Goal: Task Accomplishment & Management: Complete application form

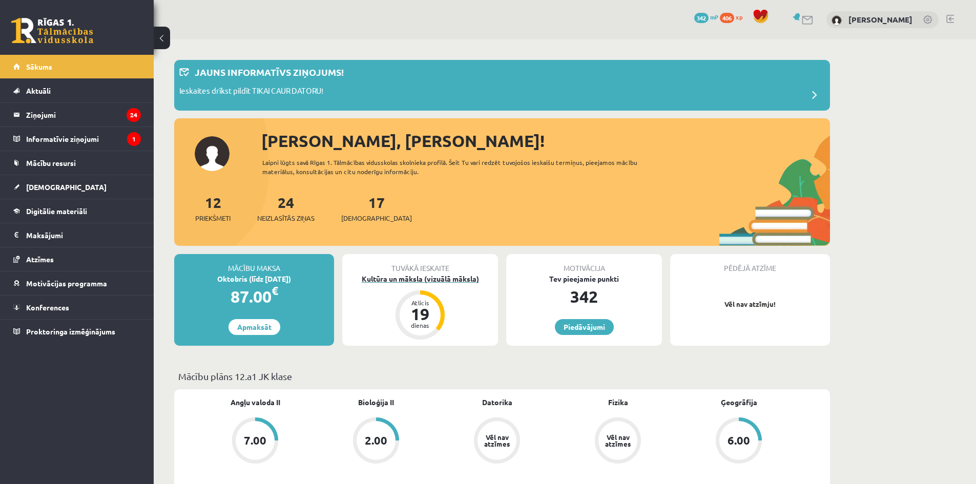
click at [422, 276] on div "Kultūra un māksla (vizuālā māksla)" at bounding box center [420, 279] width 156 height 11
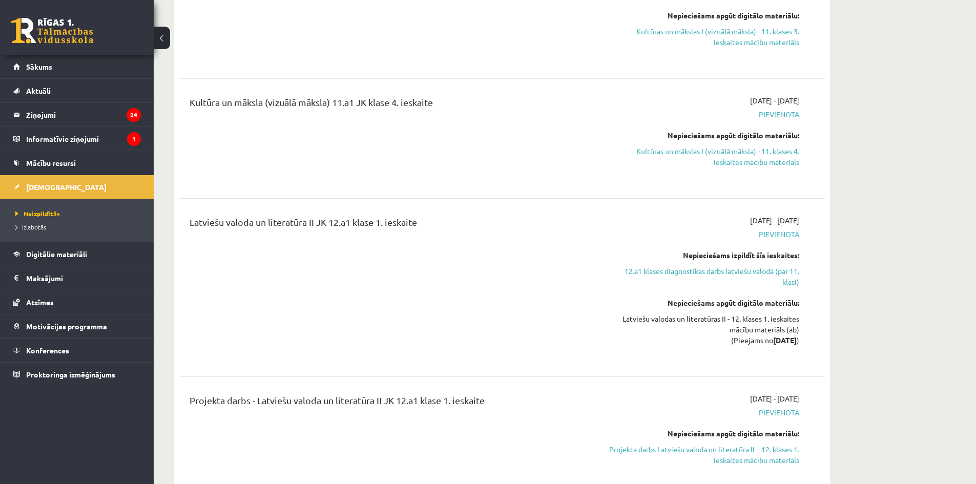
scroll to position [2203, 0]
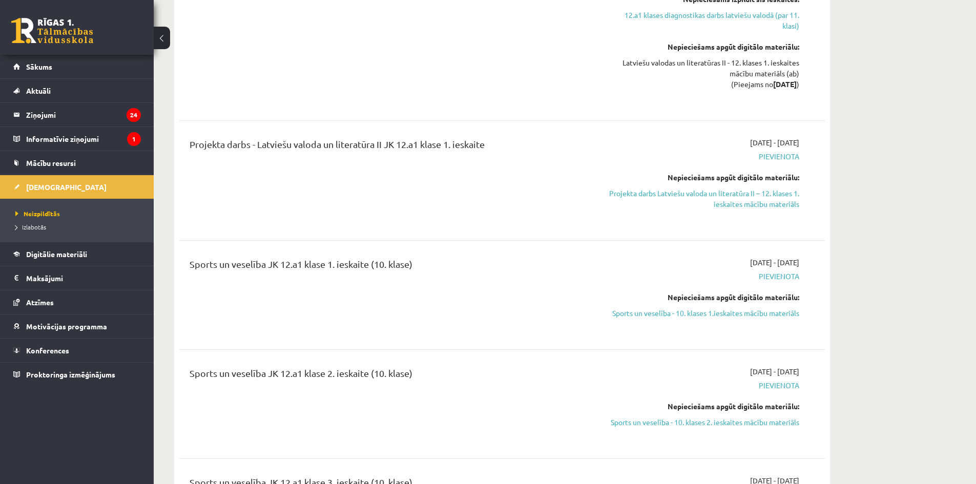
drag, startPoint x: 673, startPoint y: 306, endPoint x: 532, endPoint y: 48, distance: 293.9
click at [673, 308] on link "Sports un veselība - 10. klases 1.ieskaites mācību materiāls" at bounding box center [702, 313] width 193 height 11
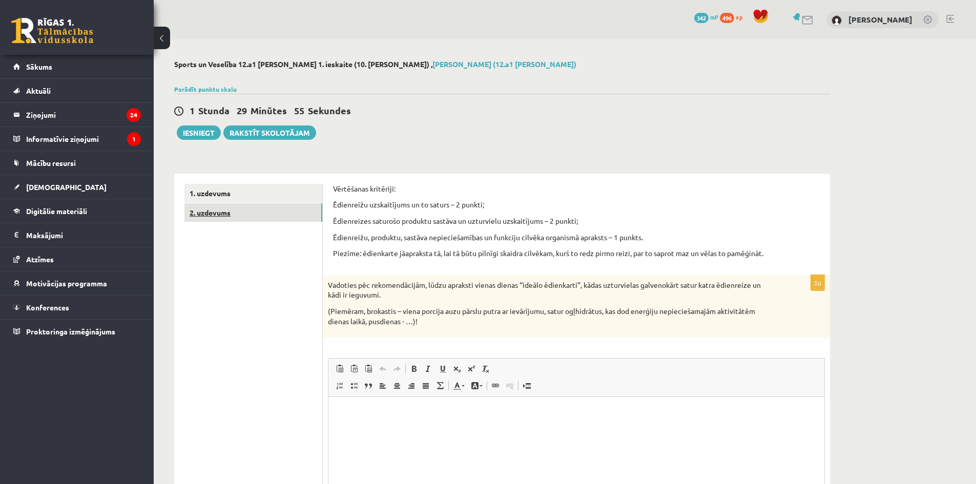
click at [263, 212] on link "2. uzdevums" at bounding box center [253, 212] width 138 height 19
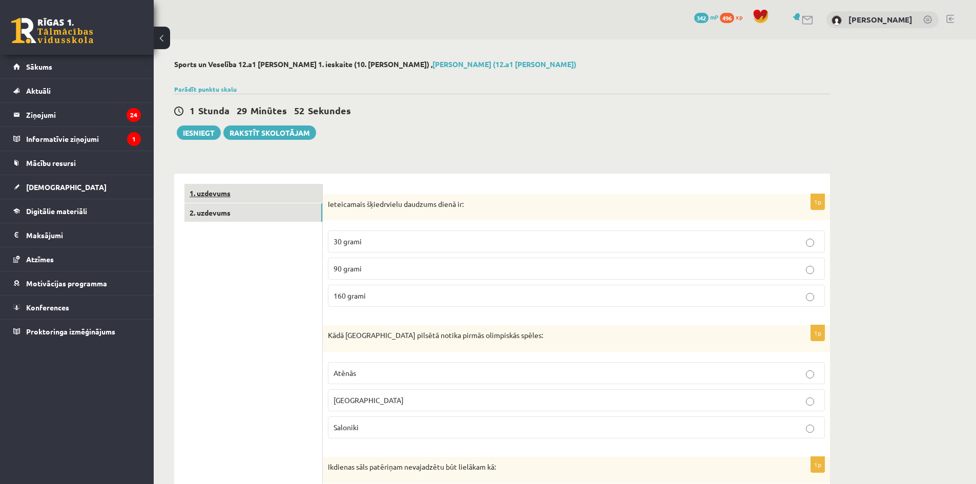
click at [272, 189] on link "1. uzdevums" at bounding box center [253, 193] width 138 height 19
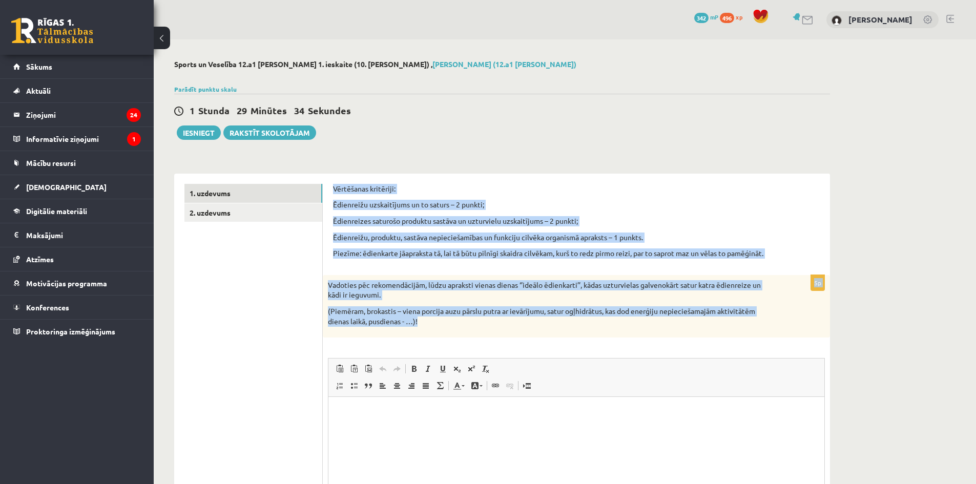
drag, startPoint x: 333, startPoint y: 186, endPoint x: 475, endPoint y: 322, distance: 196.4
click at [475, 322] on form "Vērtēšanas kritēriji: Ēdienreižu uzskaitījums un to saturs – 2 punkti; Ēdienrei…" at bounding box center [576, 377] width 487 height 387
copy form "Vērtēšanas kritēriji: Ēdienreižu uzskaitījums un to saturs – 2 punkti; Ēdienrei…"
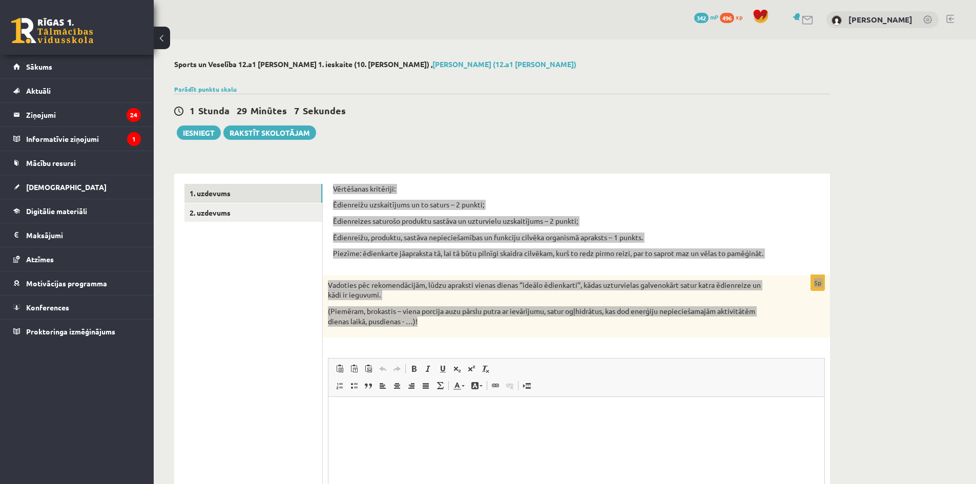
click at [360, 411] on p "Визуальный текстовый редактор, wiswyg-editor-user-answer-47434001531080" at bounding box center [576, 412] width 475 height 11
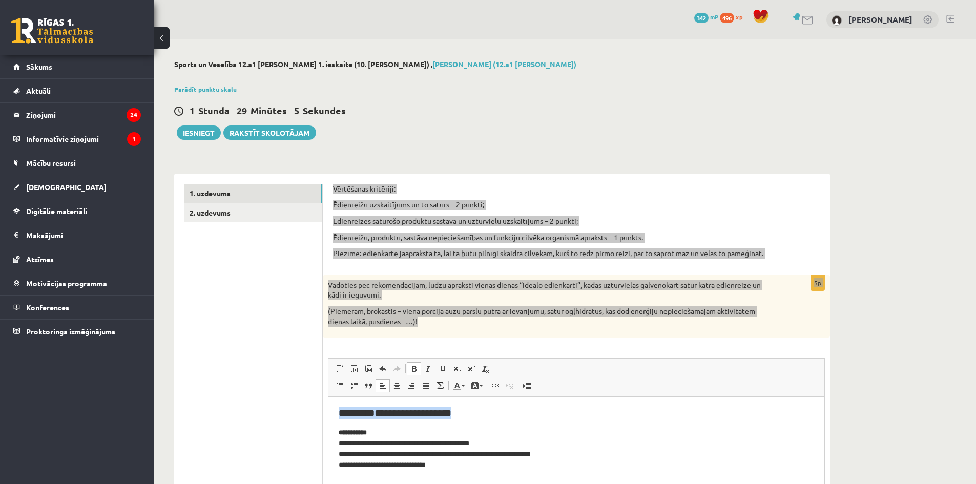
drag, startPoint x: 335, startPoint y: 412, endPoint x: 487, endPoint y: 416, distance: 152.7
click at [487, 416] on html "**********" at bounding box center [576, 439] width 496 height 84
drag, startPoint x: 338, startPoint y: 430, endPoint x: 380, endPoint y: 432, distance: 42.5
click at [380, 432] on html "**********" at bounding box center [576, 439] width 496 height 84
click at [410, 364] on link "Полужирный Комбинация клавиш Ctrl+B" at bounding box center [414, 368] width 14 height 13
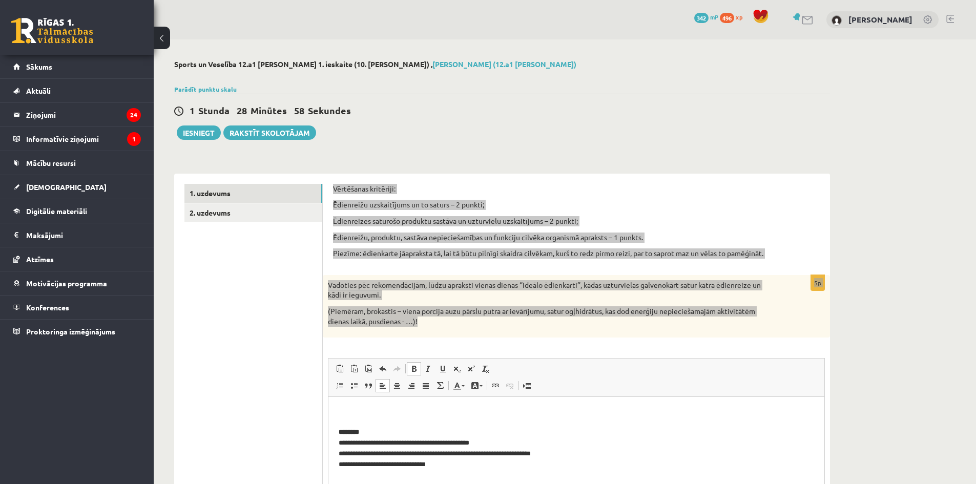
click at [413, 363] on link "Полужирный Комбинация клавиш Ctrl+B" at bounding box center [414, 368] width 14 height 13
click at [414, 367] on span at bounding box center [414, 369] width 8 height 8
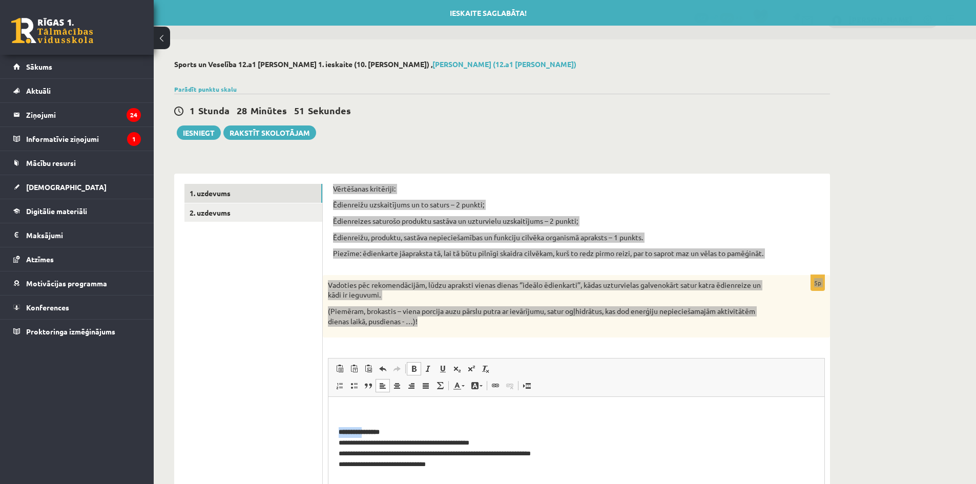
drag, startPoint x: 369, startPoint y: 432, endPoint x: 321, endPoint y: 426, distance: 48.1
click at [328, 426] on html "**********" at bounding box center [576, 439] width 496 height 84
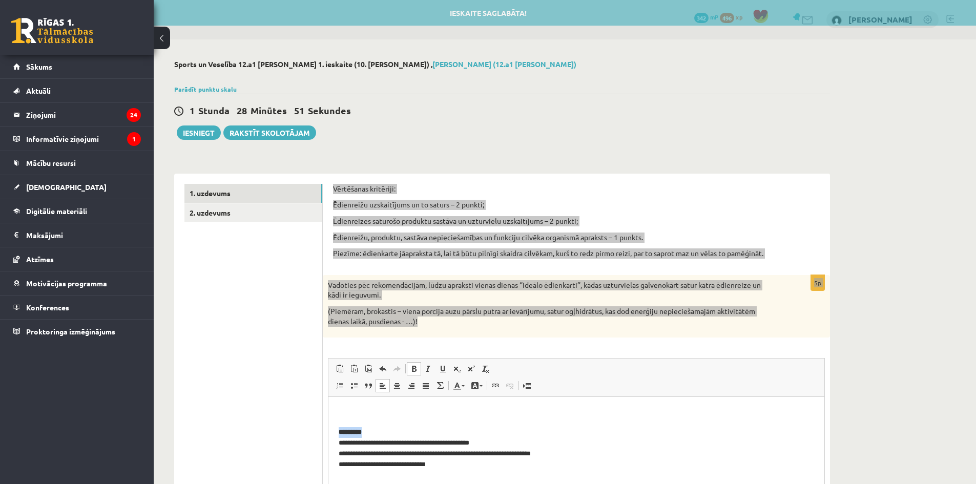
click at [416, 364] on link "Полужирный Комбинация клавиш Ctrl+B" at bounding box center [414, 368] width 14 height 13
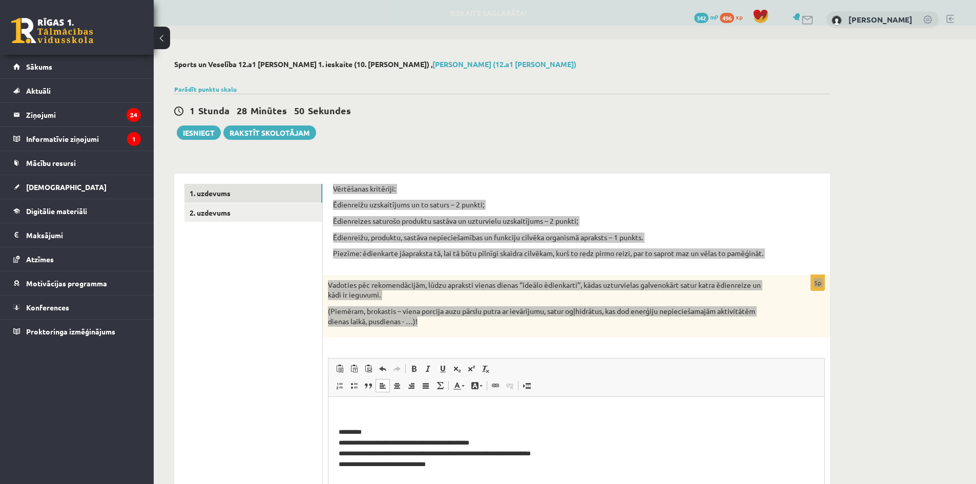
click at [413, 425] on body "**********" at bounding box center [576, 438] width 475 height 63
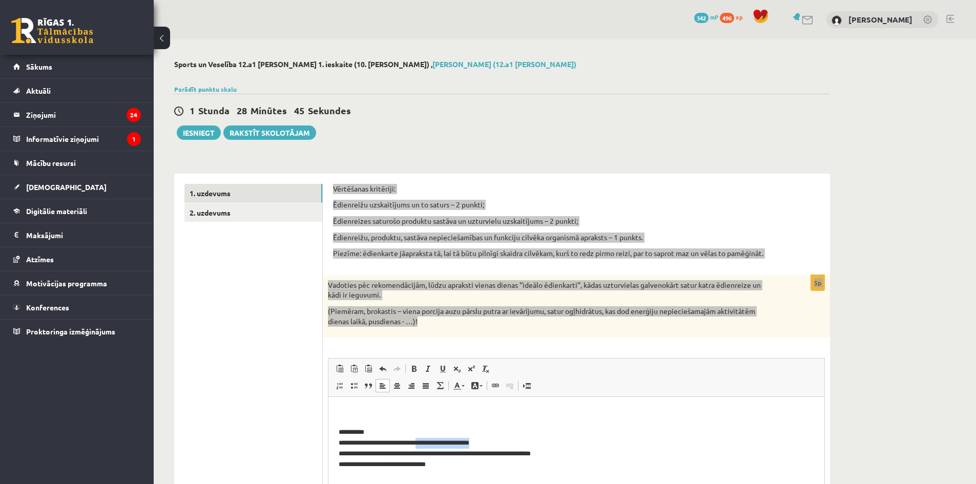
drag, startPoint x: 486, startPoint y: 440, endPoint x: 427, endPoint y: 439, distance: 58.4
click at [427, 439] on p "**********" at bounding box center [576, 448] width 475 height 43
click at [344, 452] on p "**********" at bounding box center [576, 448] width 475 height 43
click at [344, 442] on p "**********" at bounding box center [576, 448] width 475 height 43
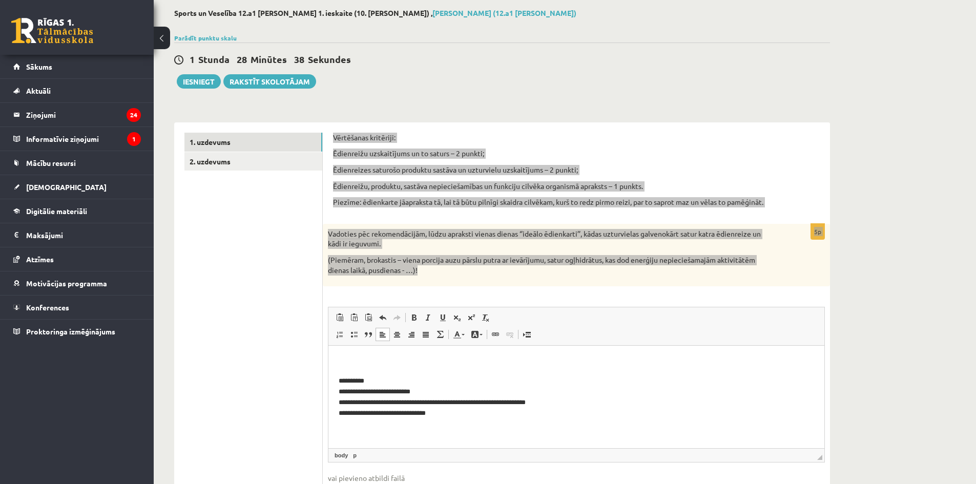
click at [343, 414] on p "**********" at bounding box center [576, 397] width 475 height 43
click at [340, 413] on p "**********" at bounding box center [576, 397] width 475 height 43
click at [342, 413] on p "**********" at bounding box center [576, 397] width 475 height 43
drag, startPoint x: 442, startPoint y: 415, endPoint x: 376, endPoint y: 419, distance: 65.7
click at [376, 419] on html "**********" at bounding box center [576, 388] width 496 height 84
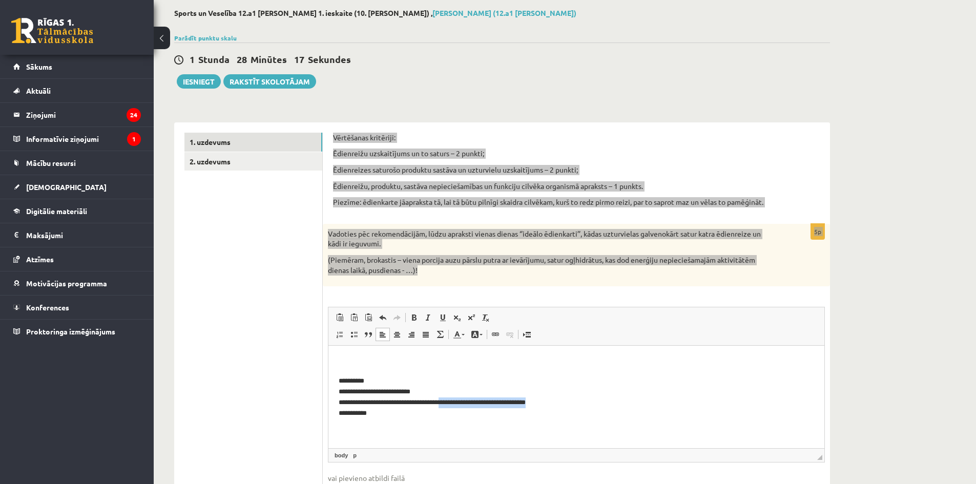
drag, startPoint x: 553, startPoint y: 400, endPoint x: 446, endPoint y: 403, distance: 107.1
click at [446, 403] on p "**********" at bounding box center [576, 397] width 475 height 43
drag, startPoint x: 429, startPoint y: 403, endPoint x: 413, endPoint y: 403, distance: 15.9
click at [413, 403] on p "**********" at bounding box center [576, 397] width 475 height 43
click at [414, 402] on p "**********" at bounding box center [576, 397] width 475 height 43
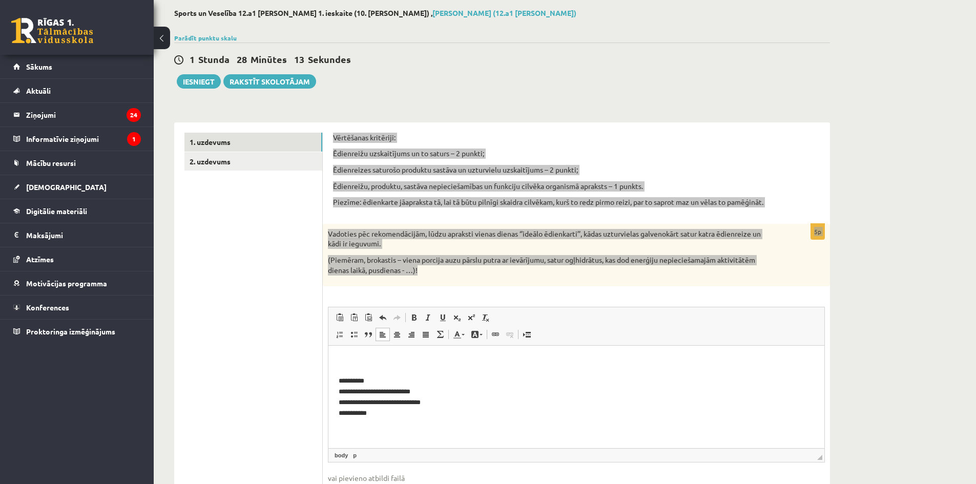
scroll to position [102, 0]
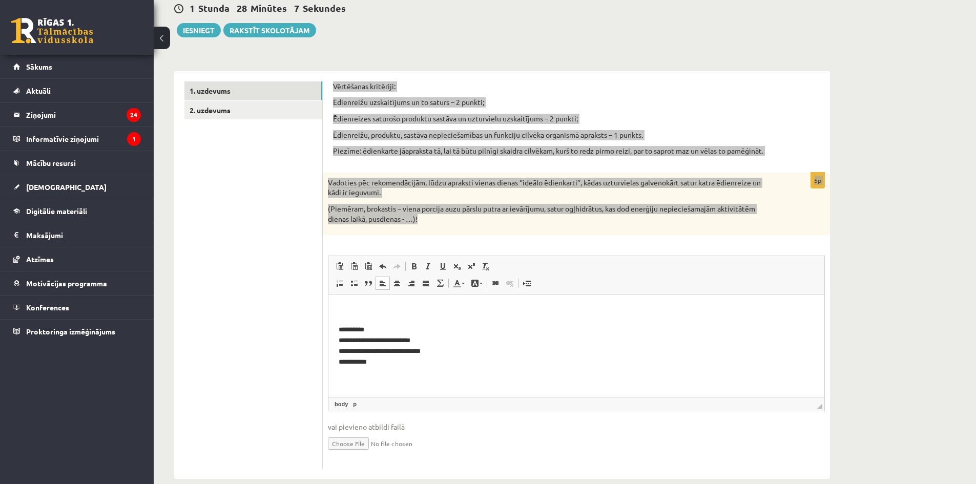
click at [399, 368] on html "**********" at bounding box center [576, 337] width 496 height 84
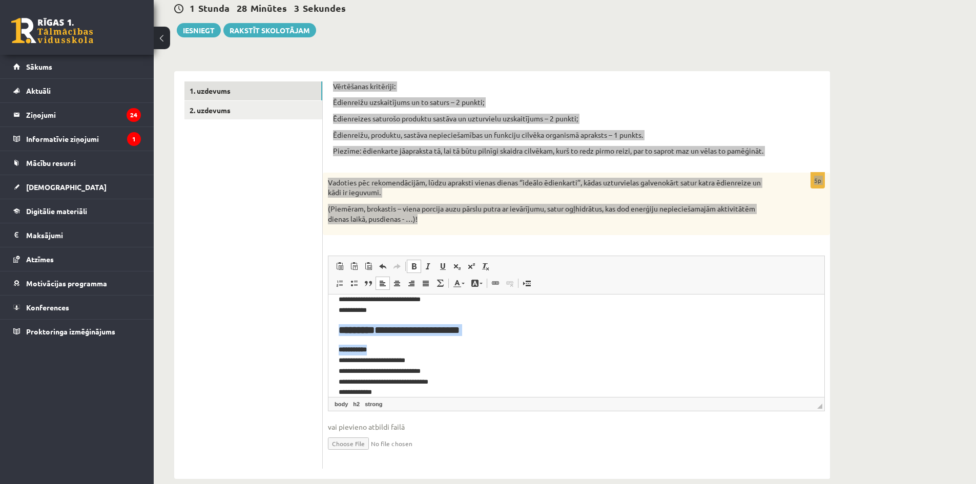
drag, startPoint x: 334, startPoint y: 327, endPoint x: 453, endPoint y: 342, distance: 120.3
click at [453, 342] on html "**********" at bounding box center [576, 325] width 496 height 165
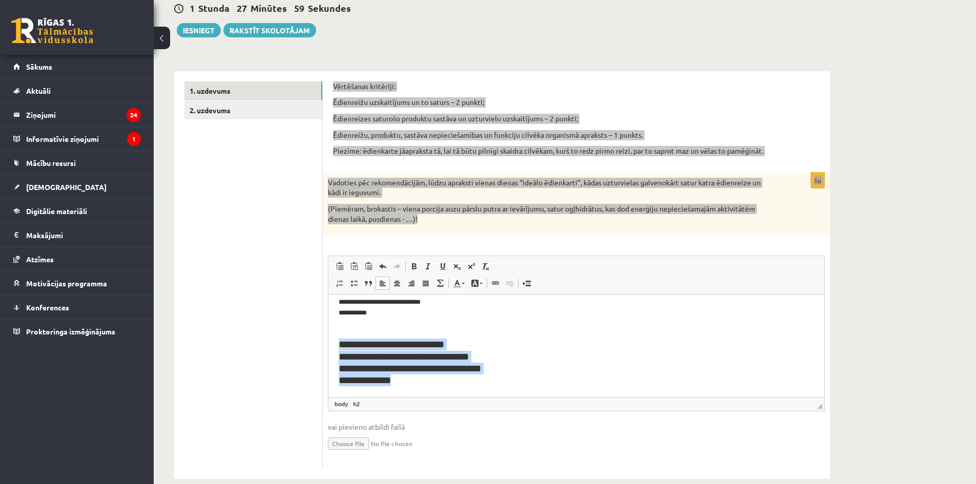
drag, startPoint x: 337, startPoint y: 340, endPoint x: 423, endPoint y: 374, distance: 92.7
click at [423, 374] on html "**********" at bounding box center [576, 321] width 496 height 152
click at [414, 264] on span at bounding box center [414, 266] width 8 height 8
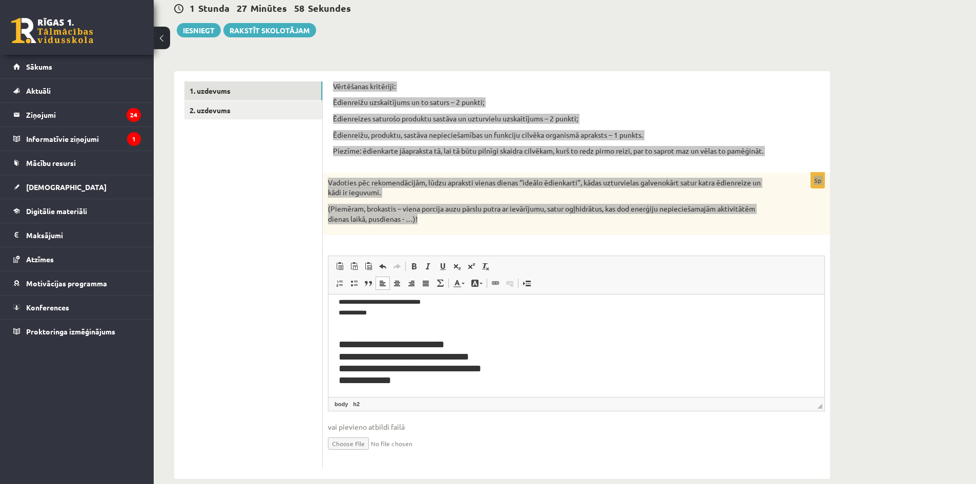
click at [388, 335] on h2 "**********" at bounding box center [573, 357] width 468 height 60
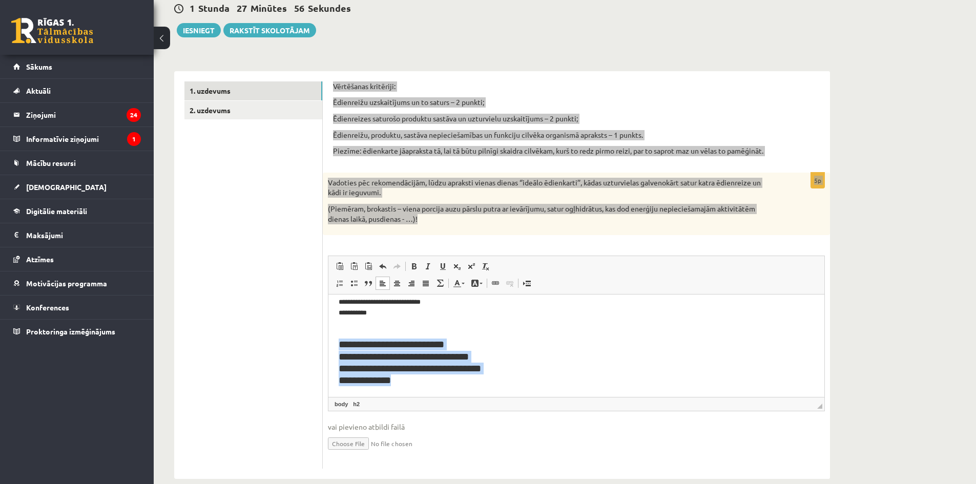
drag, startPoint x: 336, startPoint y: 343, endPoint x: 435, endPoint y: 392, distance: 110.9
click at [435, 392] on html "**********" at bounding box center [576, 321] width 496 height 152
click at [419, 266] on link "Полужирный Комбинация клавиш Ctrl+B" at bounding box center [414, 266] width 14 height 13
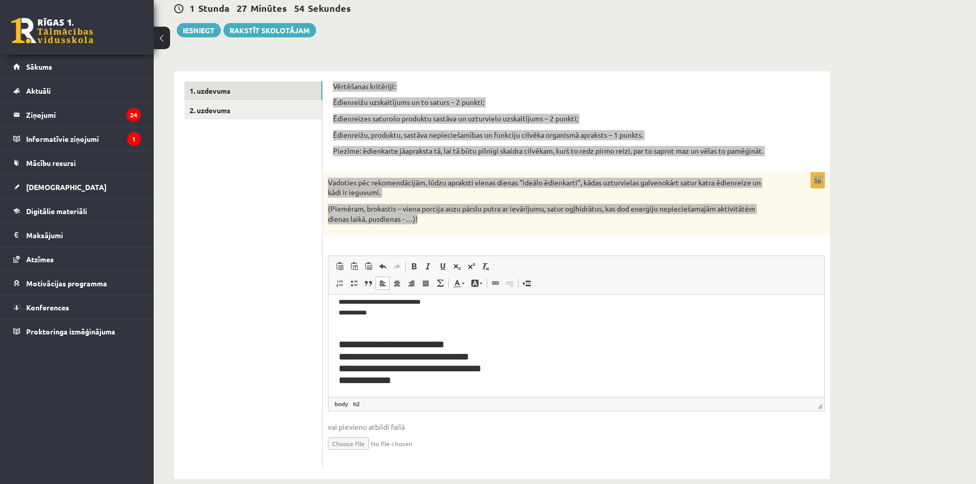
click at [491, 367] on h2 "**********" at bounding box center [573, 357] width 468 height 60
drag, startPoint x: 498, startPoint y: 367, endPoint x: 377, endPoint y: 348, distance: 122.9
click at [377, 348] on h2 "**********" at bounding box center [573, 357] width 468 height 60
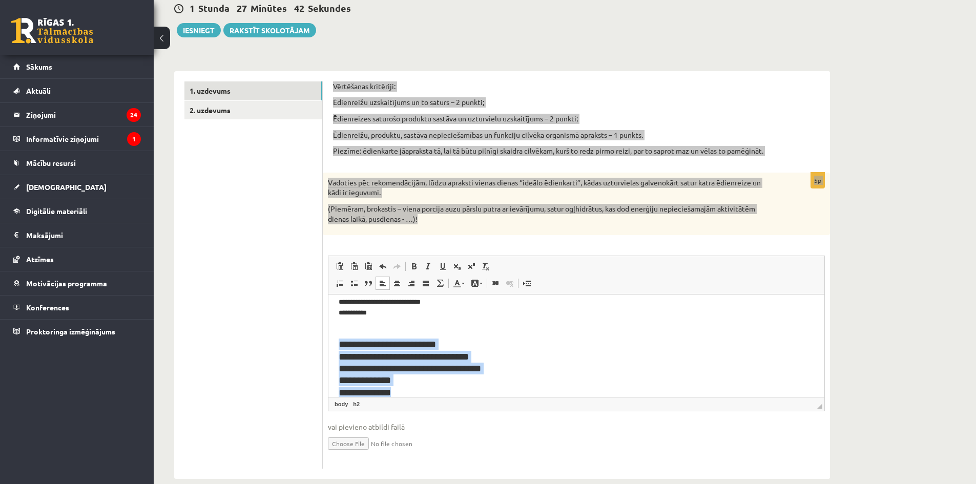
drag, startPoint x: 403, startPoint y: 379, endPoint x: 326, endPoint y: 341, distance: 85.0
click at [328, 341] on html "**********" at bounding box center [576, 326] width 496 height 163
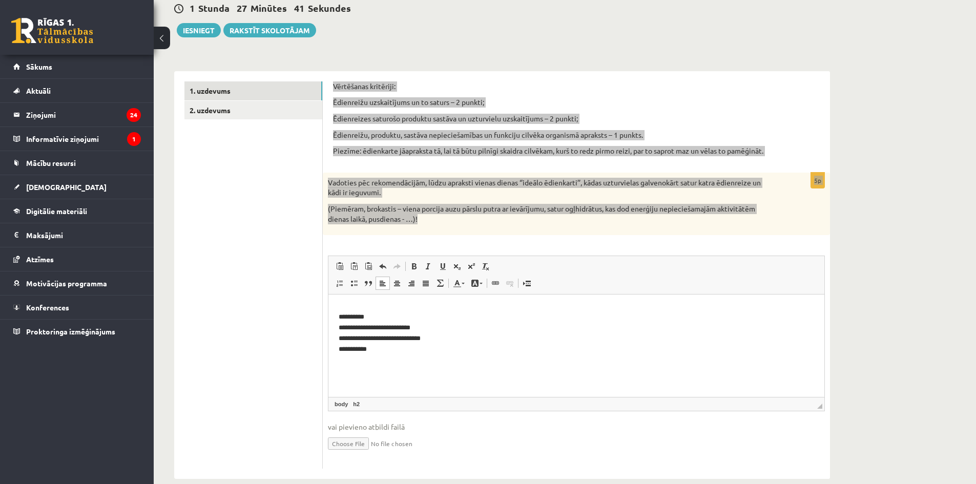
scroll to position [1, 0]
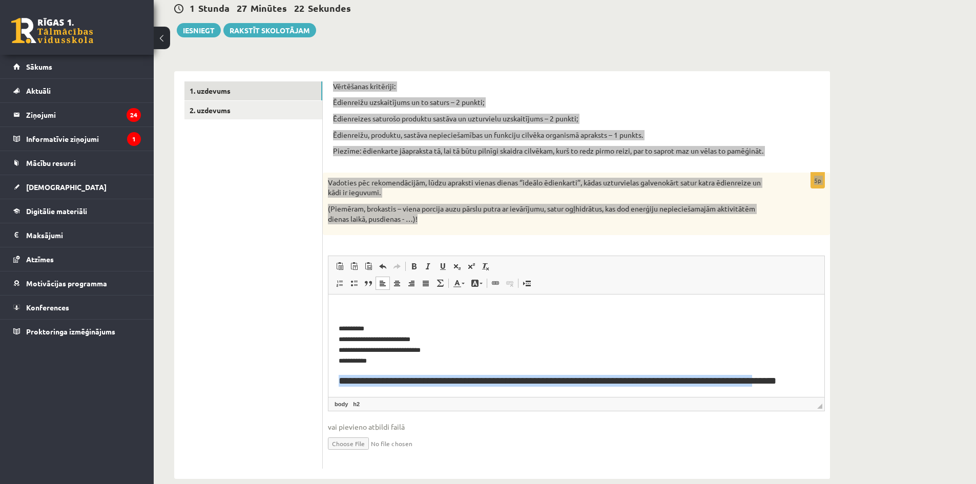
drag, startPoint x: 339, startPoint y: 377, endPoint x: 751, endPoint y: 379, distance: 411.9
click at [751, 379] on h2 "**********" at bounding box center [573, 381] width 468 height 12
click at [465, 283] on link "Цвет текста" at bounding box center [459, 283] width 18 height 13
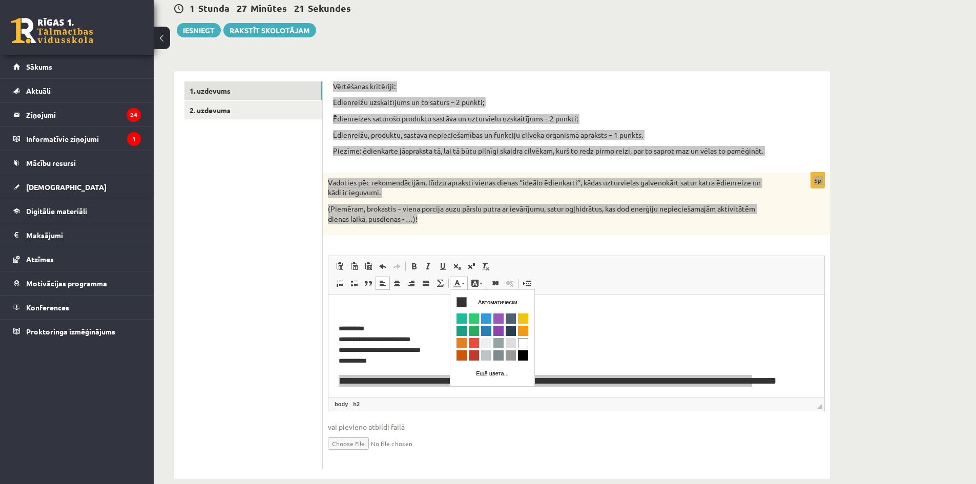
scroll to position [0, 0]
click at [465, 283] on link "Цвет текста" at bounding box center [459, 283] width 18 height 13
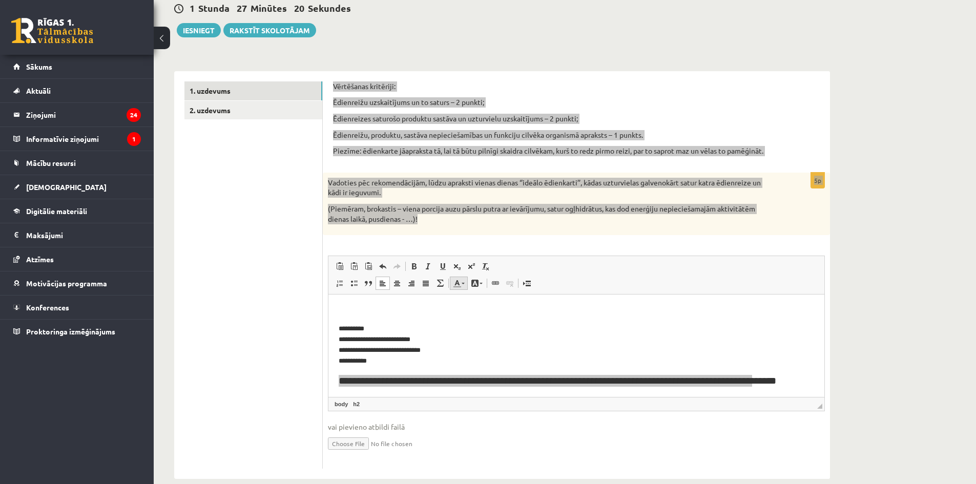
click at [465, 283] on link "Цвет текста" at bounding box center [459, 283] width 18 height 13
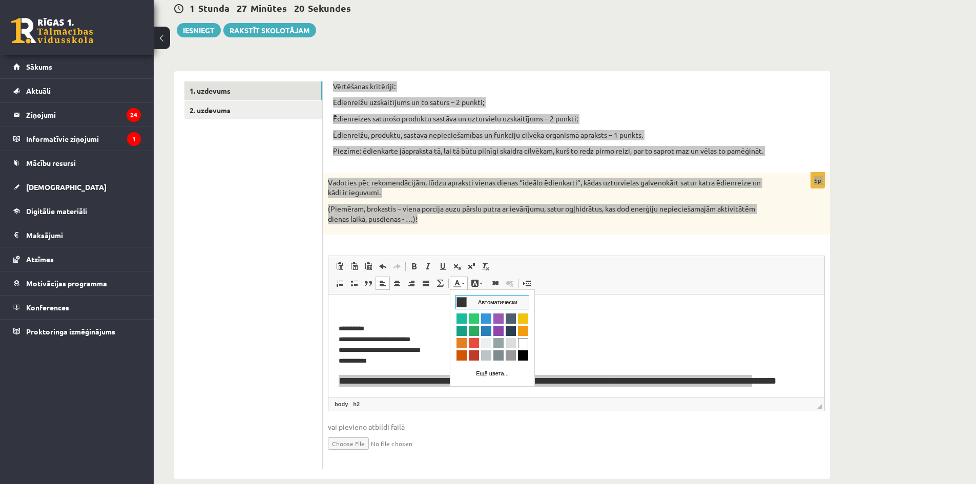
click at [465, 283] on link "Цвет текста" at bounding box center [459, 283] width 18 height 13
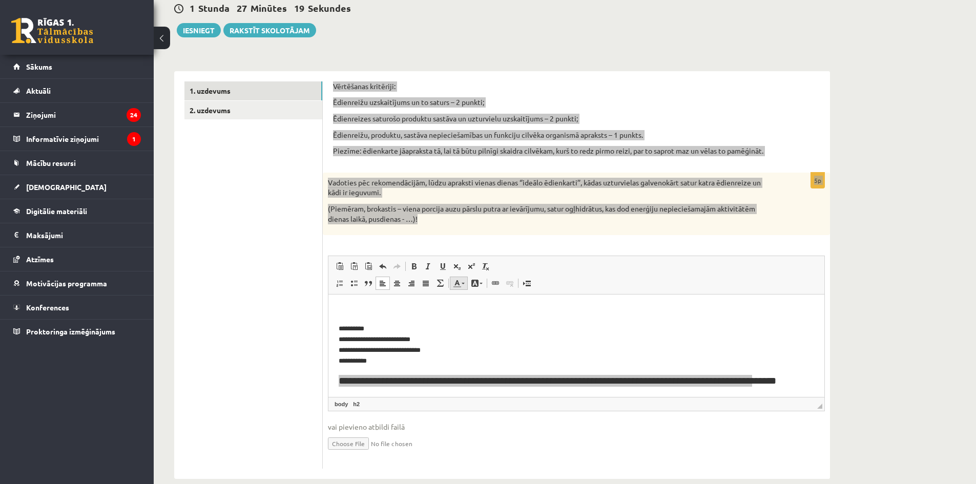
click at [463, 283] on span at bounding box center [463, 284] width 3 height 2
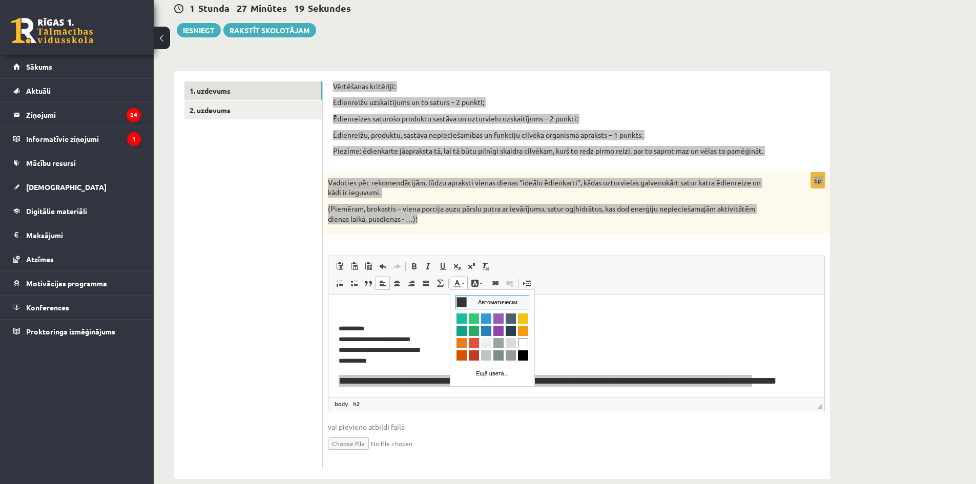
click at [464, 283] on span at bounding box center [463, 284] width 3 height 2
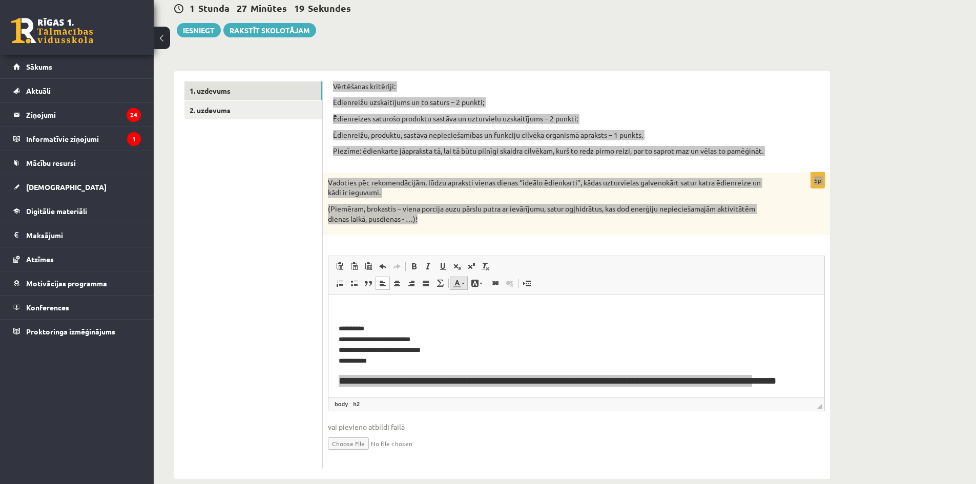
click at [458, 282] on span at bounding box center [457, 283] width 8 height 8
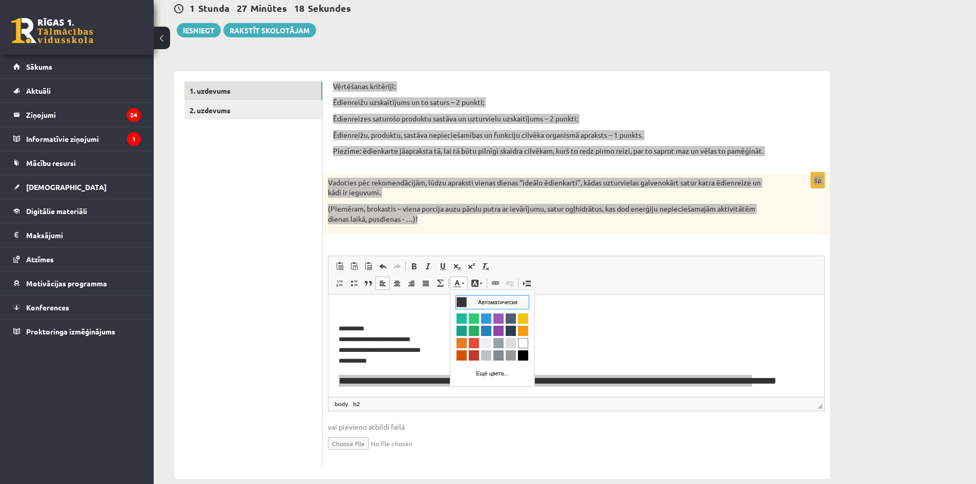
click at [456, 281] on span at bounding box center [457, 283] width 8 height 8
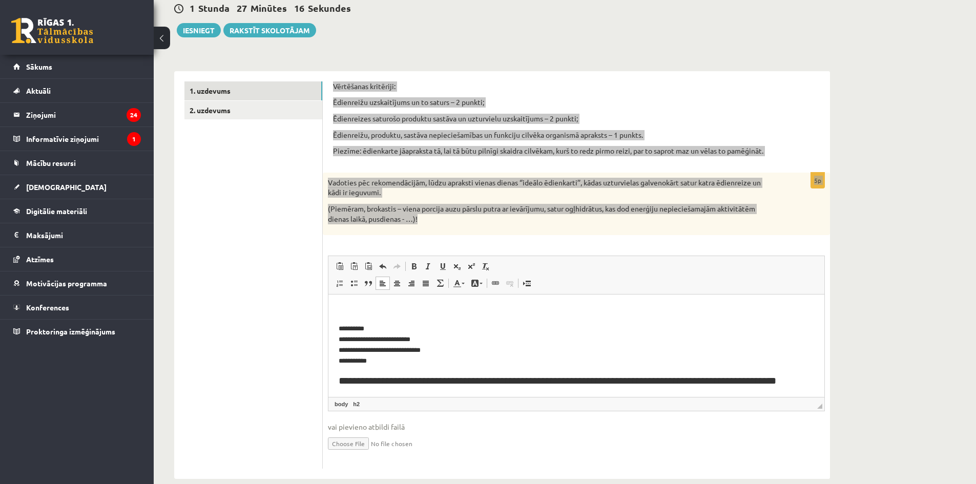
click at [622, 354] on p "**********" at bounding box center [573, 345] width 468 height 43
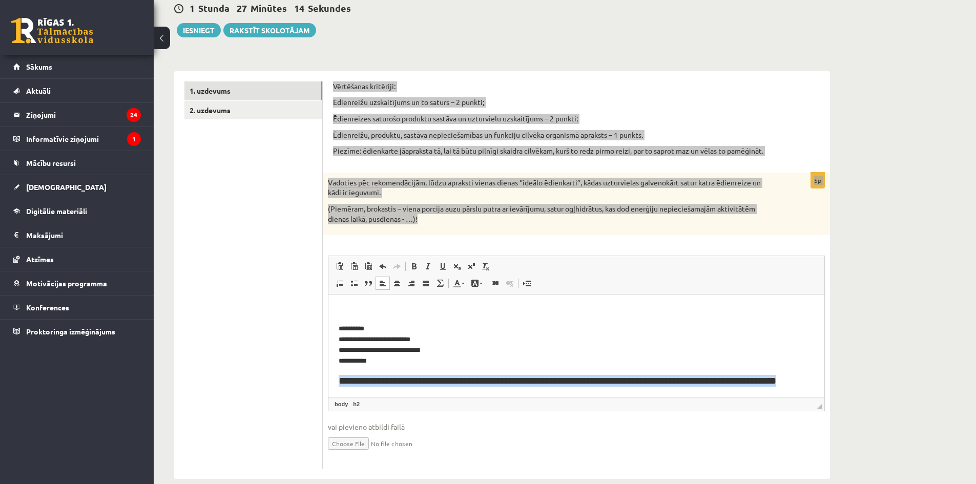
drag, startPoint x: 338, startPoint y: 380, endPoint x: 791, endPoint y: 378, distance: 453.9
click at [791, 378] on html "**********" at bounding box center [576, 345] width 496 height 103
click at [415, 266] on span at bounding box center [414, 266] width 8 height 8
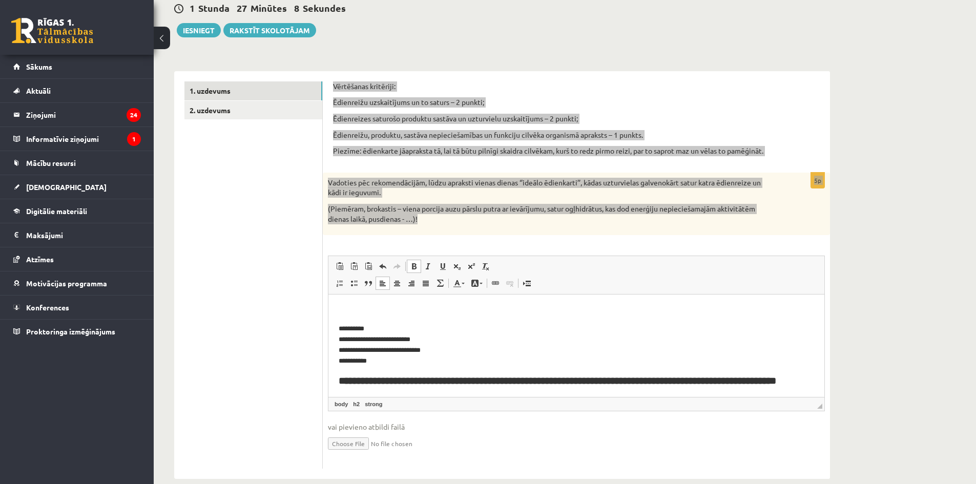
click at [443, 343] on p "**********" at bounding box center [573, 345] width 468 height 43
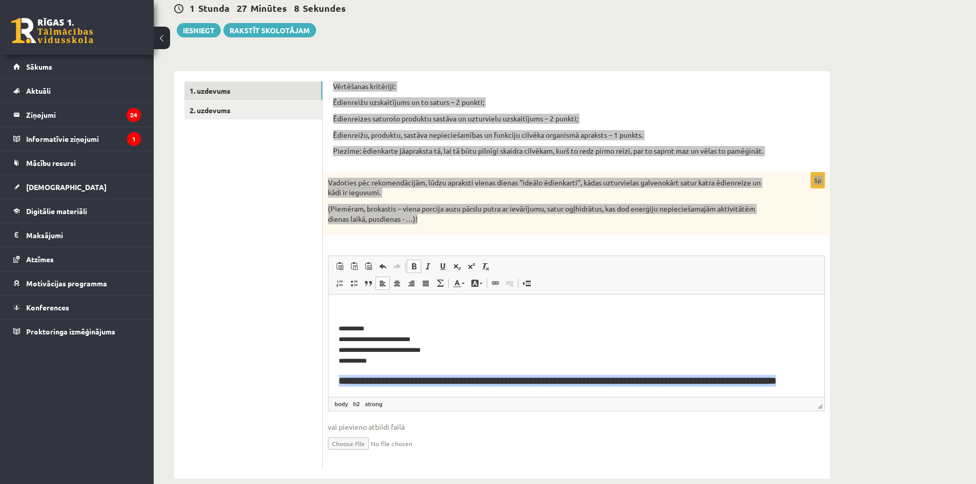
scroll to position [14, 0]
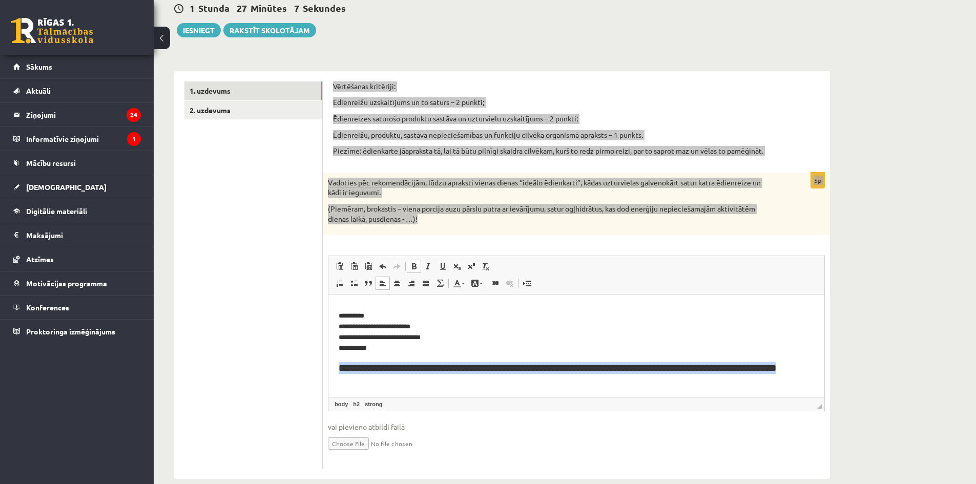
drag, startPoint x: 332, startPoint y: 381, endPoint x: 387, endPoint y: 391, distance: 56.4
click at [387, 391] on html "**********" at bounding box center [576, 339] width 496 height 116
click at [412, 263] on span at bounding box center [414, 266] width 8 height 8
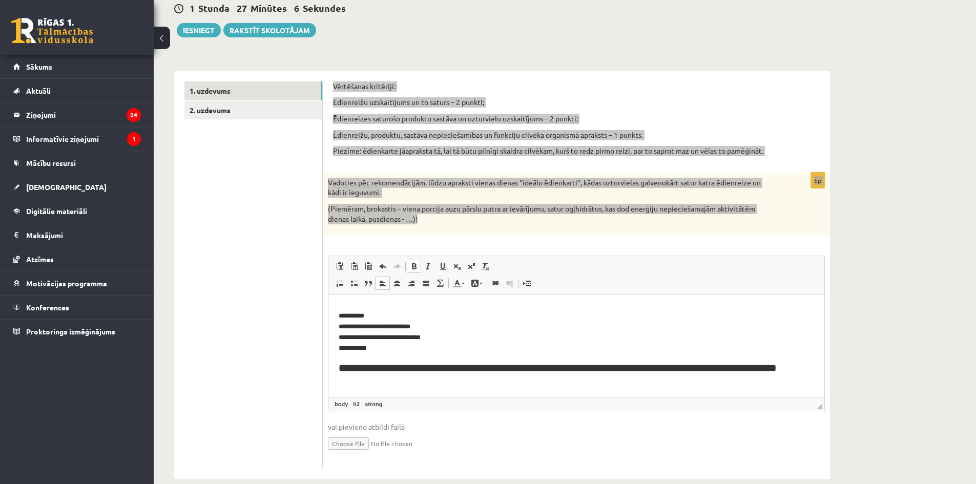
scroll to position [1, 0]
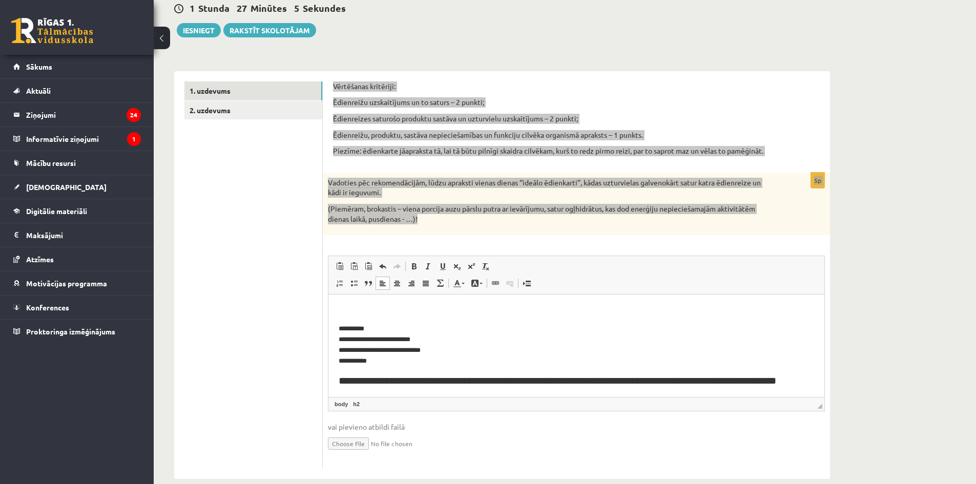
click at [464, 342] on p "**********" at bounding box center [573, 345] width 468 height 43
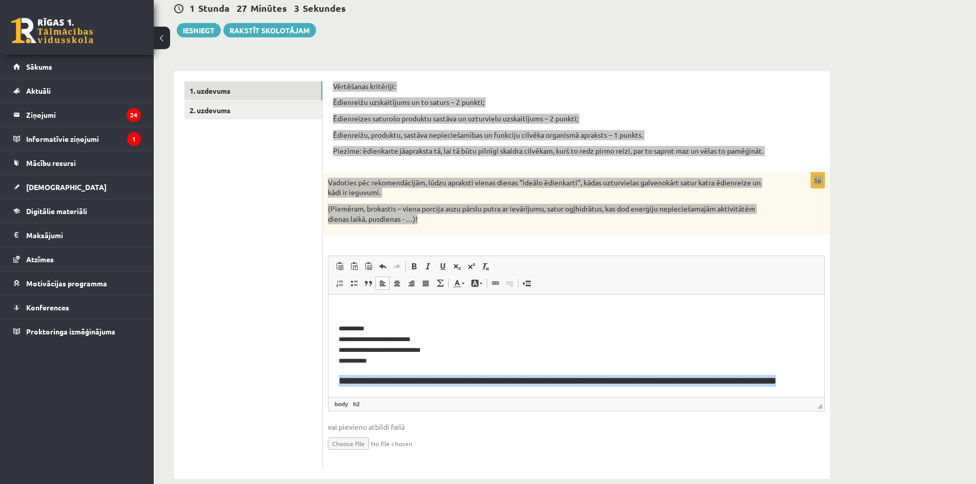
drag, startPoint x: 336, startPoint y: 383, endPoint x: 784, endPoint y: 379, distance: 447.8
click at [784, 379] on html "**********" at bounding box center [576, 345] width 496 height 103
click at [481, 284] on span at bounding box center [480, 284] width 3 height 2
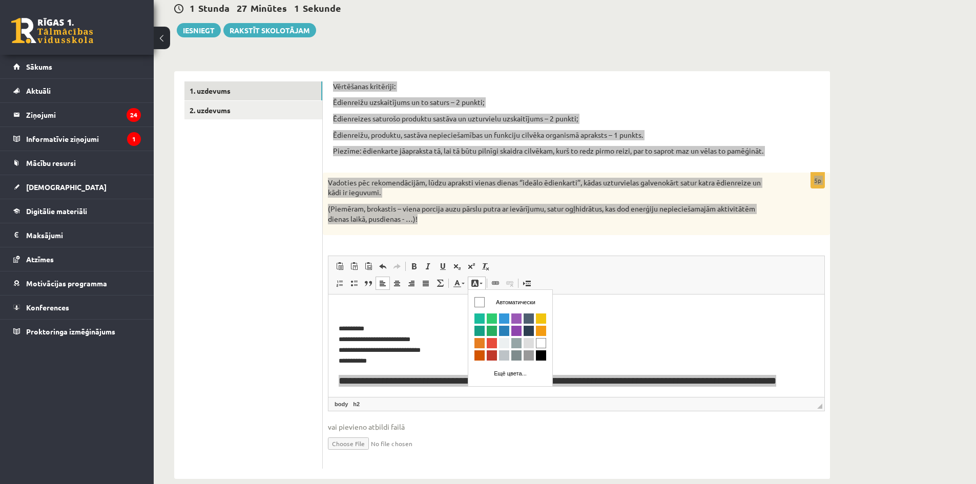
click at [481, 284] on span at bounding box center [480, 284] width 3 height 2
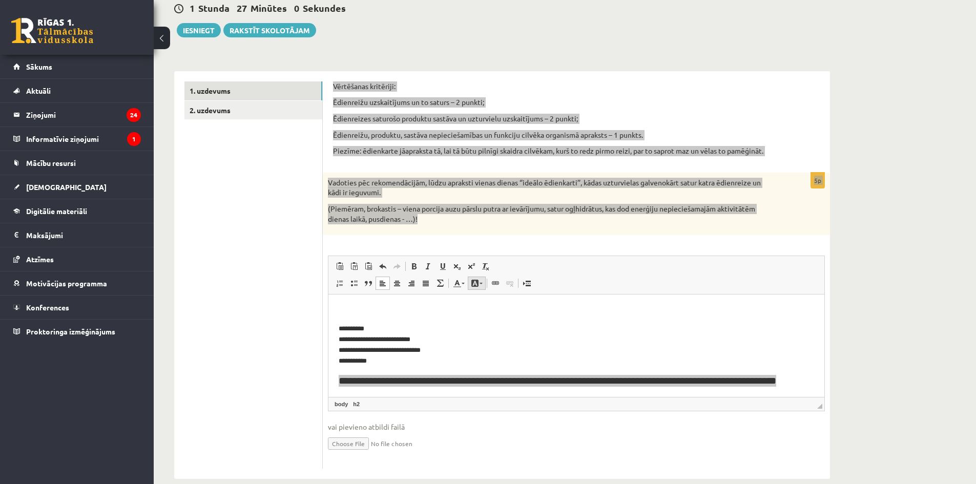
click at [481, 284] on span at bounding box center [480, 284] width 3 height 2
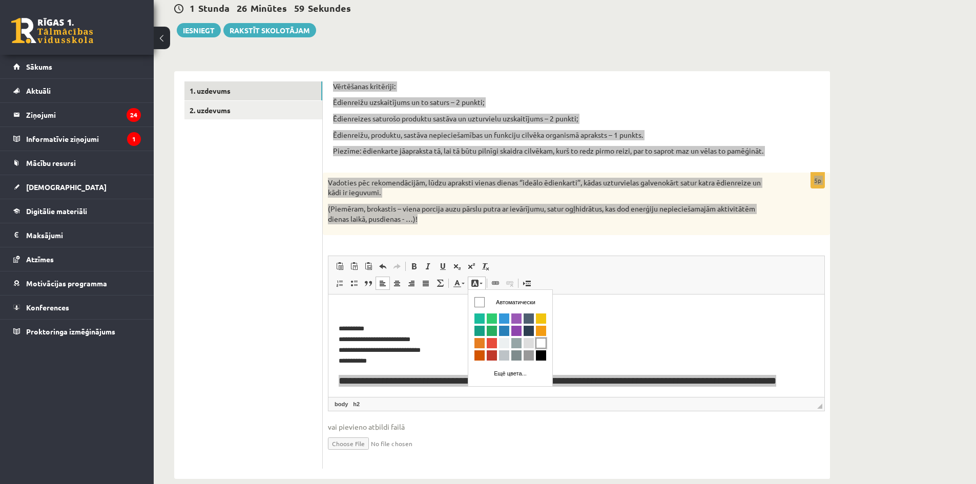
click at [539, 342] on span "Цвета" at bounding box center [541, 343] width 10 height 10
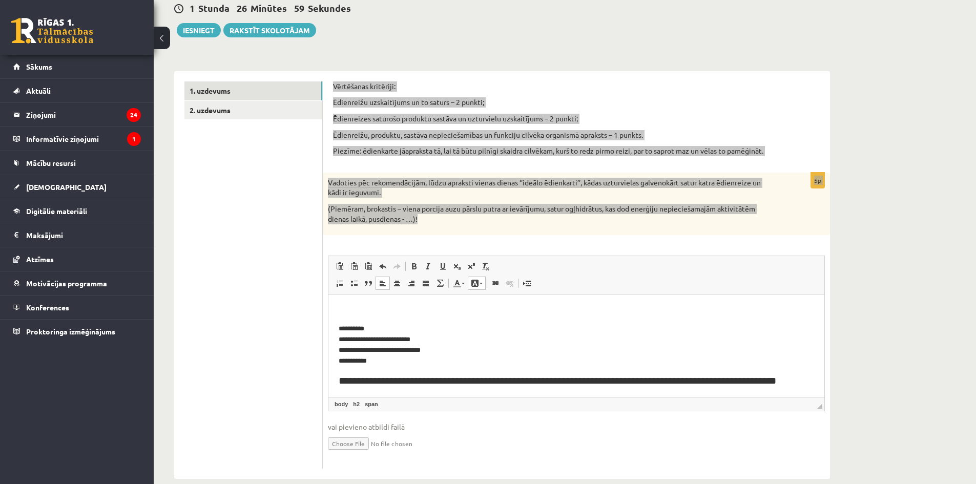
click at [538, 342] on p "**********" at bounding box center [573, 345] width 468 height 43
click at [476, 372] on body "**********" at bounding box center [576, 345] width 475 height 83
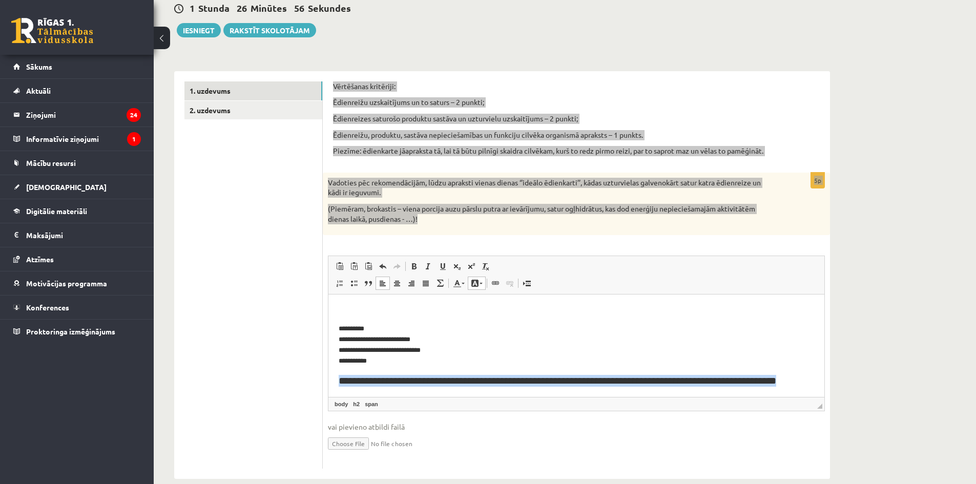
drag, startPoint x: 337, startPoint y: 380, endPoint x: 784, endPoint y: 378, distance: 447.2
click at [784, 378] on html "**********" at bounding box center [576, 345] width 496 height 103
click at [483, 285] on link "Цвет фона" at bounding box center [477, 283] width 18 height 13
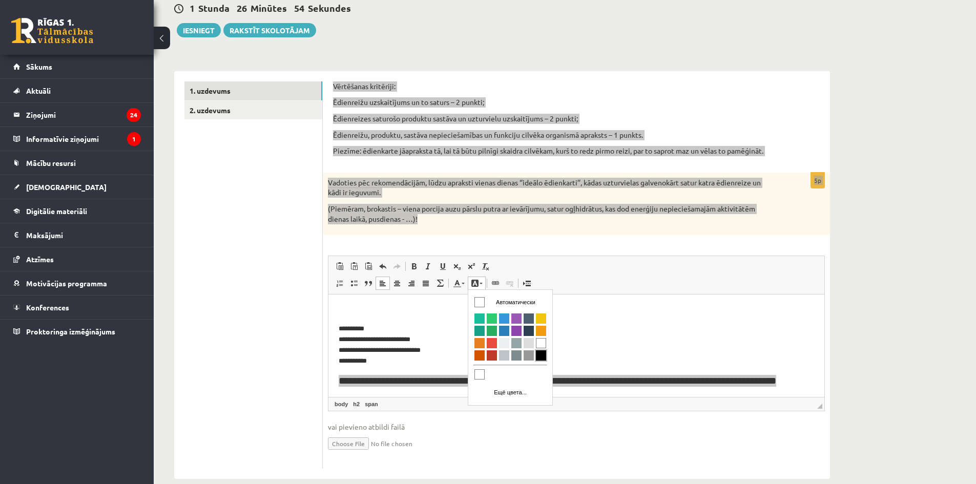
click at [540, 356] on span "Цвета" at bounding box center [541, 355] width 10 height 10
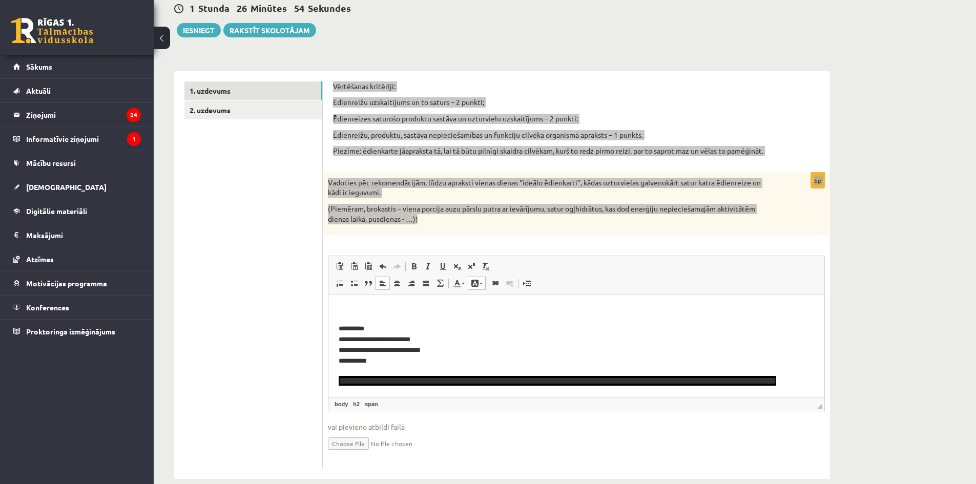
click at [540, 355] on p "**********" at bounding box center [573, 345] width 468 height 43
click at [448, 363] on p "**********" at bounding box center [573, 345] width 468 height 43
click at [341, 377] on span "**********" at bounding box center [557, 381] width 437 height 10
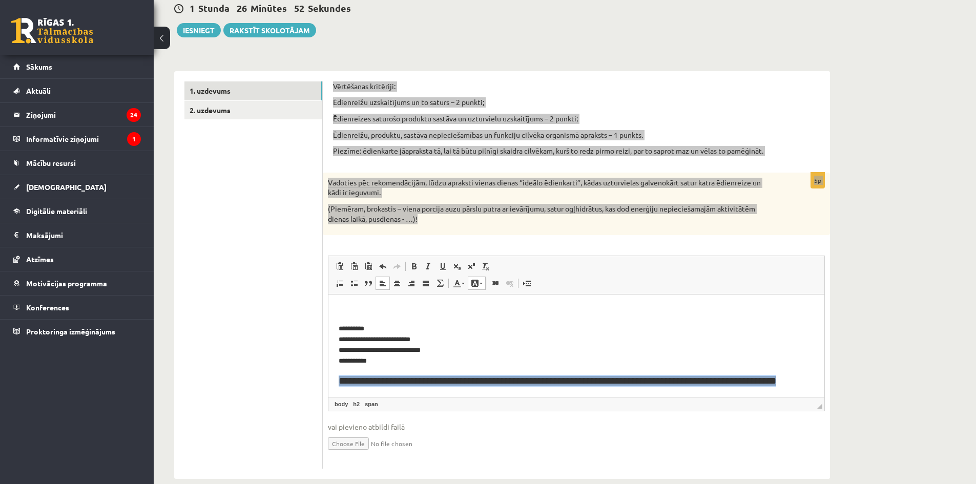
drag, startPoint x: 337, startPoint y: 377, endPoint x: 663, endPoint y: 336, distance: 328.9
click at [786, 379] on html "**********" at bounding box center [576, 345] width 496 height 103
click at [479, 283] on span at bounding box center [480, 284] width 3 height 2
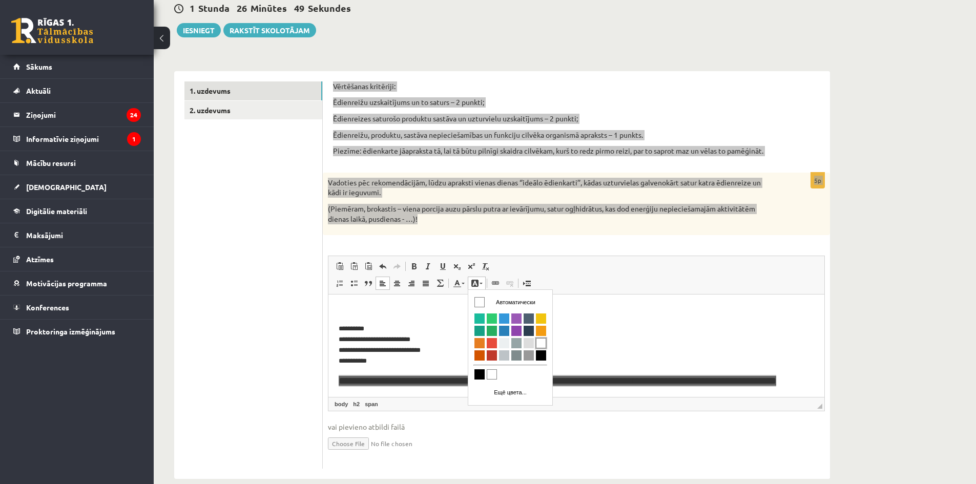
click at [543, 341] on span "Цвета" at bounding box center [541, 343] width 10 height 10
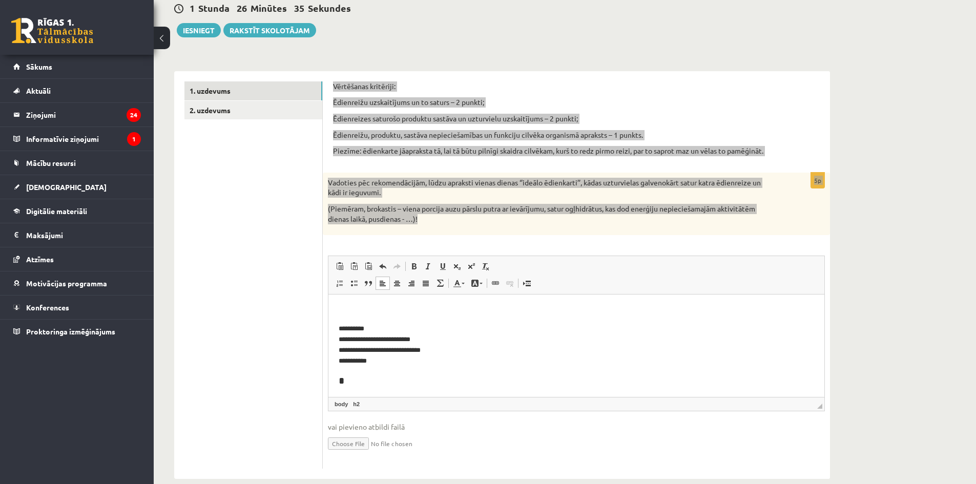
scroll to position [0, 0]
click at [383, 284] on span at bounding box center [383, 283] width 8 height 8
click at [380, 362] on p "**********" at bounding box center [573, 346] width 468 height 43
drag, startPoint x: 369, startPoint y: 379, endPoint x: 400, endPoint y: 381, distance: 30.3
click at [400, 381] on p "**********" at bounding box center [573, 379] width 468 height 11
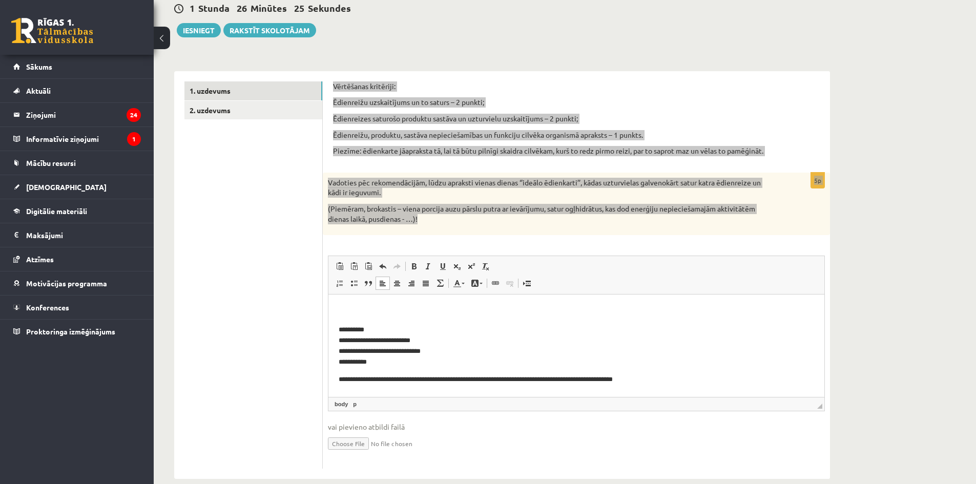
click at [408, 383] on p "**********" at bounding box center [573, 379] width 468 height 11
drag, startPoint x: 407, startPoint y: 379, endPoint x: 429, endPoint y: 379, distance: 22.5
click at [429, 379] on p "**********" at bounding box center [573, 379] width 468 height 11
drag, startPoint x: 562, startPoint y: 379, endPoint x: 534, endPoint y: 378, distance: 28.2
click at [534, 378] on p "**********" at bounding box center [573, 379] width 468 height 11
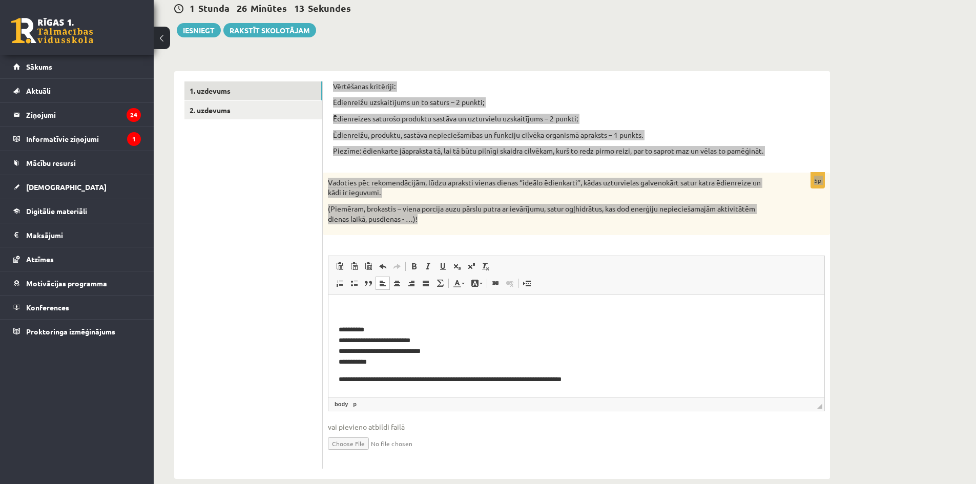
click at [540, 380] on p "**********" at bounding box center [573, 379] width 468 height 11
click at [359, 369] on body "**********" at bounding box center [576, 355] width 475 height 100
click at [359, 366] on p "**********" at bounding box center [573, 346] width 468 height 43
click at [357, 372] on body "**********" at bounding box center [576, 355] width 475 height 100
click at [362, 368] on body "**********" at bounding box center [576, 355] width 475 height 100
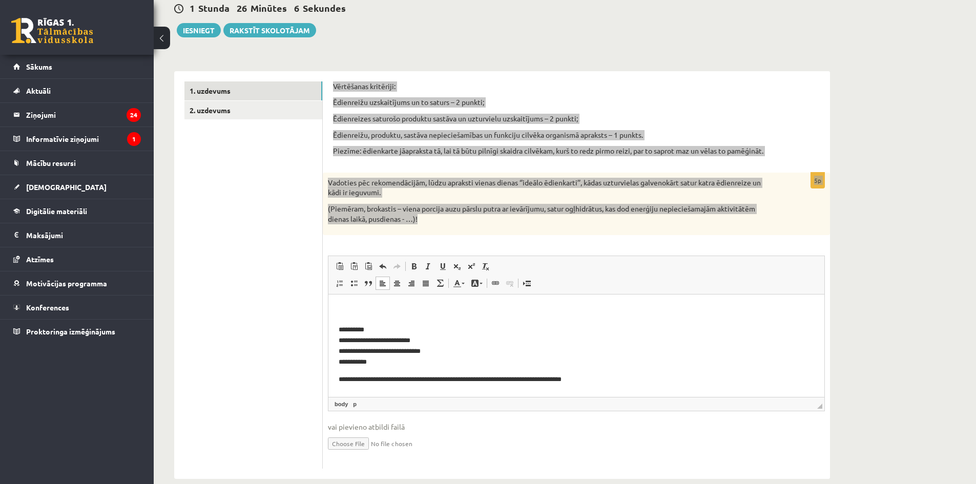
click at [390, 367] on p "**********" at bounding box center [573, 346] width 468 height 43
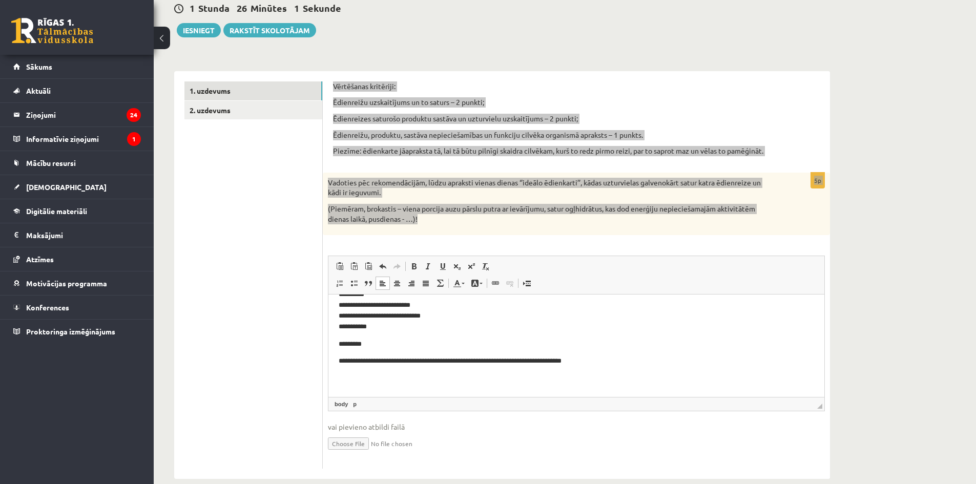
scroll to position [119, 0]
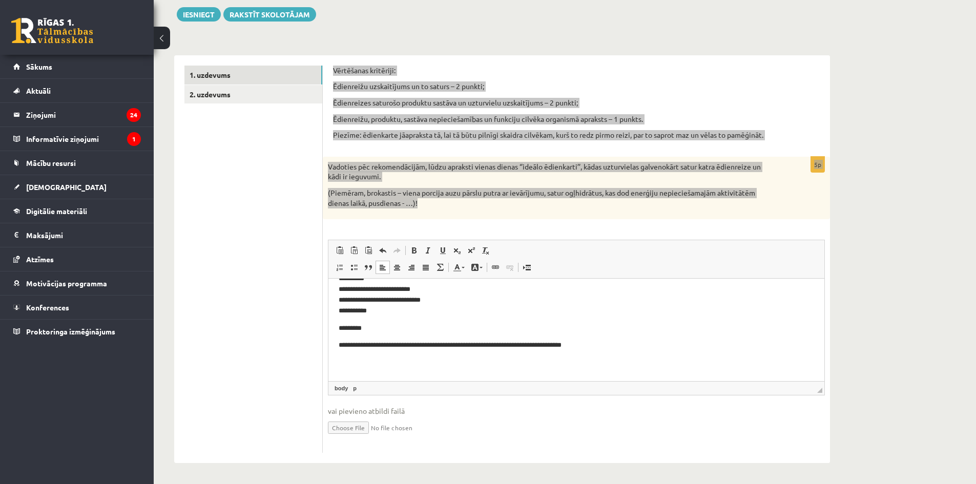
click at [582, 347] on p "**********" at bounding box center [573, 345] width 468 height 11
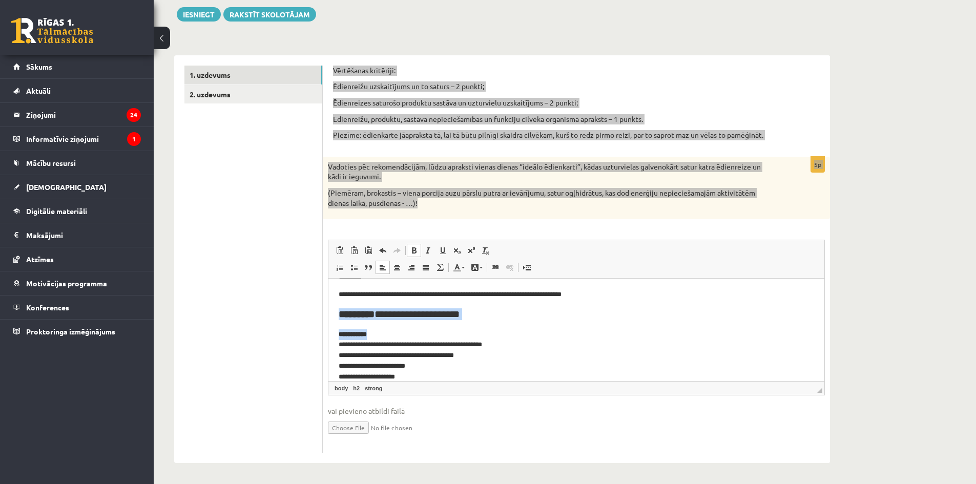
drag, startPoint x: 335, startPoint y: 312, endPoint x: 482, endPoint y: 329, distance: 148.4
click at [482, 329] on html "**********" at bounding box center [576, 303] width 496 height 220
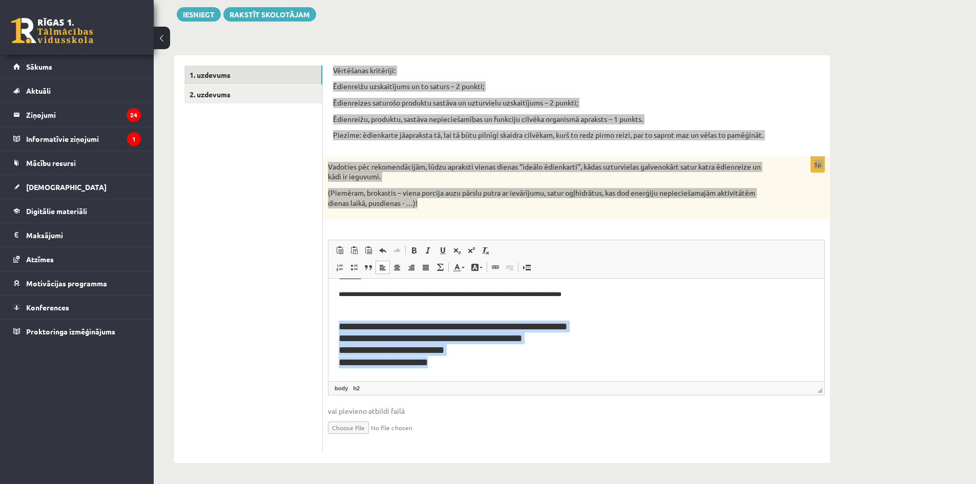
drag, startPoint x: 339, startPoint y: 322, endPoint x: 476, endPoint y: 363, distance: 143.1
click at [476, 363] on h2 "**********" at bounding box center [573, 338] width 468 height 60
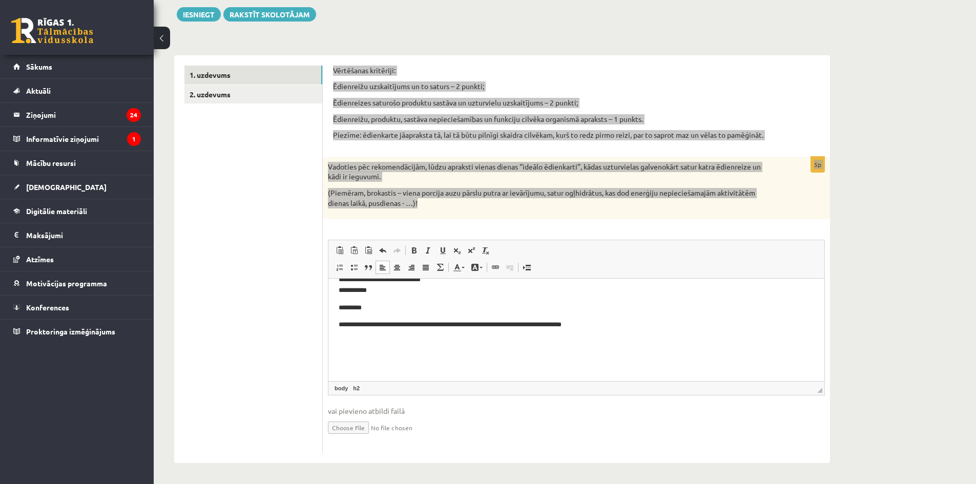
click at [583, 323] on p "**********" at bounding box center [573, 325] width 468 height 11
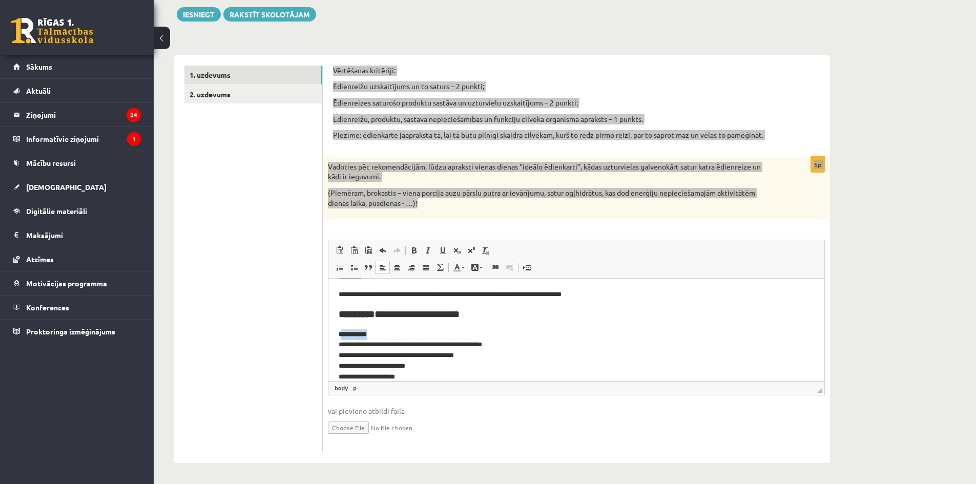
drag, startPoint x: 342, startPoint y: 333, endPoint x: 383, endPoint y: 333, distance: 40.5
click at [383, 333] on p "**********" at bounding box center [573, 355] width 468 height 53
click at [341, 333] on strong "*" at bounding box center [341, 334] width 4 height 7
drag, startPoint x: 340, startPoint y: 316, endPoint x: 477, endPoint y: 325, distance: 137.6
click at [477, 325] on body "**********" at bounding box center [576, 313] width 475 height 220
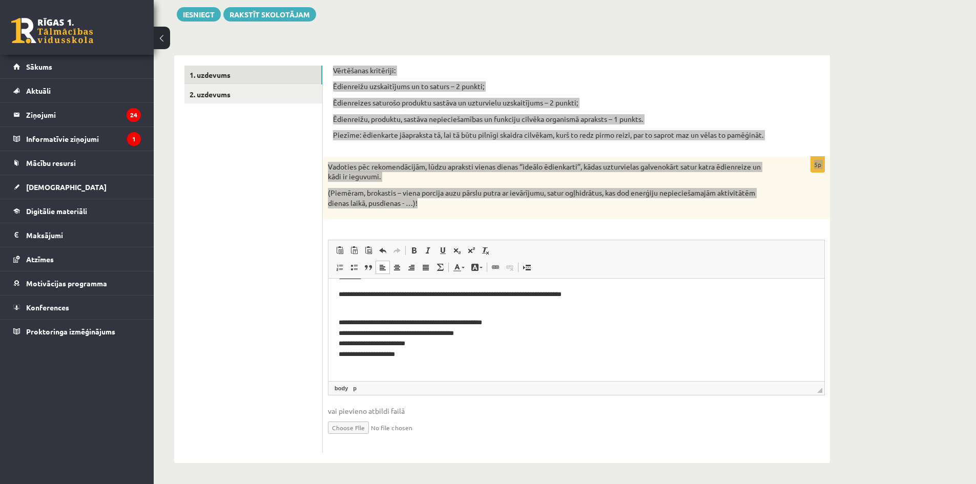
click at [352, 312] on p "**********" at bounding box center [573, 333] width 468 height 53
click at [344, 321] on body "**********" at bounding box center [576, 302] width 475 height 198
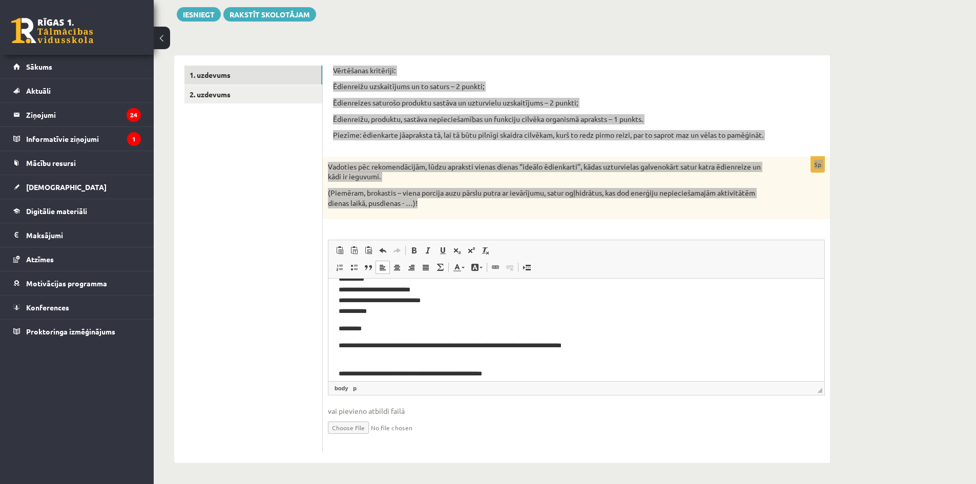
scroll to position [116, 0]
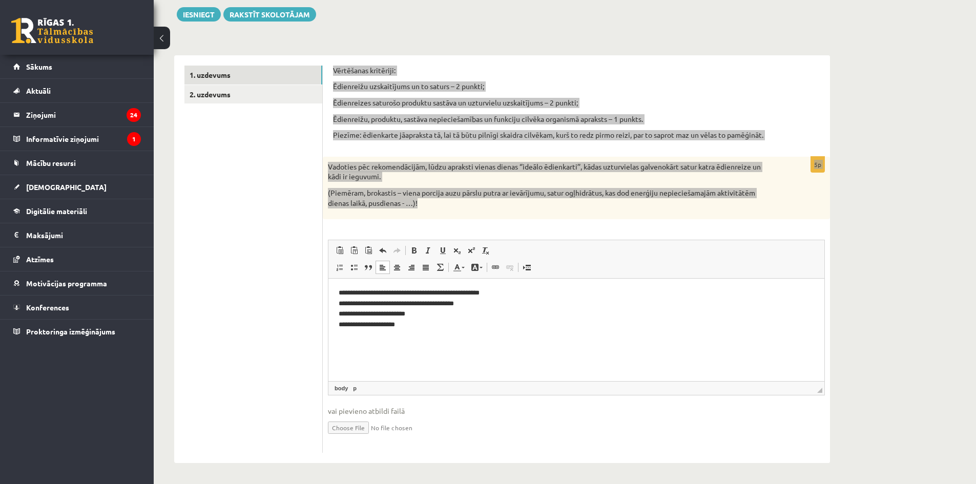
click at [344, 301] on p "**********" at bounding box center [573, 303] width 468 height 53
click at [345, 315] on p "**********" at bounding box center [573, 303] width 468 height 53
click at [343, 293] on p "**********" at bounding box center [573, 303] width 468 height 53
drag, startPoint x: 387, startPoint y: 294, endPoint x: 356, endPoint y: 293, distance: 31.3
click at [356, 293] on p "**********" at bounding box center [573, 303] width 468 height 53
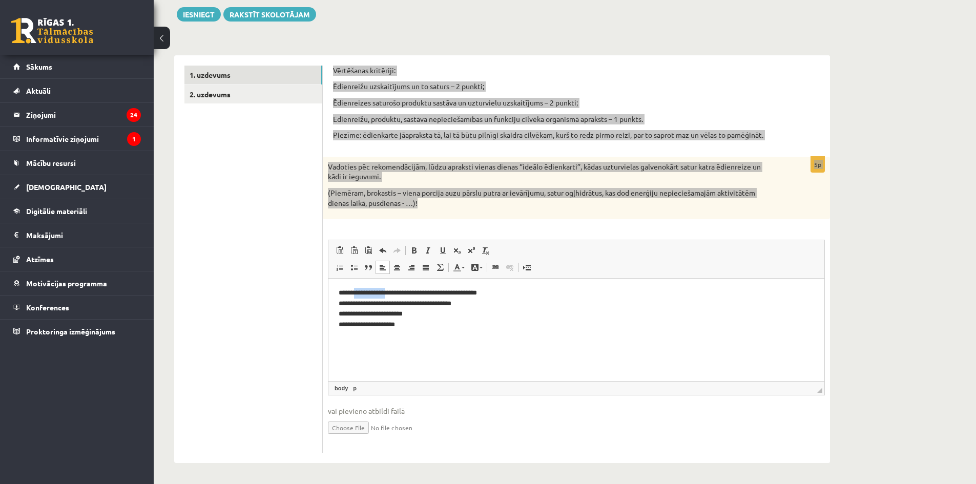
click at [356, 293] on p "**********" at bounding box center [573, 303] width 468 height 53
drag, startPoint x: 409, startPoint y: 291, endPoint x: 491, endPoint y: 290, distance: 81.5
click at [491, 290] on p "**********" at bounding box center [573, 303] width 468 height 53
click at [344, 304] on p "**********" at bounding box center [573, 303] width 468 height 53
drag, startPoint x: 456, startPoint y: 302, endPoint x: 407, endPoint y: 301, distance: 49.2
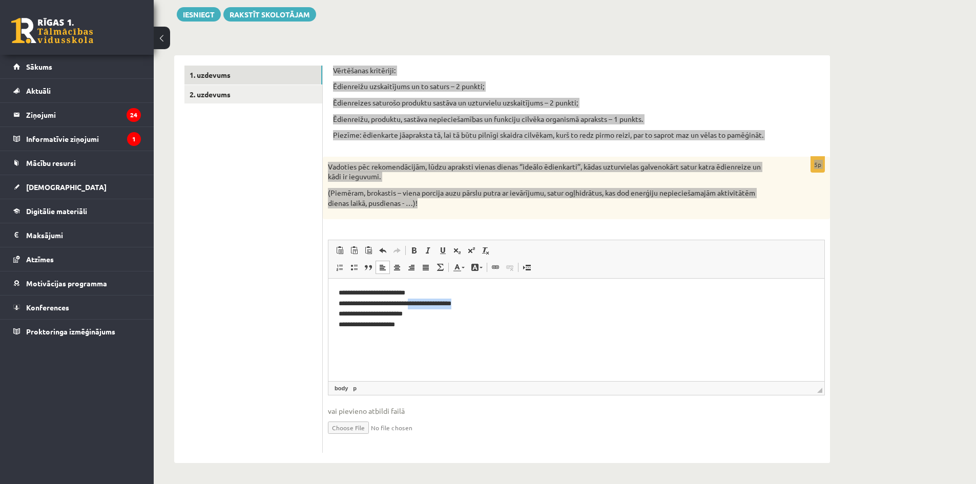
click at [407, 301] on p "**********" at bounding box center [573, 303] width 468 height 53
click at [342, 303] on p "**********" at bounding box center [573, 303] width 468 height 53
click at [344, 317] on p "**********" at bounding box center [573, 303] width 468 height 53
click at [345, 328] on p "**********" at bounding box center [573, 303] width 468 height 53
click at [407, 328] on p "**********" at bounding box center [573, 303] width 468 height 53
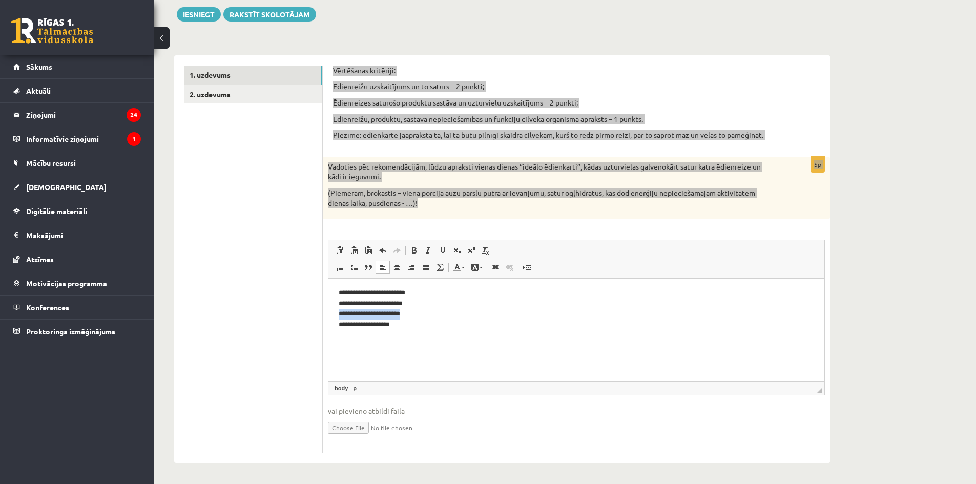
drag, startPoint x: 413, startPoint y: 317, endPoint x: 340, endPoint y: 317, distance: 73.3
click at [340, 317] on p "**********" at bounding box center [573, 303] width 468 height 53
drag, startPoint x: 412, startPoint y: 303, endPoint x: 338, endPoint y: 301, distance: 73.8
click at [338, 301] on html "**********" at bounding box center [576, 277] width 496 height 207
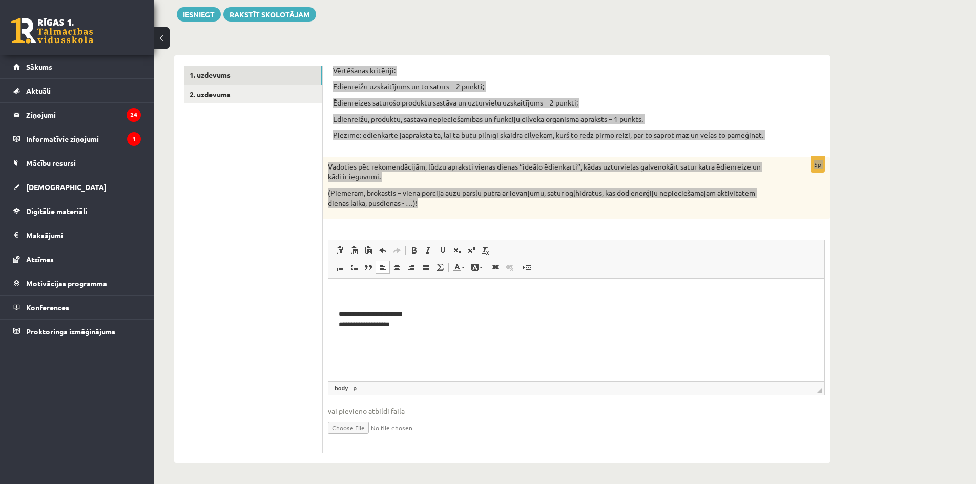
click at [406, 314] on p "**********" at bounding box center [573, 309] width 468 height 43
click at [351, 321] on body "**********" at bounding box center [576, 285] width 475 height 204
click at [409, 318] on p "**********" at bounding box center [573, 303] width 468 height 32
click at [344, 319] on body "**********" at bounding box center [576, 285] width 475 height 204
click at [337, 330] on html "**********" at bounding box center [576, 285] width 496 height 225
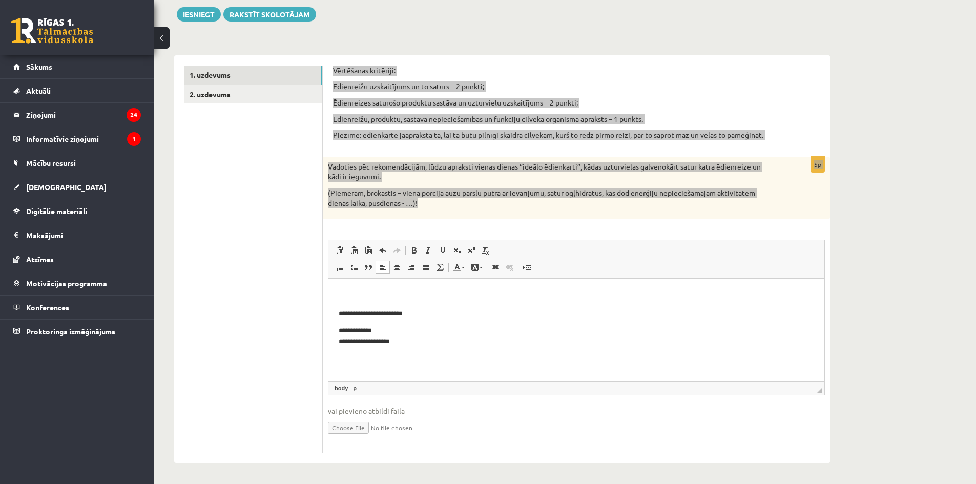
click at [371, 326] on p "**********" at bounding box center [573, 337] width 468 height 22
click at [398, 318] on p "**********" at bounding box center [573, 303] width 468 height 32
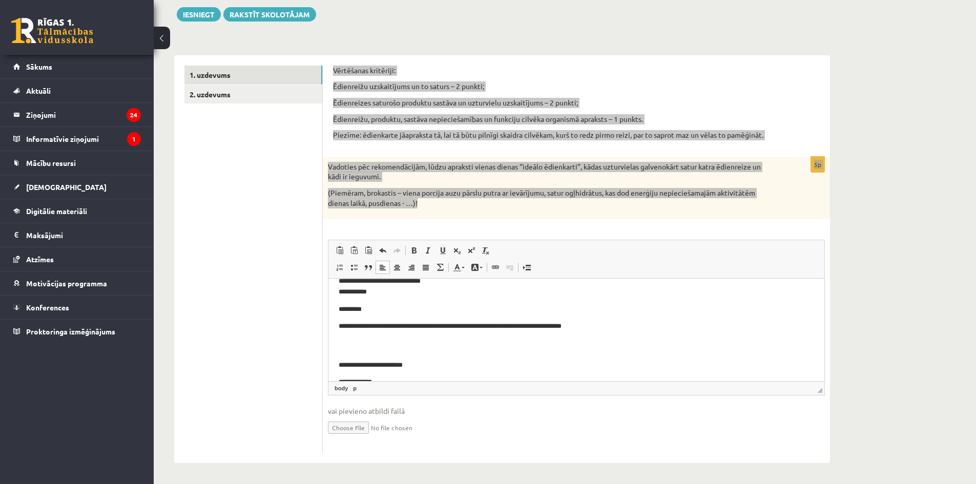
click at [356, 352] on p "**********" at bounding box center [573, 355] width 468 height 32
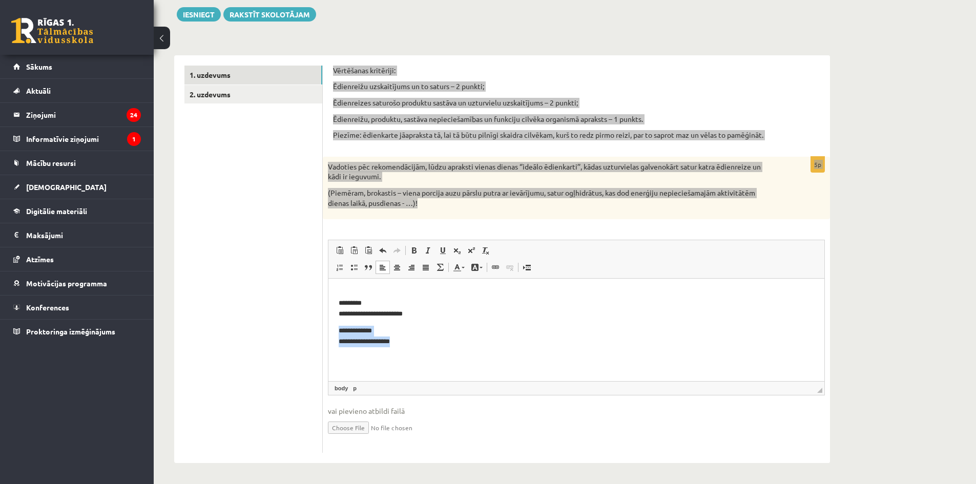
drag, startPoint x: 338, startPoint y: 329, endPoint x: 398, endPoint y: 341, distance: 61.5
click at [398, 341] on html "**********" at bounding box center [576, 285] width 496 height 225
copy p "**********"
click at [407, 311] on p "**********" at bounding box center [573, 303] width 468 height 32
drag, startPoint x: 366, startPoint y: 335, endPoint x: 338, endPoint y: 329, distance: 28.7
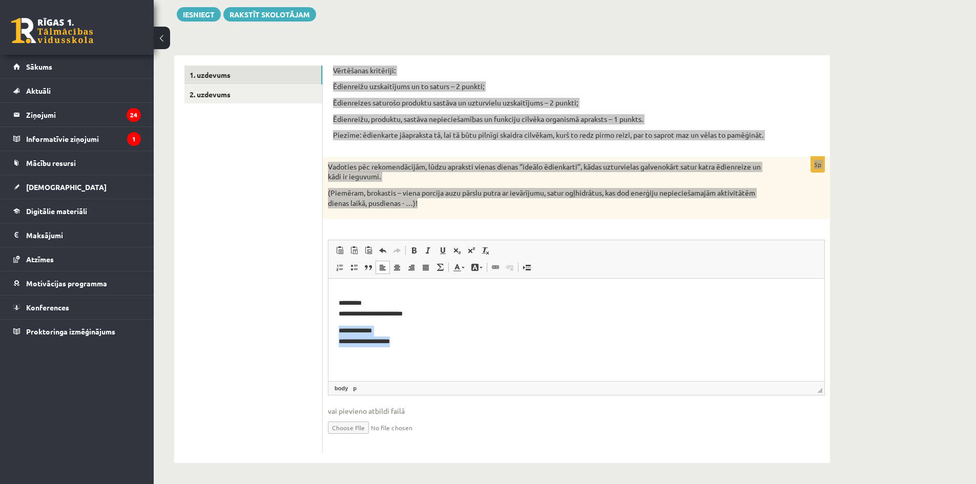
click at [338, 329] on html "**********" at bounding box center [576, 285] width 496 height 225
click at [409, 312] on p "**********" at bounding box center [573, 303] width 468 height 32
click at [340, 320] on body "**********" at bounding box center [576, 293] width 475 height 221
click at [340, 312] on p "**********" at bounding box center [573, 303] width 468 height 32
click at [343, 330] on body "**********" at bounding box center [576, 297] width 475 height 228
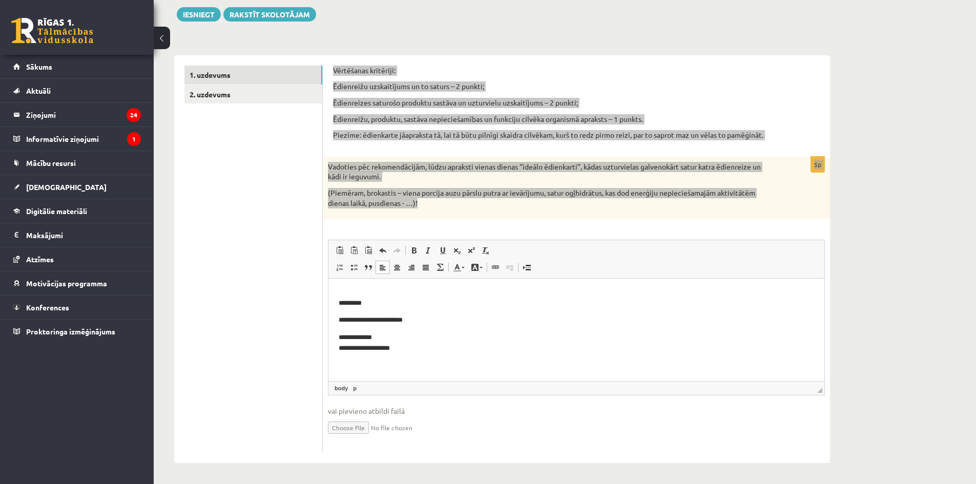
click at [386, 331] on body "**********" at bounding box center [576, 297] width 475 height 228
click at [374, 306] on p "*********" at bounding box center [573, 298] width 468 height 22
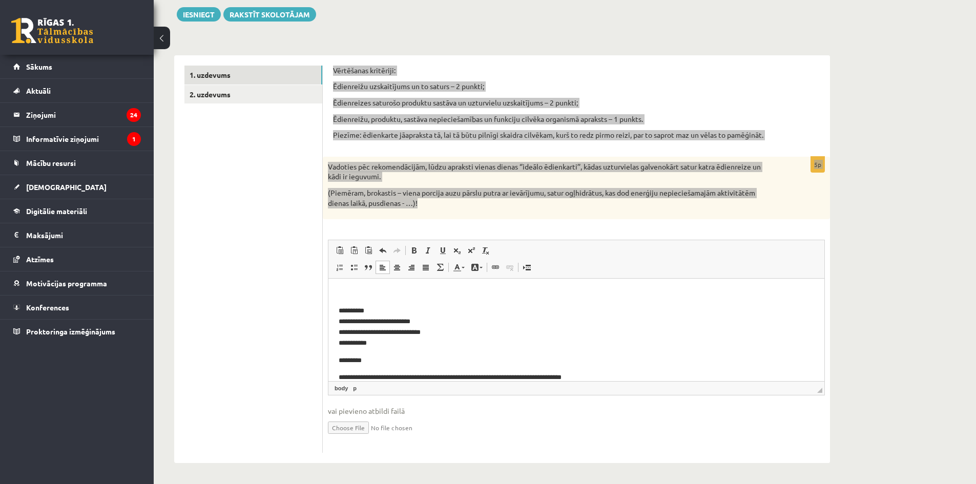
scroll to position [0, 0]
drag, startPoint x: 362, startPoint y: 325, endPoint x: 344, endPoint y: 323, distance: 18.0
click at [344, 323] on p "**********" at bounding box center [573, 330] width 468 height 43
click at [344, 335] on p "**********" at bounding box center [573, 330] width 468 height 43
drag, startPoint x: 427, startPoint y: 335, endPoint x: 401, endPoint y: 335, distance: 26.1
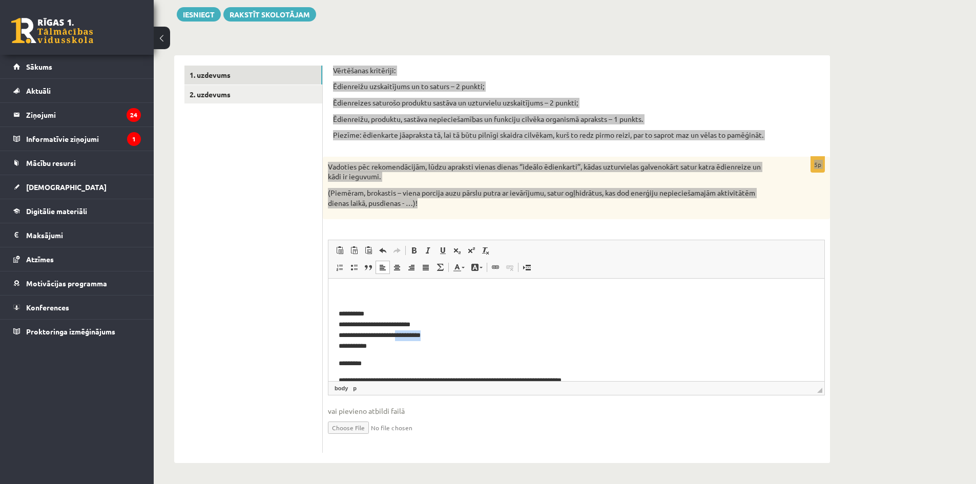
click at [401, 335] on p "**********" at bounding box center [573, 330] width 468 height 43
click at [342, 333] on p "**********" at bounding box center [573, 330] width 468 height 43
click at [339, 333] on p "**********" at bounding box center [573, 330] width 468 height 43
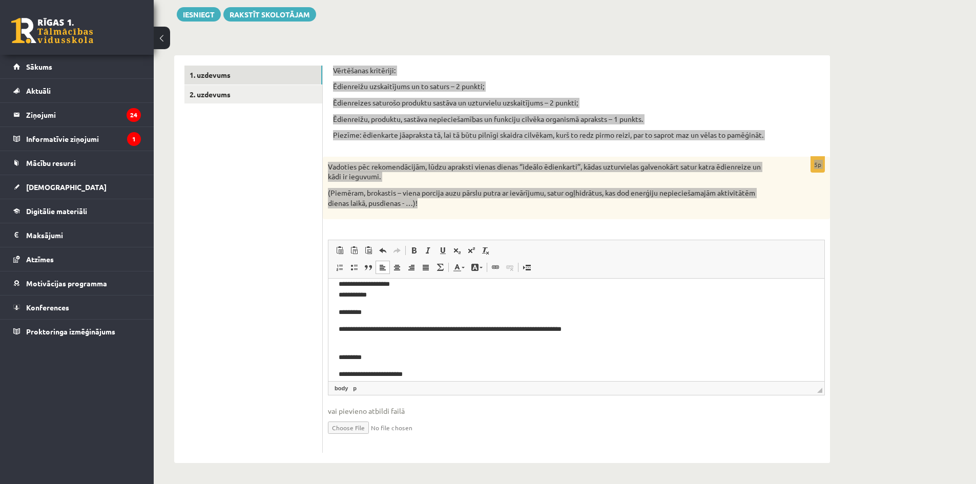
click at [408, 328] on p "**********" at bounding box center [573, 329] width 468 height 11
click at [403, 347] on p "**********" at bounding box center [573, 347] width 468 height 11
click at [408, 363] on p "**********" at bounding box center [573, 364] width 468 height 11
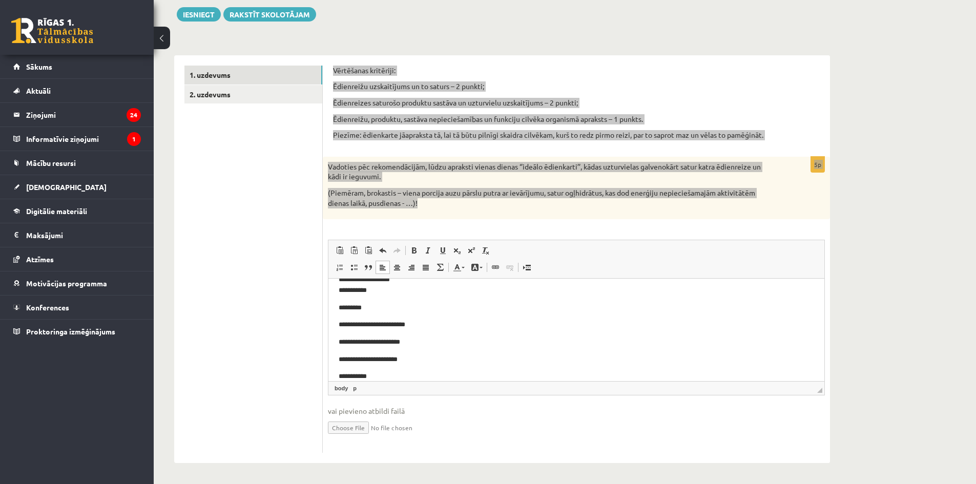
click at [407, 360] on p "**********" at bounding box center [573, 359] width 468 height 11
click at [403, 338] on p "**********" at bounding box center [573, 342] width 468 height 11
click at [410, 323] on p "**********" at bounding box center [573, 325] width 468 height 11
click at [406, 319] on p "**********" at bounding box center [573, 320] width 468 height 11
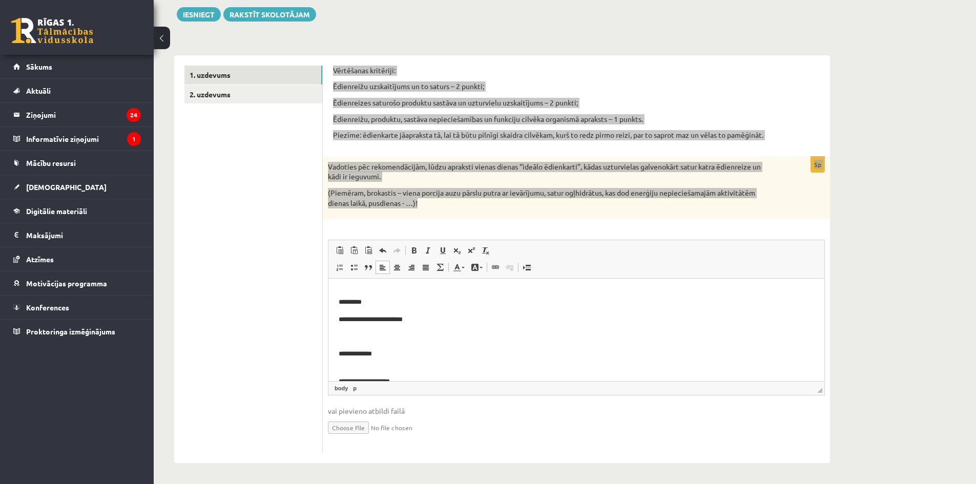
click at [434, 337] on p "Визуальный текстовый редактор, wiswyg-editor-user-answer-47434001531080" at bounding box center [576, 336] width 475 height 11
click at [422, 361] on body "**********" at bounding box center [576, 288] width 475 height 315
click at [415, 329] on p "**********" at bounding box center [573, 326] width 468 height 22
click at [371, 302] on p "*********" at bounding box center [573, 297] width 468 height 22
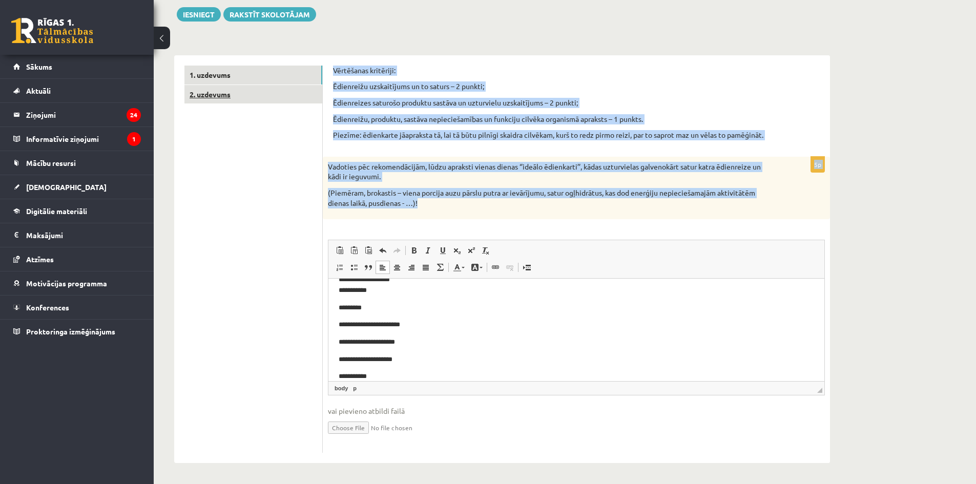
click at [239, 89] on link "2. uzdevums" at bounding box center [253, 94] width 138 height 19
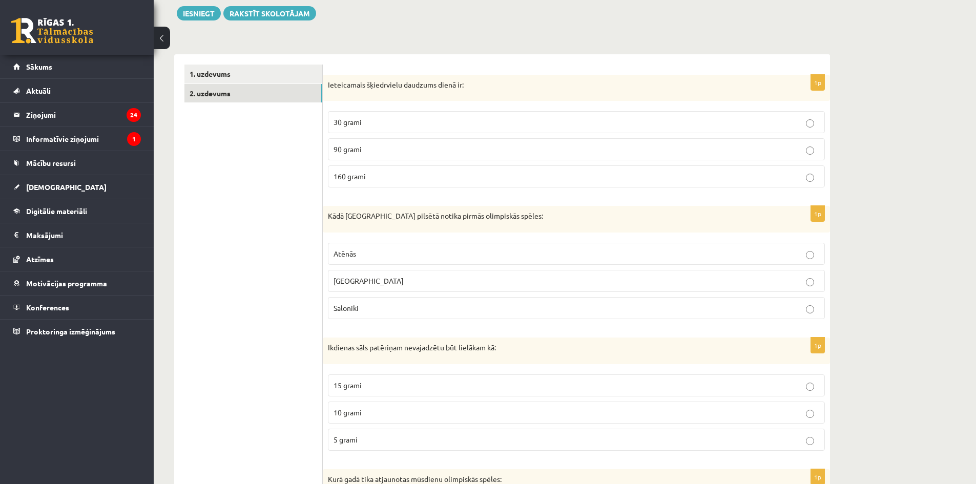
scroll to position [0, 0]
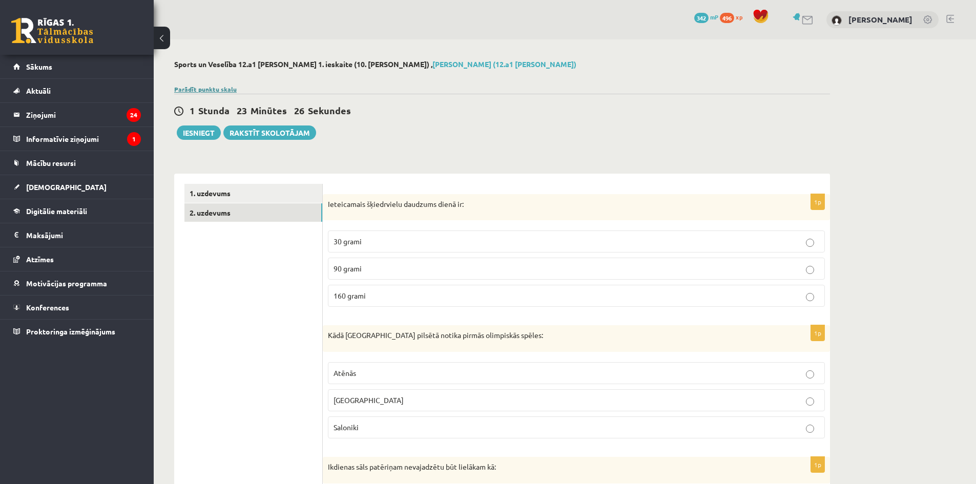
click at [213, 92] on link "Parādīt punktu skalu" at bounding box center [205, 89] width 62 height 8
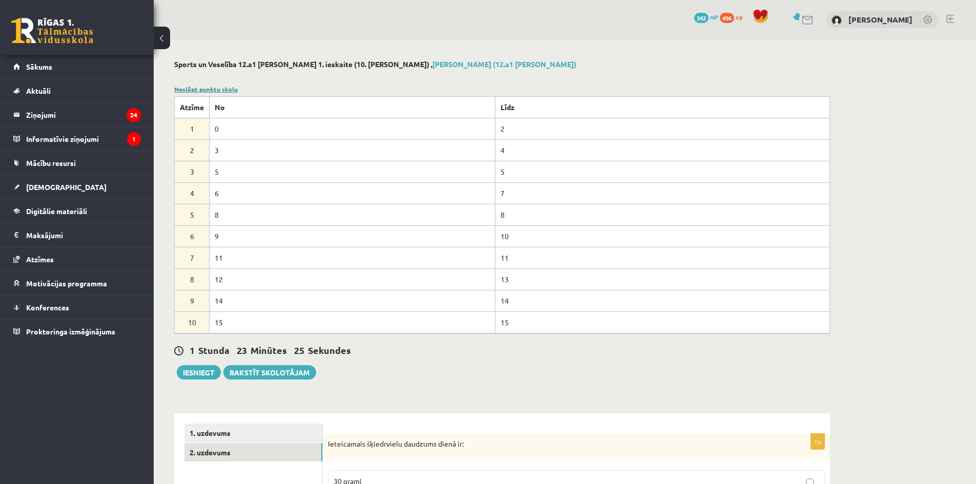
click at [217, 88] on link "Noslēpt punktu skalu" at bounding box center [206, 89] width 64 height 8
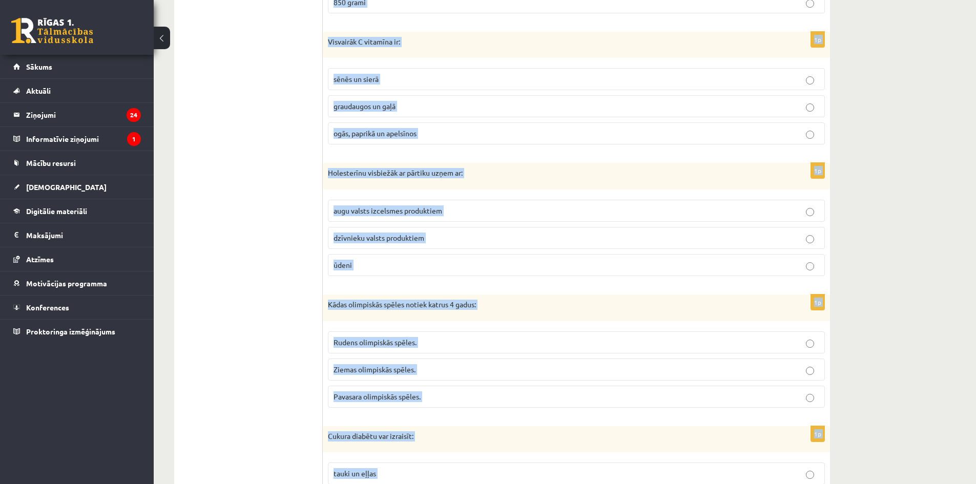
scroll to position [1046, 0]
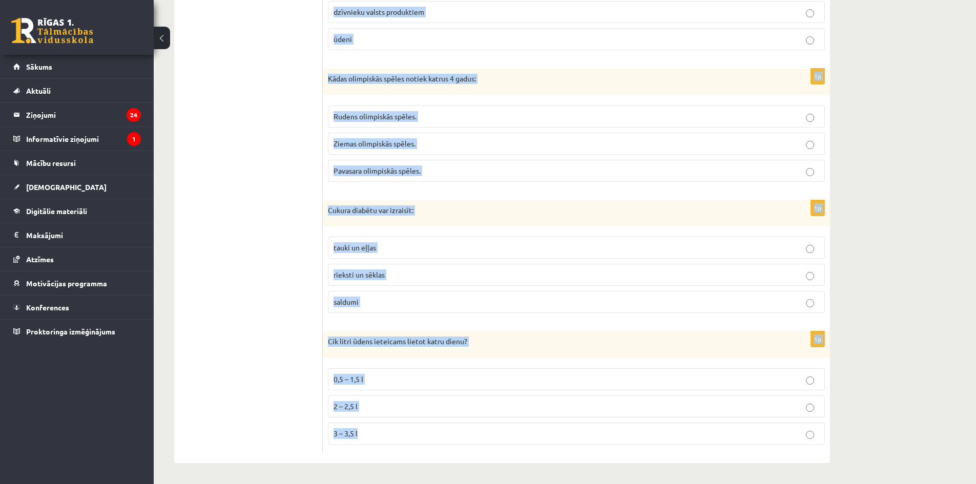
drag, startPoint x: 328, startPoint y: 203, endPoint x: 569, endPoint y: 434, distance: 333.3
copy form "Ieteicamais šķiedrvielu daudzums dienā ir: 30 grami 90 grami 160 grami 1p Kādā …"
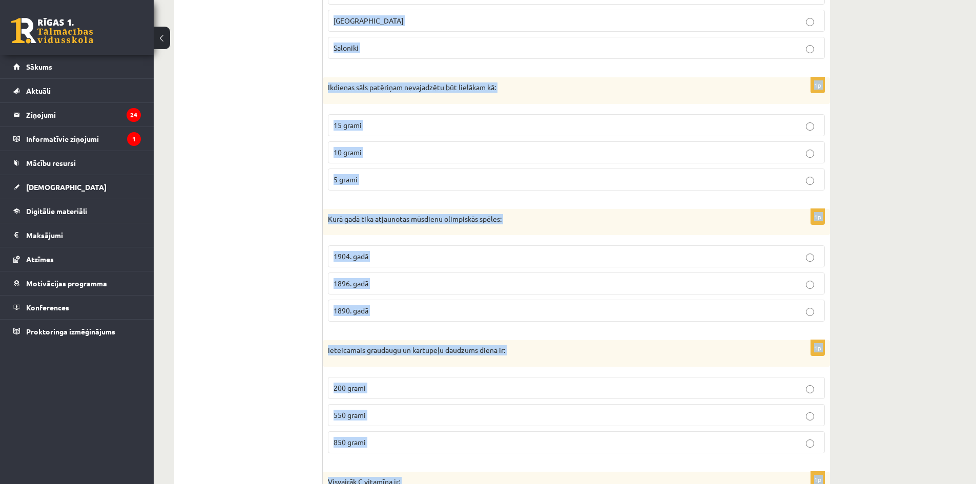
scroll to position [72, 0]
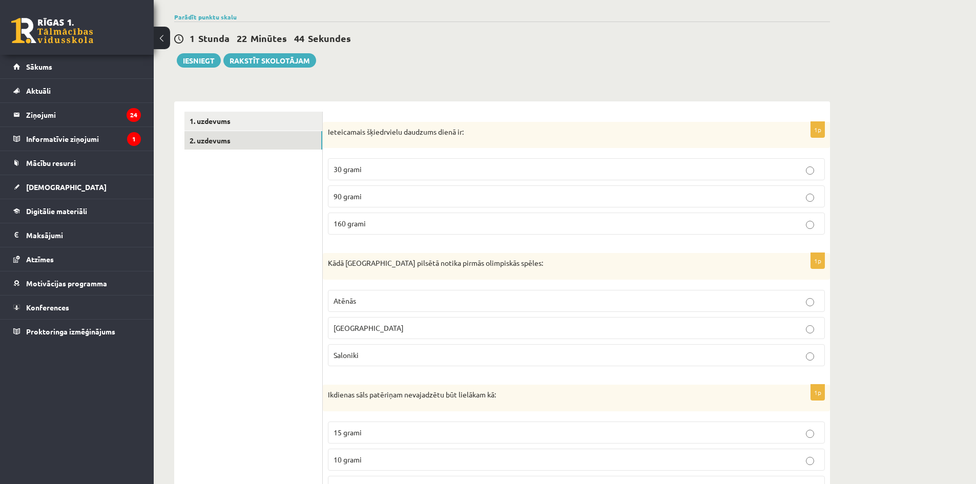
click at [356, 177] on label "30 grami" at bounding box center [576, 169] width 497 height 22
click at [392, 325] on p "Olimpijā" at bounding box center [576, 328] width 486 height 11
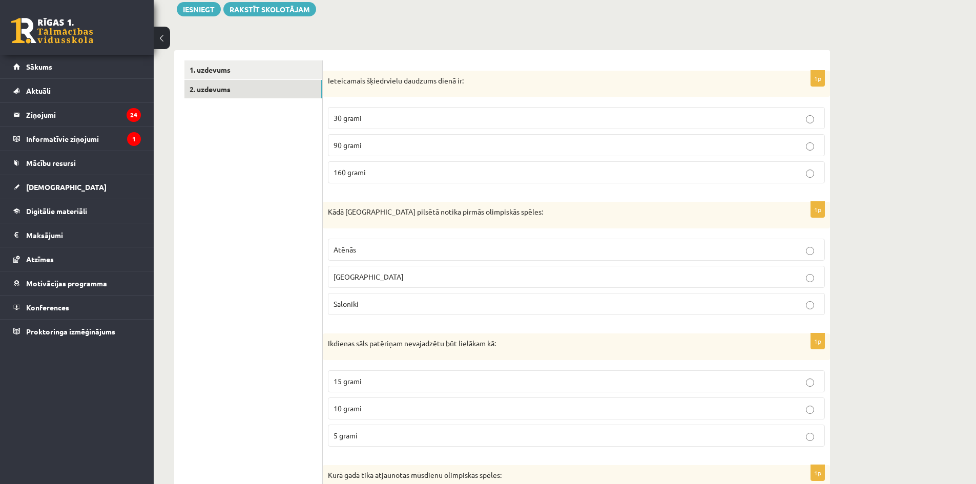
scroll to position [175, 0]
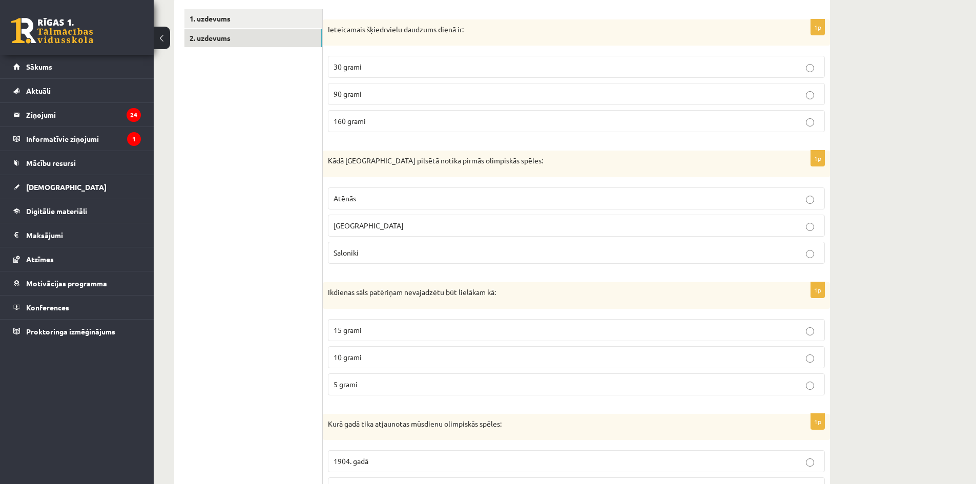
drag, startPoint x: 386, startPoint y: 383, endPoint x: 383, endPoint y: 363, distance: 20.3
click at [386, 383] on p "5 grami" at bounding box center [576, 384] width 486 height 11
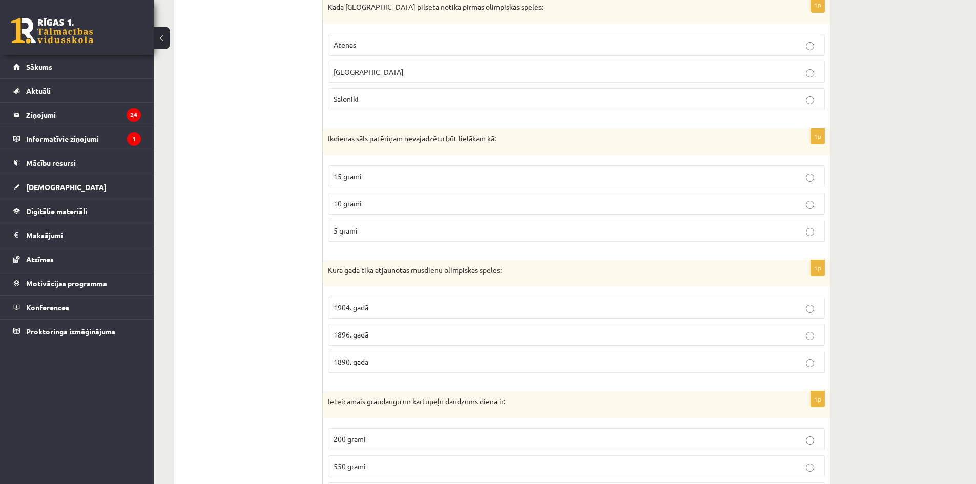
click at [383, 344] on label "1896. gadā" at bounding box center [576, 335] width 497 height 22
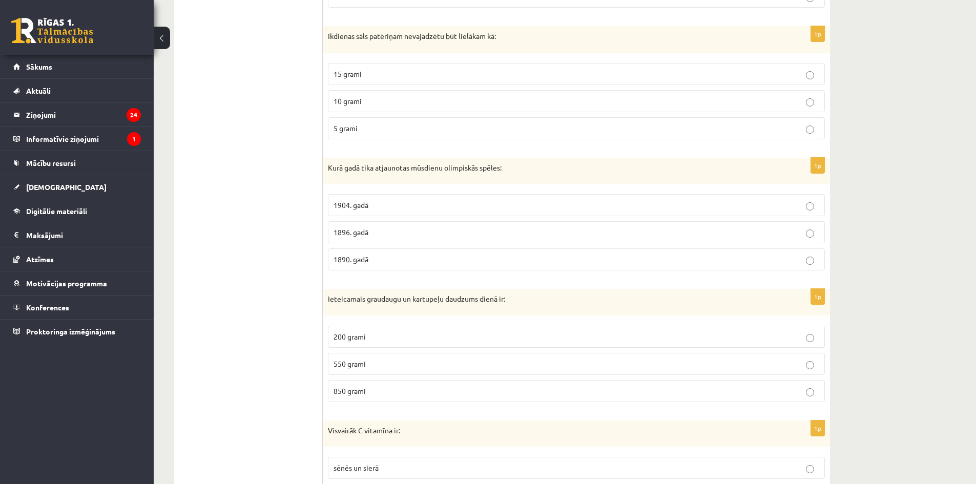
scroll to position [482, 0]
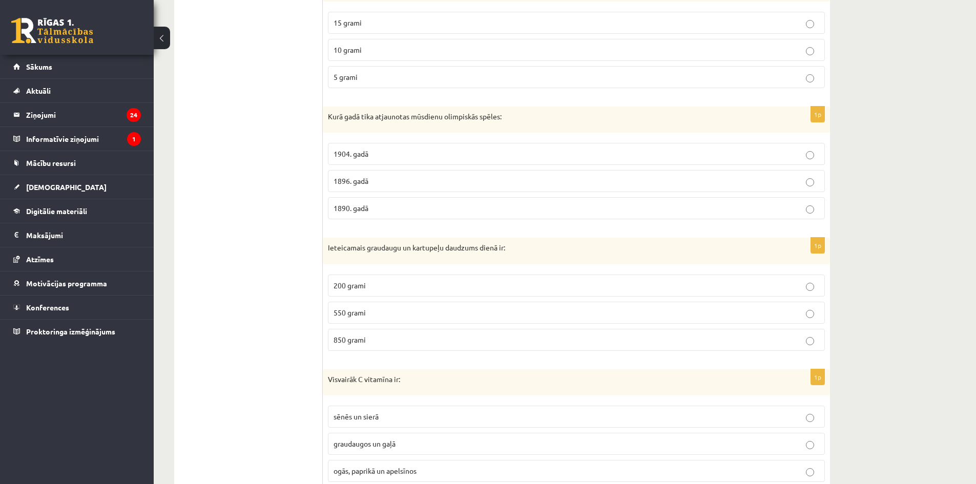
click at [383, 309] on p "550 grami" at bounding box center [576, 312] width 486 height 11
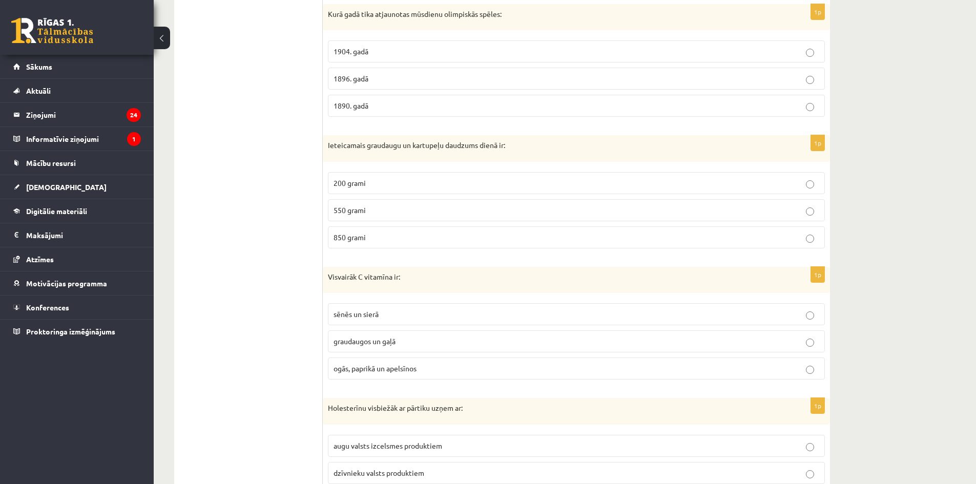
scroll to position [636, 0]
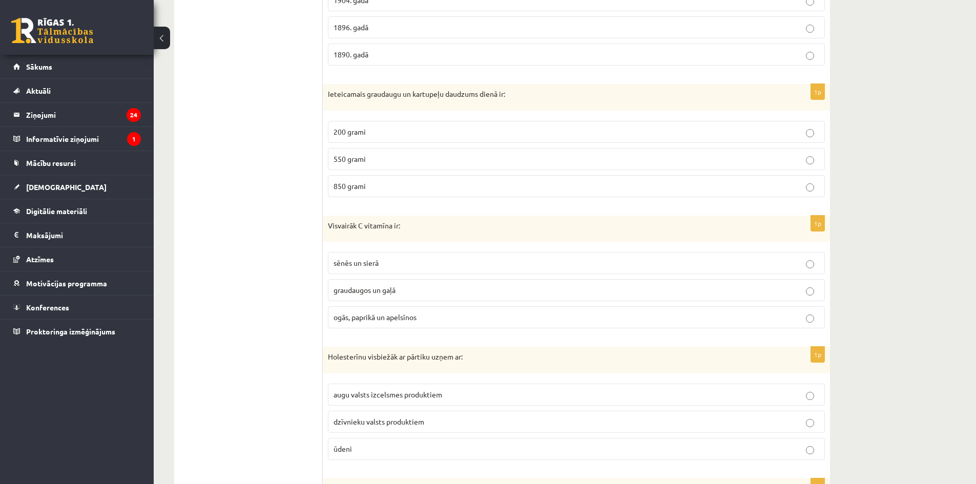
click at [385, 316] on span "ogās, paprikā un apelsīnos" at bounding box center [374, 316] width 83 height 9
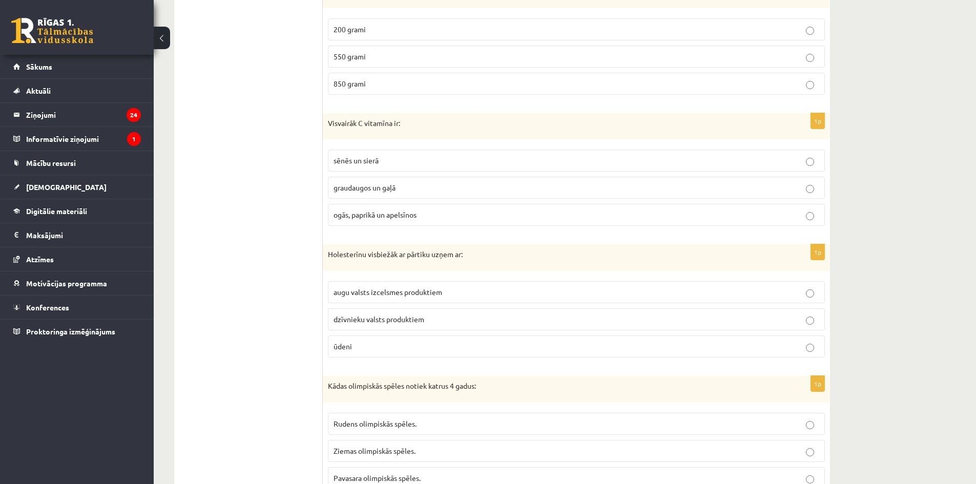
click at [419, 315] on span "dzīvnieku valsts produktiem" at bounding box center [378, 319] width 91 height 9
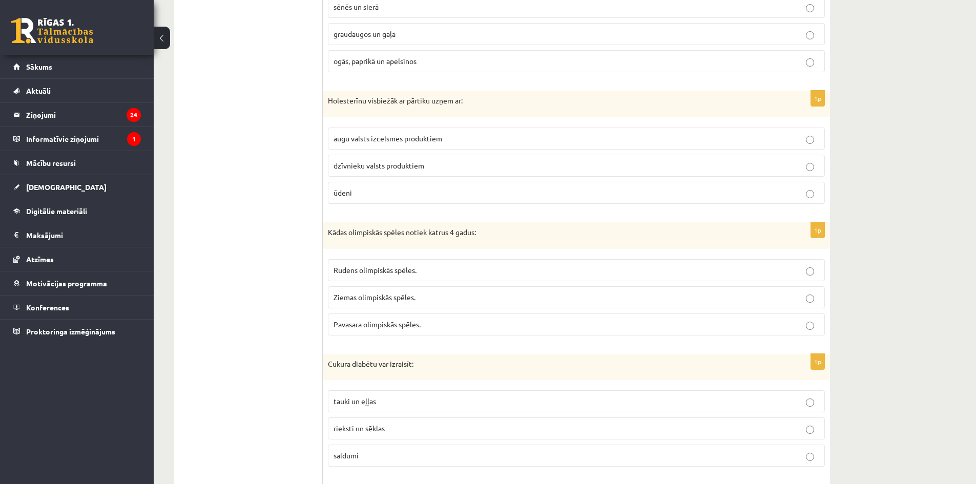
scroll to position [943, 0]
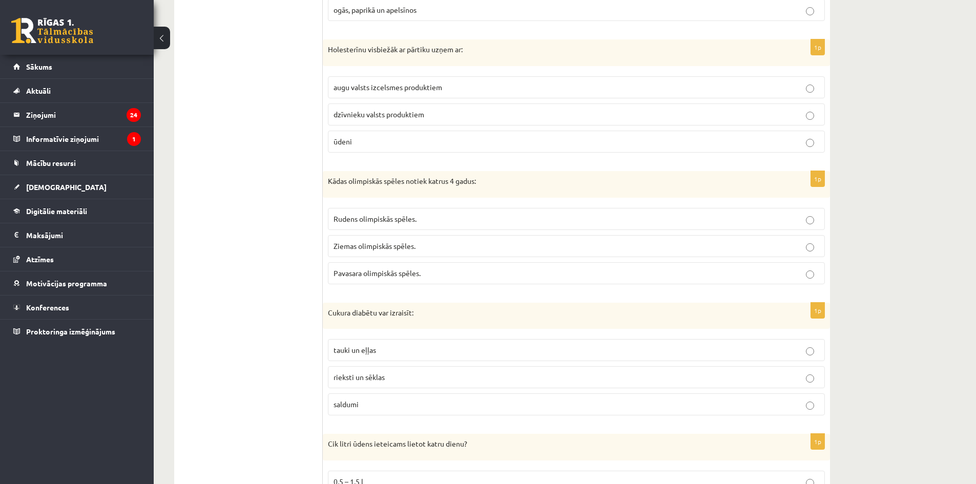
click at [387, 253] on label "Ziemas olimpiskās spēles." at bounding box center [576, 246] width 497 height 22
click at [372, 404] on p "saldumi" at bounding box center [576, 404] width 486 height 11
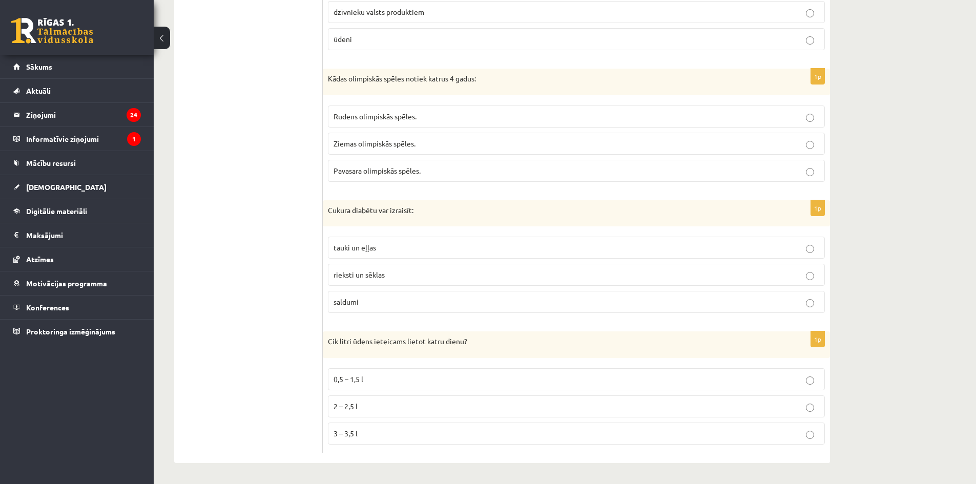
click at [362, 410] on p "2 – 2,5 l" at bounding box center [576, 406] width 486 height 11
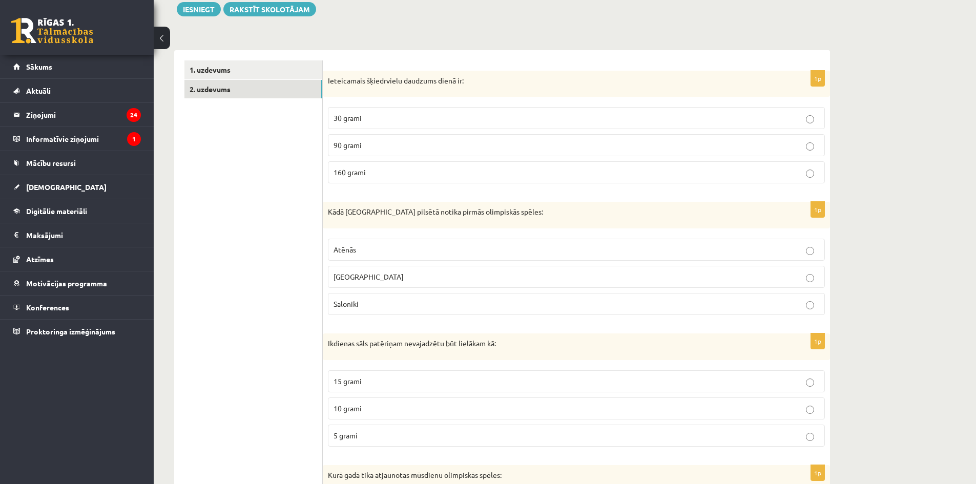
scroll to position [0, 0]
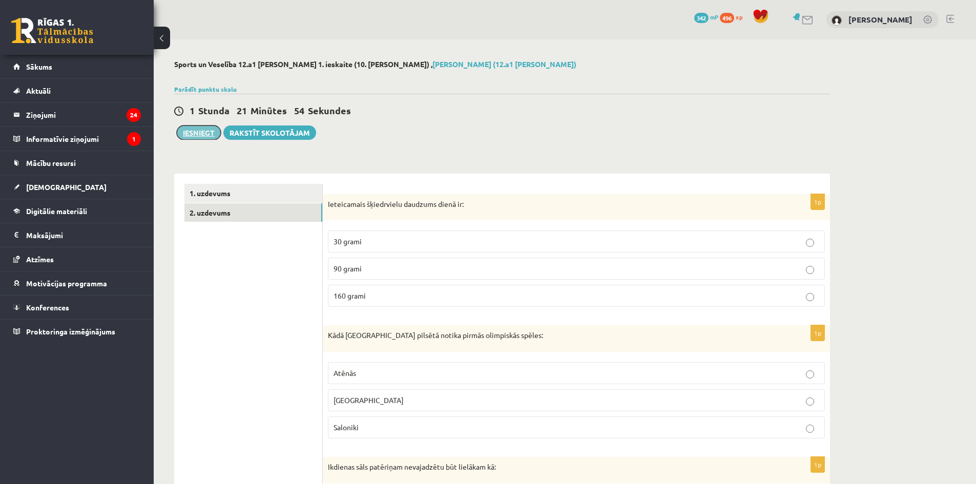
click at [200, 131] on button "Iesniegt" at bounding box center [199, 133] width 44 height 14
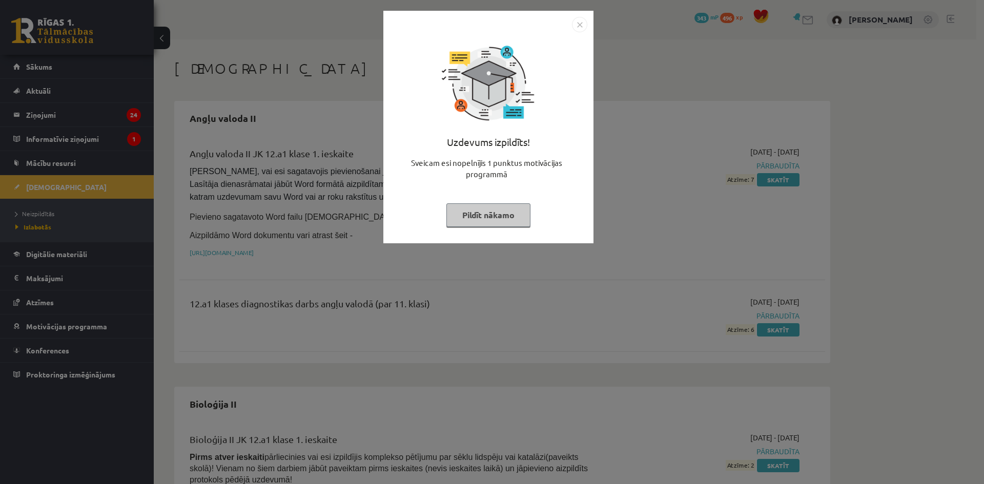
click at [583, 19] on img "Close" at bounding box center [579, 24] width 15 height 15
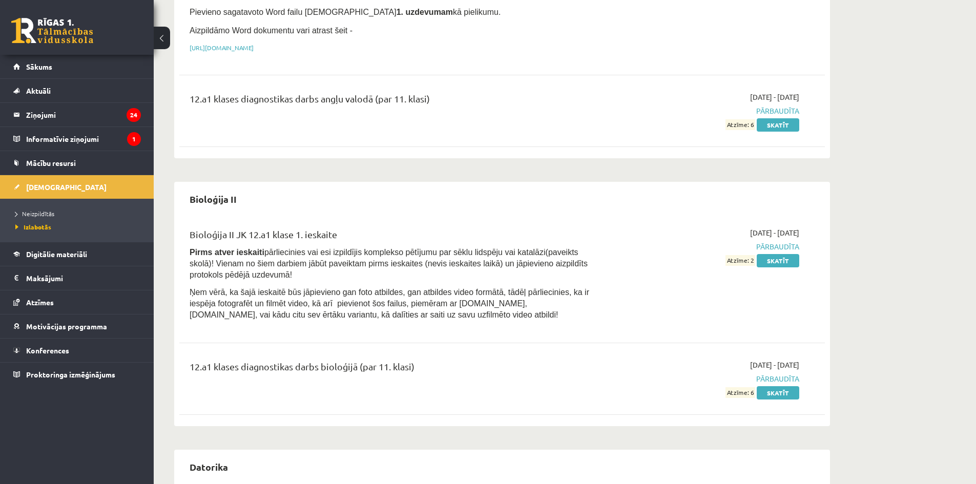
scroll to position [410, 0]
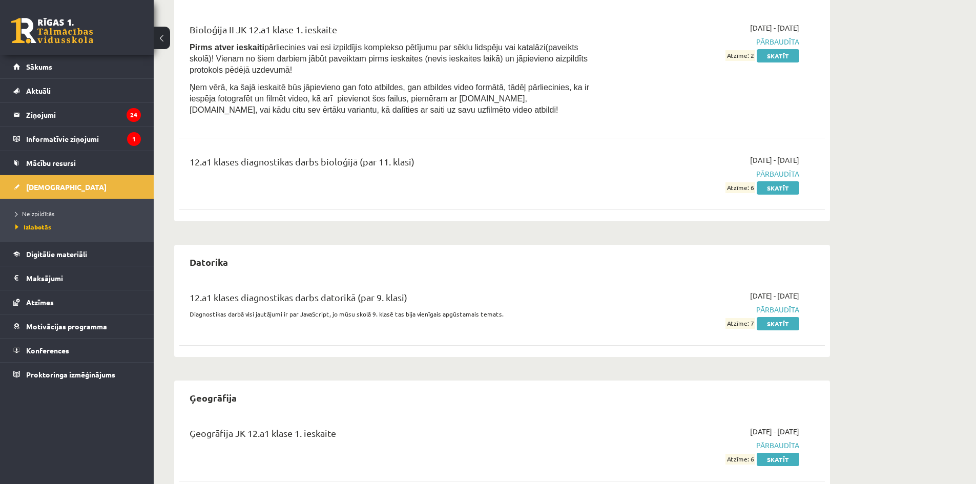
click at [46, 208] on li "Neizpildītās" at bounding box center [79, 213] width 128 height 13
click at [46, 214] on span "Neizpildītās" at bounding box center [37, 214] width 45 height 8
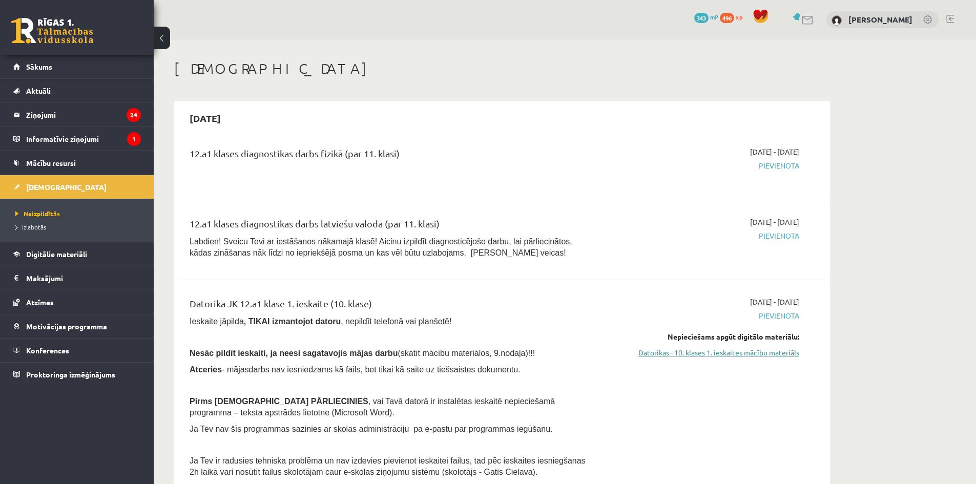
click at [656, 348] on link "Datorikas - 10. klases 1. ieskaites mācību materiāls" at bounding box center [702, 352] width 193 height 11
drag, startPoint x: 478, startPoint y: 115, endPoint x: 466, endPoint y: 100, distance: 19.3
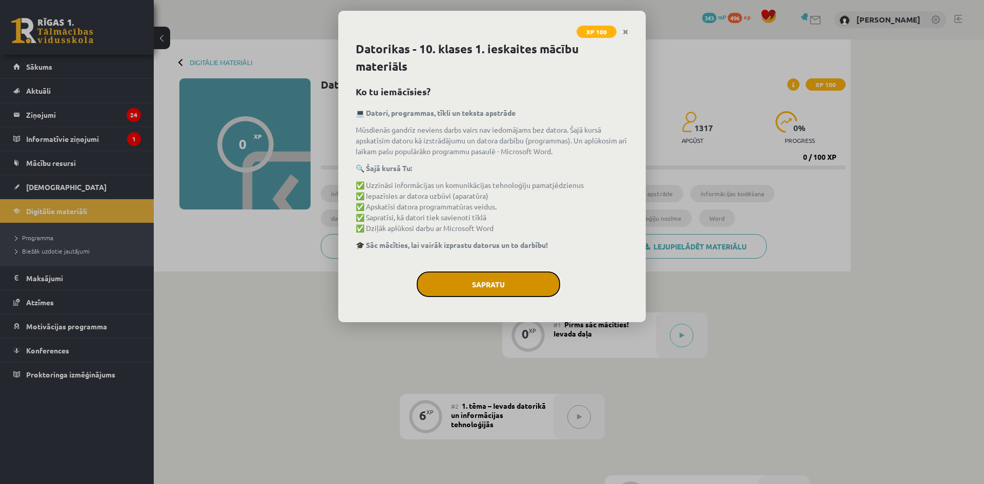
click at [491, 285] on button "Sapratu" at bounding box center [487, 285] width 143 height 26
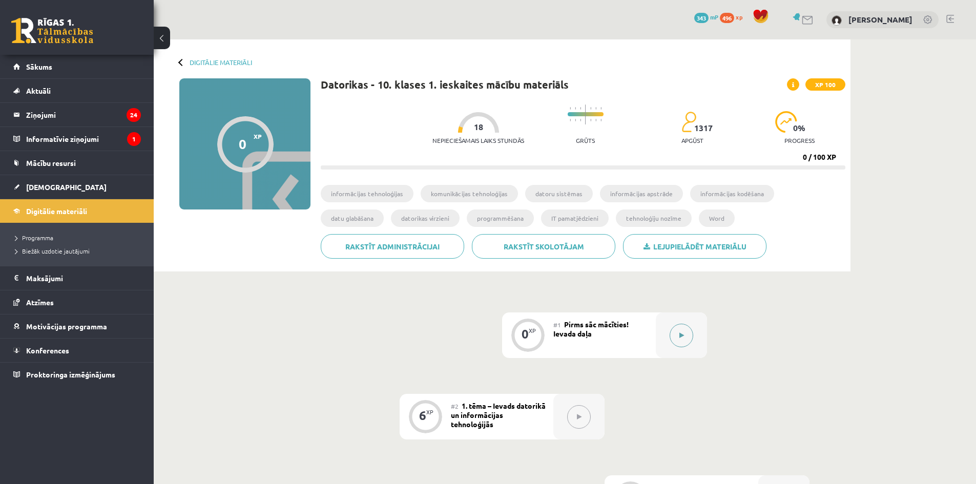
click at [676, 339] on button at bounding box center [682, 336] width 24 height 24
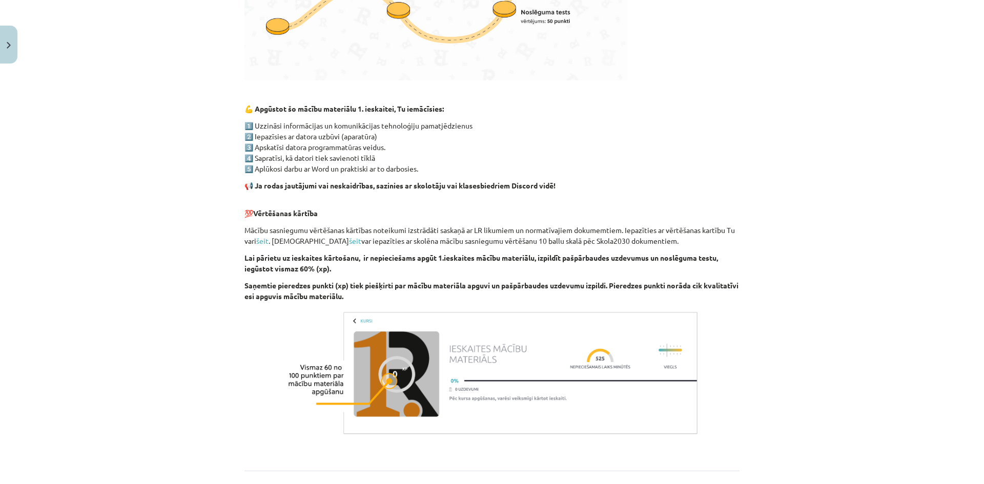
scroll to position [602, 0]
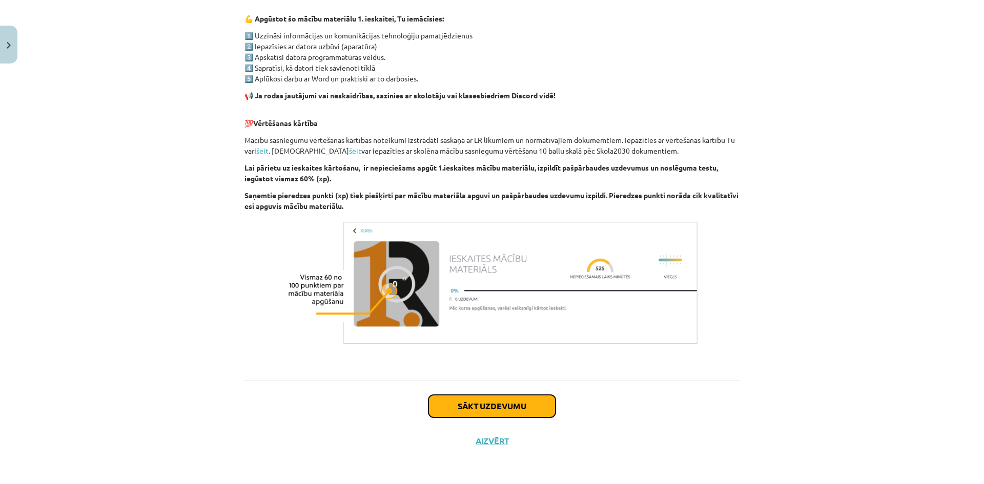
click at [495, 398] on button "Sākt uzdevumu" at bounding box center [491, 406] width 127 height 23
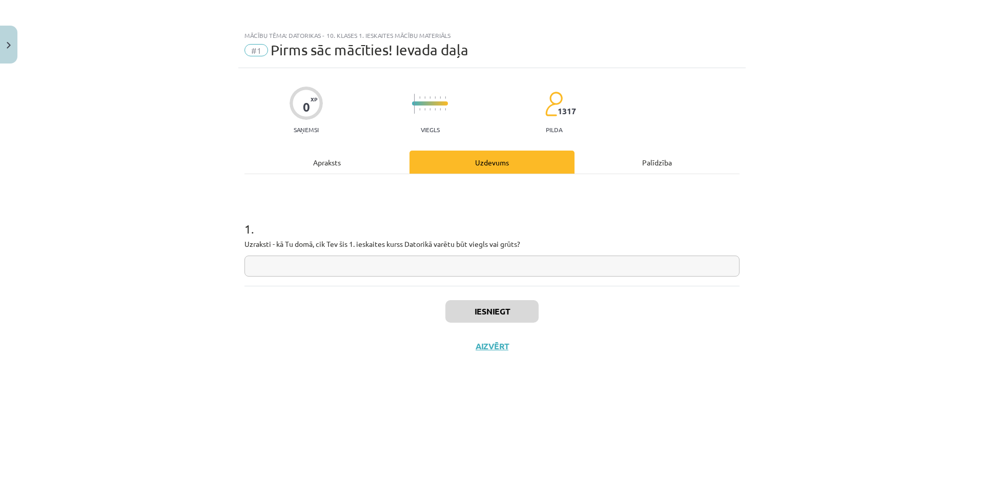
scroll to position [0, 0]
click at [447, 280] on div "1 . Uzraksti - kā Tu domā, cik Tev šis 1. ieskaites kurss Datorikā varētu būt v…" at bounding box center [491, 230] width 495 height 112
click at [448, 276] on input "text" at bounding box center [491, 266] width 495 height 21
click at [483, 300] on div "Iesniegt Aizvērt" at bounding box center [491, 322] width 495 height 72
click at [264, 265] on input "*****" at bounding box center [491, 266] width 495 height 21
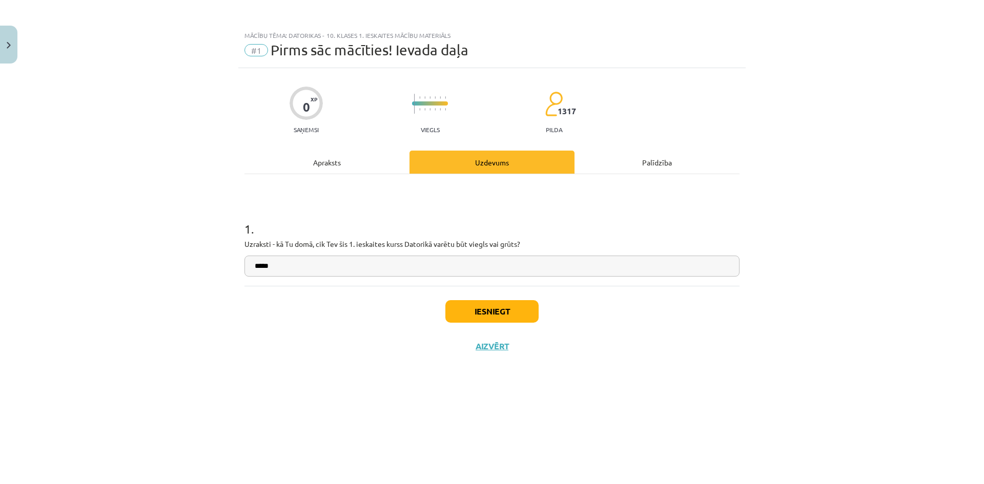
type input "*****"
click at [477, 311] on button "Iesniegt" at bounding box center [491, 311] width 93 height 23
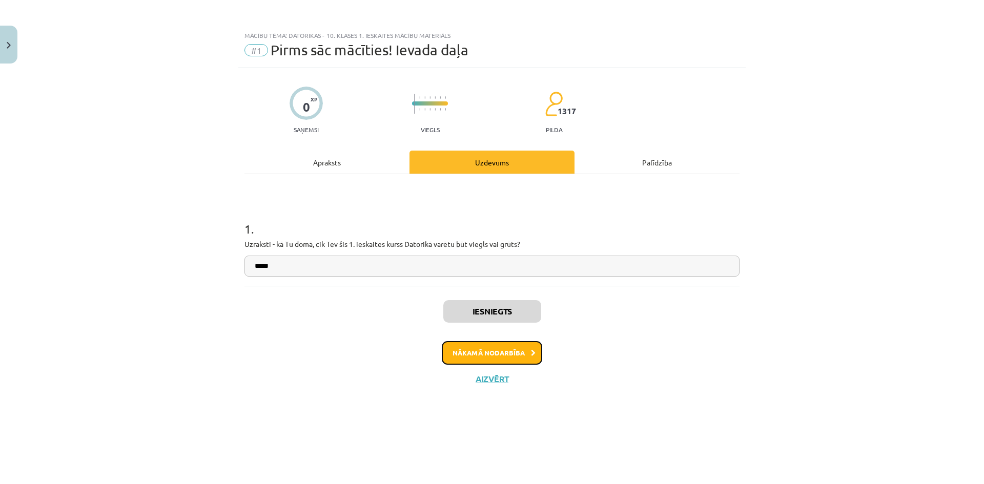
click at [477, 348] on button "Nākamā nodarbība" at bounding box center [492, 353] width 100 height 24
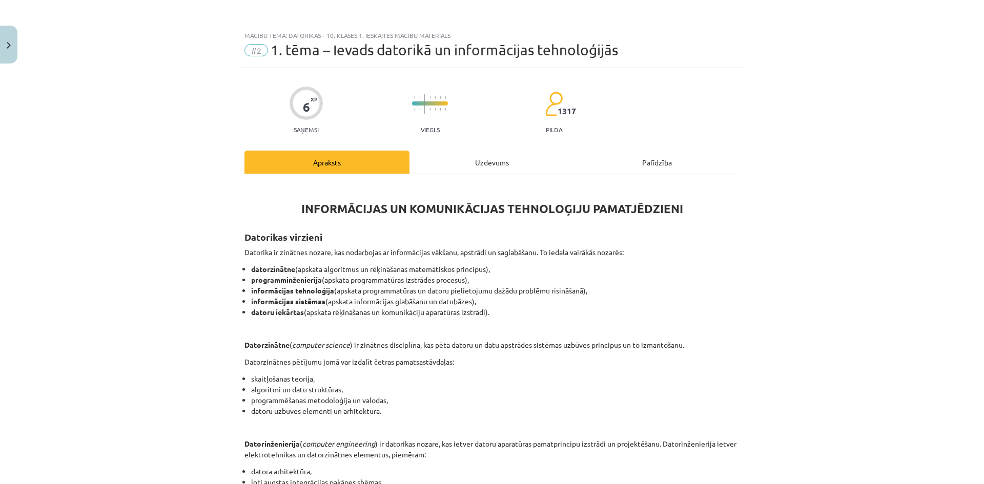
scroll to position [393, 0]
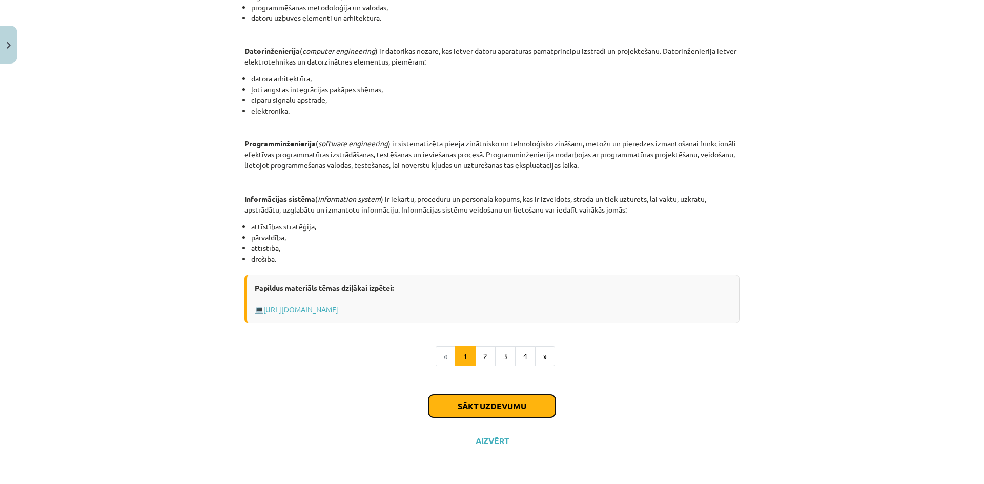
click at [497, 401] on button "Sākt uzdevumu" at bounding box center [491, 406] width 127 height 23
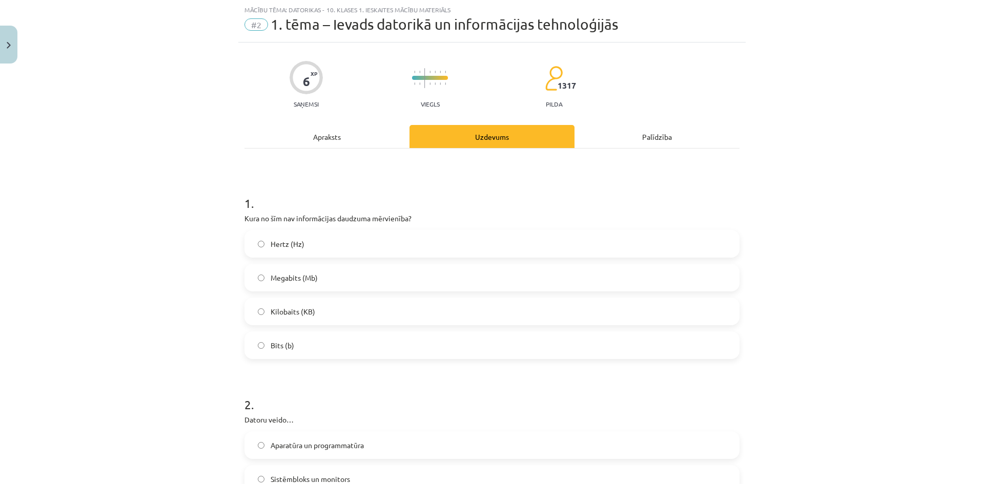
click at [385, 244] on label "Hertz (Hz)" at bounding box center [491, 244] width 493 height 26
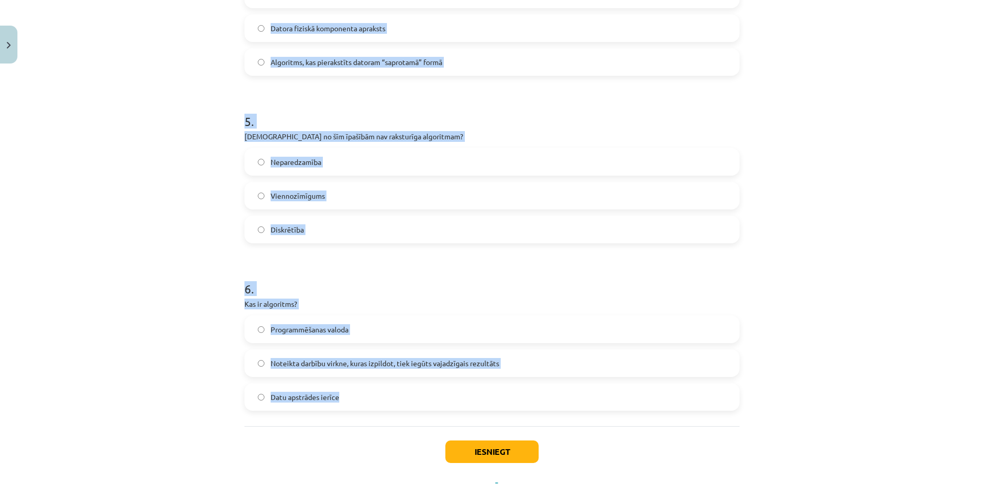
scroll to position [891, 0]
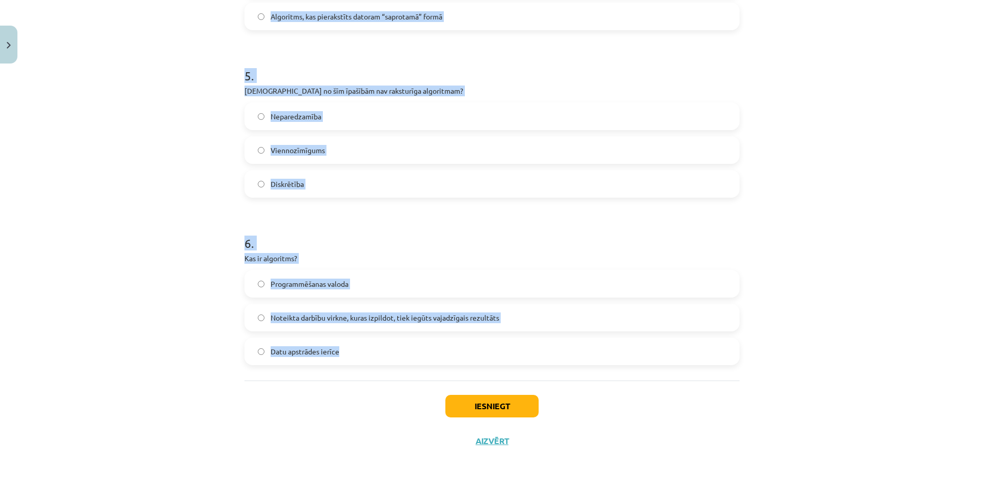
drag, startPoint x: 241, startPoint y: 266, endPoint x: 413, endPoint y: 341, distance: 187.4
copy form "Datoru veido… Aparatūra un programmatūra Sistēmbloks un monitors Korpuss, mātes…"
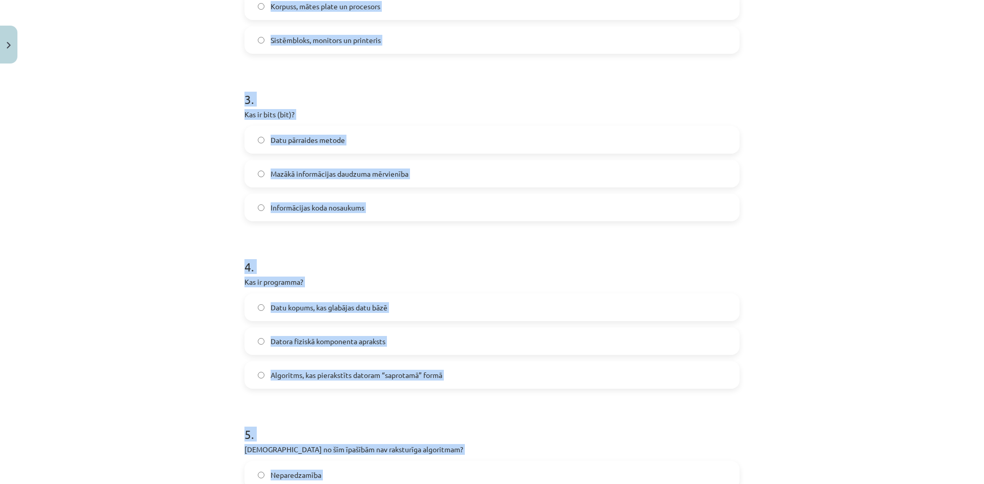
scroll to position [327, 0]
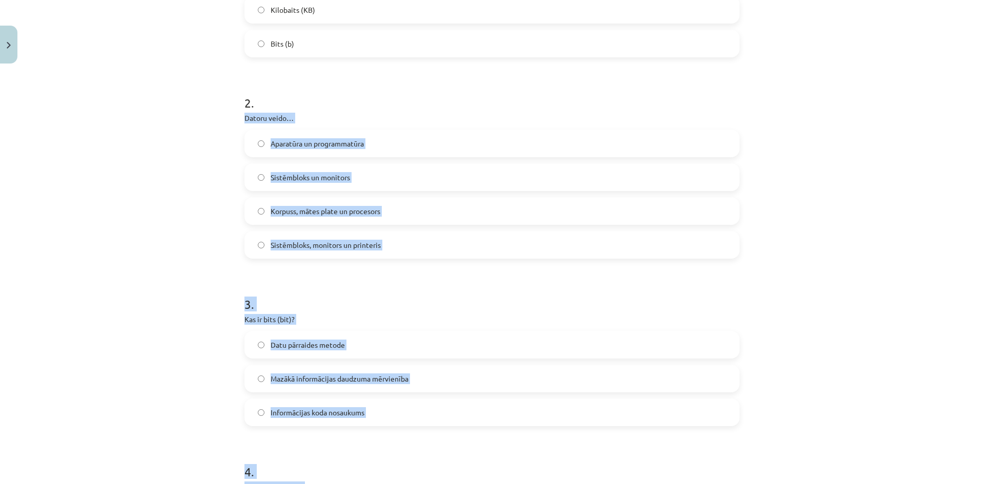
click at [195, 235] on div "Mācību tēma: Datorikas - 10. klases 1. ieskaites mācību materiāls #2 1. tēma – …" at bounding box center [492, 242] width 984 height 484
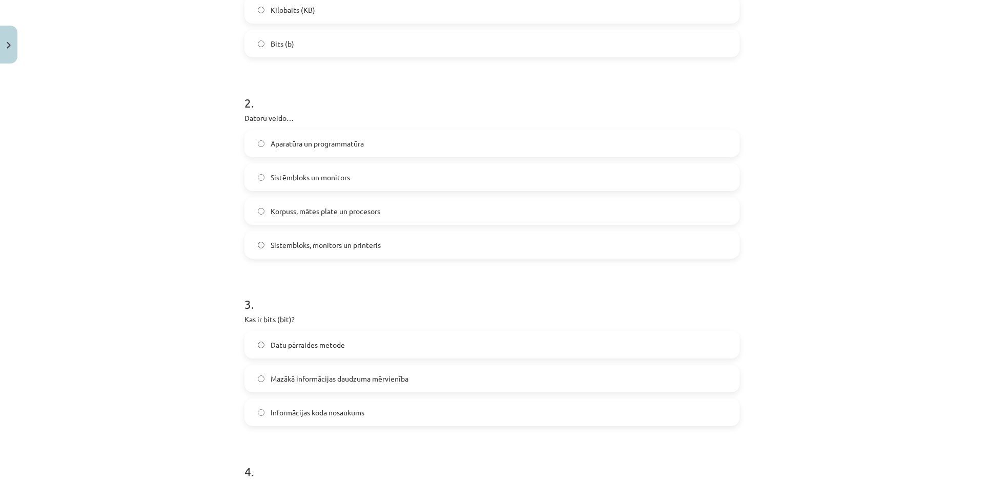
click at [307, 150] on label "Aparatūra un programmatūra" at bounding box center [491, 144] width 493 height 26
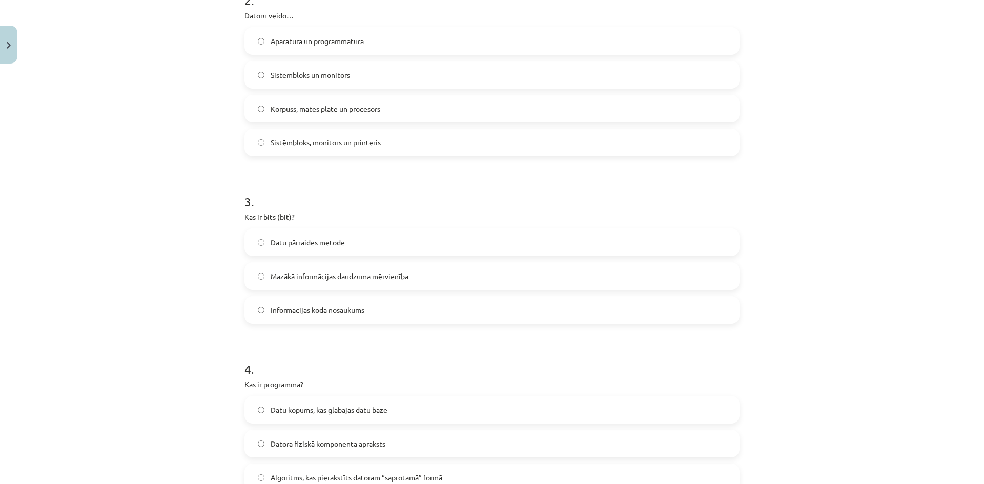
click at [347, 283] on label "Mazākā informācijas daudzuma mērvienība" at bounding box center [491, 276] width 493 height 26
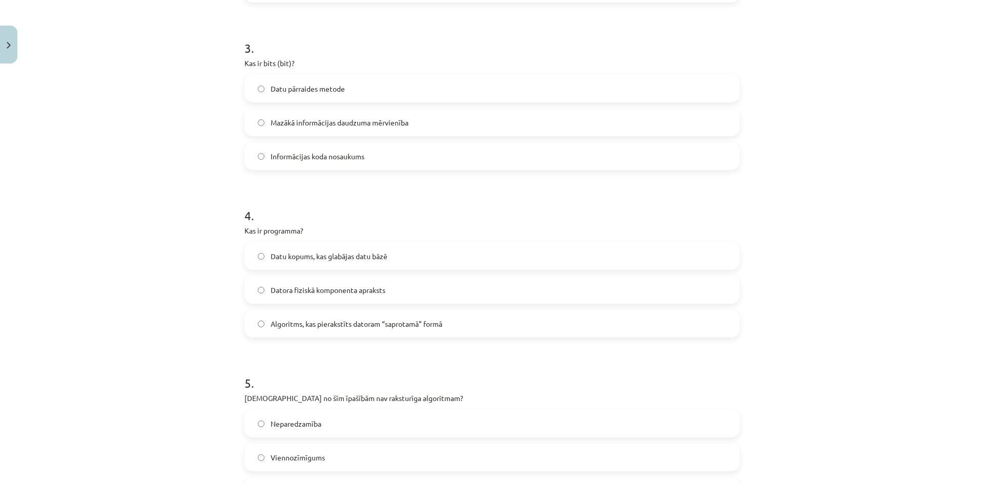
click at [398, 234] on p "Kas ir programma?" at bounding box center [491, 230] width 495 height 11
click at [360, 316] on label "Algoritms, kas pierakstīts datoram “saprotamā” formā" at bounding box center [491, 324] width 493 height 26
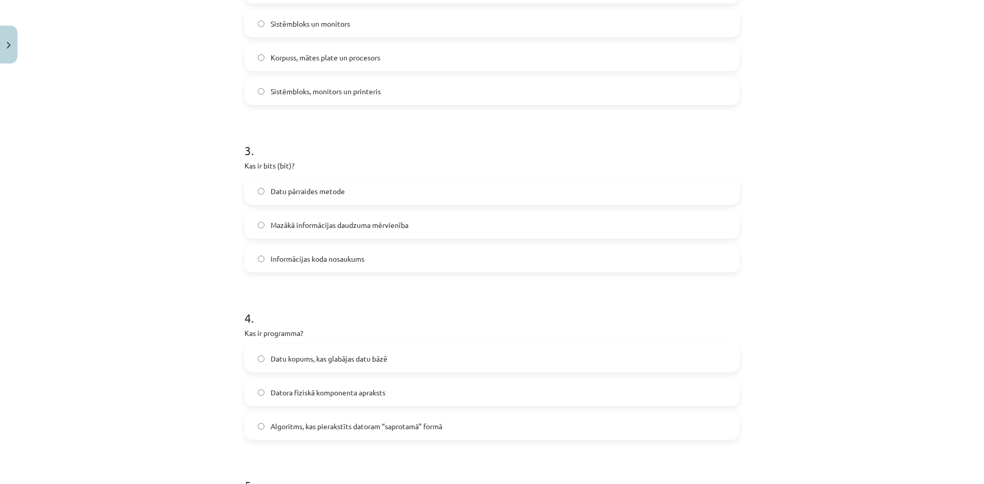
scroll to position [840, 0]
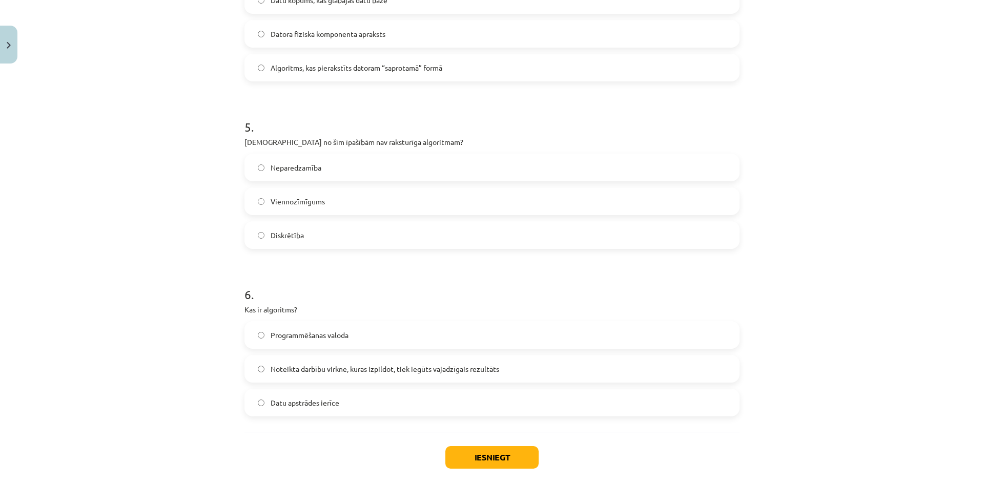
click at [329, 198] on label "Viennozīmīgums" at bounding box center [491, 202] width 493 height 26
click at [310, 160] on label "Neparedzamība" at bounding box center [491, 168] width 493 height 26
click at [348, 368] on span "Noteikta darbību virkne, kuras izpildot, tiek iegūts vajadzīgais rezultāts" at bounding box center [384, 369] width 228 height 11
click at [486, 450] on button "Iesniegt" at bounding box center [491, 457] width 93 height 23
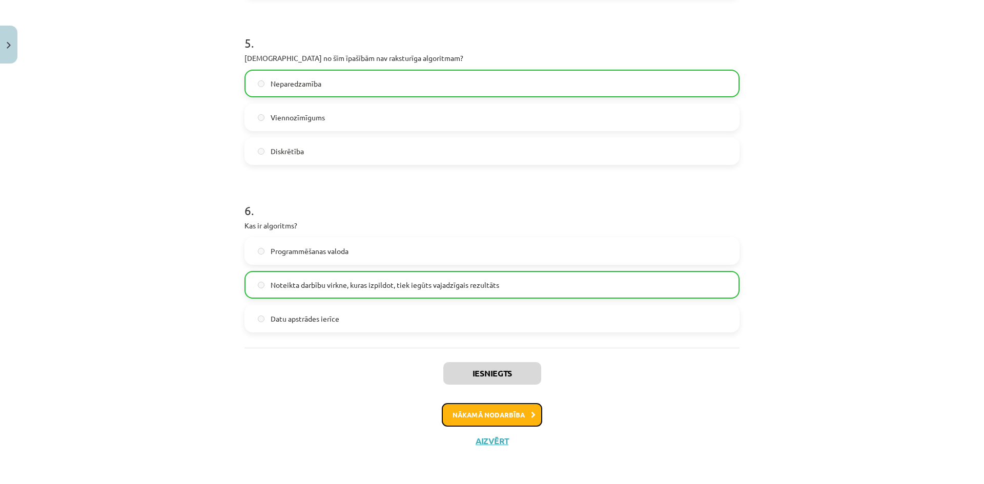
click at [465, 410] on button "Nākamā nodarbība" at bounding box center [492, 415] width 100 height 24
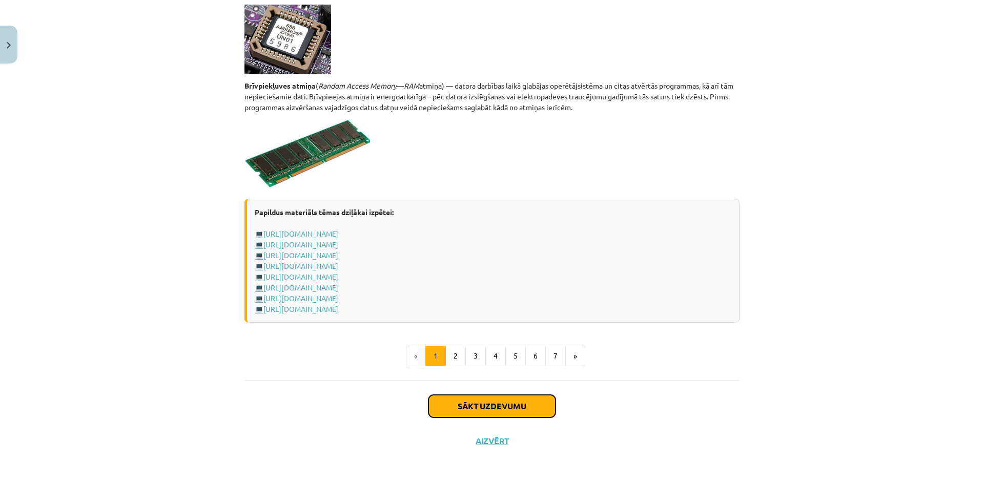
click at [506, 405] on button "Sākt uzdevumu" at bounding box center [491, 406] width 127 height 23
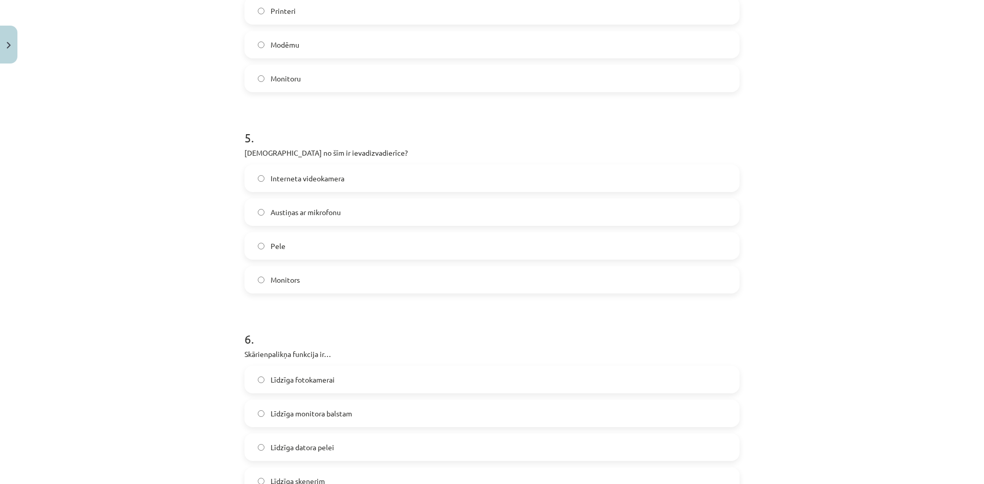
scroll to position [1026, 0]
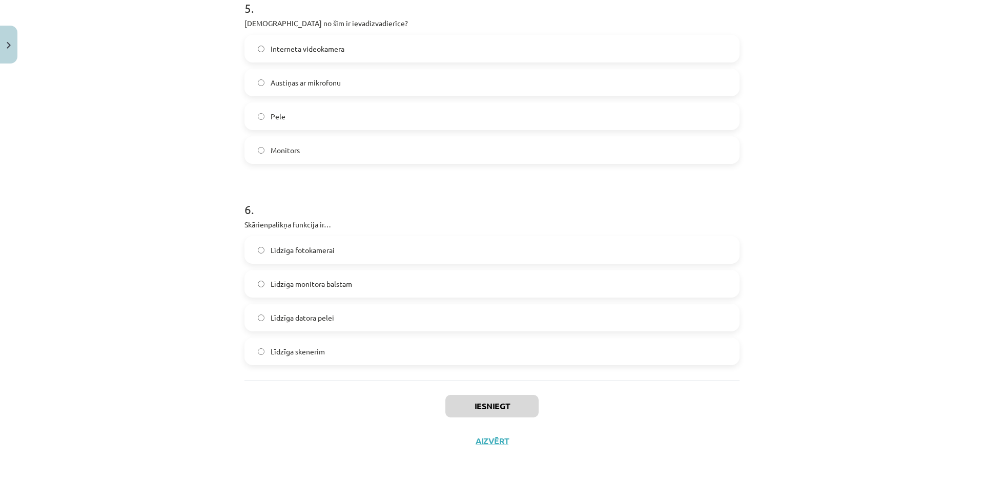
drag, startPoint x: 241, startPoint y: 218, endPoint x: 402, endPoint y: 353, distance: 210.2
copy form "Kurš no šiem datoru tipiem būs visjaudīgākais (spēs apstrādāt visvairāk datus)?…"
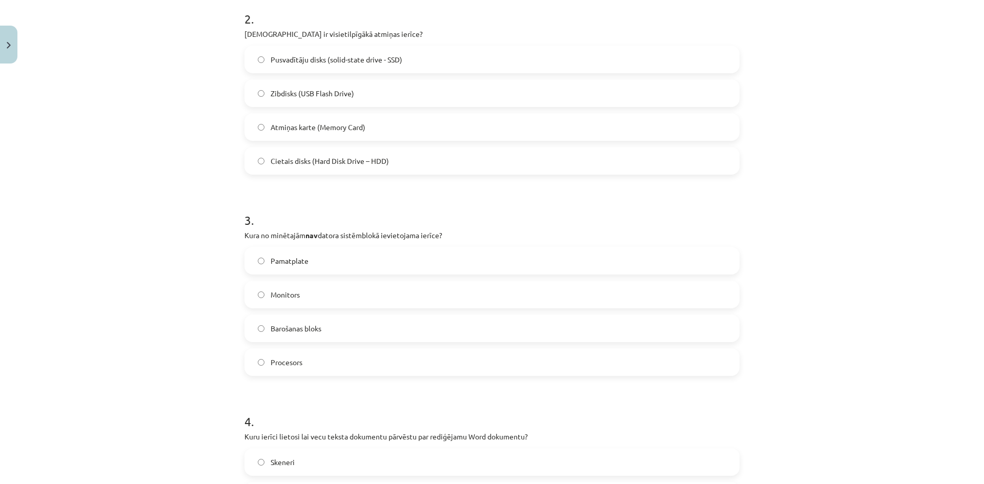
scroll to position [155, 0]
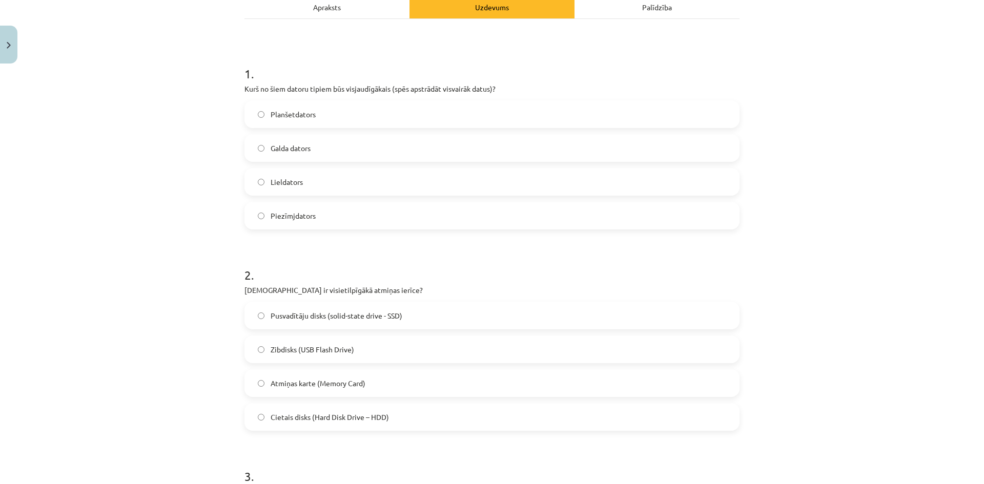
click at [206, 262] on div "Mācību tēma: Datorikas - 10. klases 1. ieskaites mācību materiāls #3 2. tēma – …" at bounding box center [492, 242] width 984 height 484
click at [298, 182] on span "Lieldators" at bounding box center [286, 182] width 32 height 11
click at [341, 419] on span "Cietais disks (Hard Disk Drive – HDD)" at bounding box center [329, 417] width 118 height 11
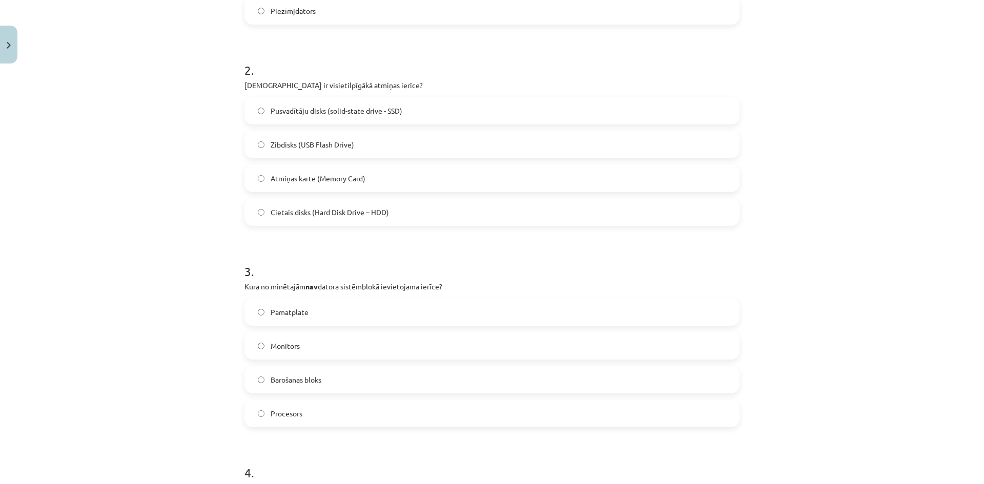
click at [312, 354] on label "Monitors" at bounding box center [491, 346] width 493 height 26
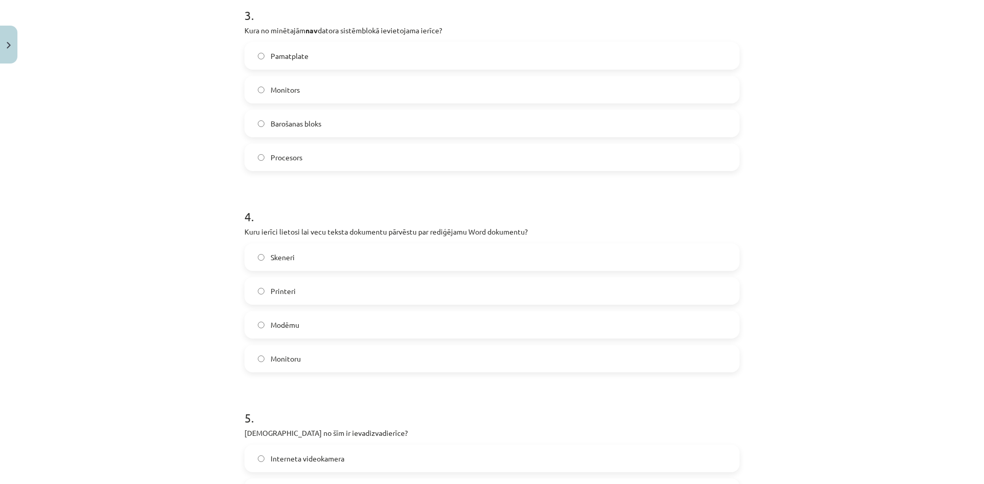
scroll to position [668, 0]
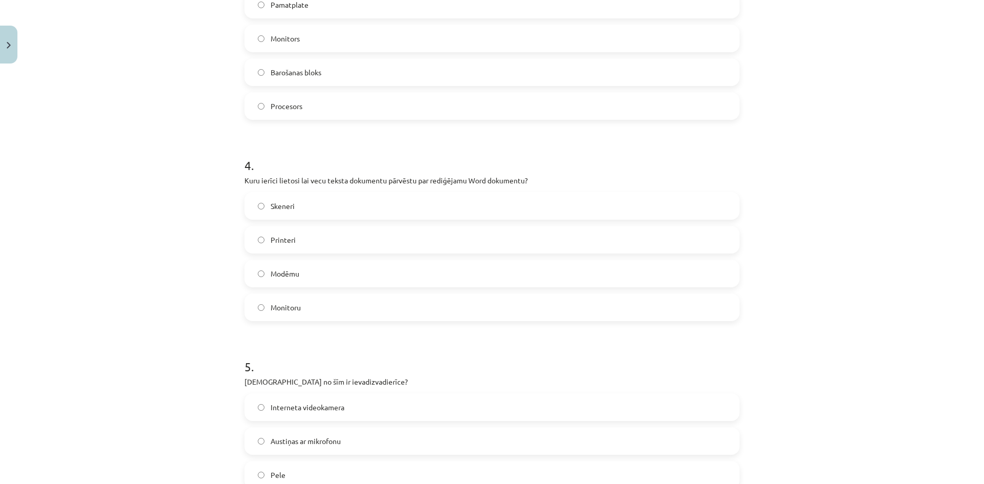
click at [321, 217] on label "Skeneri" at bounding box center [491, 206] width 493 height 26
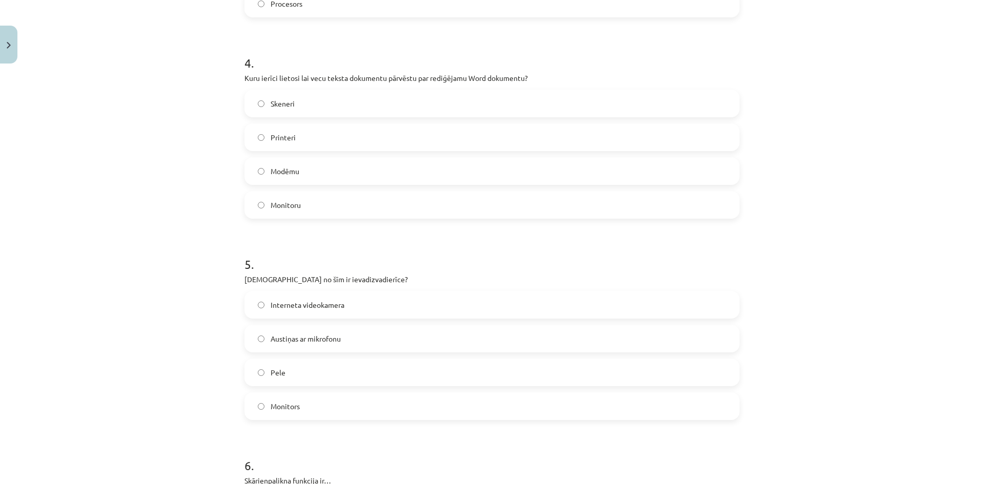
click at [312, 348] on label "Austiņas ar mikrofonu" at bounding box center [491, 339] width 493 height 26
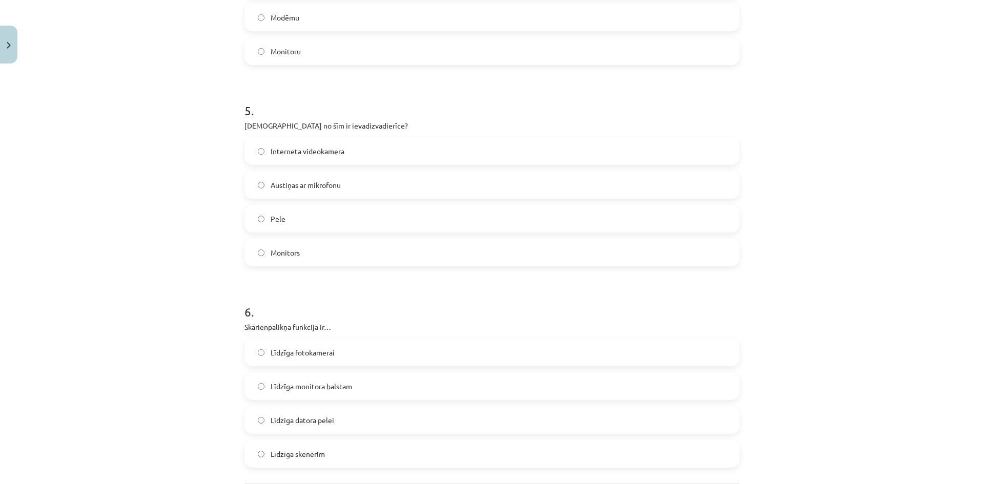
click at [344, 415] on label "Līdzīga datora pelei" at bounding box center [491, 420] width 493 height 26
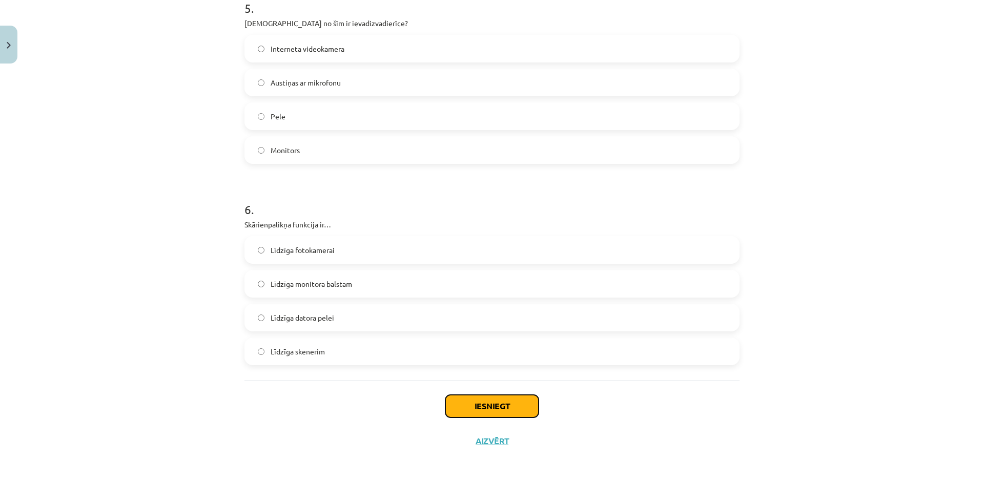
click at [464, 399] on button "Iesniegt" at bounding box center [491, 406] width 93 height 23
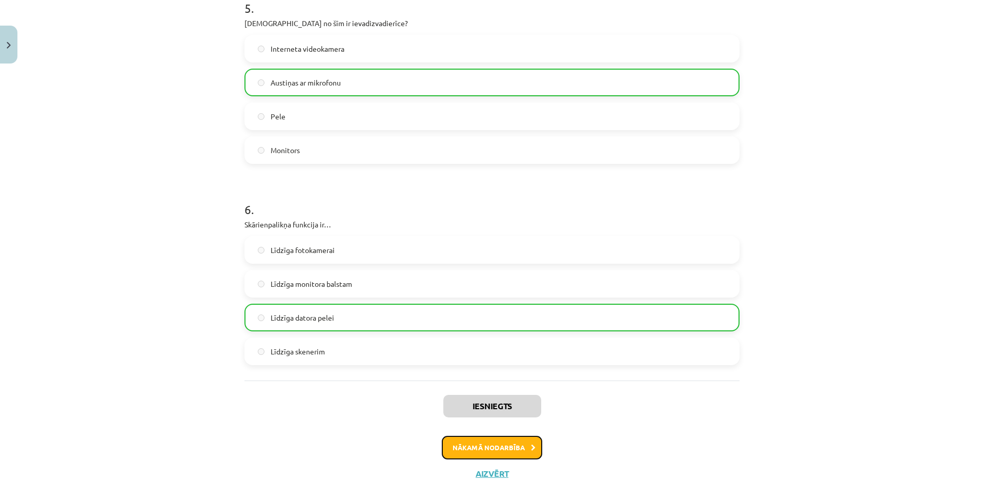
click at [524, 452] on button "Nākamā nodarbība" at bounding box center [492, 448] width 100 height 24
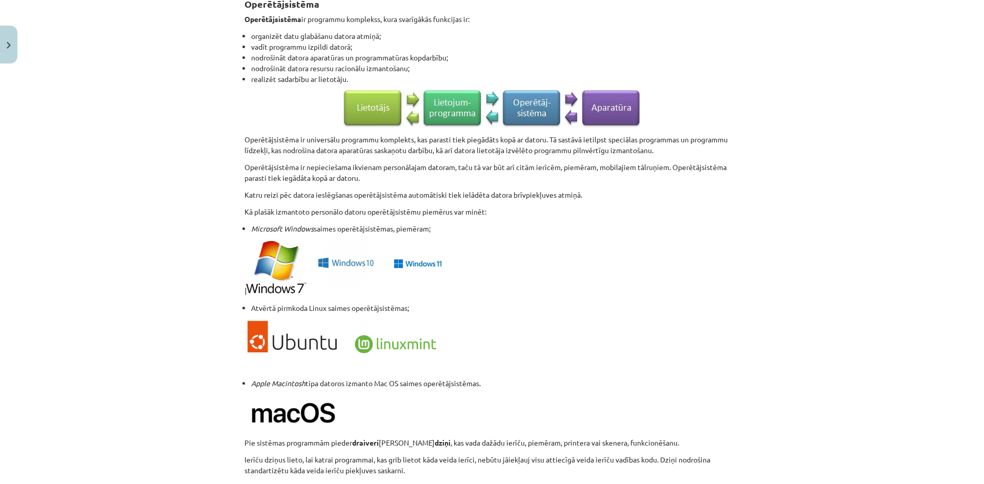
scroll to position [967, 0]
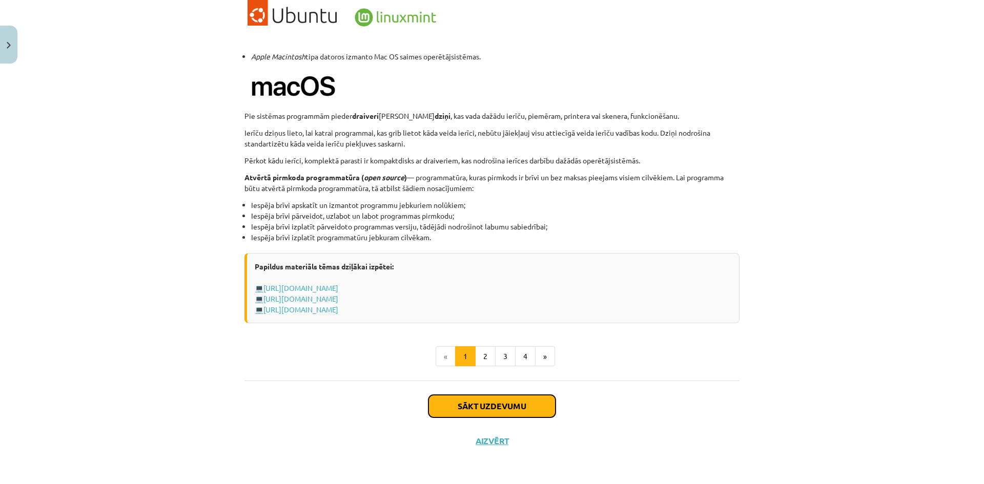
click at [470, 396] on button "Sākt uzdevumu" at bounding box center [491, 406] width 127 height 23
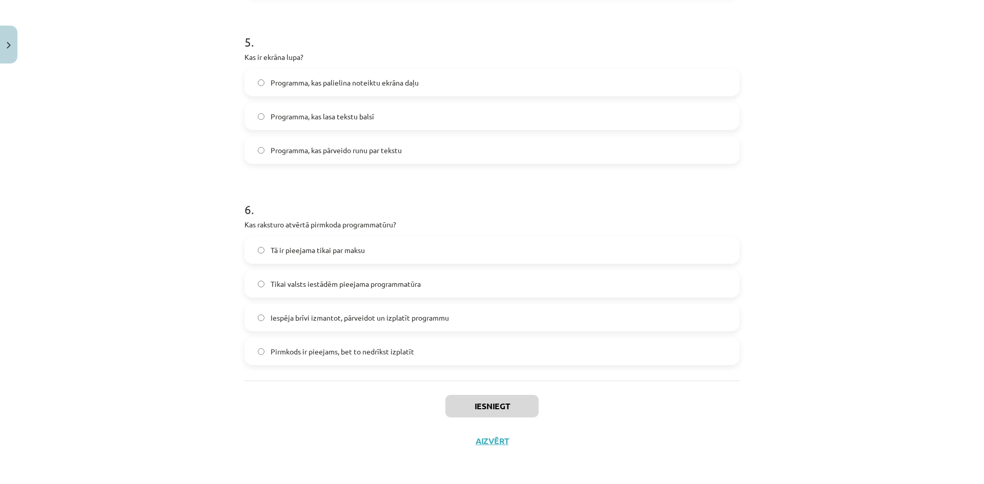
scroll to position [26, 0]
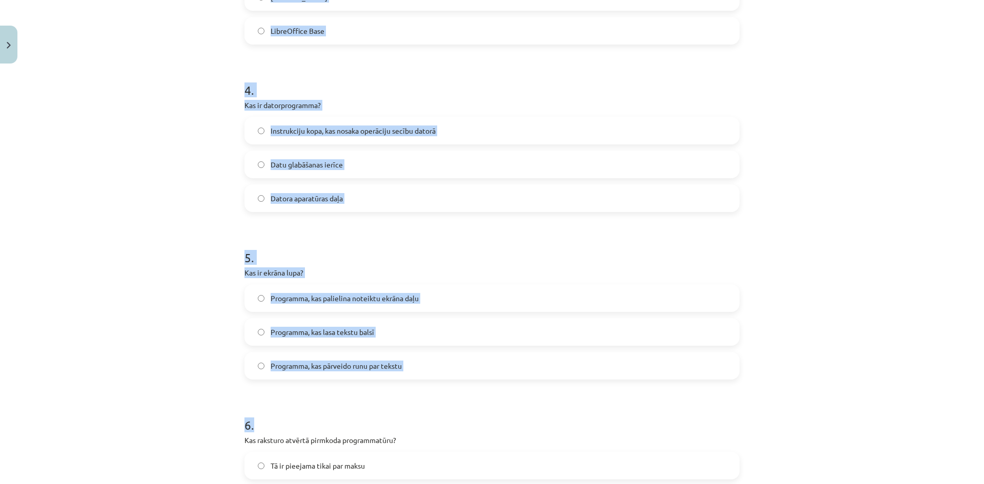
scroll to position [958, 0]
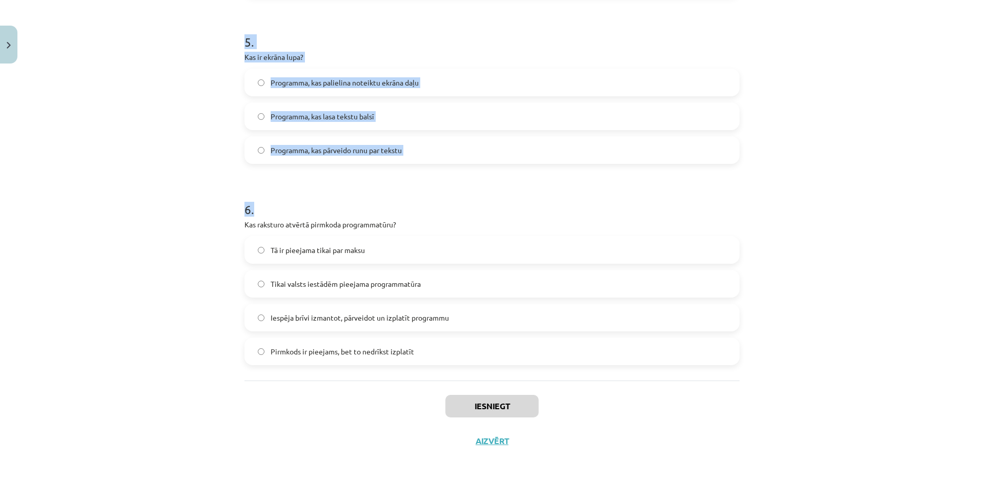
drag, startPoint x: 241, startPoint y: 218, endPoint x: 470, endPoint y: 357, distance: 267.5
copy form "Kura funkcija ir tipiska operētājsistēmai? Datu glabāšanas organizēšana datora …"
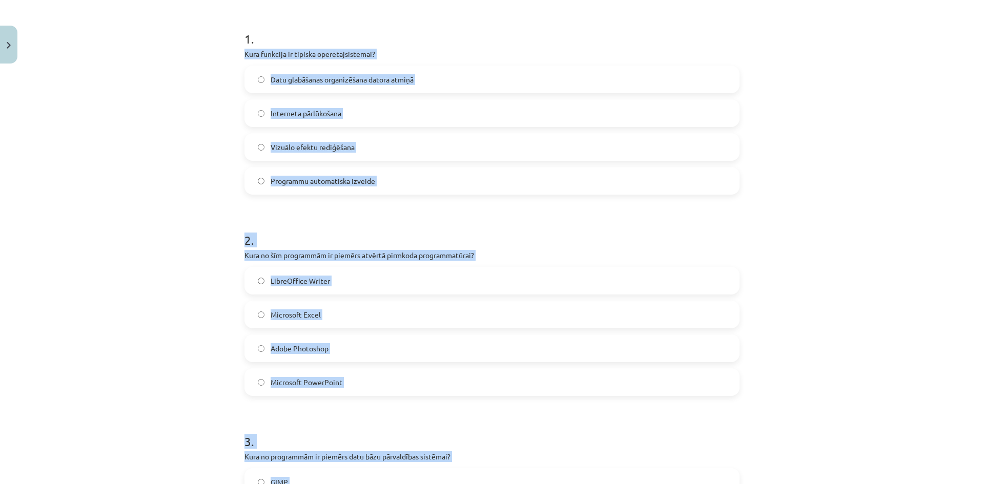
scroll to position [139, 0]
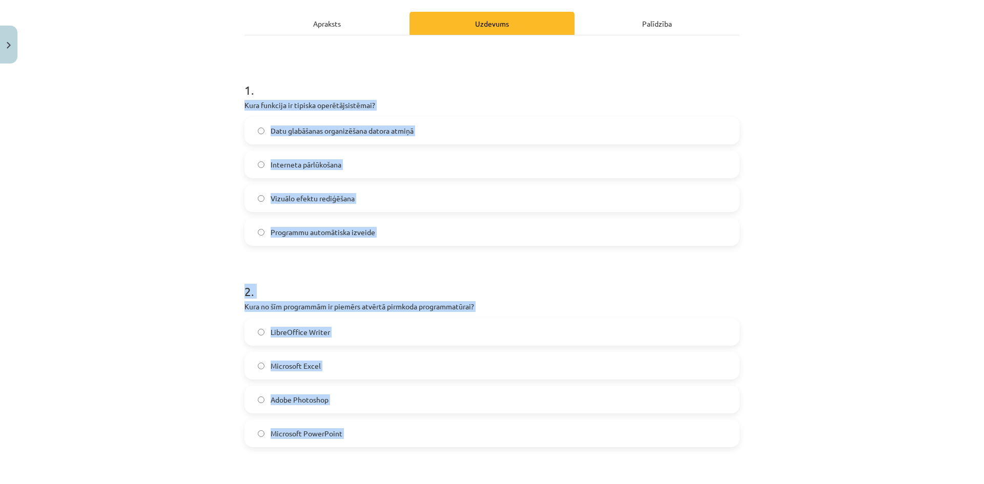
click at [182, 181] on div "Mācību tēma: Datorikas - 10. klases 1. ieskaites mācību materiāls #4 3. tēma – …" at bounding box center [492, 242] width 984 height 484
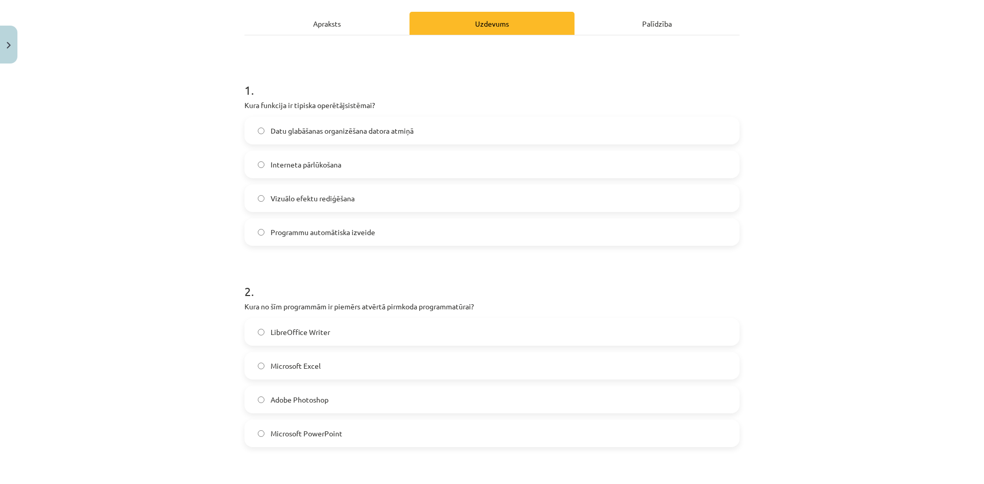
click at [320, 134] on span "Datu glabāšanas organizēšana datora atmiņā" at bounding box center [341, 131] width 143 height 11
click at [389, 327] on label "LibreOffice Writer" at bounding box center [491, 332] width 493 height 26
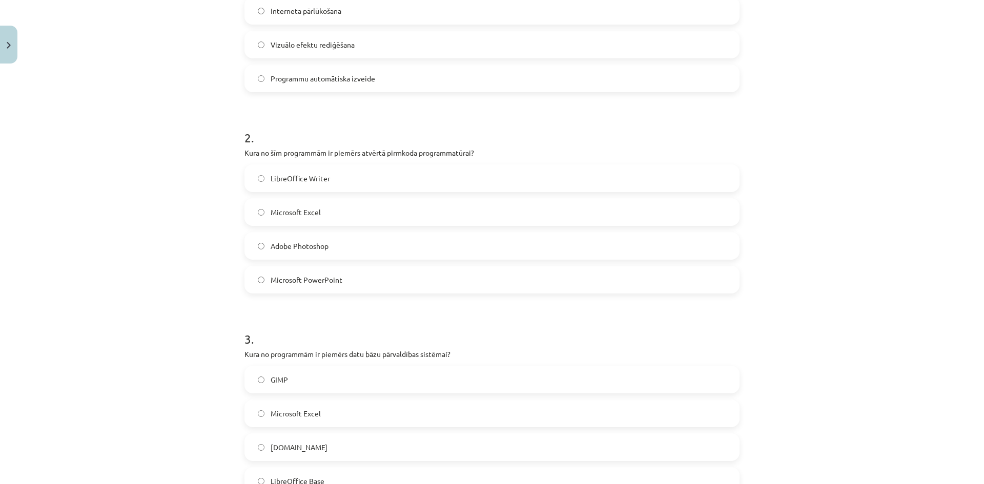
scroll to position [344, 0]
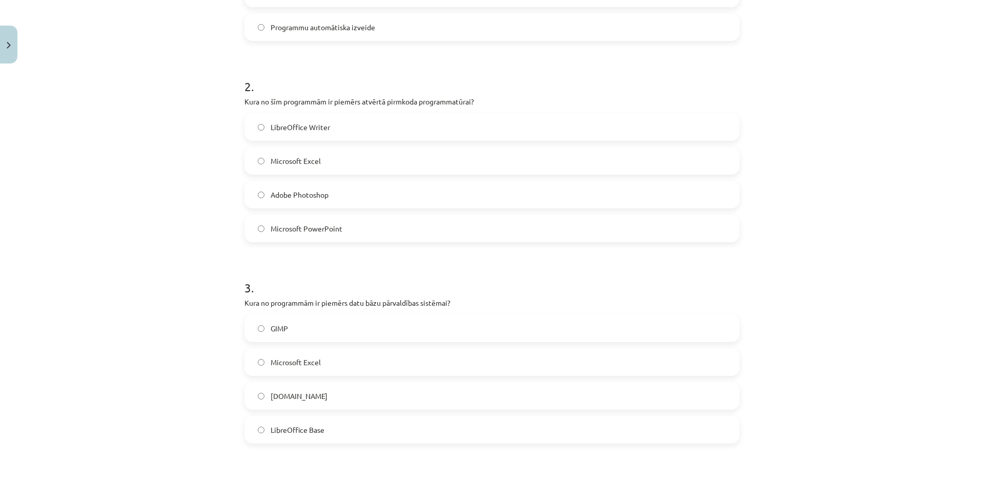
click at [352, 434] on label "LibreOffice Base" at bounding box center [491, 430] width 493 height 26
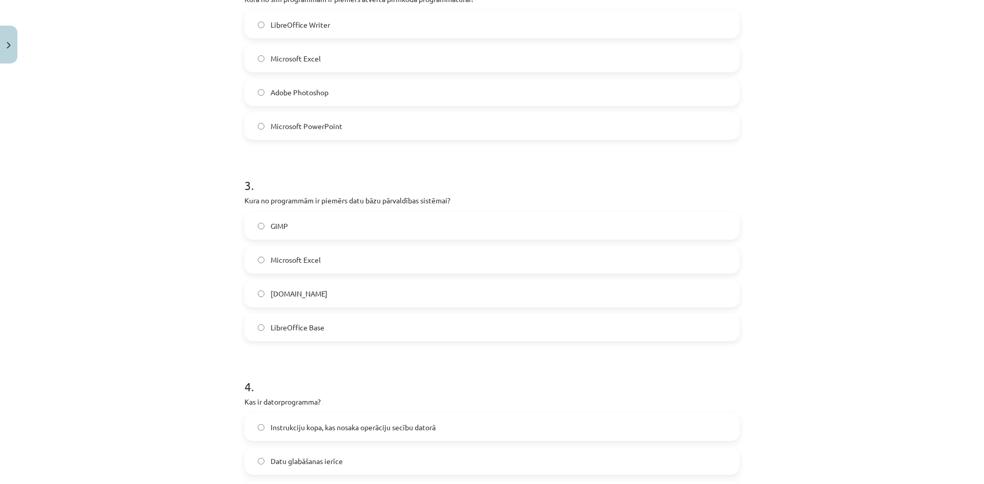
scroll to position [497, 0]
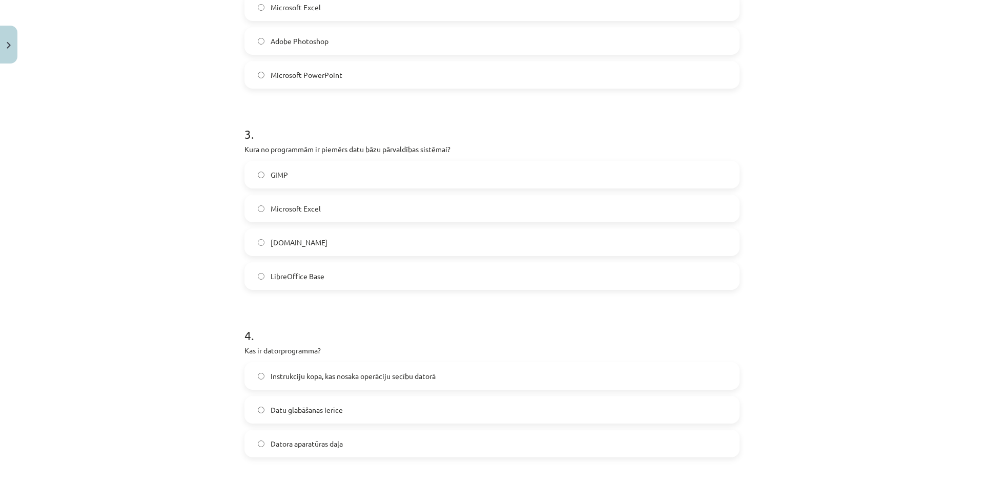
click at [325, 386] on label "Instrukciju kopa, kas nosaka operāciju secību datorā" at bounding box center [491, 376] width 493 height 26
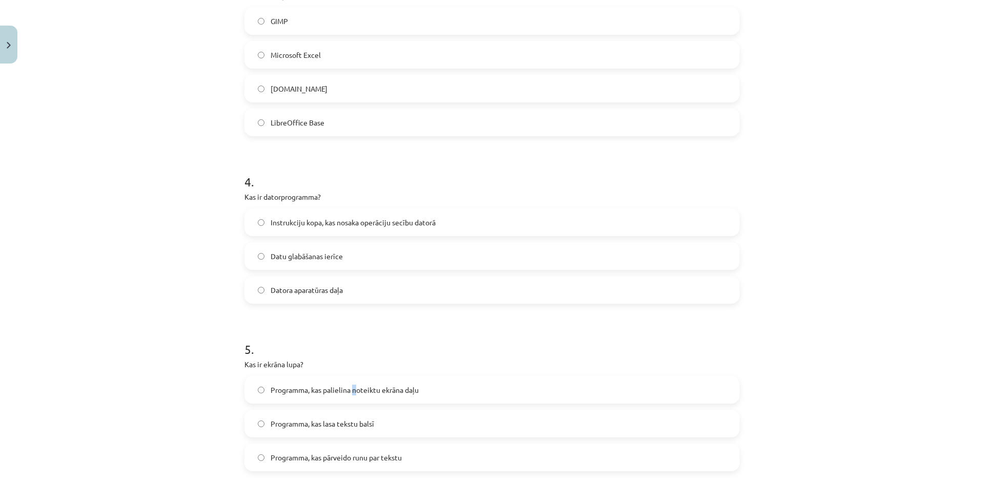
click at [349, 390] on label "Programma, kas palielina noteiktu ekrāna daļu" at bounding box center [491, 390] width 493 height 26
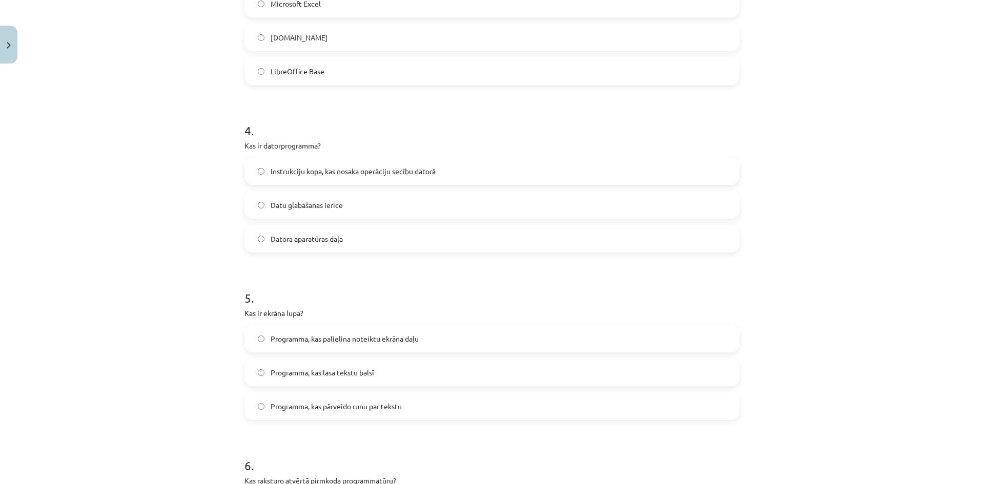
click at [355, 373] on span "Programma, kas lasa tekstu balsī" at bounding box center [321, 372] width 103 height 11
click at [389, 415] on label "Programma, kas pārveido runu par tekstu" at bounding box center [491, 406] width 493 height 26
click at [407, 351] on div "Programma, kas palielina noteiktu ekrāna daļu" at bounding box center [491, 339] width 495 height 28
click at [405, 335] on span "Programma, kas palielina noteiktu ekrāna daļu" at bounding box center [344, 338] width 148 height 11
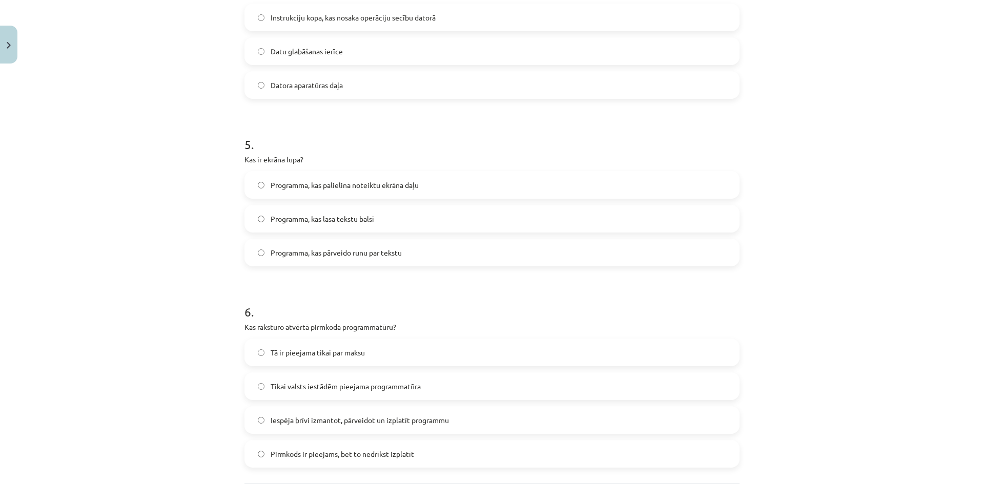
scroll to position [907, 0]
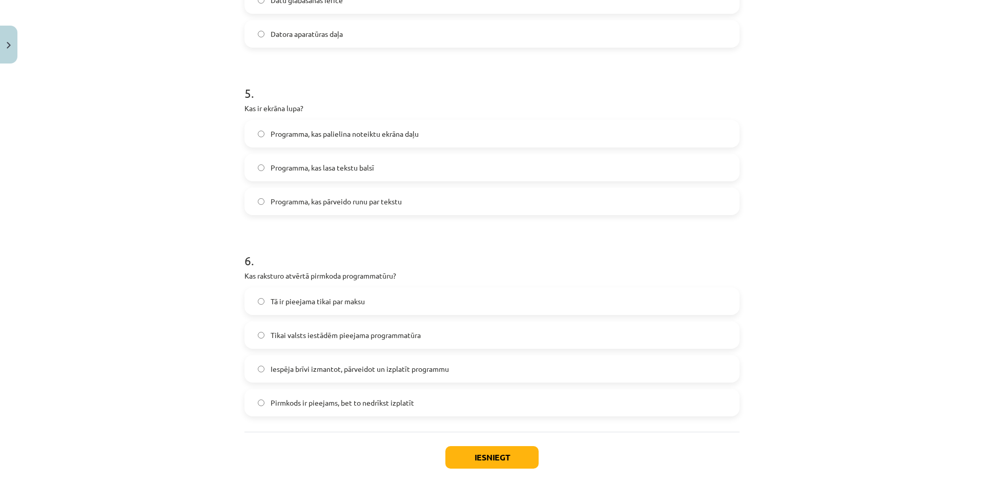
click at [339, 377] on label "Iespēja brīvi izmantot, pārveidot un izplatīt programmu" at bounding box center [491, 369] width 493 height 26
click at [467, 438] on div "Iesniegt Aizvērt" at bounding box center [491, 468] width 495 height 72
click at [461, 450] on button "Iesniegt" at bounding box center [491, 457] width 93 height 23
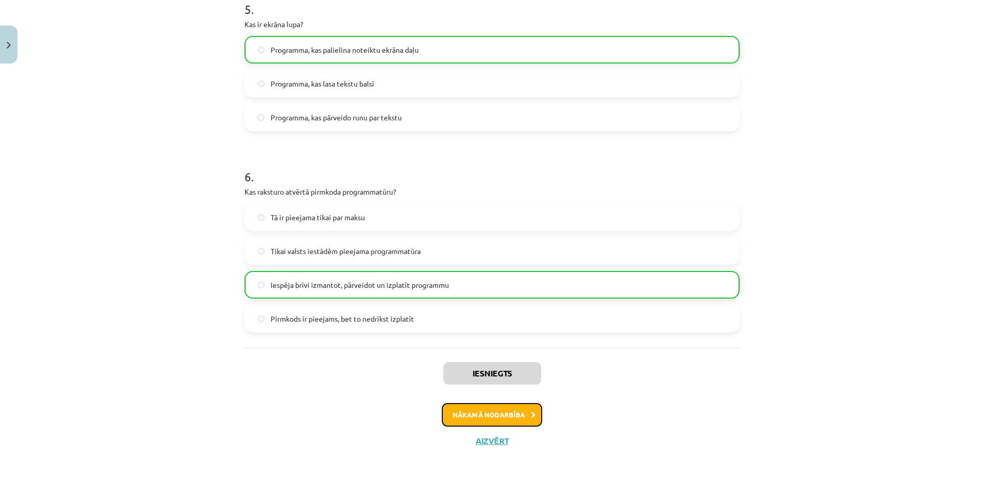
click at [490, 412] on button "Nākamā nodarbība" at bounding box center [492, 415] width 100 height 24
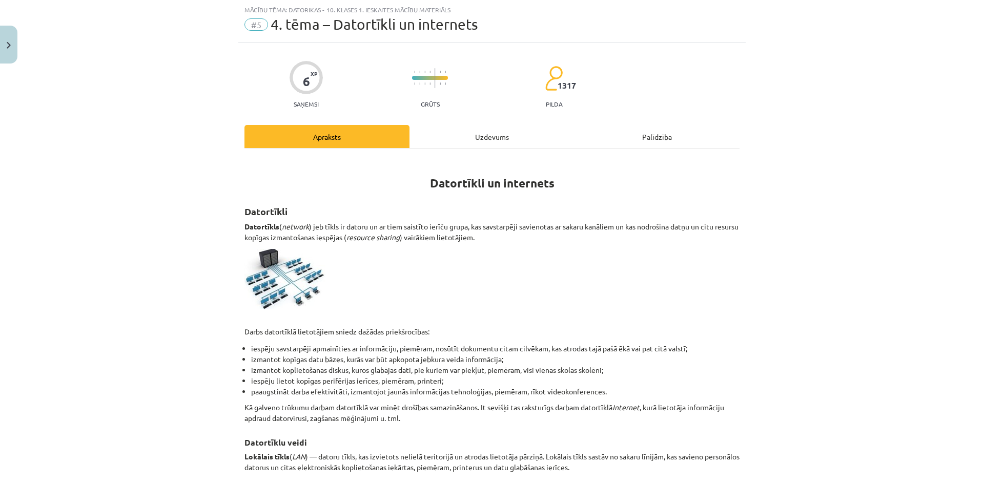
click at [463, 136] on div "Uzdevums" at bounding box center [491, 136] width 165 height 23
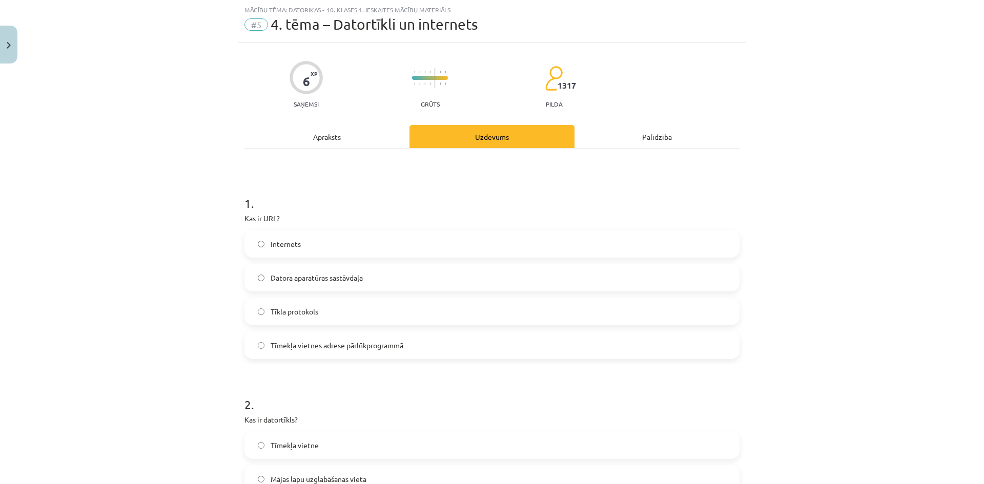
click at [638, 129] on div "Palīdzība" at bounding box center [656, 136] width 165 height 23
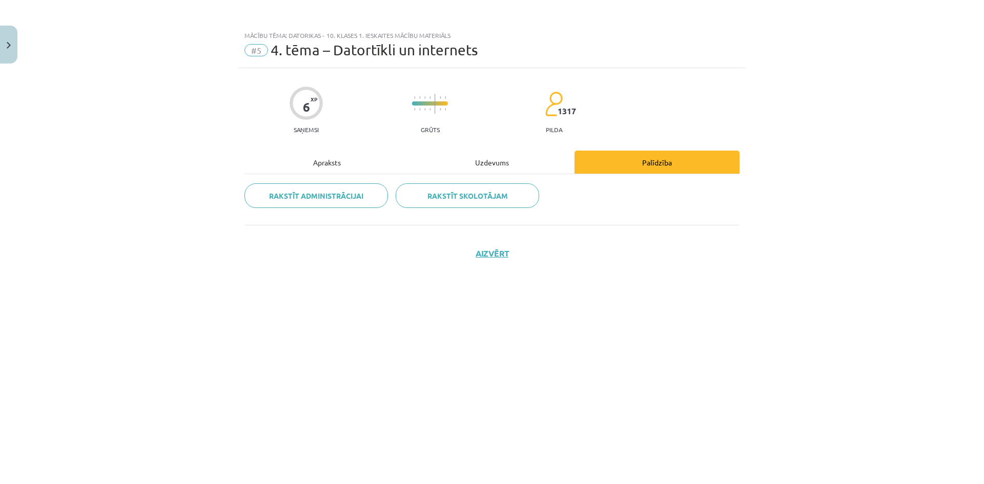
click at [494, 136] on div "6 XP Saņemsi Grūts 1317 pilda Apraksts Uzdevums Palīdzība Rakstīt administrācij…" at bounding box center [491, 263] width 507 height 390
click at [475, 154] on div "Uzdevums" at bounding box center [491, 162] width 165 height 23
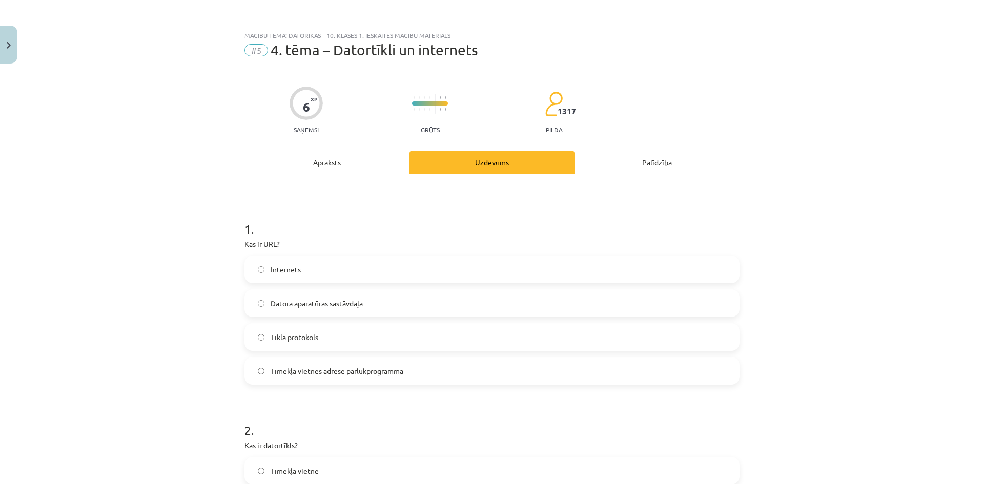
click at [351, 166] on div "Apraksts" at bounding box center [326, 162] width 165 height 23
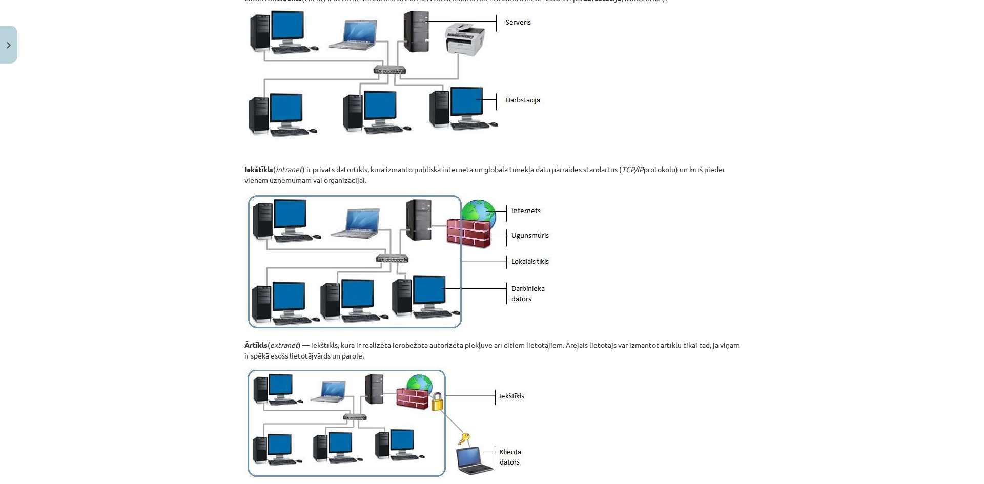
scroll to position [1144, 0]
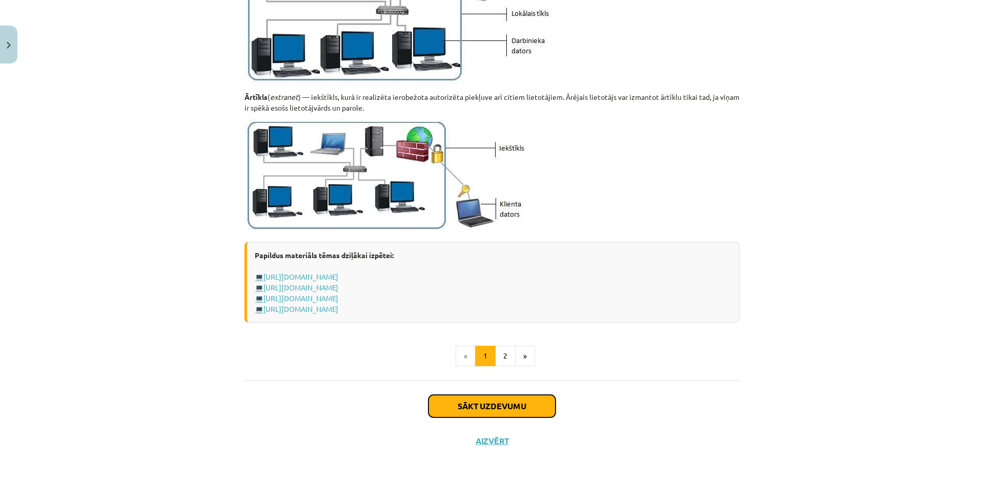
click at [483, 408] on button "Sākt uzdevumu" at bounding box center [491, 406] width 127 height 23
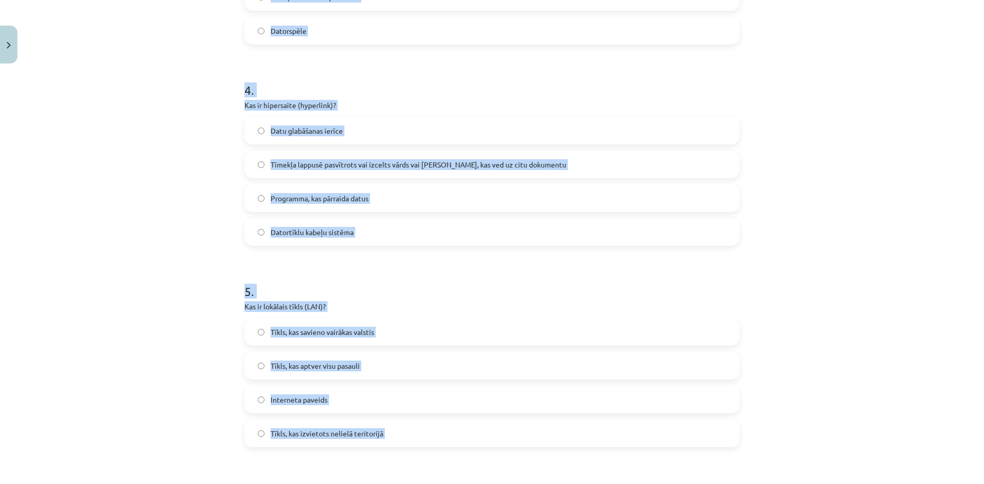
scroll to position [1026, 0]
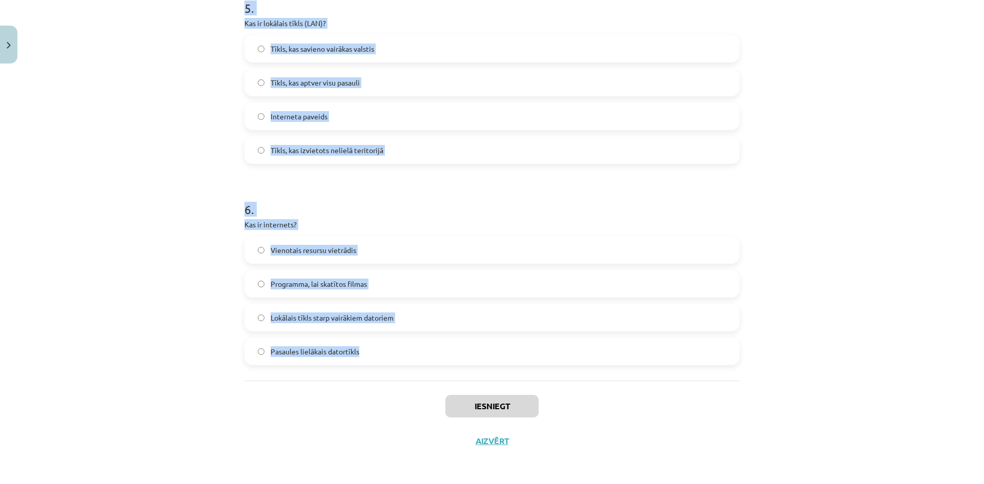
drag, startPoint x: 241, startPoint y: 222, endPoint x: 420, endPoint y: 349, distance: 219.2
copy form "Kas ir URL? Internets Datora aparatūras sastāvdaļa Tīkla protokols Tīmekļa viet…"
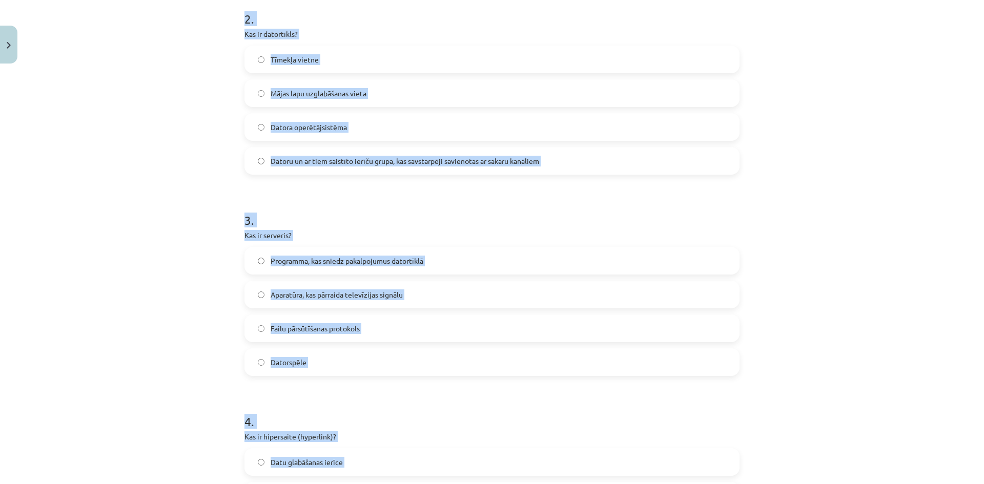
scroll to position [155, 0]
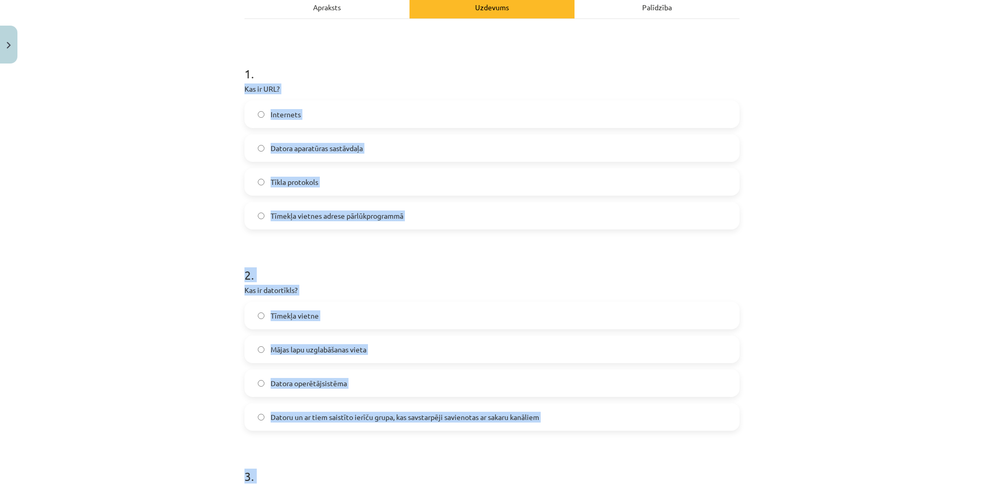
click at [196, 256] on div "Mācību tēma: Datorikas - 10. klases 1. ieskaites mācību materiāls #5 4. tēma – …" at bounding box center [492, 242] width 984 height 484
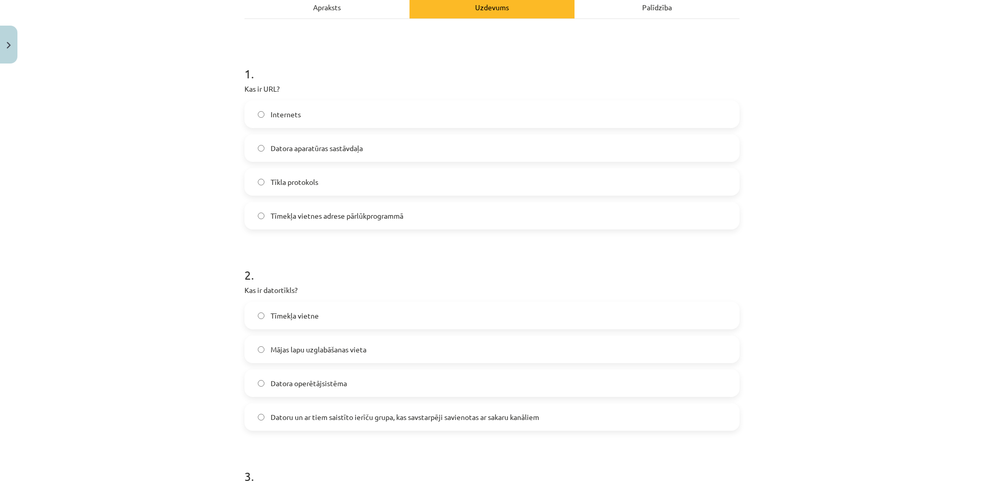
click at [326, 220] on span "Tīmekļa vietnes adrese pārlūkprogrammā" at bounding box center [336, 216] width 133 height 11
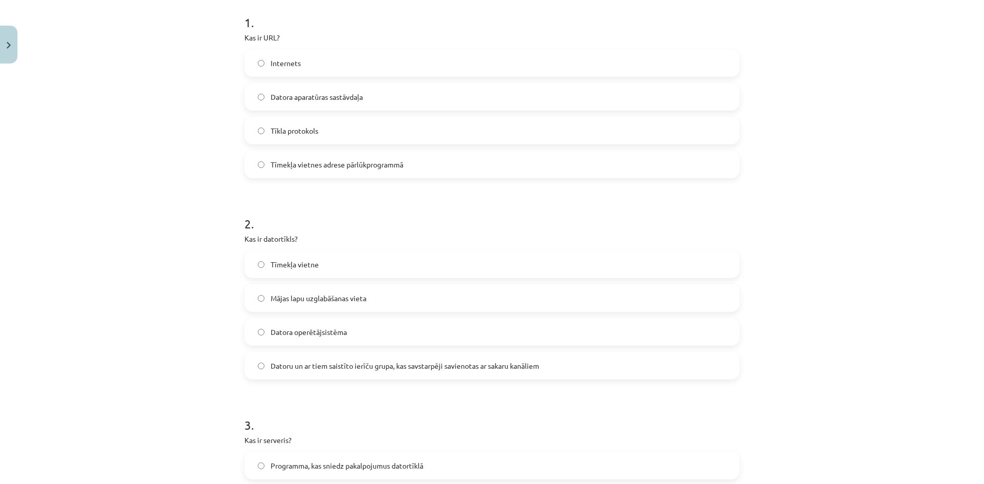
click at [356, 361] on span "Datoru un ar tiem saistīto ierīču grupa, kas savstarpēji savienotas ar sakaru k…" at bounding box center [404, 366] width 268 height 11
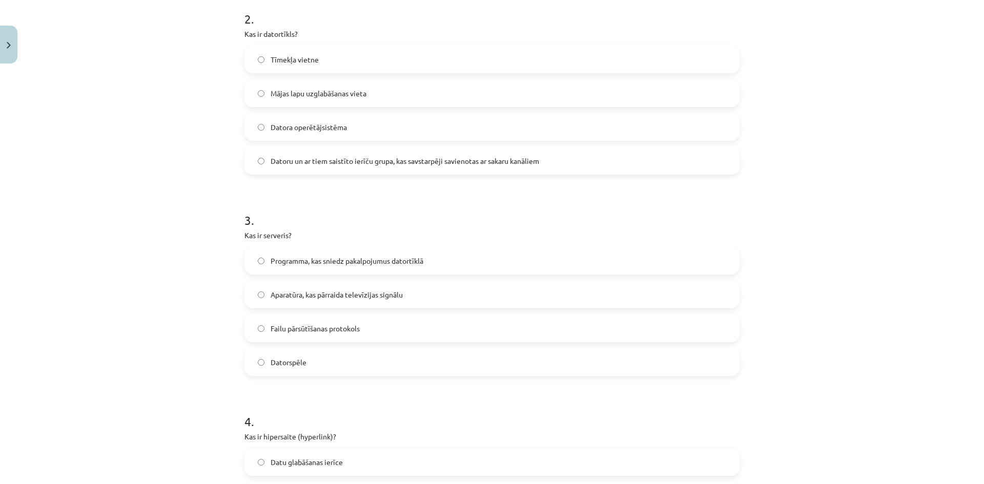
click at [373, 262] on span "Programma, kas sniedz pakalpojumus datortīklā" at bounding box center [346, 261] width 153 height 11
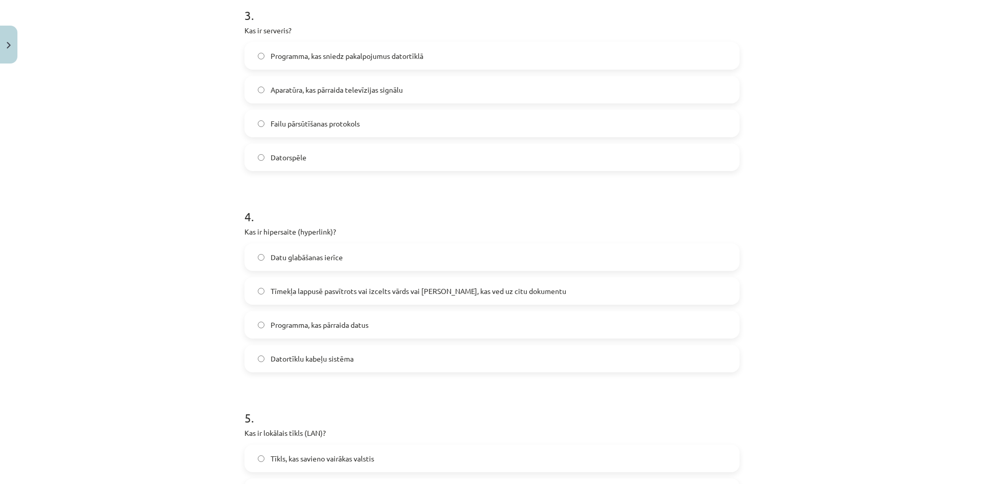
click at [338, 290] on span "Tīmekļa lappusē pasvītrots vai izcelts vārds vai frāze, kas ved uz citu dokumen…" at bounding box center [418, 291] width 296 height 11
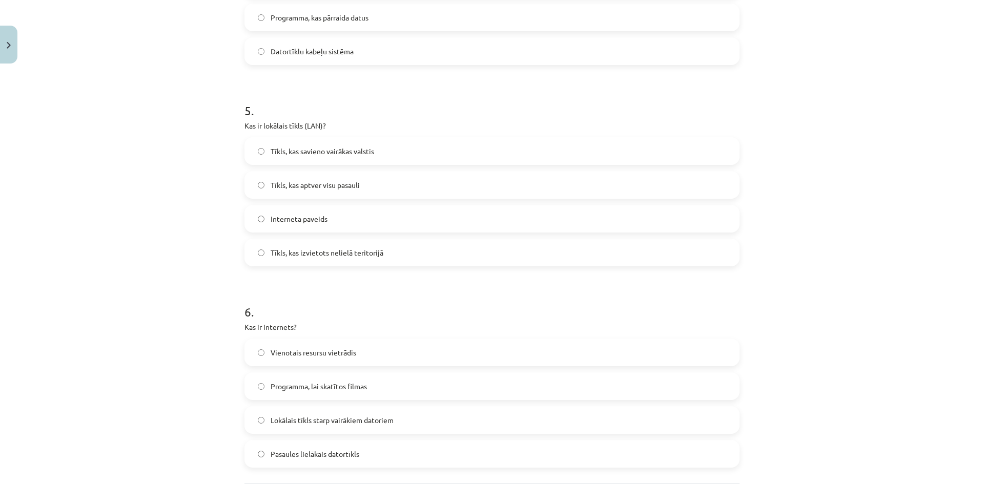
scroll to position [975, 0]
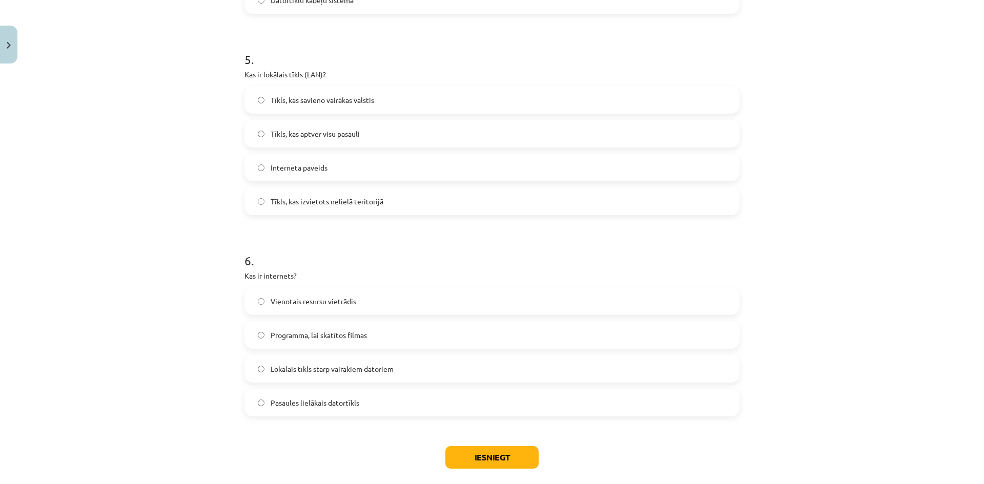
click at [367, 207] on label "Tīkls, kas izvietots nelielā teritorijā" at bounding box center [491, 202] width 493 height 26
click at [385, 408] on label "Pasaules lielākais datortīkls" at bounding box center [491, 403] width 493 height 26
click at [471, 462] on button "Iesniegt" at bounding box center [491, 457] width 93 height 23
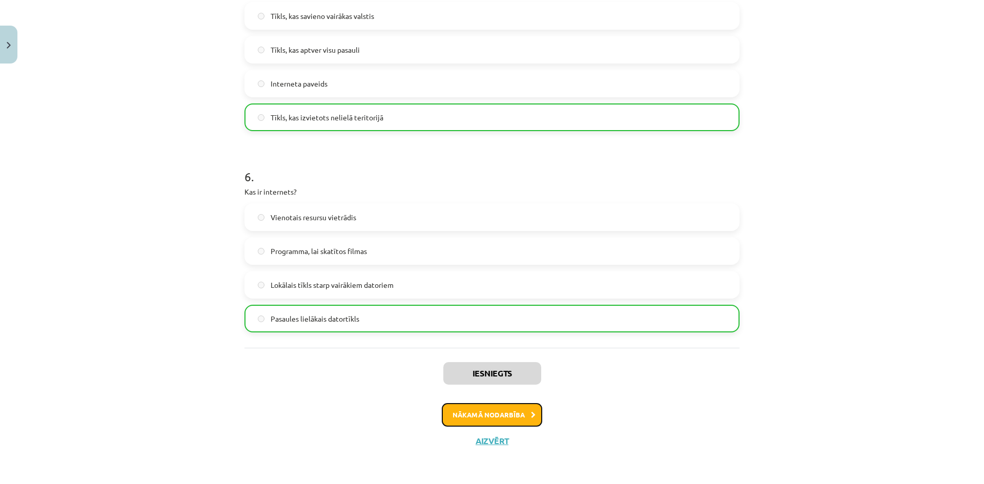
click at [500, 410] on button "Nākamā nodarbība" at bounding box center [492, 415] width 100 height 24
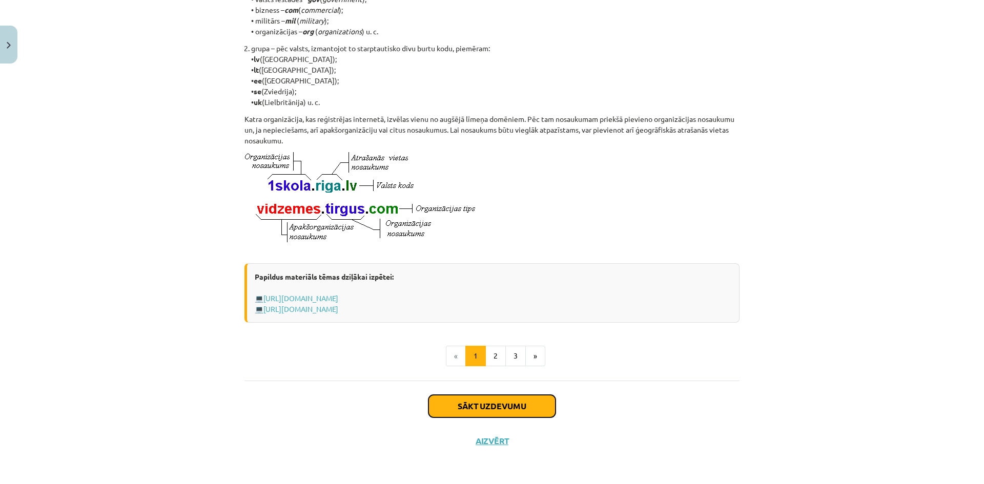
click at [489, 398] on button "Sākt uzdevumu" at bounding box center [491, 406] width 127 height 23
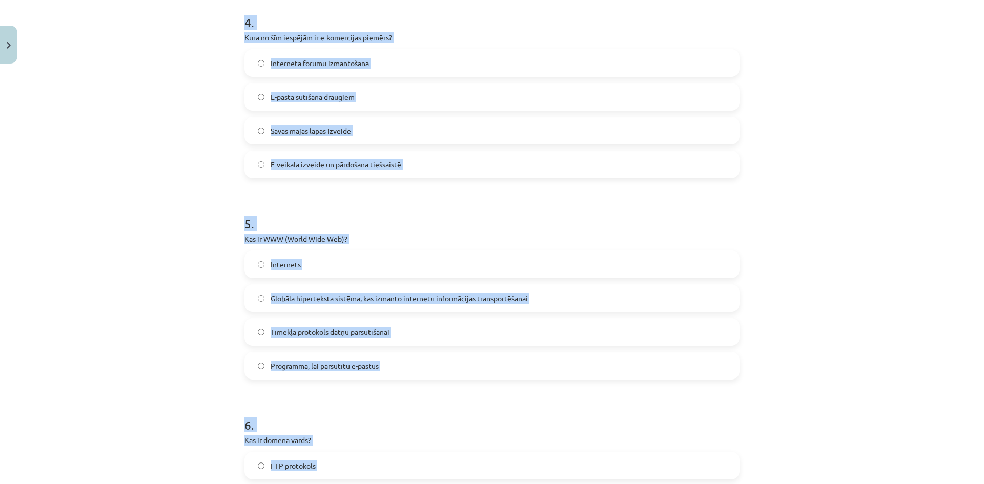
scroll to position [958, 0]
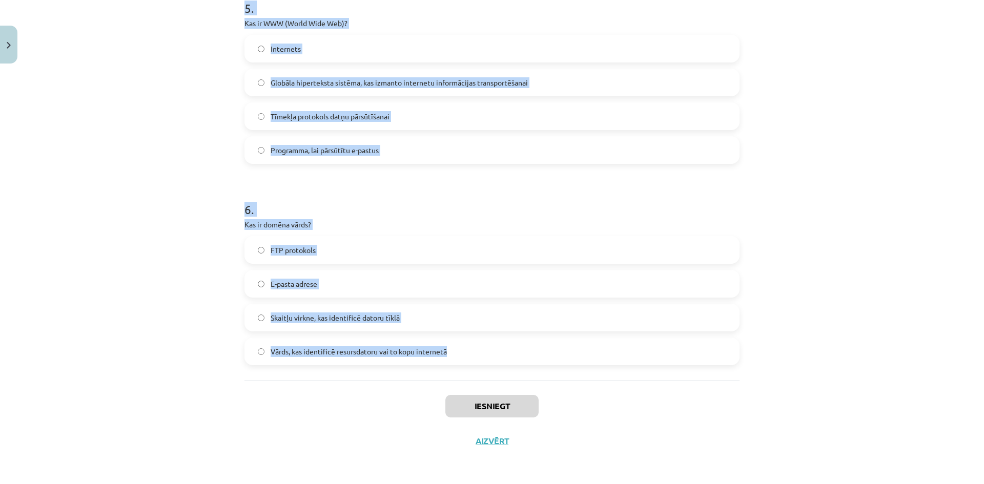
drag, startPoint x: 241, startPoint y: 219, endPoint x: 457, endPoint y: 357, distance: 256.1
copy form "Kas ir augšupielāde (upload)? Tūlītēja ziņojumapmaiņa starp diviem interneta li…"
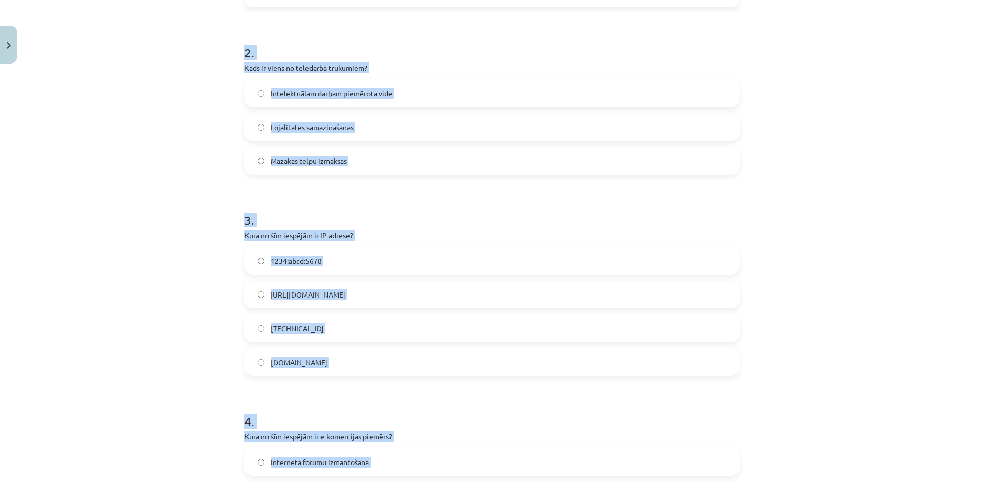
scroll to position [88, 0]
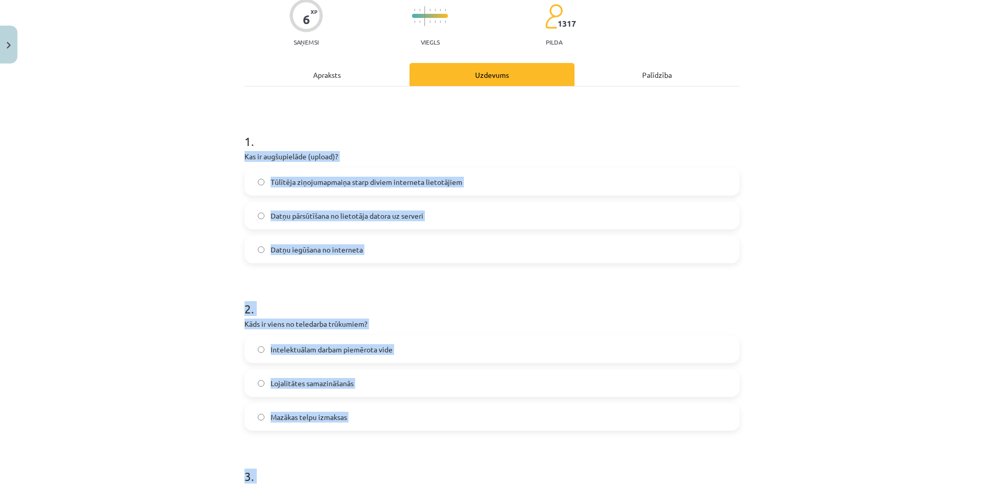
click at [221, 169] on div "Mācību tēma: Datorikas - 10. klases 1. ieskaites mācību materiāls #6 5. tēma – …" at bounding box center [492, 242] width 984 height 484
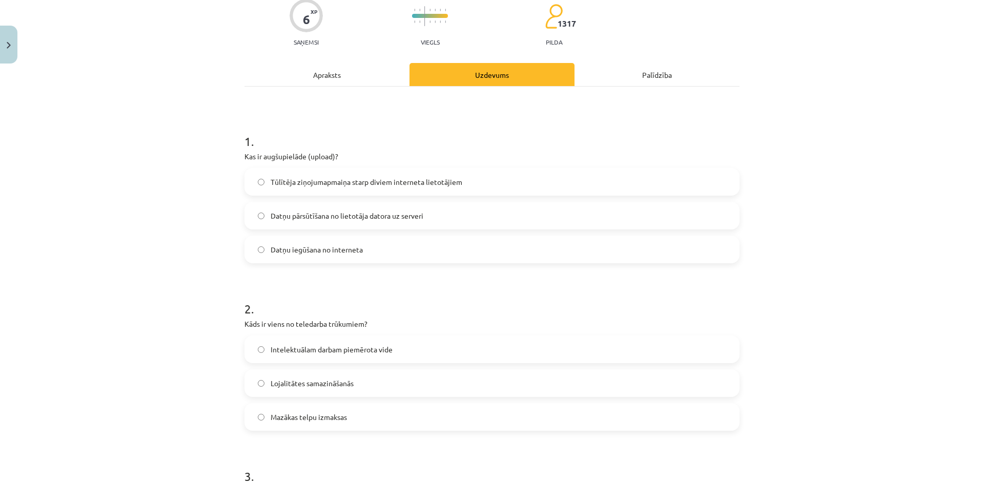
click at [293, 218] on span "Datņu pārsūtīšana no lietotāja datora uz serveri" at bounding box center [346, 216] width 153 height 11
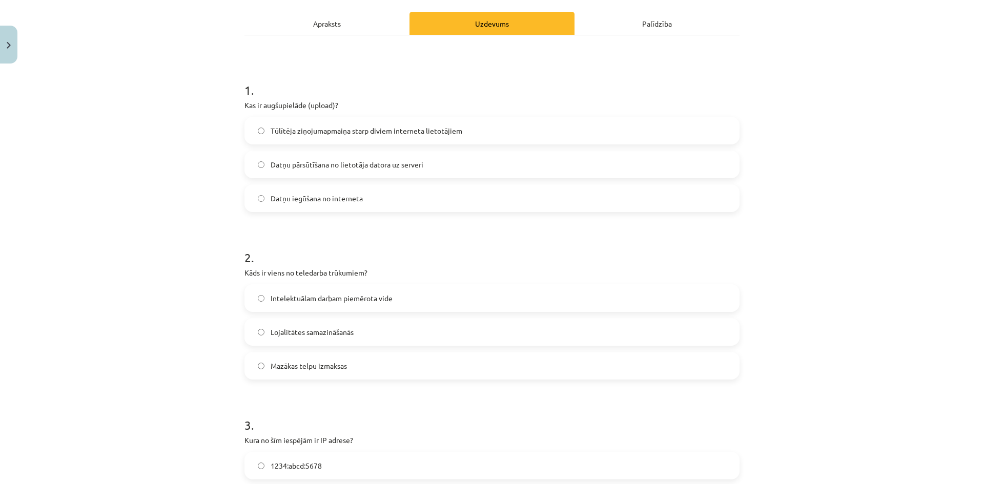
click at [333, 321] on label "Lojalitātes samazināšanās" at bounding box center [491, 332] width 493 height 26
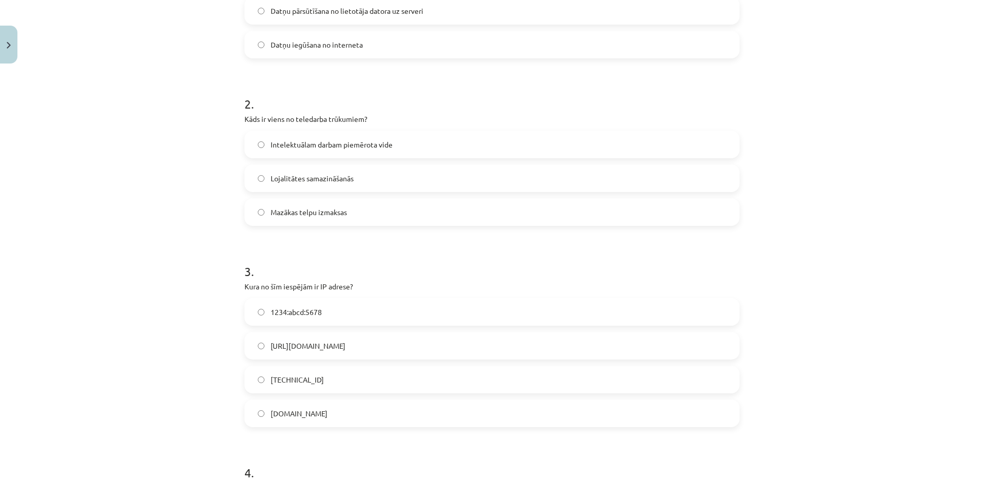
click at [366, 378] on label "192.100.81.101" at bounding box center [491, 380] width 493 height 26
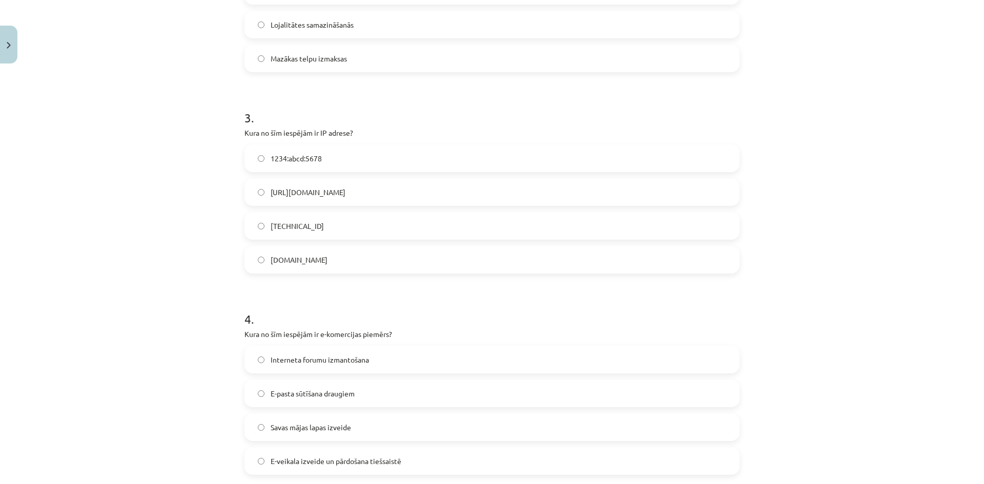
scroll to position [497, 0]
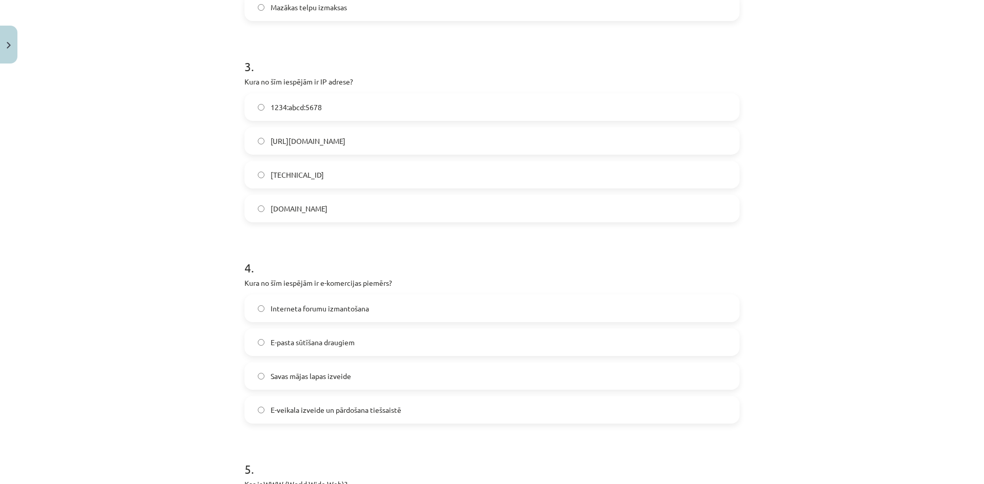
click at [354, 417] on label "E-veikala izveide un pārdošana tiešsaistē" at bounding box center [491, 410] width 493 height 26
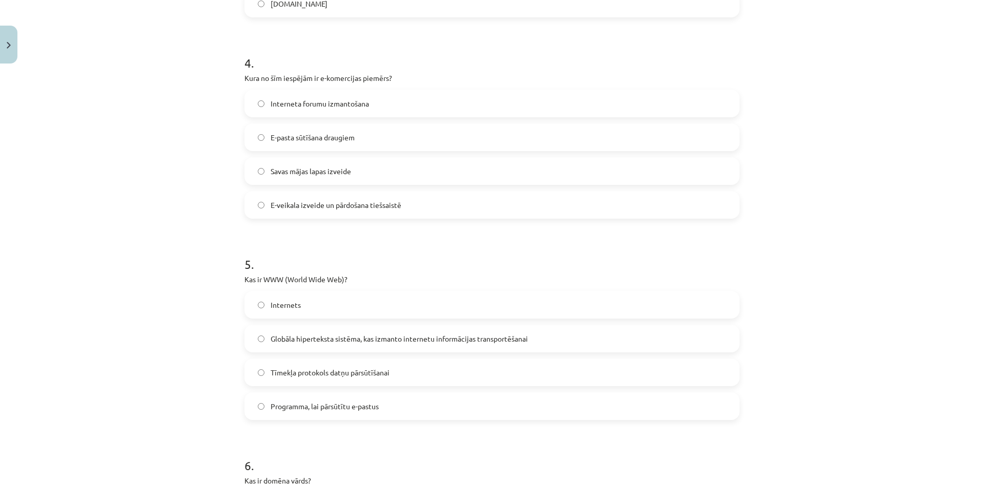
scroll to position [754, 0]
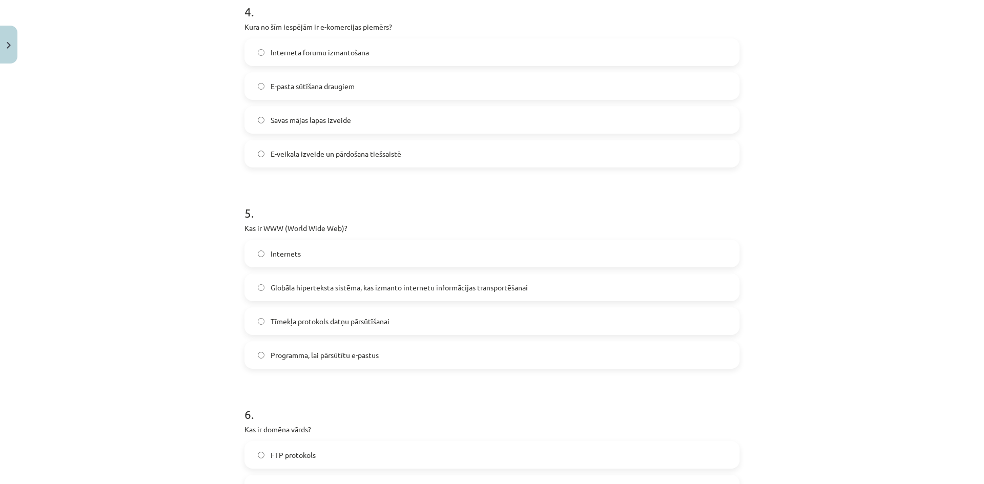
click at [341, 282] on span "Globāla hiperteksta sistēma, kas izmanto internetu informācijas transportēšanai" at bounding box center [398, 287] width 257 height 11
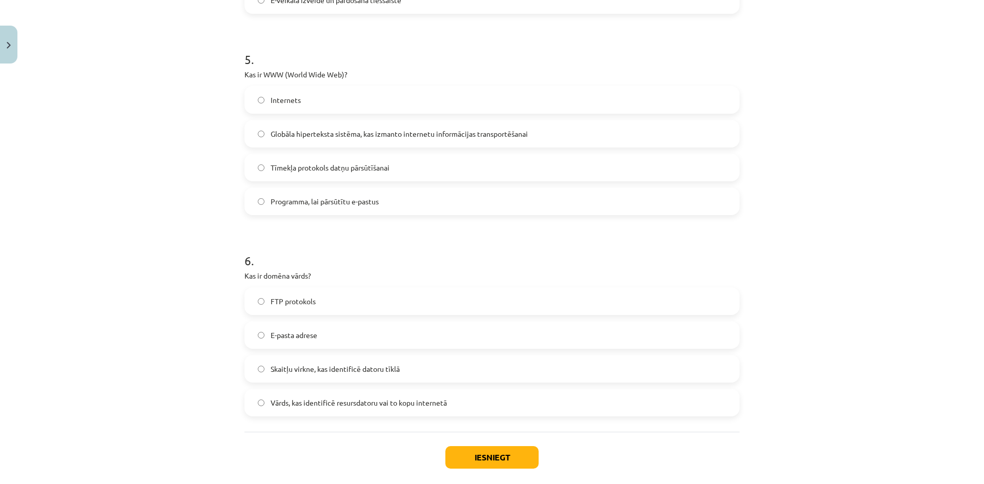
click at [368, 406] on span "Vārds, kas identificē resursdatoru vai to kopu internetā" at bounding box center [358, 403] width 176 height 11
click at [481, 452] on button "Iesniegt" at bounding box center [491, 457] width 93 height 23
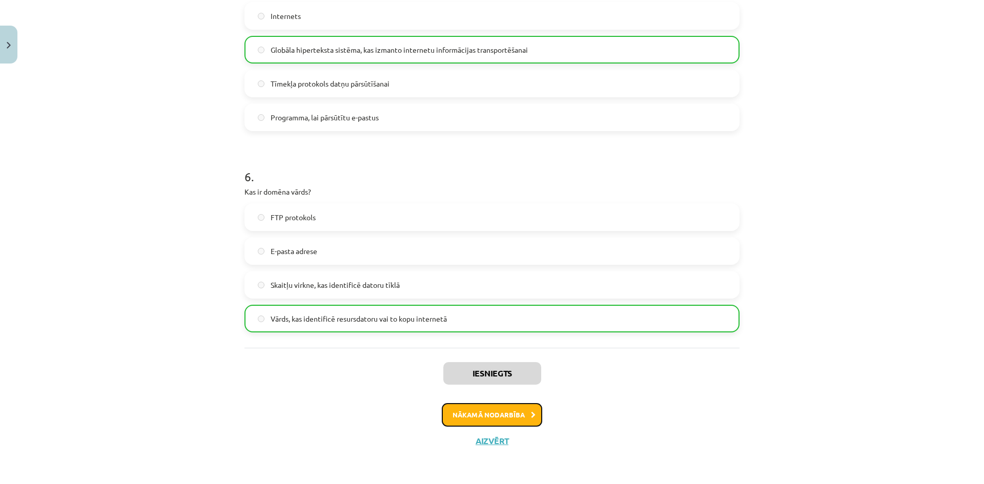
click at [479, 407] on button "Nākamā nodarbība" at bounding box center [492, 415] width 100 height 24
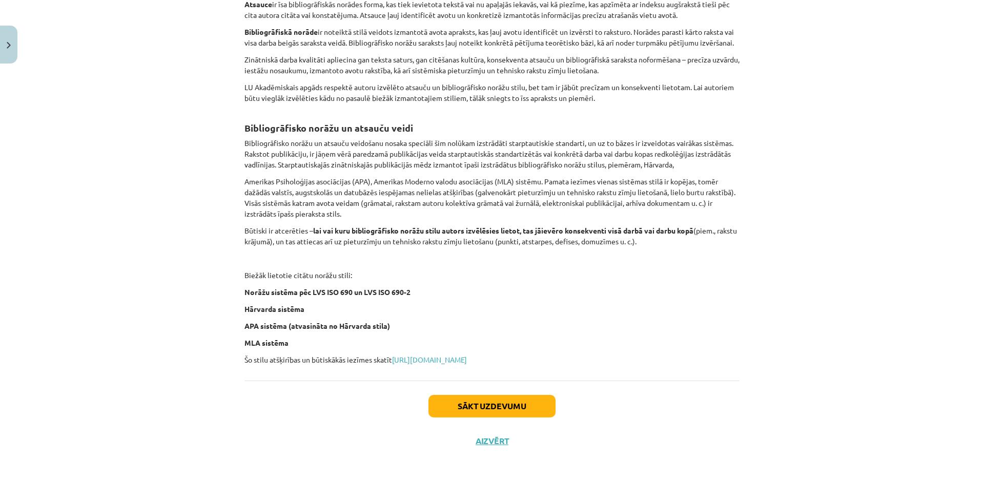
scroll to position [0, 0]
click at [434, 402] on button "Sākt uzdevumu" at bounding box center [491, 406] width 127 height 23
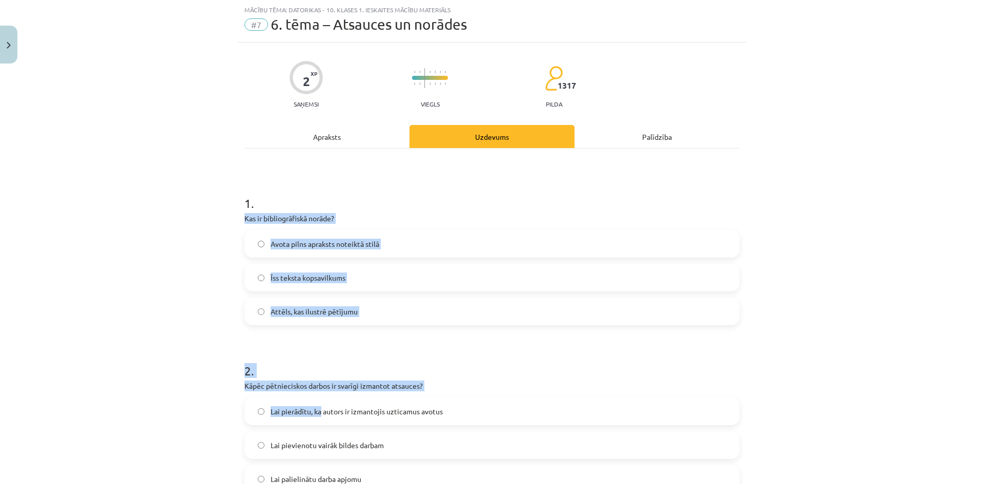
scroll to position [153, 0]
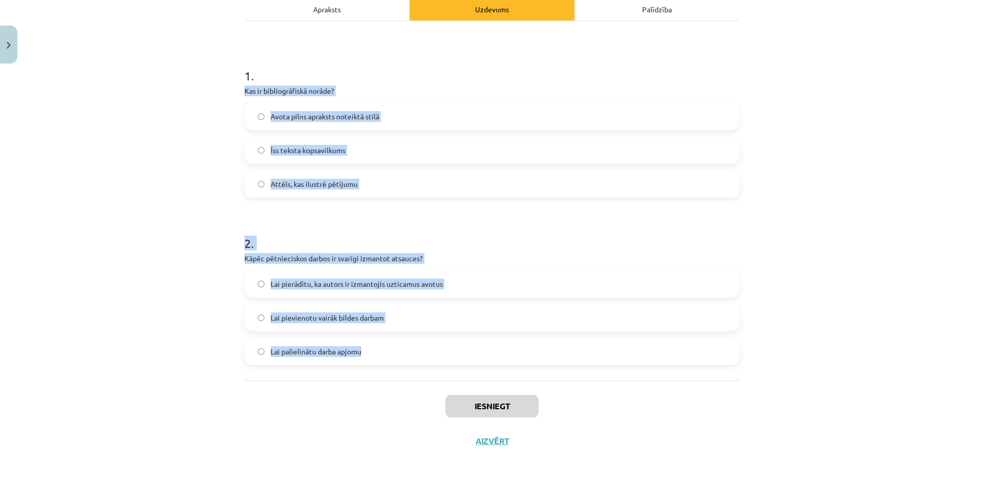
drag, startPoint x: 241, startPoint y: 219, endPoint x: 406, endPoint y: 360, distance: 217.6
click at [406, 360] on form "1 . Kas ir bibliogrāfiskā norāde? Avota pilns apraksts noteiktā stilā Īss tekst…" at bounding box center [491, 208] width 495 height 315
copy form "Kas ir bibliogrāfiskā norāde? Avota pilns apraksts noteiktā stilā Īss teksta ko…"
click at [330, 212] on form "1 . Kas ir bibliogrāfiskā norāde? Avota pilns apraksts noteiktā stilā Īss tekst…" at bounding box center [491, 208] width 495 height 315
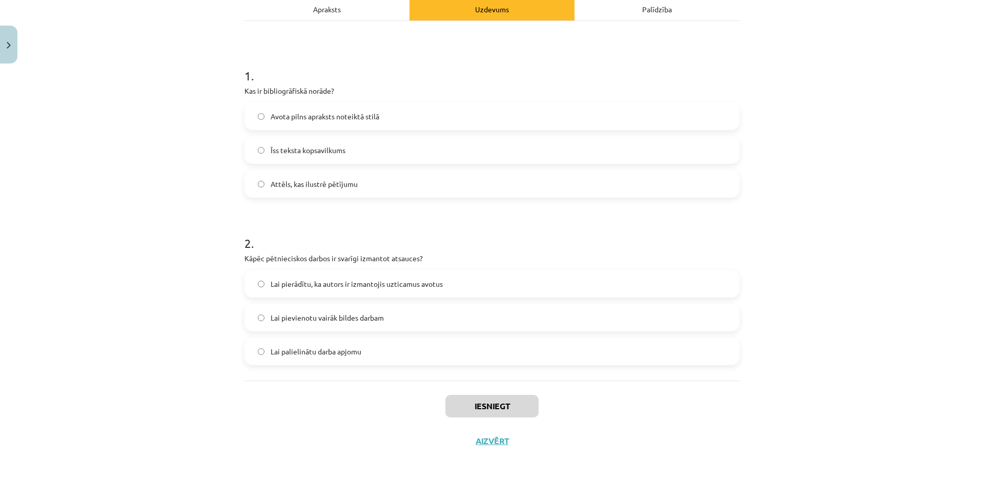
click at [328, 117] on span "Avota pilns apraksts noteiktā stilā" at bounding box center [324, 116] width 109 height 11
click at [392, 279] on span "Lai pierādītu, ka autors ir izmantojis uzticamus avotus" at bounding box center [356, 284] width 172 height 11
click at [466, 408] on button "Iesniegt" at bounding box center [491, 406] width 93 height 23
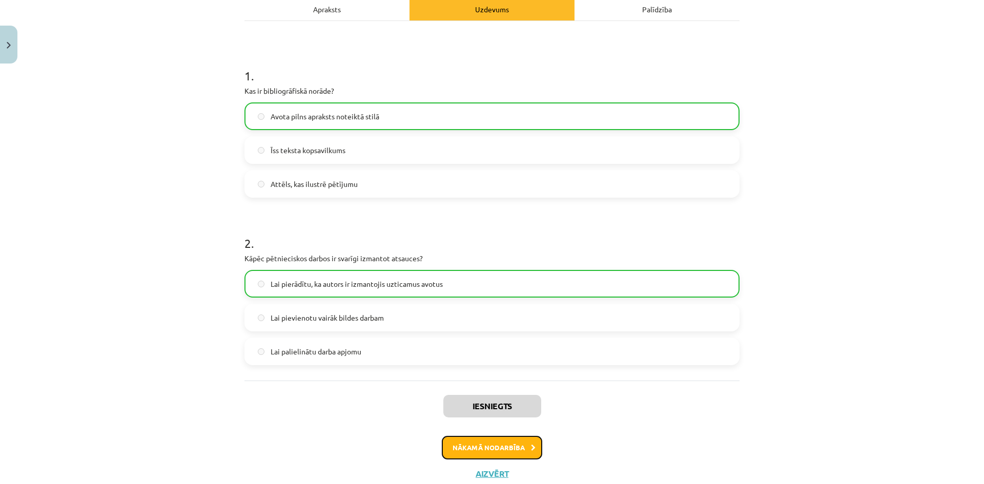
click at [469, 439] on button "Nākamā nodarbība" at bounding box center [492, 448] width 100 height 24
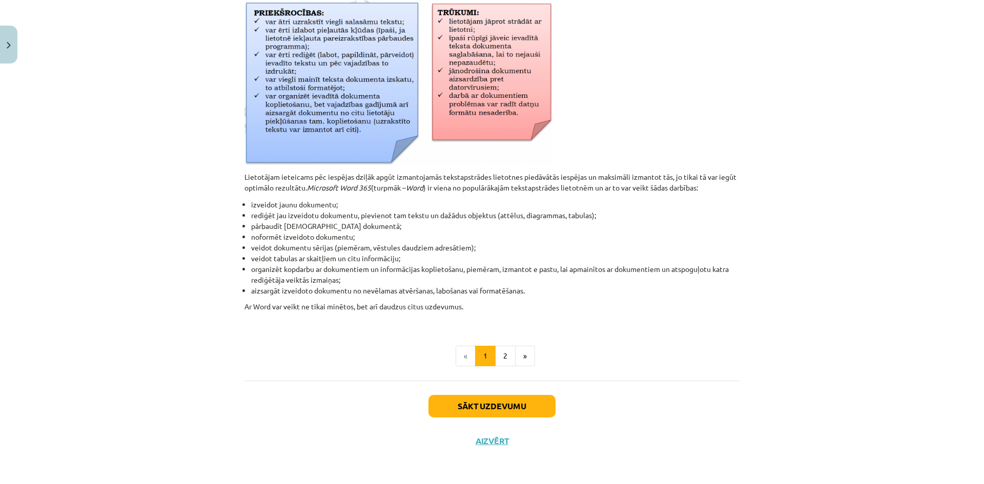
click at [482, 422] on div "Sākt uzdevumu Aizvērt" at bounding box center [491, 417] width 495 height 72
click at [481, 413] on button "Sākt uzdevumu" at bounding box center [491, 406] width 127 height 23
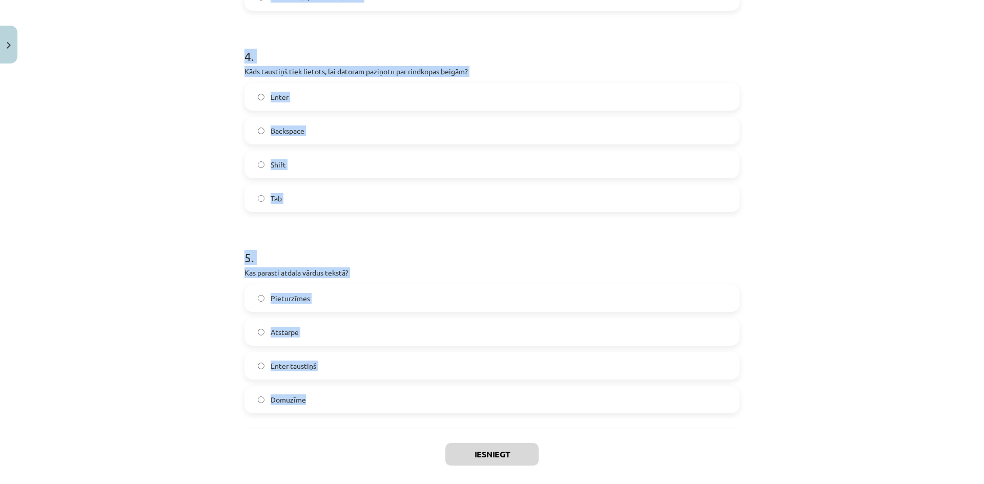
scroll to position [791, 0]
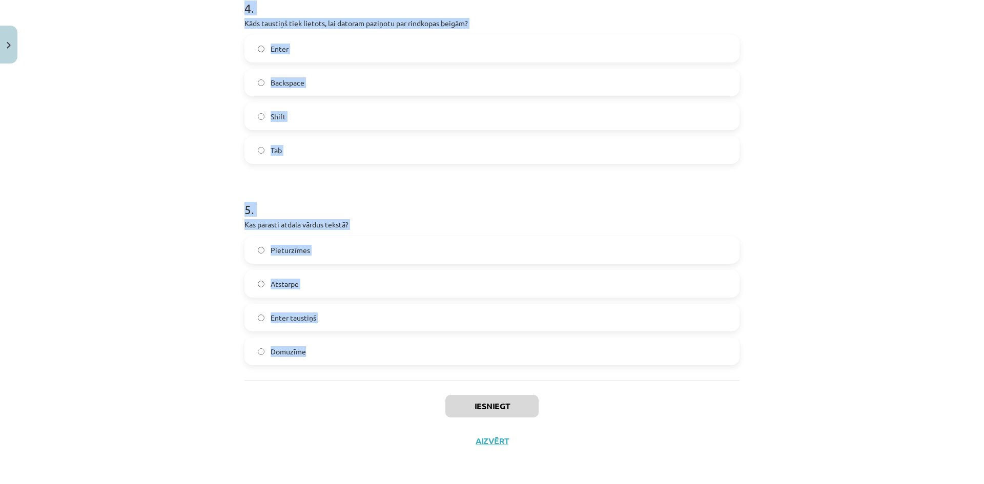
drag, startPoint x: 242, startPoint y: 220, endPoint x: 432, endPoint y: 375, distance: 245.8
copy form "Ko tekstapstrādes lietotnes parasti piedāvā papildus teksta ievadei? Teksta for…"
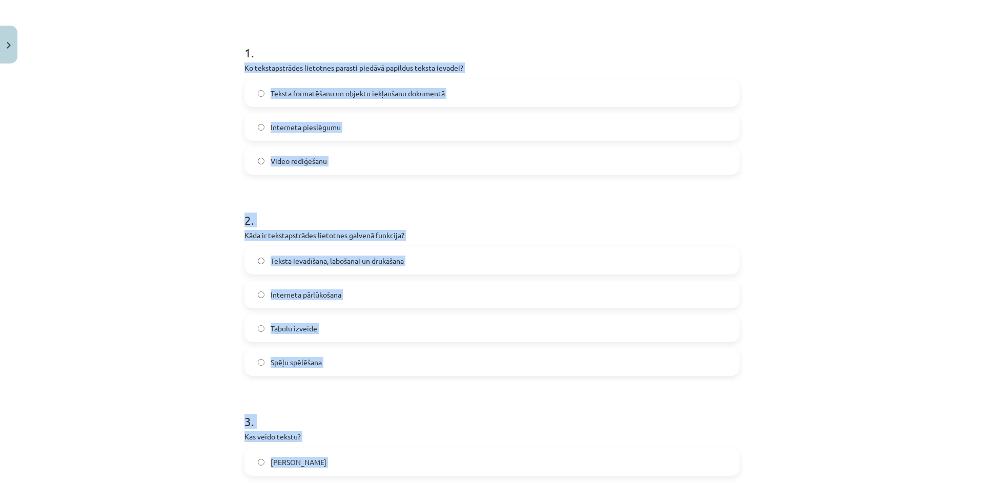
scroll to position [0, 0]
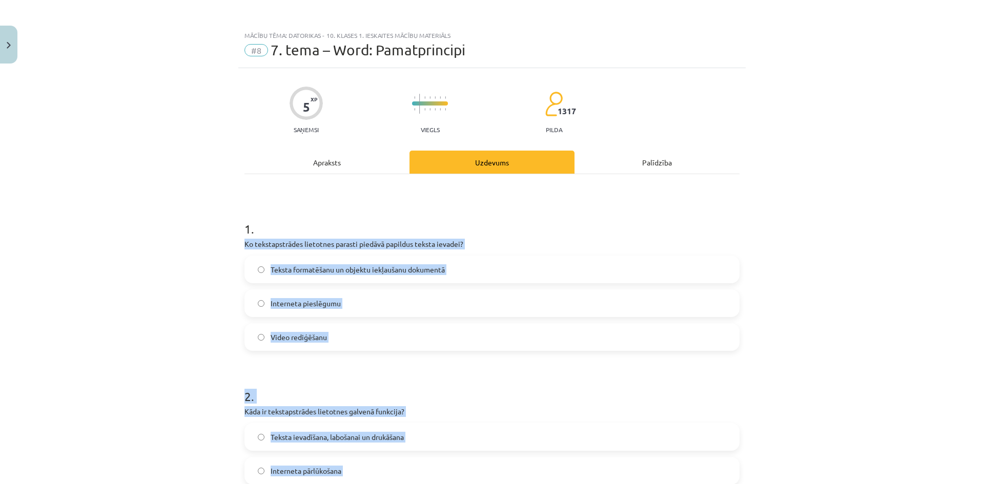
click at [223, 248] on div "Mācību tēma: Datorikas - 10. klases 1. ieskaites mācību materiāls #8 7. tema – …" at bounding box center [492, 242] width 984 height 484
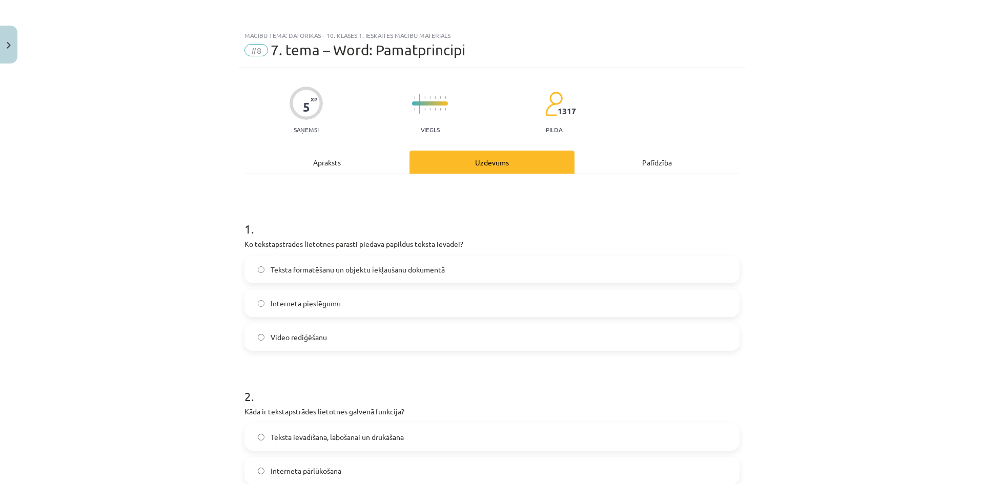
click at [293, 273] on span "Teksta formatēšanu un objektu iekļaušanu dokumentā" at bounding box center [357, 269] width 174 height 11
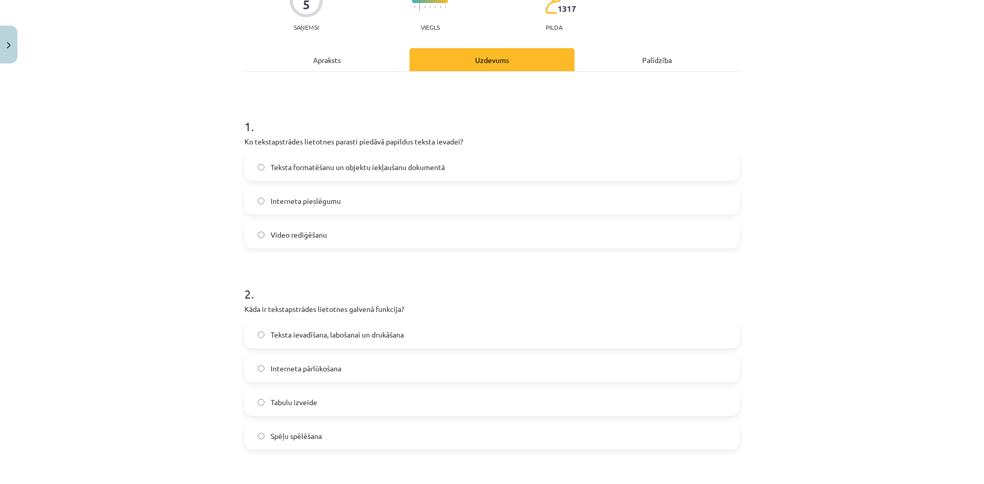
scroll to position [154, 0]
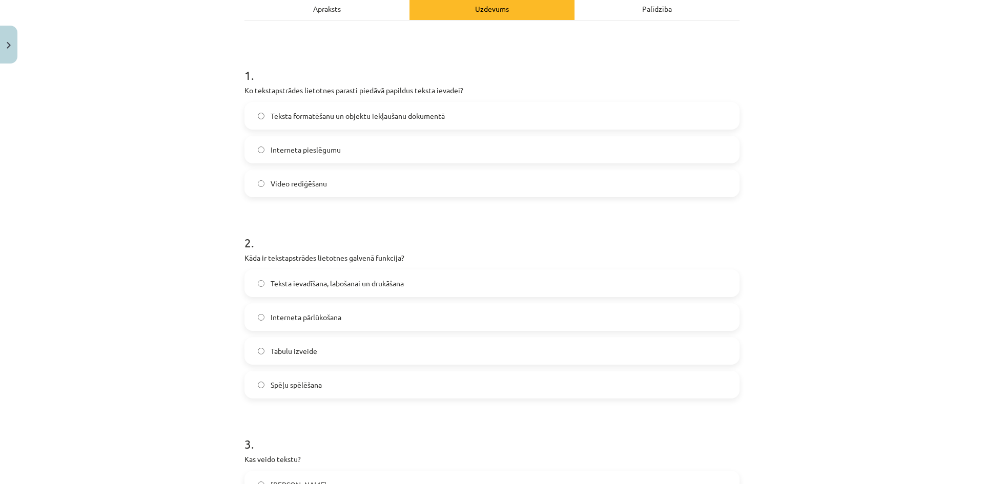
click at [304, 290] on label "Teksta ievadīšana, labošanai un drukāšana" at bounding box center [491, 283] width 493 height 26
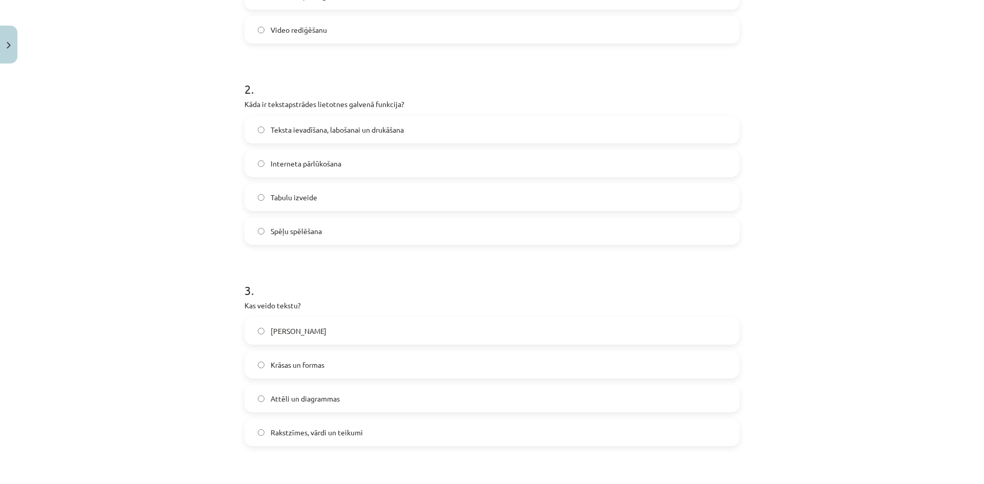
scroll to position [359, 0]
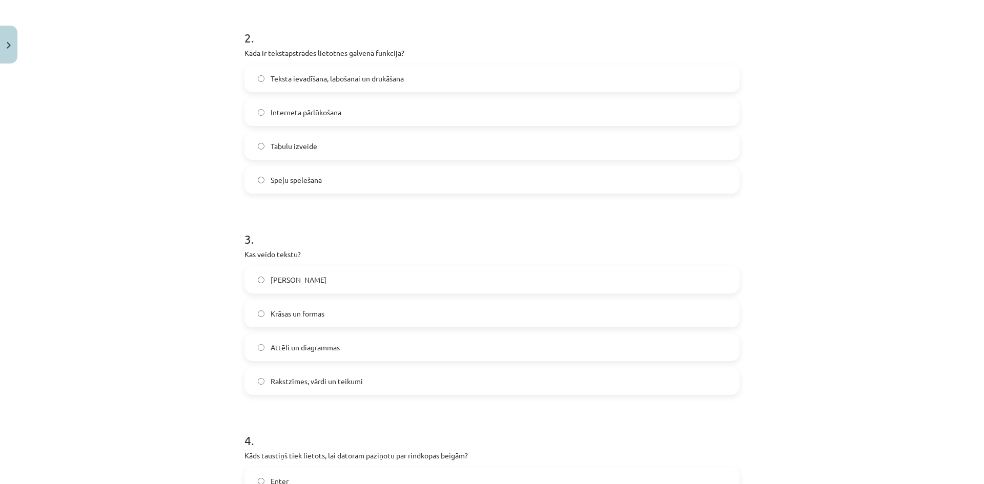
click at [336, 385] on span "Rakstzīmes, vārdi un teikumi" at bounding box center [316, 381] width 92 height 11
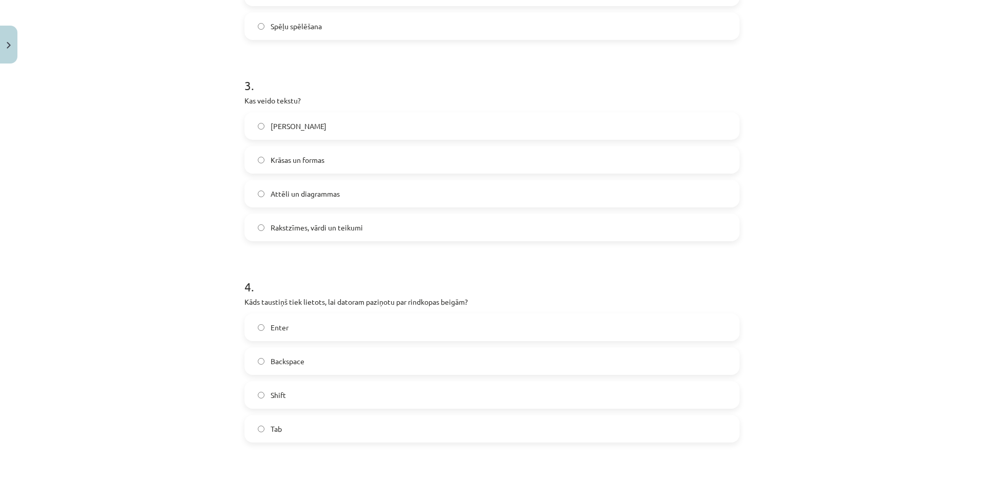
click at [326, 327] on label "Enter" at bounding box center [491, 328] width 493 height 26
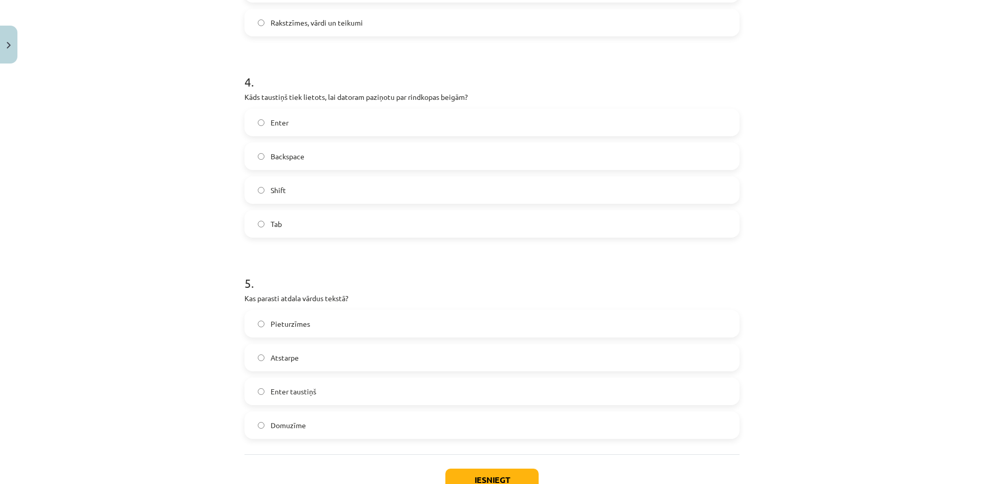
scroll to position [791, 0]
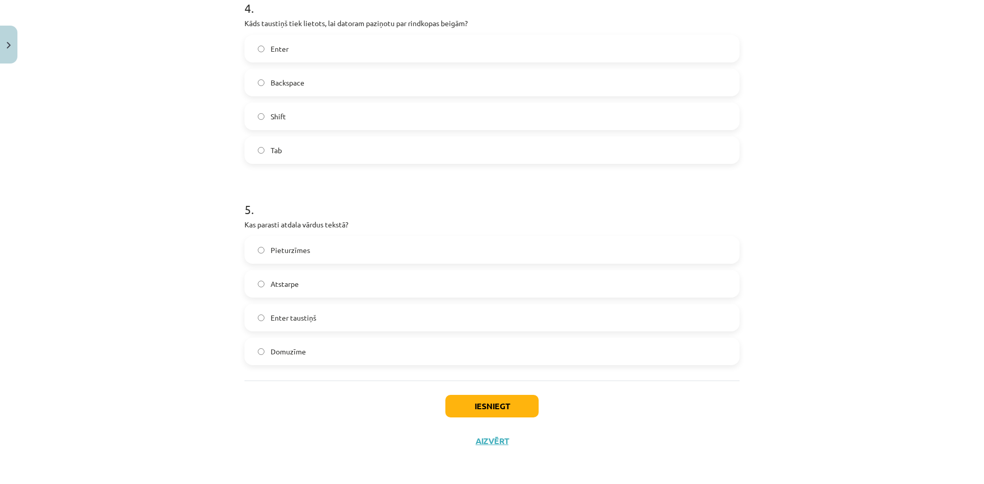
click at [319, 270] on div "Atstarpe" at bounding box center [491, 284] width 495 height 28
click at [323, 284] on label "Atstarpe" at bounding box center [491, 284] width 493 height 26
click at [471, 411] on button "Iesniegt" at bounding box center [491, 406] width 93 height 23
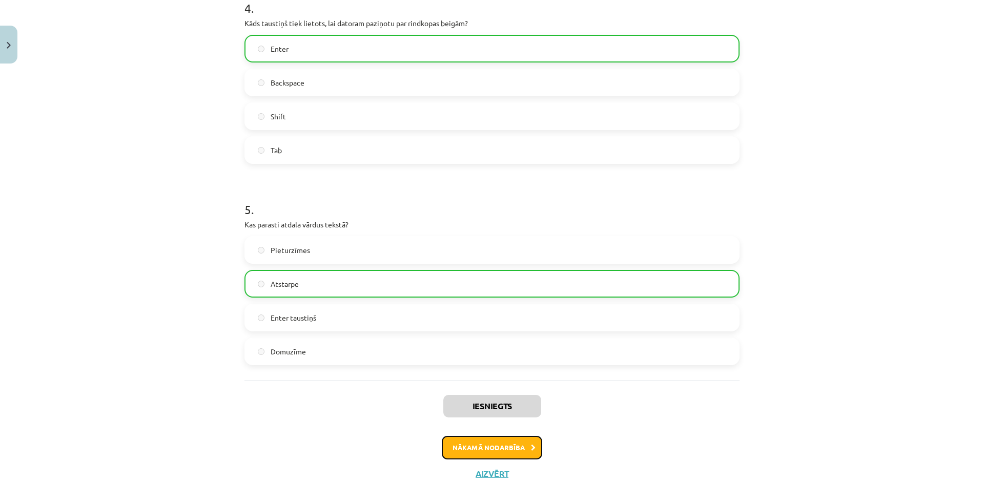
click at [483, 443] on button "Nākamā nodarbība" at bounding box center [492, 448] width 100 height 24
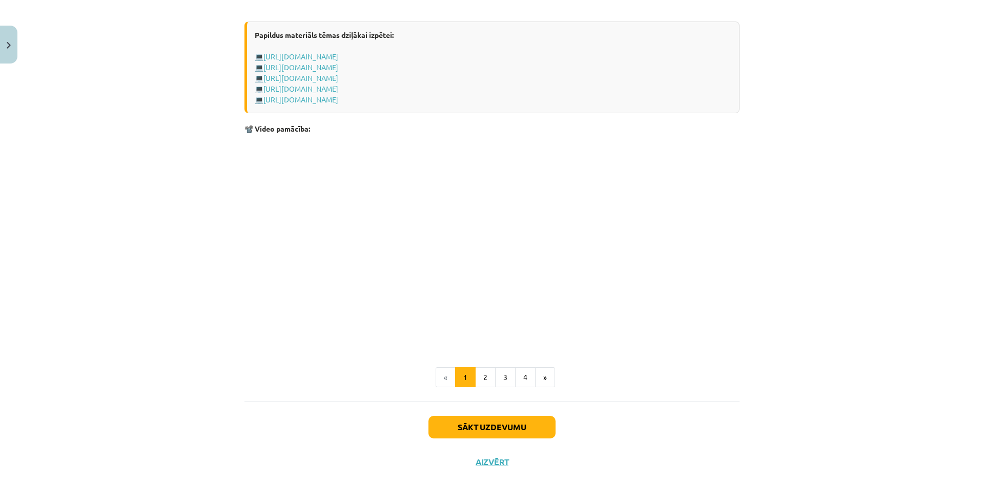
click at [466, 408] on div "Sākt uzdevumu Aizvērt" at bounding box center [491, 438] width 495 height 72
click at [471, 422] on button "Sākt uzdevumu" at bounding box center [491, 427] width 127 height 23
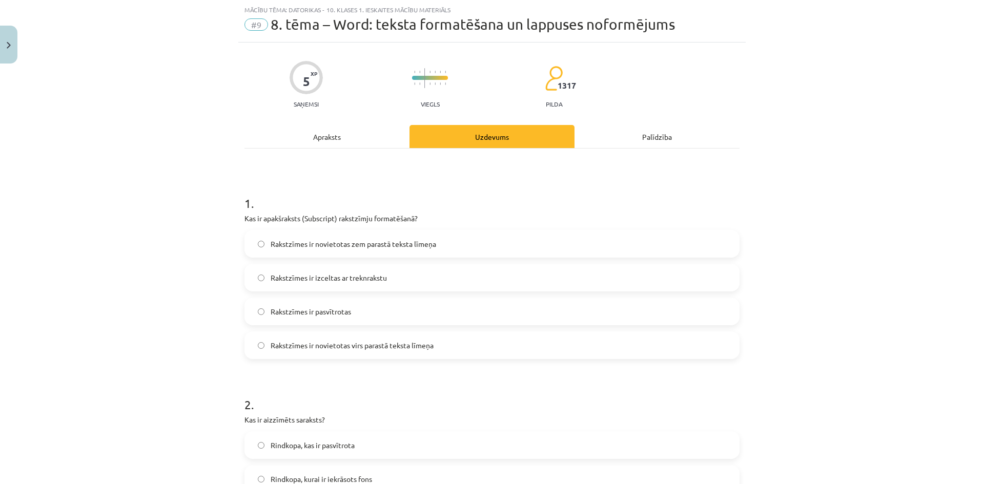
click at [329, 244] on span "Rakstzīmes ir novietotas zem parastā teksta līmeņa" at bounding box center [352, 244] width 165 height 11
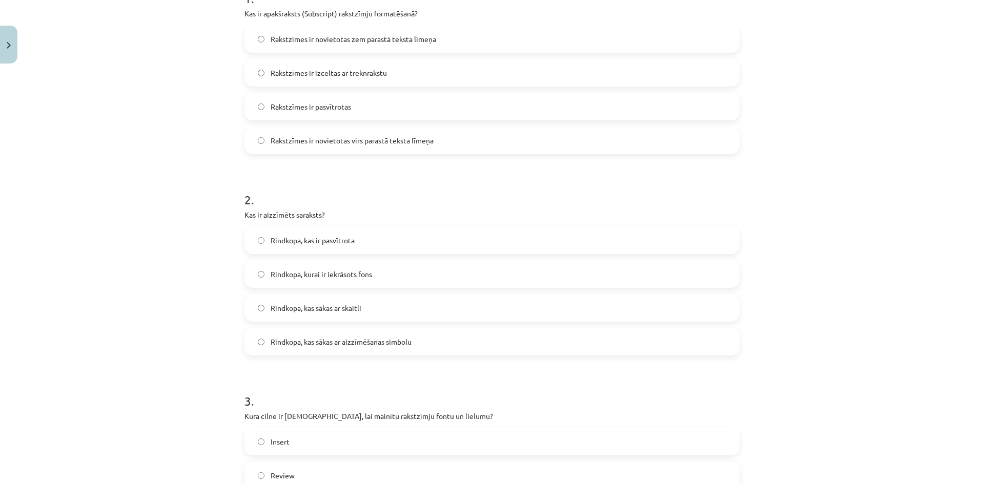
click at [333, 246] on label "Rindkopa, kas ir pasvītrota" at bounding box center [491, 240] width 493 height 26
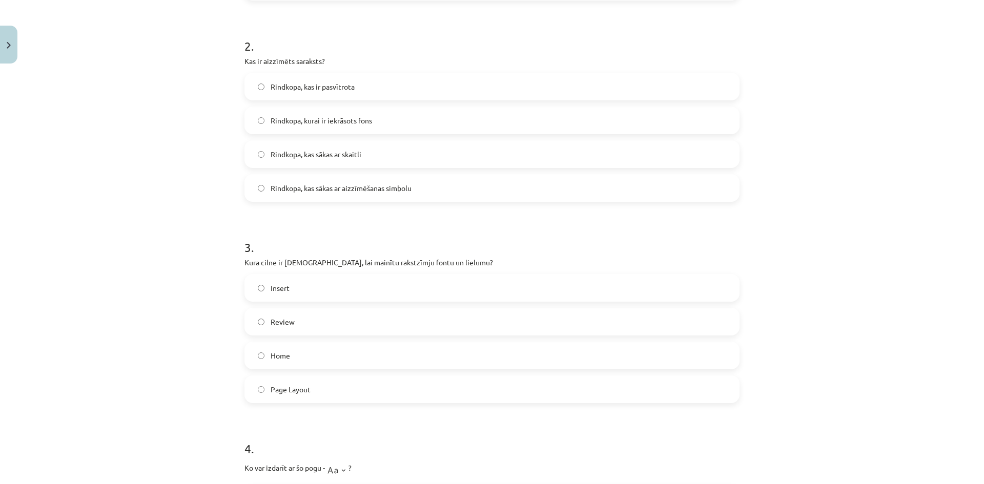
click at [338, 290] on label "Insert" at bounding box center [491, 288] width 493 height 26
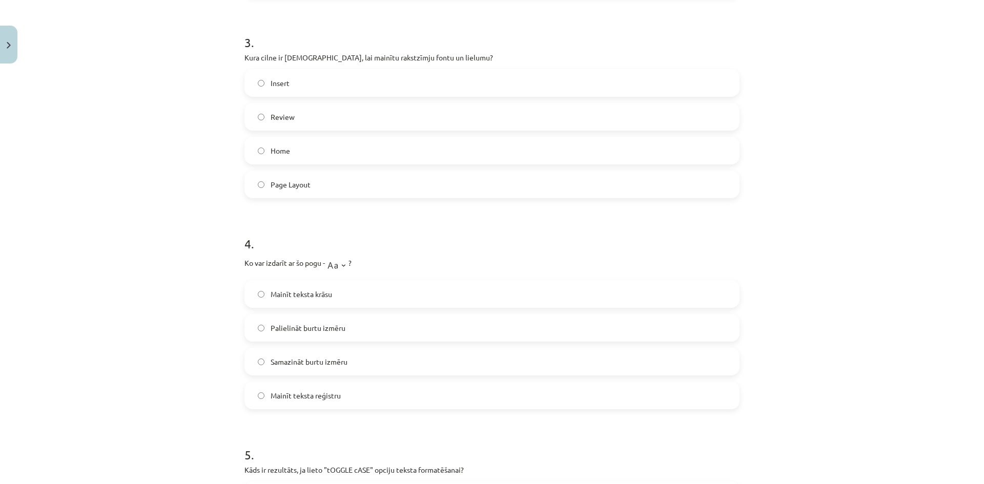
click at [338, 288] on label "Mainīt teksta krāsu" at bounding box center [491, 294] width 493 height 26
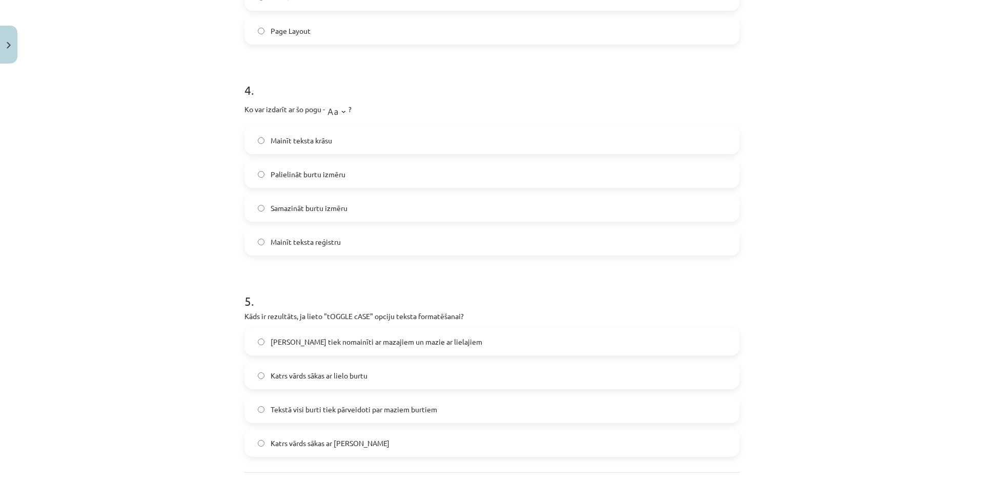
scroll to position [794, 0]
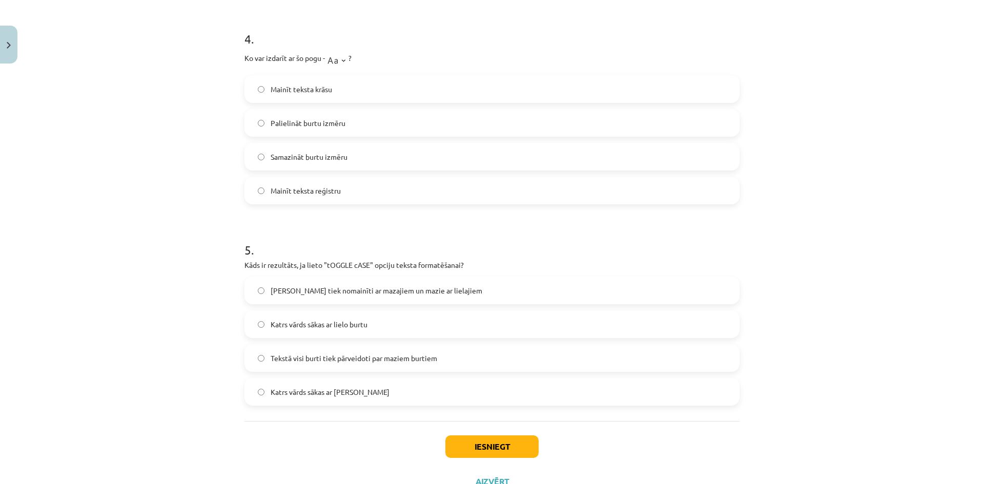
click at [341, 295] on span "Lielie burti tiek nomainīti ar mazajiem un mazie ar lielajiem" at bounding box center [376, 290] width 212 height 11
click at [471, 435] on div "Iesniegt Aizvērt" at bounding box center [491, 457] width 495 height 72
click at [474, 442] on button "Iesniegt" at bounding box center [491, 446] width 93 height 23
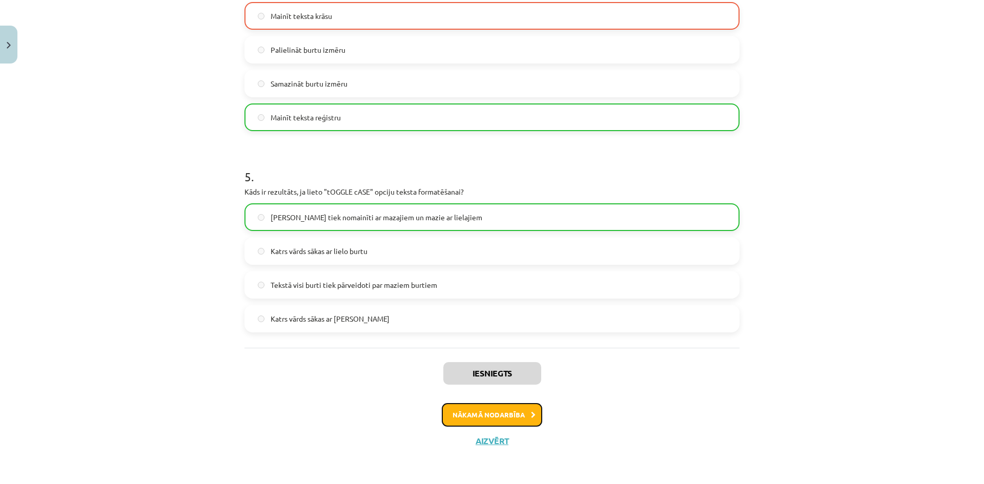
click at [469, 423] on button "Nākamā nodarbība" at bounding box center [492, 415] width 100 height 24
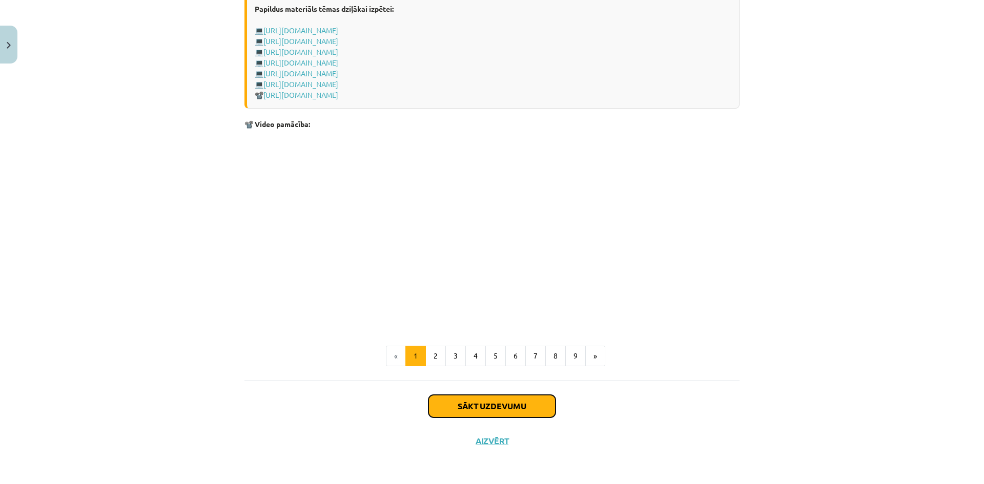
click at [445, 405] on button "Sākt uzdevumu" at bounding box center [491, 406] width 127 height 23
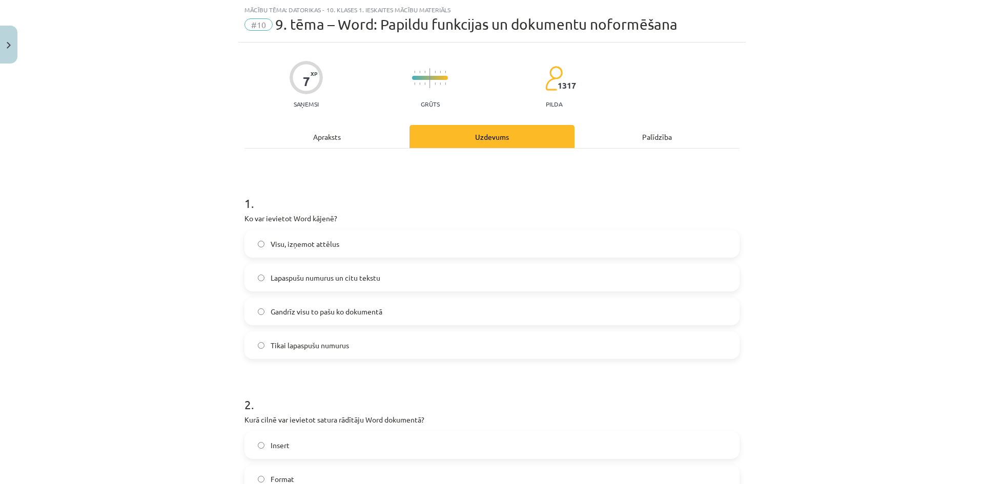
click at [353, 255] on label "Visu, izņemot attēlus" at bounding box center [491, 244] width 493 height 26
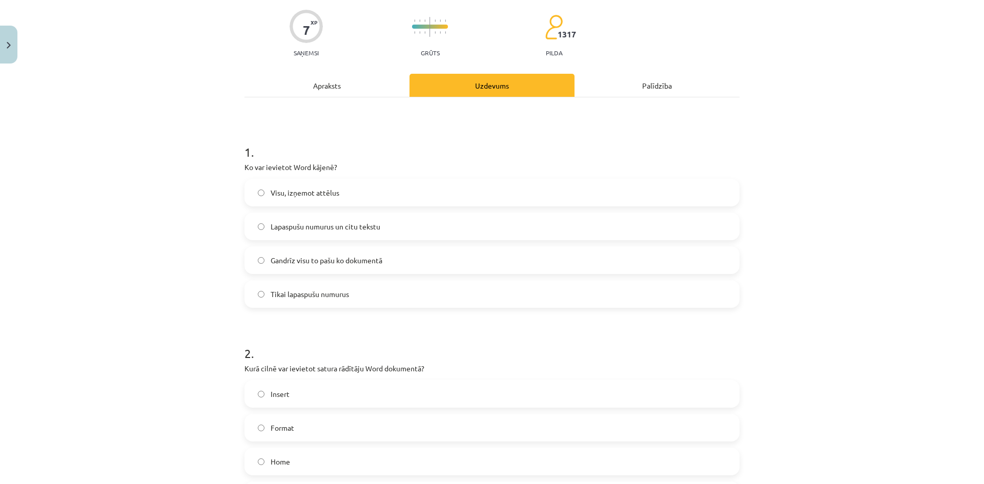
click at [348, 396] on label "Insert" at bounding box center [491, 394] width 493 height 26
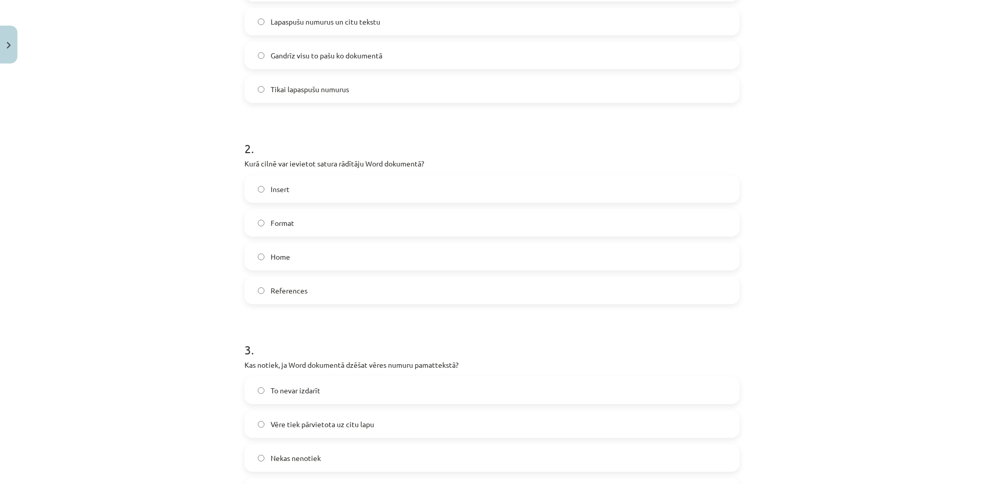
click at [343, 387] on label "To nevar izdarīt" at bounding box center [491, 391] width 493 height 26
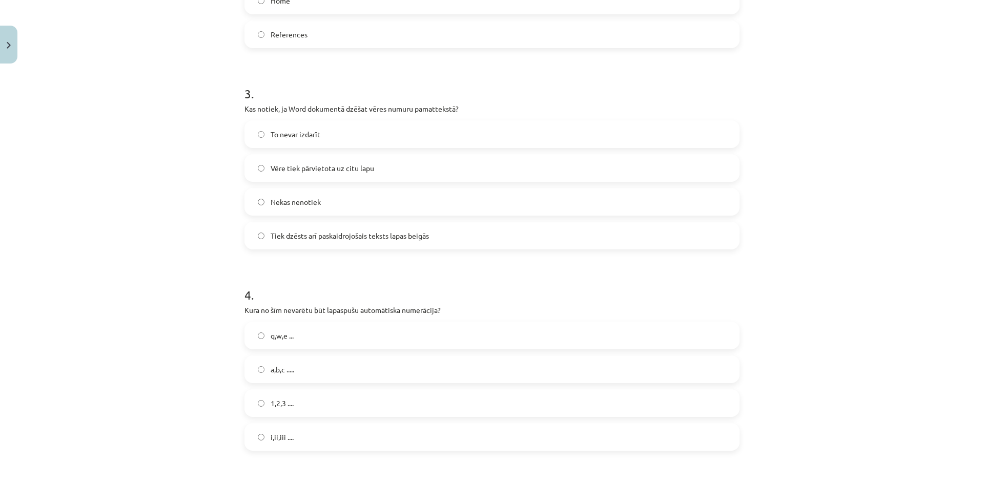
click at [333, 335] on label "q,w,e ..." at bounding box center [491, 336] width 493 height 26
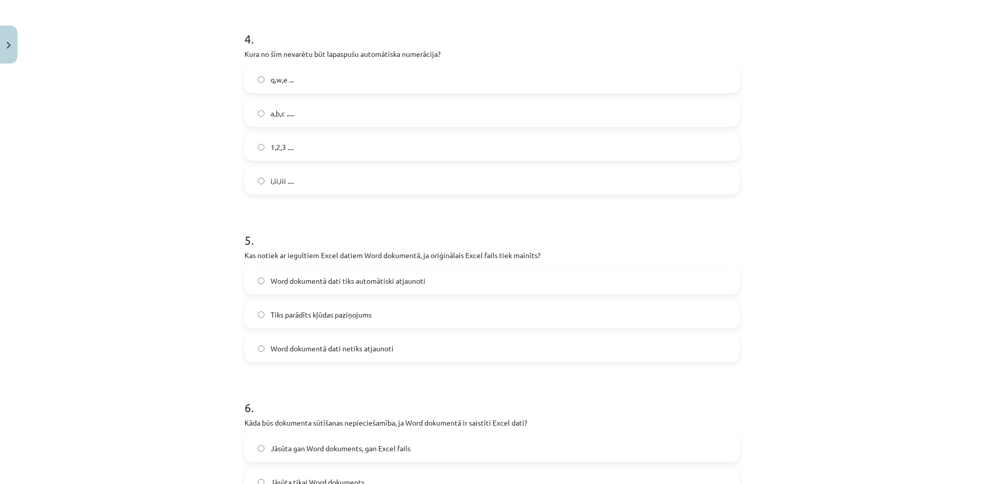
click at [358, 289] on label "Word dokumentā dati tiks automātiski atjaunoti" at bounding box center [491, 281] width 493 height 26
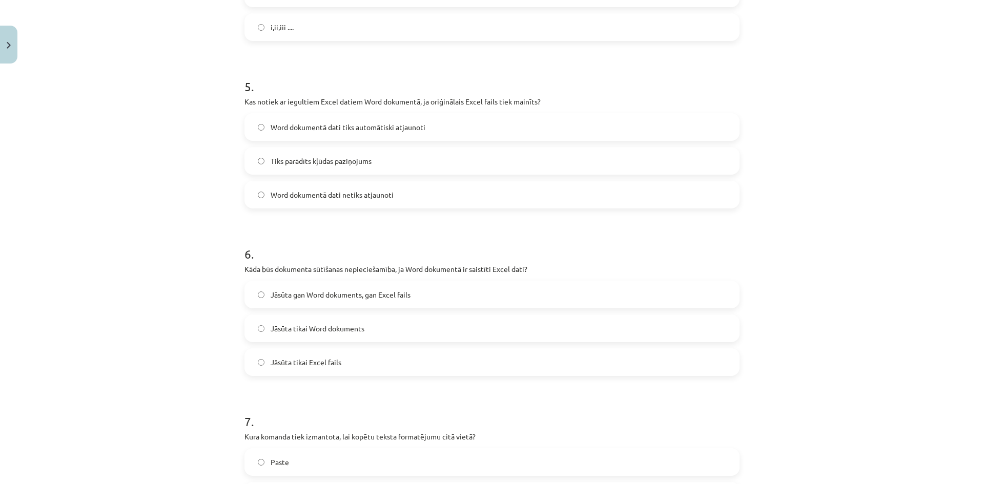
click at [359, 300] on span "Jāsūta gan Word dokuments, gan Excel fails" at bounding box center [340, 294] width 140 height 11
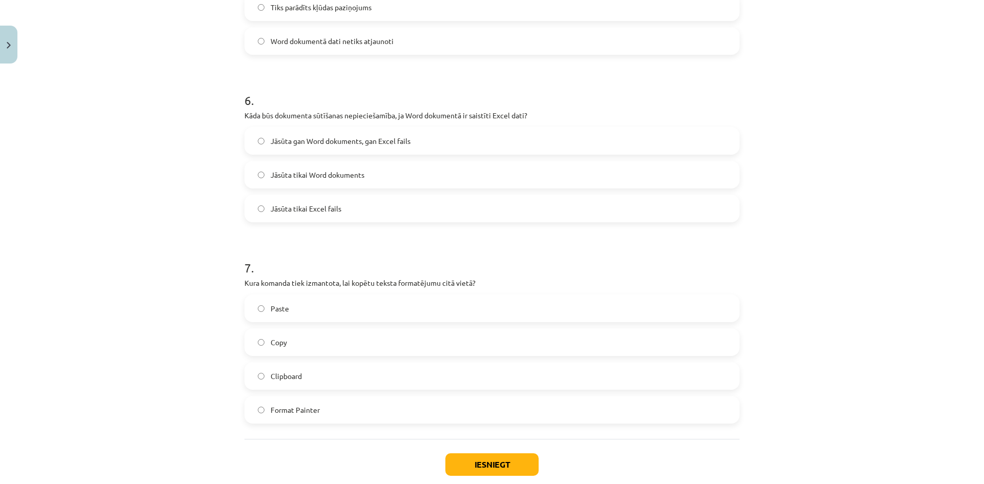
click at [360, 312] on label "Paste" at bounding box center [491, 309] width 493 height 26
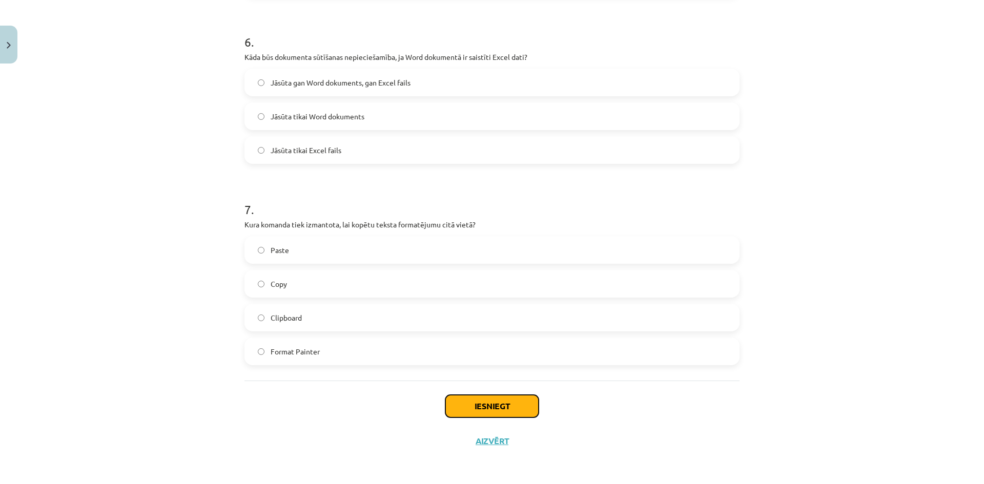
click at [481, 403] on button "Iesniegt" at bounding box center [491, 406] width 93 height 23
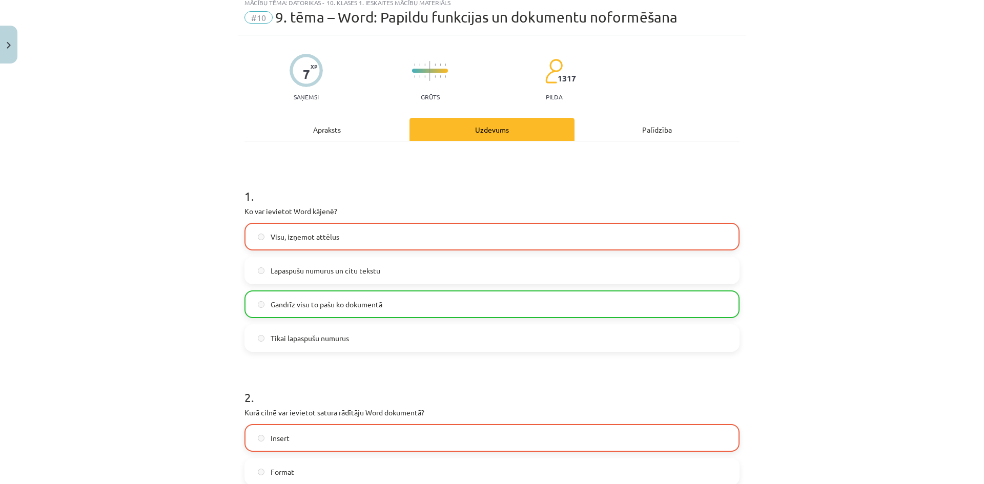
scroll to position [0, 0]
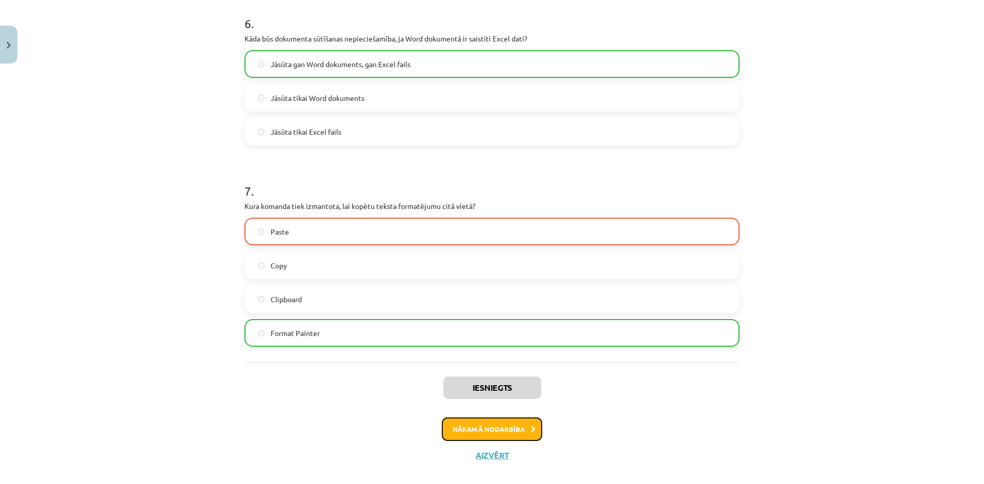
click at [481, 425] on button "Nākamā nodarbība" at bounding box center [492, 430] width 100 height 24
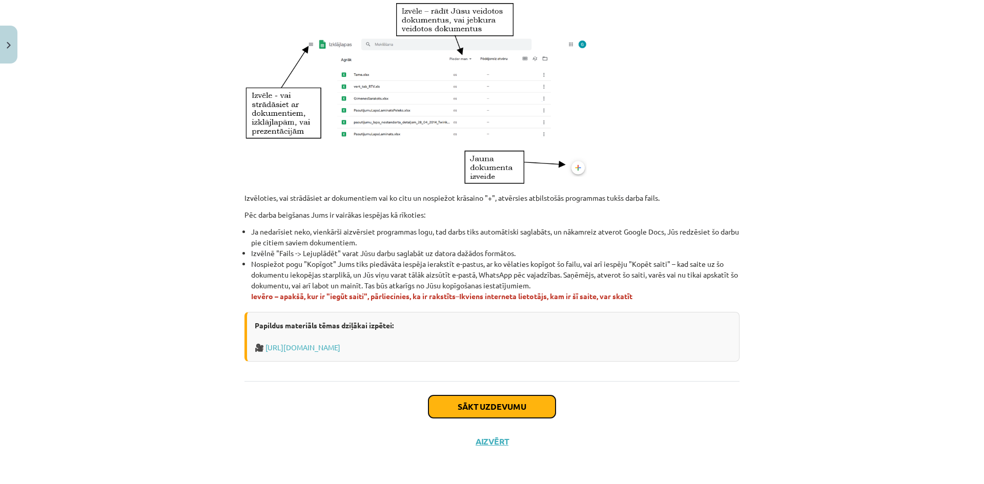
click at [475, 406] on button "Sākt uzdevumu" at bounding box center [491, 406] width 127 height 23
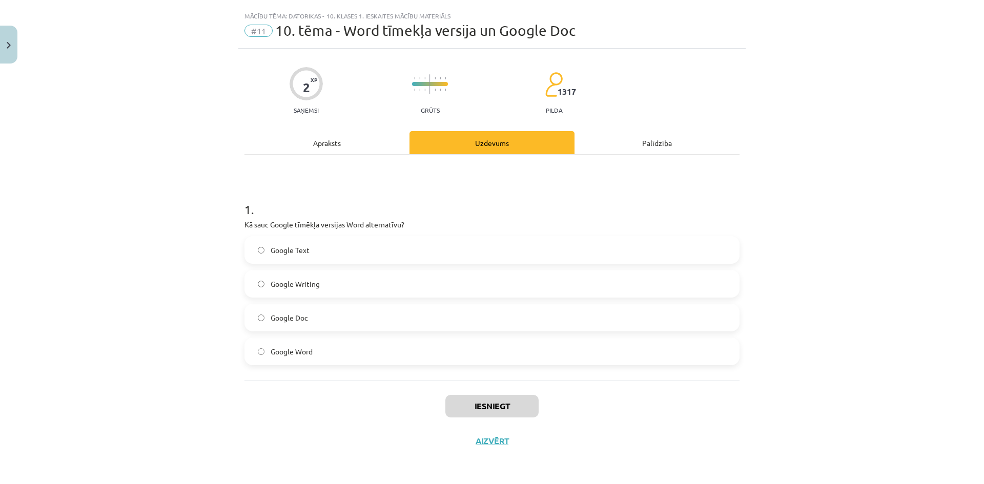
click at [304, 247] on span "Google Text" at bounding box center [289, 250] width 39 height 11
click at [460, 319] on label "Google Doc" at bounding box center [491, 318] width 493 height 26
click at [492, 401] on button "Iesniegt" at bounding box center [491, 406] width 93 height 23
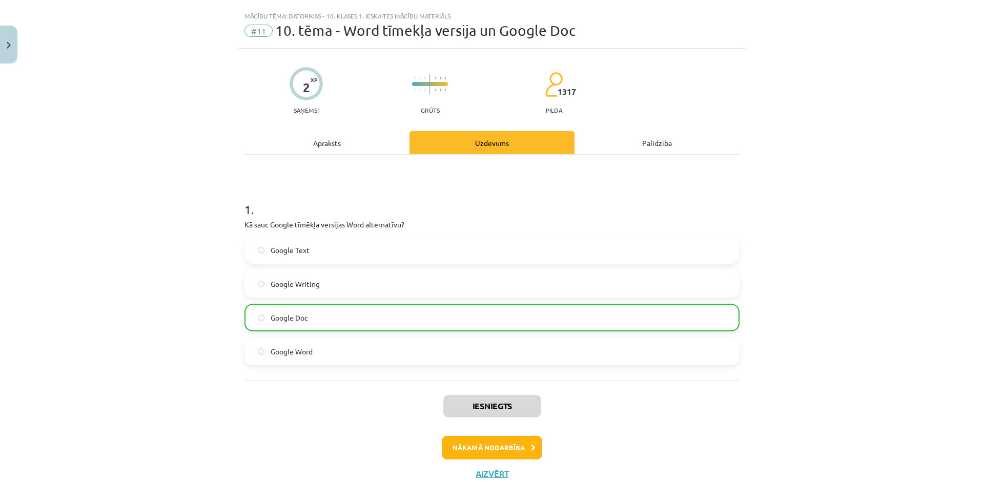
click at [486, 463] on div "Iesniegts Nākamā nodarbība Aizvērt" at bounding box center [491, 433] width 495 height 105
click at [478, 452] on button "Nākamā nodarbība" at bounding box center [492, 448] width 100 height 24
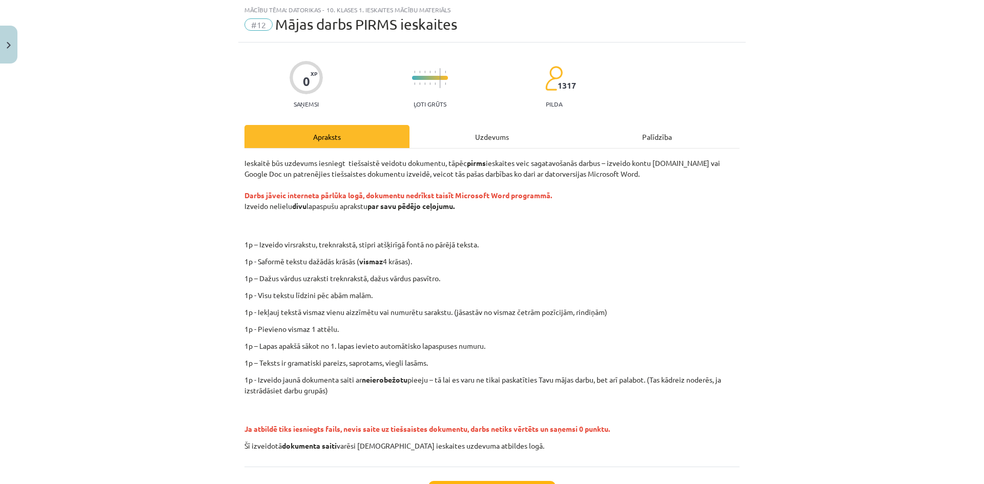
scroll to position [112, 0]
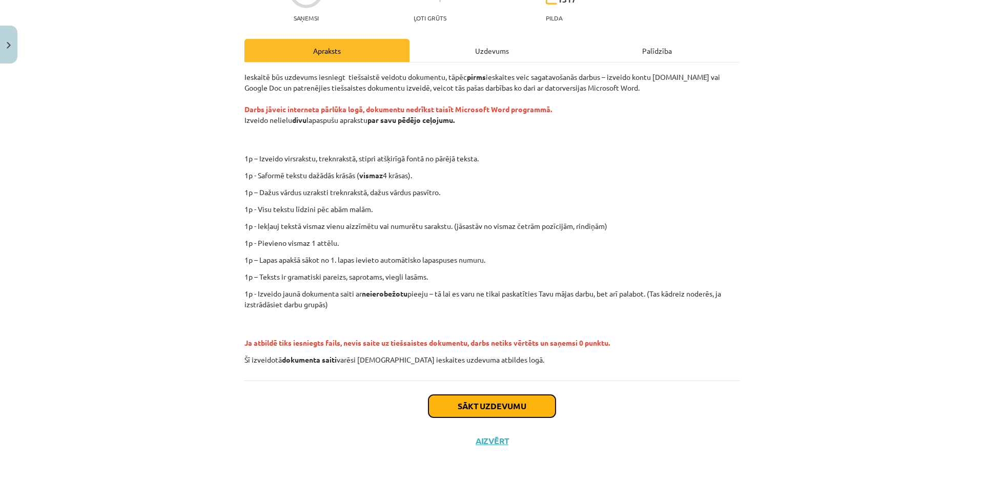
click at [491, 411] on button "Sākt uzdevumu" at bounding box center [491, 406] width 127 height 23
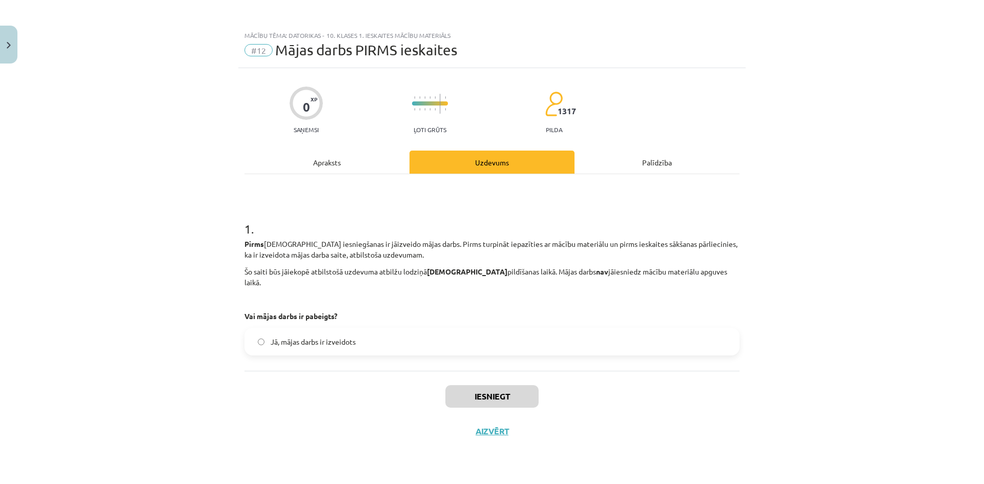
click at [319, 337] on span "Jā, mājas darbs ir izveidots" at bounding box center [312, 342] width 85 height 11
click at [490, 426] on button "Aizvērt" at bounding box center [491, 431] width 39 height 10
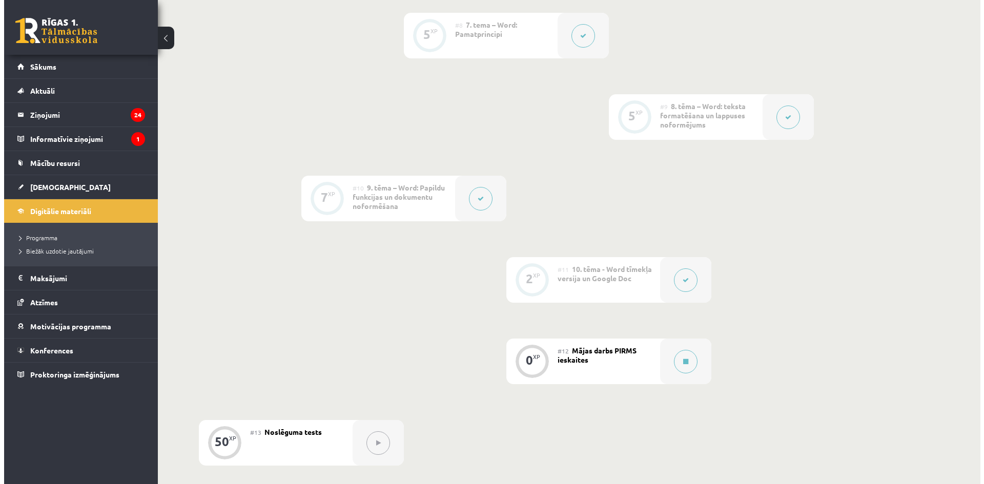
scroll to position [1113, 0]
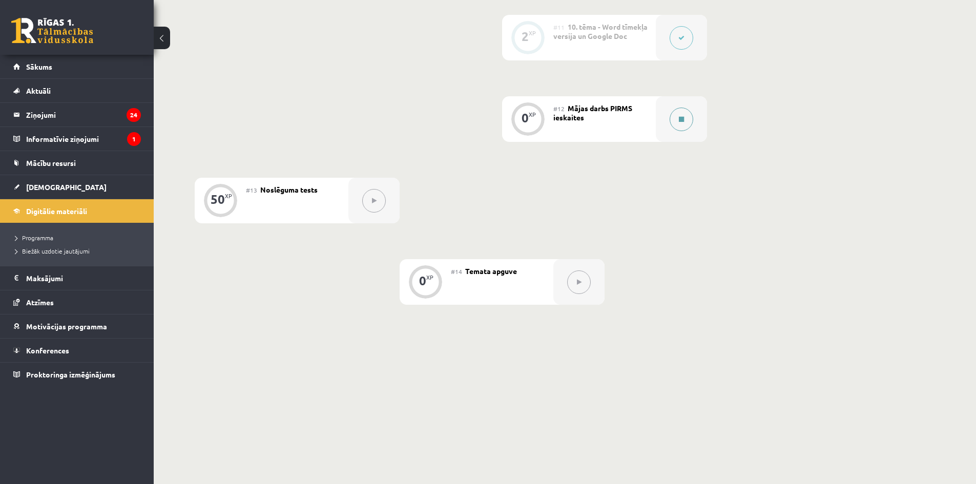
click at [681, 118] on icon at bounding box center [681, 119] width 5 height 6
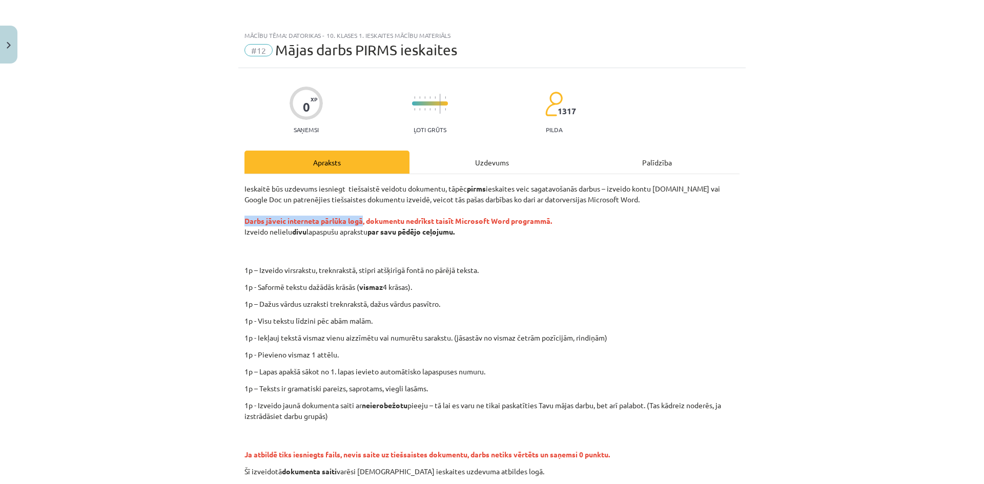
drag, startPoint x: 241, startPoint y: 218, endPoint x: 358, endPoint y: 220, distance: 117.3
click at [358, 220] on strong "Darbs jāveic interneta pārlūka logā, dokumentu nedrīkst taisīt Microsoft Word p…" at bounding box center [397, 220] width 307 height 9
copy strong "Darbs jāveic interneta pārlūka logā"
click at [485, 265] on p "1p – Izveido virsrakstu, treknrakstā, stipri atšķirīgā fontā no pārējā teksta." at bounding box center [525, 270] width 447 height 11
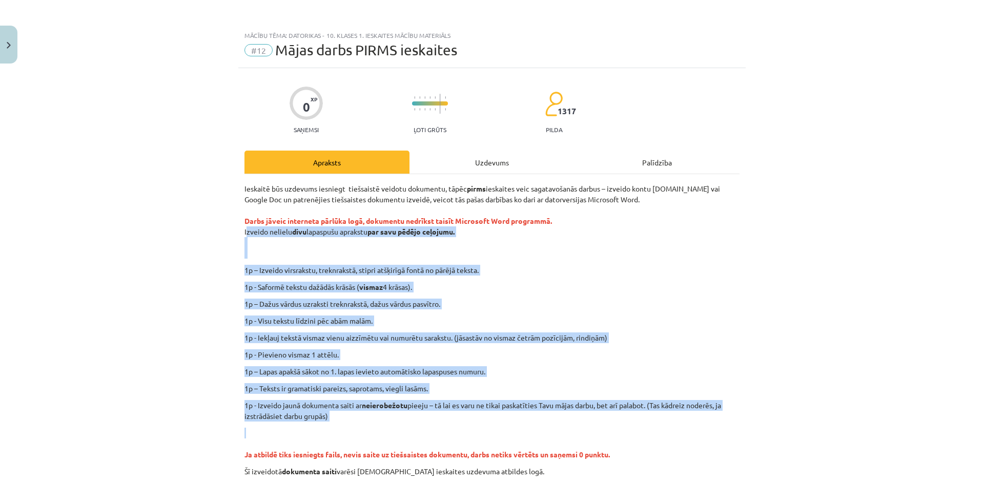
drag, startPoint x: 241, startPoint y: 232, endPoint x: 513, endPoint y: 422, distance: 332.1
click at [513, 422] on div "Ieskaitē būs uzdevums iesniegt tiešsaistē veidotu dokumentu, tāpēc pirms ieskai…" at bounding box center [491, 330] width 495 height 294
copy div "Izveido nelielu divu lapaspušu aprakstu par savu pēdējo ceļojumu. 1p – Izveido …"
click at [206, 258] on div "Mācību tēma: Datorikas - 10. klases 1. ieskaites mācību materiāls #12 Mājas dar…" at bounding box center [492, 242] width 984 height 484
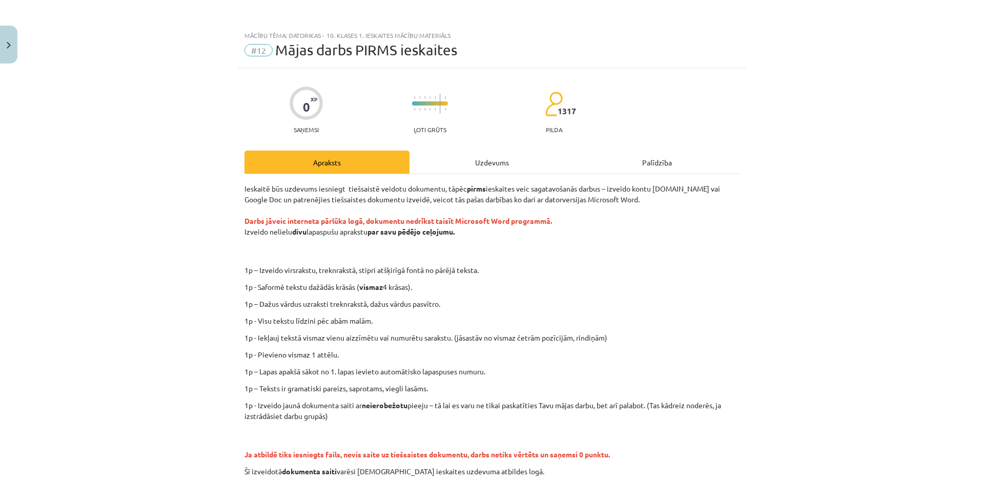
scroll to position [112, 0]
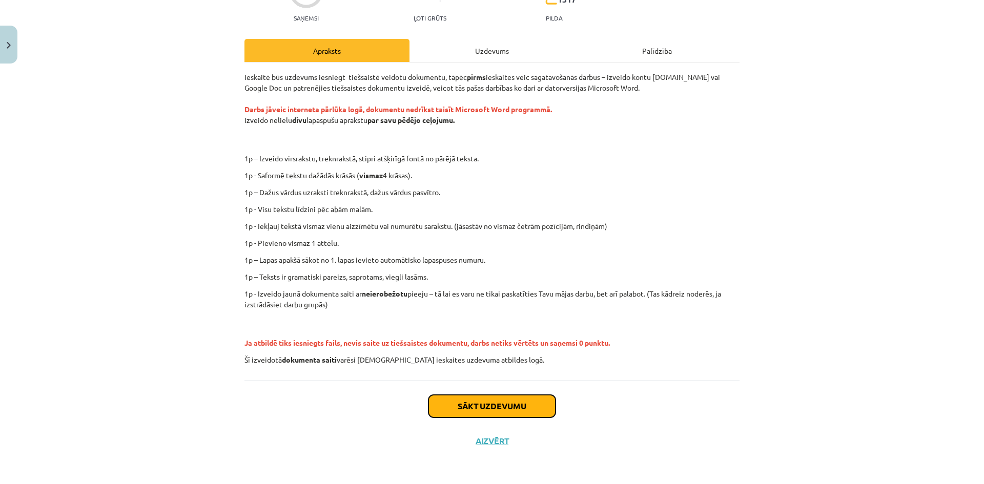
click at [471, 405] on button "Sākt uzdevumu" at bounding box center [491, 406] width 127 height 23
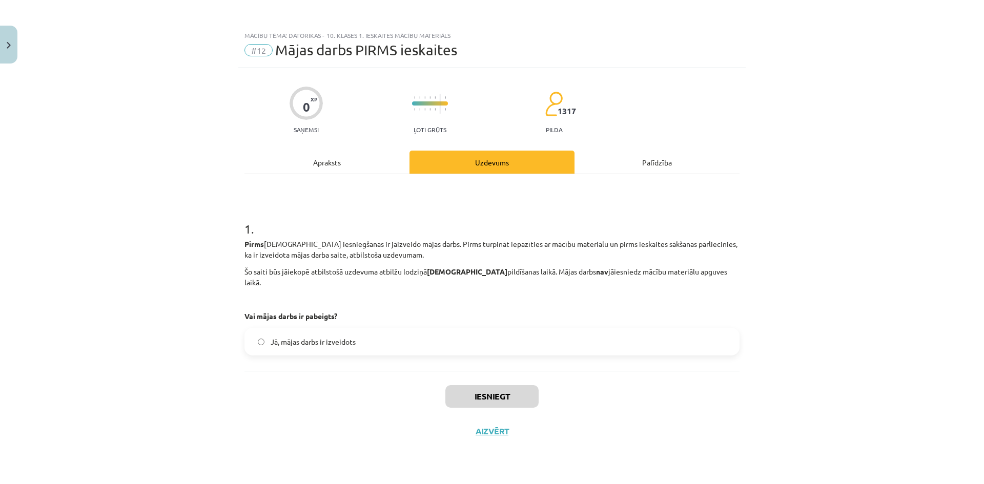
click at [349, 338] on label "Jā, mājas darbs ir izveidots" at bounding box center [491, 342] width 493 height 26
click at [491, 387] on button "Iesniegt" at bounding box center [491, 396] width 93 height 23
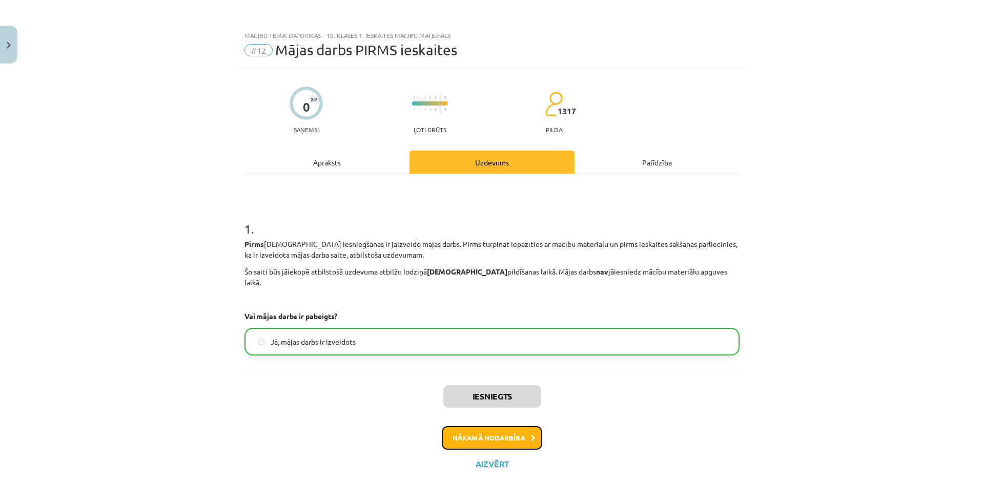
click at [493, 426] on button "Nākamā nodarbība" at bounding box center [492, 438] width 100 height 24
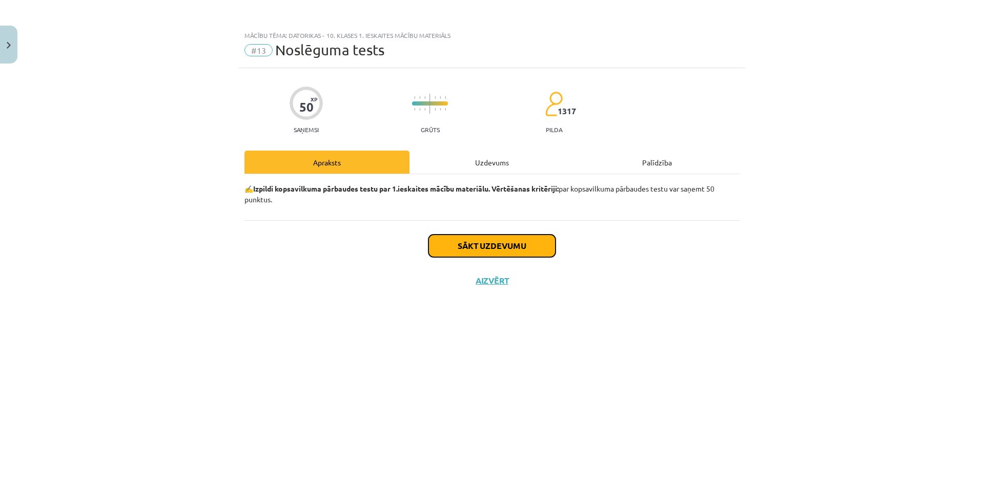
click at [486, 240] on button "Sākt uzdevumu" at bounding box center [491, 246] width 127 height 23
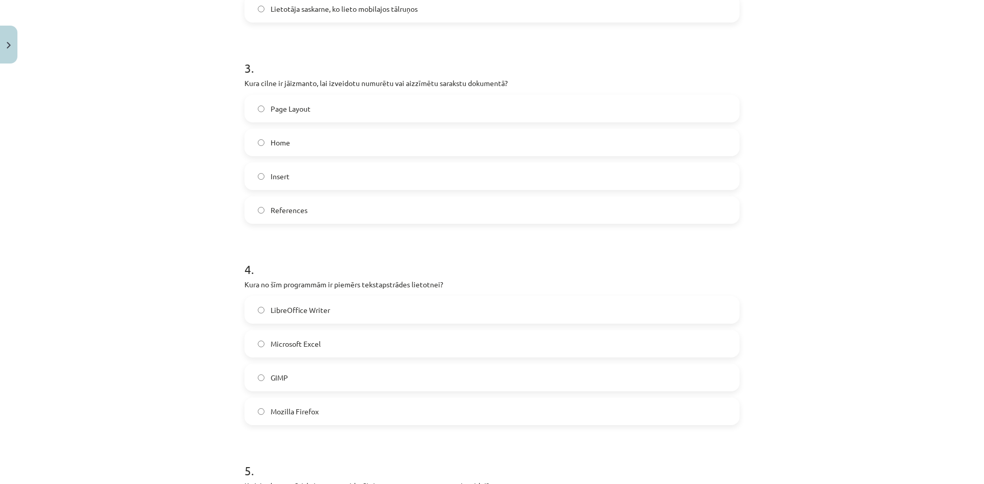
drag, startPoint x: 287, startPoint y: 236, endPoint x: 270, endPoint y: 202, distance: 37.1
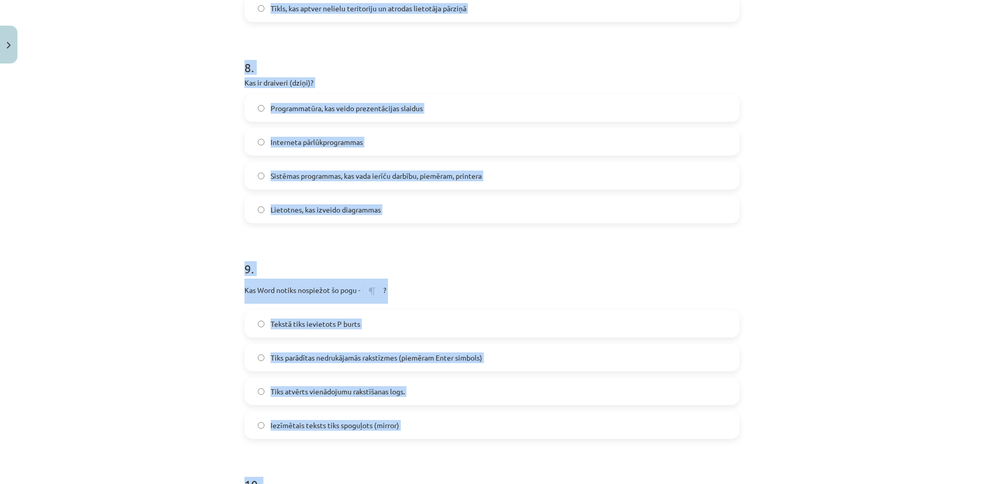
scroll to position [1812, 0]
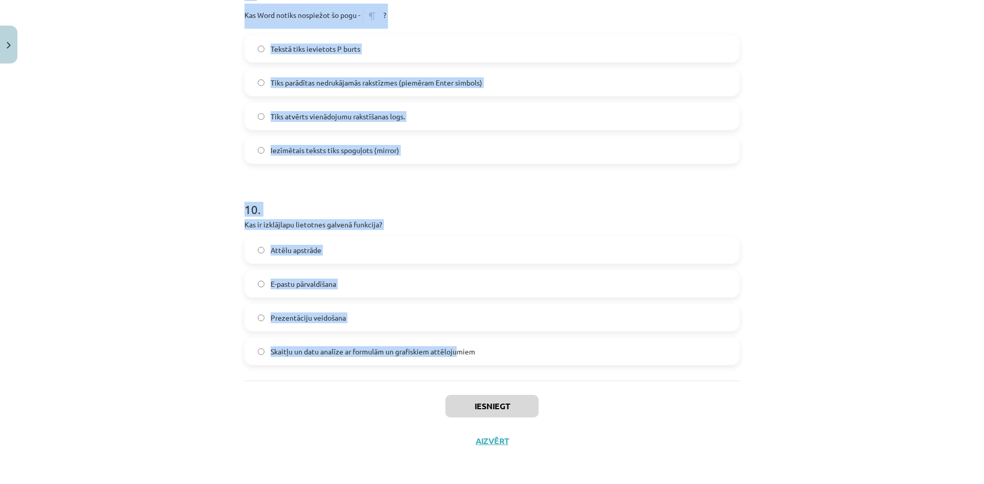
drag, startPoint x: 241, startPoint y: 244, endPoint x: 537, endPoint y: 357, distance: 316.6
copy form "Kas ir cietais disks (HDD)? Datora lielas ietilpības palīgatmiņa, kas uzglabā d…"
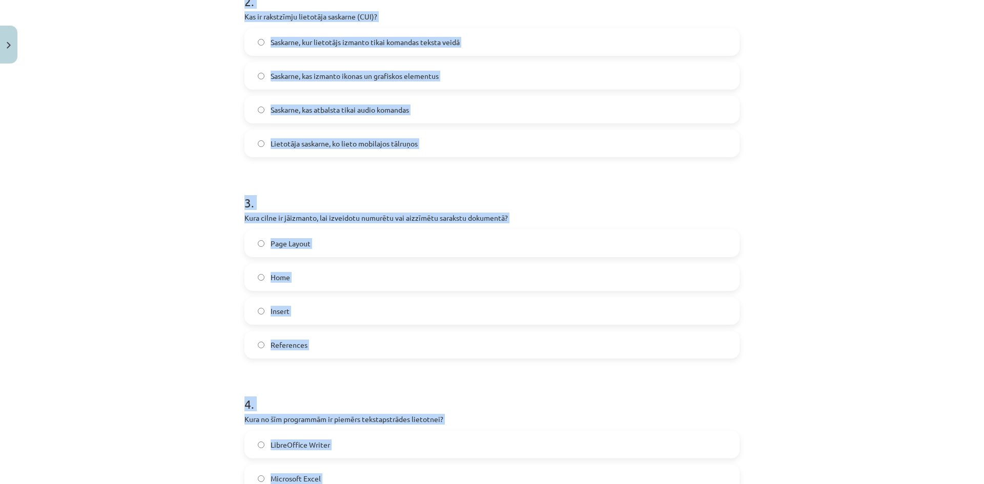
scroll to position [70, 0]
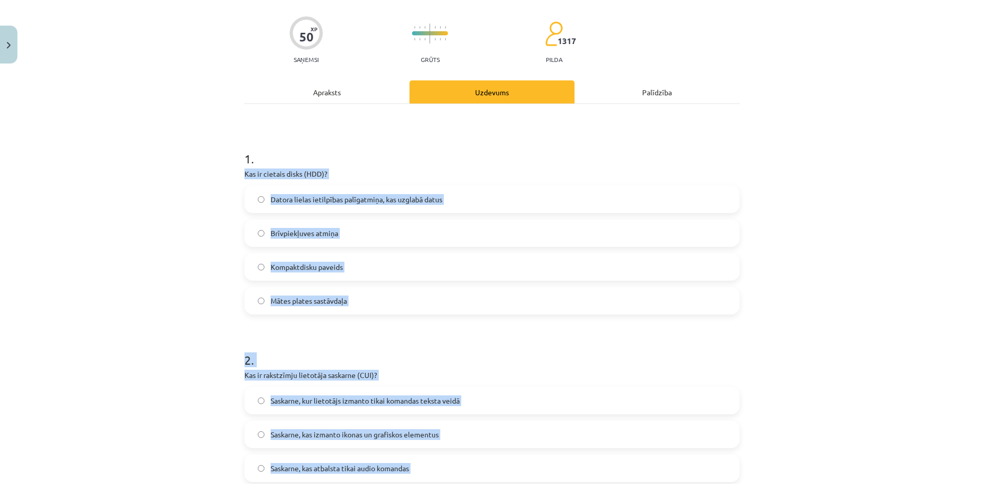
click at [203, 179] on div "Mācību tēma: Datorikas - 10. klases 1. ieskaites mācību materiāls #13 Noslēguma…" at bounding box center [492, 242] width 984 height 484
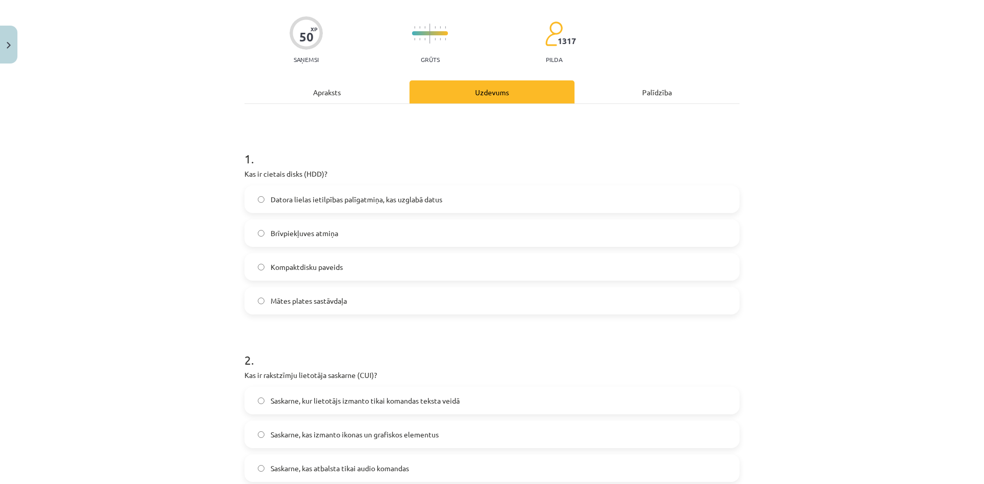
click at [320, 201] on span "Datora lielas ietilpības palīgatmiņa, kas uzglabā datus" at bounding box center [356, 199] width 172 height 11
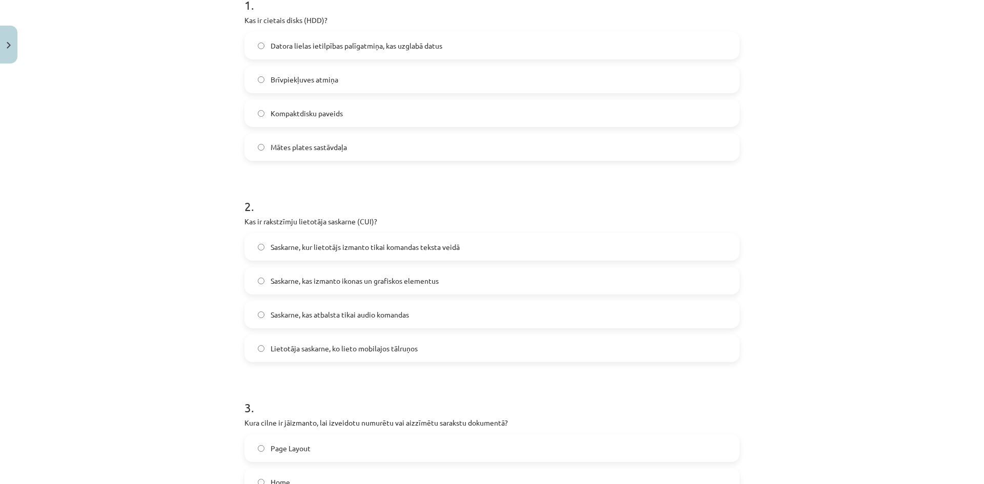
click at [350, 246] on span "Saskarne, kur lietotājs izmanto tikai komandas teksta veidā" at bounding box center [364, 247] width 189 height 11
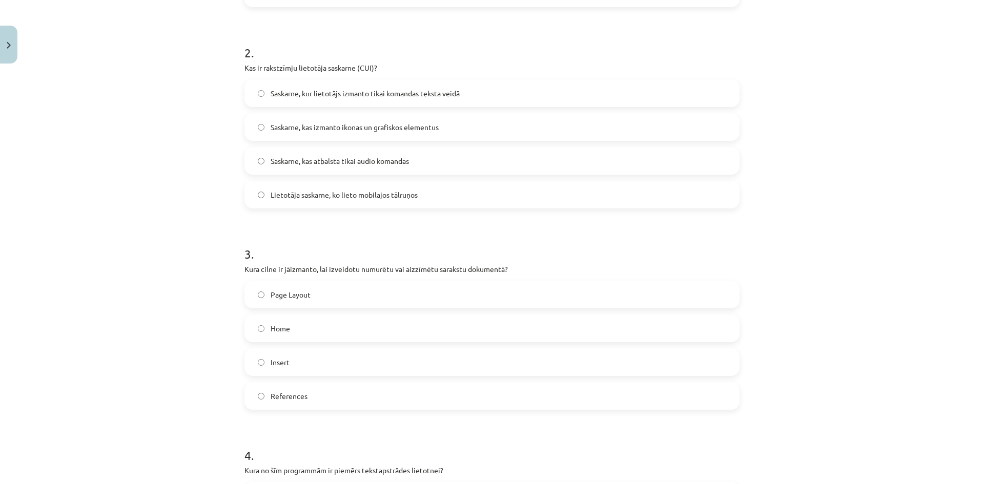
click at [285, 337] on label "Home" at bounding box center [491, 329] width 493 height 26
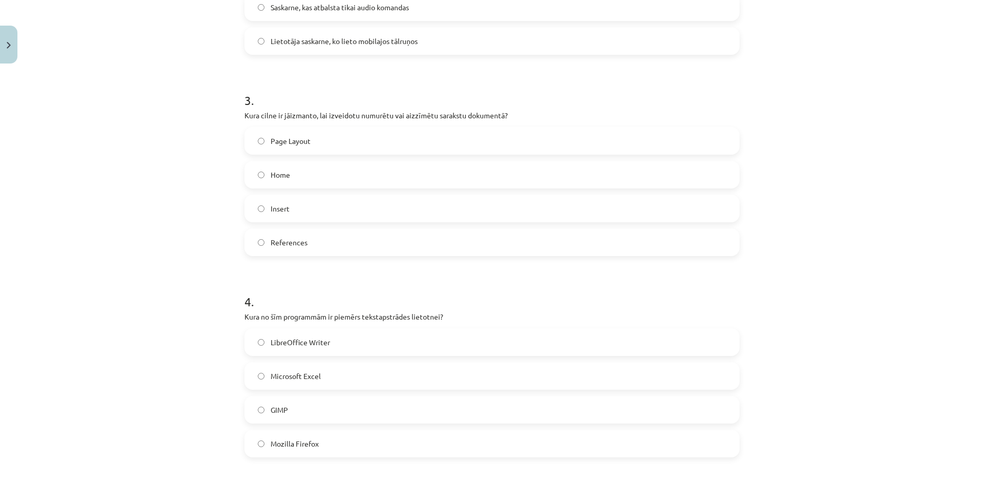
click at [366, 345] on label "LibreOffice Writer" at bounding box center [491, 342] width 493 height 26
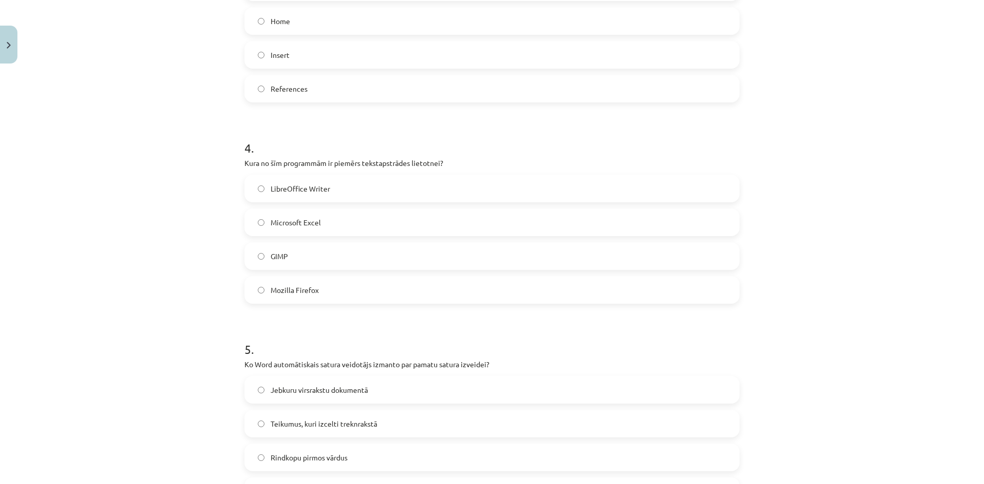
scroll to position [736, 0]
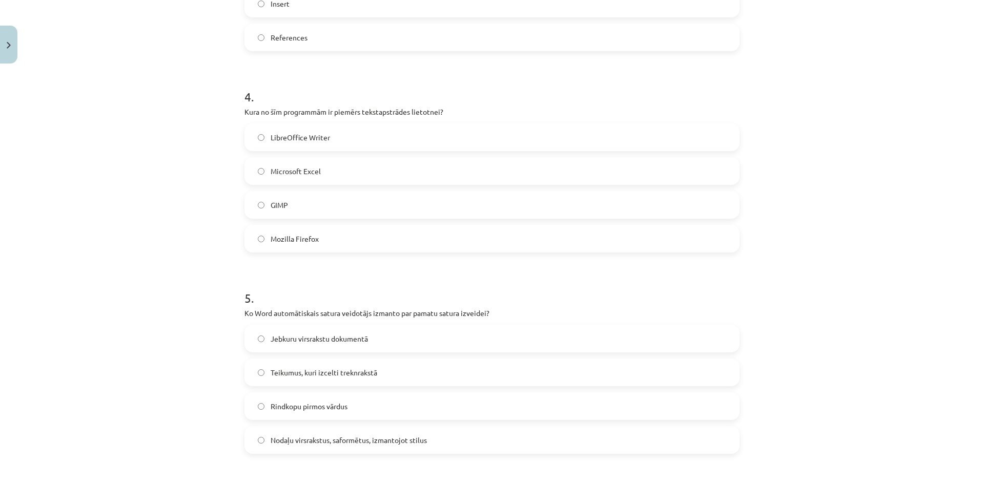
click at [399, 447] on label "Nodaļu virsrakstus, saformētus, izmantojot stilus" at bounding box center [491, 440] width 493 height 26
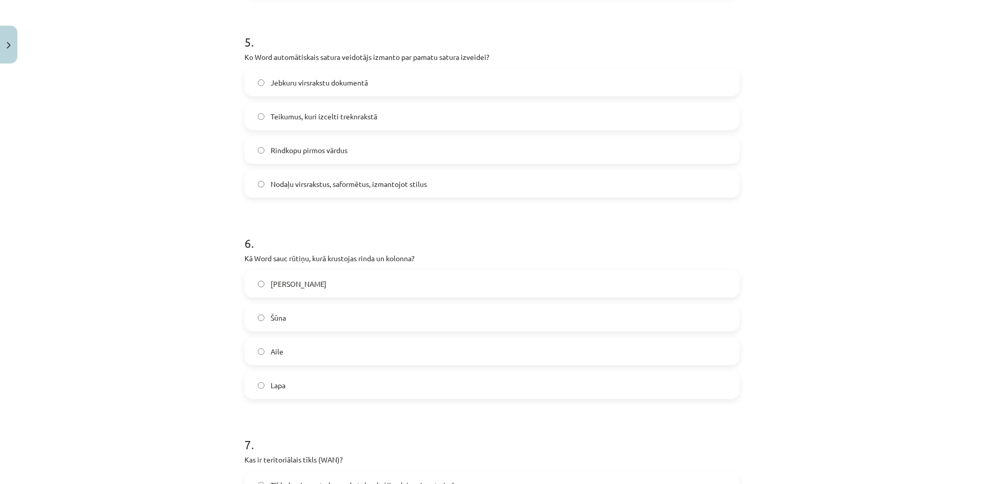
click at [325, 327] on label "Šūna" at bounding box center [491, 318] width 493 height 26
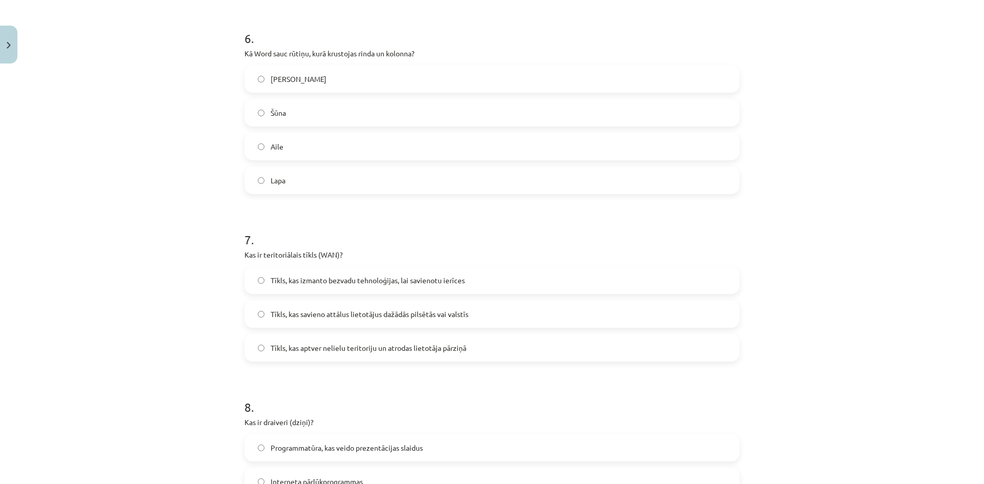
click at [341, 284] on span "Tīkls, kas izmanto bezvadu tehnoloģijas, lai savienotu ierīces" at bounding box center [367, 280] width 194 height 11
click at [357, 326] on label "Tīkls, kas savieno attālus lietotājus dažādās pilsētās vai valstīs" at bounding box center [491, 314] width 493 height 26
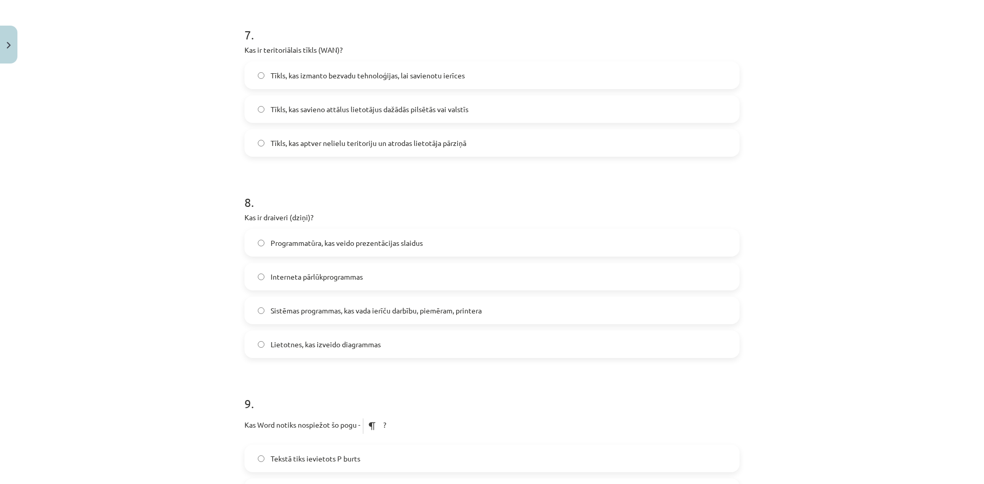
click at [393, 323] on div "Sistēmas programmas, kas vada ierīču darbību, piemēram, printera" at bounding box center [491, 311] width 495 height 28
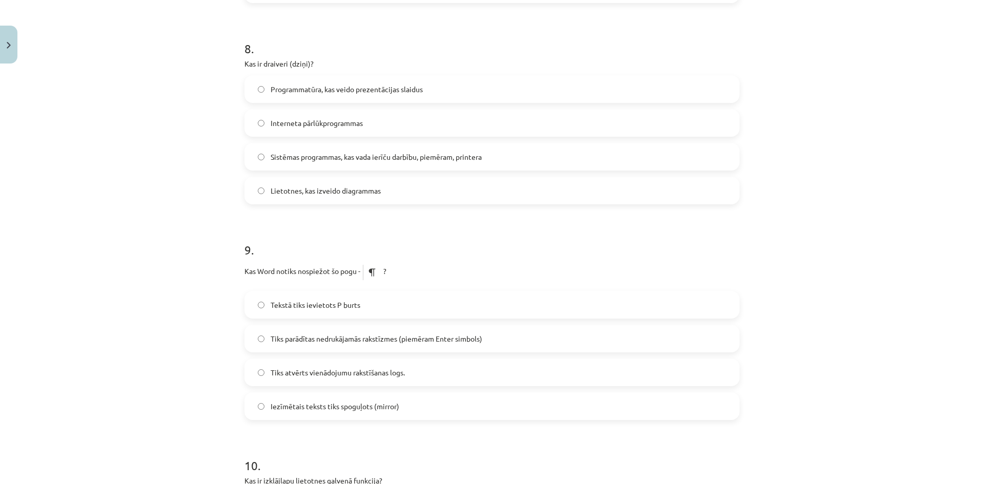
click at [383, 306] on label "Tekstā tiks ievietots P burts" at bounding box center [491, 305] width 493 height 26
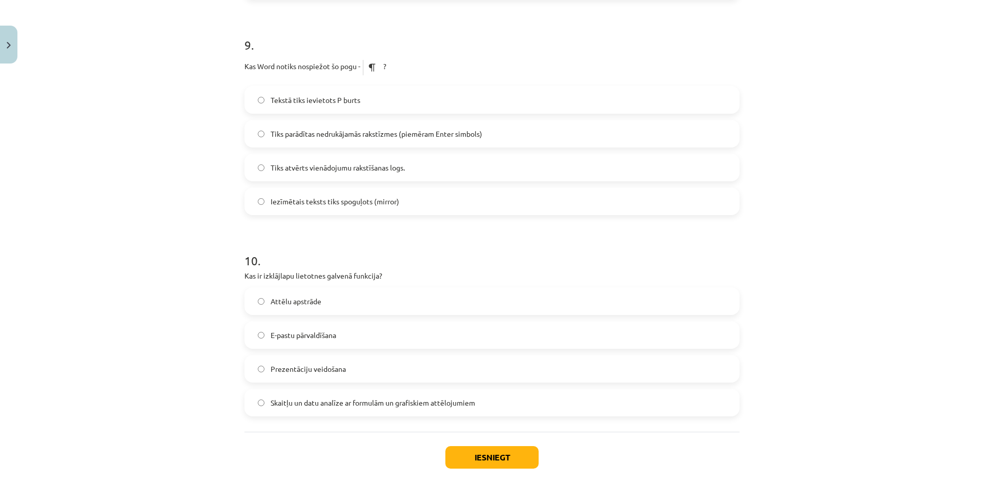
click at [381, 337] on label "E-pastu pārvaldīšana" at bounding box center [491, 335] width 493 height 26
click at [481, 445] on div "Iesniegt Aizvērt" at bounding box center [491, 468] width 495 height 72
click at [483, 450] on button "Iesniegt" at bounding box center [491, 457] width 93 height 23
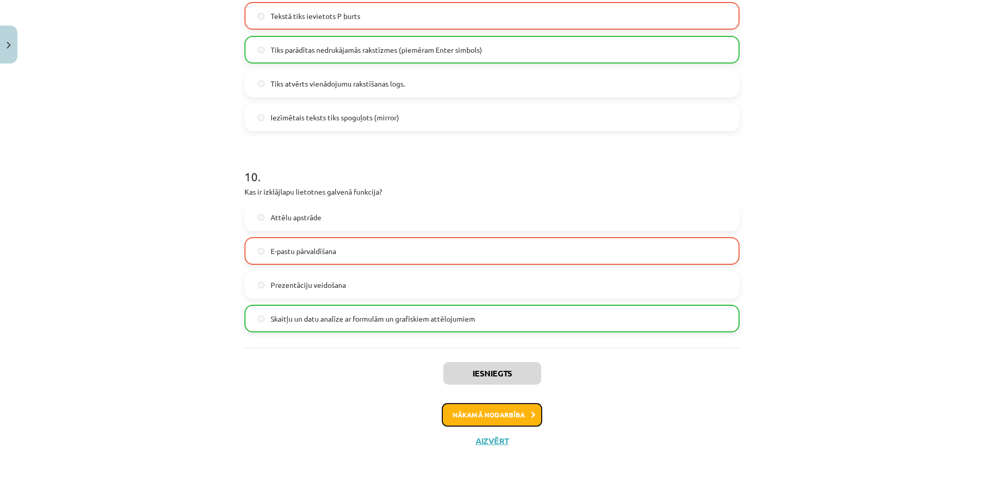
click at [476, 409] on button "Nākamā nodarbība" at bounding box center [492, 415] width 100 height 24
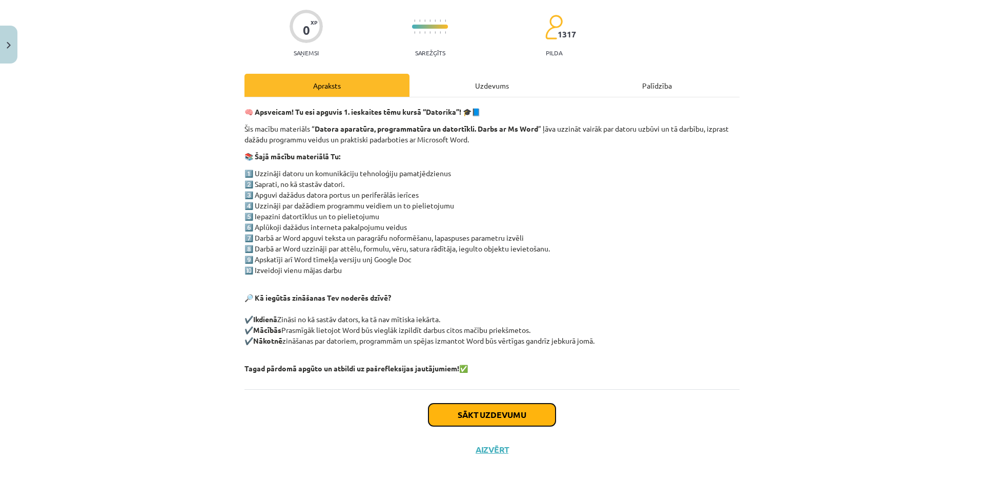
click at [481, 420] on button "Sākt uzdevumu" at bounding box center [491, 415] width 127 height 23
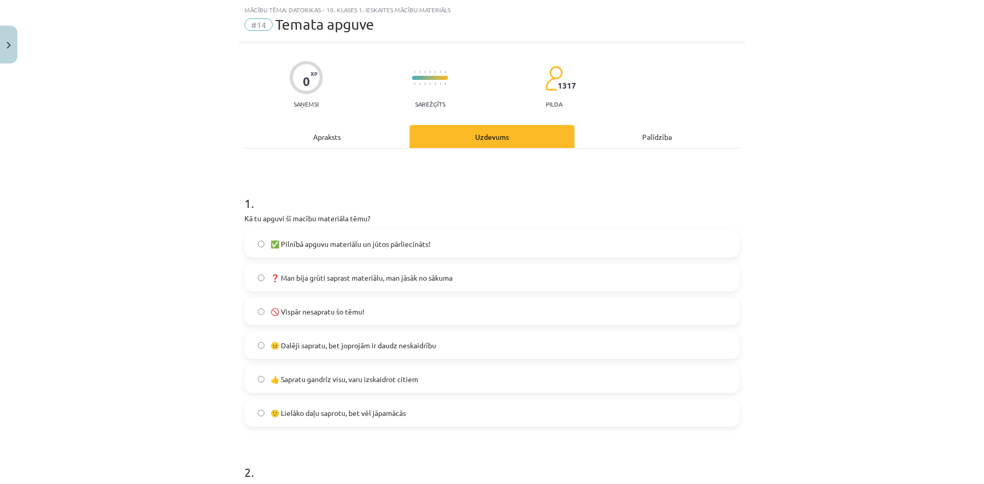
click at [447, 346] on label "😐 Dalēji sapratu, bet joprojām ir daudz neskaidrību" at bounding box center [491, 345] width 493 height 26
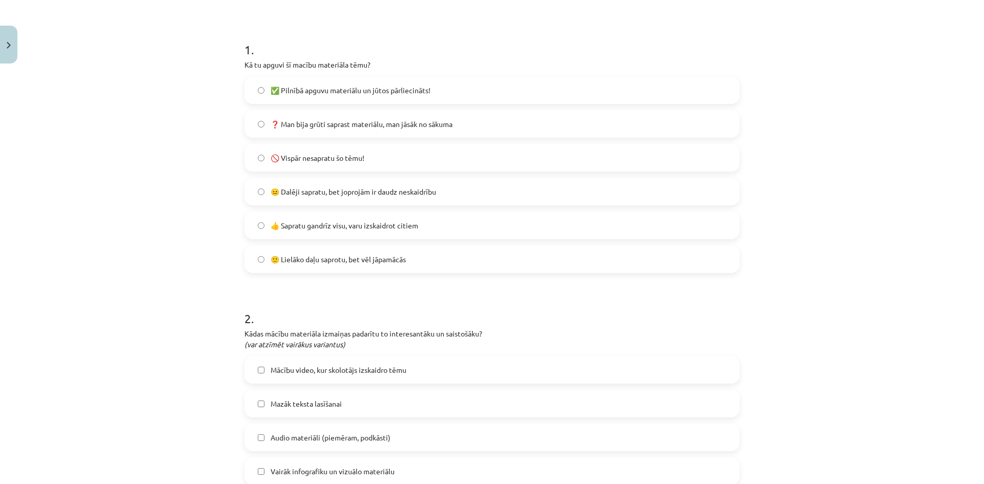
click at [405, 233] on label "👍 Sapratu gandrīz visu, varu izskaidrot citiem" at bounding box center [491, 226] width 493 height 26
click at [419, 263] on label "🙂 Lielāko daļu saprotu, bet vēl jāpamācās" at bounding box center [491, 259] width 493 height 26
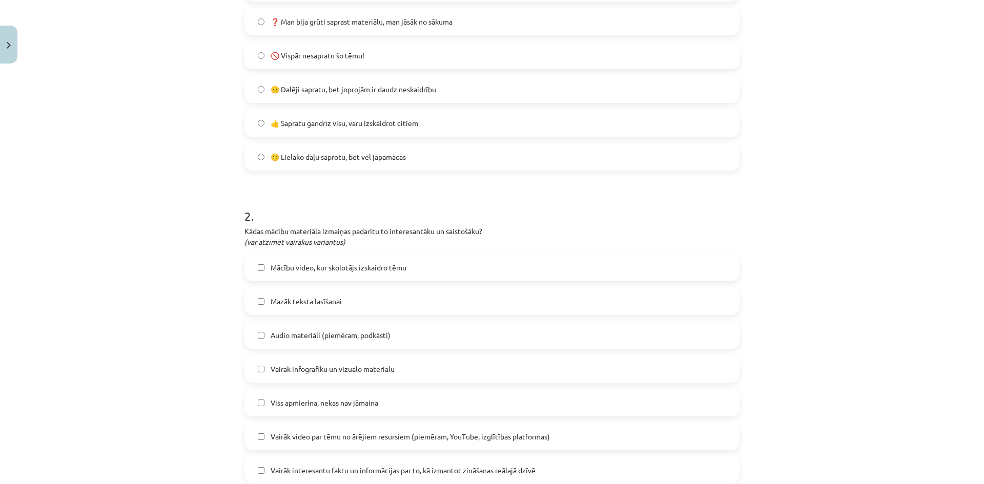
scroll to position [333, 0]
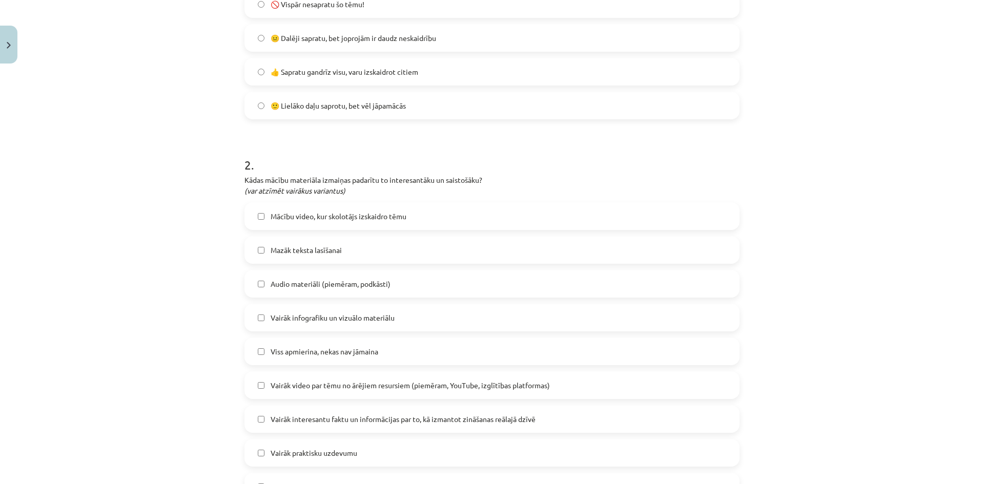
click at [414, 217] on label "Mācību video, kur skolotājs izskaidro tēmu" at bounding box center [491, 216] width 493 height 26
click at [387, 210] on label "Mācību video, kur skolotājs izskaidro tēmu" at bounding box center [491, 216] width 493 height 26
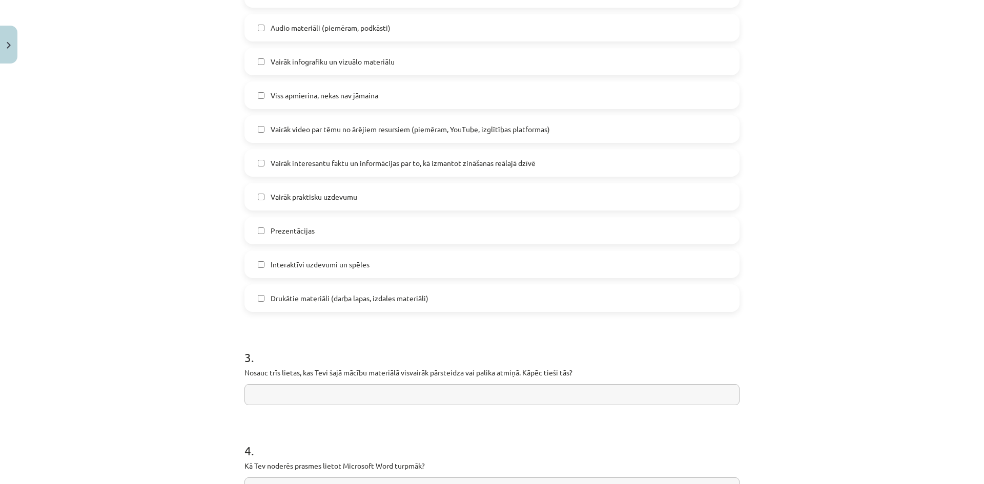
scroll to position [692, 0]
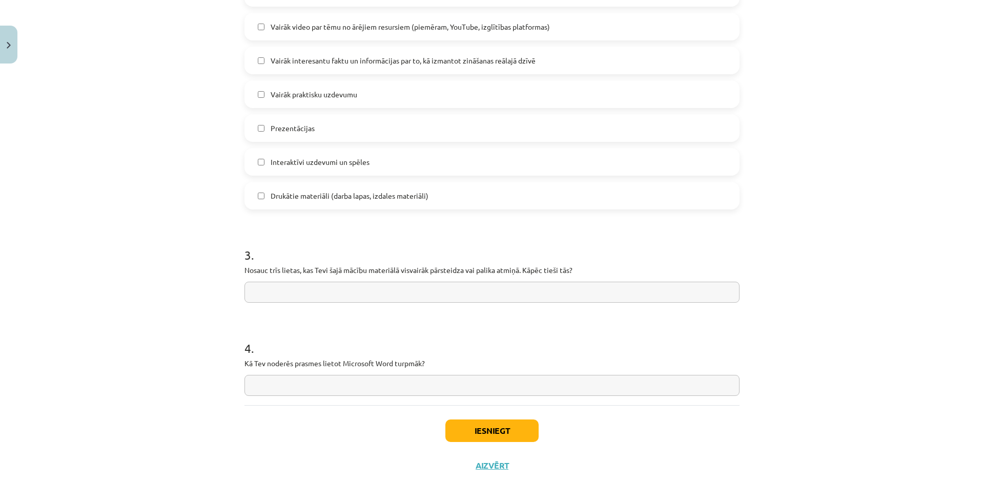
click at [385, 297] on input "text" at bounding box center [491, 292] width 495 height 21
click at [475, 425] on button "Iesniegt" at bounding box center [491, 431] width 93 height 23
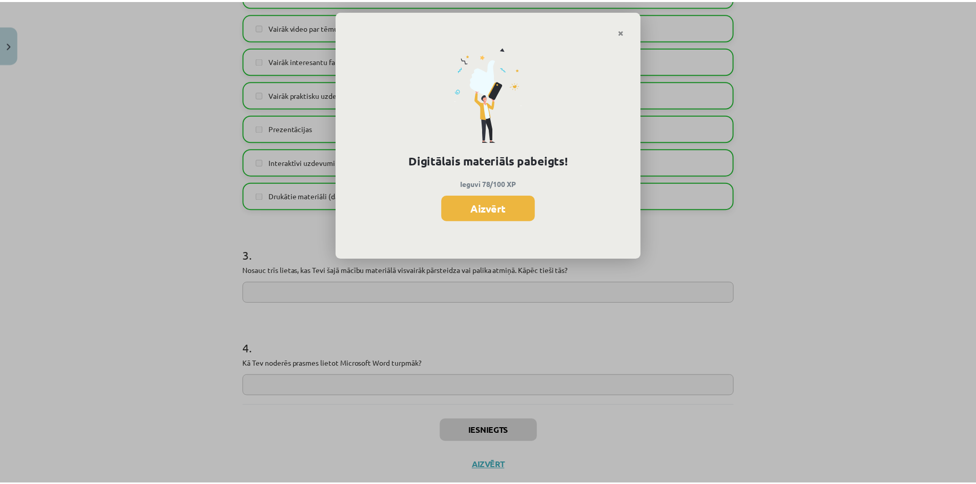
scroll to position [1112, 0]
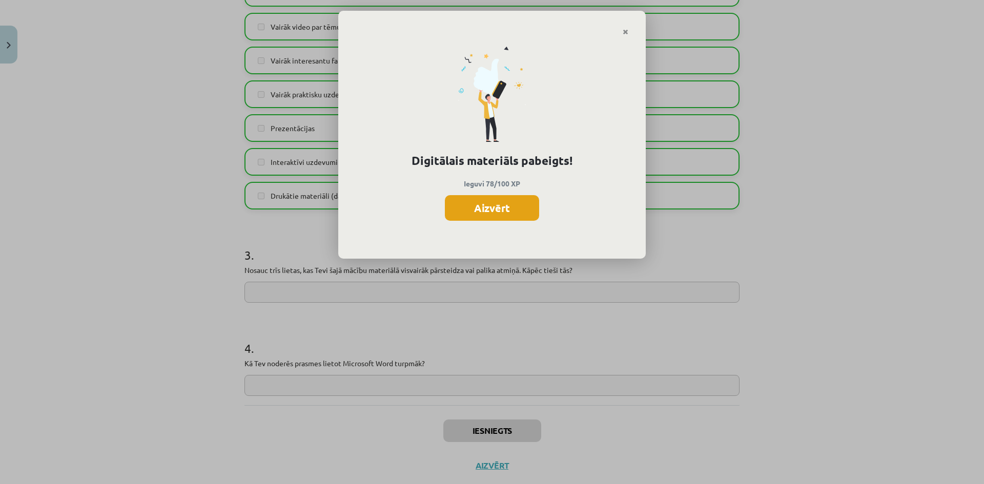
click at [484, 208] on button "Aizvērt" at bounding box center [492, 208] width 94 height 26
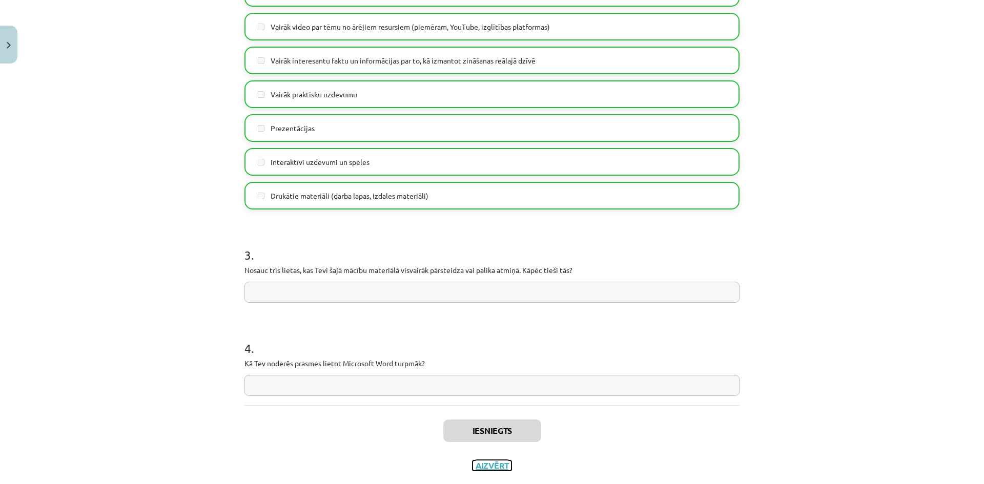
click at [491, 468] on button "Aizvērt" at bounding box center [491, 466] width 39 height 10
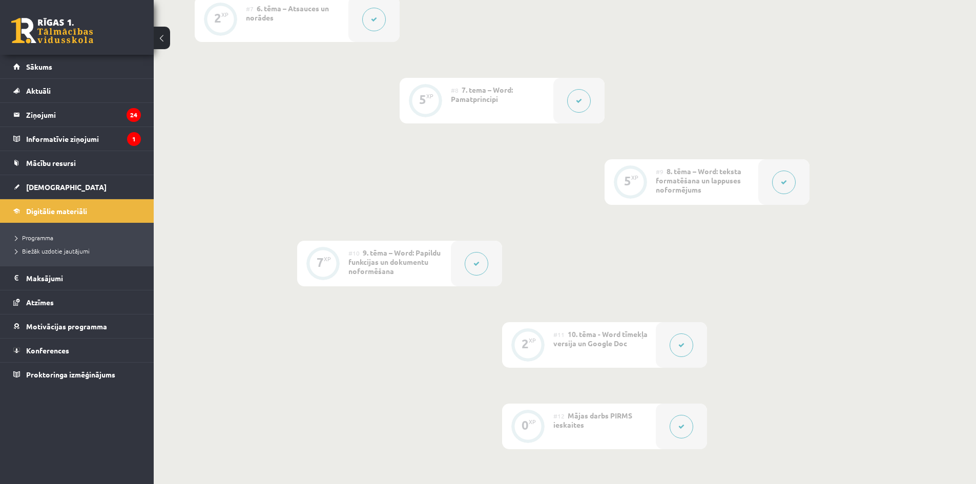
scroll to position [446, 0]
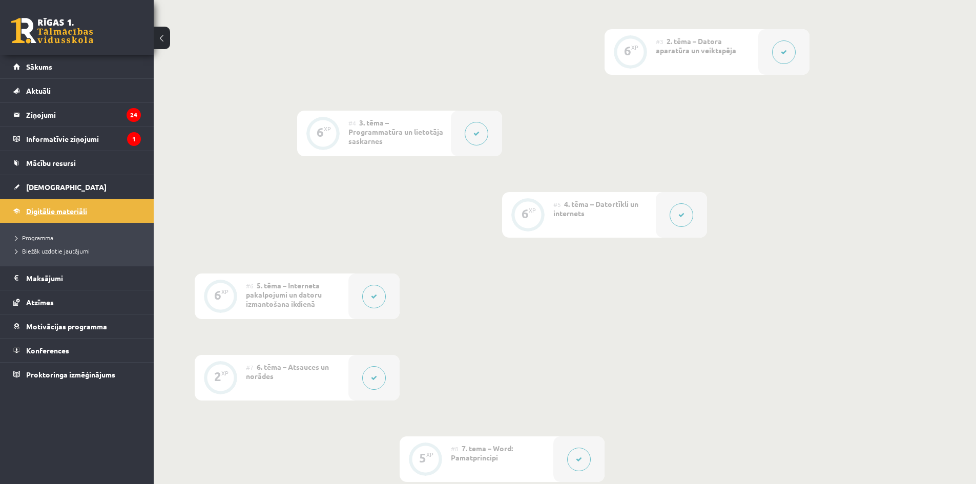
click at [34, 210] on span "Digitālie materiāli" at bounding box center [56, 210] width 61 height 9
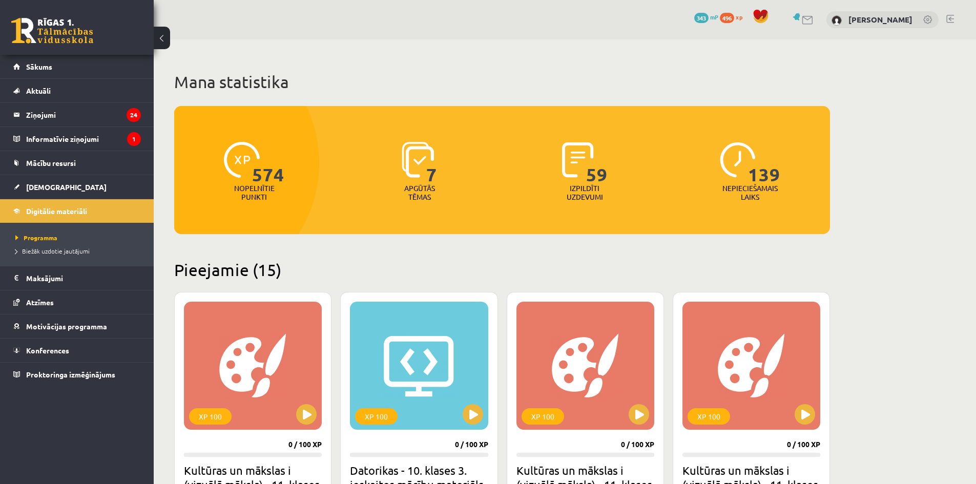
click at [38, 183] on span "[DEMOGRAPHIC_DATA]" at bounding box center [66, 186] width 80 height 9
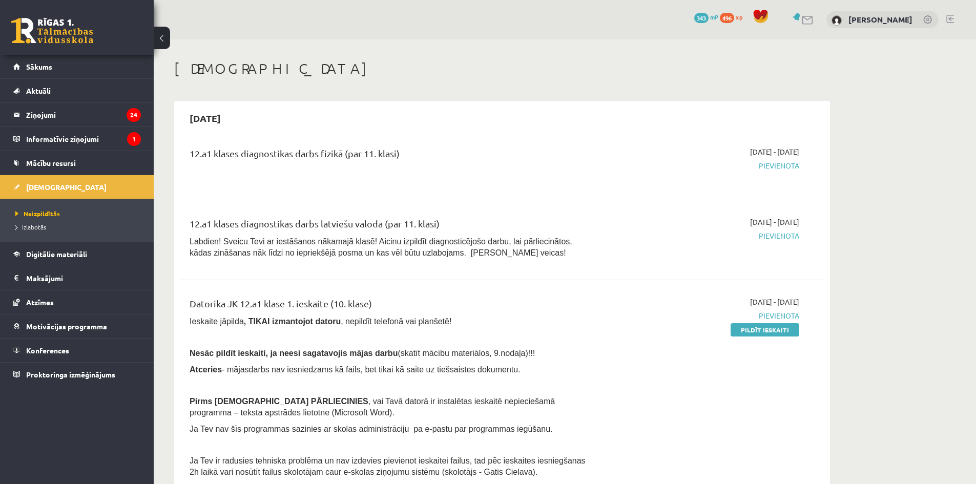
scroll to position [51, 0]
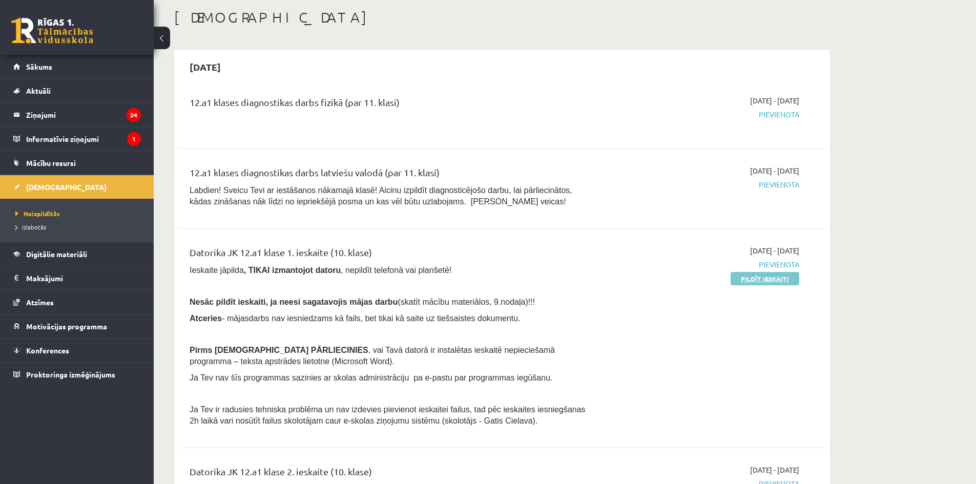
click at [738, 275] on link "Pildīt ieskaiti" at bounding box center [765, 278] width 69 height 13
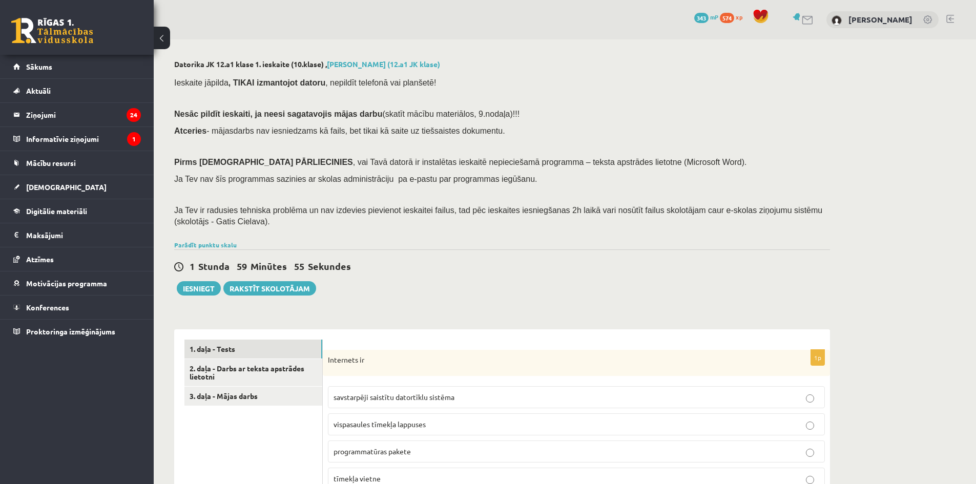
scroll to position [51, 0]
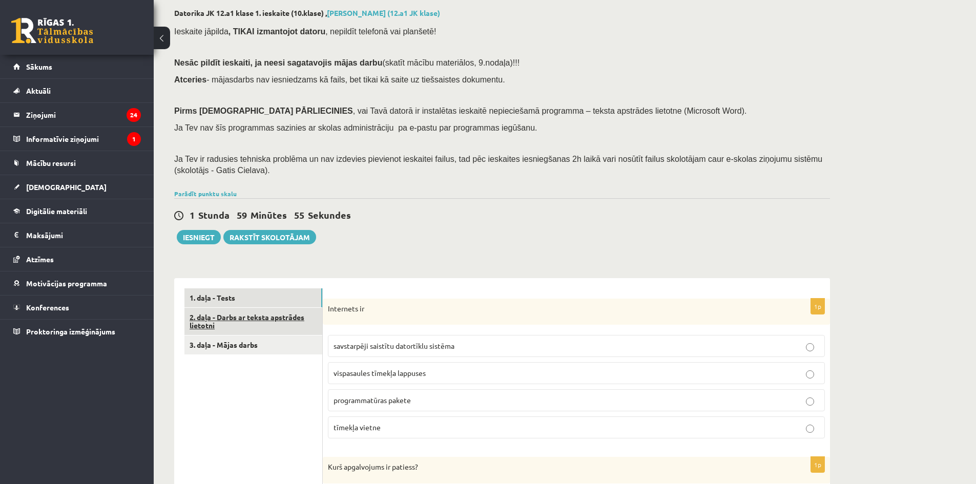
click at [263, 326] on link "2. daļa - Darbs ar teksta apstrādes lietotni" at bounding box center [253, 322] width 138 height 28
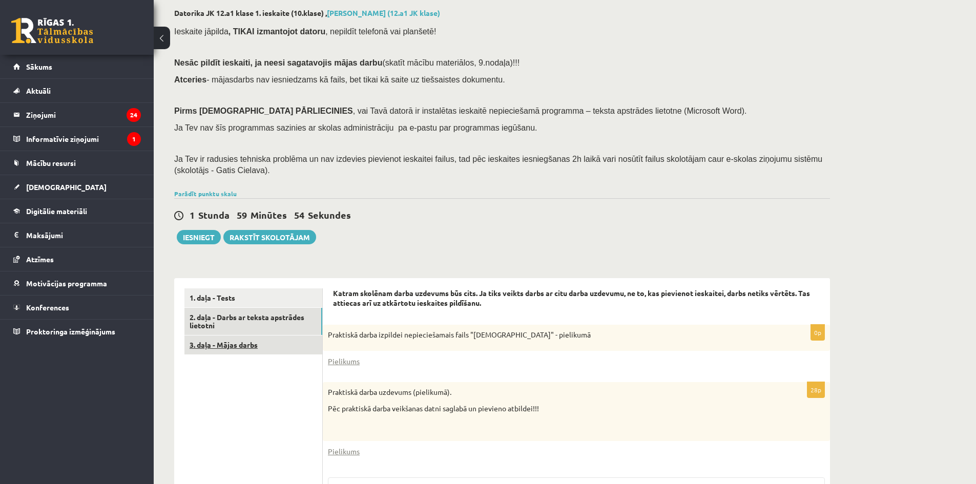
click at [262, 341] on link "3. daļa - Mājas darbs" at bounding box center [253, 345] width 138 height 19
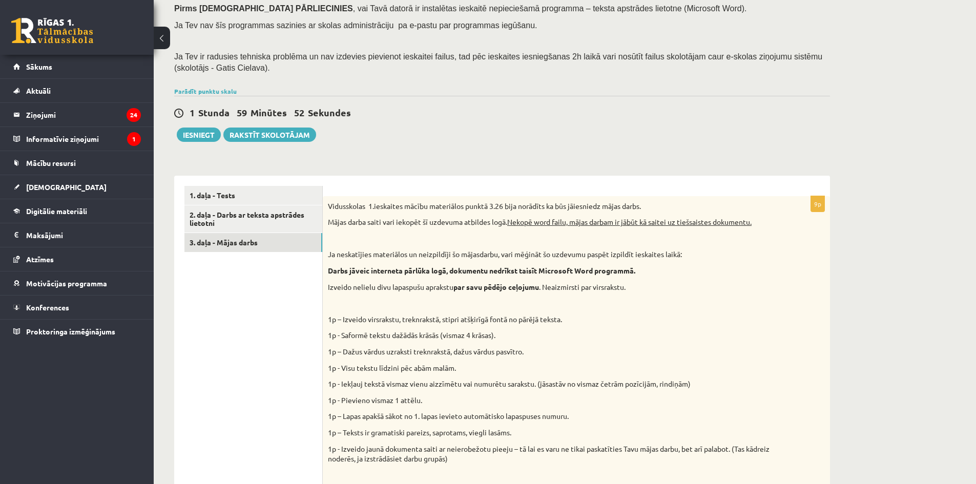
scroll to position [0, 0]
click at [245, 216] on link "2. daļa - Darbs ar teksta apstrādes lietotni" at bounding box center [253, 219] width 138 height 28
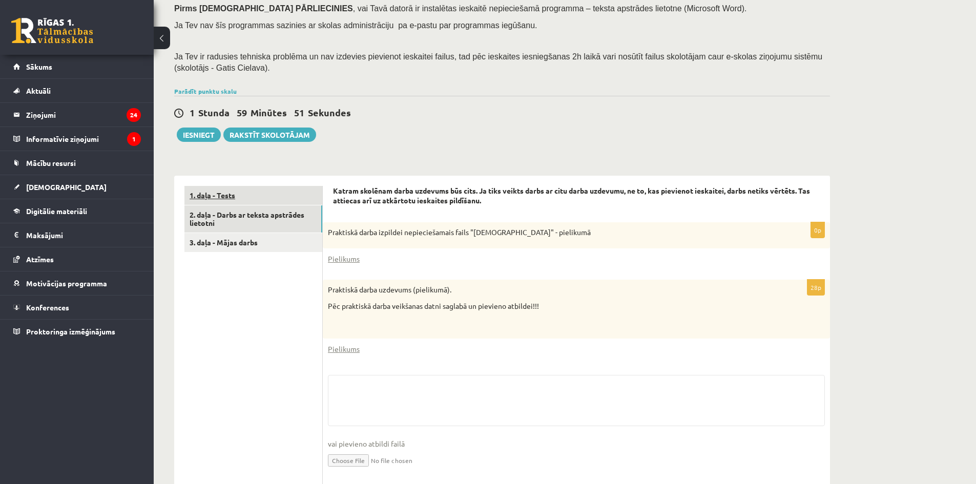
click at [248, 194] on link "1. daļa - Tests" at bounding box center [253, 195] width 138 height 19
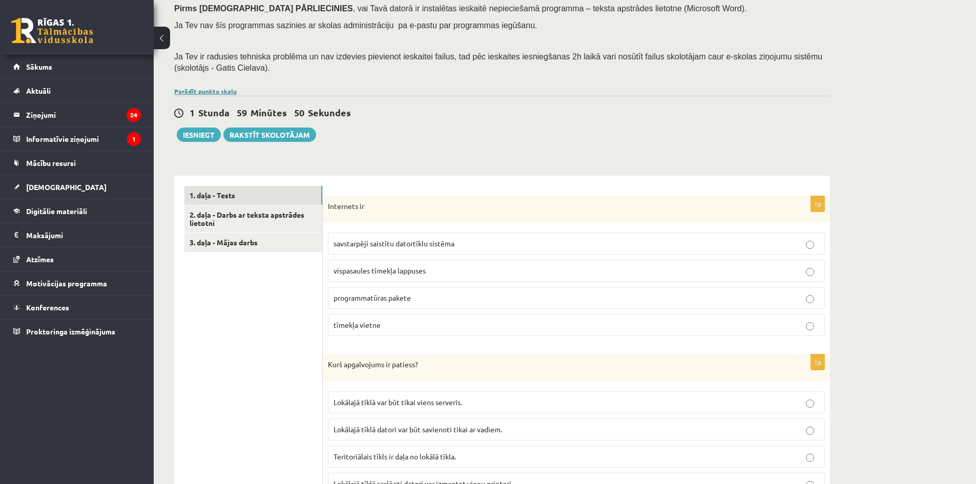
click at [204, 88] on link "Parādīt punktu skalu" at bounding box center [205, 91] width 62 height 8
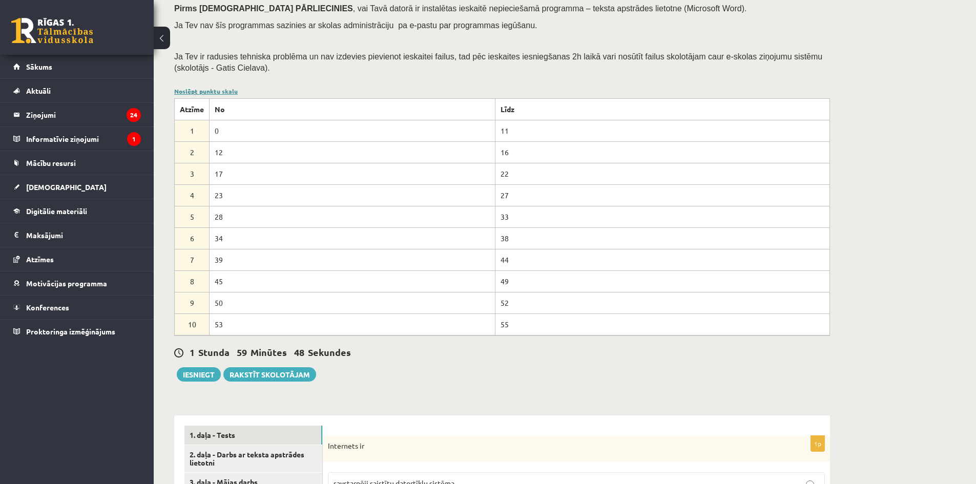
click at [204, 88] on link "Noslēpt punktu skalu" at bounding box center [206, 91] width 64 height 8
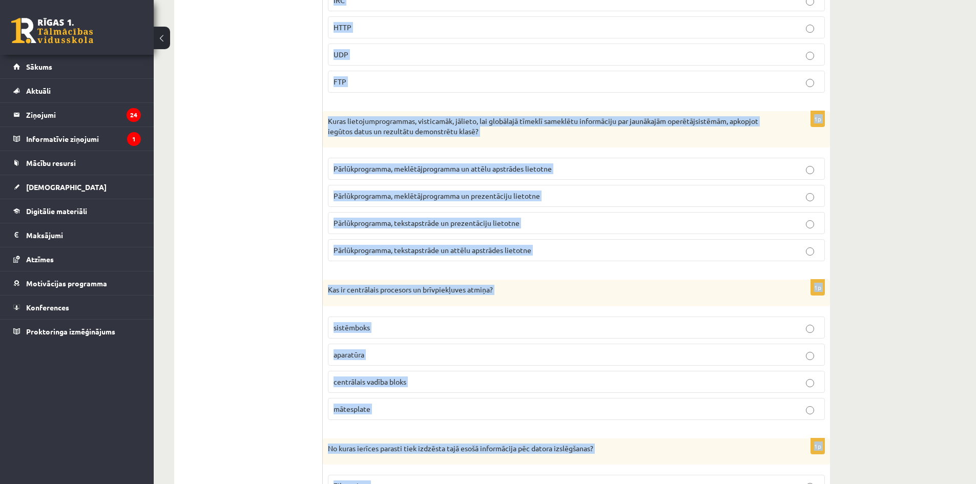
scroll to position [2751, 0]
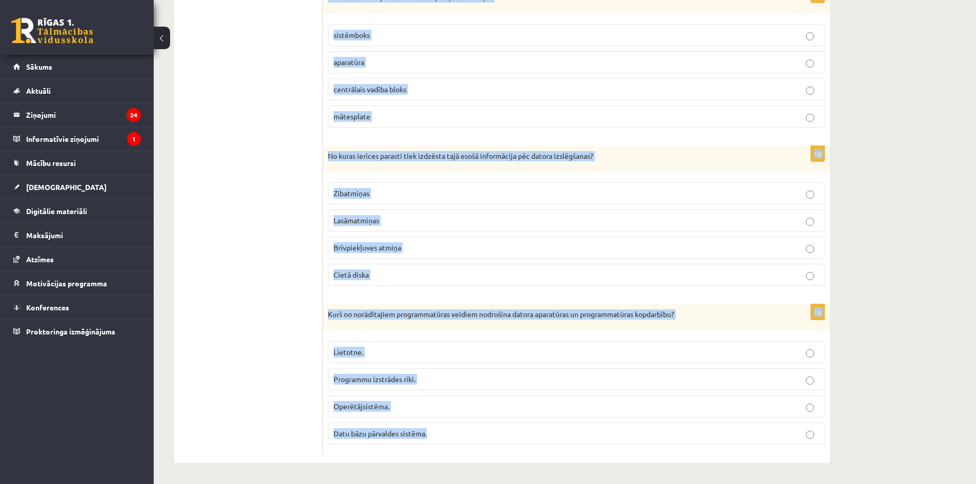
drag, startPoint x: 328, startPoint y: 257, endPoint x: 539, endPoint y: 434, distance: 275.3
copy form "Internets ir savstarpēji saistītu datortīklu sistēma vispasaules tīmekļa lappus…"
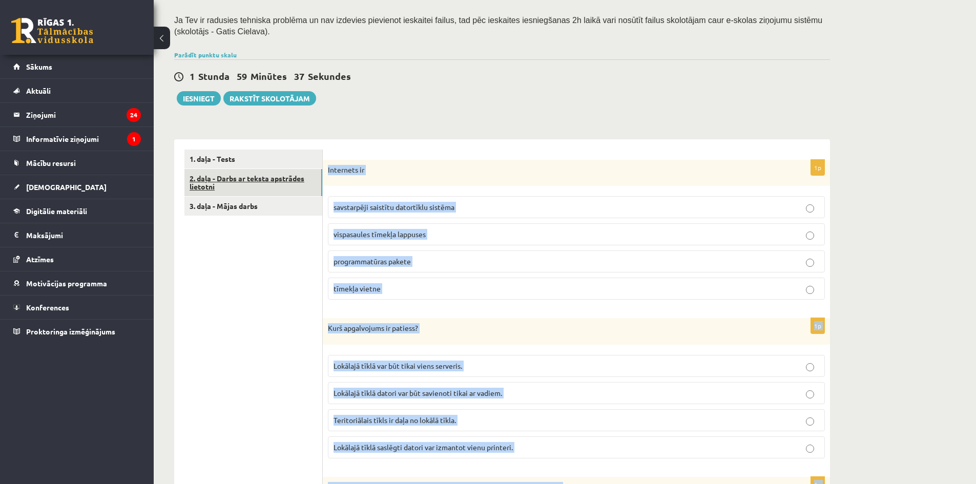
click at [257, 183] on link "2. daļa - Darbs ar teksta apstrādes lietotni" at bounding box center [253, 183] width 138 height 28
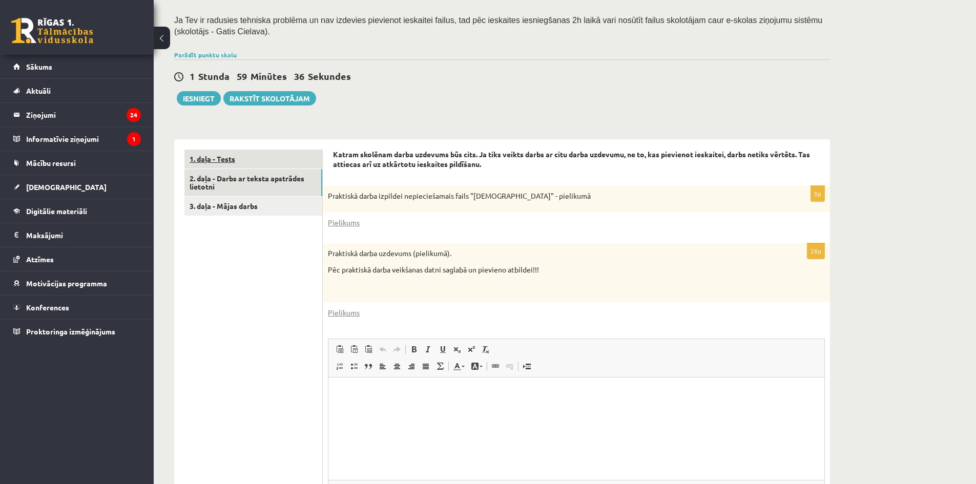
scroll to position [0, 0]
click at [235, 152] on link "1. daļa - Tests" at bounding box center [253, 159] width 138 height 19
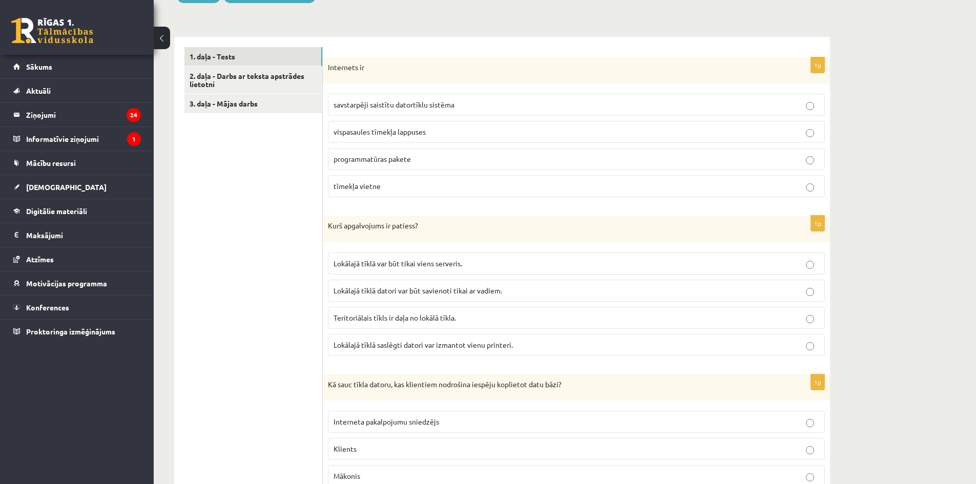
scroll to position [36, 0]
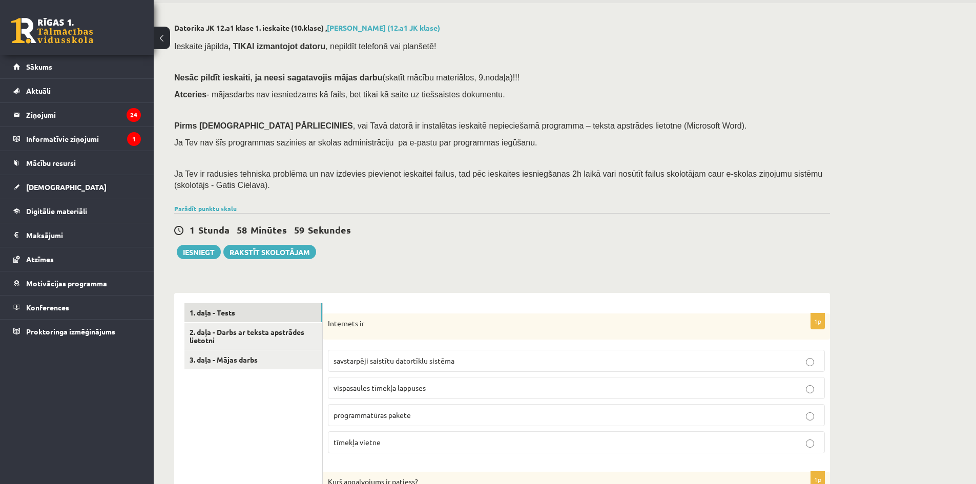
click at [462, 356] on p "savstarpēji saistītu datortīklu sistēma" at bounding box center [576, 361] width 486 height 11
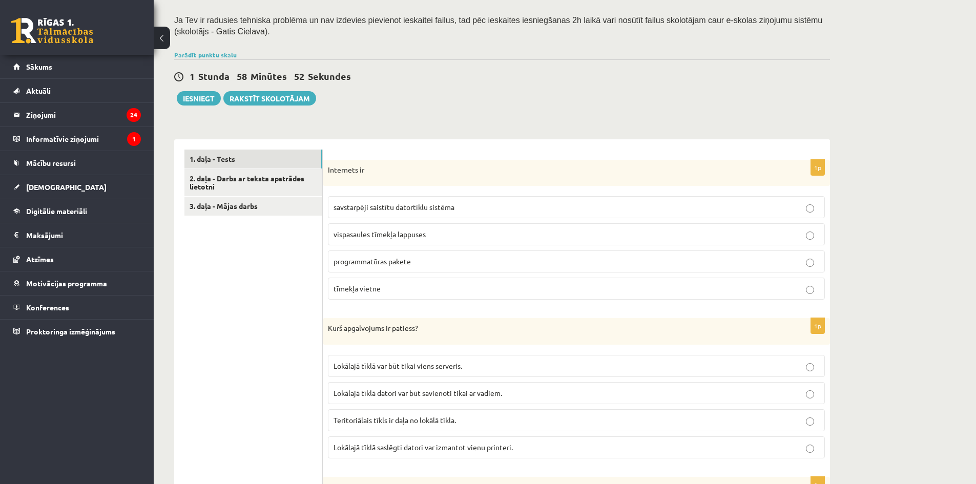
click at [483, 450] on span "Lokālajā tīklā saslēgti datori var izmantot vienu printeri." at bounding box center [422, 447] width 179 height 9
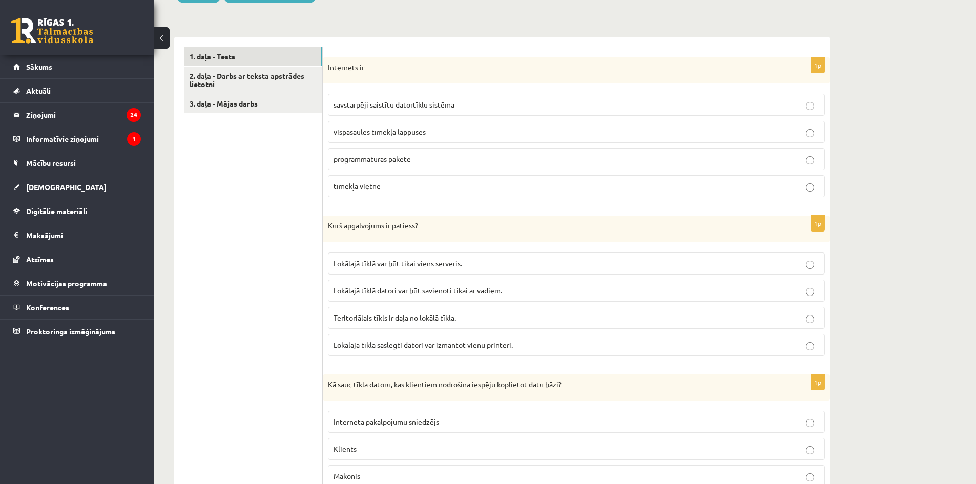
scroll to position [497, 0]
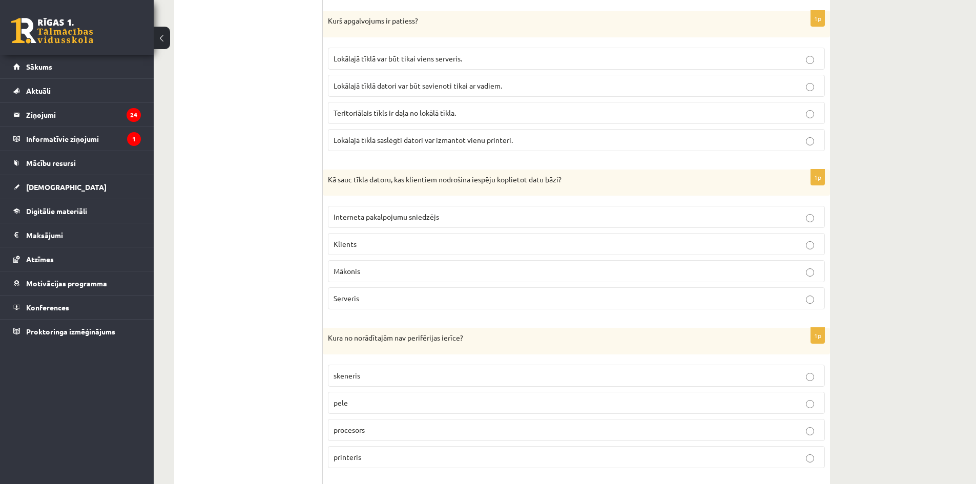
click at [398, 294] on p "Serveris" at bounding box center [576, 298] width 486 height 11
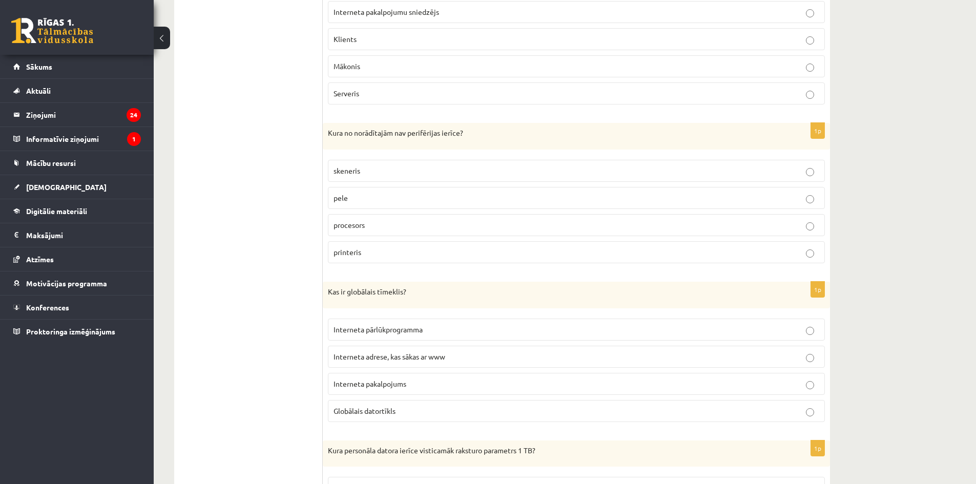
click at [374, 228] on p "procesors" at bounding box center [576, 225] width 486 height 11
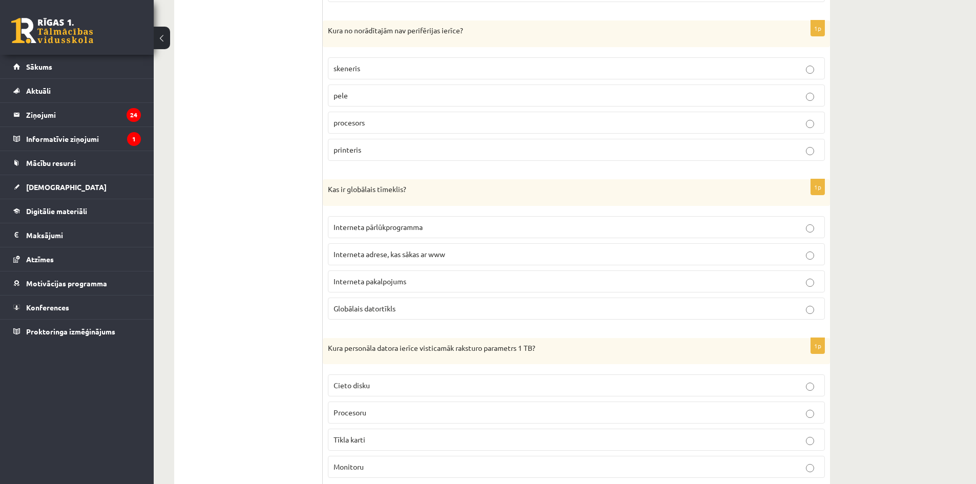
click at [431, 281] on p "Interneta pakalpojums" at bounding box center [576, 281] width 486 height 11
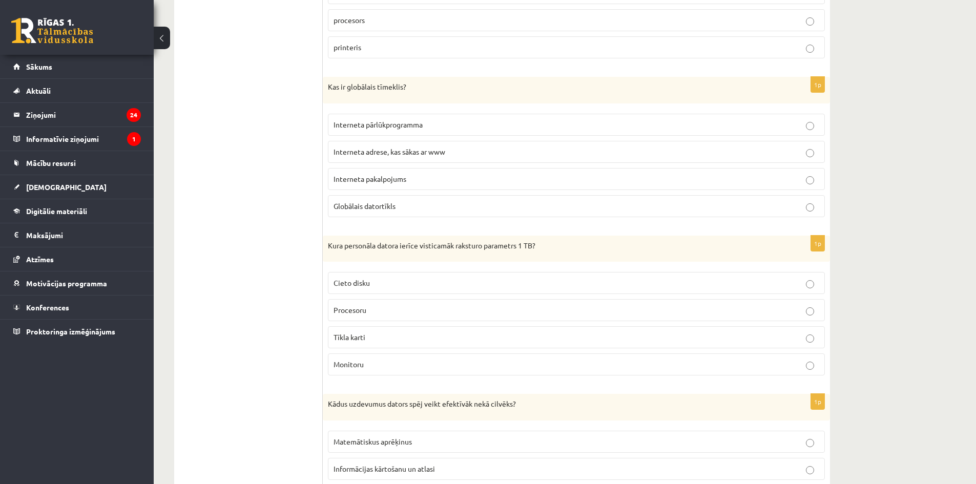
scroll to position [958, 0]
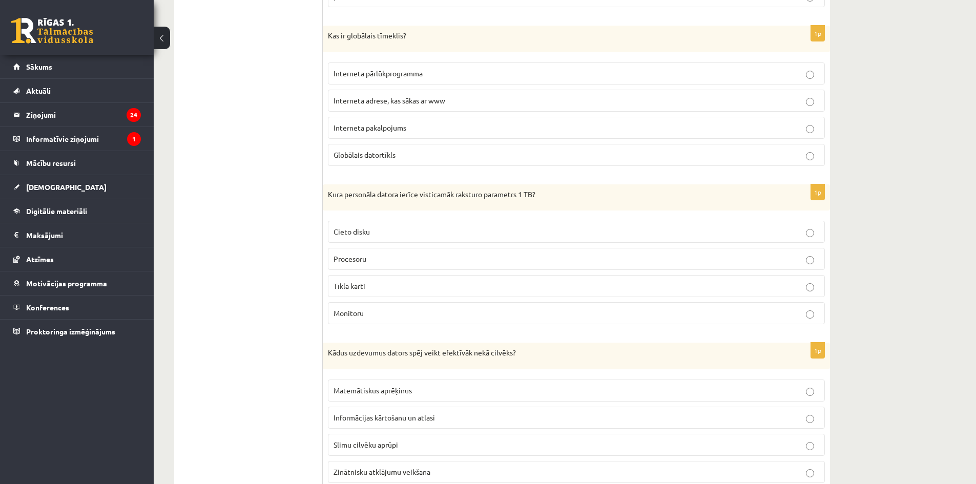
click at [386, 254] on p "Procesoru" at bounding box center [576, 259] width 486 height 11
click at [408, 227] on p "Cieto disku" at bounding box center [576, 231] width 486 height 11
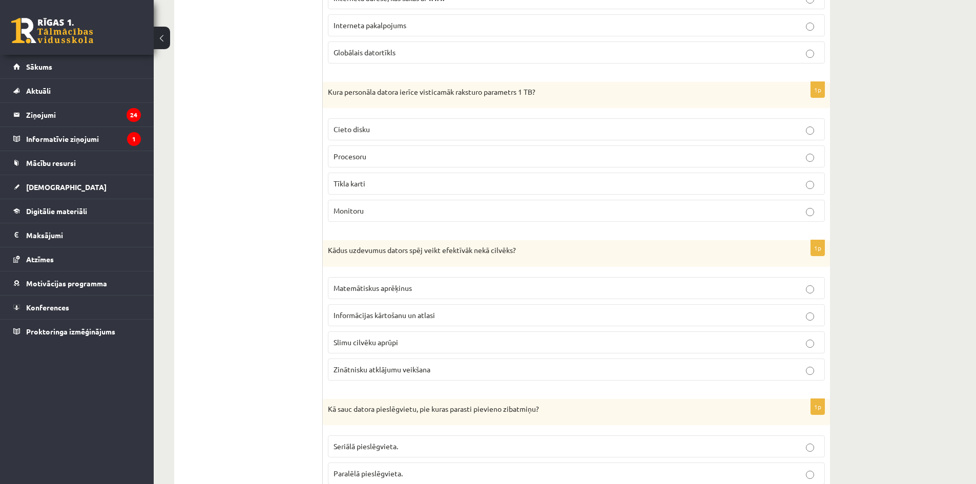
click at [484, 300] on fieldset "Matemātiskus aprēķinus Informācijas kārtošanu un atlasi Slimu cilvēku aprūpi Zi…" at bounding box center [576, 328] width 497 height 112
click at [476, 283] on p "Matemātiskus aprēķinus" at bounding box center [576, 288] width 486 height 11
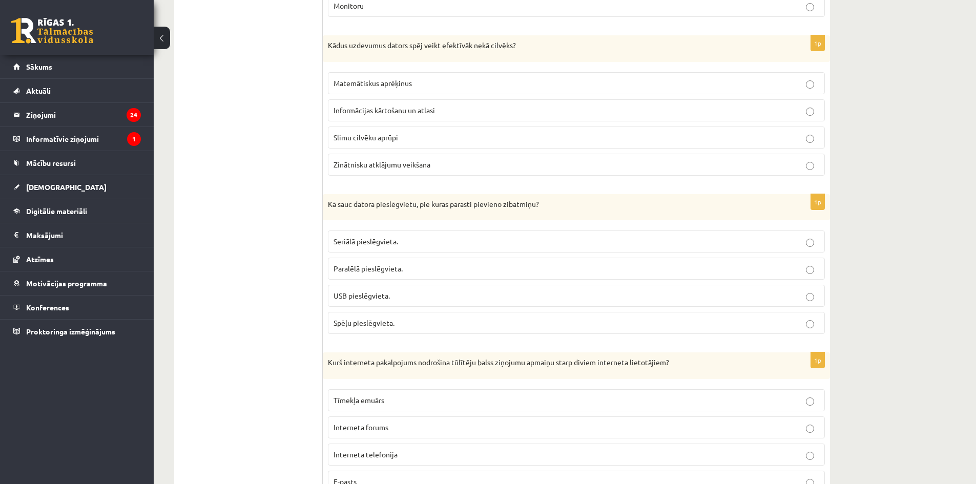
click at [407, 300] on p "USB pieslēgvieta." at bounding box center [576, 295] width 486 height 11
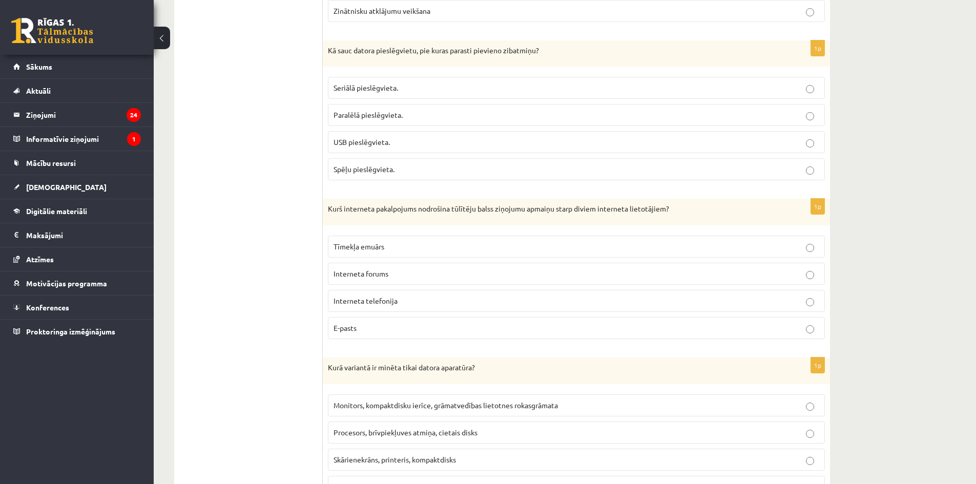
scroll to position [1471, 0]
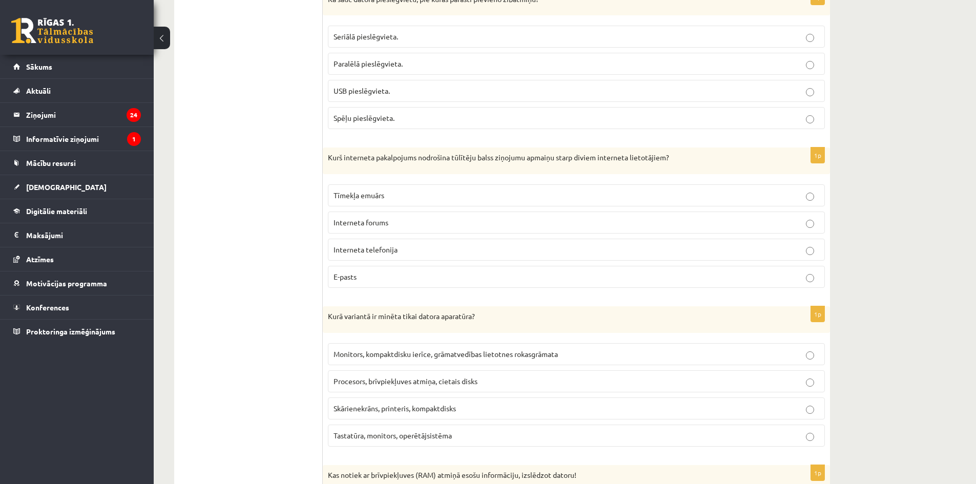
click at [406, 218] on p "Interneta forums" at bounding box center [576, 222] width 486 height 11
click at [439, 247] on p "Interneta telefonija" at bounding box center [576, 249] width 486 height 11
click at [421, 377] on span "Procesors, brīvpiekļuves atmiņa, cietais disks" at bounding box center [405, 381] width 144 height 9
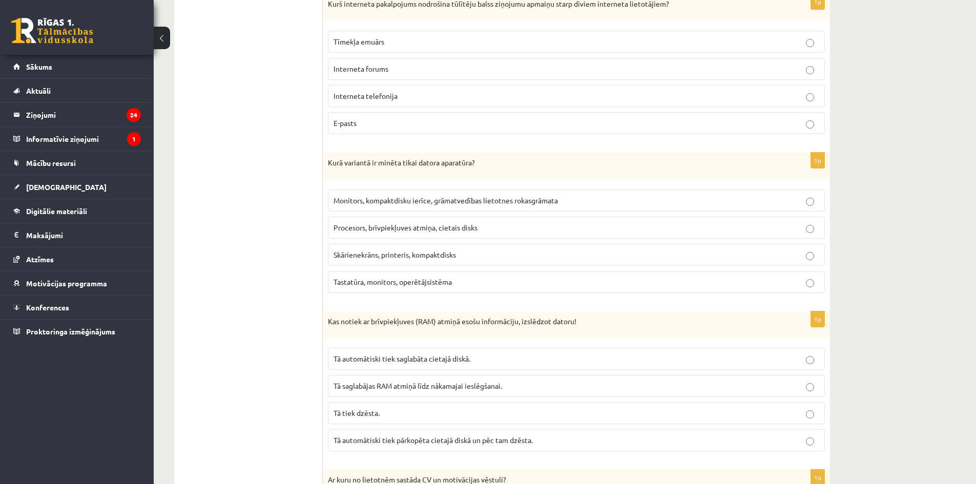
scroll to position [1676, 0]
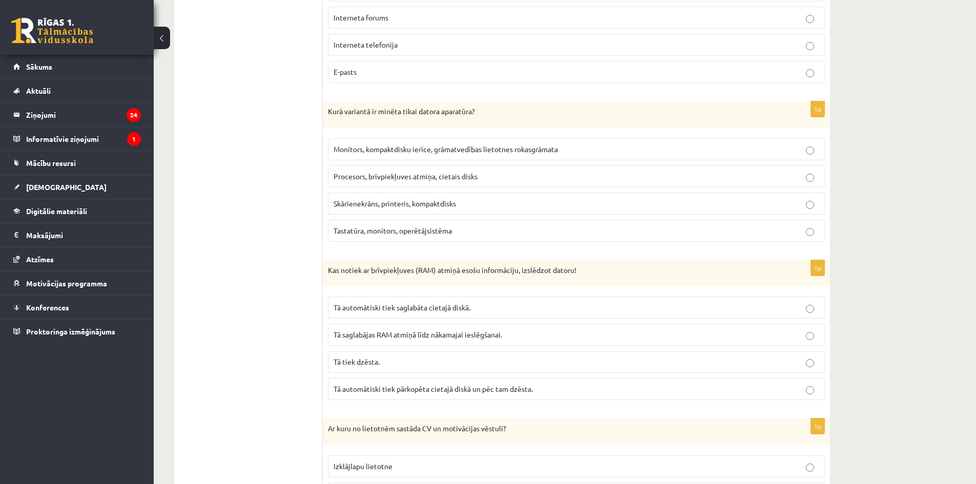
click at [423, 357] on p "Tā tiek dzēsta." at bounding box center [576, 362] width 486 height 11
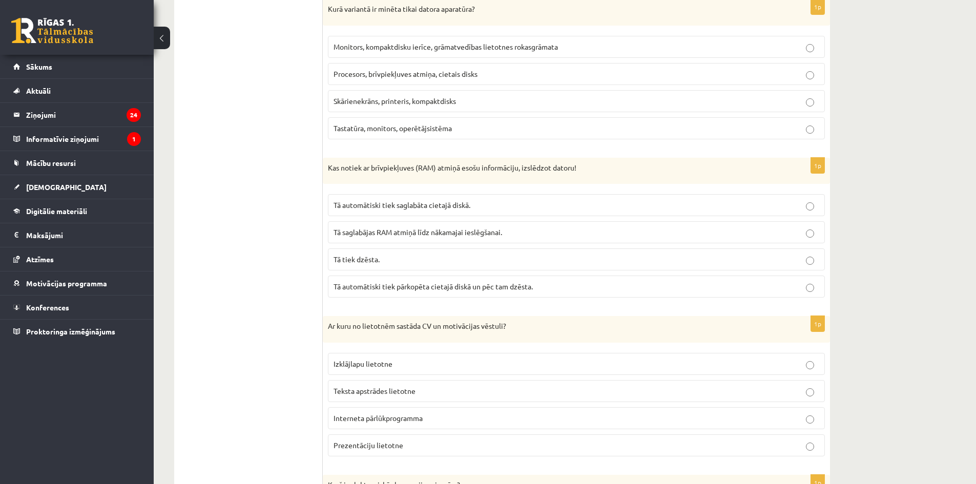
scroll to position [1881, 0]
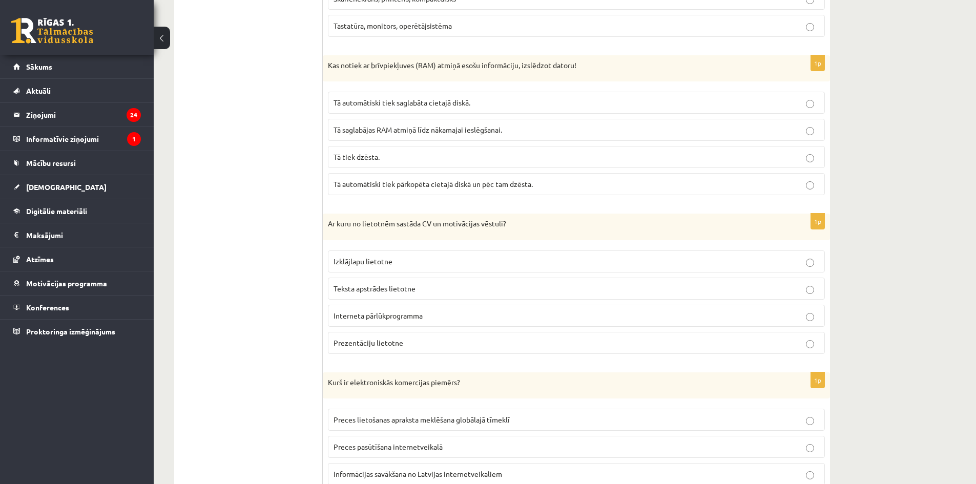
click at [387, 287] on span "Teksta apstrādes lietotne" at bounding box center [374, 288] width 82 height 9
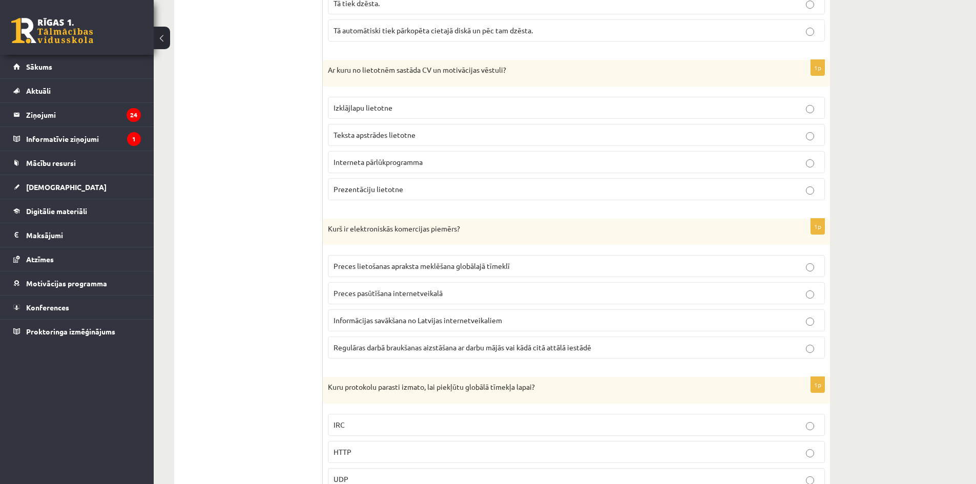
click at [411, 295] on span "Preces pasūtīšana internetveikalā" at bounding box center [387, 292] width 109 height 9
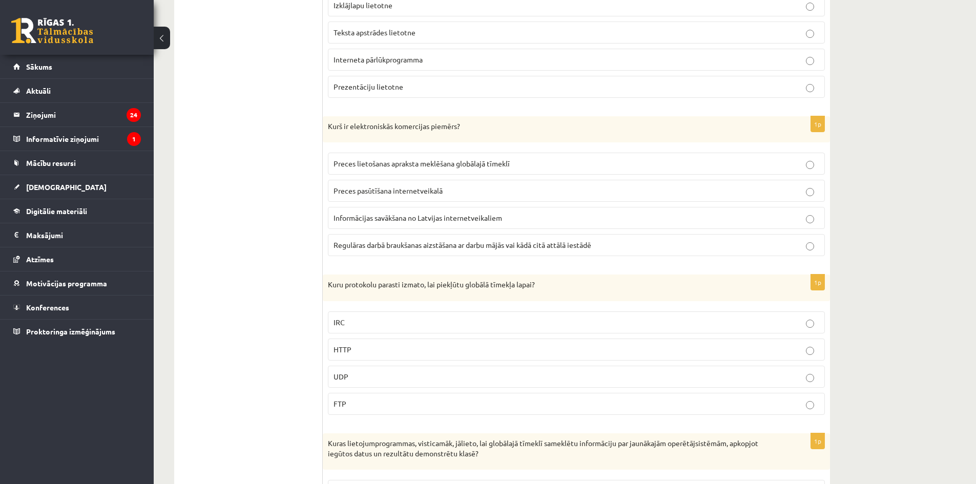
scroll to position [2188, 0]
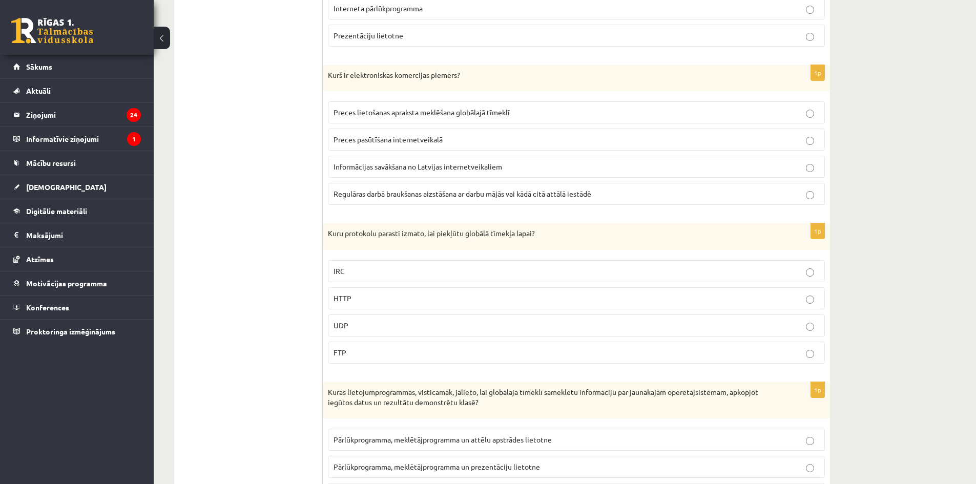
click at [424, 294] on p "HTTP" at bounding box center [576, 298] width 486 height 11
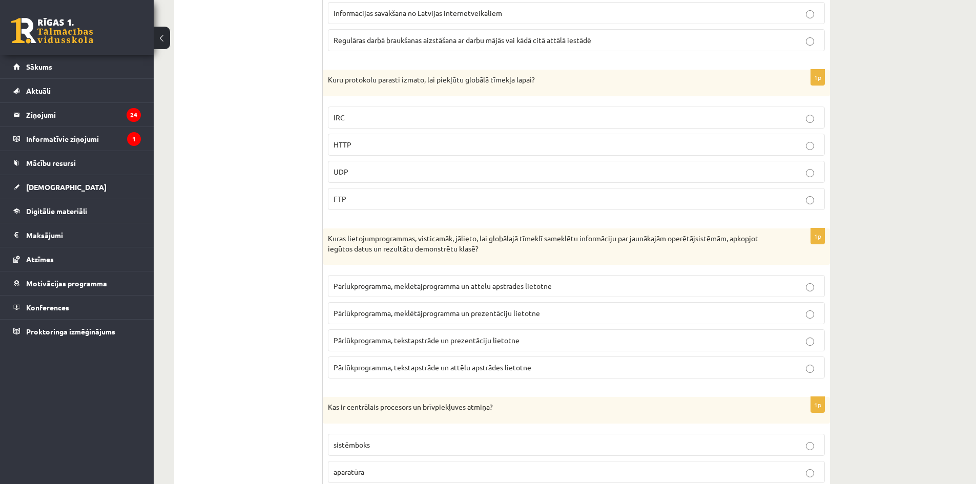
scroll to position [2290, 0]
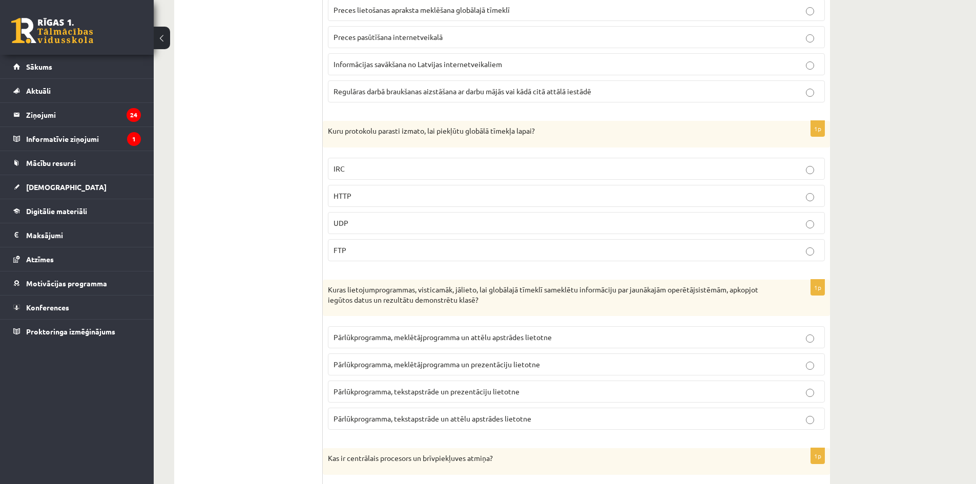
click at [530, 386] on label "Pārlūkprogramma, tekstapstrāde un prezentāciju lietotne" at bounding box center [576, 392] width 497 height 22
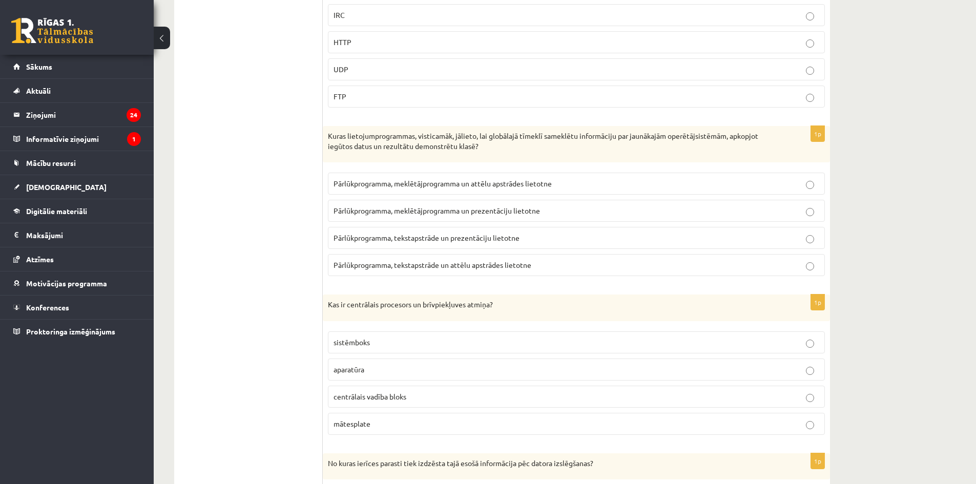
scroll to position [2495, 0]
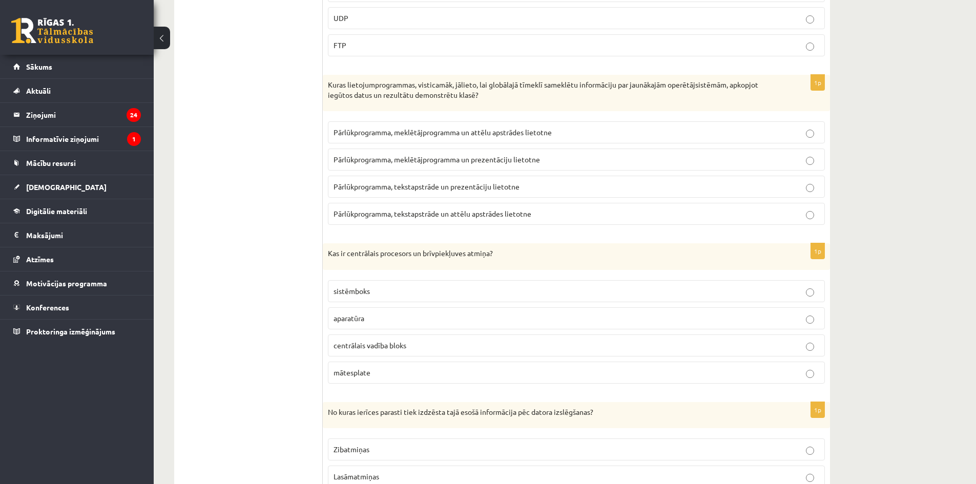
click at [410, 319] on p "aparatūra" at bounding box center [576, 318] width 486 height 11
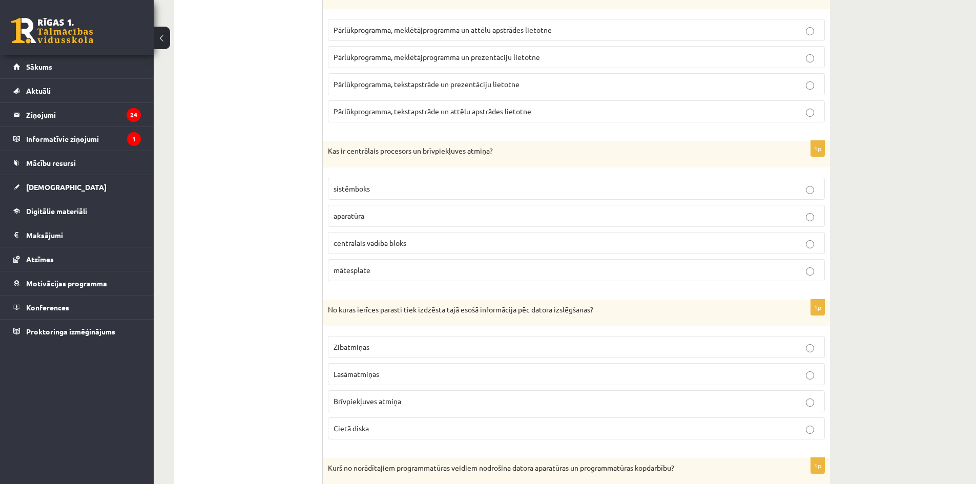
scroll to position [2649, 0]
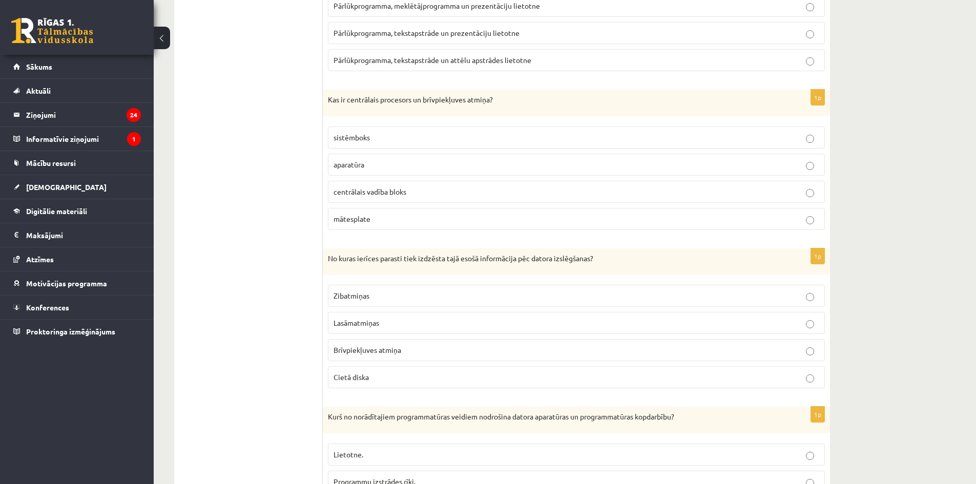
click at [404, 352] on p "Brīvpiekļuves atmiņa" at bounding box center [576, 350] width 486 height 11
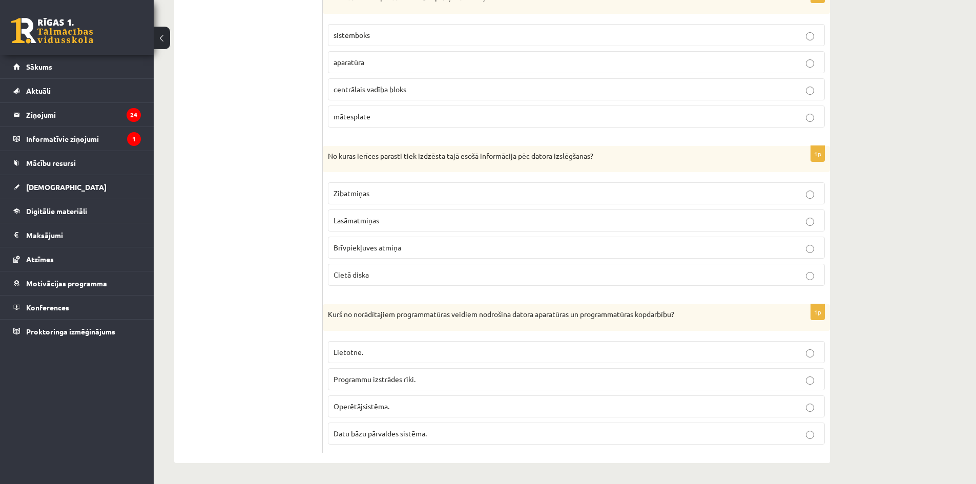
click at [453, 413] on label "Operētājsistēma." at bounding box center [576, 406] width 497 height 22
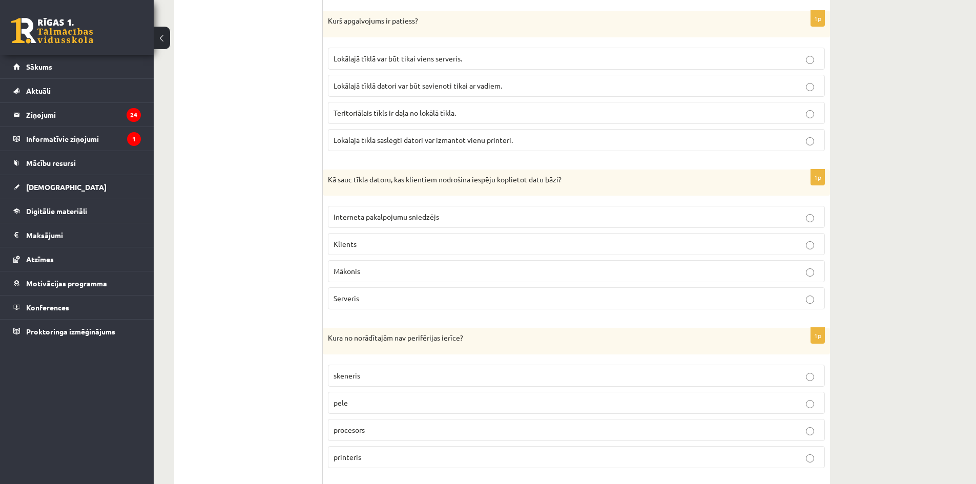
scroll to position [139, 0]
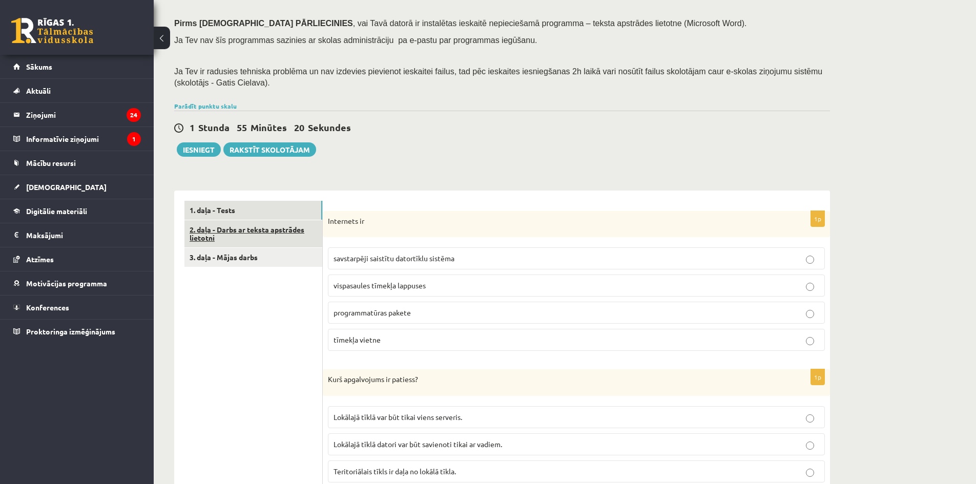
click at [263, 231] on link "2. daļa - Darbs ar teksta apstrādes lietotni" at bounding box center [253, 234] width 138 height 28
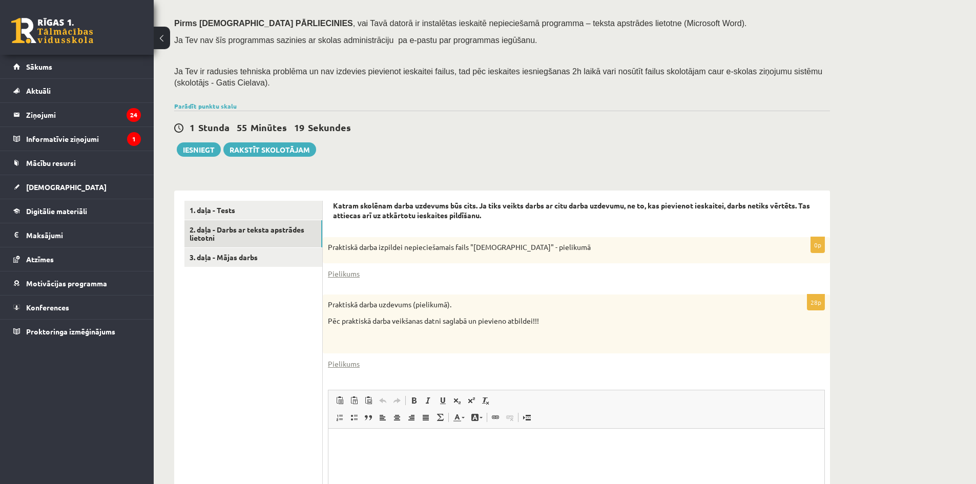
scroll to position [0, 0]
click at [207, 108] on link "Parādīt punktu skalu" at bounding box center [205, 106] width 62 height 8
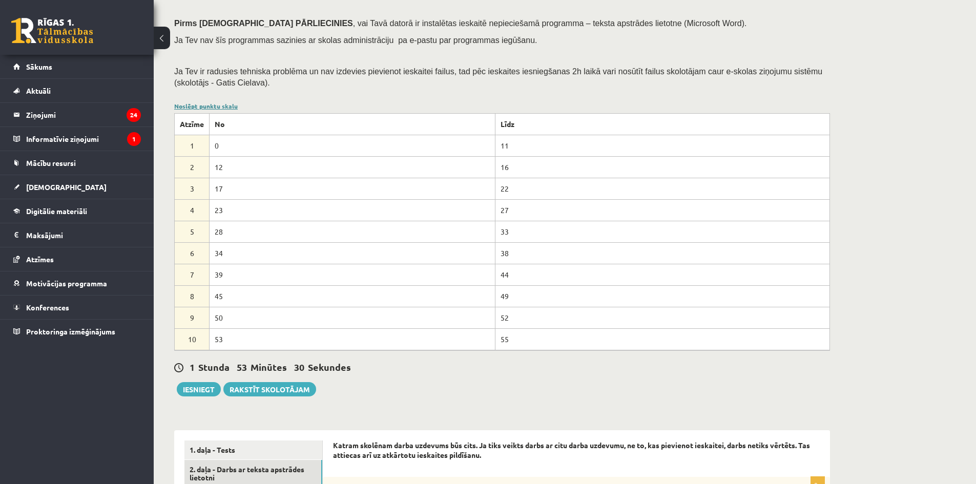
click at [207, 108] on link "Noslēpt punktu skalu" at bounding box center [206, 106] width 64 height 8
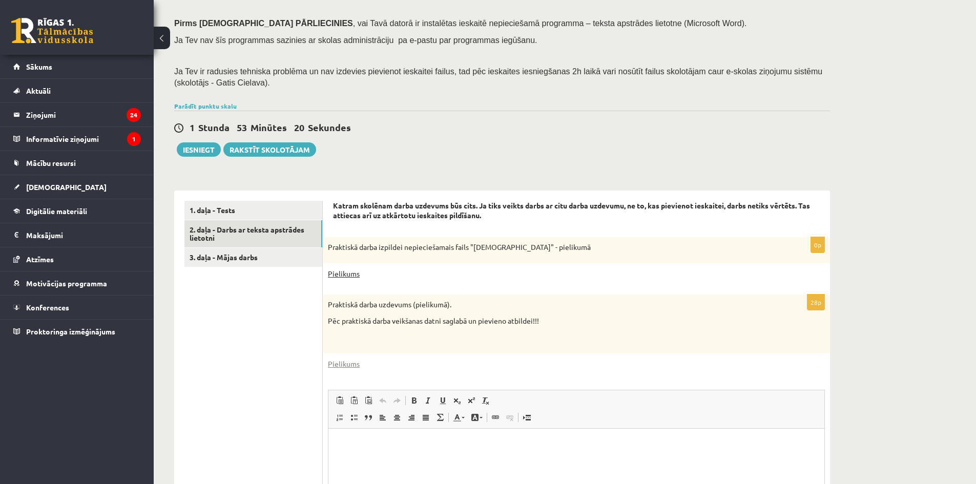
click at [337, 271] on link "Pielikums" at bounding box center [344, 273] width 32 height 11
click at [765, 63] on div "Datorika JK 12.a1 klase 1. ieskaite (10.klase) , Roberts Demidovičs (12.a1 JK k…" at bounding box center [502, 267] width 697 height 733
click at [349, 278] on link "Pielikums" at bounding box center [344, 273] width 32 height 11
click at [347, 364] on link "Pielikums" at bounding box center [344, 364] width 32 height 11
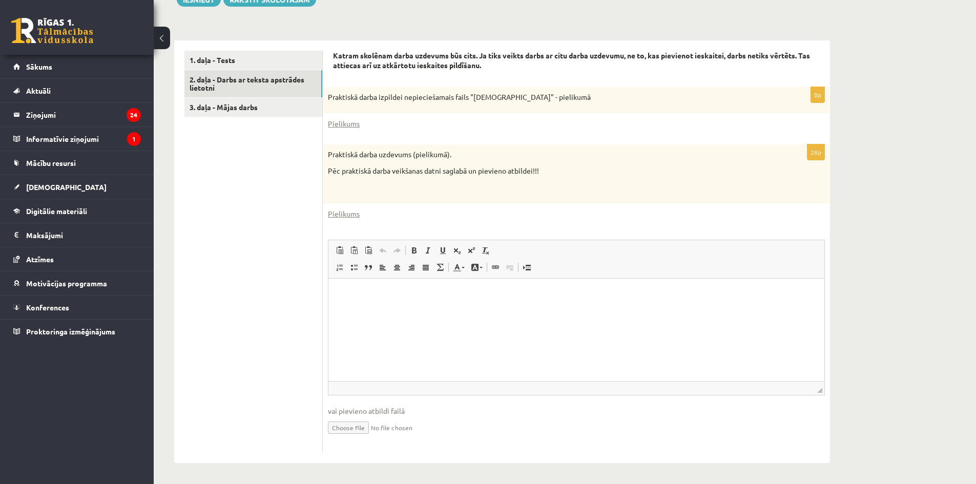
scroll to position [239, 0]
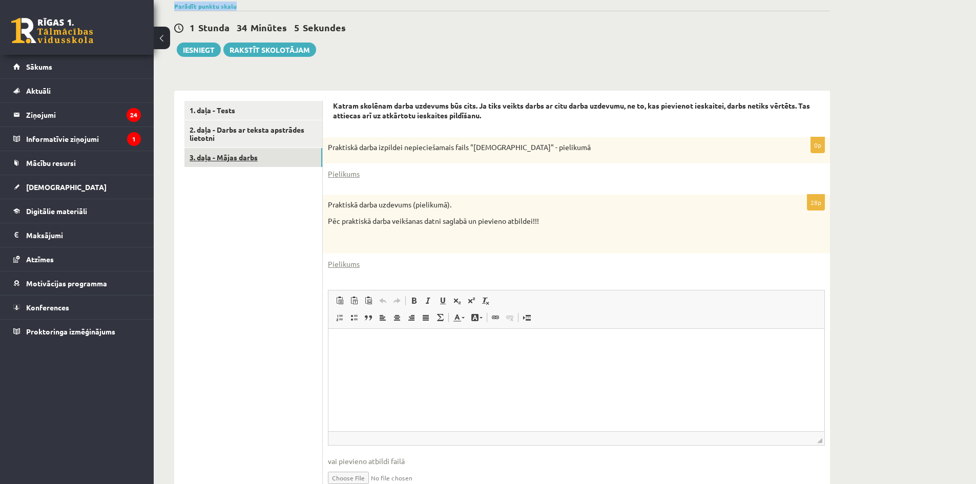
click at [258, 155] on link "3. daļa - Mājas darbs" at bounding box center [253, 157] width 138 height 19
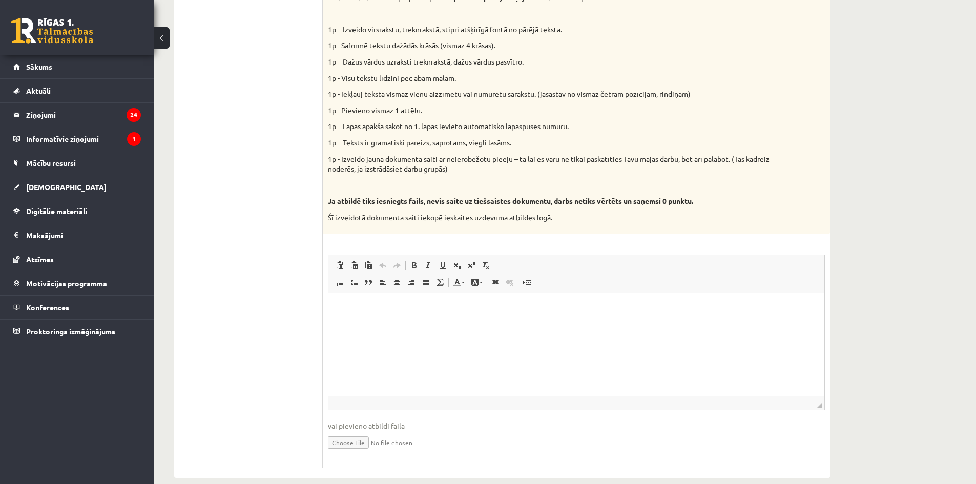
scroll to position [460, 0]
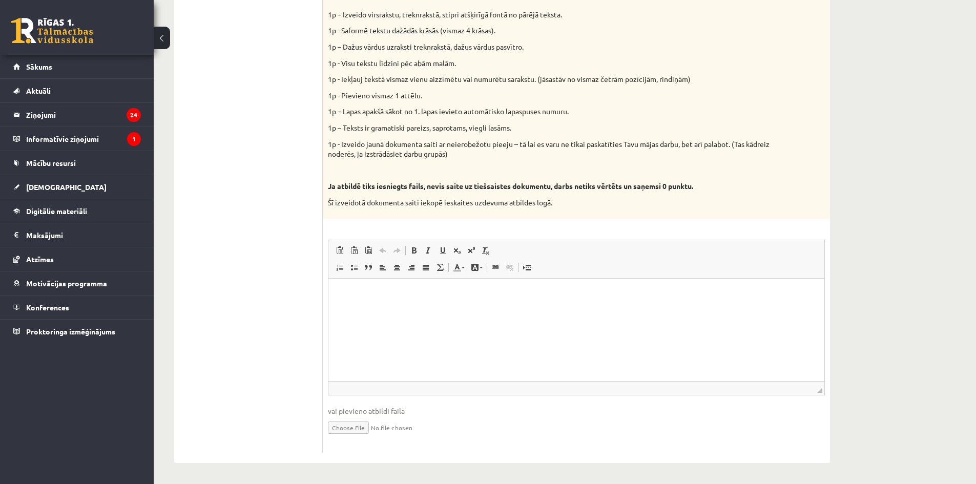
click at [371, 309] on html at bounding box center [576, 293] width 496 height 31
click at [683, 309] on html "**********" at bounding box center [576, 293] width 496 height 31
drag, startPoint x: 672, startPoint y: 296, endPoint x: 633, endPoint y: 549, distance: 256.0
click at [328, 278] on html "**********" at bounding box center [576, 293] width 496 height 31
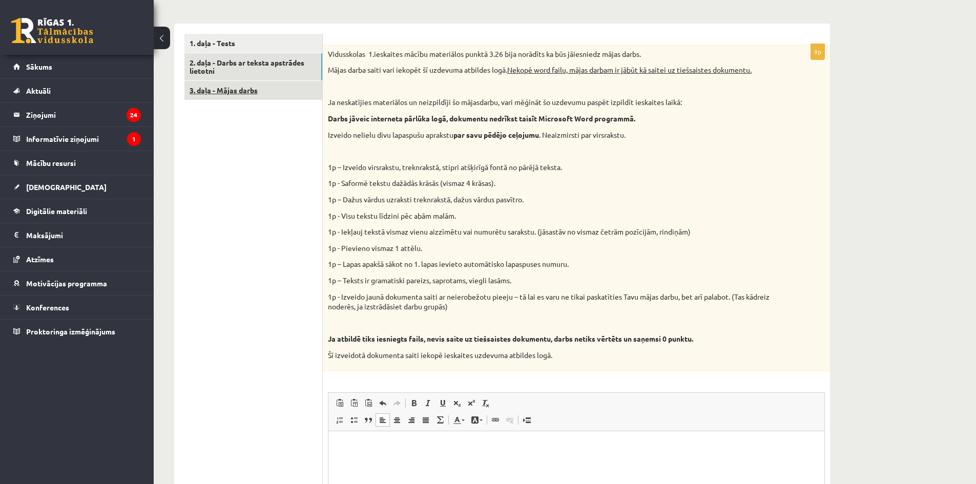
click at [234, 98] on link "3. daļa - Mājas darbs" at bounding box center [253, 90] width 138 height 19
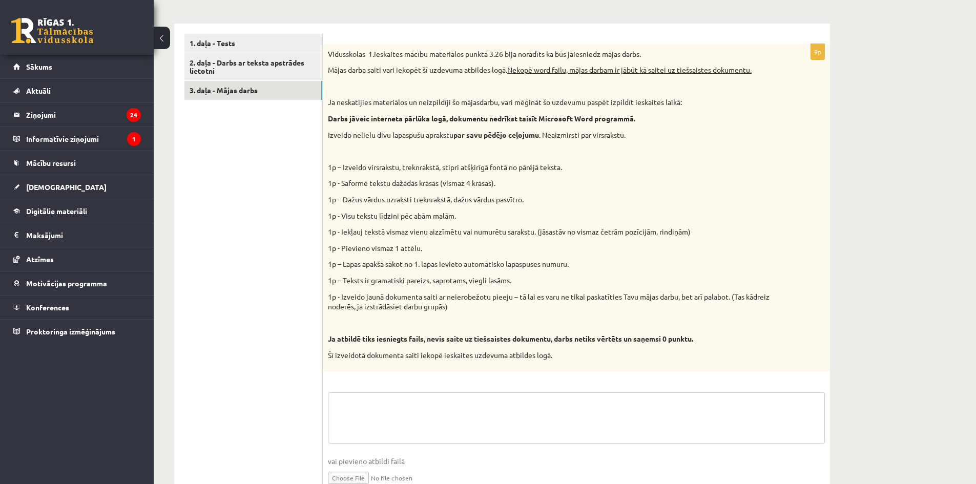
click at [441, 416] on textarea at bounding box center [576, 417] width 497 height 51
paste textarea "**********"
type textarea "**********"
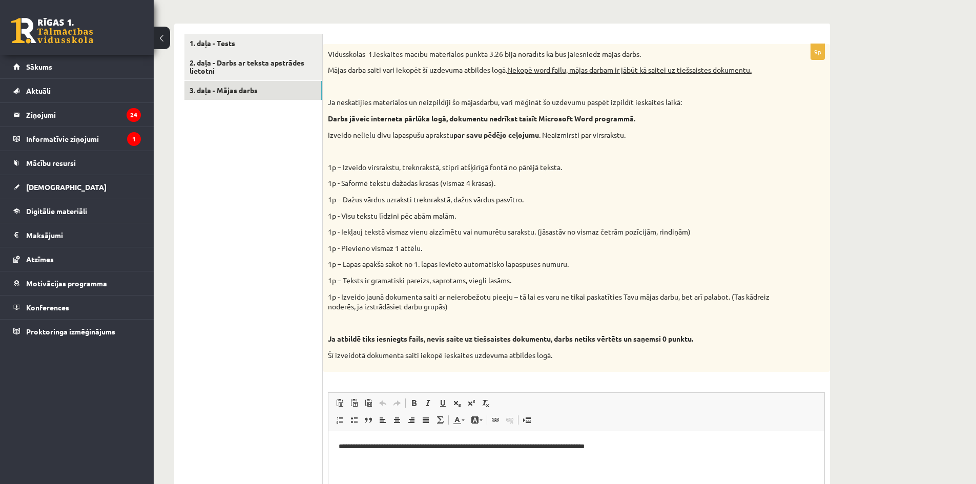
scroll to position [0, 0]
drag, startPoint x: 342, startPoint y: 264, endPoint x: 577, endPoint y: 265, distance: 234.6
click at [577, 265] on p "1p – Lapas apakšā sākot no 1. lapas ievieto automātisko lapaspuses numuru." at bounding box center [551, 264] width 446 height 10
copy p "Lapas apakšā sākot no 1. lapas ievieto automātisko lapaspuses numuru."
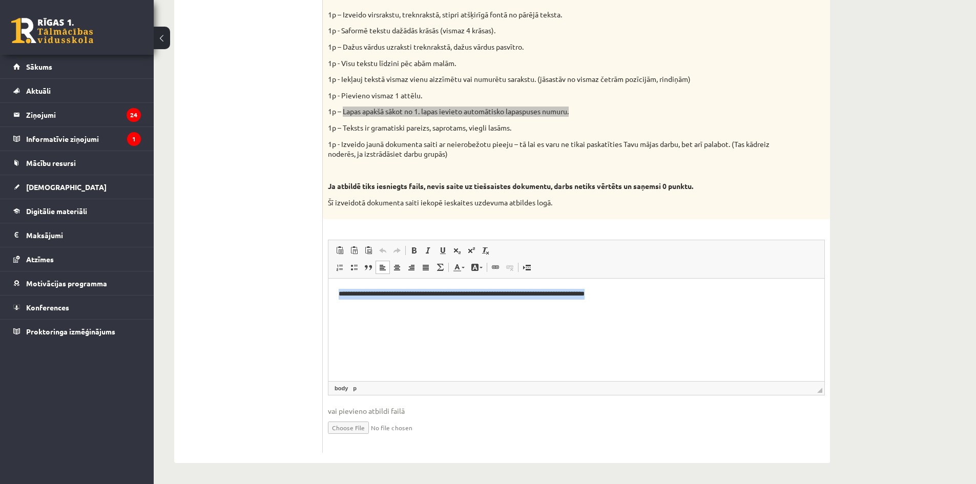
drag, startPoint x: 675, startPoint y: 292, endPoint x: 607, endPoint y: 524, distance: 241.4
click at [328, 278] on html "**********" at bounding box center [576, 293] width 496 height 31
drag, startPoint x: 673, startPoint y: 295, endPoint x: 248, endPoint y: 255, distance: 426.0
click at [328, 278] on html "**********" at bounding box center [576, 293] width 496 height 31
drag, startPoint x: 676, startPoint y: 294, endPoint x: 226, endPoint y: 245, distance: 452.4
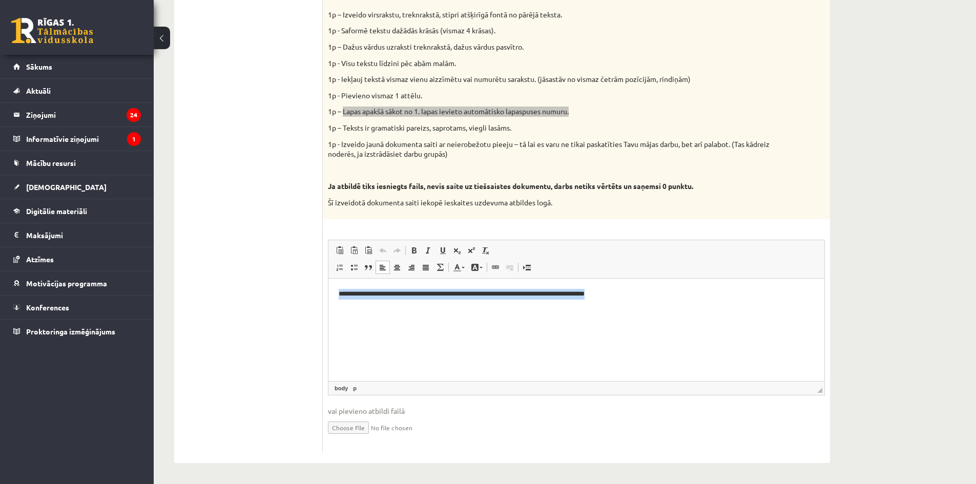
click at [328, 278] on html "**********" at bounding box center [576, 293] width 496 height 31
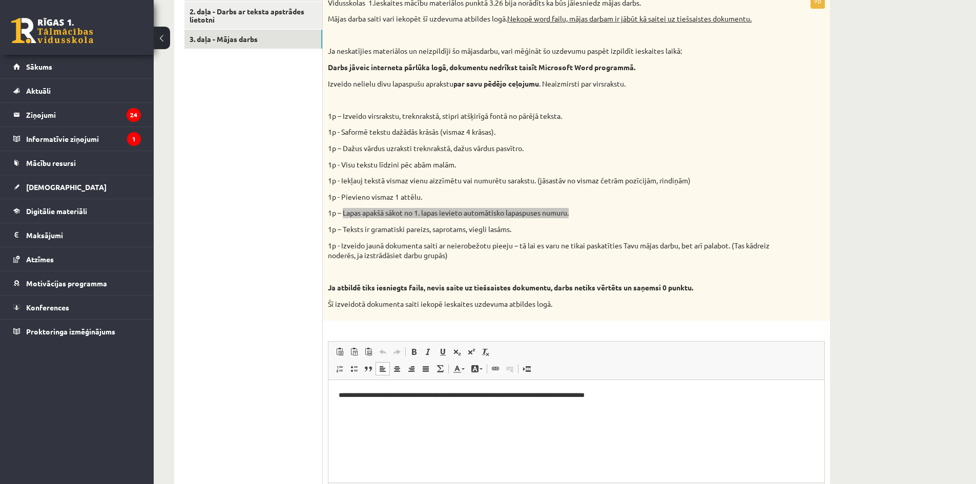
scroll to position [255, 0]
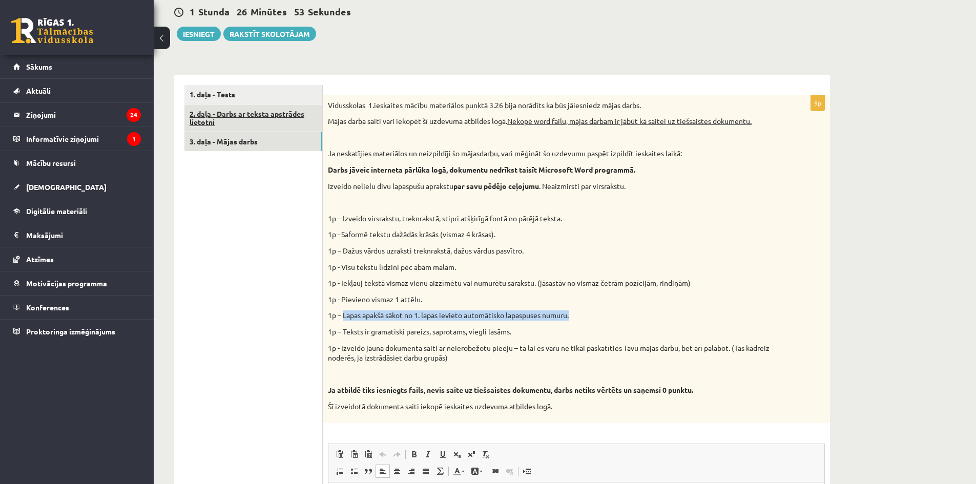
click at [228, 121] on link "2. daļa - Darbs ar teksta apstrādes lietotni" at bounding box center [253, 119] width 138 height 28
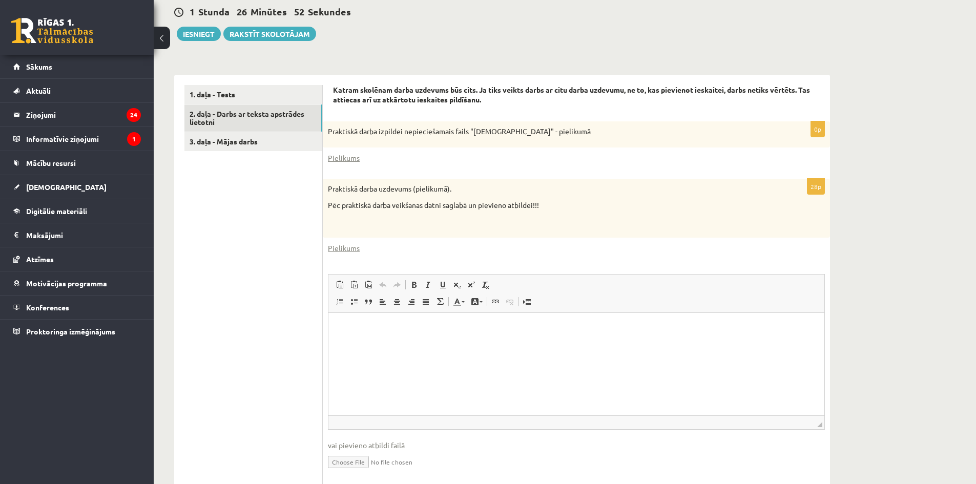
scroll to position [0, 0]
click at [356, 463] on input "file" at bounding box center [576, 461] width 497 height 21
type input "**********"
click at [263, 96] on link "1. daļa - Tests" at bounding box center [253, 94] width 138 height 19
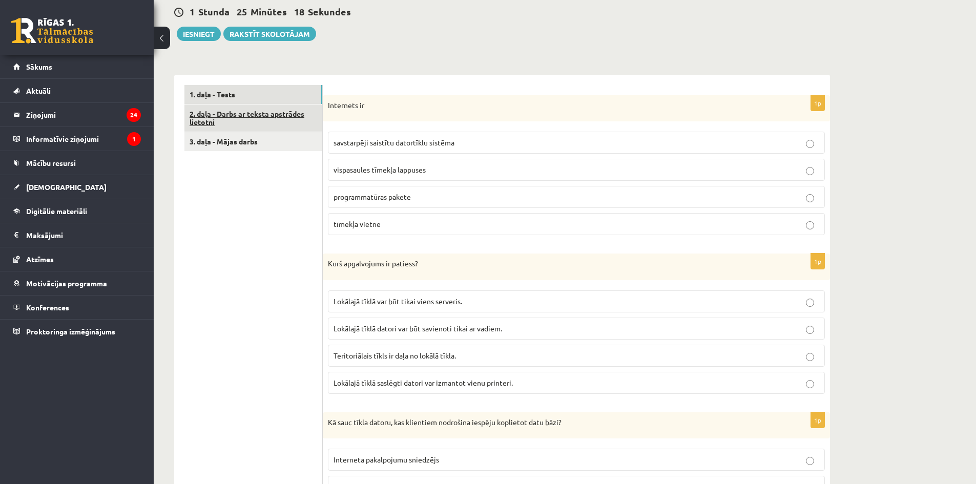
click at [257, 114] on link "2. daļa - Darbs ar teksta apstrādes lietotni" at bounding box center [253, 119] width 138 height 28
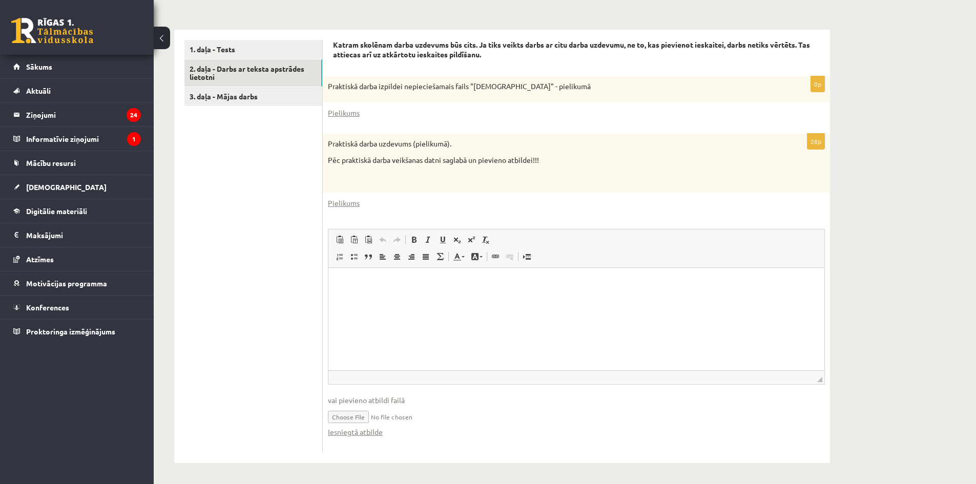
scroll to position [96, 0]
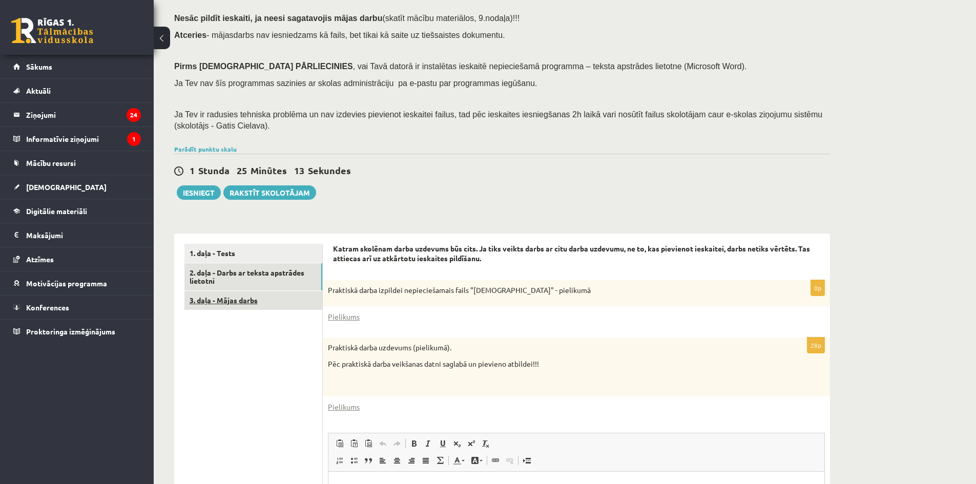
drag, startPoint x: 241, startPoint y: 258, endPoint x: 245, endPoint y: 291, distance: 33.0
click at [247, 280] on div "Datorika JK 12.a1 klase 1. ieskaite (10.klase) , Roberts Demidovičs (12.a1 JK k…" at bounding box center [502, 316] width 697 height 744
click at [245, 307] on link "3. daļa - Mājas darbs" at bounding box center [253, 300] width 138 height 19
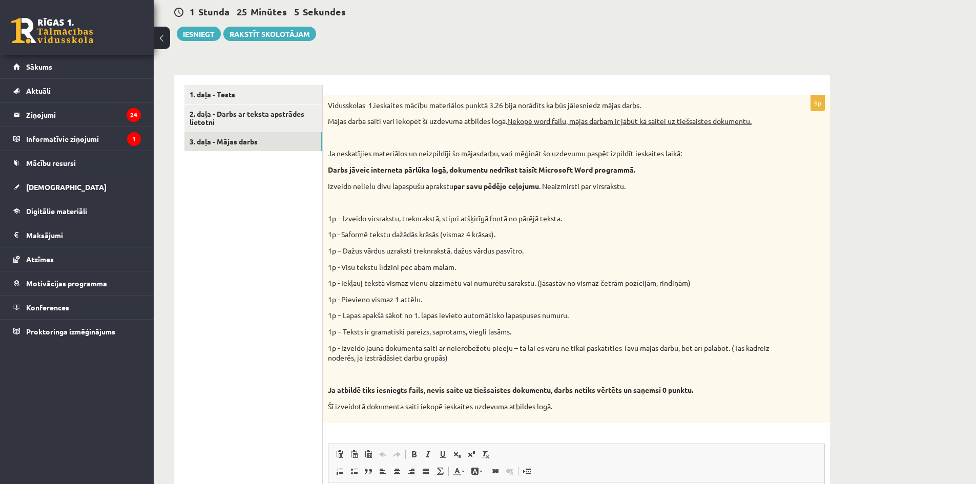
scroll to position [203, 0]
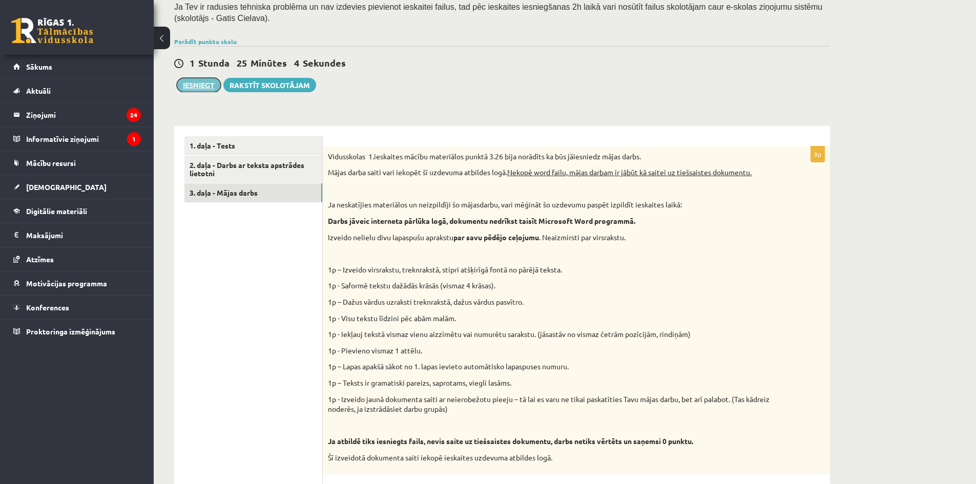
click at [202, 83] on button "Iesniegt" at bounding box center [199, 85] width 44 height 14
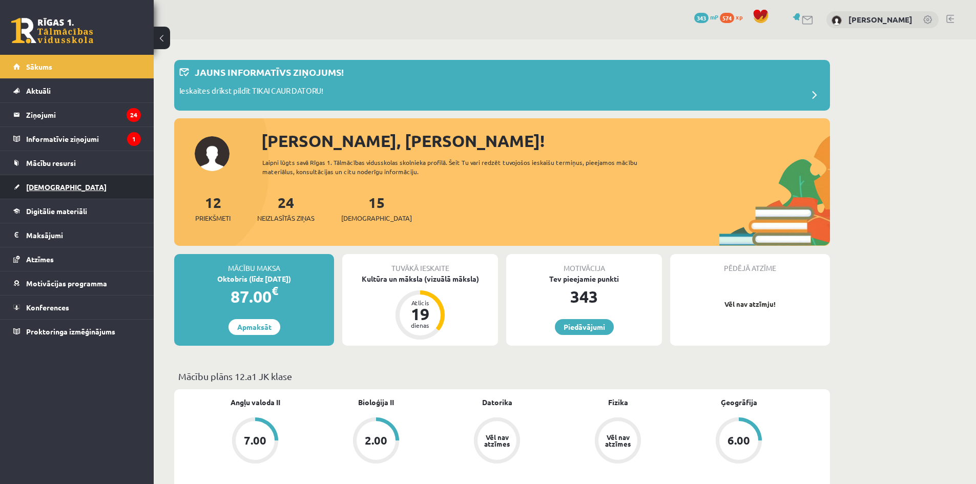
click at [77, 180] on link "[DEMOGRAPHIC_DATA]" at bounding box center [77, 187] width 128 height 24
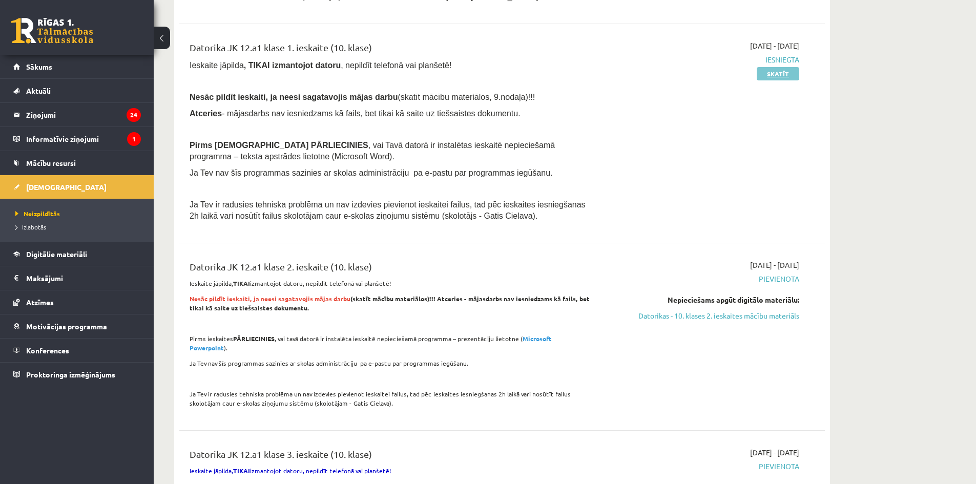
scroll to position [307, 0]
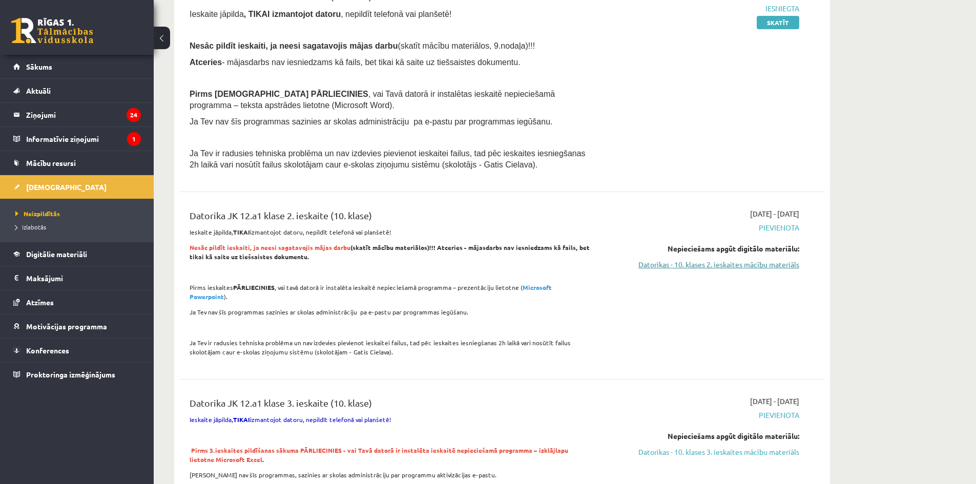
click at [735, 262] on link "Datorikas - 10. klases 2. ieskaites mācību materiāls" at bounding box center [702, 264] width 193 height 11
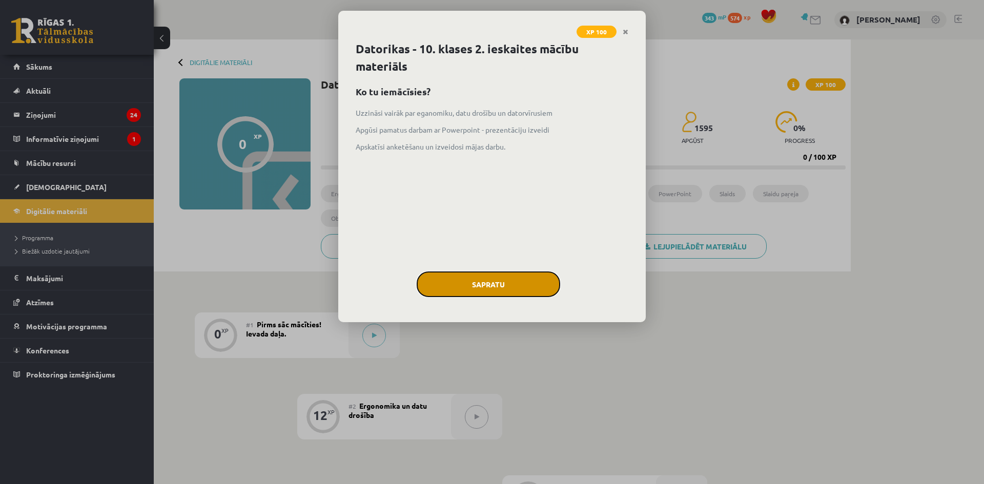
click at [474, 284] on button "Sapratu" at bounding box center [487, 285] width 143 height 26
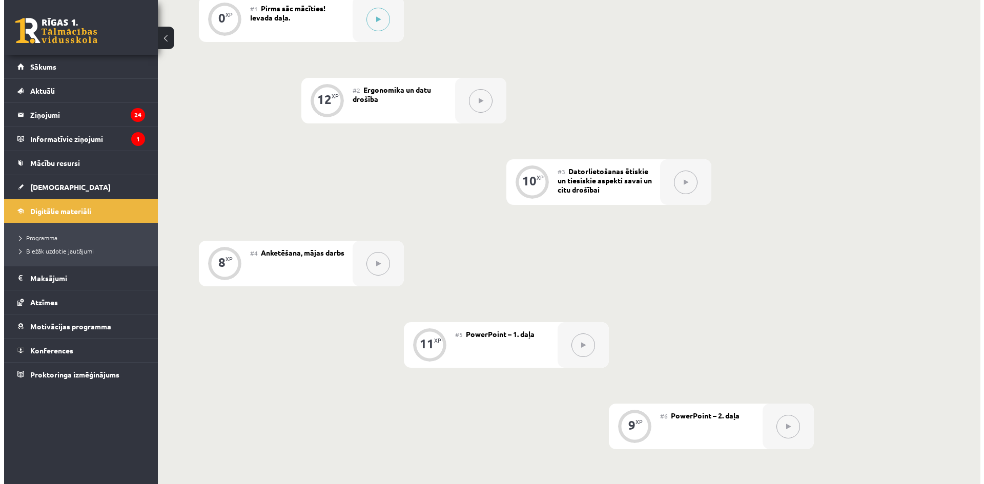
scroll to position [60, 0]
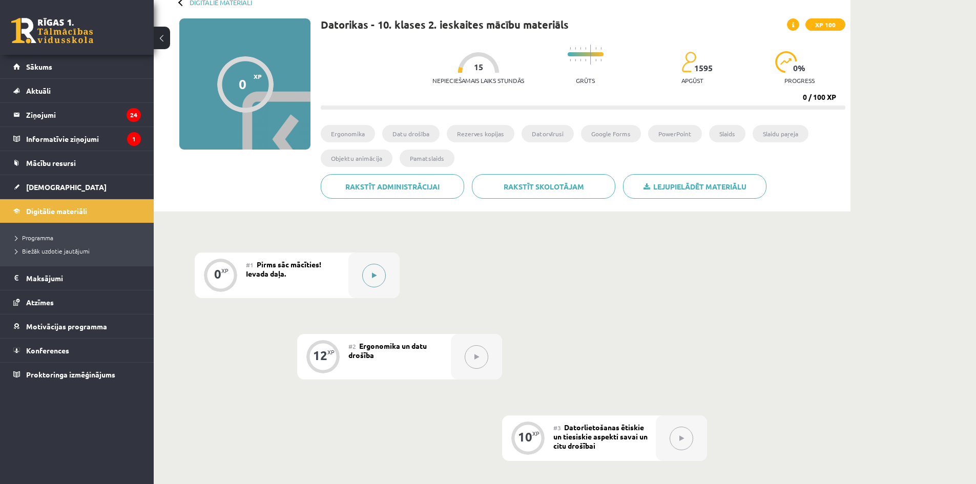
click at [366, 267] on button at bounding box center [374, 276] width 24 height 24
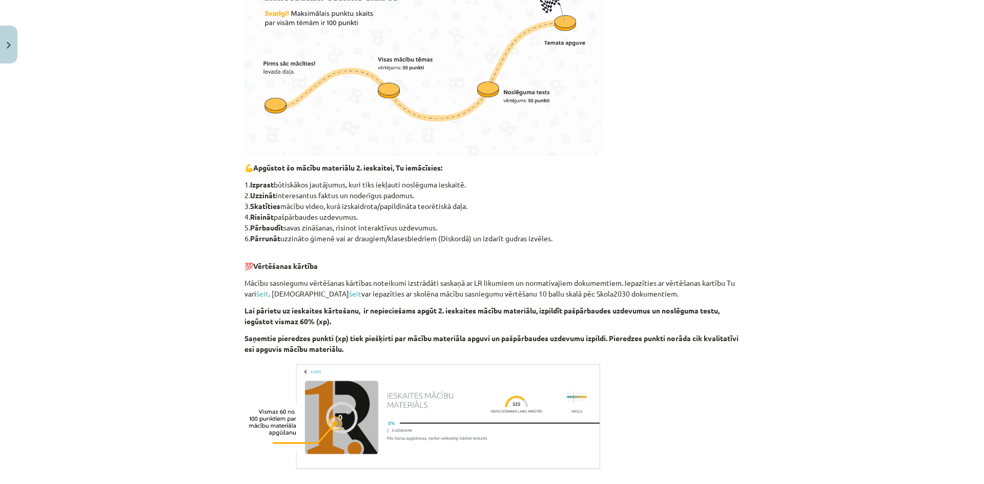
scroll to position [466, 0]
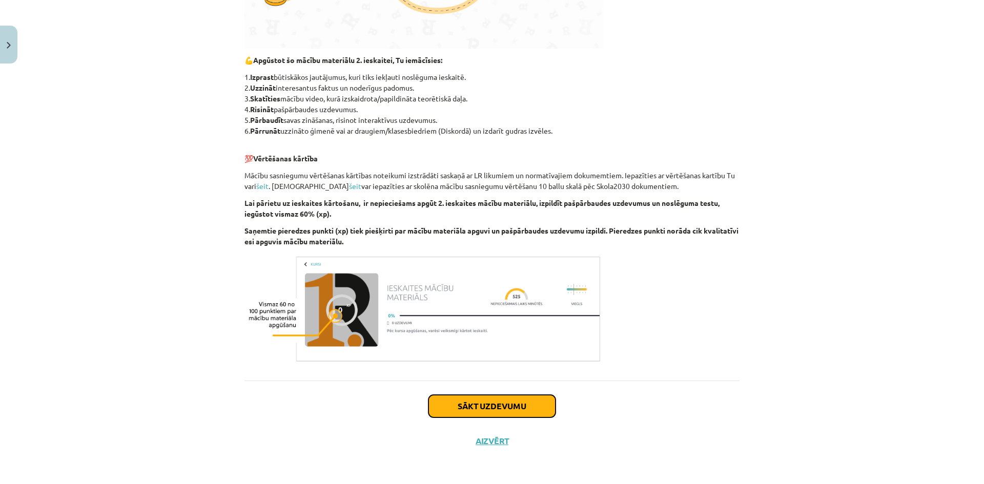
click at [499, 409] on button "Sākt uzdevumu" at bounding box center [491, 406] width 127 height 23
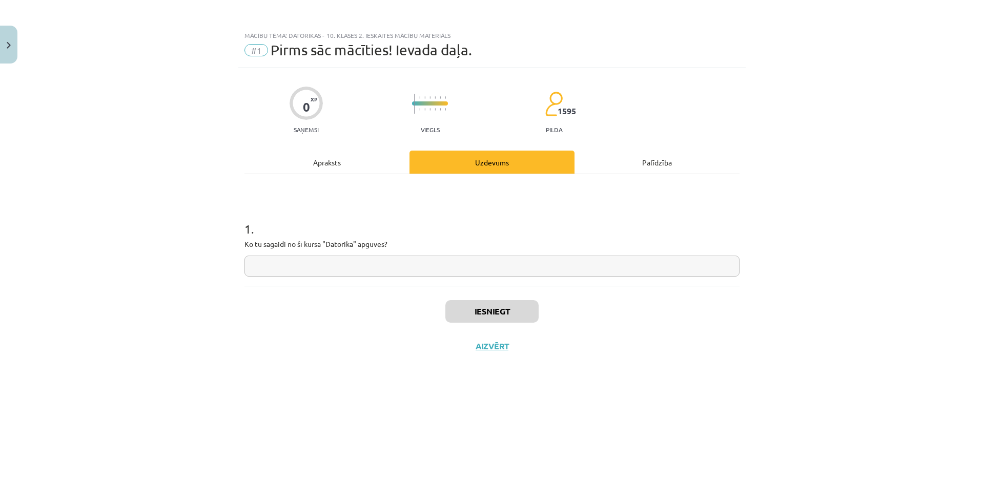
scroll to position [0, 0]
click at [392, 263] on input "text" at bounding box center [491, 266] width 495 height 21
type input "********"
click at [460, 302] on button "Iesniegt" at bounding box center [491, 311] width 93 height 23
click at [520, 361] on button "Nākamā nodarbība" at bounding box center [492, 353] width 100 height 24
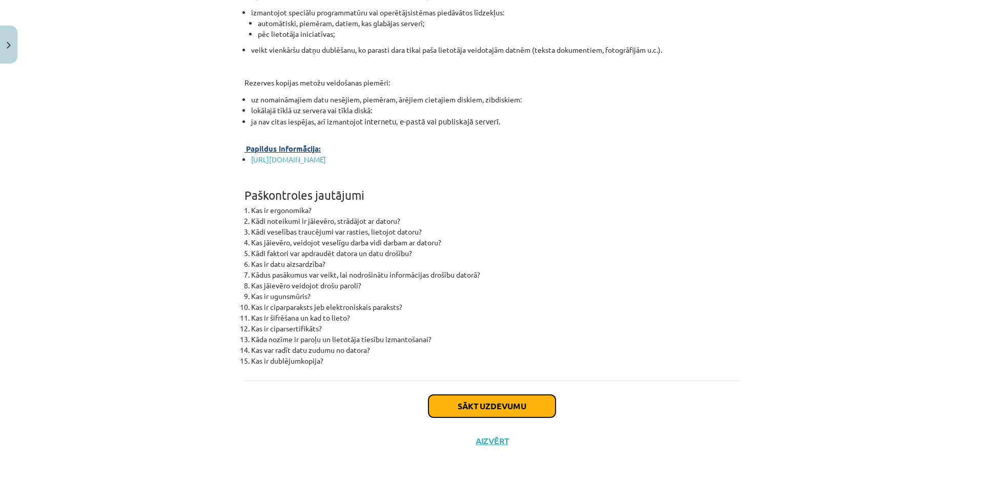
click at [482, 396] on button "Sākt uzdevumu" at bounding box center [491, 406] width 127 height 23
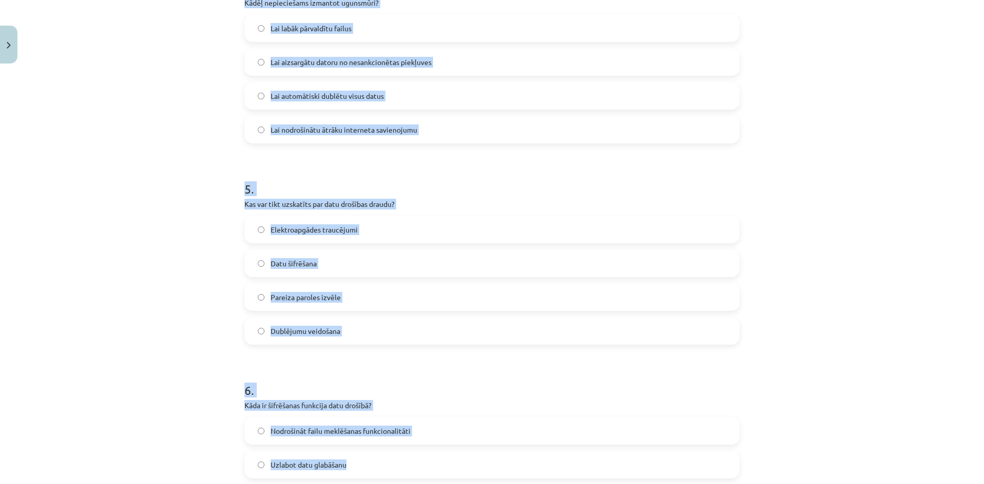
scroll to position [1026, 0]
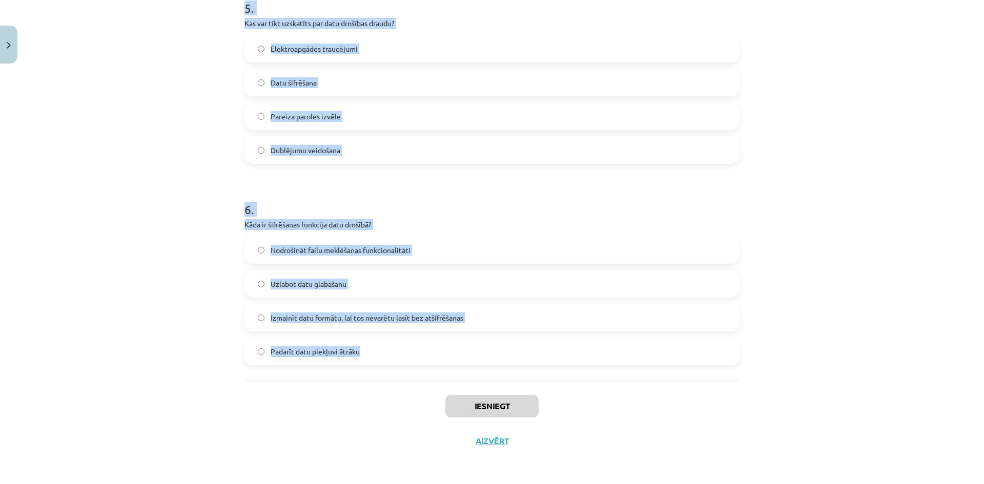
drag, startPoint x: 242, startPoint y: 218, endPoint x: 439, endPoint y: 361, distance: 243.2
copy form "Lor ip dolorsitamet, con adipisci elitseddoe temporinc? Utlaboree dolorema al e…"
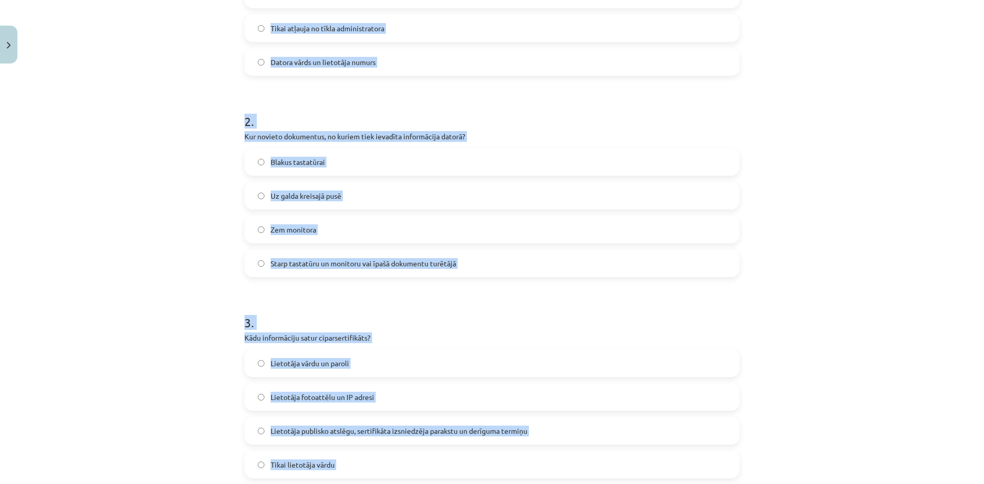
scroll to position [2, 0]
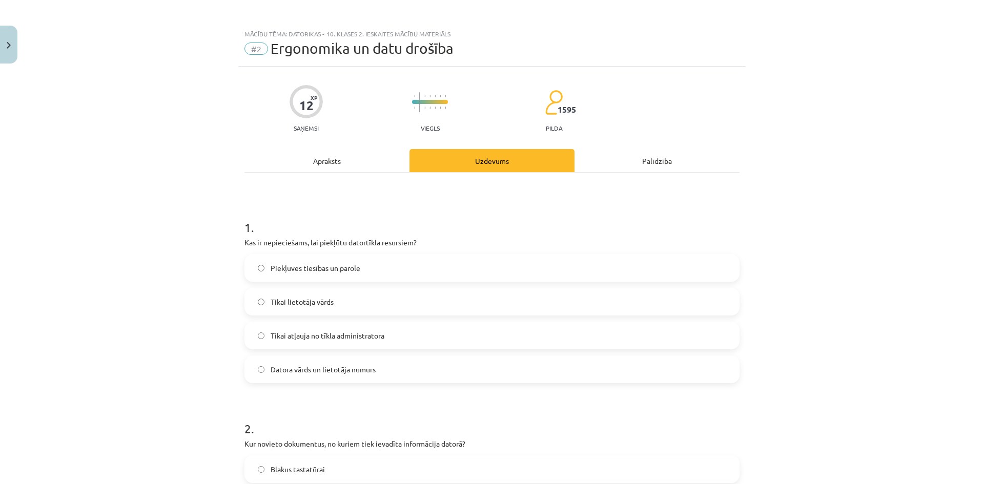
click at [199, 158] on div "Mācību tēma: Datorikas - 10. klases 2. ieskaites mācību materiāls #2 Ergonomika…" at bounding box center [492, 242] width 984 height 484
click at [311, 275] on label "Piekļuves tiesības un parole" at bounding box center [491, 268] width 493 height 26
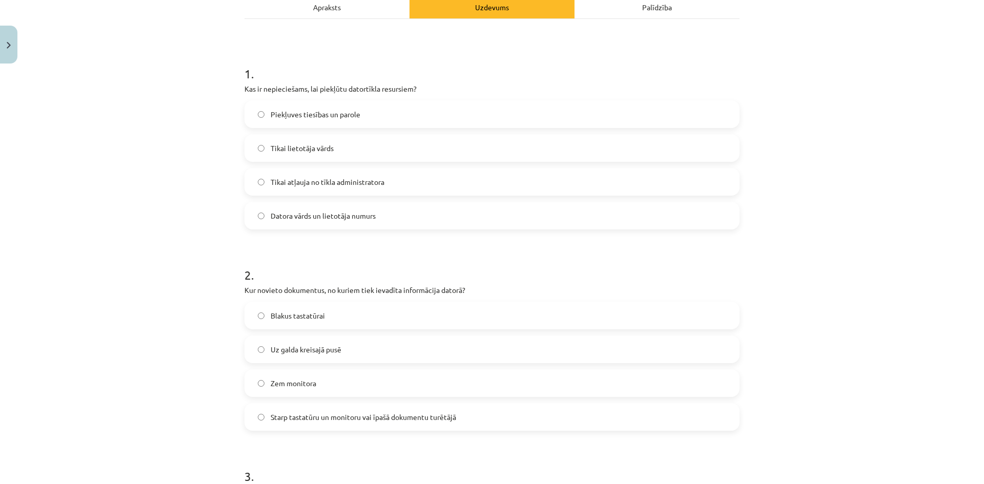
click at [367, 425] on label "Starp tastatūru un monitoru vai īpašā dokumentu turētājā" at bounding box center [491, 417] width 493 height 26
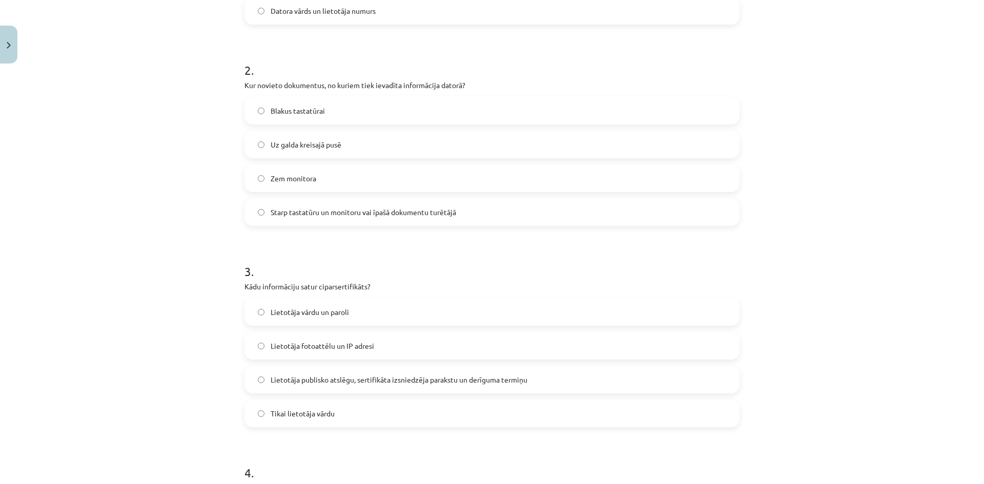
click at [382, 373] on label "Lietotāja publisko atslēgu, sertifikāta izsniedzēja parakstu un derīguma termiņu" at bounding box center [491, 380] width 493 height 26
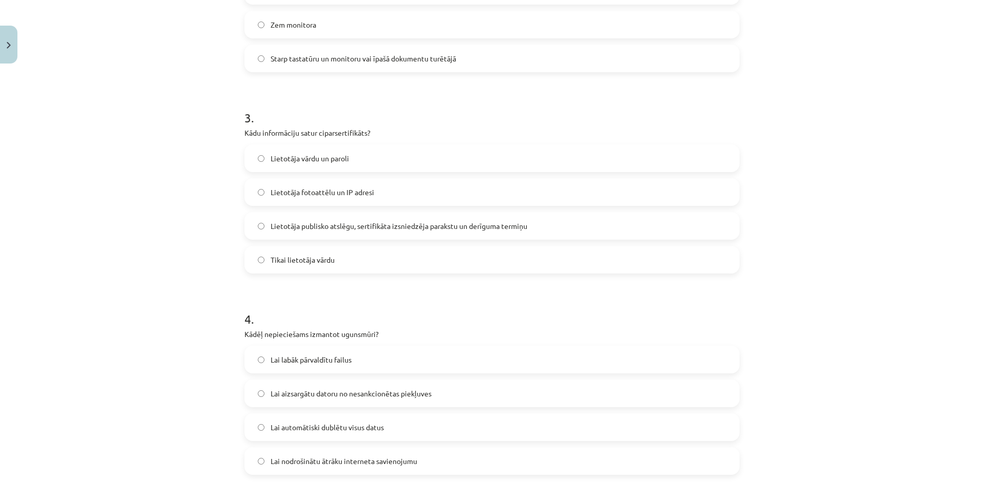
scroll to position [616, 0]
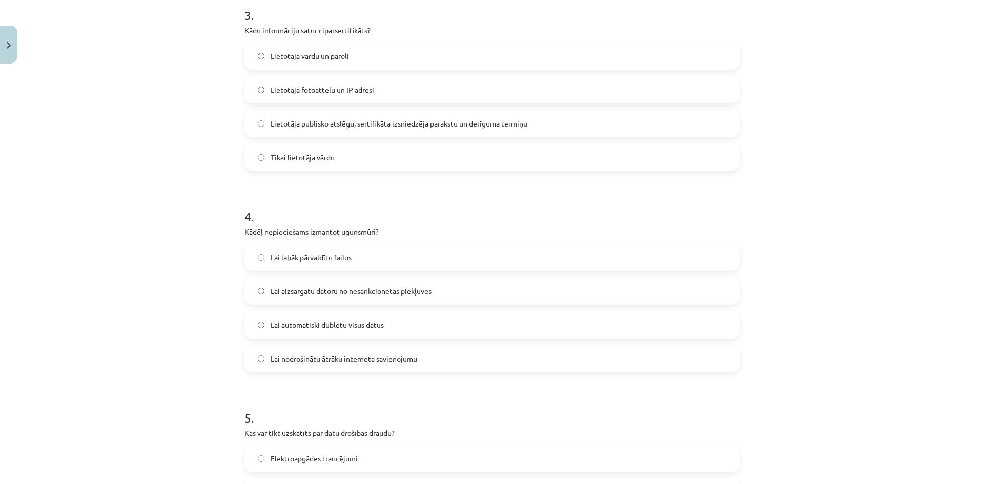
click at [341, 301] on label "Lai aizsargātu datoru no nesankcionētas piekļuves" at bounding box center [491, 291] width 493 height 26
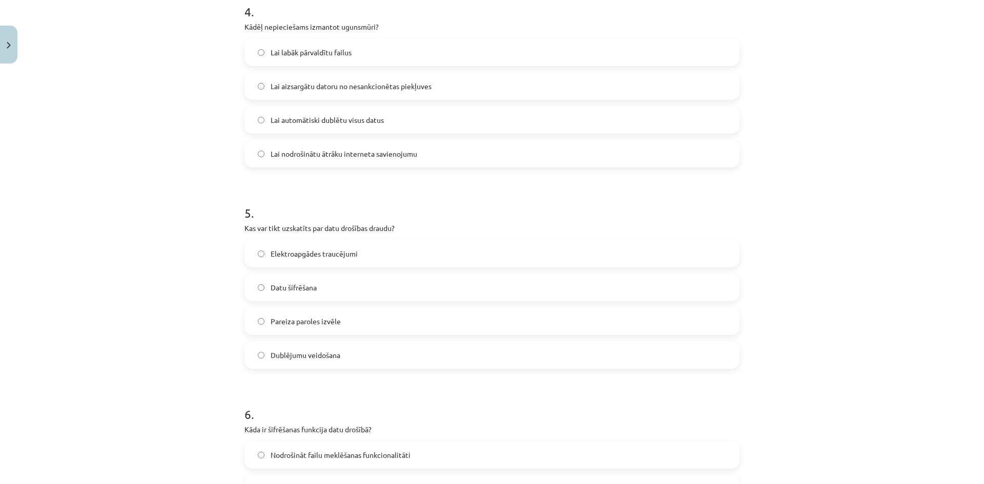
click at [321, 254] on span "Elektroapgādes traucējumi" at bounding box center [313, 253] width 87 height 11
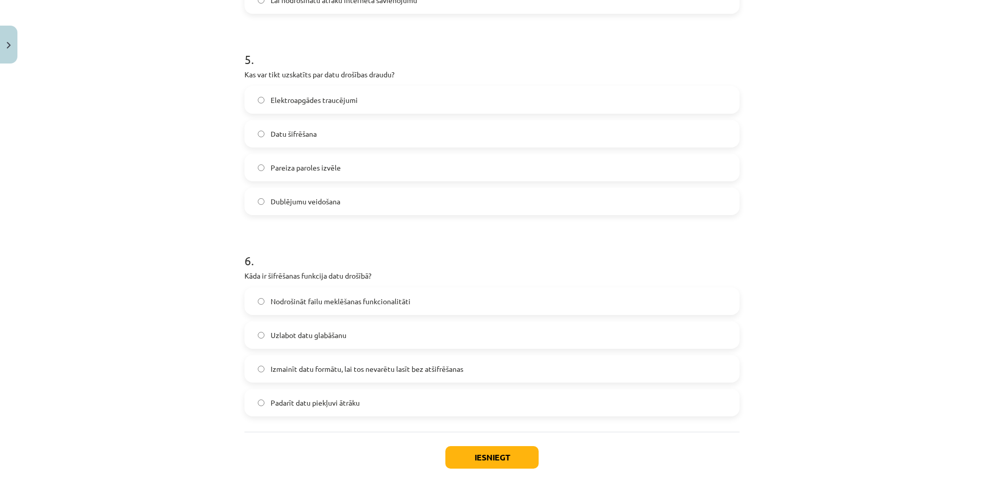
click at [366, 374] on span "Izmainīt datu formātu, lai tos nevarētu lasīt bez atšifrēšanas" at bounding box center [366, 369] width 193 height 11
click at [502, 460] on button "Iesniegt" at bounding box center [491, 457] width 93 height 23
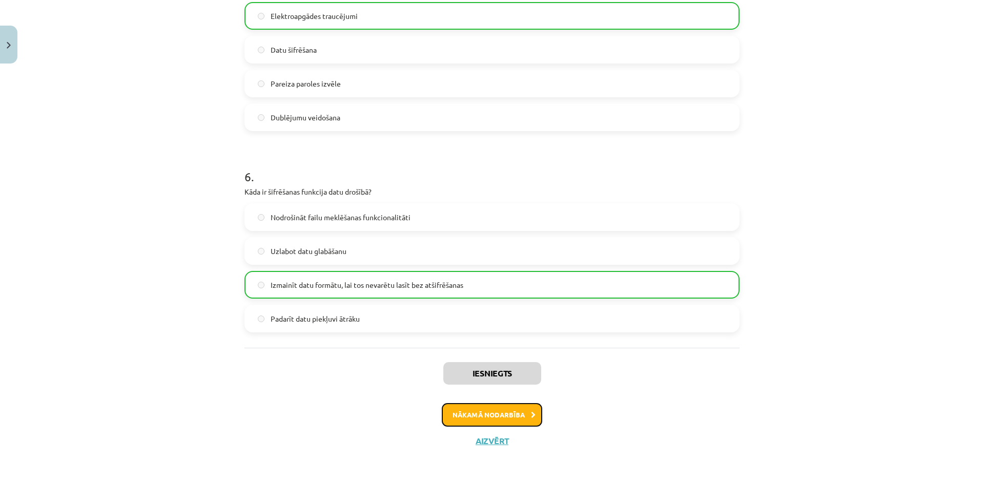
click at [482, 418] on button "Nākamā nodarbība" at bounding box center [492, 415] width 100 height 24
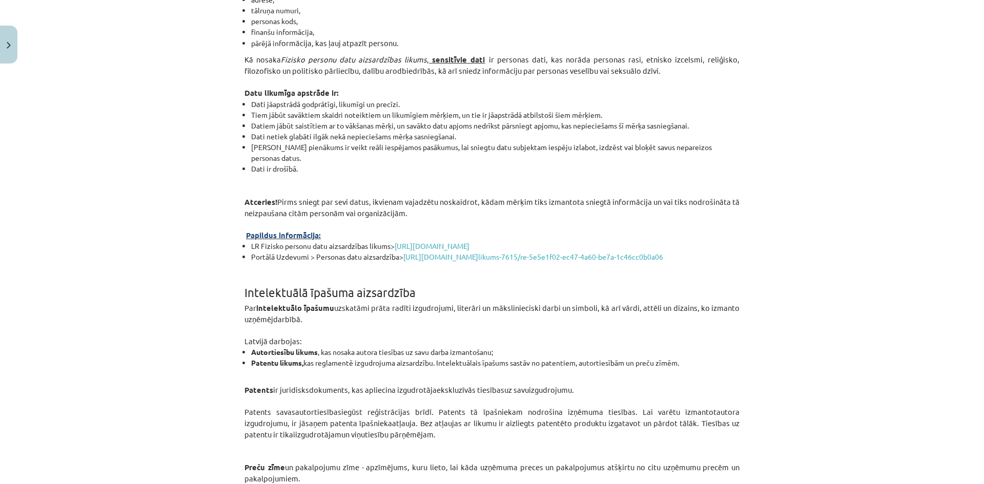
scroll to position [384, 0]
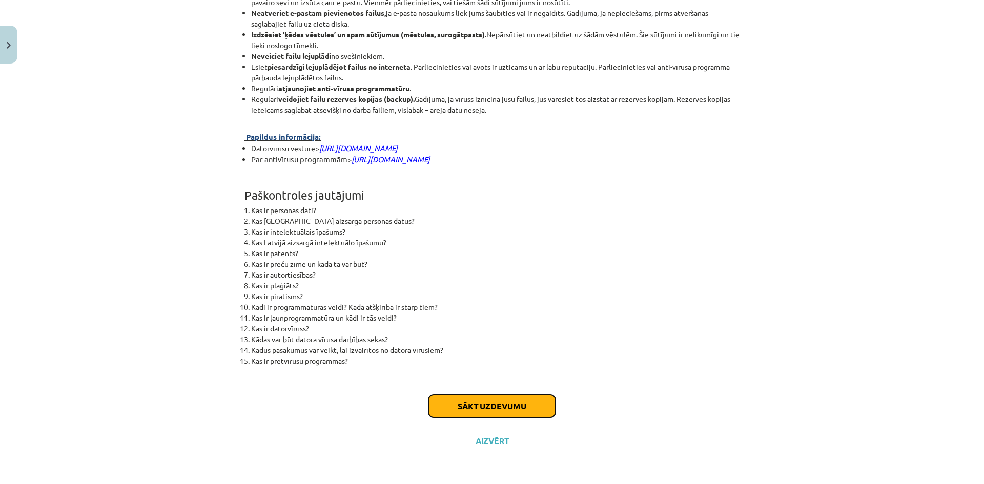
click at [487, 411] on button "Sākt uzdevumu" at bounding box center [491, 406] width 127 height 23
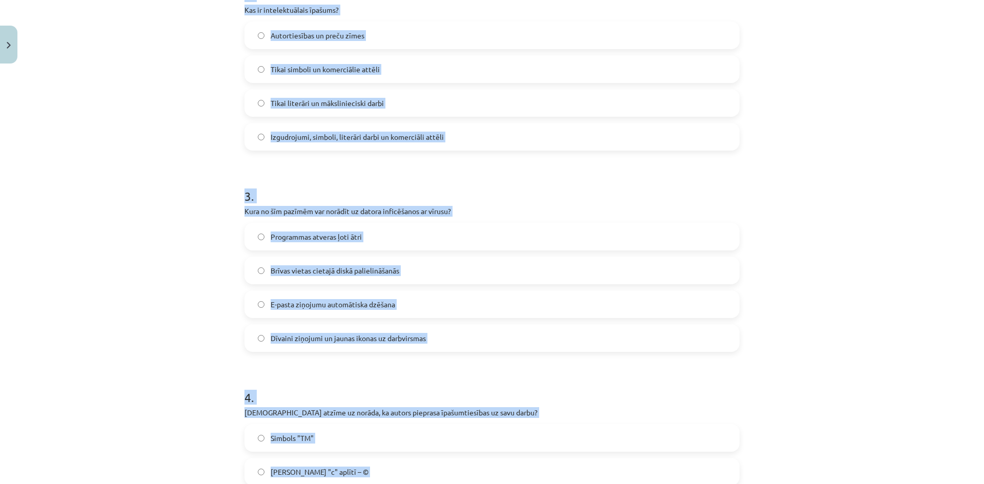
scroll to position [825, 0]
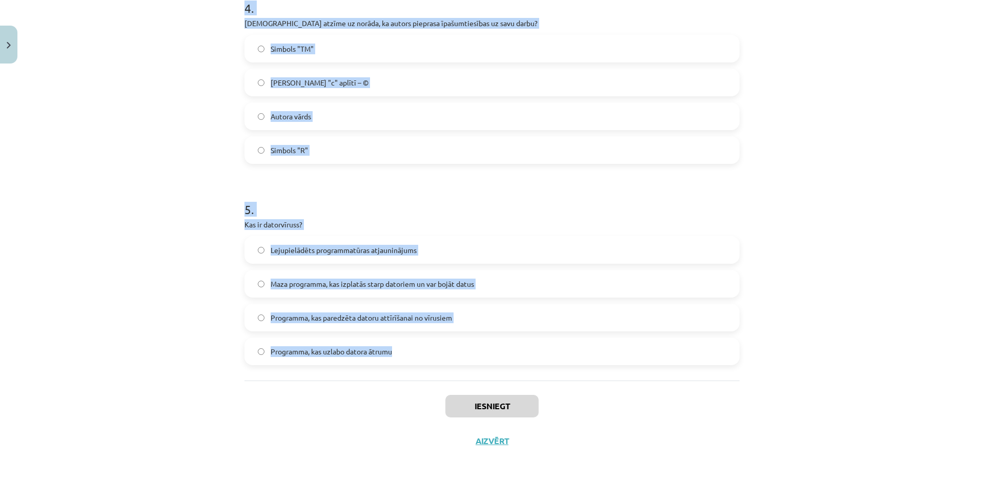
drag, startPoint x: 241, startPoint y: 218, endPoint x: 457, endPoint y: 359, distance: 258.3
copy form "Lore ip dolorsita cons adipiscing elitseddoe Tempori utlabor etdo magnaaliquae …"
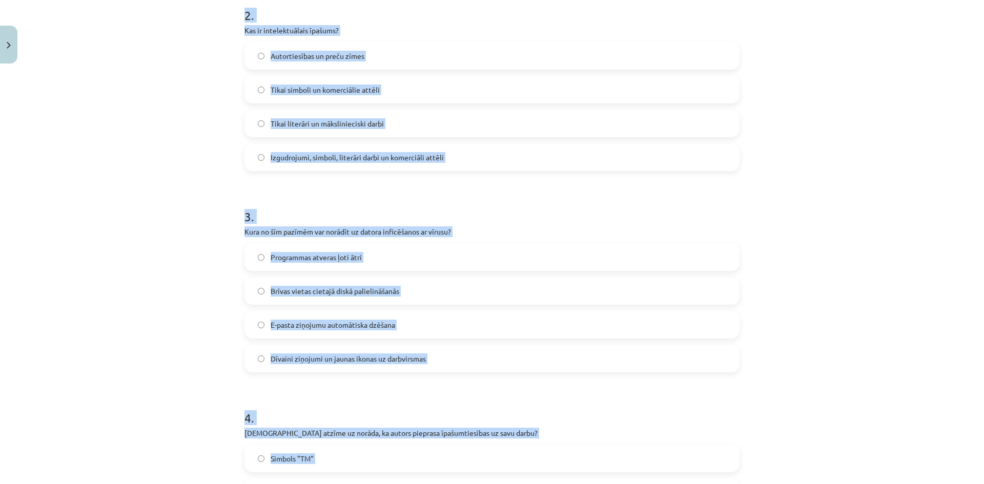
scroll to position [210, 0]
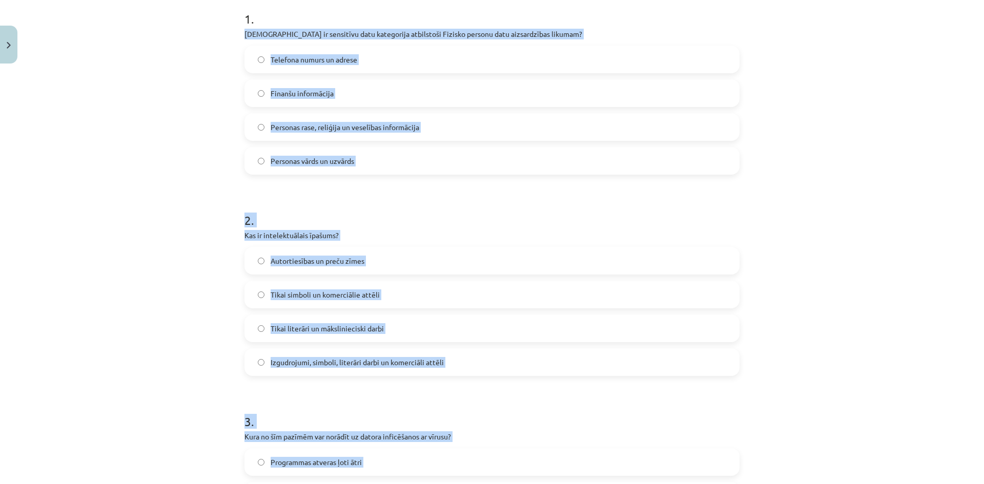
click at [224, 238] on div "Mācību tēma: Datorikas - 10. klases 2. ieskaites mācību materiāls #3 Datorlieto…" at bounding box center [492, 242] width 984 height 484
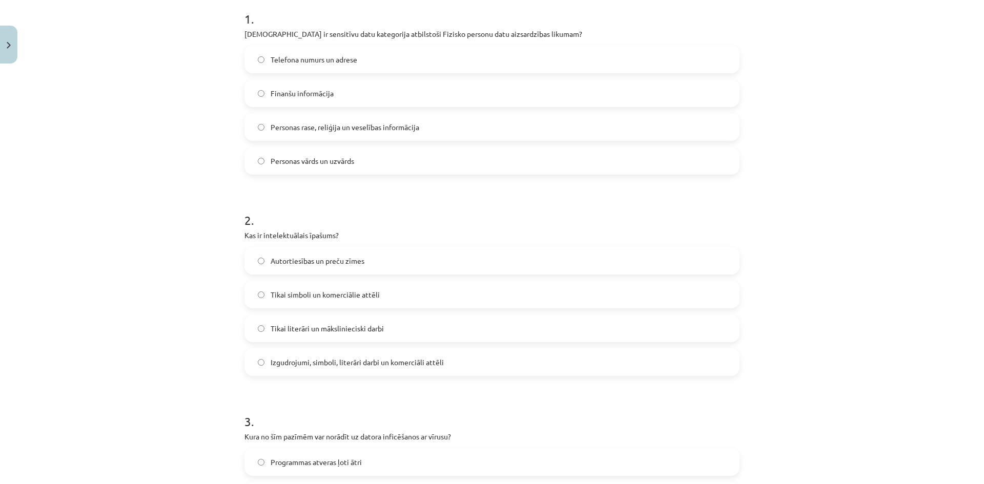
click at [366, 123] on span "Personas rase, reliģija un veselības informācija" at bounding box center [344, 127] width 149 height 11
click at [342, 360] on span "Izgudrojumi, simboli, literāri darbi un komerciāli attēli" at bounding box center [356, 362] width 173 height 11
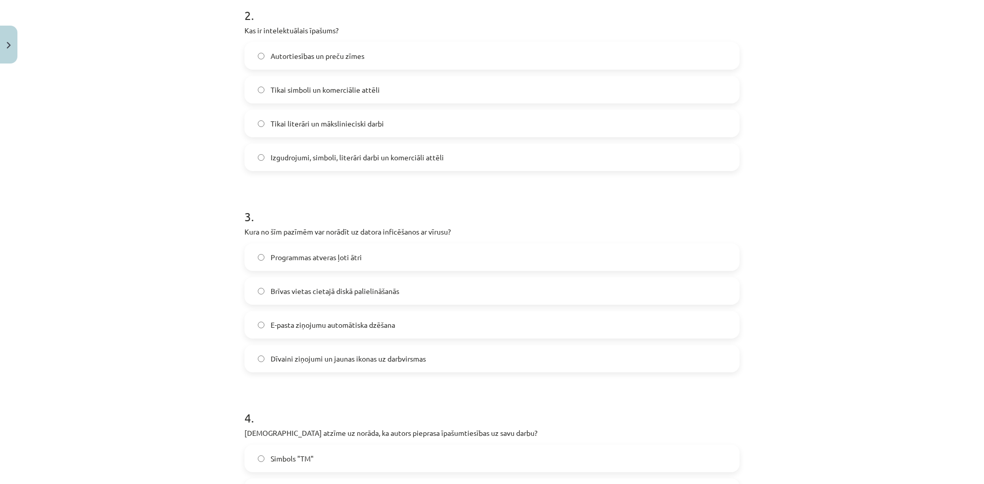
click at [352, 355] on span "Dīvaini ziņojumi un jaunas ikonas uz darbvirsmas" at bounding box center [347, 358] width 155 height 11
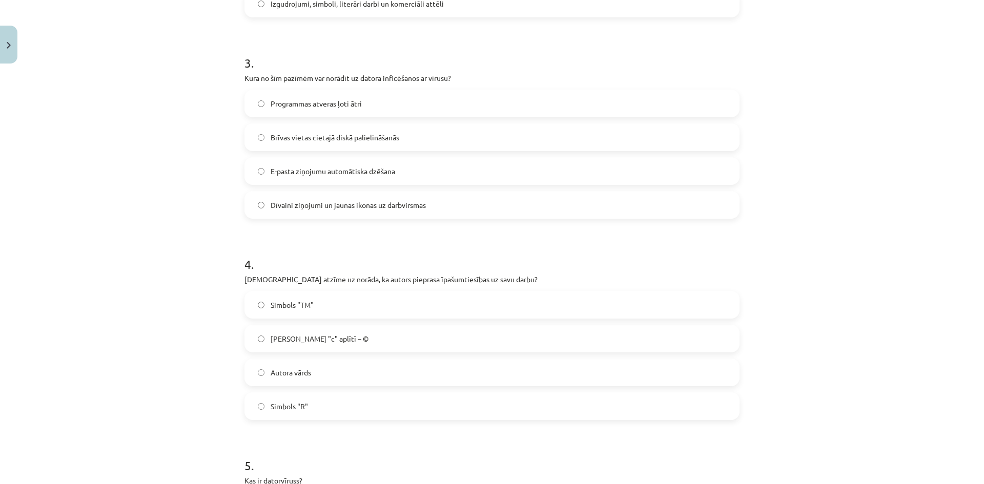
click at [321, 349] on label "[PERSON_NAME] "c" aplītī – ©" at bounding box center [491, 339] width 493 height 26
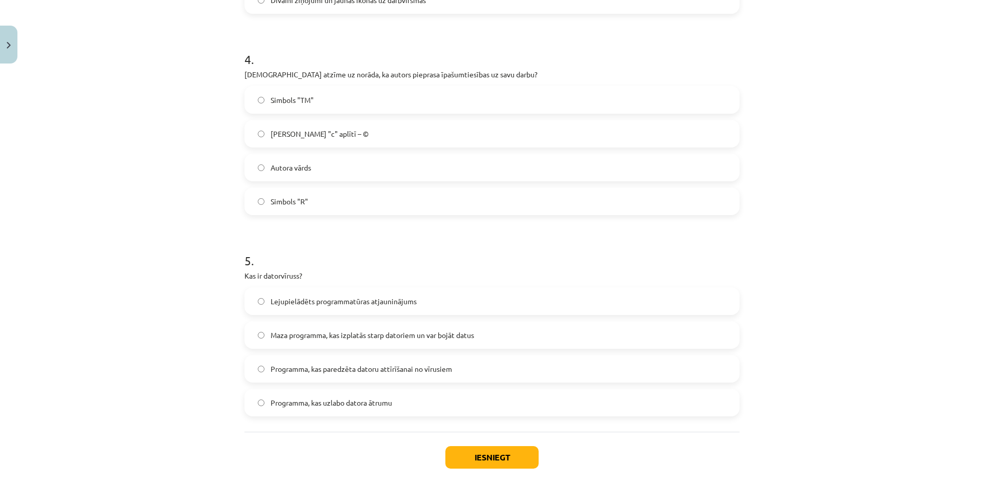
scroll to position [825, 0]
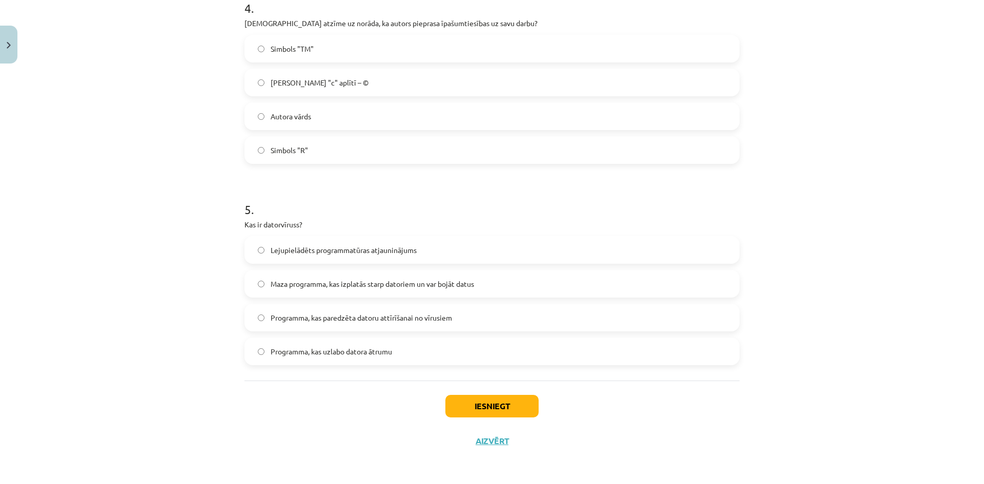
click at [381, 285] on span "Maza programma, kas izplatās starp datoriem un var bojāt datus" at bounding box center [371, 284] width 203 height 11
click at [454, 402] on button "Iesniegt" at bounding box center [491, 406] width 93 height 23
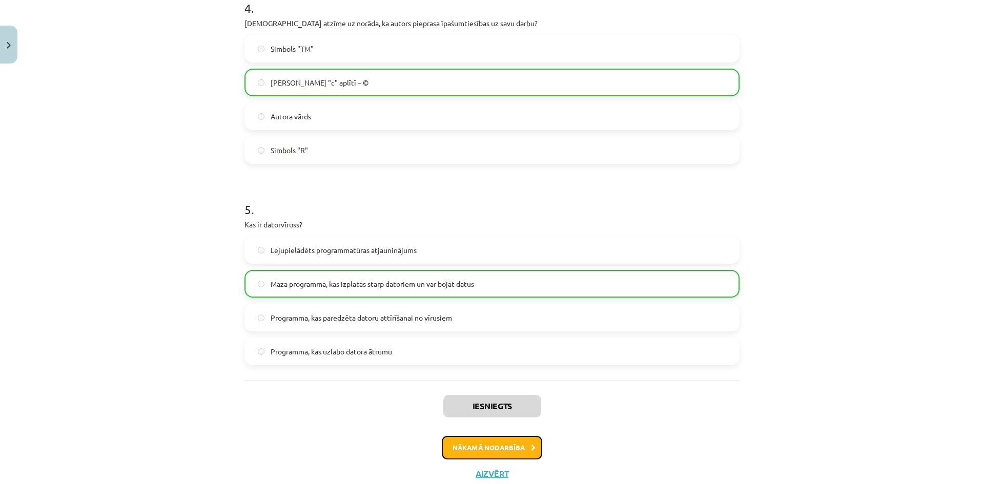
click at [483, 443] on button "Nākamā nodarbība" at bounding box center [492, 448] width 100 height 24
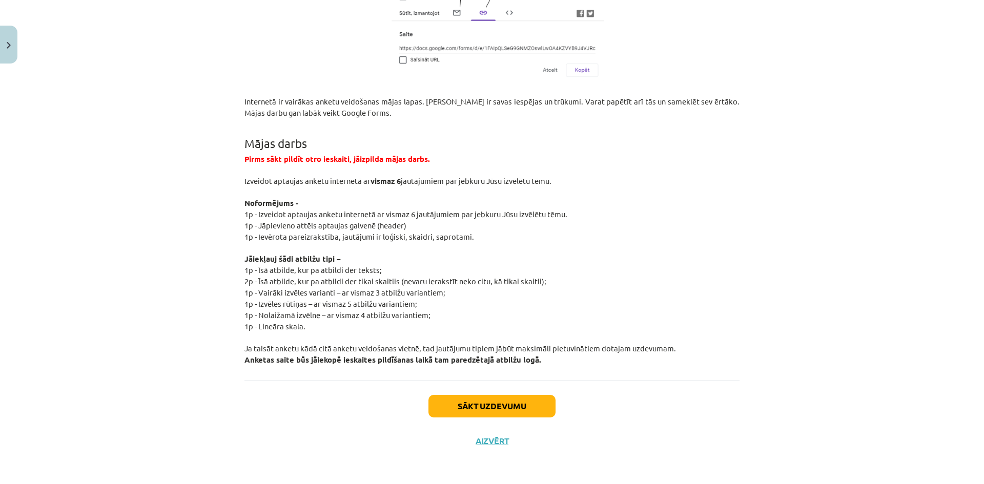
click at [468, 394] on div "Sākt uzdevumu Aizvērt" at bounding box center [491, 417] width 495 height 72
click at [470, 399] on button "Sākt uzdevumu" at bounding box center [491, 406] width 127 height 23
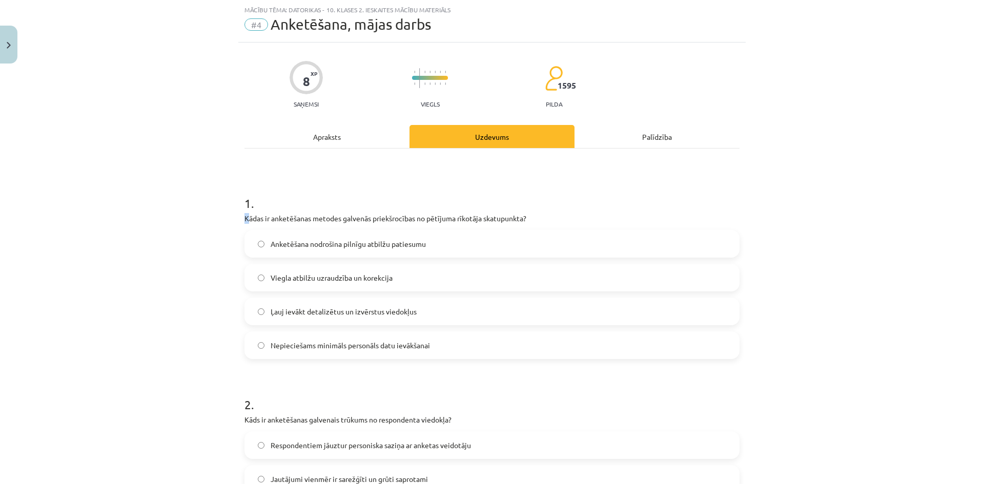
click at [244, 219] on p "Kādas ir anketēšanas metodes galvenās priekšrocības no pētījuma rīkotāja skatup…" at bounding box center [491, 218] width 495 height 11
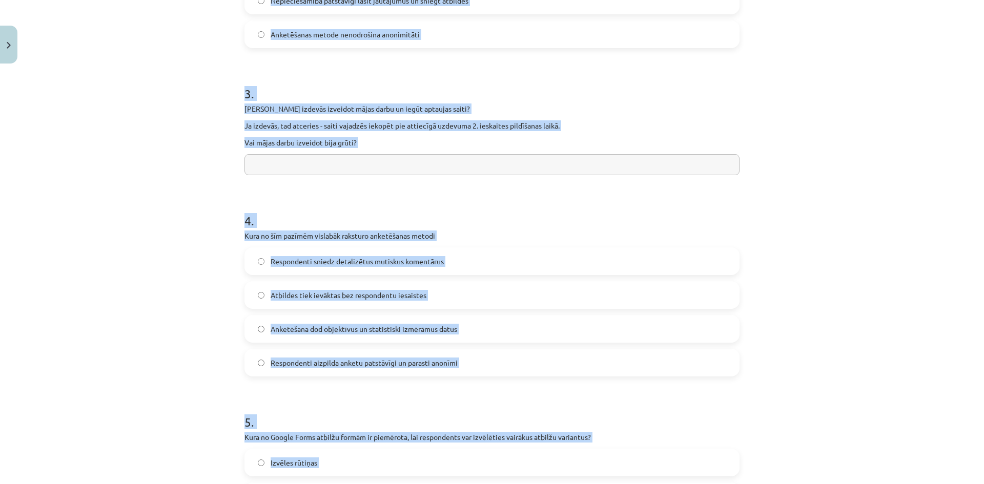
scroll to position [750, 0]
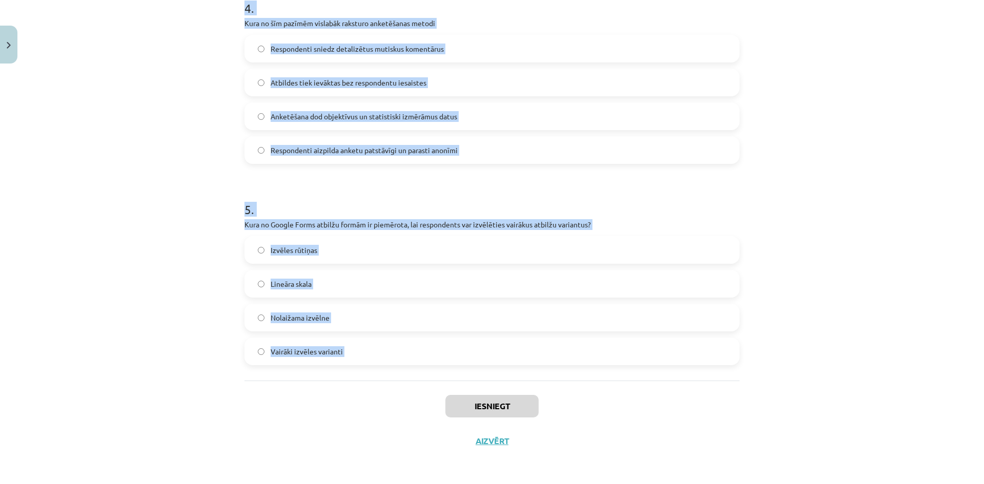
drag, startPoint x: 243, startPoint y: 219, endPoint x: 393, endPoint y: 360, distance: 206.2
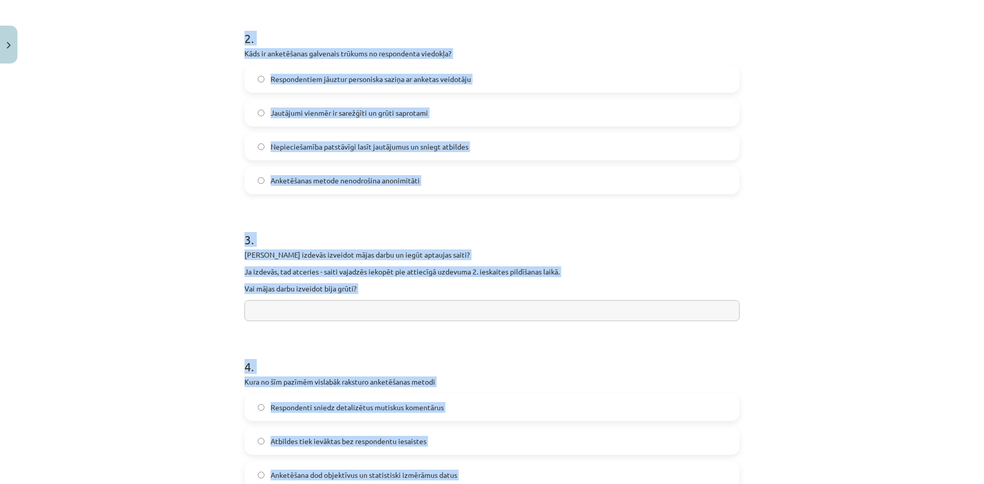
scroll to position [85, 0]
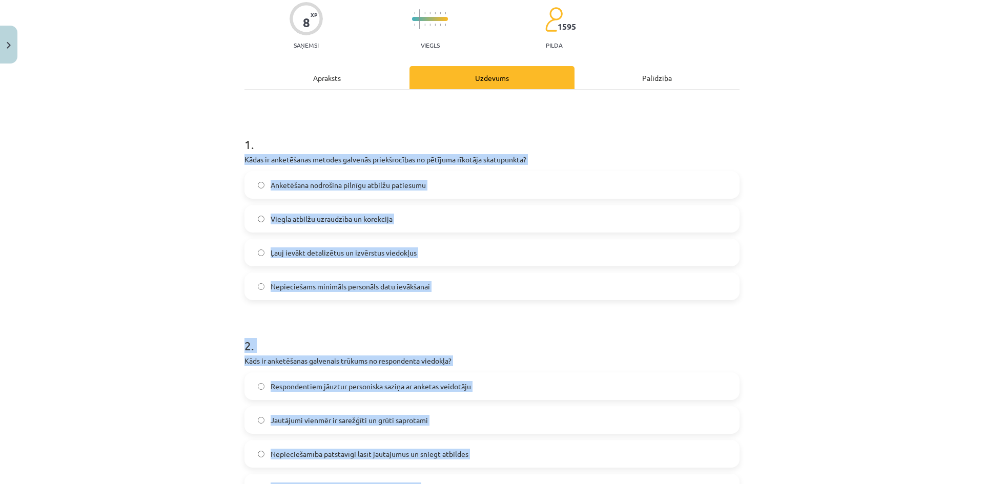
click at [205, 226] on div "Mācību tēma: Datorikas - 10. klases 2. ieskaites mācību materiāls #4 Anketēšana…" at bounding box center [492, 242] width 984 height 484
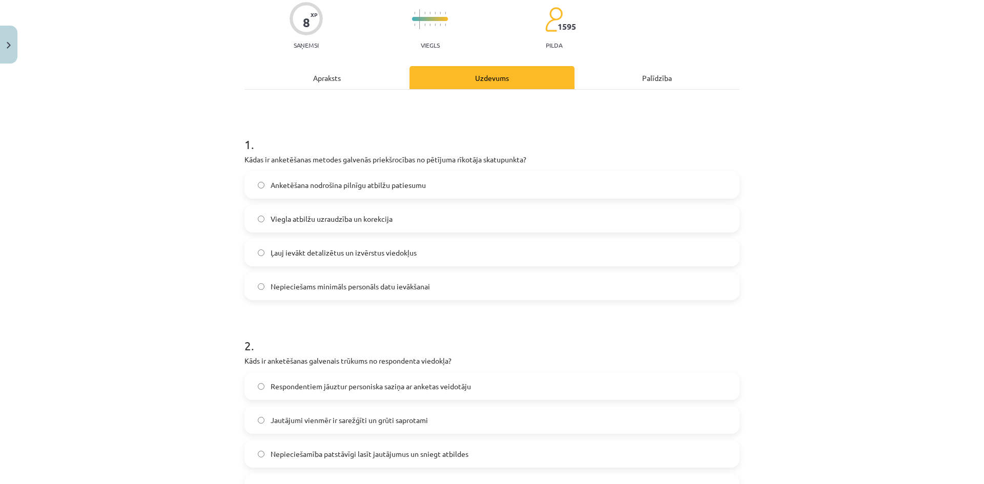
click at [339, 287] on span "Nepieciešams minimāls personāls datu ievākšanai" at bounding box center [349, 286] width 159 height 11
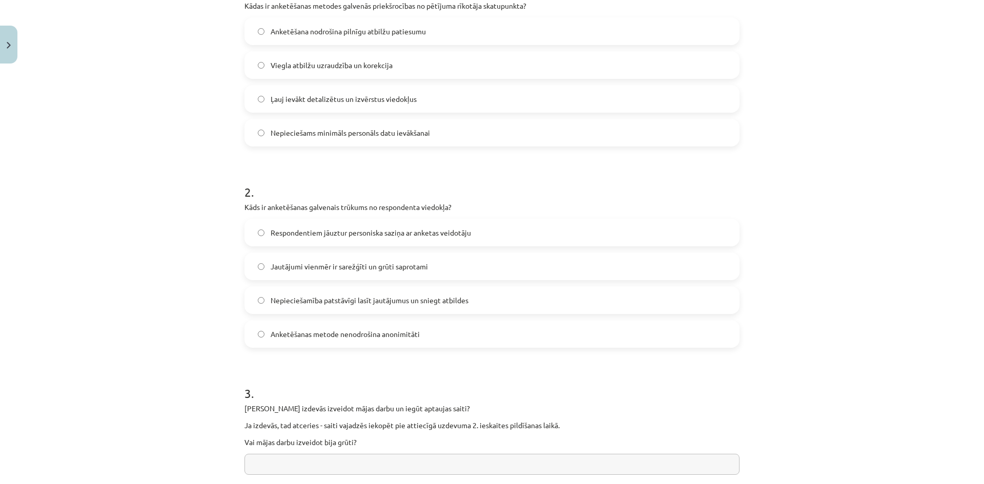
click at [345, 301] on span "Nepieciešamība patstāvīgi lasīt jautājumus un sniegt atbildes" at bounding box center [369, 300] width 198 height 11
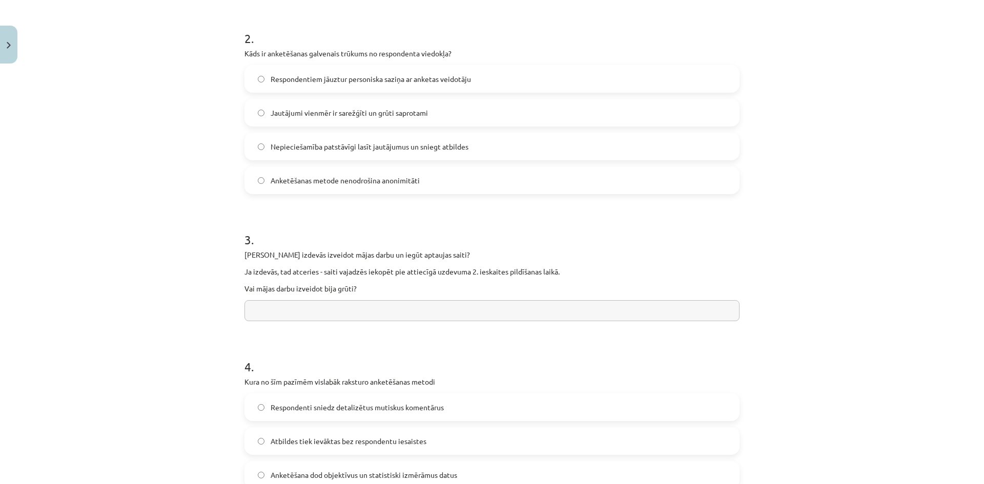
scroll to position [443, 0]
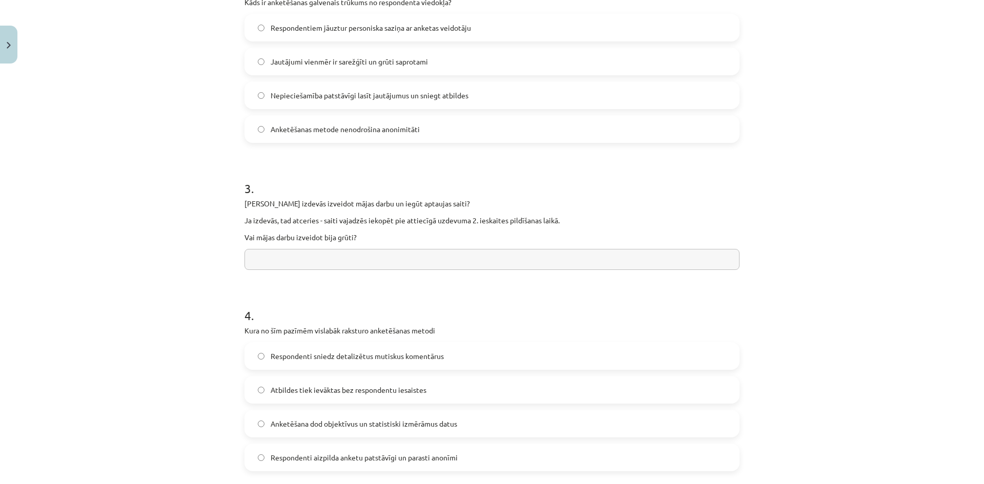
click at [329, 251] on input "text" at bounding box center [491, 259] width 495 height 21
type input "**"
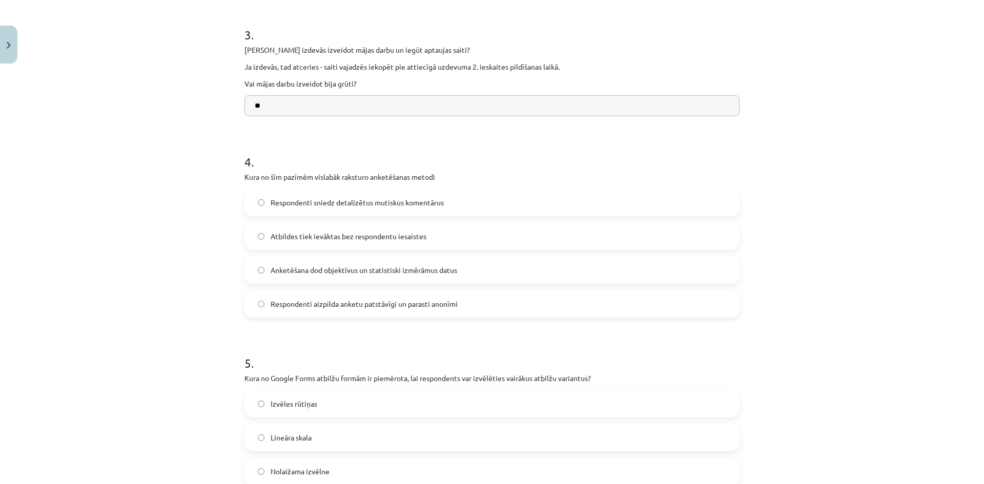
click at [354, 314] on label "Respondenti aizpilda anketu patstāvīgi un parasti anonīmi" at bounding box center [491, 304] width 493 height 26
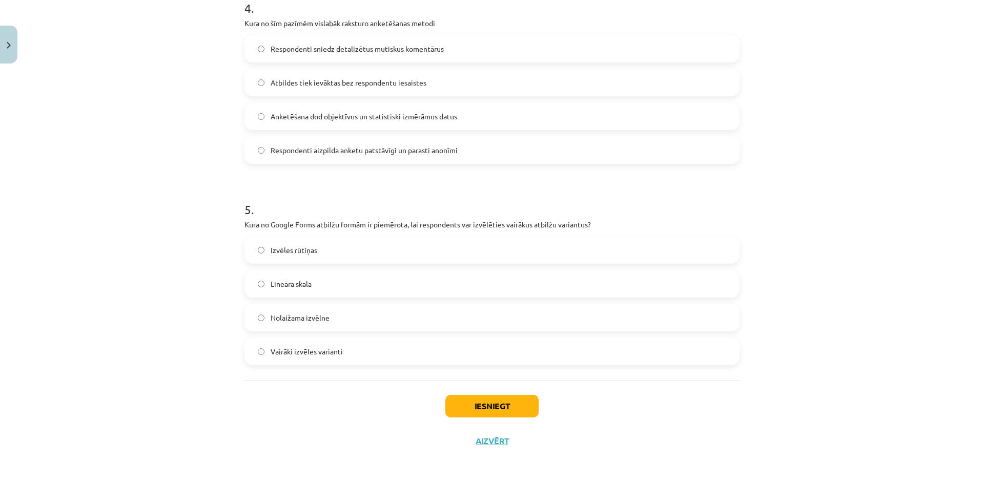
click at [350, 280] on label "Lineāra skala" at bounding box center [491, 284] width 493 height 26
click at [457, 404] on button "Iesniegt" at bounding box center [491, 406] width 93 height 23
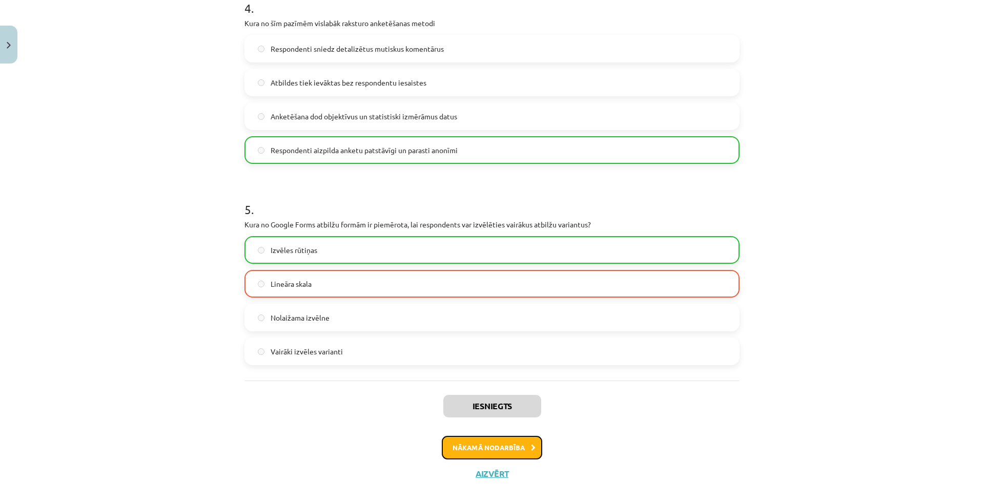
click at [484, 445] on button "Nākamā nodarbība" at bounding box center [492, 448] width 100 height 24
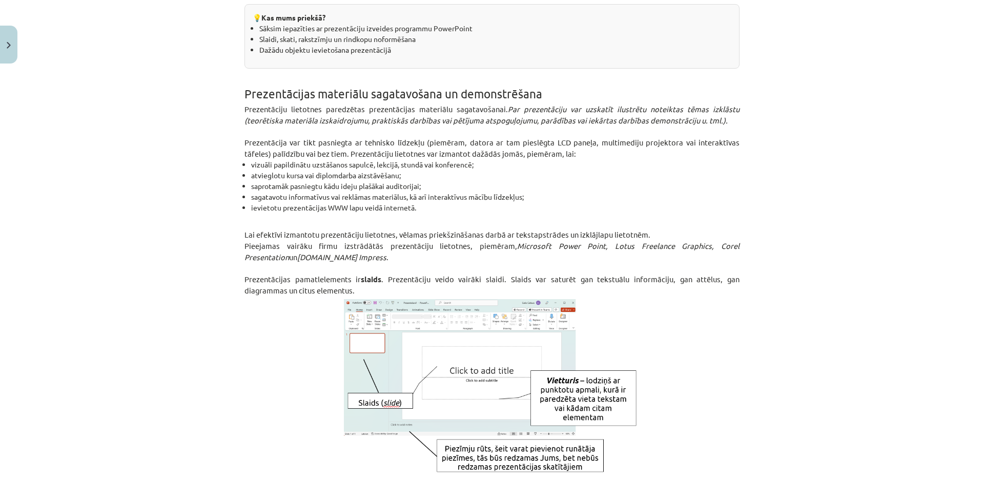
scroll to position [0, 0]
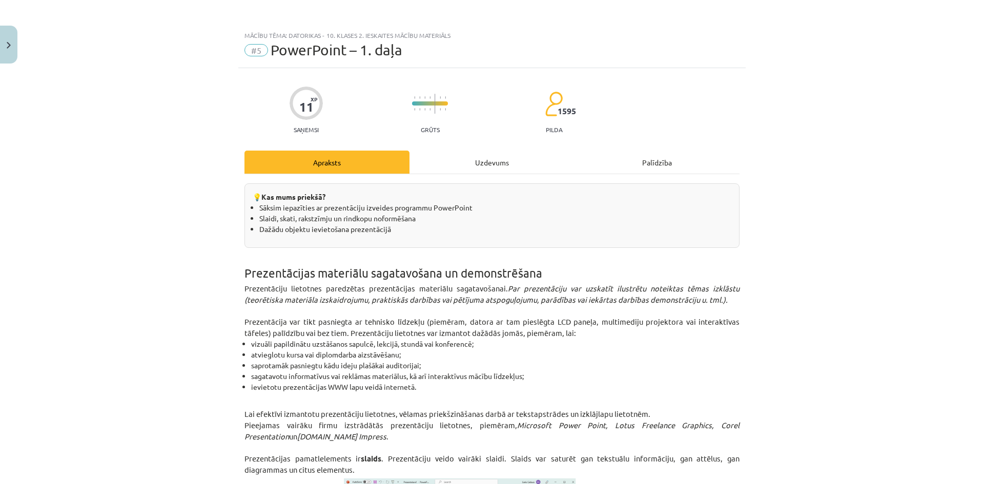
click at [453, 165] on div "Uzdevums" at bounding box center [491, 162] width 165 height 23
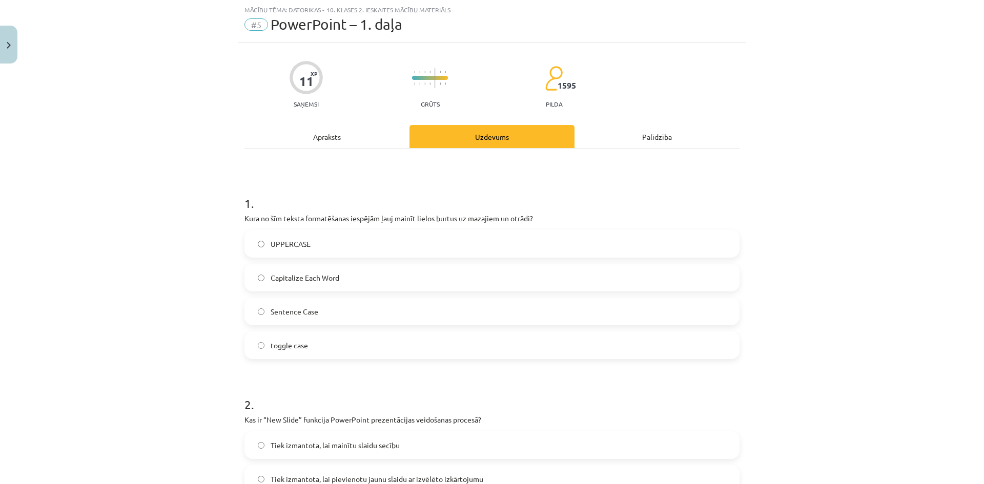
click at [368, 133] on div "Apraksts" at bounding box center [326, 136] width 165 height 23
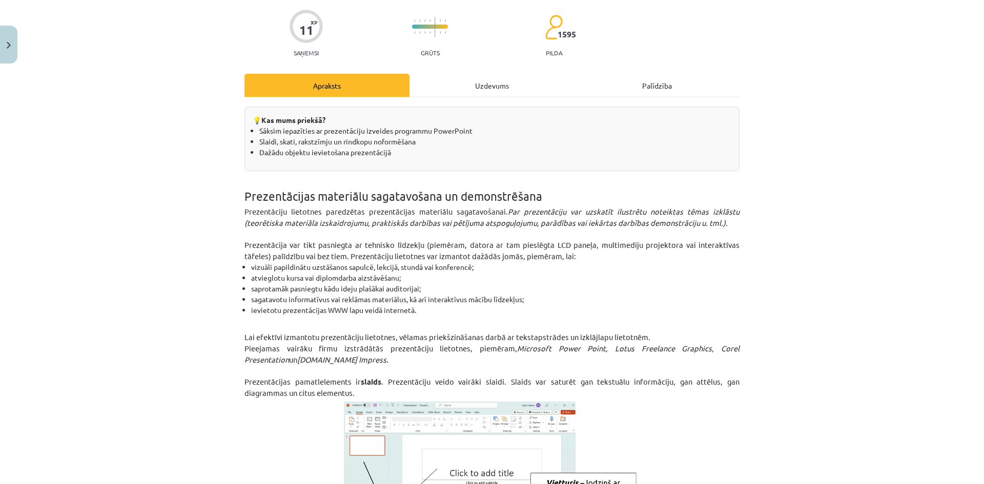
click at [447, 90] on div "Uzdevums" at bounding box center [491, 85] width 165 height 23
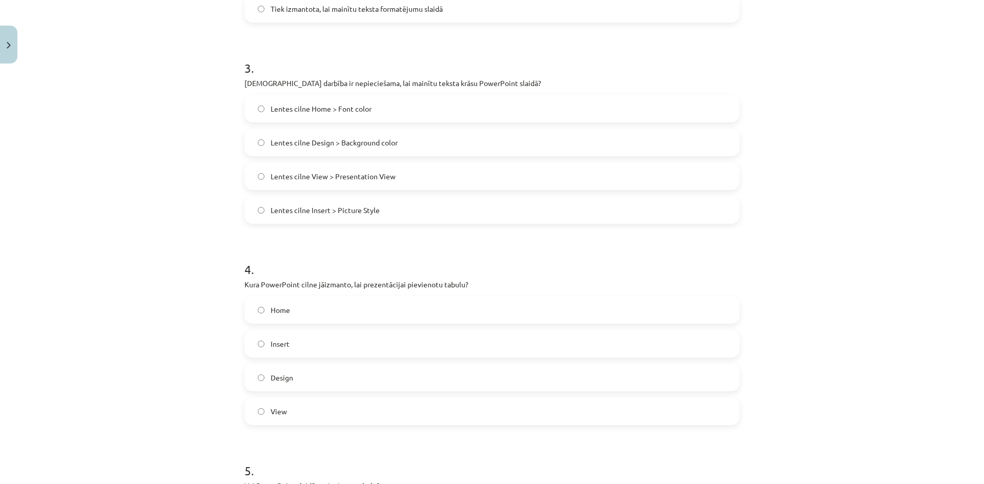
scroll to position [825, 0]
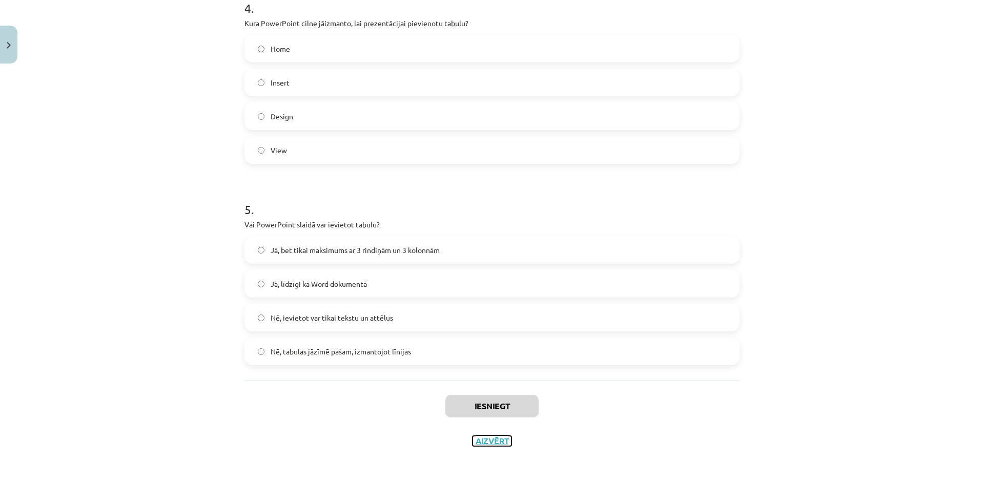
click at [483, 437] on button "Aizvērt" at bounding box center [491, 441] width 39 height 10
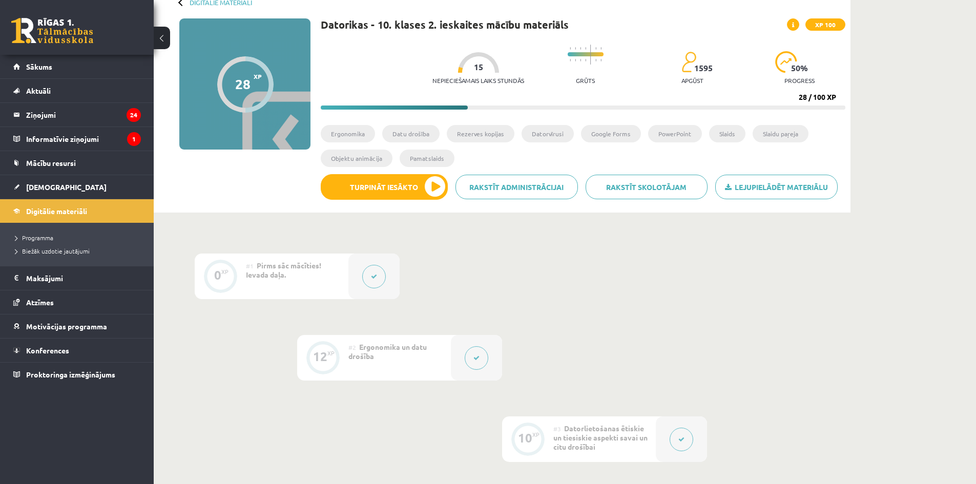
click at [477, 363] on button at bounding box center [477, 358] width 24 height 24
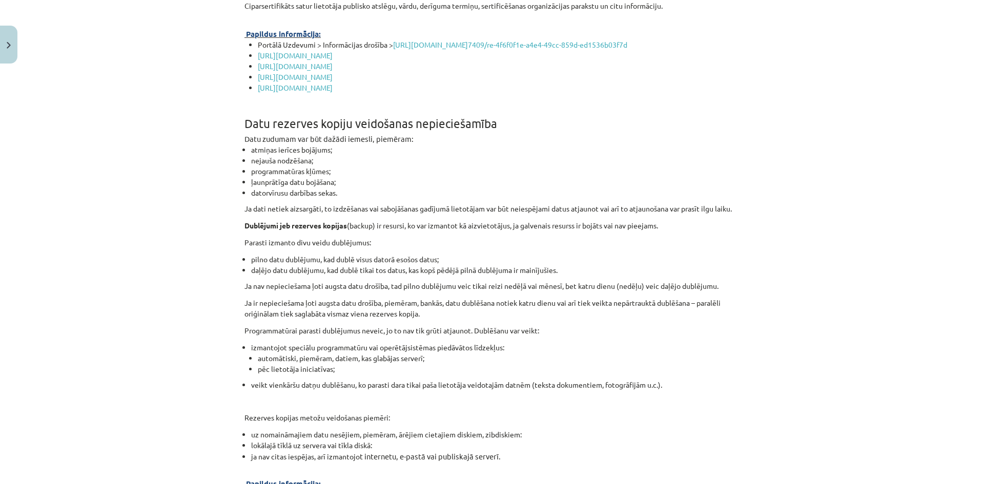
scroll to position [3176, 0]
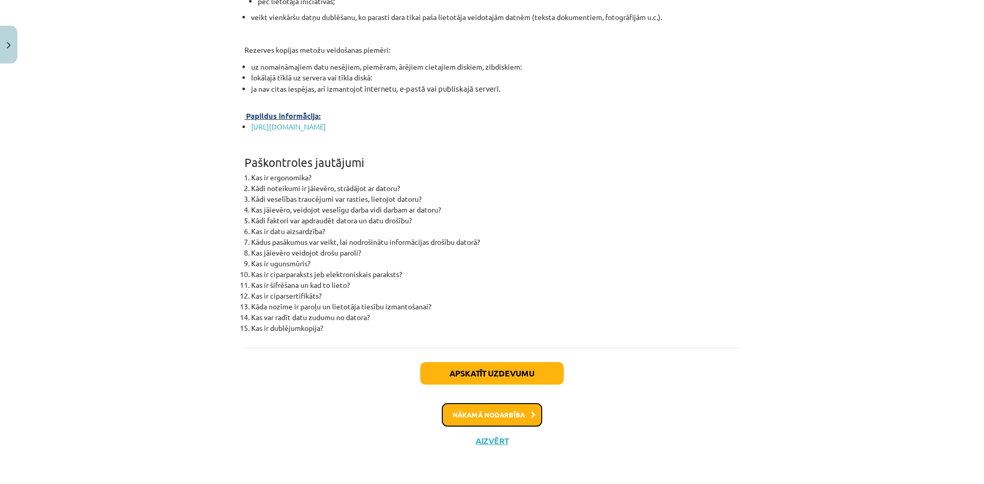
click at [502, 423] on button "Nākamā nodarbība" at bounding box center [492, 415] width 100 height 24
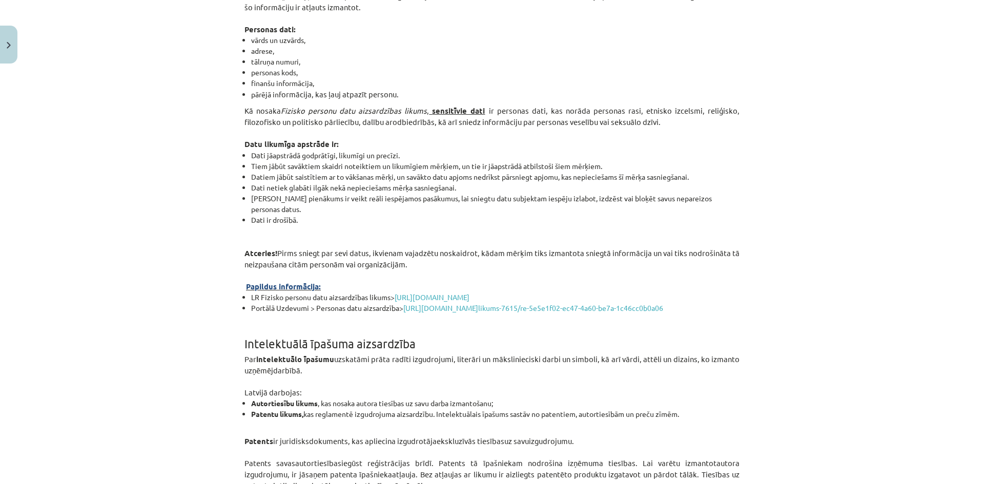
scroll to position [77, 0]
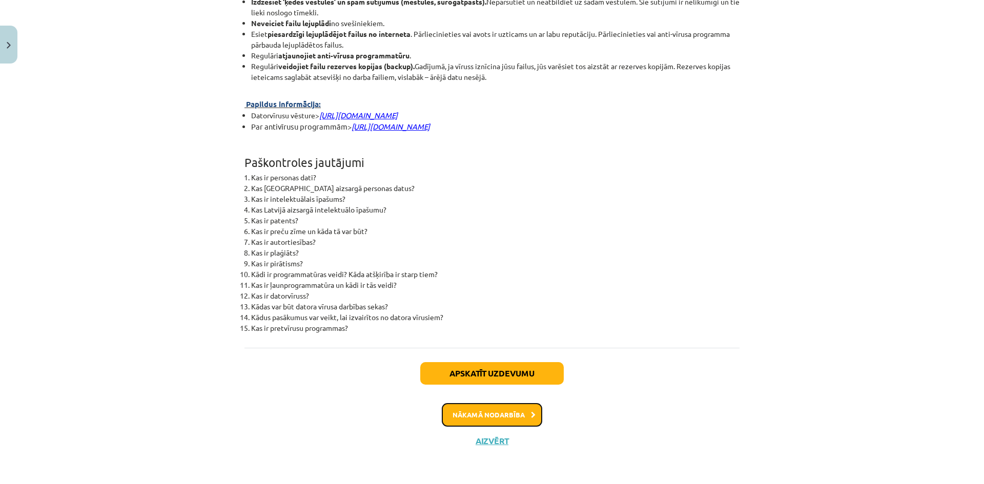
click at [509, 407] on button "Nākamā nodarbība" at bounding box center [492, 415] width 100 height 24
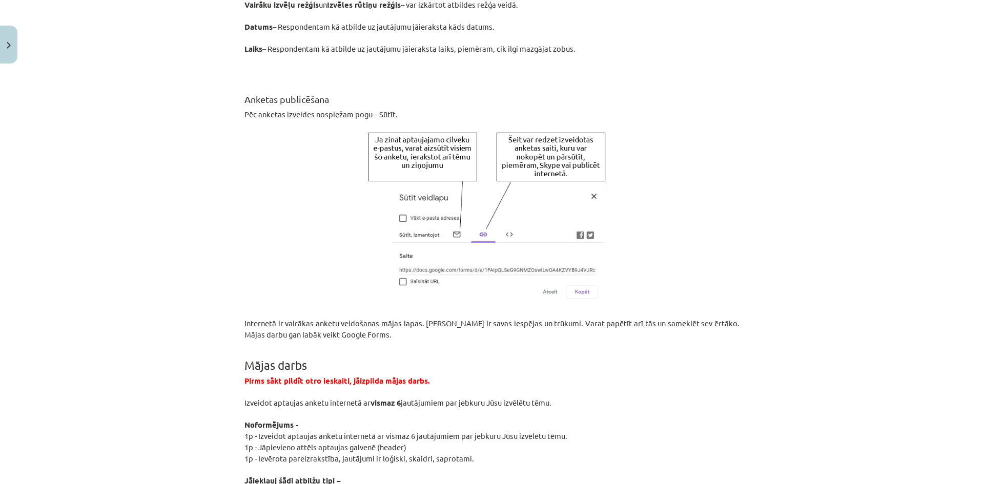
scroll to position [1870, 0]
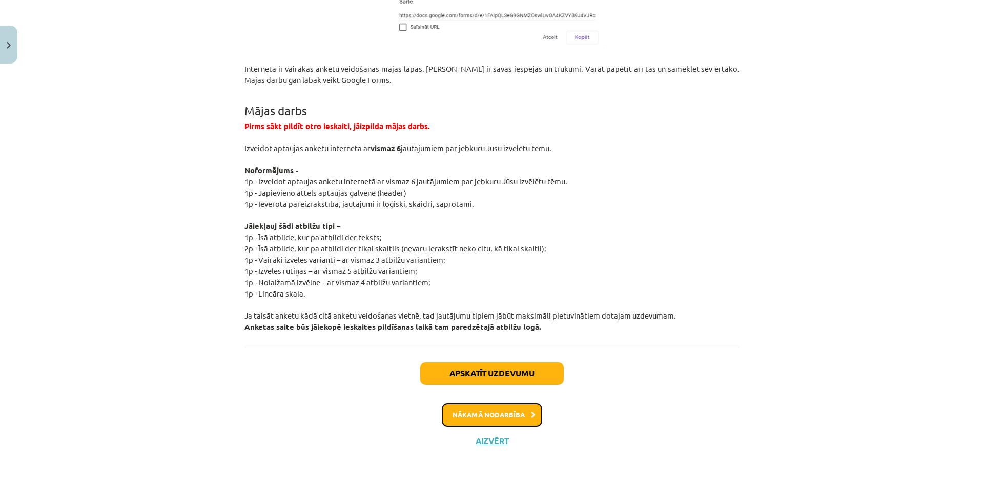
click at [507, 414] on button "Nākamā nodarbība" at bounding box center [492, 415] width 100 height 24
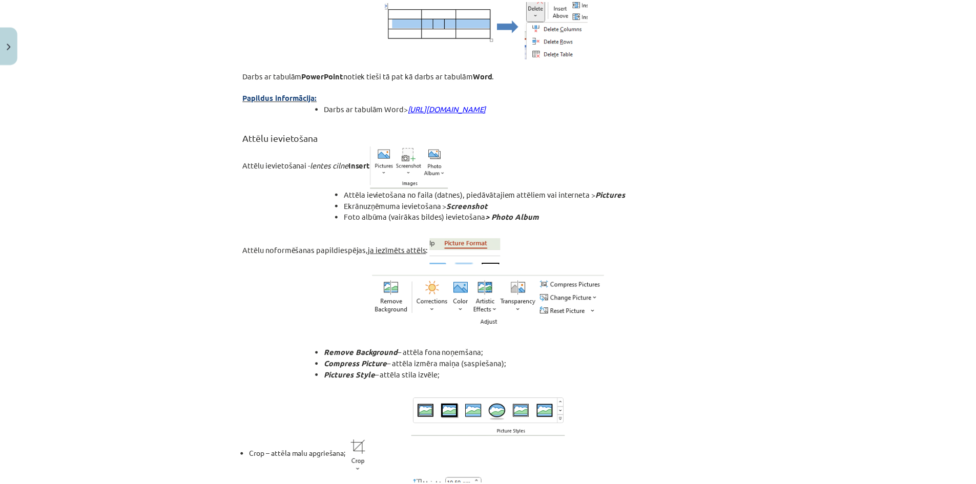
scroll to position [3602, 0]
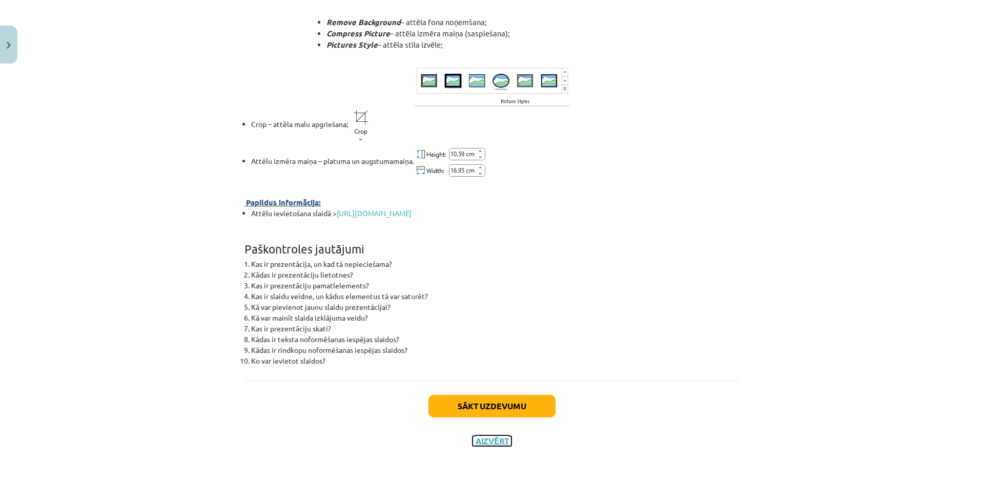
click at [495, 438] on button "Aizvērt" at bounding box center [491, 441] width 39 height 10
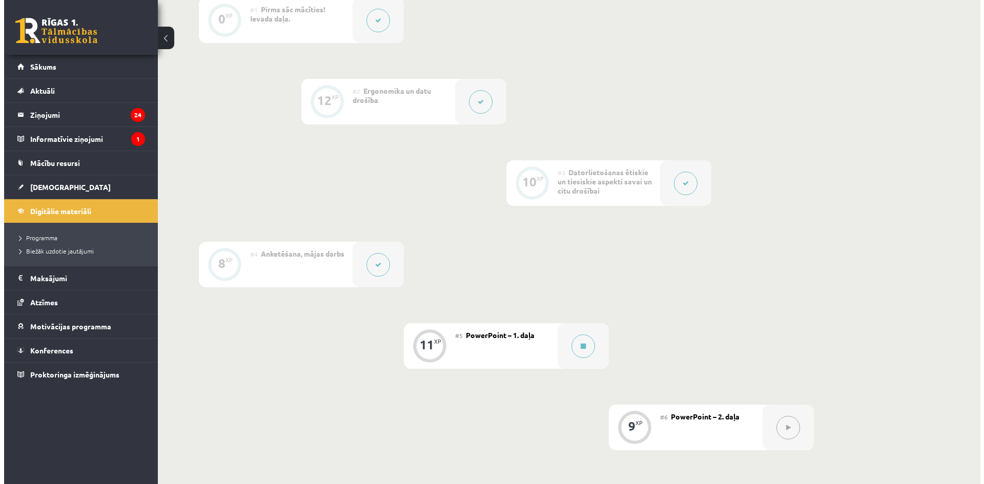
scroll to position [367, 0]
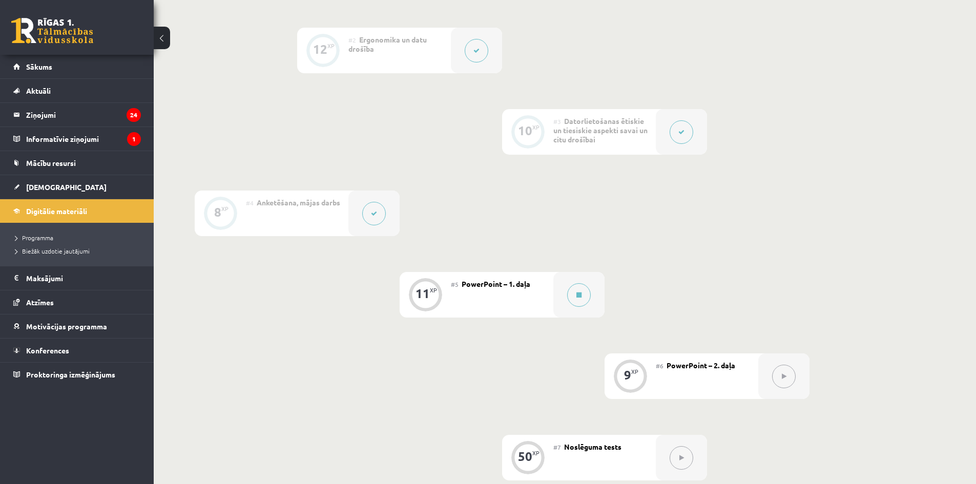
click at [374, 214] on icon at bounding box center [374, 214] width 6 height 6
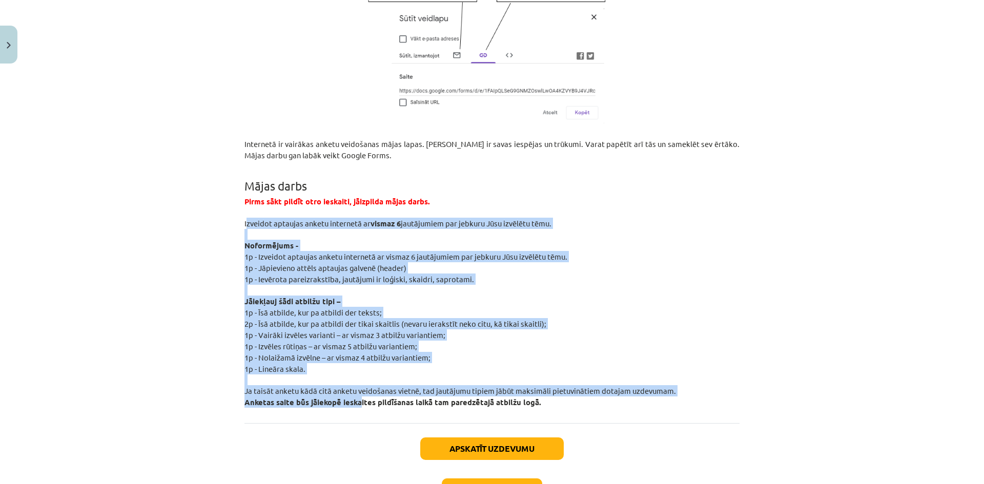
scroll to position [1844, 0]
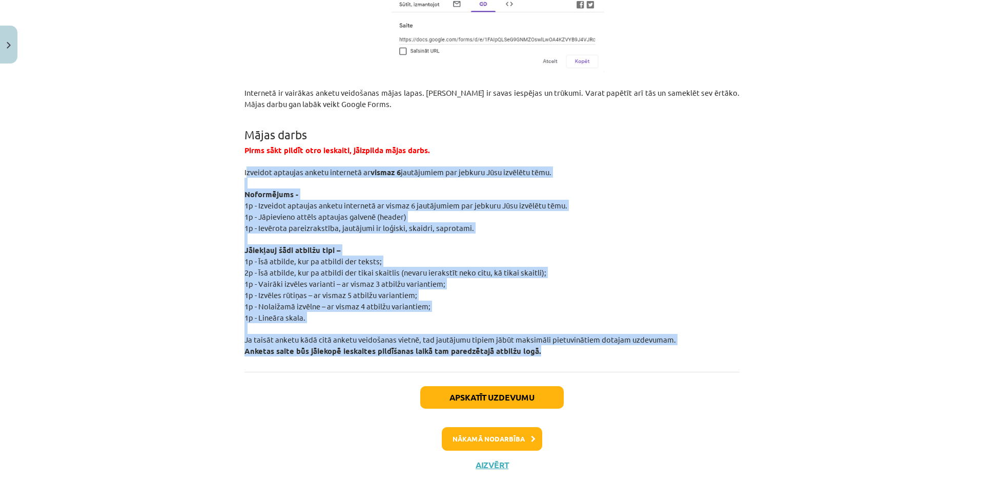
drag, startPoint x: 243, startPoint y: 327, endPoint x: 554, endPoint y: 364, distance: 313.6
copy div "zveidot aptaujas anketu internetā ar vismaz 6 jautājumiem par jebkuru Jūsu izvē…"
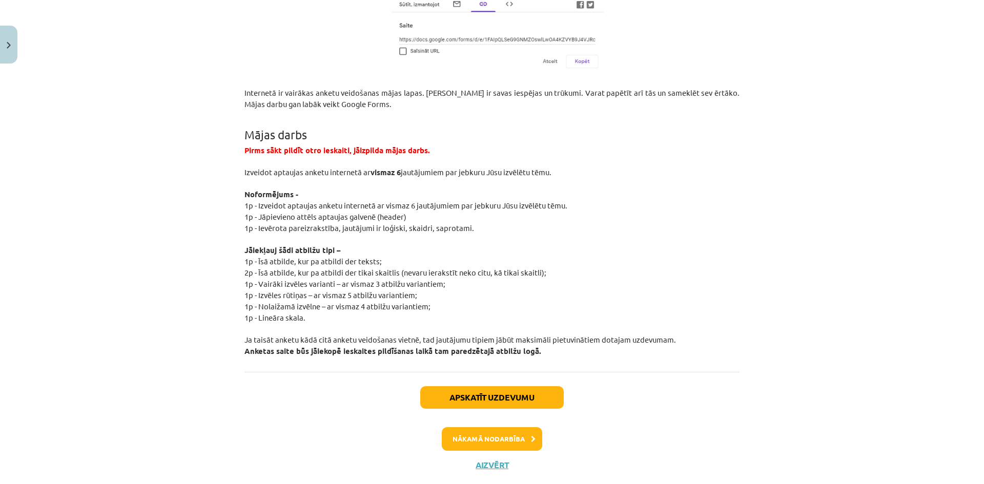
click at [221, 141] on div "Mācību tēma: Datorikas - 10. klases 2. ieskaites mācību materiāls #4 Anketēšana…" at bounding box center [492, 242] width 984 height 484
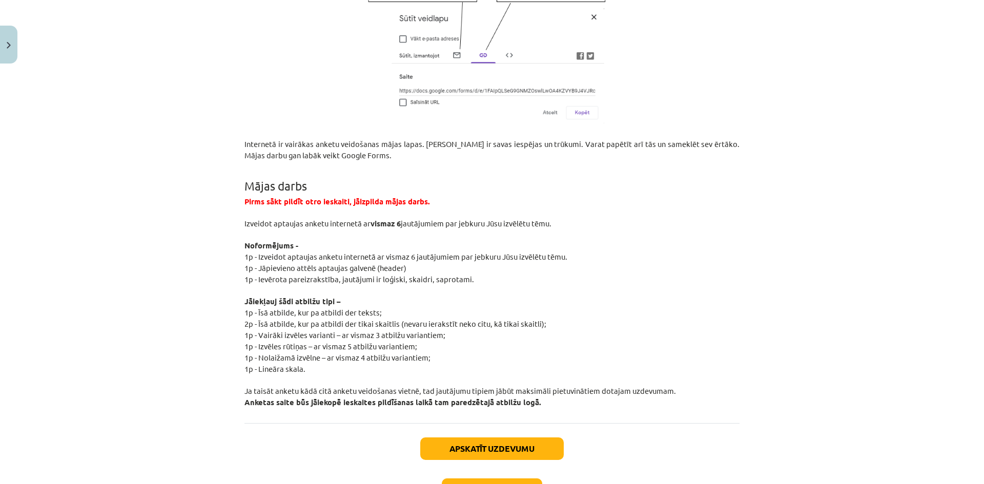
drag, startPoint x: 314, startPoint y: 158, endPoint x: 368, endPoint y: 162, distance: 54.4
click at [368, 161] on p "Internetā ir vairākas anketu veidošanas mājas lapas. Katrai ir savas iespējas u…" at bounding box center [491, 149] width 495 height 23
click at [374, 168] on h1 "Mājas darbs" at bounding box center [491, 177] width 495 height 32
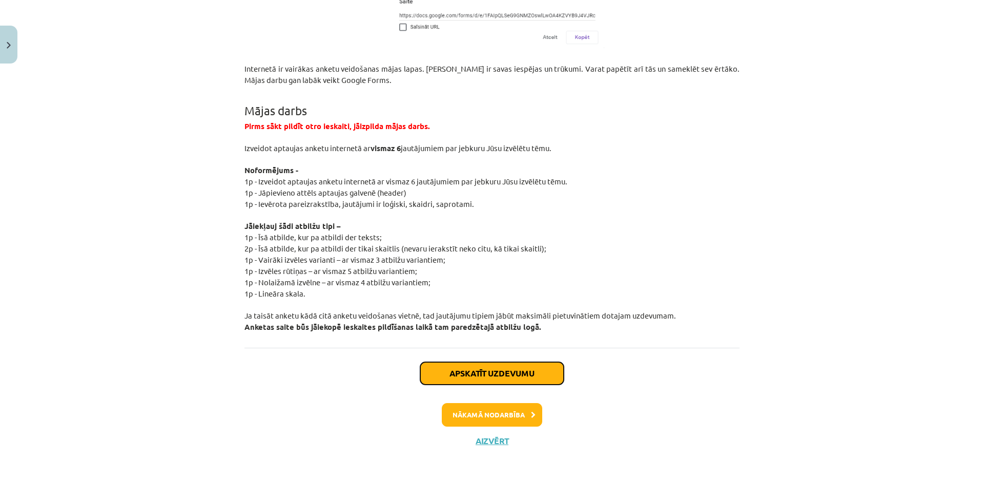
click at [486, 379] on button "Apskatīt uzdevumu" at bounding box center [491, 373] width 143 height 23
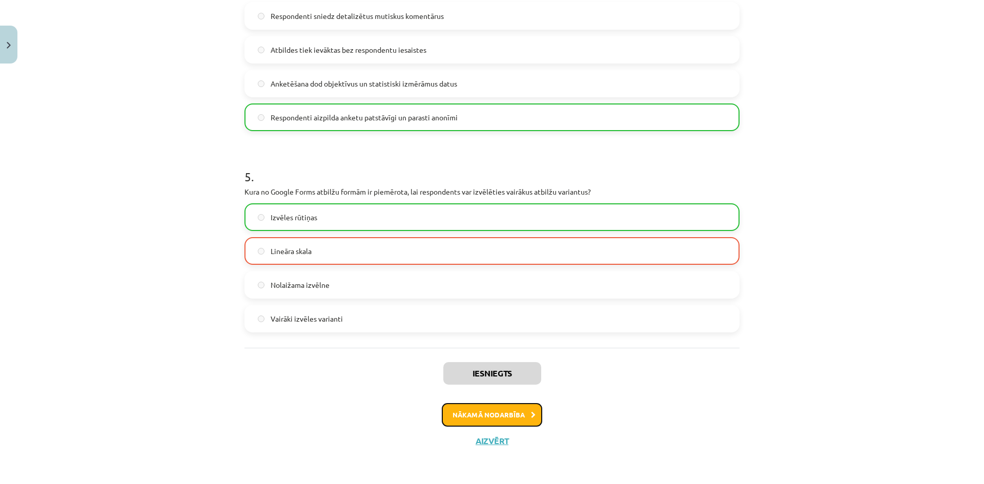
click at [475, 414] on button "Nākamā nodarbība" at bounding box center [492, 415] width 100 height 24
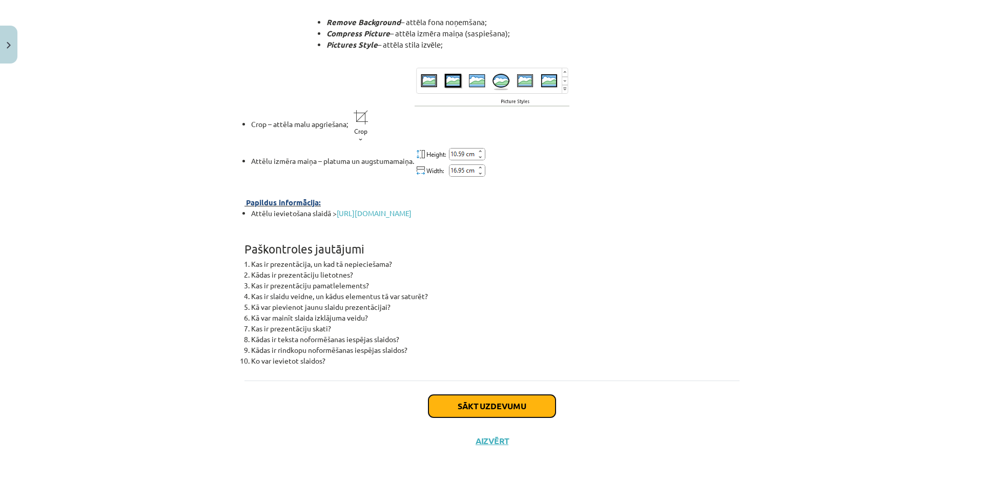
click at [484, 418] on button "Sākt uzdevumu" at bounding box center [491, 406] width 127 height 23
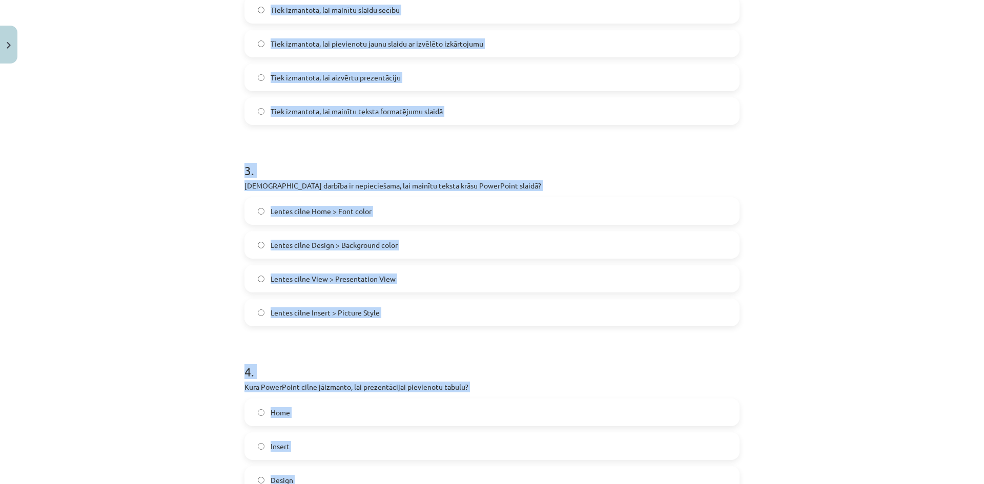
scroll to position [825, 0]
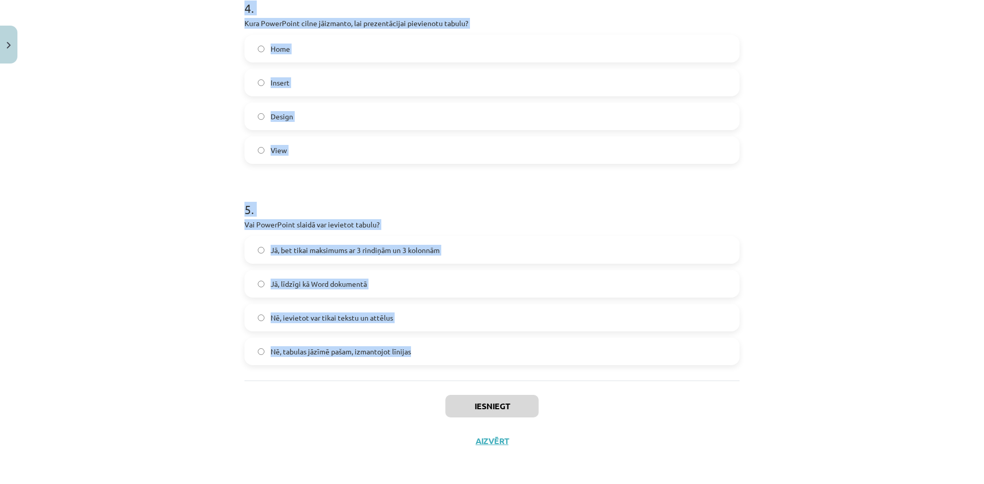
drag, startPoint x: 242, startPoint y: 245, endPoint x: 469, endPoint y: 358, distance: 253.6
copy form "Kura no šīm teksta formatēšanas iespējām ļauj mainīt lielos burtus uz mazajiem …"
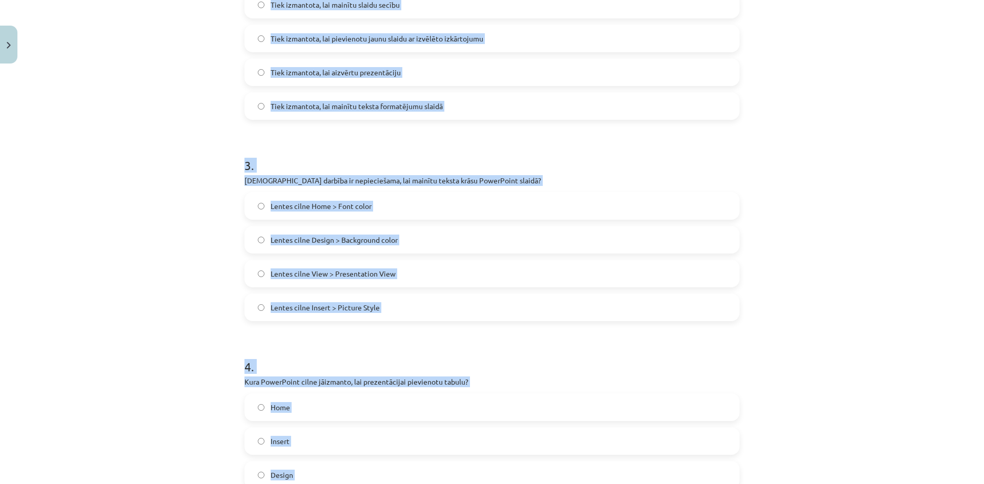
scroll to position [210, 0]
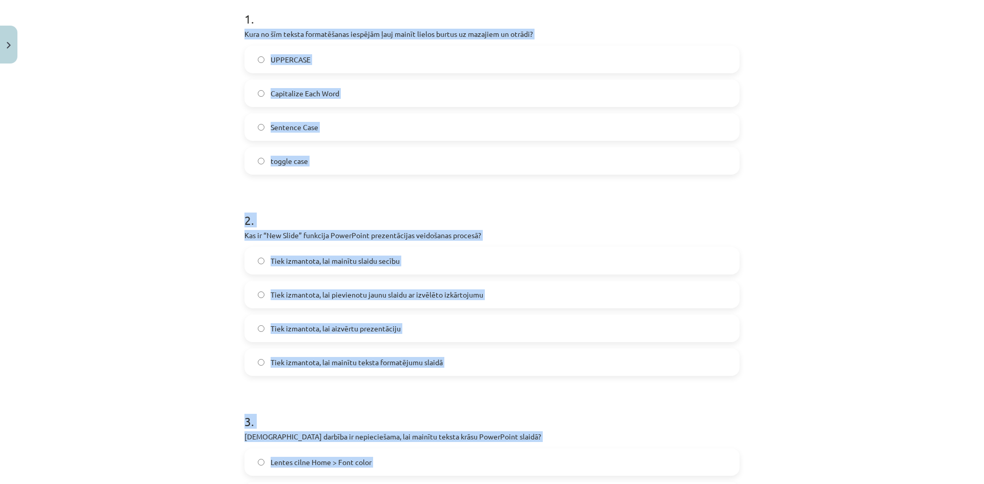
click at [177, 198] on div "Mācību tēma: Datorikas - 10. klases 2. ieskaites mācību materiāls #5 PowerPoint…" at bounding box center [492, 242] width 984 height 484
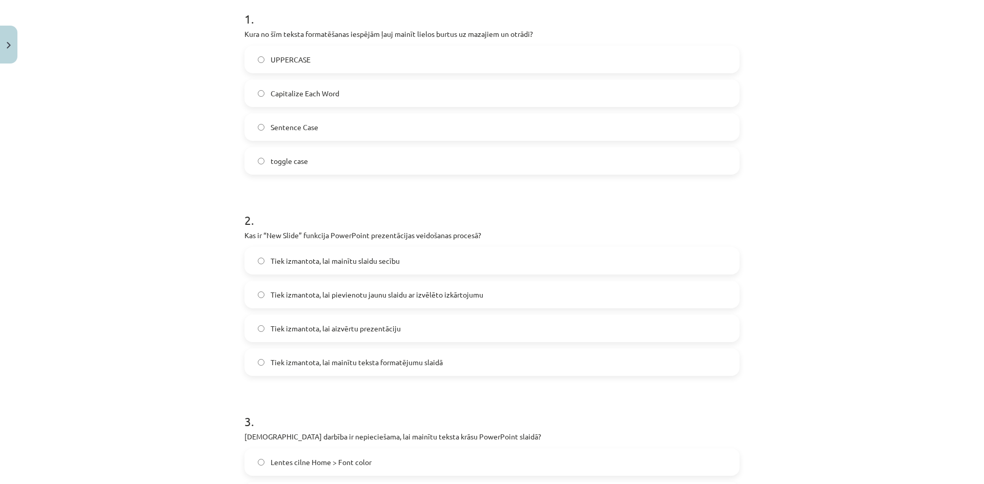
click at [314, 150] on label "toggle case" at bounding box center [491, 161] width 493 height 26
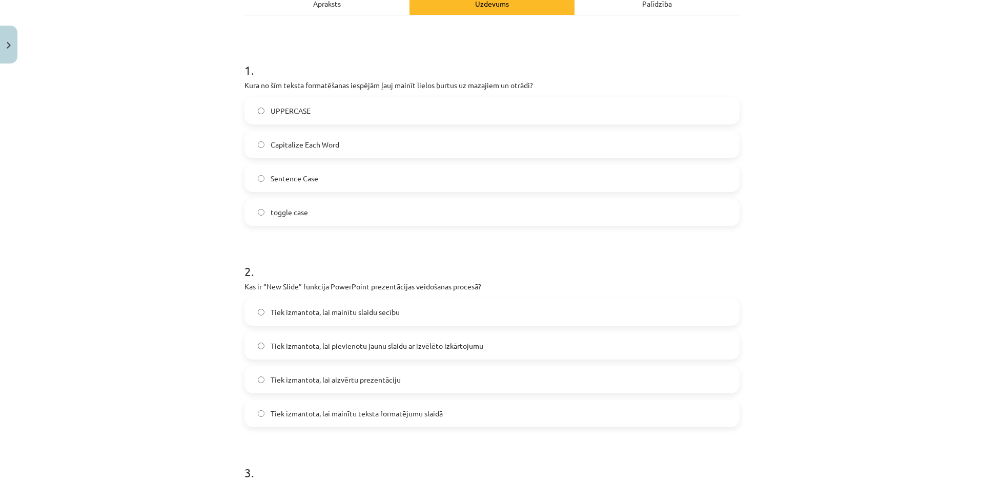
click at [351, 312] on span "Tiek izmantota, lai mainītu slaidu secību" at bounding box center [334, 312] width 129 height 11
click at [352, 350] on span "Tiek izmantota, lai pievienotu jaunu slaidu ar izvēlēto izkārtojumu" at bounding box center [376, 346] width 213 height 11
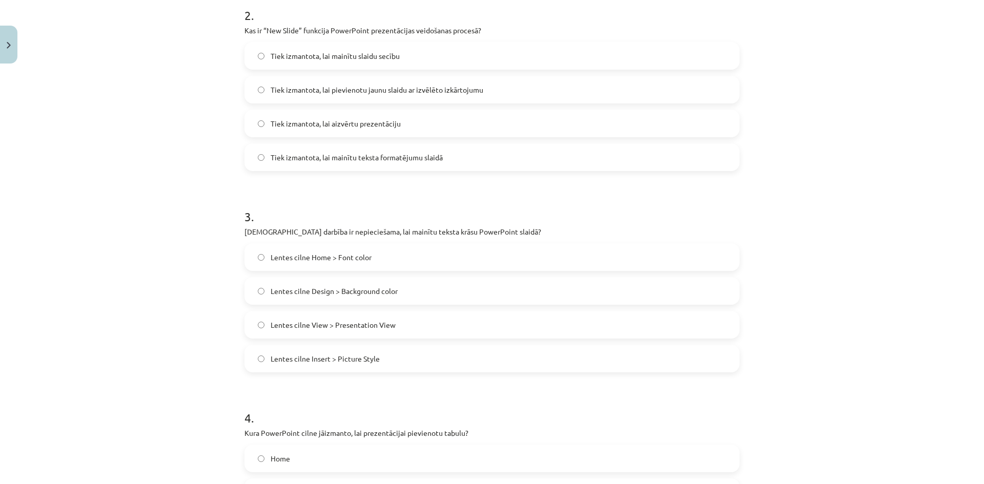
click at [352, 258] on span "Lentes cilne Home > Font color" at bounding box center [320, 257] width 101 height 11
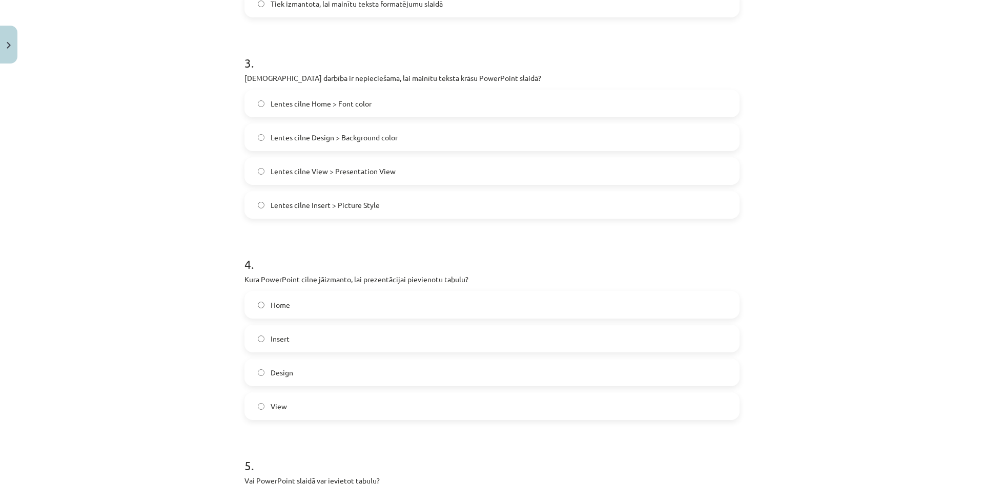
click at [276, 344] on span "Insert" at bounding box center [279, 338] width 19 height 11
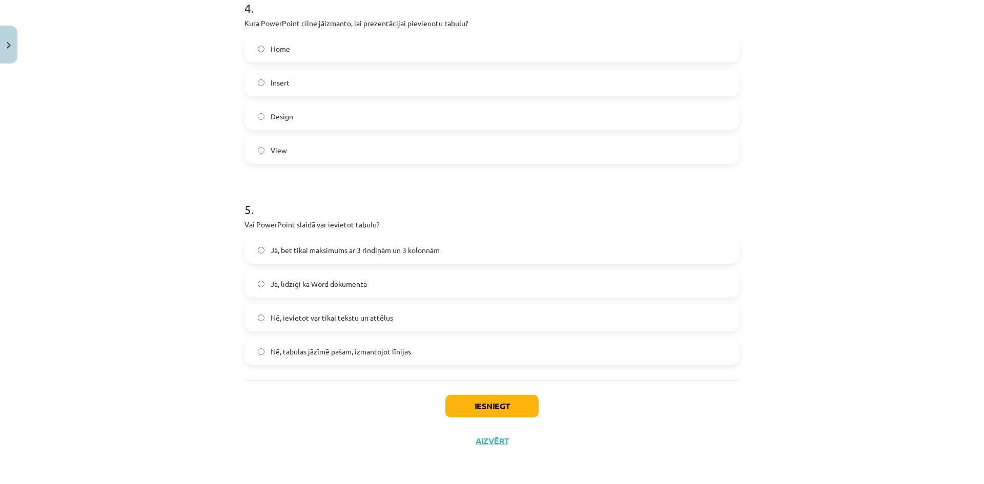
click at [369, 285] on label "Jā, līdzīgi kā Word dokumentā" at bounding box center [491, 284] width 493 height 26
click at [505, 426] on div "Iesniegt Aizvērt" at bounding box center [491, 417] width 495 height 72
click at [494, 405] on button "Iesniegt" at bounding box center [491, 406] width 93 height 23
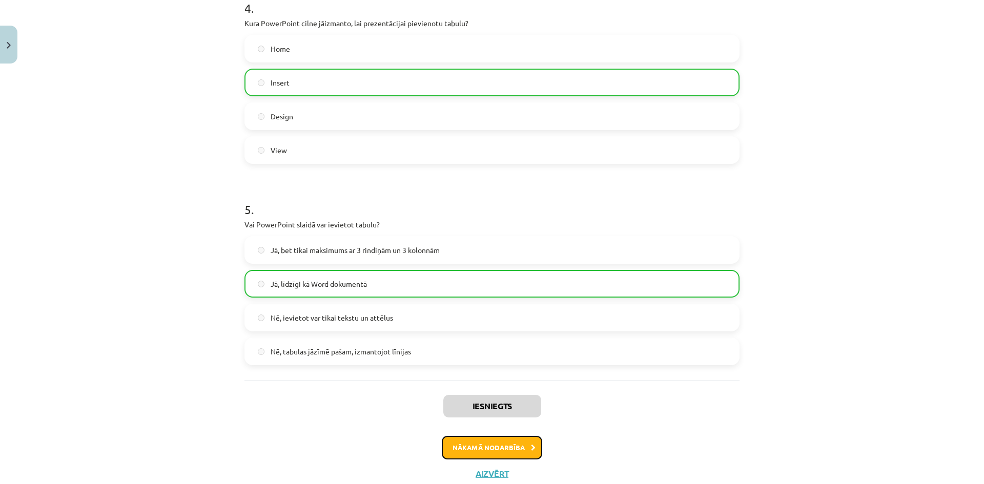
click at [513, 442] on button "Nākamā nodarbība" at bounding box center [492, 448] width 100 height 24
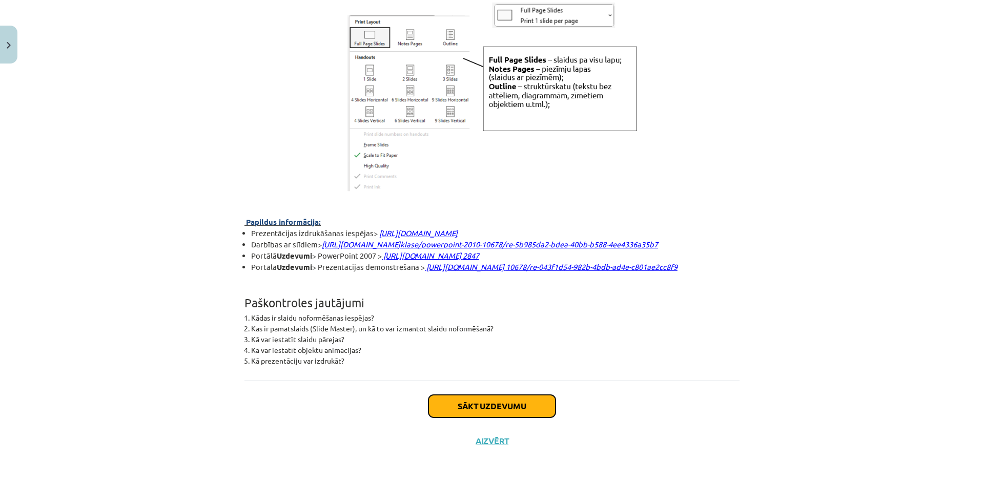
click at [475, 408] on button "Sākt uzdevumu" at bounding box center [491, 406] width 127 height 23
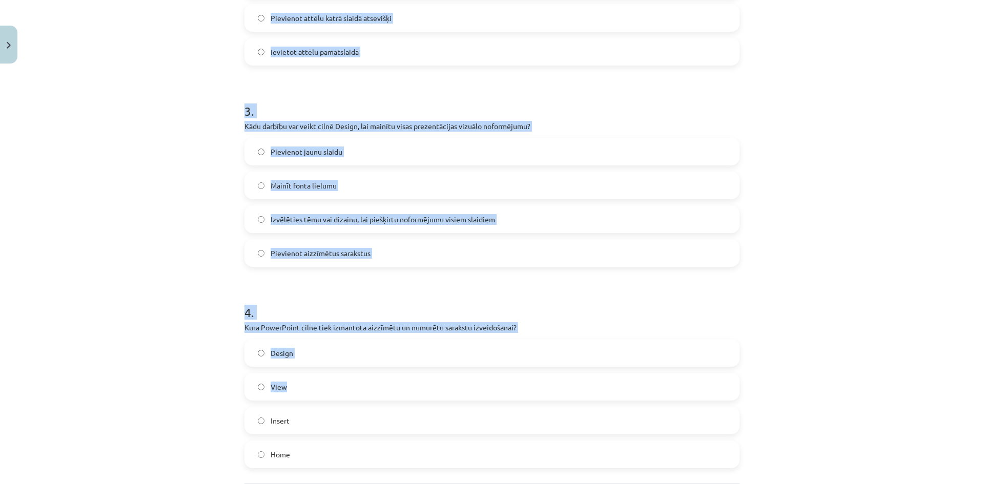
scroll to position [641, 0]
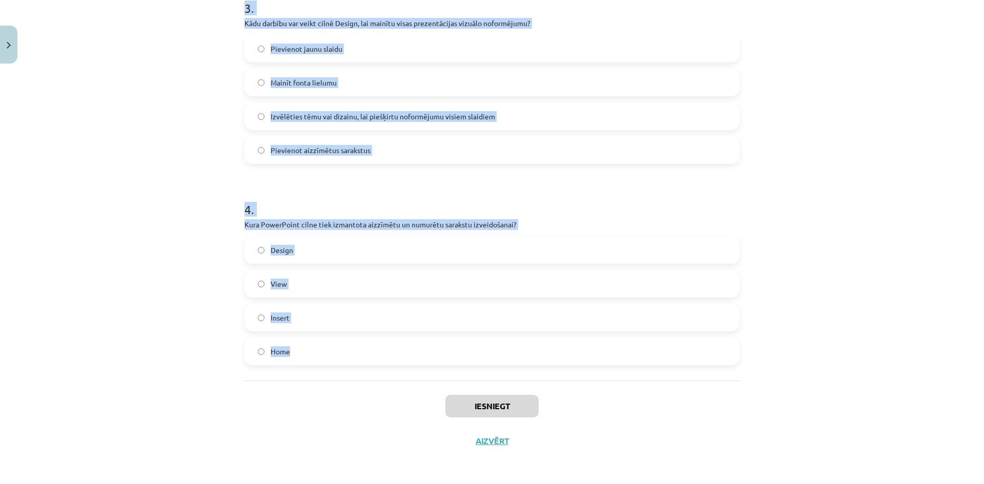
drag, startPoint x: 241, startPoint y: 219, endPoint x: 435, endPoint y: 367, distance: 244.2
copy form "Animācijas efekti cilnē - Animations: Vai tekstam slaidā var pievienot animācij…"
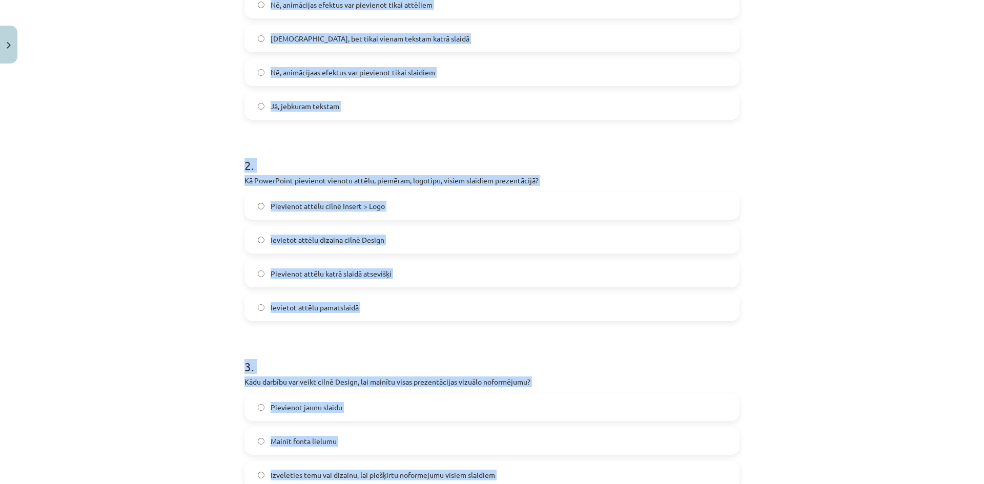
scroll to position [129, 0]
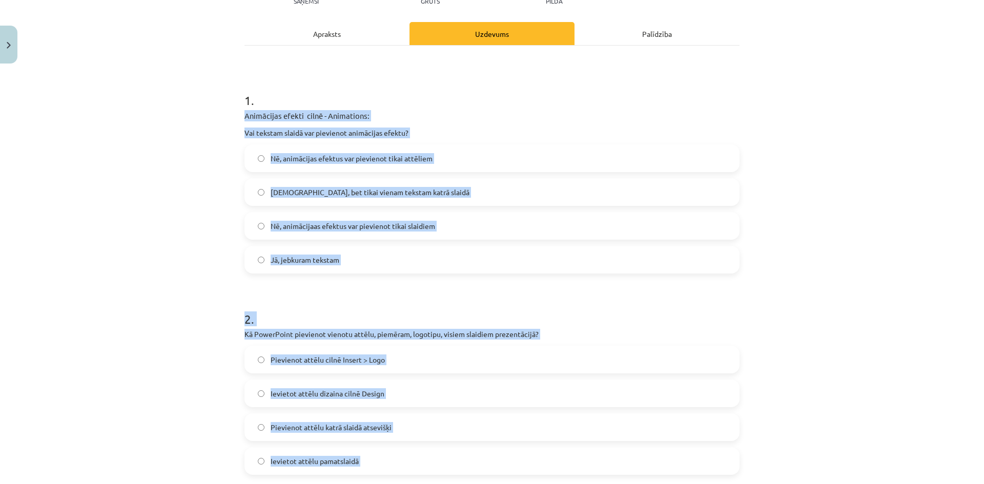
click at [200, 158] on div "Mācību tēma: Datorikas - 10. klases 2. ieskaites mācību materiāls #6 PowerPoint…" at bounding box center [492, 242] width 984 height 484
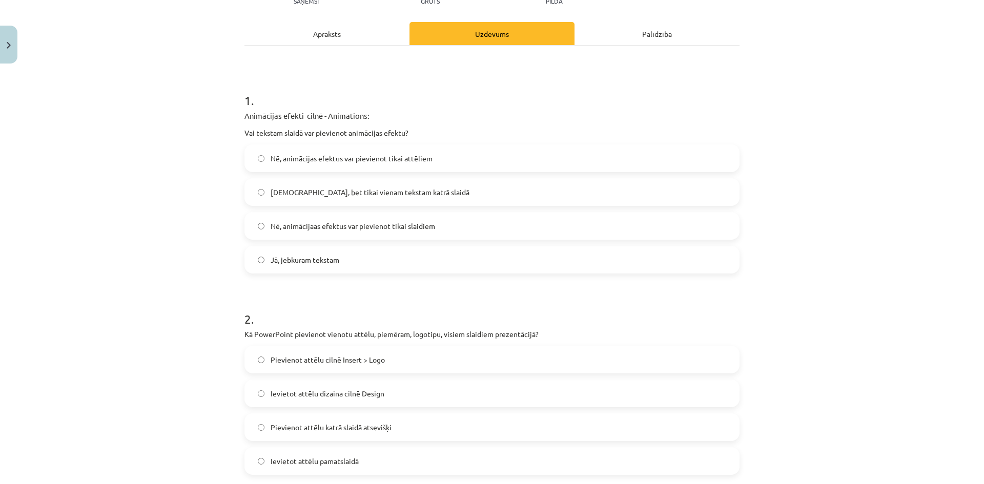
click at [308, 259] on span "Jā, jebkuram tekstam" at bounding box center [304, 260] width 69 height 11
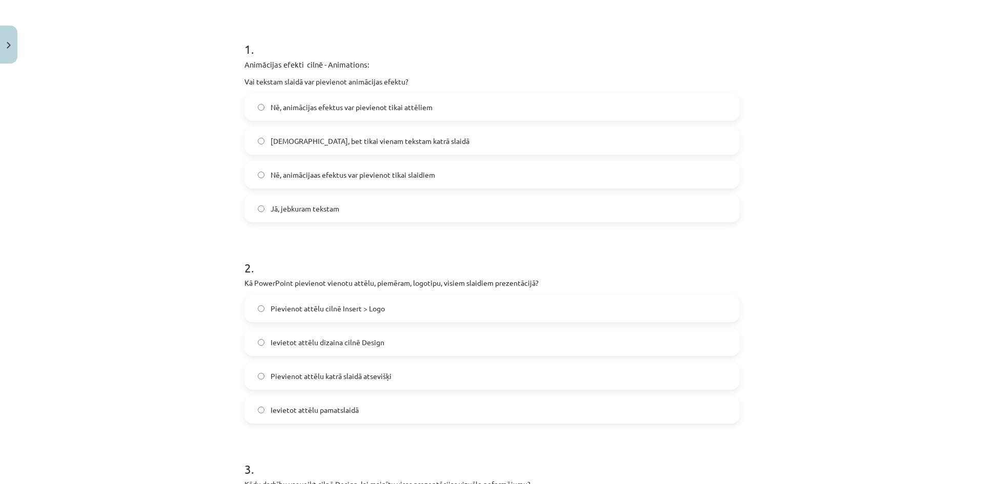
scroll to position [231, 0]
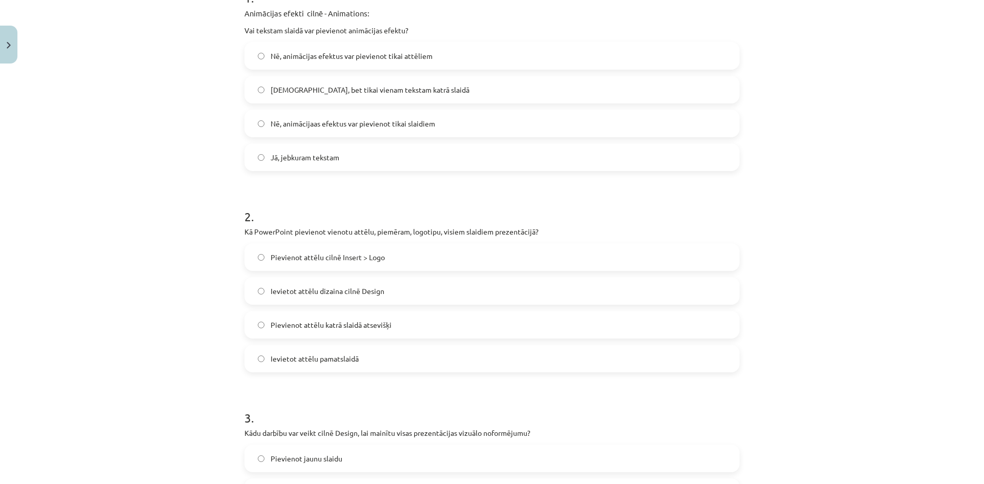
click at [312, 294] on span "Ievietot attēlu dizaina cilnē Design" at bounding box center [327, 291] width 114 height 11
click at [316, 351] on label "Ievietot attēlu pamatslaidā" at bounding box center [491, 359] width 493 height 26
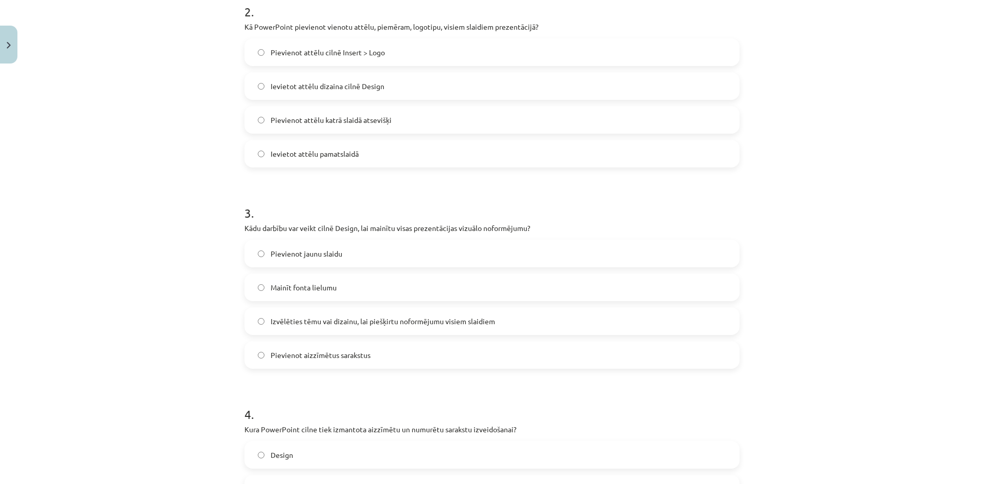
click at [356, 329] on label "Izvēlēties tēmu vai dizainu, lai piešķirtu noformējumu visiem slaidiem" at bounding box center [491, 321] width 493 height 26
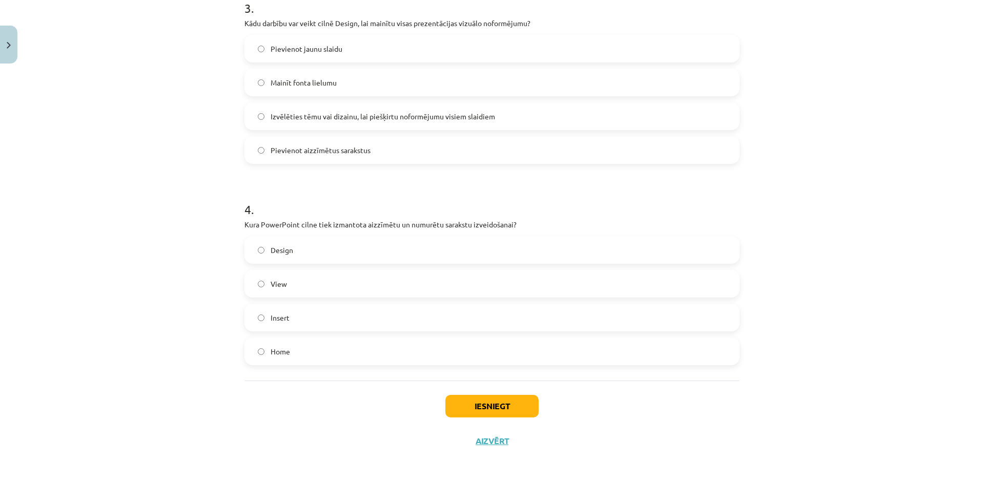
click at [288, 343] on label "Home" at bounding box center [491, 352] width 493 height 26
click at [493, 410] on button "Iesniegt" at bounding box center [491, 406] width 93 height 23
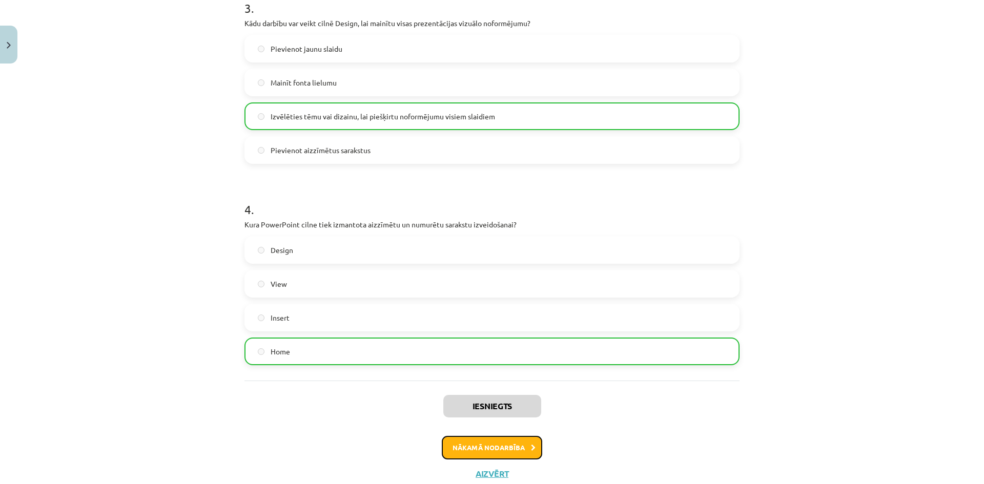
click at [479, 455] on button "Nākamā nodarbība" at bounding box center [492, 448] width 100 height 24
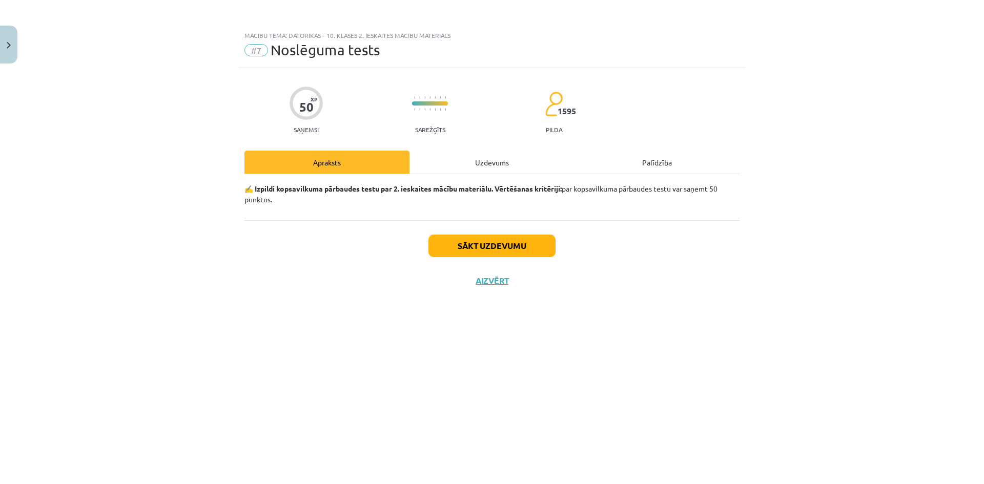
scroll to position [0, 0]
click at [484, 242] on button "Sākt uzdevumu" at bounding box center [491, 246] width 127 height 23
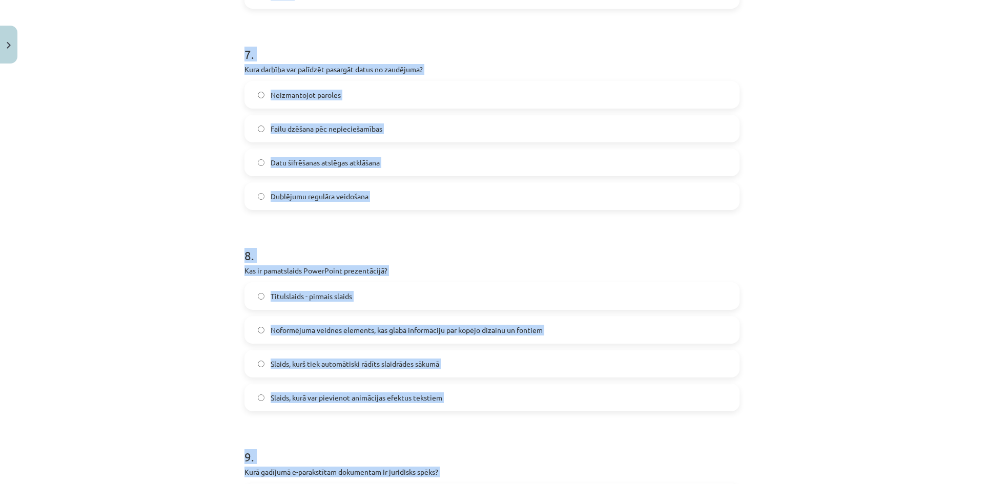
scroll to position [1832, 0]
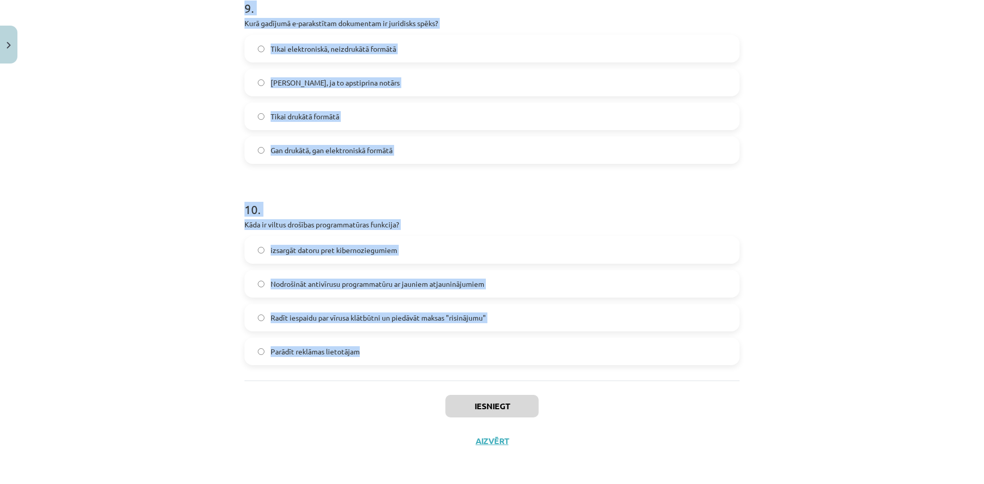
drag, startPoint x: 241, startPoint y: 243, endPoint x: 485, endPoint y: 356, distance: 268.9
copy form "Lore ip dolor si ametconsect adipiscing elit seddoeiusmod? Tempo incididu utlab…"
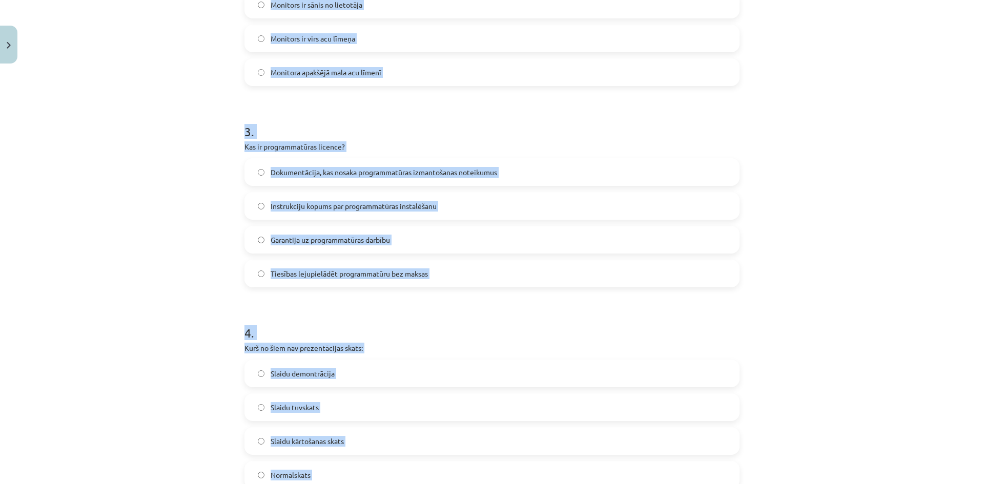
scroll to position [141, 0]
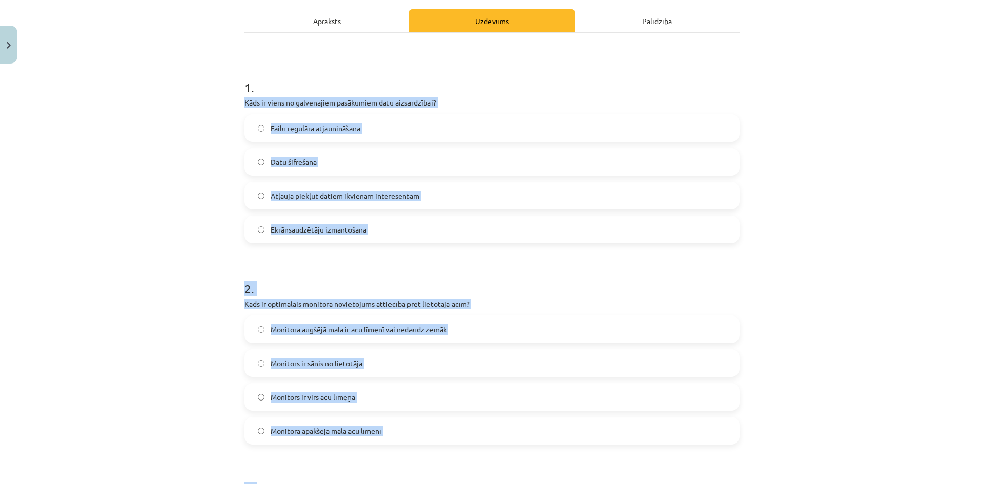
click at [218, 267] on div "Mācību tēma: Datorikas - 10. klases 2. ieskaites mācību materiāls #7 Noslēguma …" at bounding box center [492, 242] width 984 height 484
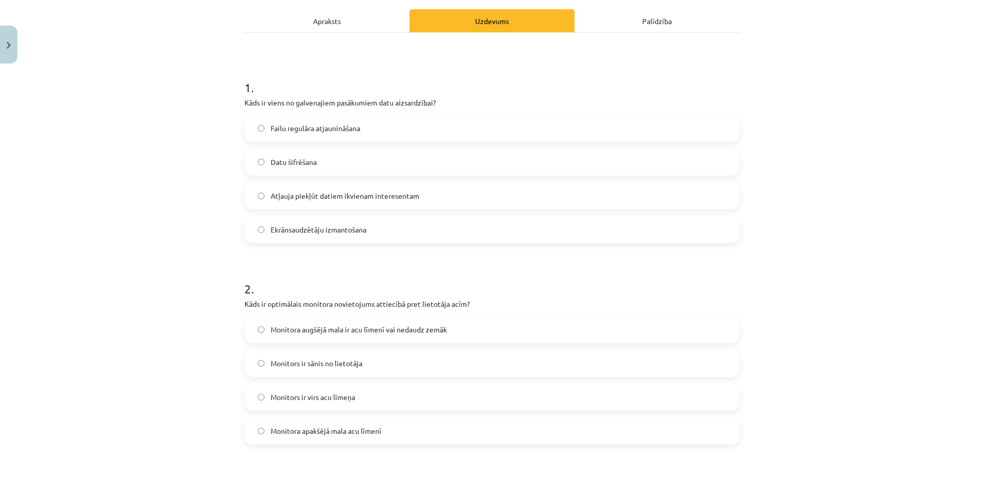
click at [310, 133] on span "Failu regulāra atjaunināšana" at bounding box center [315, 128] width 90 height 11
click at [344, 328] on span "Monitora augšējā mala ir acu līmenī vai nedaudz zemāk" at bounding box center [358, 329] width 176 height 11
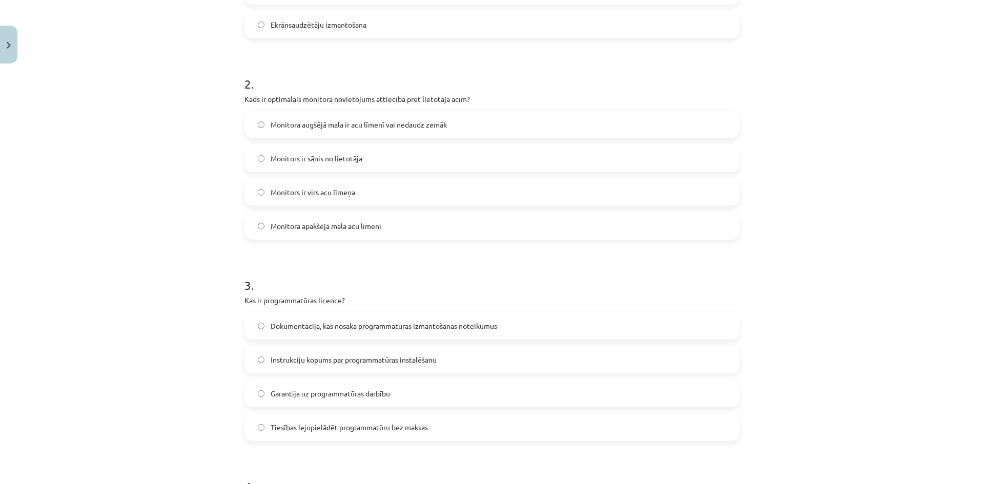
click at [349, 325] on span "Dokumentācija, kas nosaka programmatūras izmantošanas noteikumus" at bounding box center [383, 326] width 226 height 11
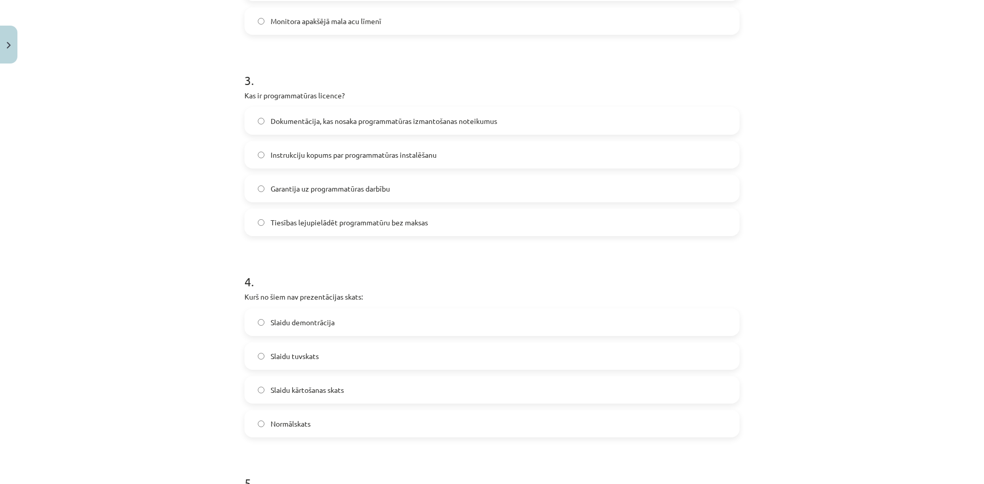
click at [350, 319] on label "Slaidu demontrācija" at bounding box center [491, 322] width 493 height 26
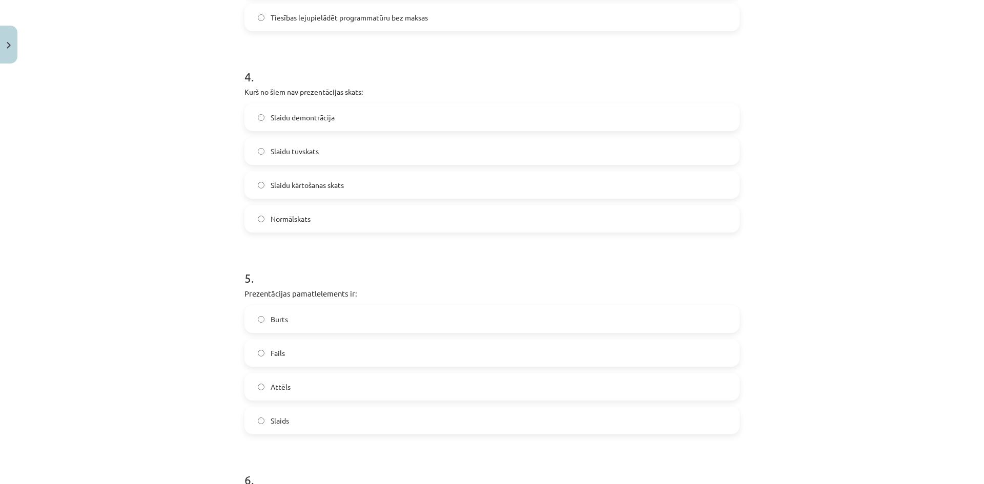
click at [350, 319] on label "Burts" at bounding box center [491, 319] width 493 height 26
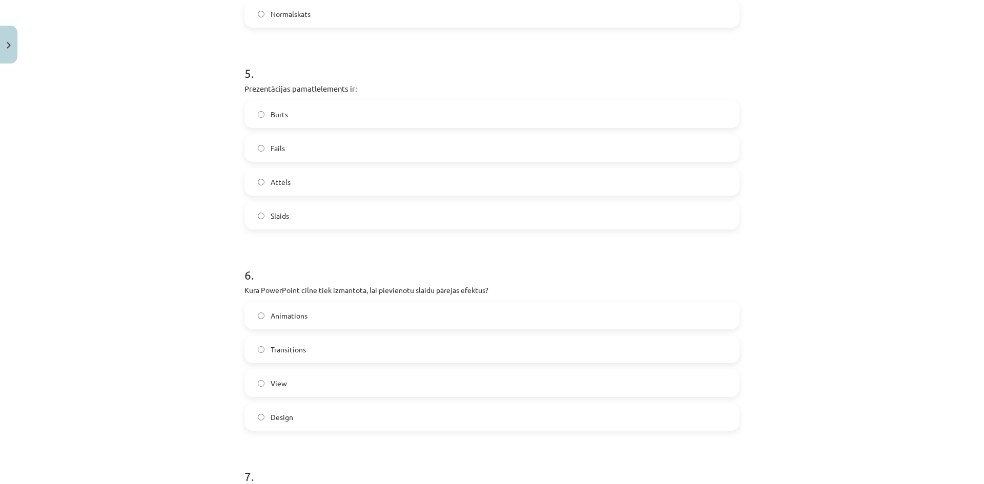
click at [350, 319] on label "Animations" at bounding box center [491, 316] width 493 height 26
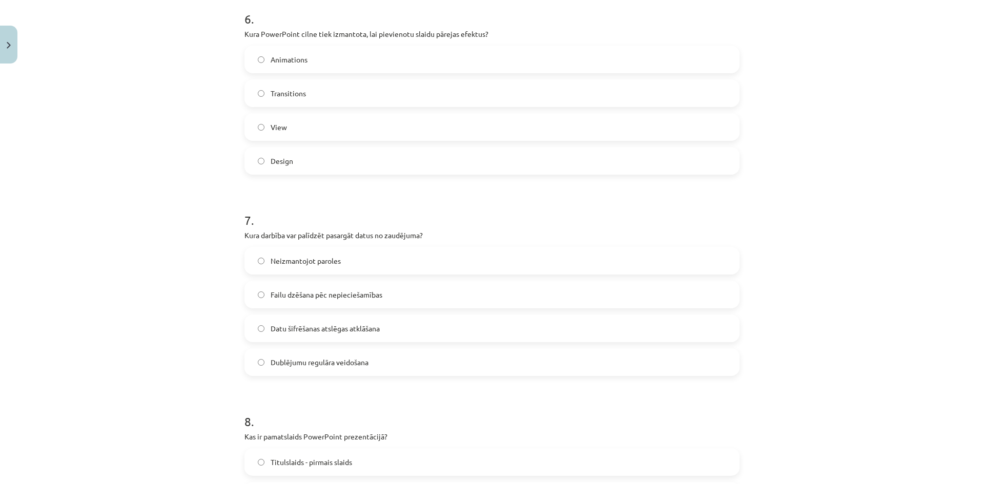
click at [358, 353] on label "Dublējumu regulāra veidošana" at bounding box center [491, 362] width 493 height 26
click at [347, 257] on label "Neizmantojot paroles" at bounding box center [491, 261] width 493 height 26
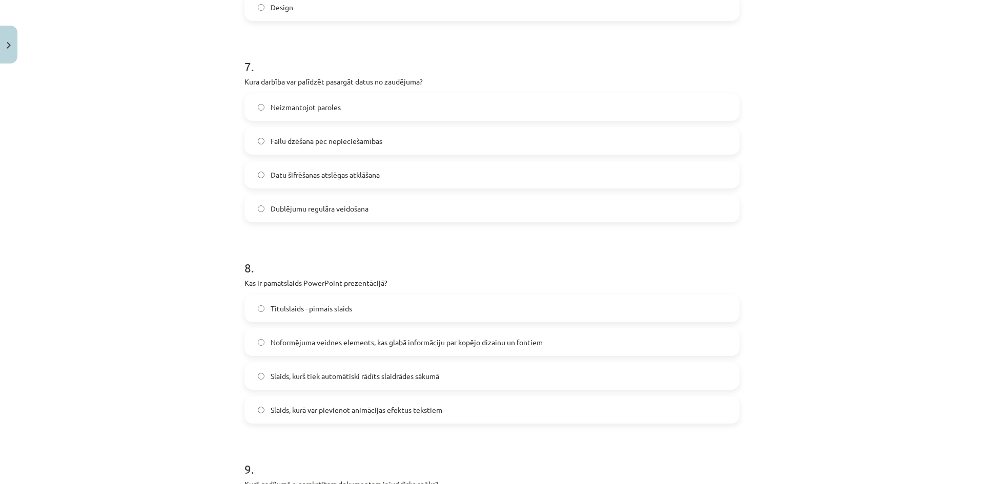
click at [352, 299] on label "Titulslaids - pirmais slaids" at bounding box center [491, 309] width 493 height 26
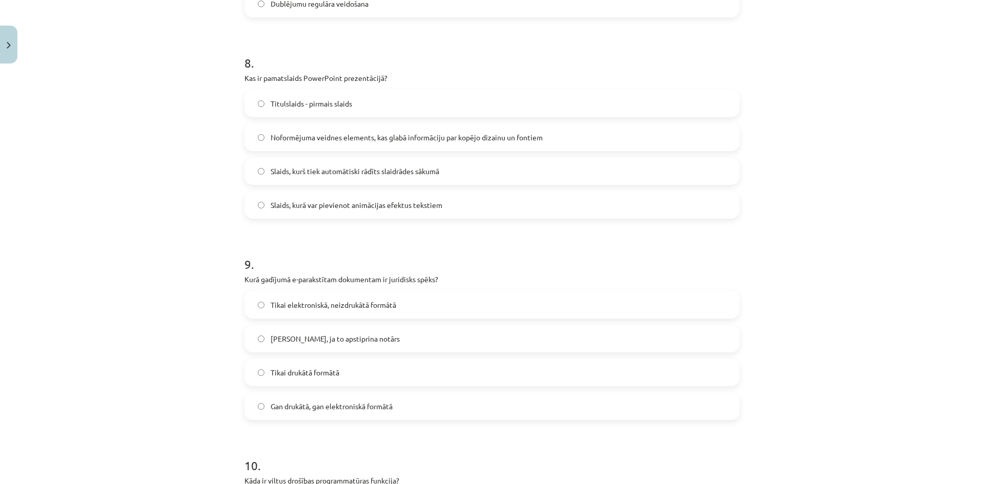
click at [348, 298] on label "Tikai elektroniskā, neizdrukātā formātā" at bounding box center [491, 305] width 493 height 26
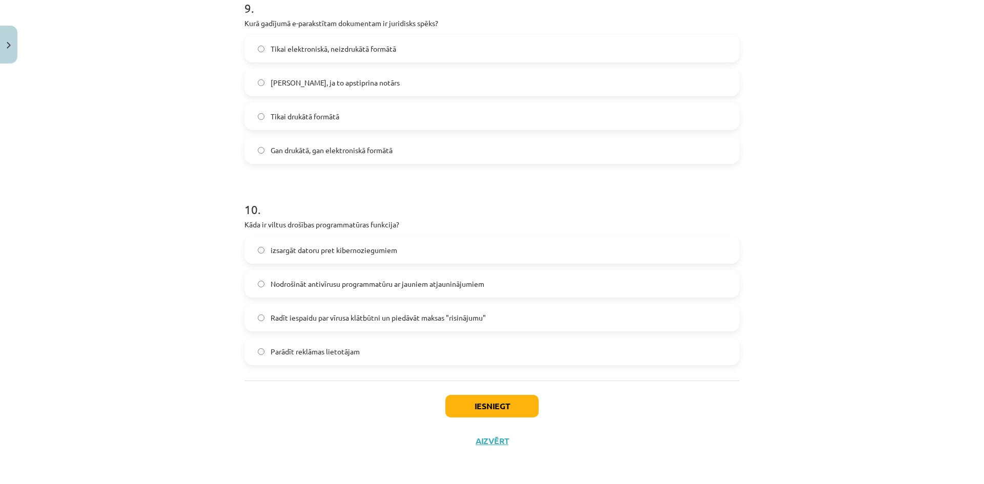
click at [347, 245] on span "izsargāt datoru pret kibernoziegumiem" at bounding box center [333, 250] width 127 height 11
click at [497, 395] on button "Iesniegt" at bounding box center [491, 406] width 93 height 23
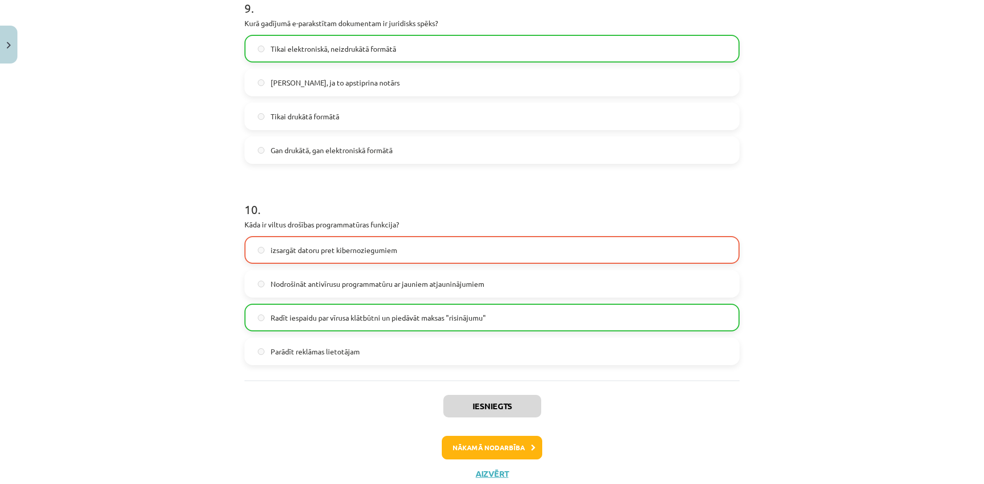
scroll to position [1865, 0]
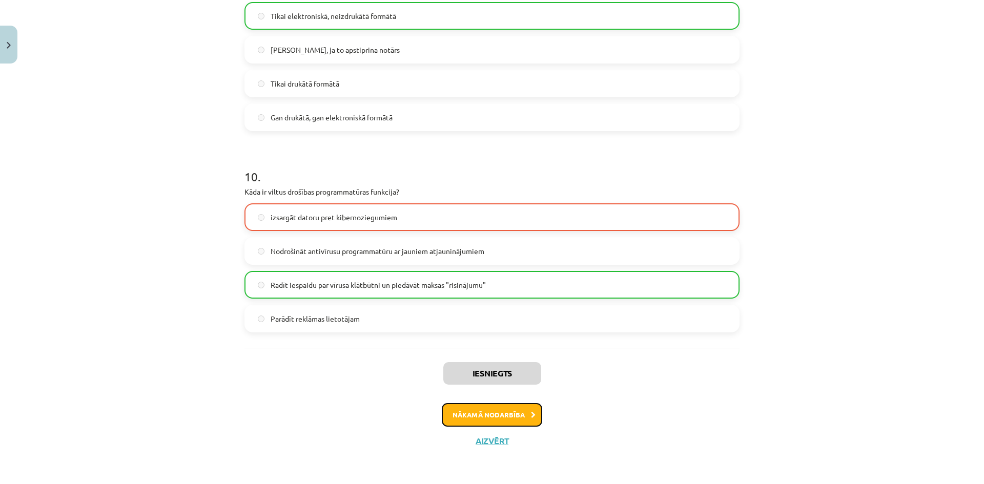
click at [478, 414] on button "Nākamā nodarbība" at bounding box center [492, 415] width 100 height 24
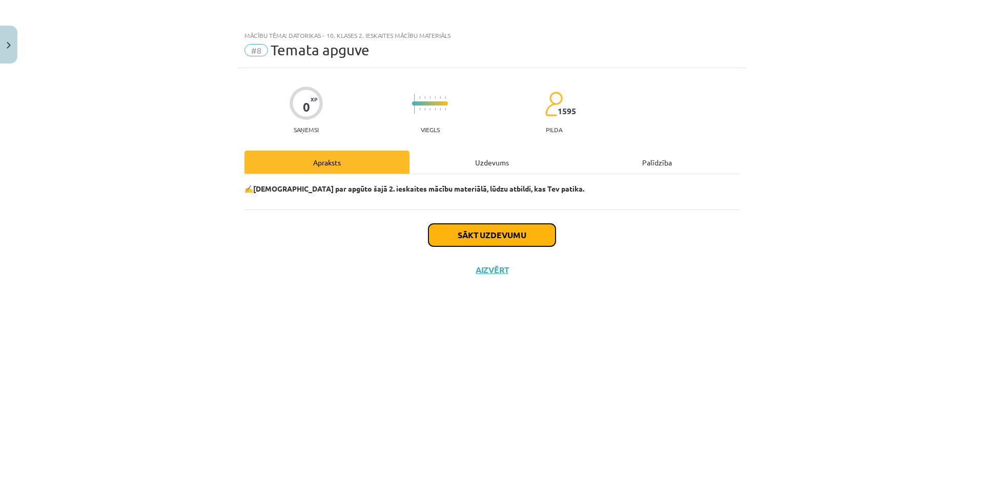
click at [494, 239] on button "Sākt uzdevumu" at bounding box center [491, 235] width 127 height 23
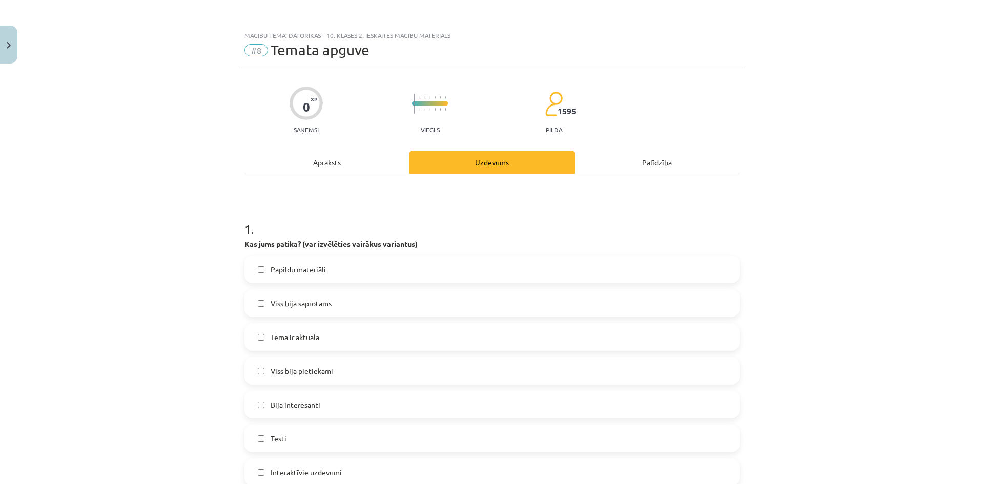
click at [295, 272] on span "Papildu materiāli" at bounding box center [297, 269] width 55 height 11
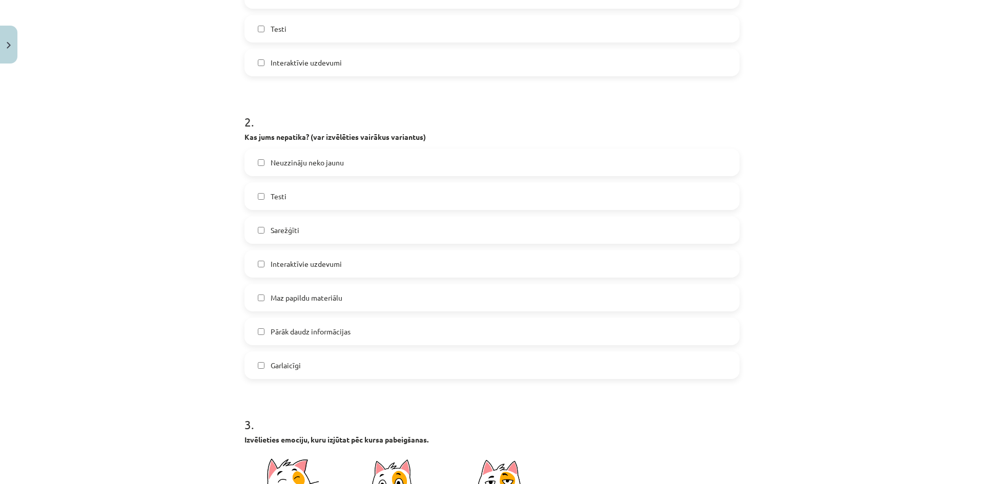
click at [314, 312] on div "Neuzzināju neko jaunu Testi Sarežģīti Interaktīvie uzdevumi Maz papildu materiā…" at bounding box center [491, 264] width 495 height 231
click at [315, 301] on span "Maz papildu materiālu" at bounding box center [306, 298] width 72 height 11
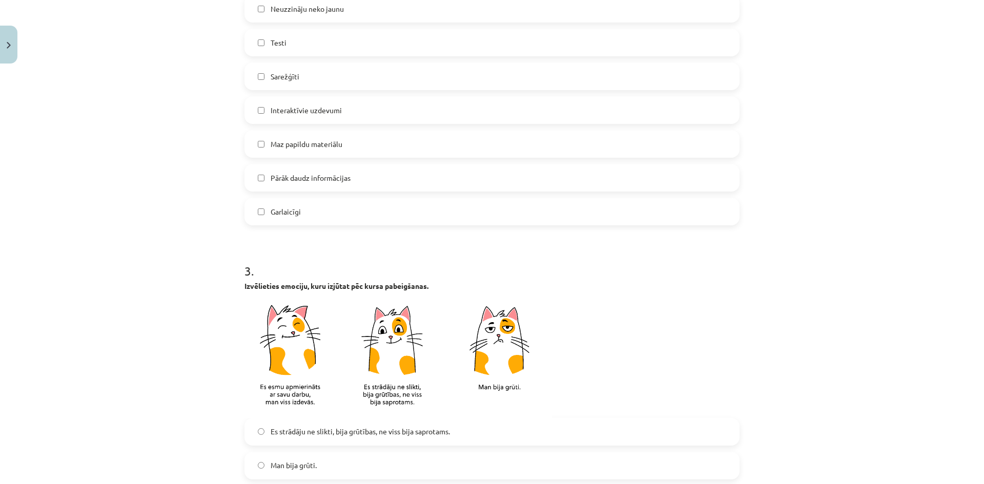
click at [323, 149] on span "Maz papildu materiālu" at bounding box center [306, 144] width 72 height 11
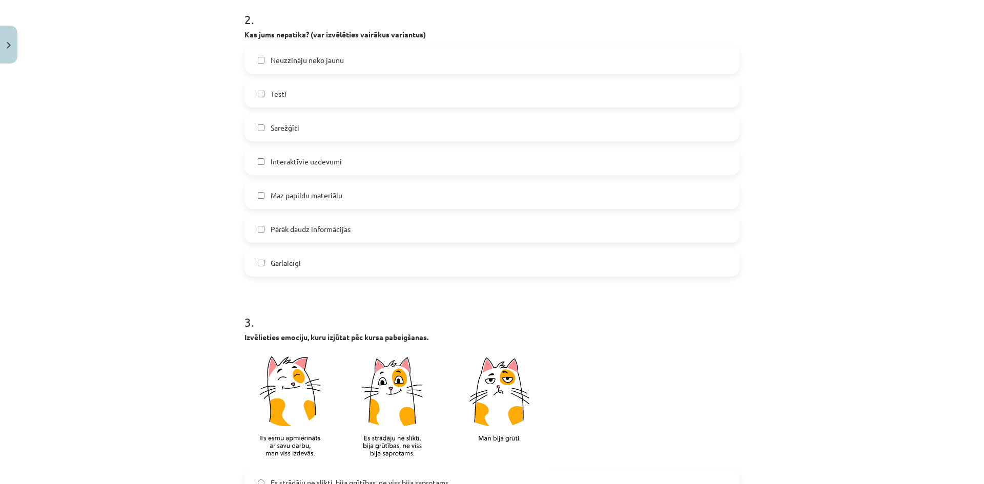
drag, startPoint x: 314, startPoint y: 92, endPoint x: 317, endPoint y: 113, distance: 21.7
click at [314, 93] on label "Testi" at bounding box center [491, 94] width 493 height 26
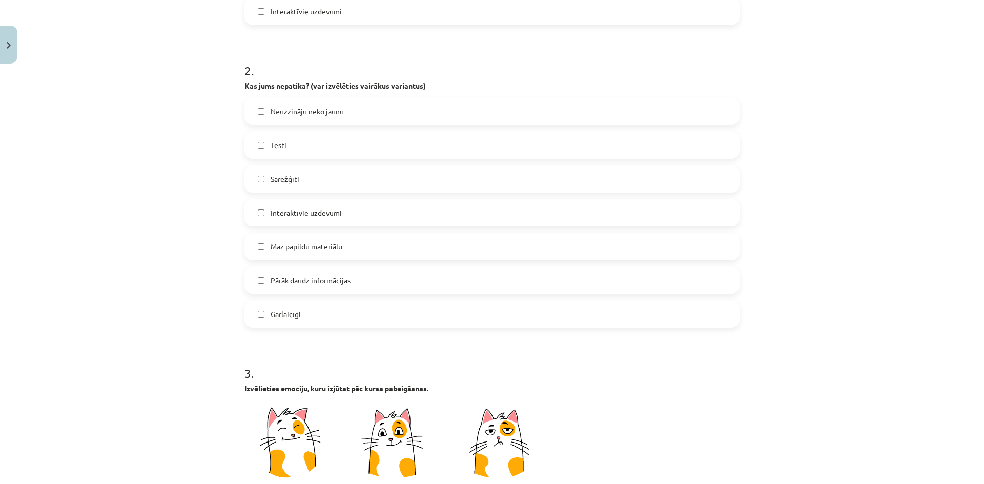
click at [315, 142] on label "Testi" at bounding box center [491, 145] width 493 height 26
click at [381, 285] on label "Pārāk daudz informācijas" at bounding box center [491, 280] width 493 height 26
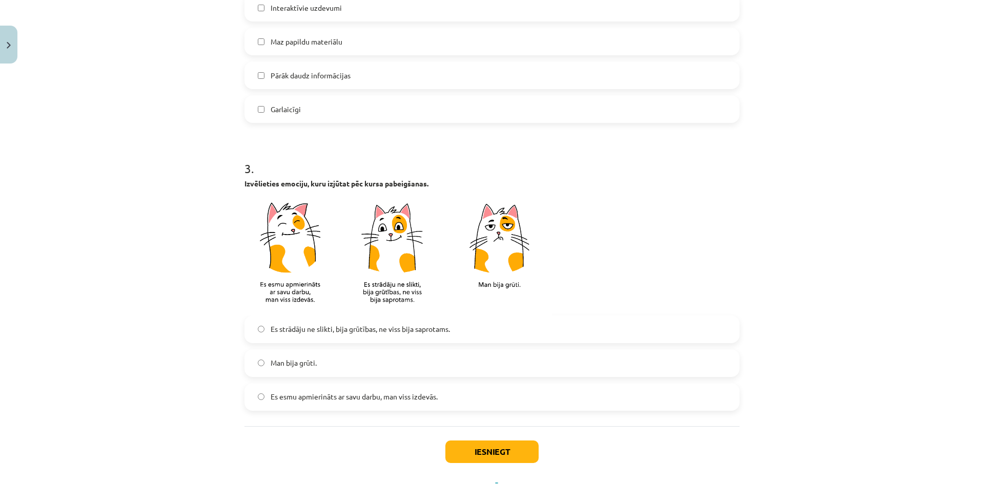
scroll to position [712, 0]
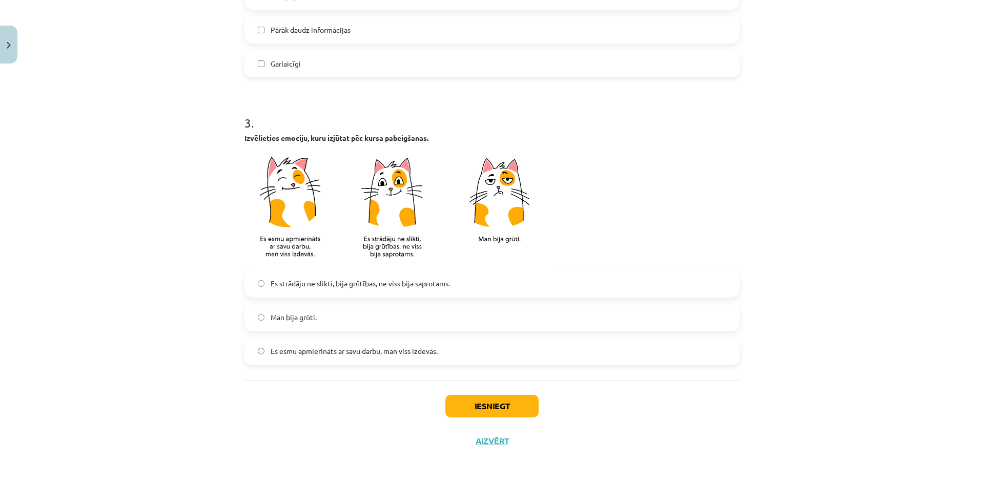
click at [381, 286] on span "Es strādāju ne slikti, bija grūtības, ne viss bija saprotams." at bounding box center [359, 283] width 179 height 11
click at [436, 361] on label "Es esmu apmierināts ar savu darbu, man viss izdevās." at bounding box center [491, 352] width 493 height 26
click at [478, 397] on button "Iesniegt" at bounding box center [491, 406] width 93 height 23
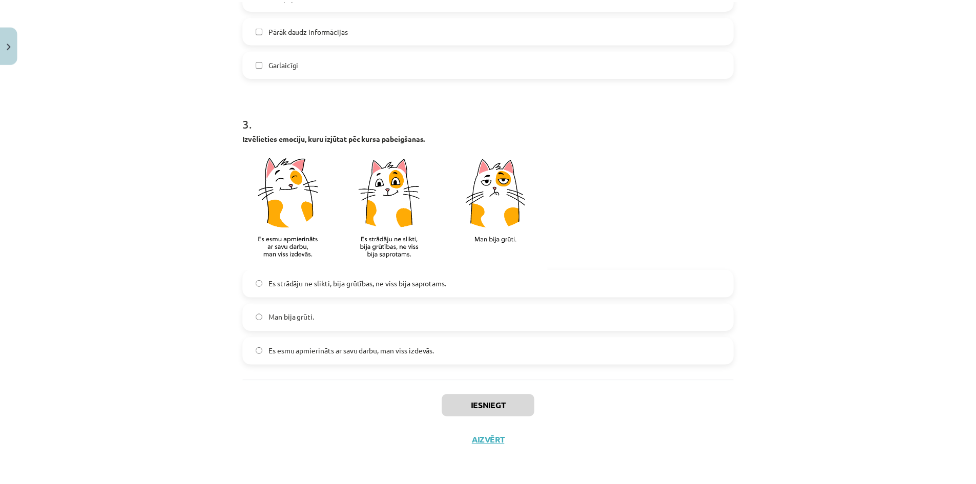
scroll to position [366, 0]
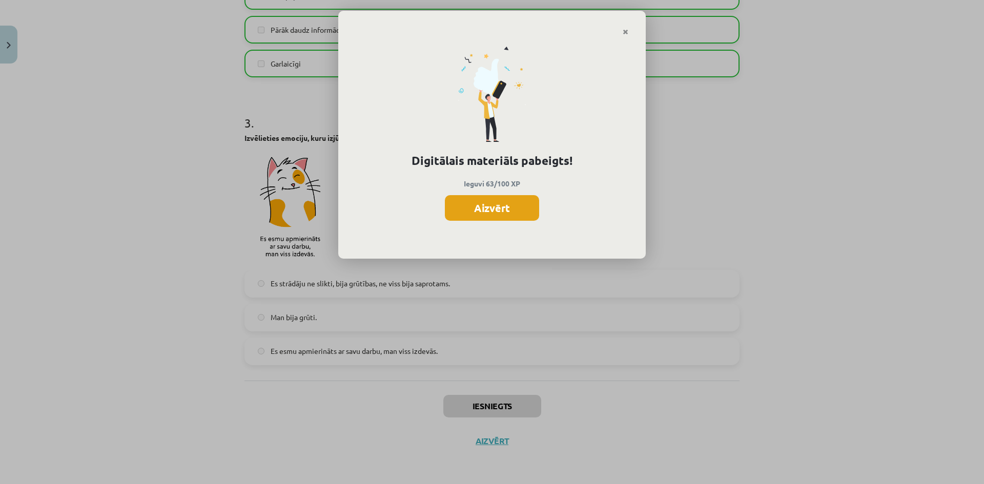
click at [498, 213] on button "Aizvērt" at bounding box center [492, 208] width 94 height 26
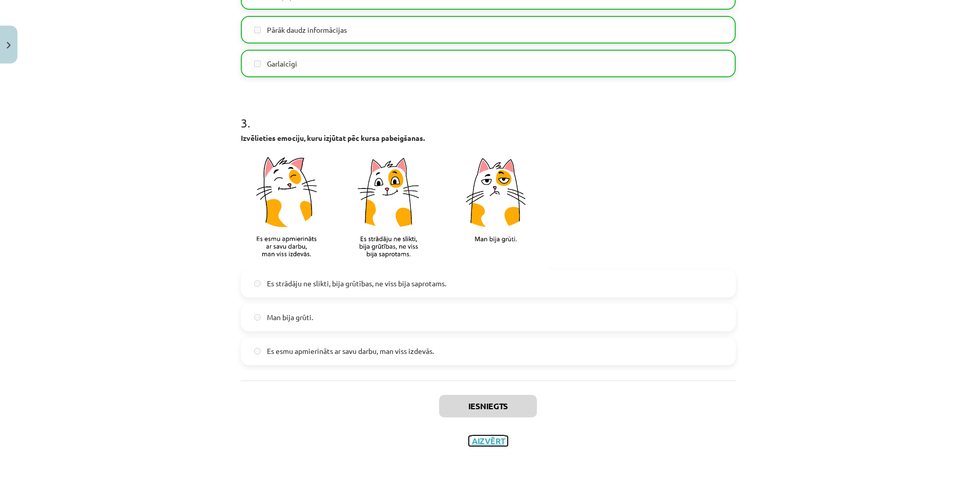
click at [491, 443] on button "Aizvērt" at bounding box center [488, 441] width 39 height 10
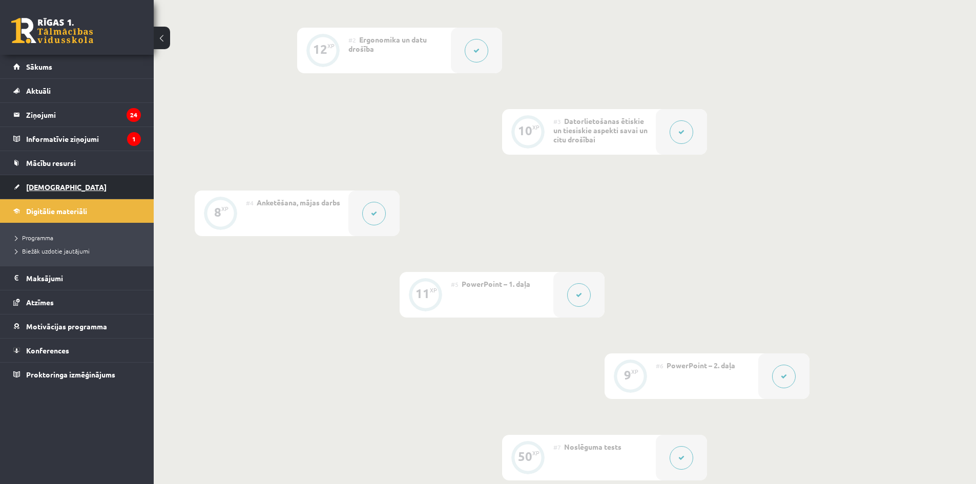
click at [76, 175] on link "[DEMOGRAPHIC_DATA]" at bounding box center [77, 187] width 128 height 24
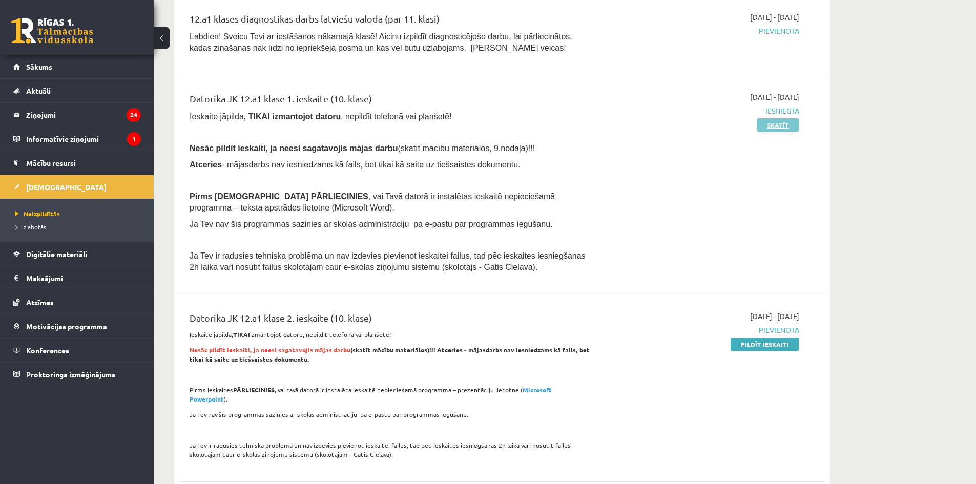
scroll to position [307, 0]
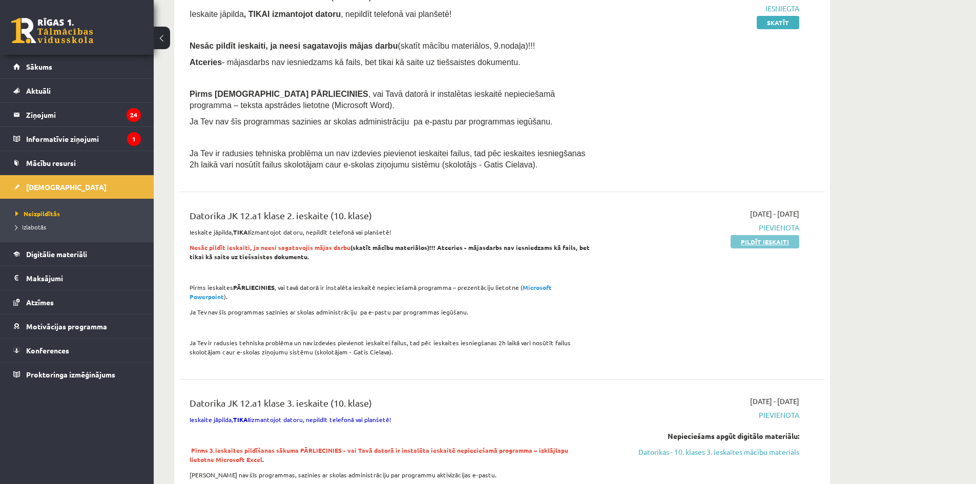
click at [770, 247] on link "Pildīt ieskaiti" at bounding box center [765, 241] width 69 height 13
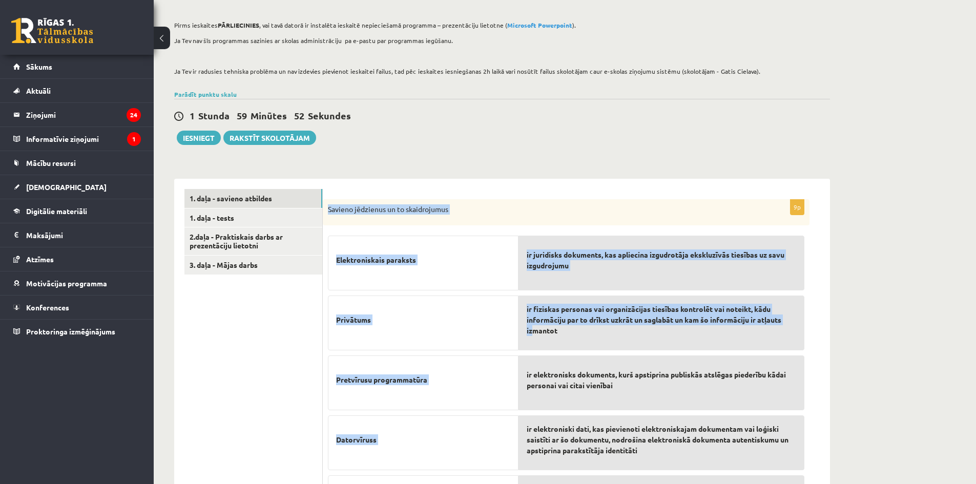
scroll to position [424, 0]
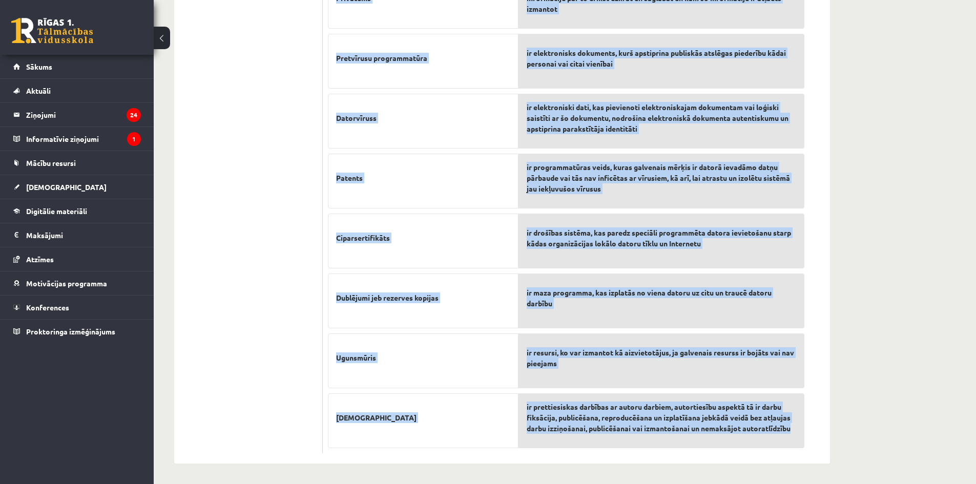
drag, startPoint x: 329, startPoint y: 208, endPoint x: 799, endPoint y: 440, distance: 523.7
click at [799, 440] on div "9p Savieno jēdzienus un to skaidrojumus Elektroniskais paraksts Privātums Pretv…" at bounding box center [566, 166] width 487 height 576
copy div "Loremip dolorsita co ad elitseddoeiu Temporincididu utlabore Etdolorem Aliquaen…"
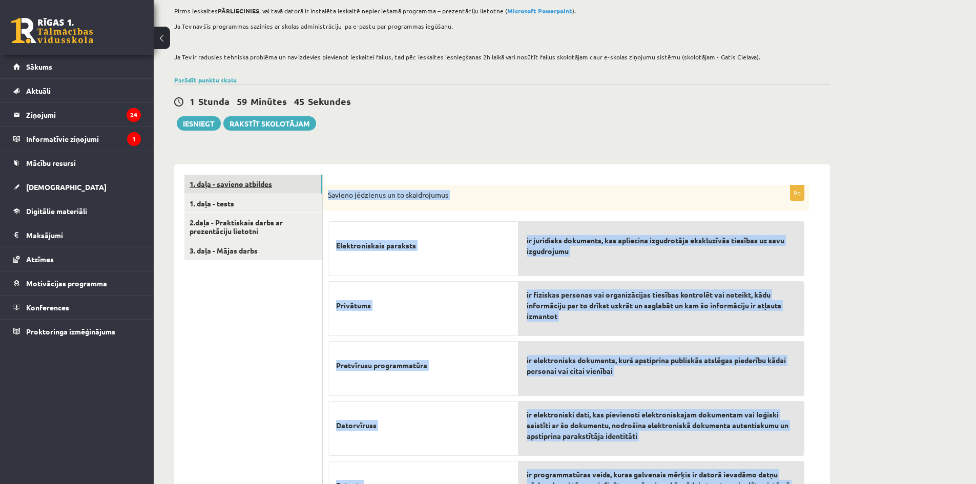
scroll to position [66, 0]
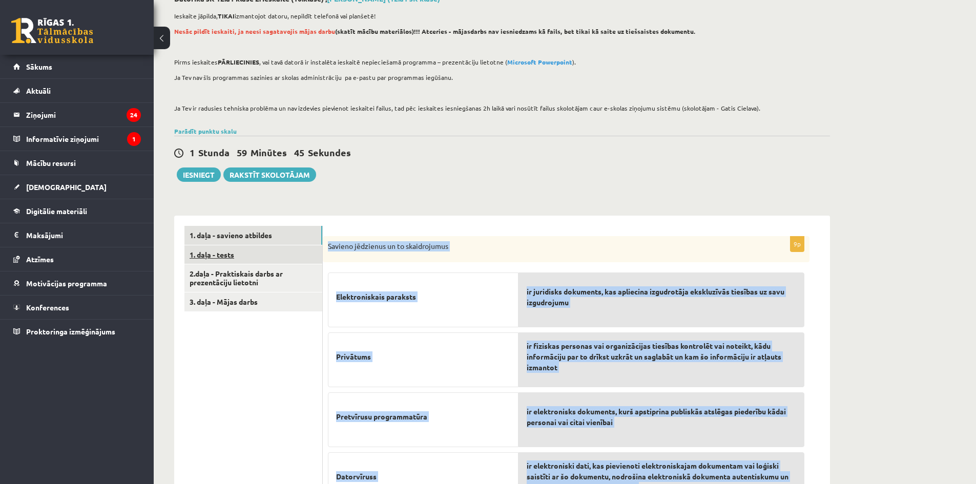
click at [256, 251] on link "1. daļa - tests" at bounding box center [253, 254] width 138 height 19
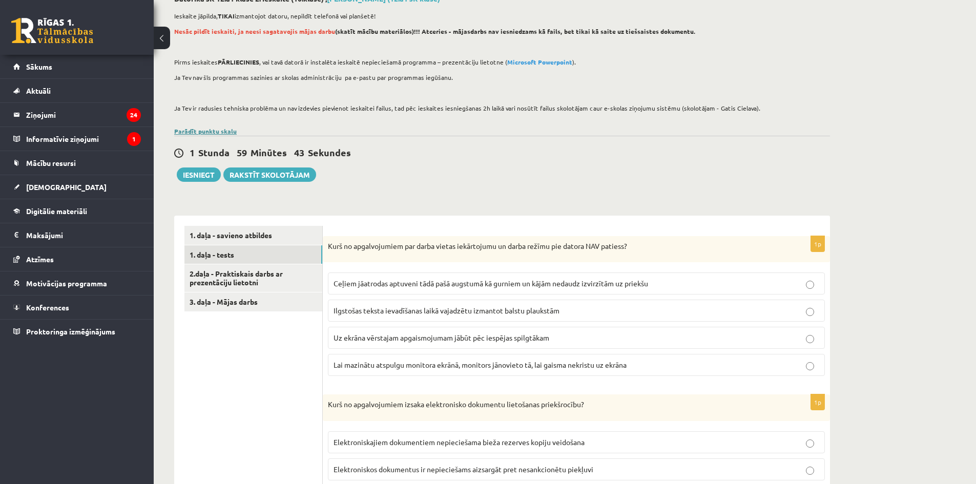
click at [202, 130] on link "Parādīt punktu skalu" at bounding box center [205, 131] width 62 height 8
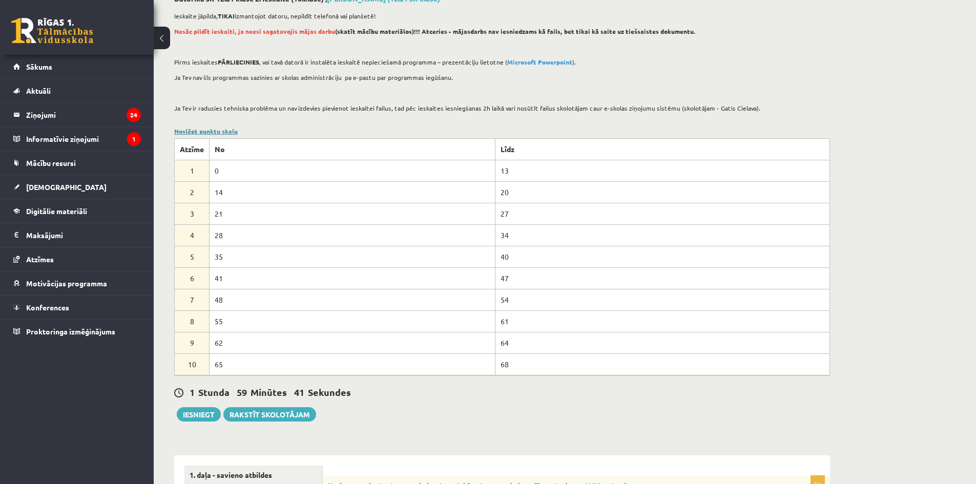
click at [202, 130] on link "Noslēpt punktu skalu" at bounding box center [206, 131] width 64 height 8
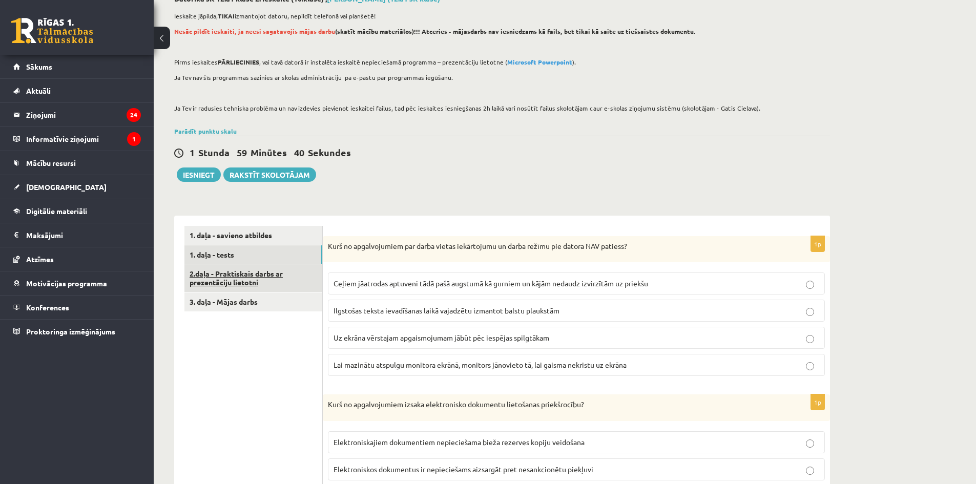
click at [252, 284] on link "2.daļa - Praktiskais darbs ar prezentāciju lietotni" at bounding box center [253, 278] width 138 height 28
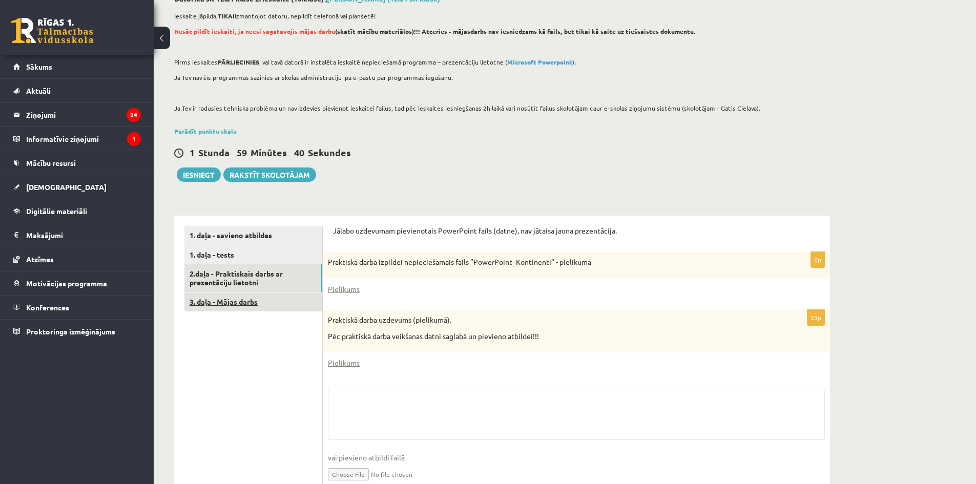
click at [257, 299] on link "3. daļa - Mājas darbs" at bounding box center [253, 302] width 138 height 19
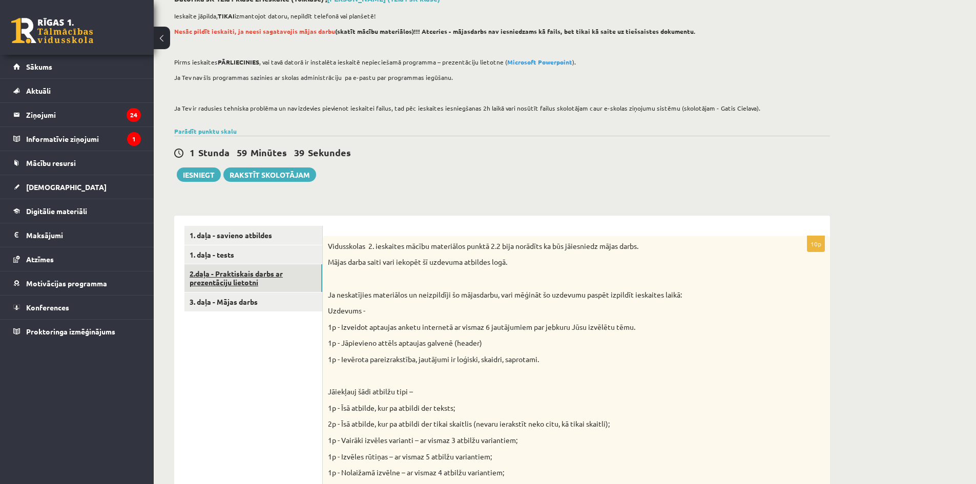
click at [258, 281] on link "2.daļa - Praktiskais darbs ar prezentāciju lietotni" at bounding box center [253, 278] width 138 height 28
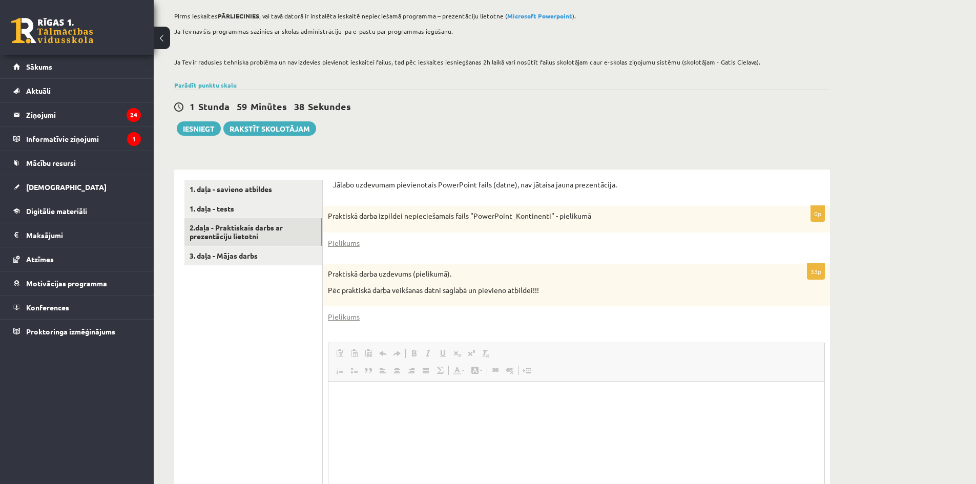
scroll to position [0, 0]
drag, startPoint x: 234, startPoint y: 184, endPoint x: 241, endPoint y: 186, distance: 7.8
click at [234, 184] on link "1. daļa - savieno atbildes" at bounding box center [253, 189] width 138 height 19
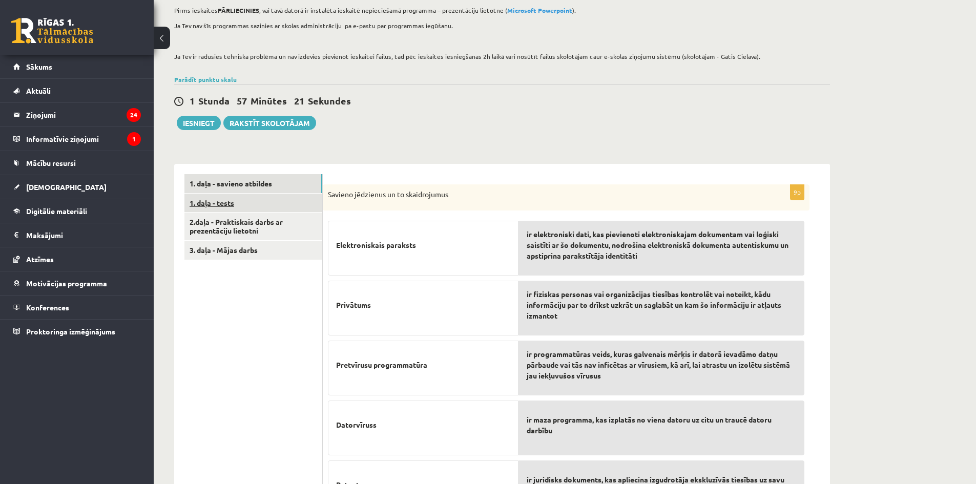
scroll to position [66, 0]
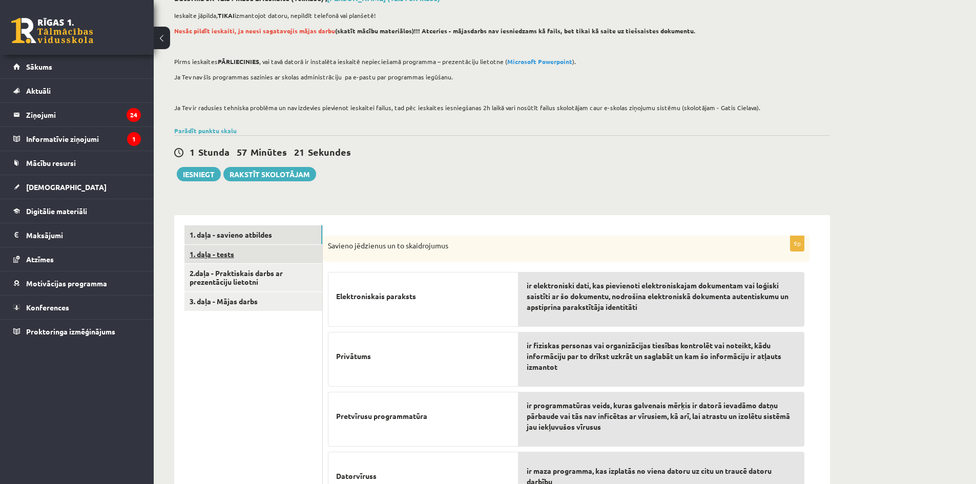
click at [286, 253] on link "1. daļa - tests" at bounding box center [253, 254] width 138 height 19
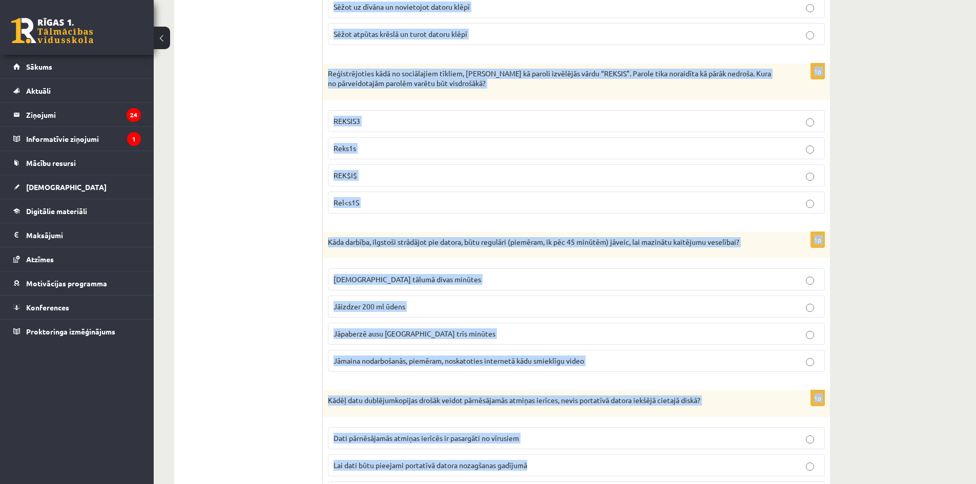
scroll to position [2406, 0]
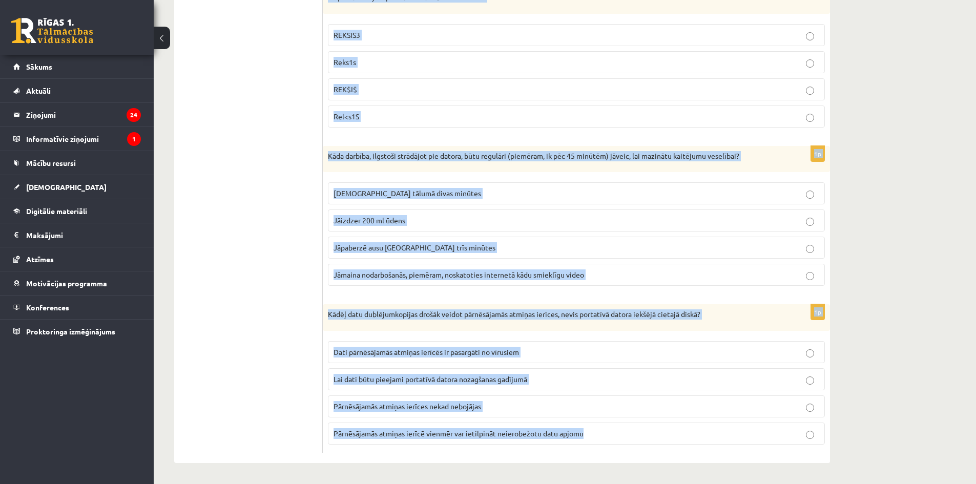
drag, startPoint x: 328, startPoint y: 246, endPoint x: 646, endPoint y: 443, distance: 374.5
copy form "Lore ip dolorsitametc adi elits doeius temporincid ut labor etdolo mag aliqua E…"
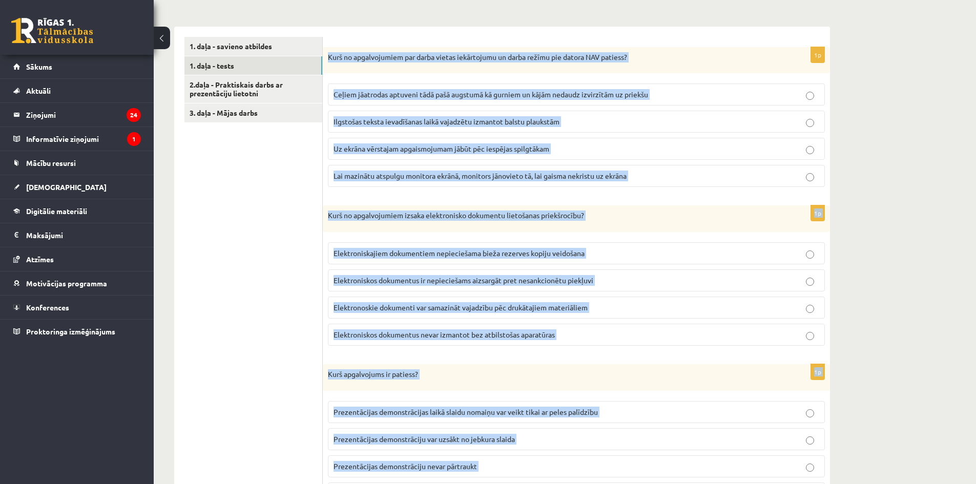
scroll to position [0, 0]
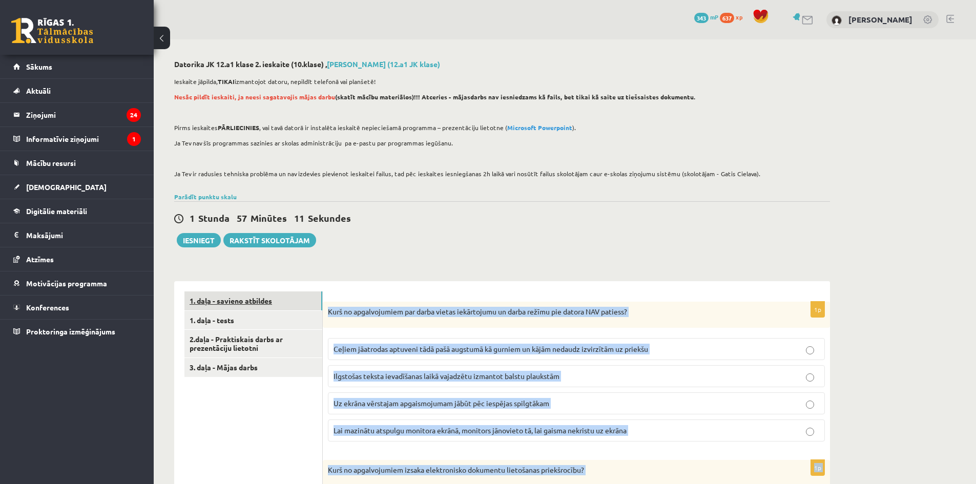
click at [239, 302] on link "1. daļa - savieno atbildes" at bounding box center [253, 300] width 138 height 19
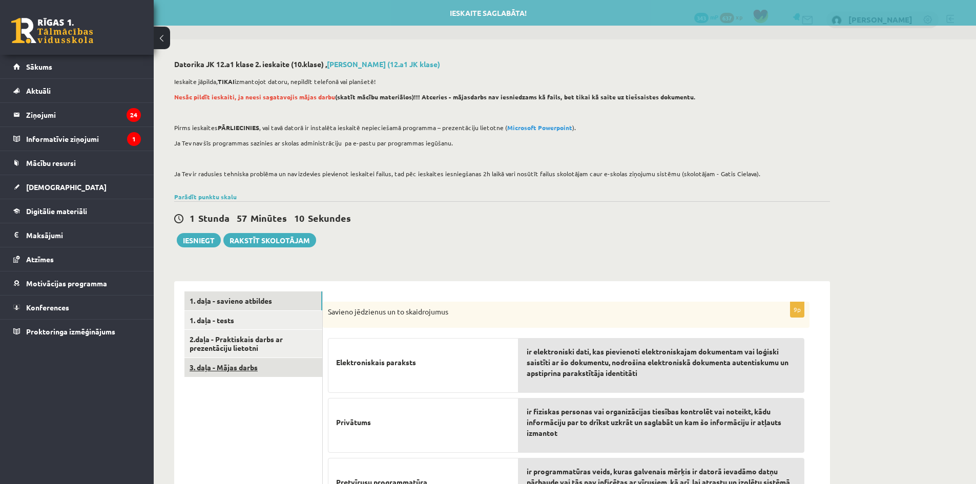
click at [250, 368] on link "3. daļa - Mājas darbs" at bounding box center [253, 367] width 138 height 19
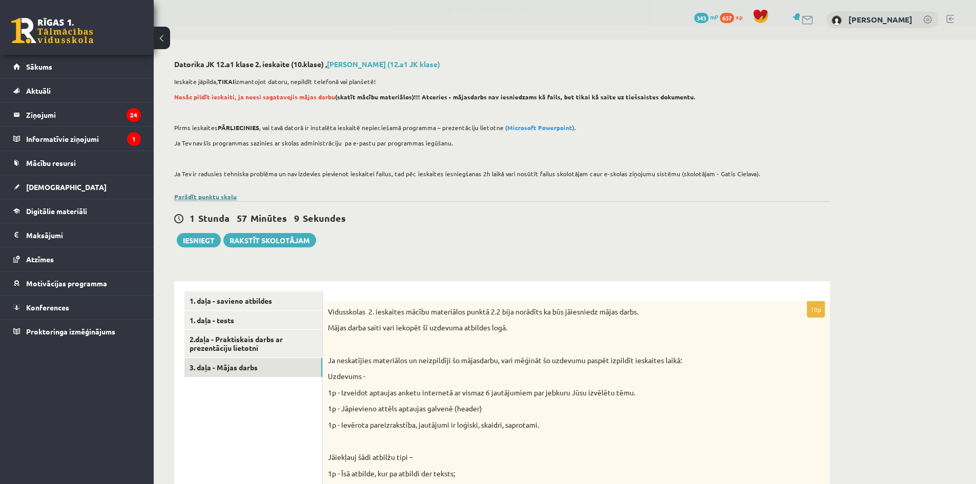
click at [211, 199] on link "Parādīt punktu skalu" at bounding box center [205, 197] width 62 height 8
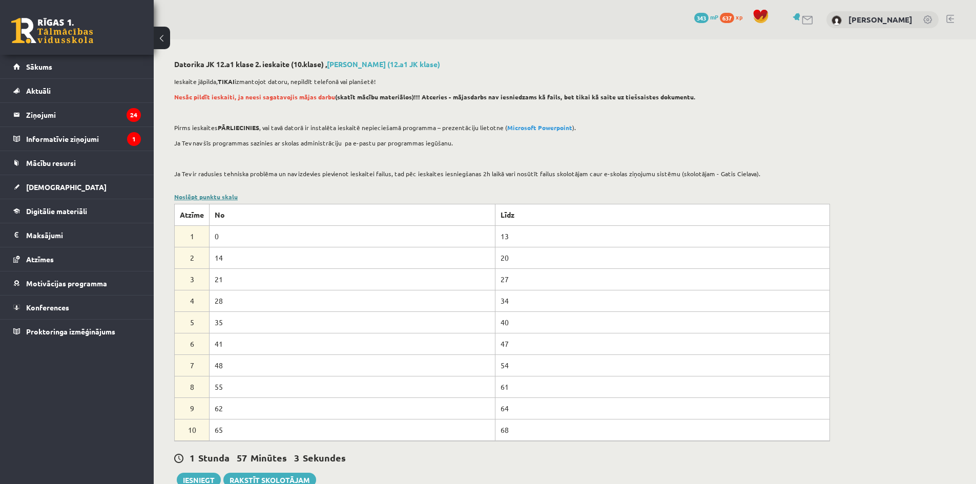
click at [212, 198] on link "Noslēpt punktu skalu" at bounding box center [206, 197] width 64 height 8
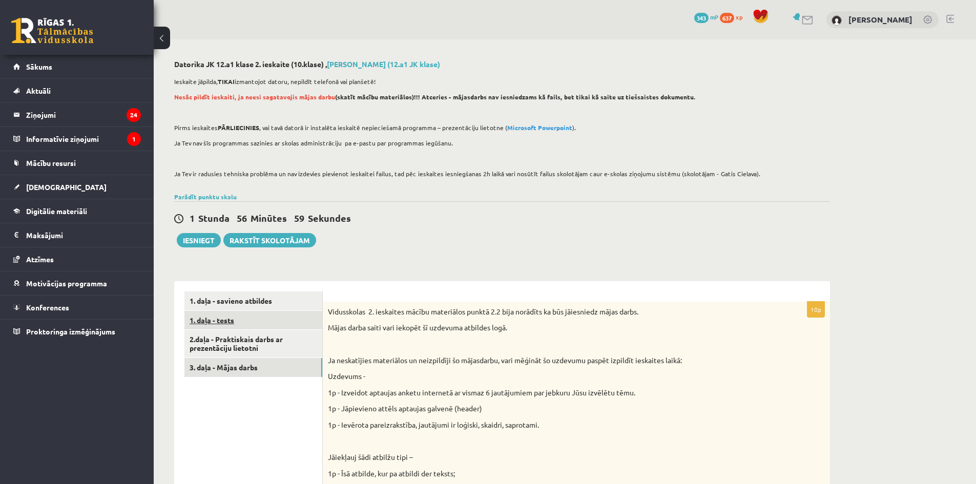
click at [270, 320] on link "1. daļa - tests" at bounding box center [253, 320] width 138 height 19
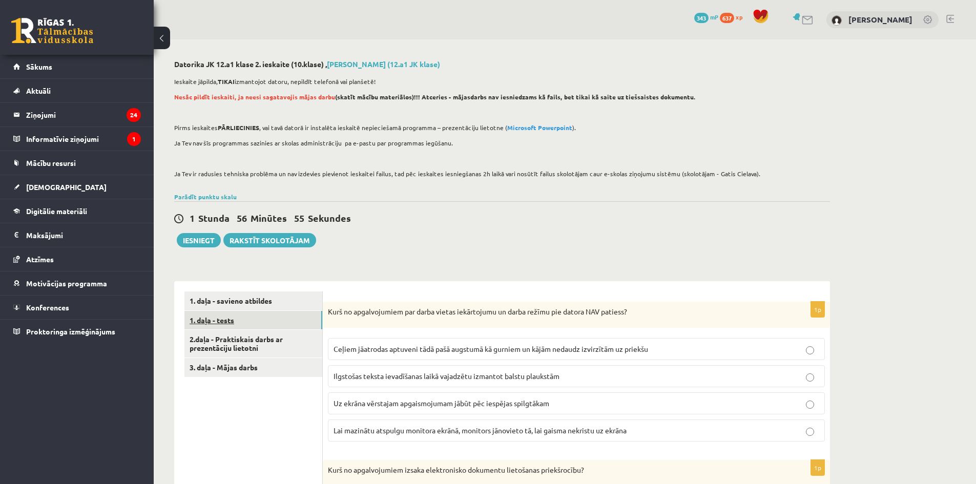
click at [267, 320] on link "1. daļa - tests" at bounding box center [253, 320] width 138 height 19
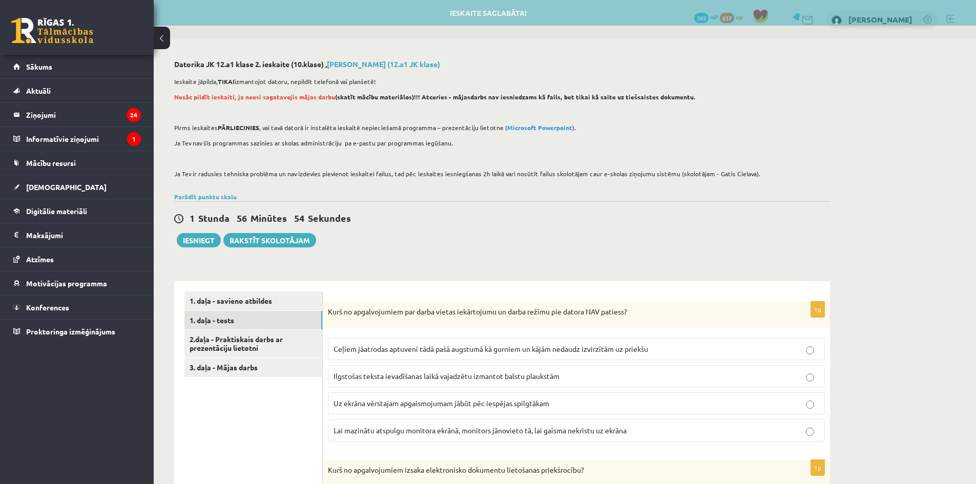
scroll to position [51, 0]
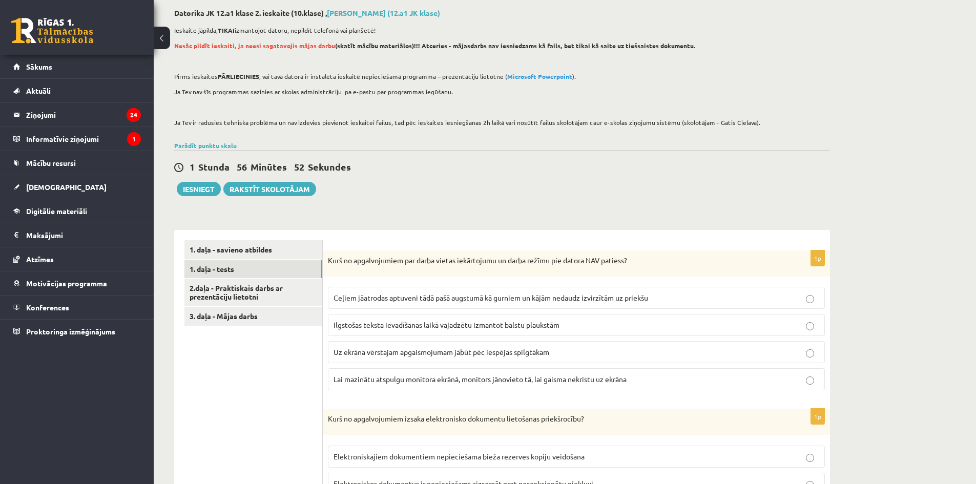
click at [407, 297] on span "Ceļiem jāatrodas aptuveni tādā pašā augstumā kā gurniem un kājām nedaudz izvirz…" at bounding box center [490, 297] width 315 height 9
click at [417, 348] on span "Uz ekrāna vērstajam apgaismojumam jābūt pēc iespējas spilgtākam" at bounding box center [441, 351] width 216 height 9
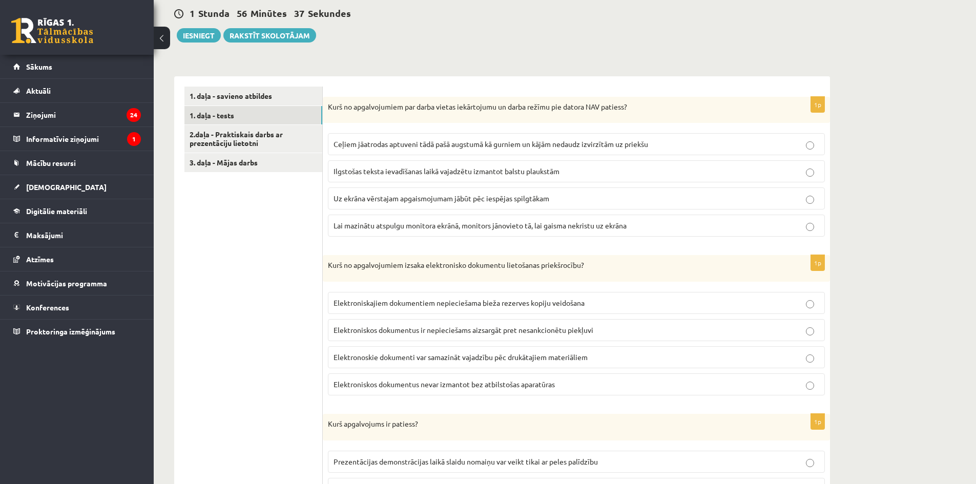
click at [487, 359] on span "Elektronoskie dokumenti var samazināt vajadzību pēc drukātajiem materiāliem" at bounding box center [460, 356] width 254 height 9
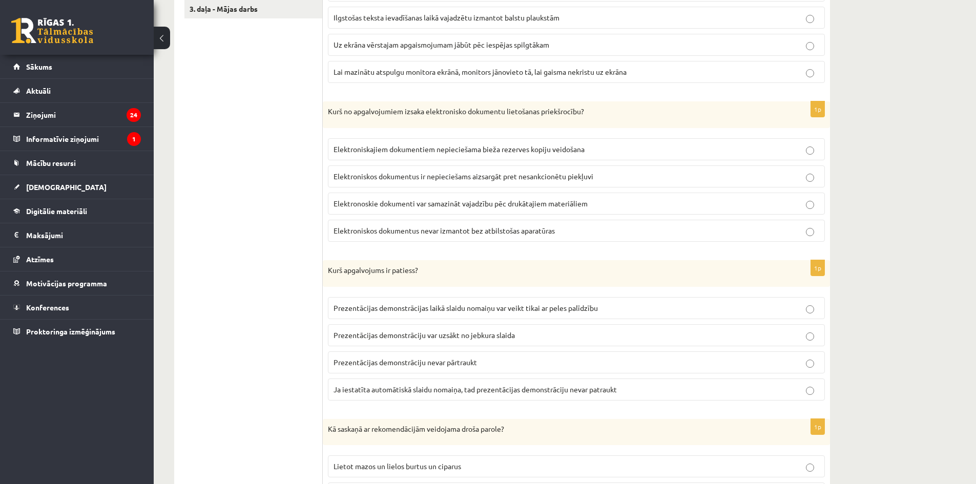
click at [434, 336] on span "Prezentācijas demonstrāciju var uzsākt no jebkura slaida" at bounding box center [423, 334] width 181 height 9
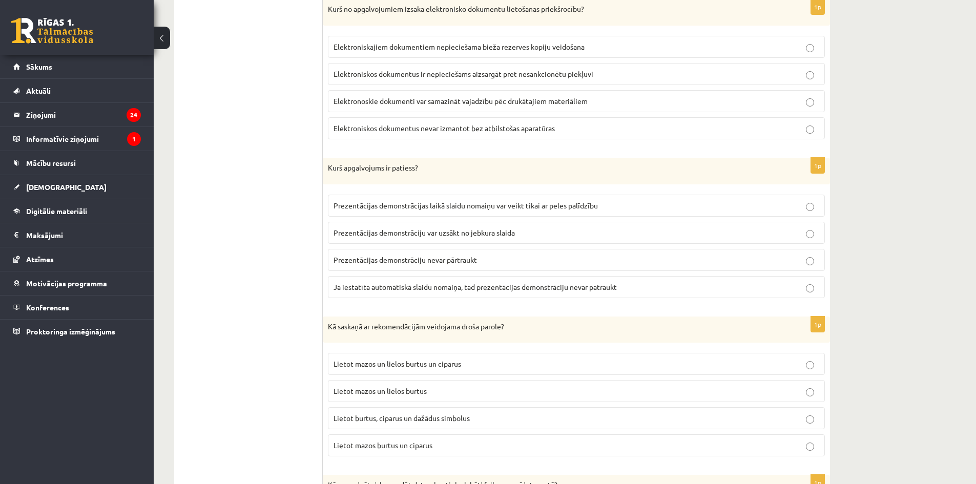
scroll to position [512, 0]
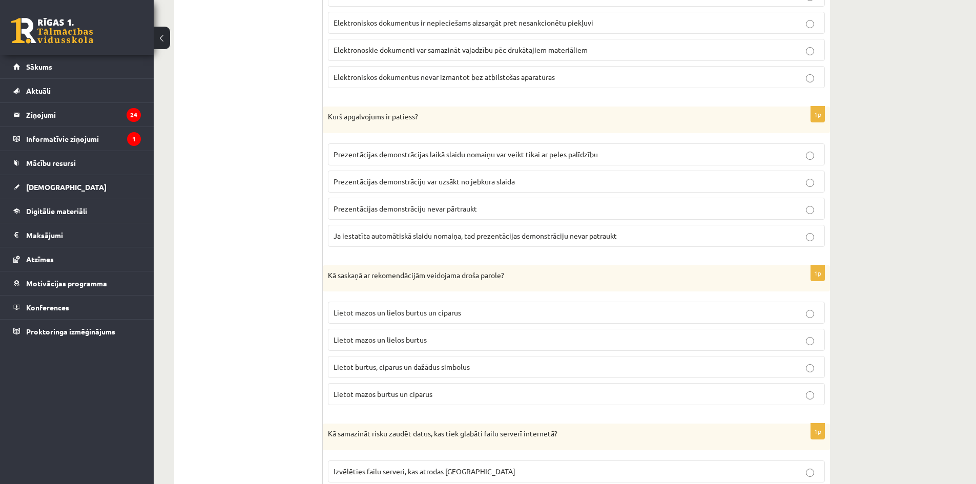
click at [443, 371] on span "Lietot burtus, ciparus un dažādus simbolus" at bounding box center [401, 366] width 136 height 9
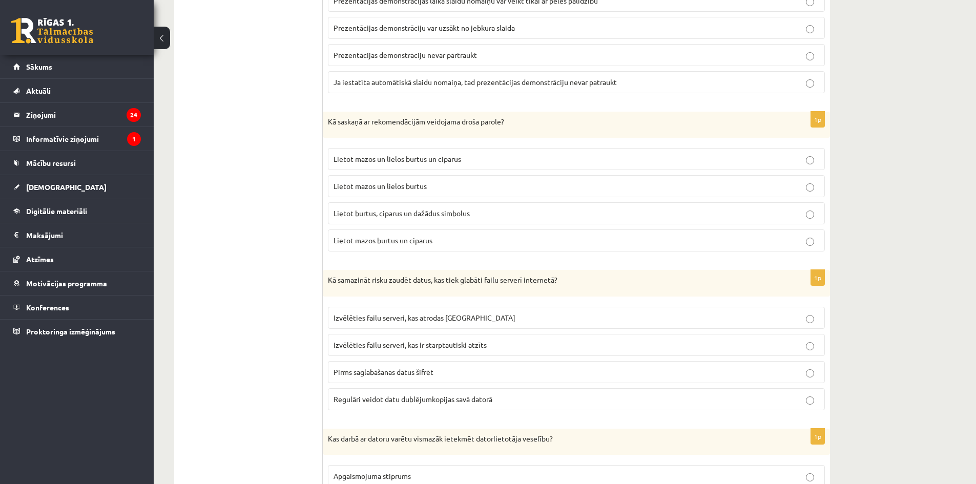
scroll to position [717, 0]
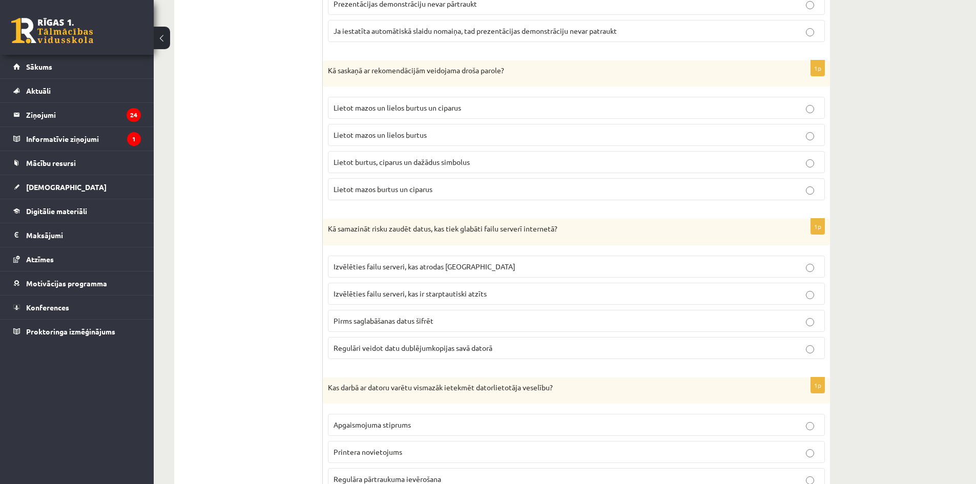
click at [440, 353] on label "Regulāri veidot datu dublējumkopijas savā datorā" at bounding box center [576, 348] width 497 height 22
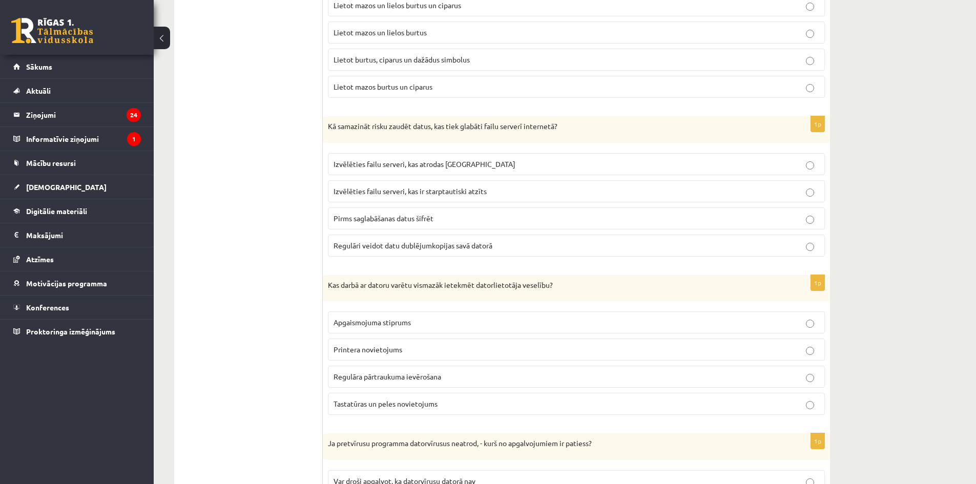
click at [443, 349] on p "Printera novietojums" at bounding box center [576, 349] width 486 height 11
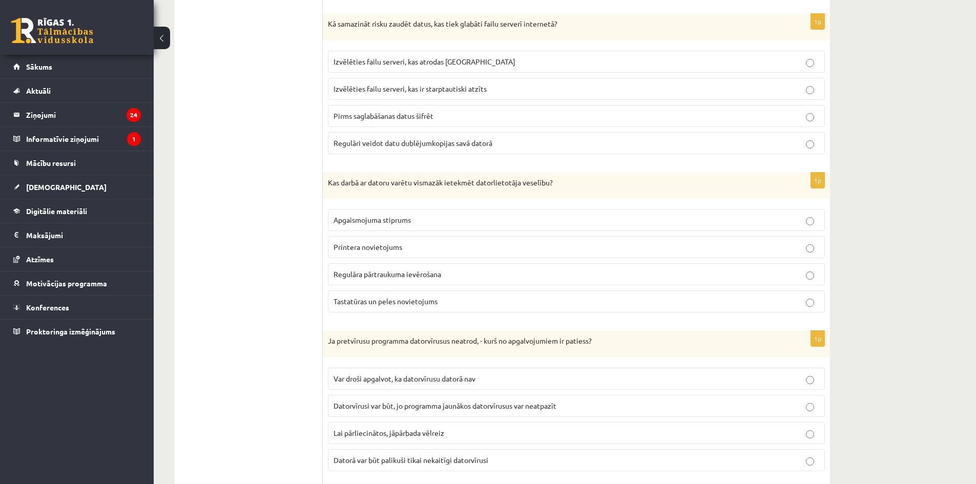
scroll to position [973, 0]
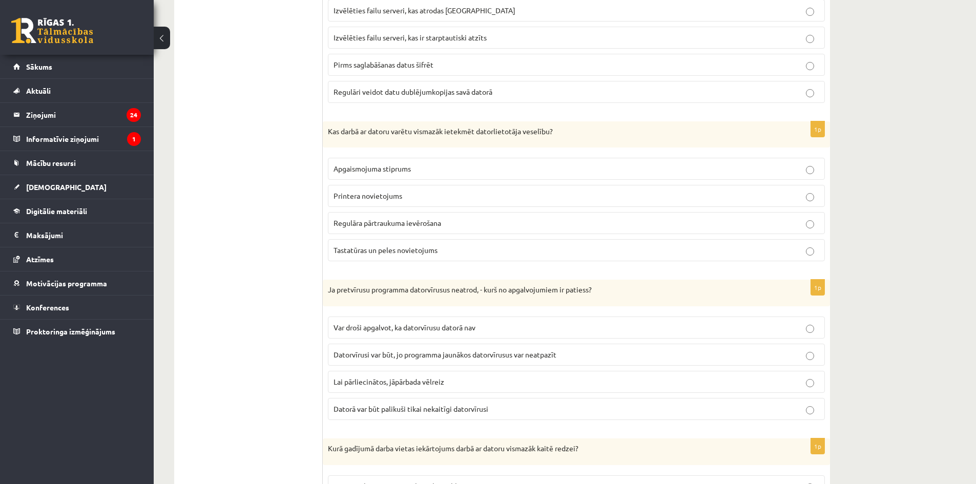
click at [424, 359] on p "Datorvīrusi var būt, jo programma jaunākos datorvīrusus var neatpazīt" at bounding box center [576, 354] width 486 height 11
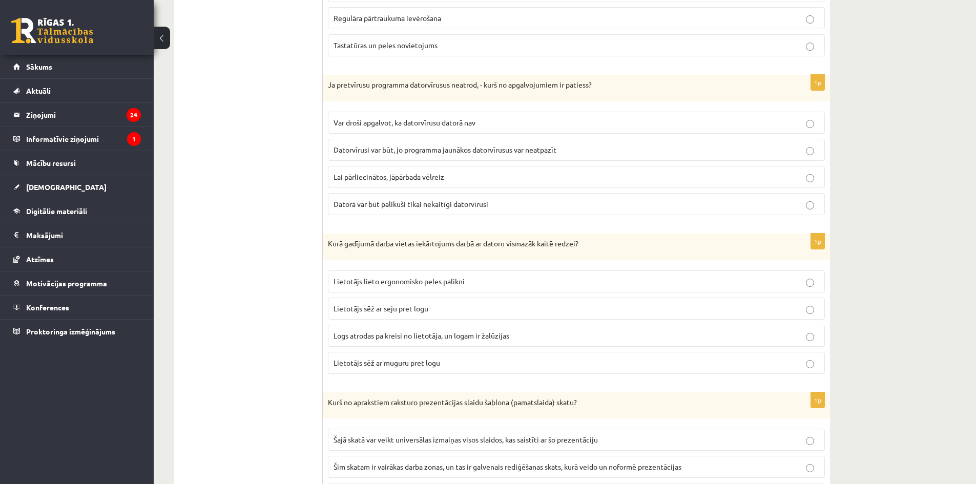
scroll to position [1229, 0]
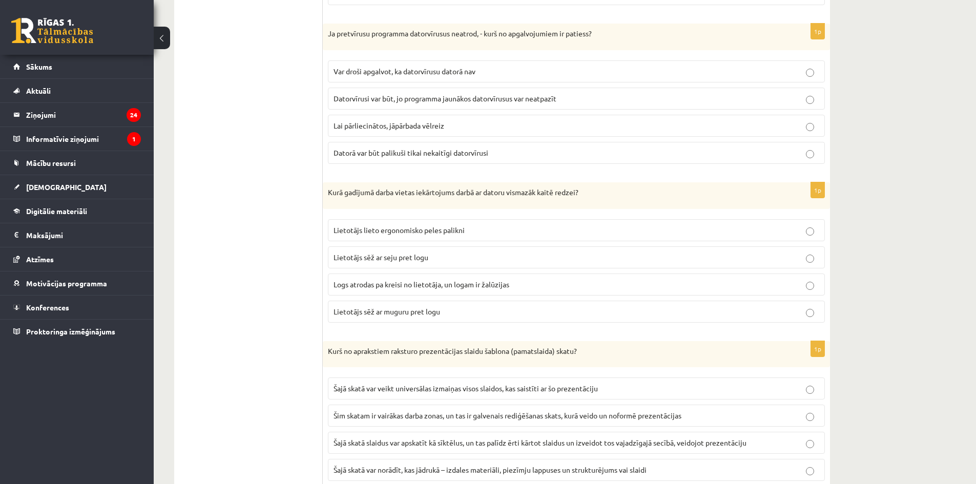
click at [448, 291] on label "Logs atrodas pa kreisi no lietotāja, un logam ir žalūzijas" at bounding box center [576, 285] width 497 height 22
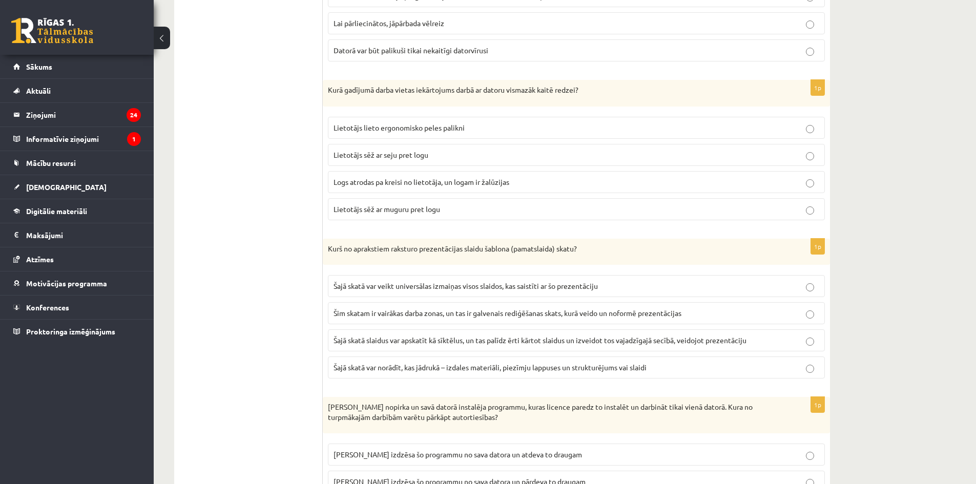
scroll to position [1383, 0]
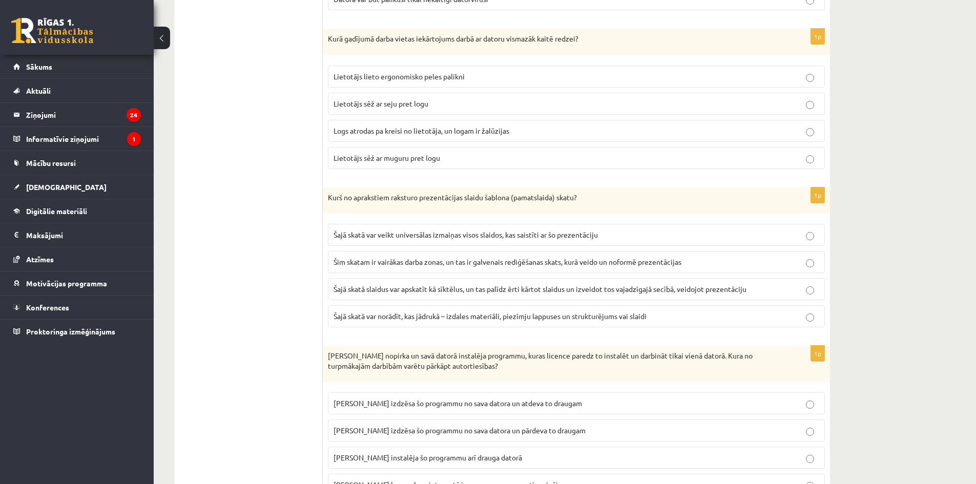
click at [479, 234] on span "Šajā skatā var veikt universālas izmaiņas visos slaidos, kas saistīti ar šo pre…" at bounding box center [465, 234] width 264 height 9
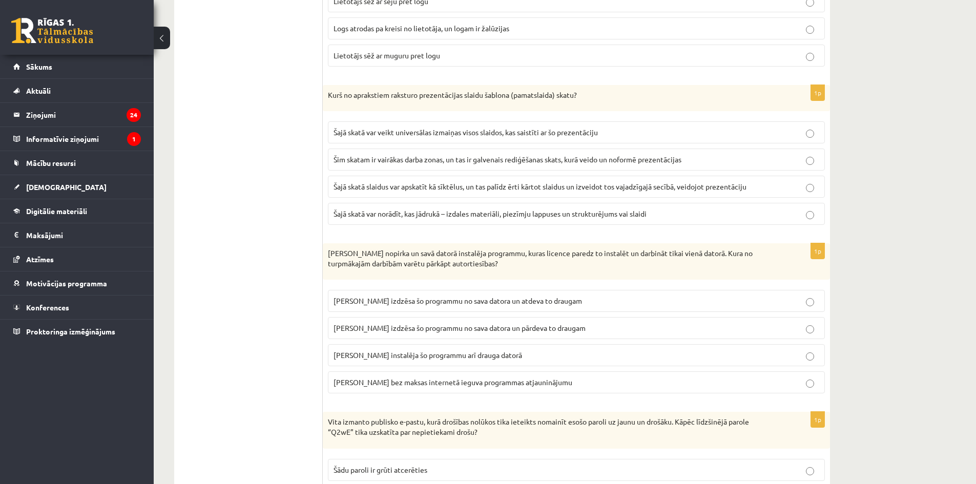
scroll to position [1537, 0]
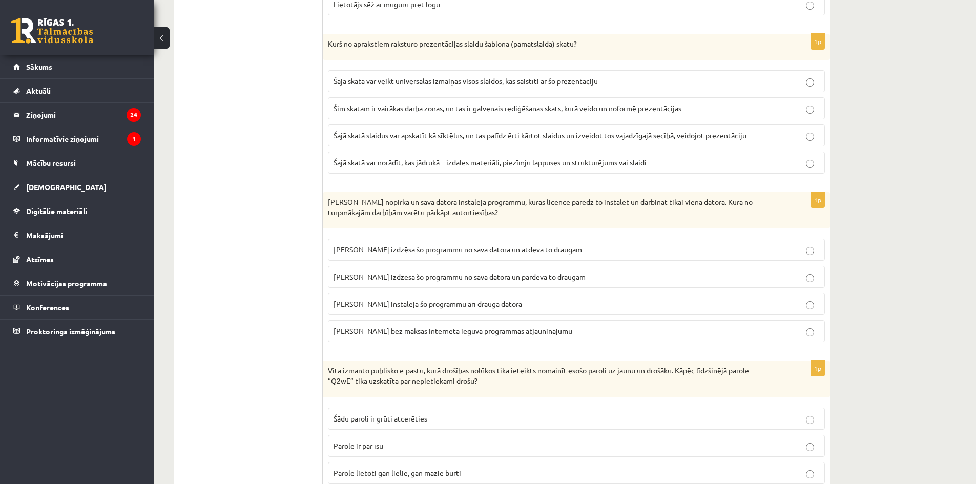
click at [484, 308] on p "Ivars instalēja šo programmu arī drauga datorā" at bounding box center [576, 304] width 486 height 11
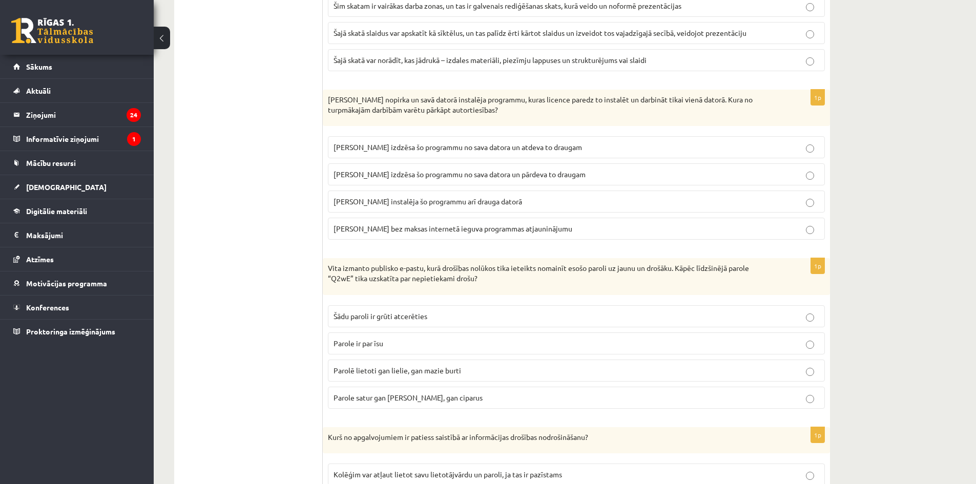
scroll to position [1691, 0]
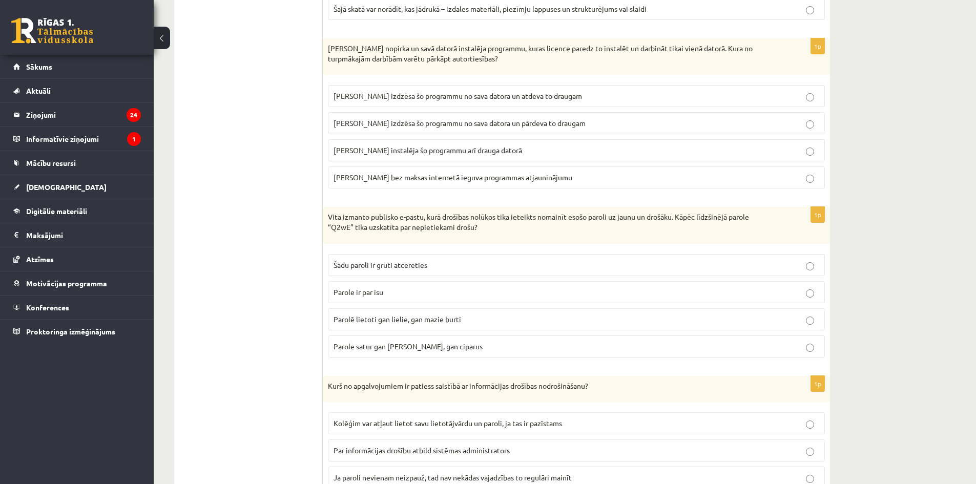
click at [431, 288] on p "Parole ir par īsu" at bounding box center [576, 292] width 486 height 11
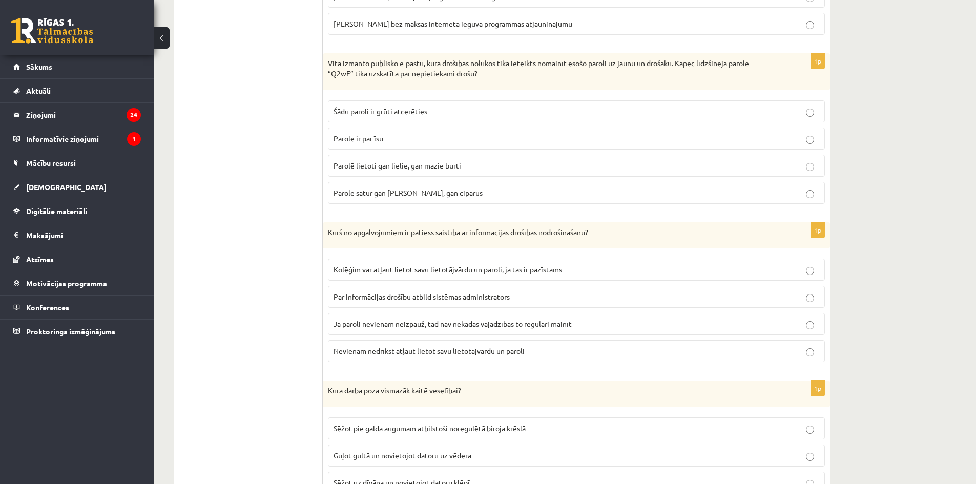
click at [465, 352] on span "Nevienam nedrīkst atļaut lietot savu lietotājvārdu un paroli" at bounding box center [428, 350] width 191 height 9
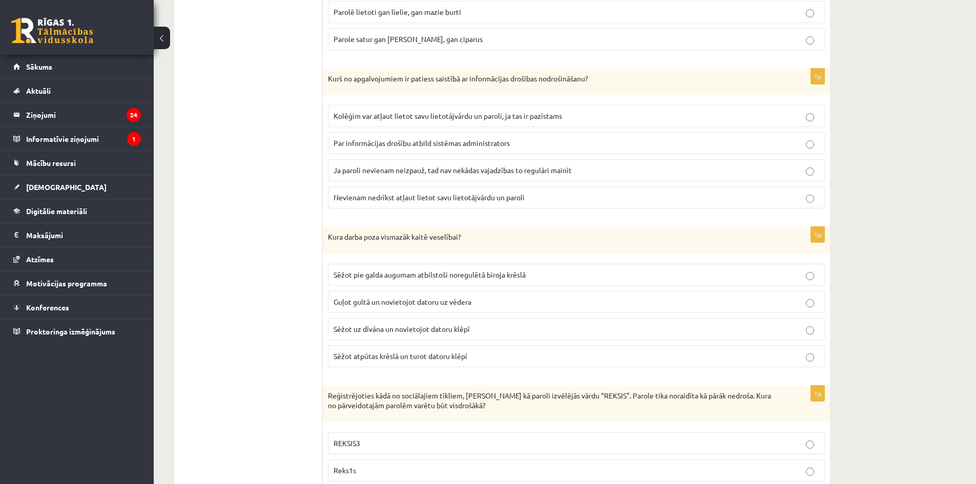
scroll to position [2049, 0]
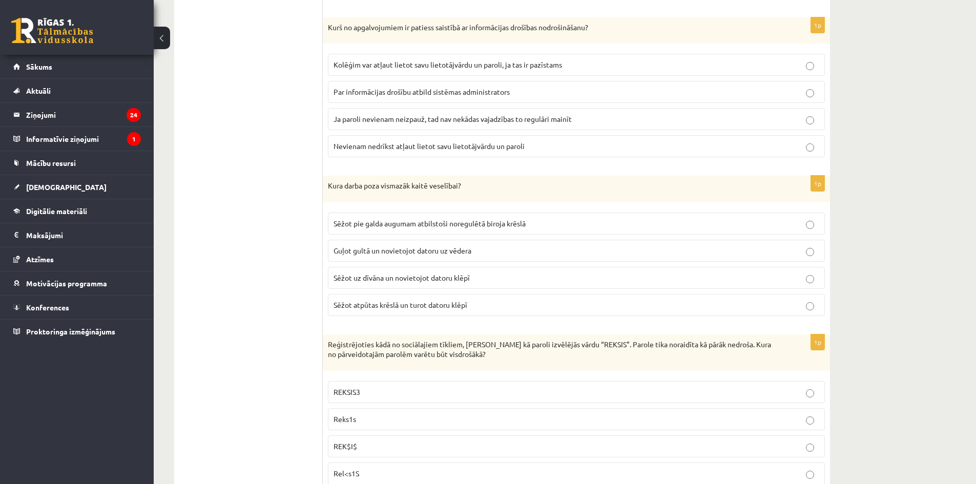
click at [532, 228] on p "Sēžot pie galda augumam atbilstoši noregulētā biroja krēslā" at bounding box center [576, 223] width 486 height 11
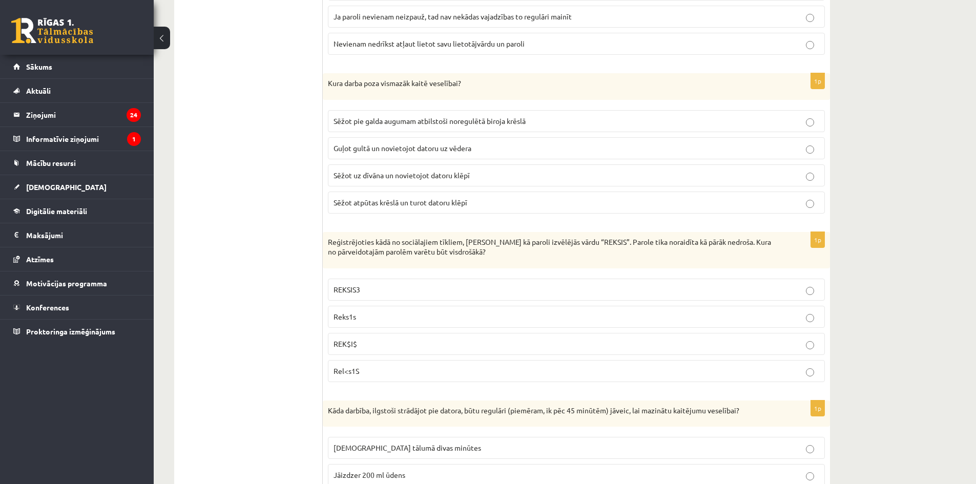
scroll to position [2203, 0]
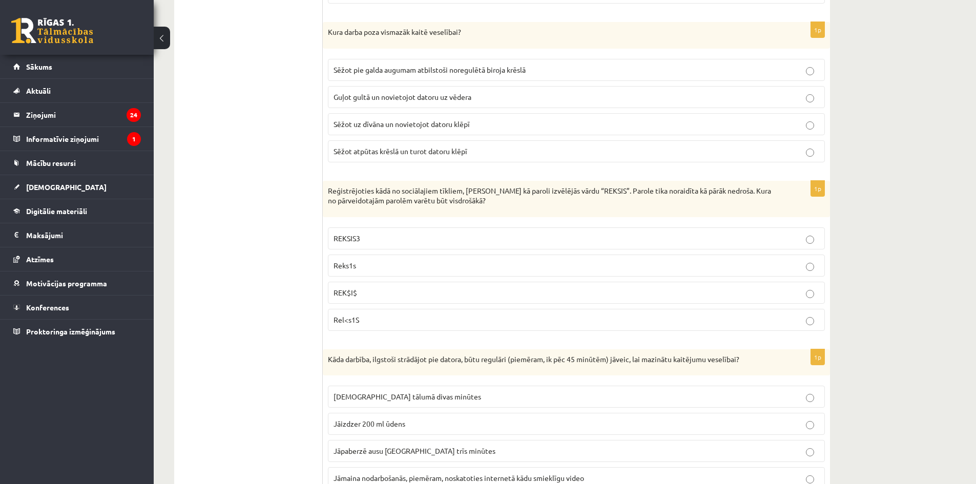
click at [411, 312] on label "Rel<s1S" at bounding box center [576, 320] width 497 height 22
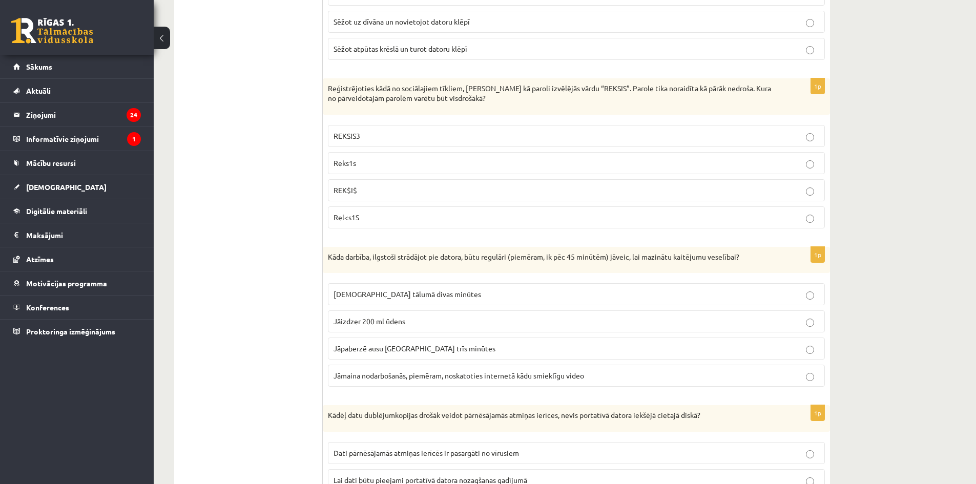
scroll to position [2356, 0]
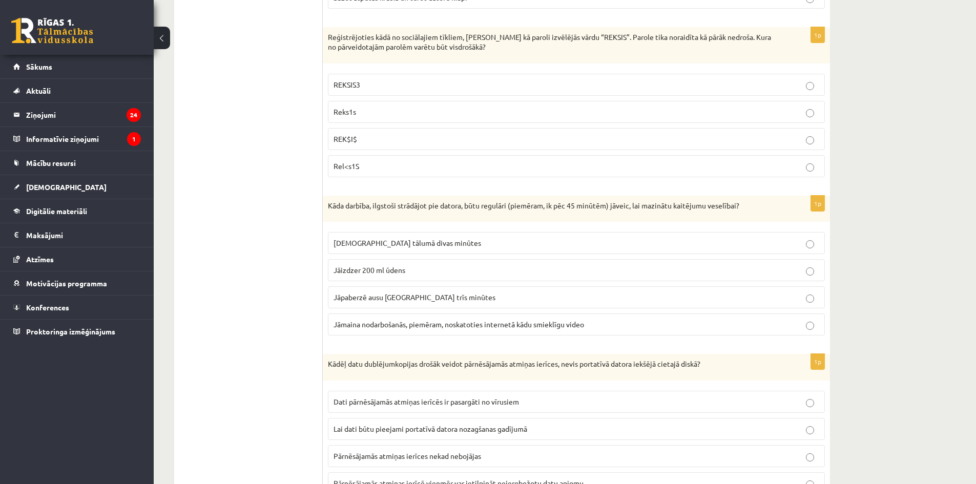
click at [422, 236] on label "Jāskatās tālumā divas minūtes" at bounding box center [576, 243] width 497 height 22
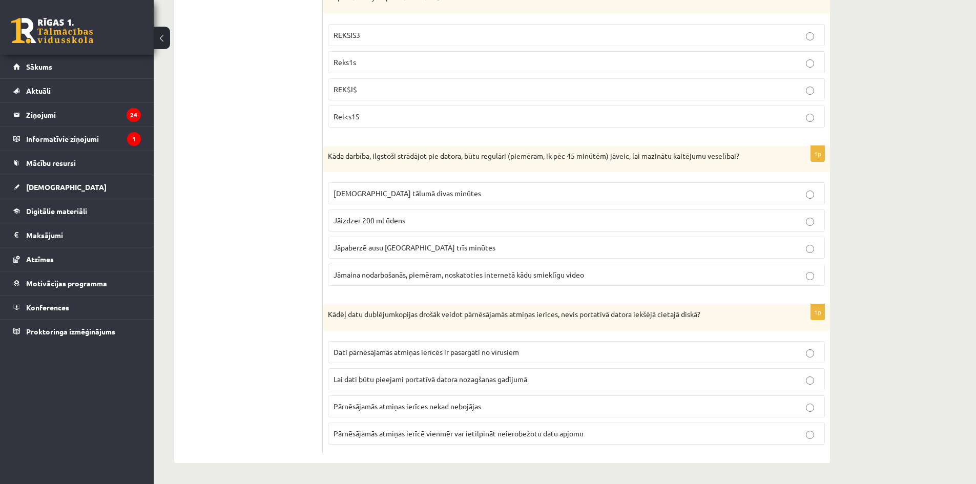
click at [469, 377] on span "Lai dati būtu pieejami portatīvā datora nozagšanas gadījumā" at bounding box center [430, 378] width 194 height 9
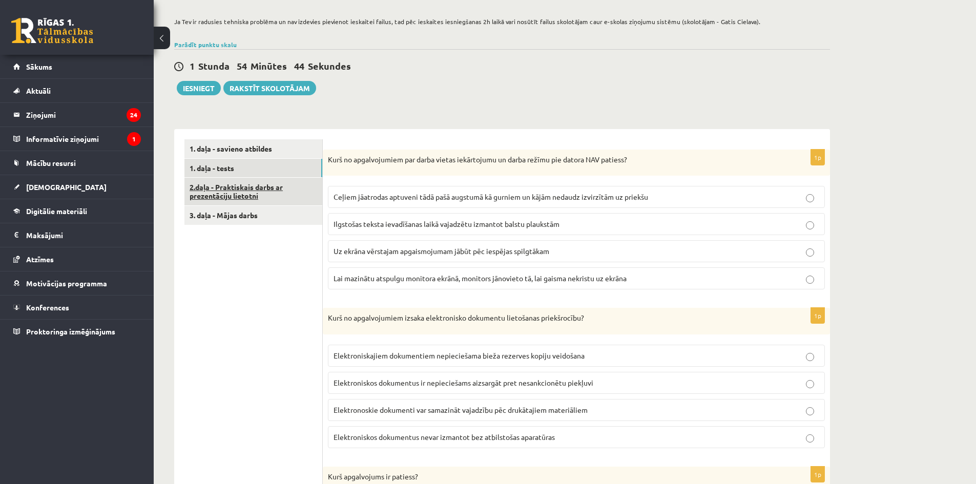
click at [274, 193] on link "2.daļa - Praktiskais darbs ar prezentāciju lietotni" at bounding box center [253, 192] width 138 height 28
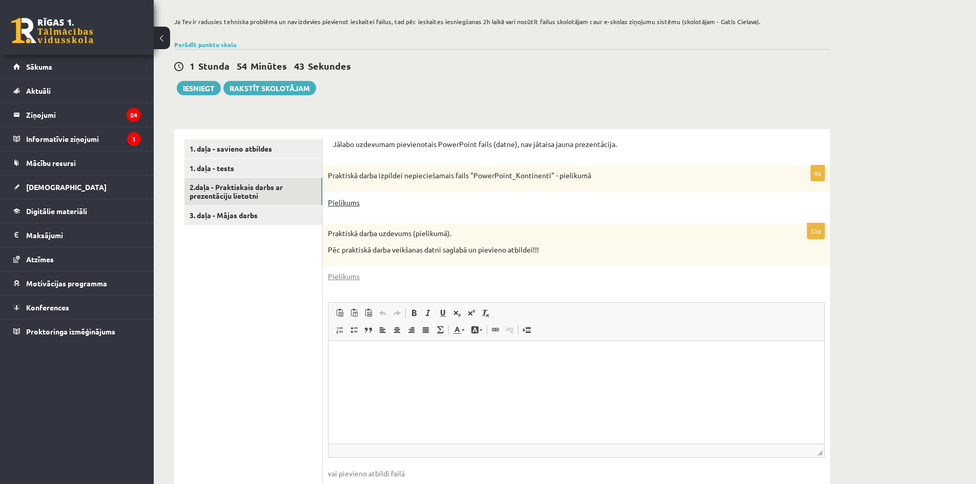
scroll to position [0, 0]
click at [347, 203] on link "Pielikums" at bounding box center [344, 202] width 32 height 11
click at [352, 276] on link "Pielikums" at bounding box center [344, 276] width 32 height 11
click at [352, 204] on link "Pielikums" at bounding box center [344, 202] width 32 height 11
click at [337, 207] on link "Pielikums" at bounding box center [344, 202] width 32 height 11
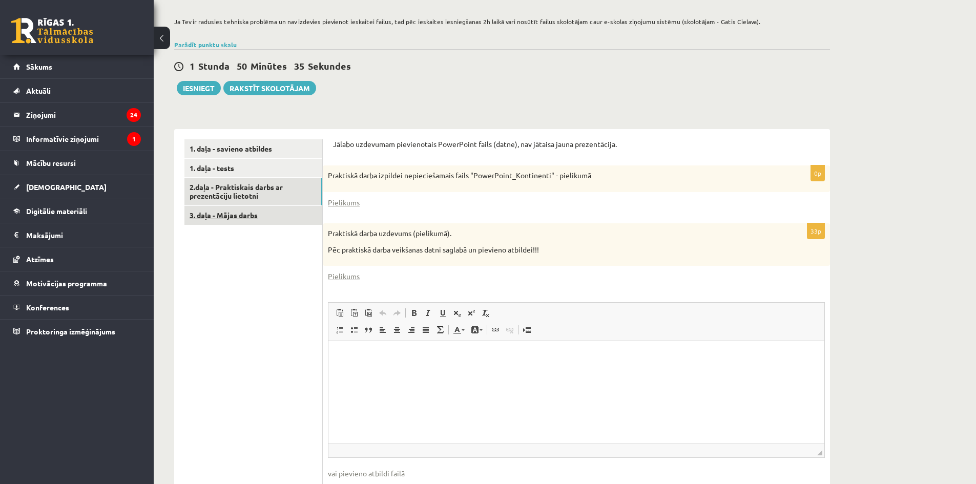
click at [262, 222] on link "3. daļa - Mājas darbs" at bounding box center [253, 215] width 138 height 19
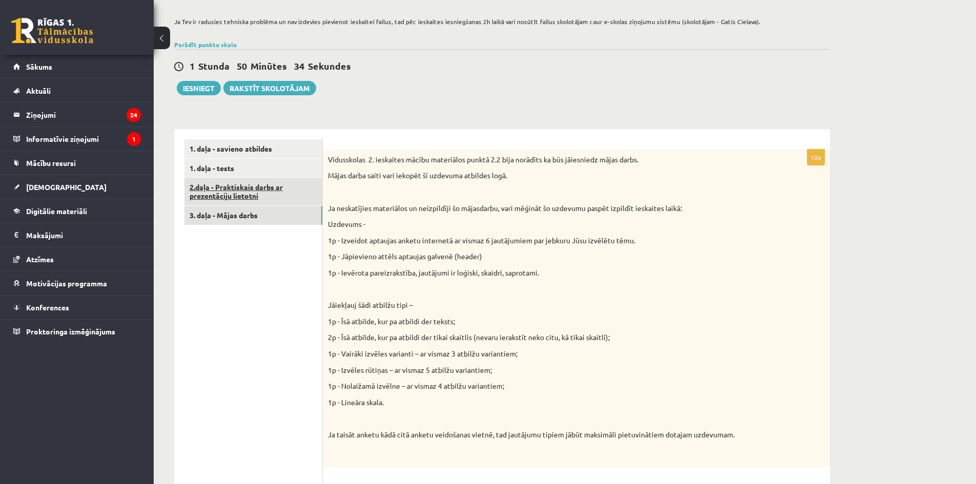
click at [261, 199] on link "2.daļa - Praktiskais darbs ar prezentāciju lietotni" at bounding box center [253, 192] width 138 height 28
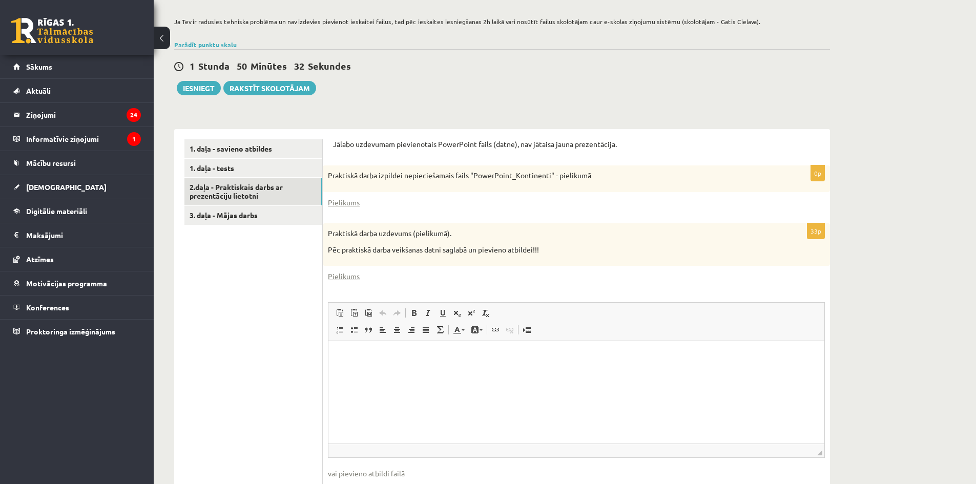
scroll to position [216, 0]
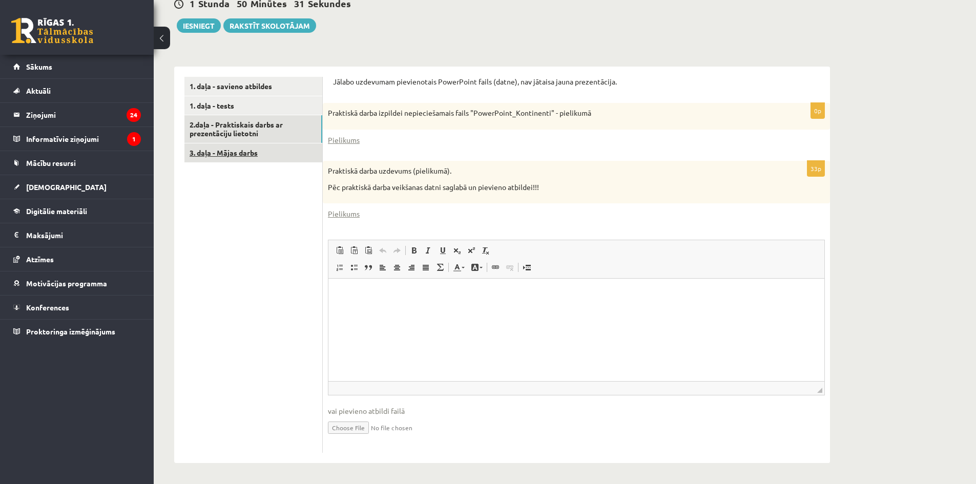
click at [261, 152] on link "3. daļa - Mājas darbs" at bounding box center [253, 152] width 138 height 19
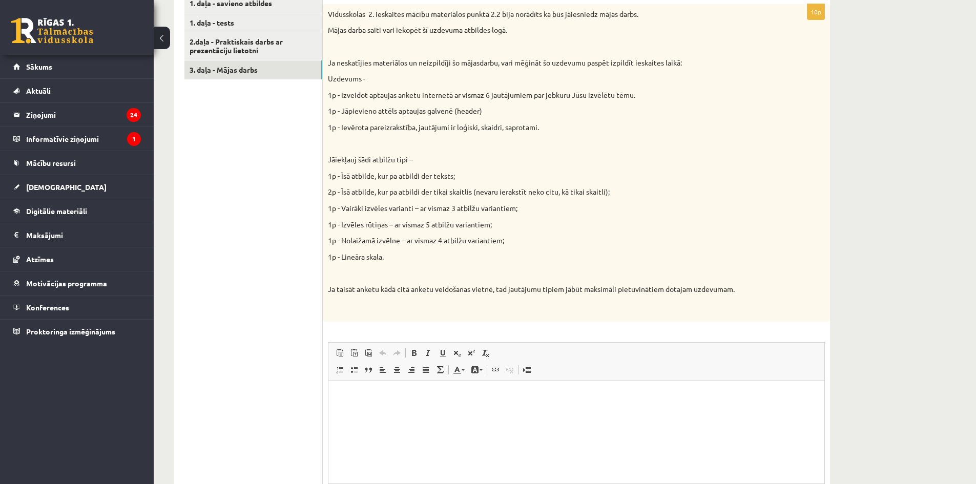
scroll to position [0, 0]
click at [475, 412] on html at bounding box center [576, 396] width 496 height 31
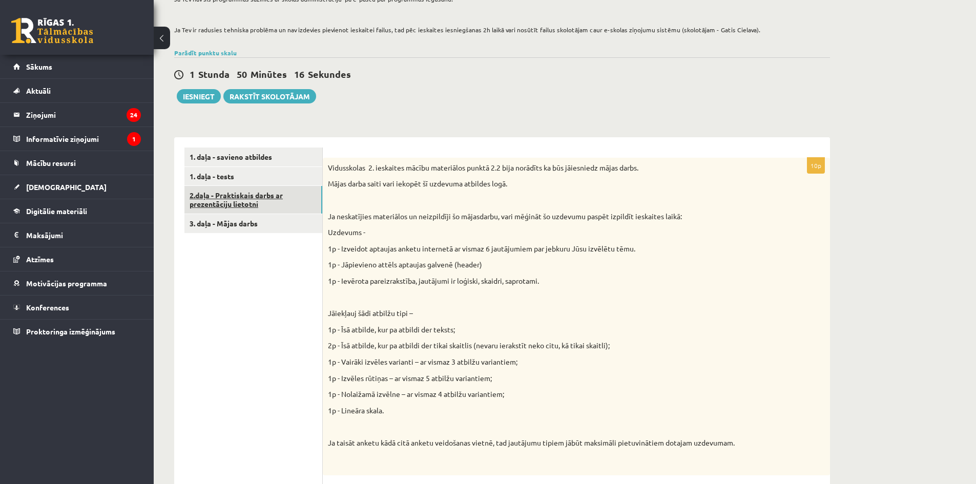
click at [273, 209] on link "2.daļa - Praktiskais darbs ar prezentāciju lietotni" at bounding box center [253, 200] width 138 height 28
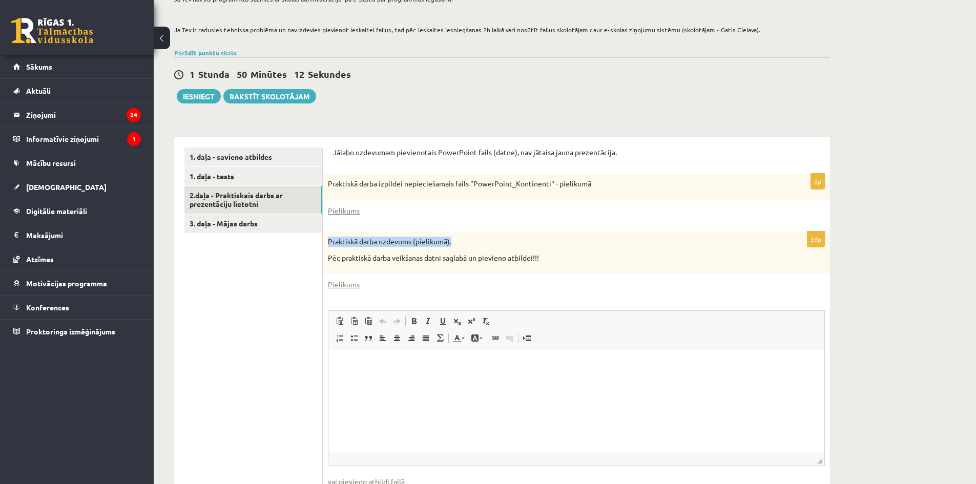
drag, startPoint x: 328, startPoint y: 241, endPoint x: 451, endPoint y: 246, distance: 123.6
click at [451, 246] on p "Praktiskā darba uzdevums (pielikumā)." at bounding box center [551, 242] width 446 height 10
click at [447, 254] on p "Pēc praktiskā darba veikšanas datni saglabā un pievieno atbildei!!!" at bounding box center [551, 258] width 446 height 10
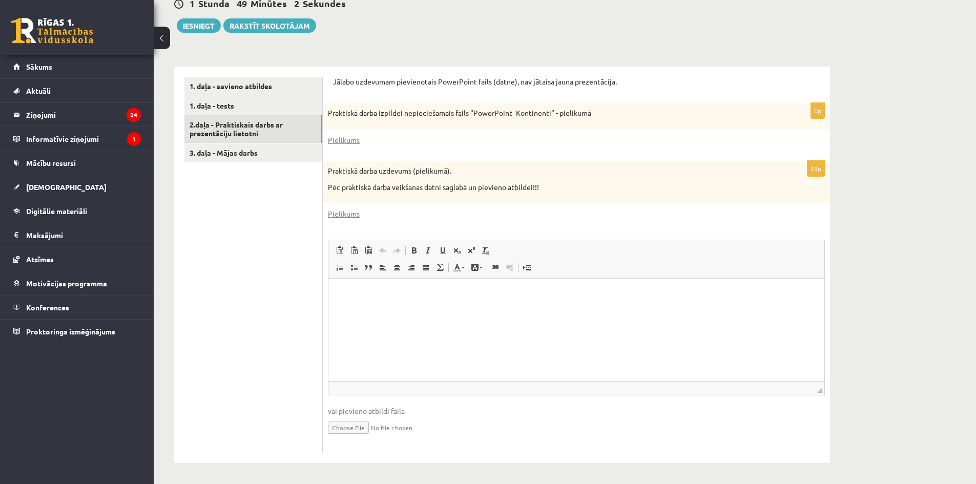
click at [364, 427] on input "file" at bounding box center [576, 426] width 497 height 21
type input "**********"
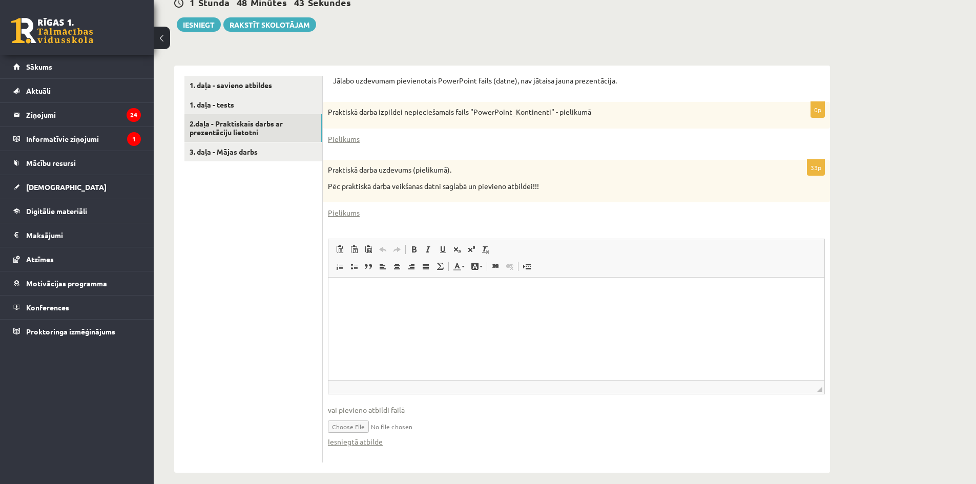
click at [424, 432] on input "file" at bounding box center [576, 425] width 497 height 21
click at [406, 429] on input "file" at bounding box center [576, 425] width 497 height 21
type input "**********"
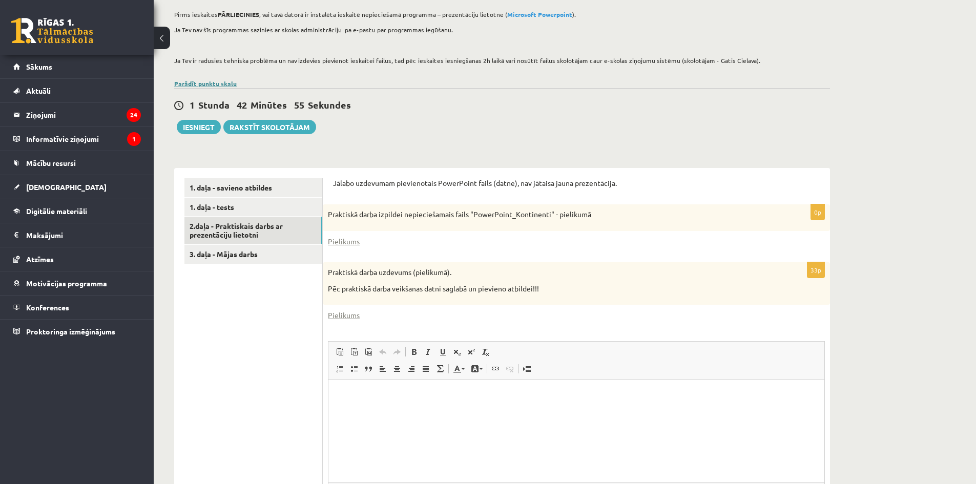
click at [203, 81] on link "Parādīt punktu skalu" at bounding box center [205, 83] width 62 height 8
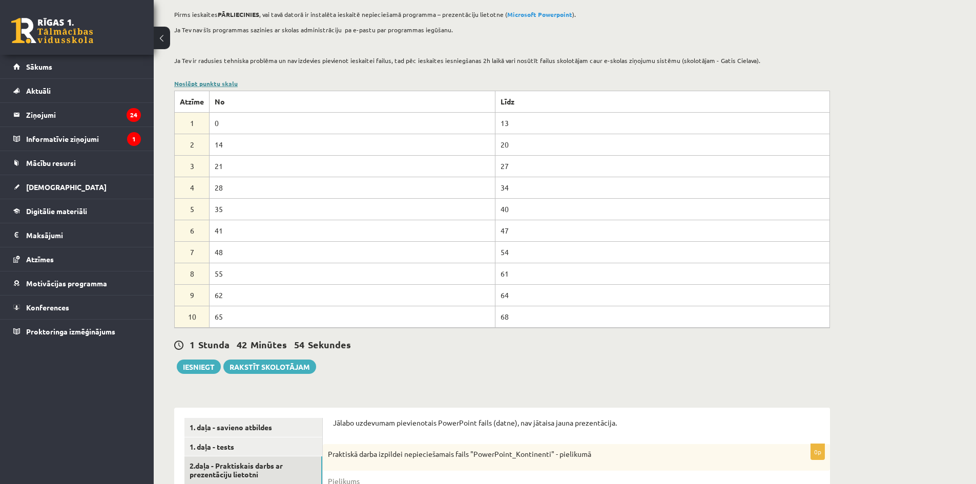
click at [203, 81] on link "Noslēpt punktu skalu" at bounding box center [206, 83] width 64 height 8
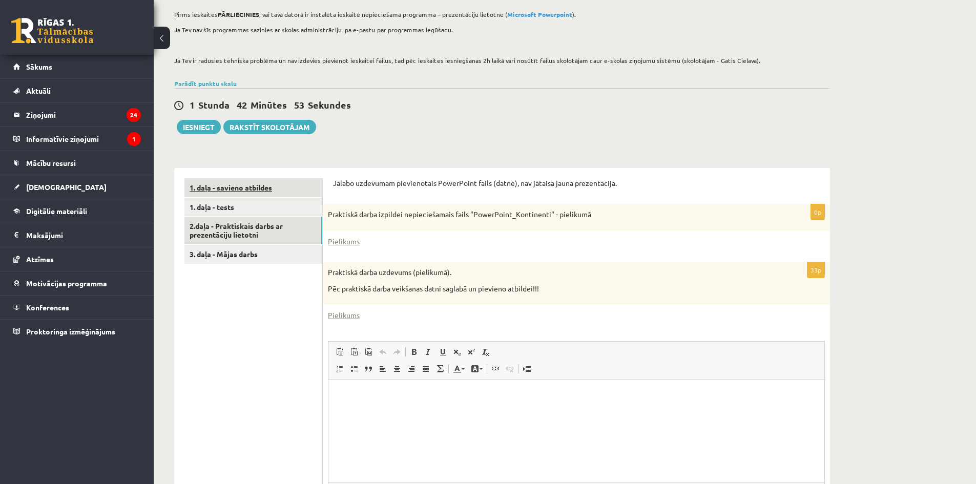
click at [233, 186] on link "1. daļa - savieno atbildes" at bounding box center [253, 187] width 138 height 19
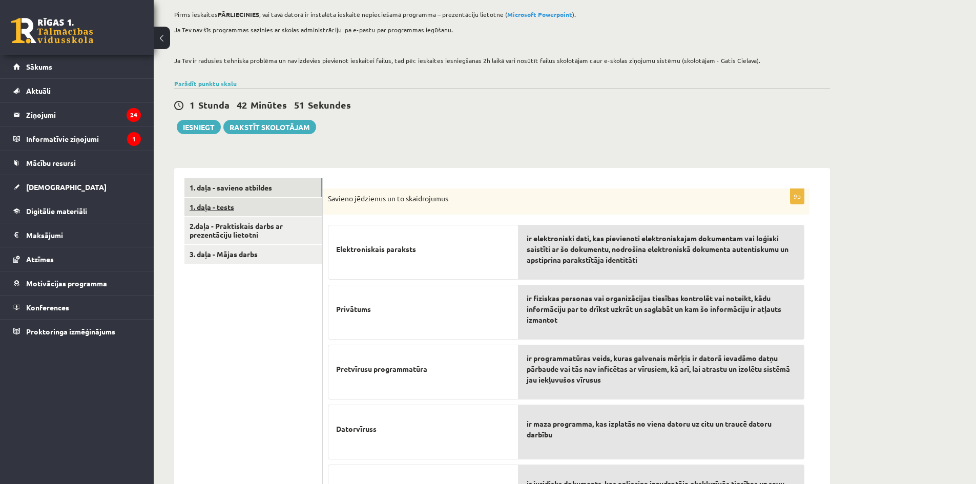
click at [232, 204] on link "1. daļa - tests" at bounding box center [253, 207] width 138 height 19
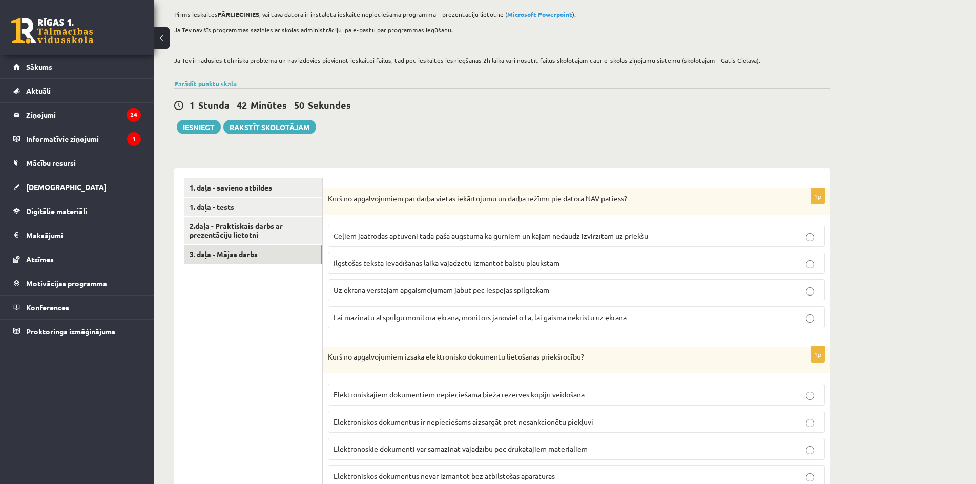
click at [238, 247] on link "3. daļa - Mājas darbs" at bounding box center [253, 254] width 138 height 19
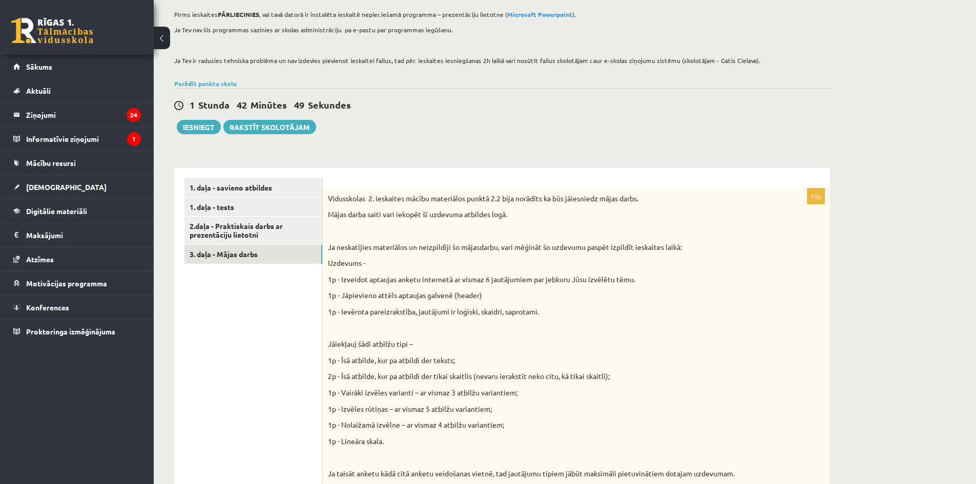
scroll to position [0, 0]
click at [199, 82] on link "Parādīt punktu skalu" at bounding box center [205, 83] width 62 height 8
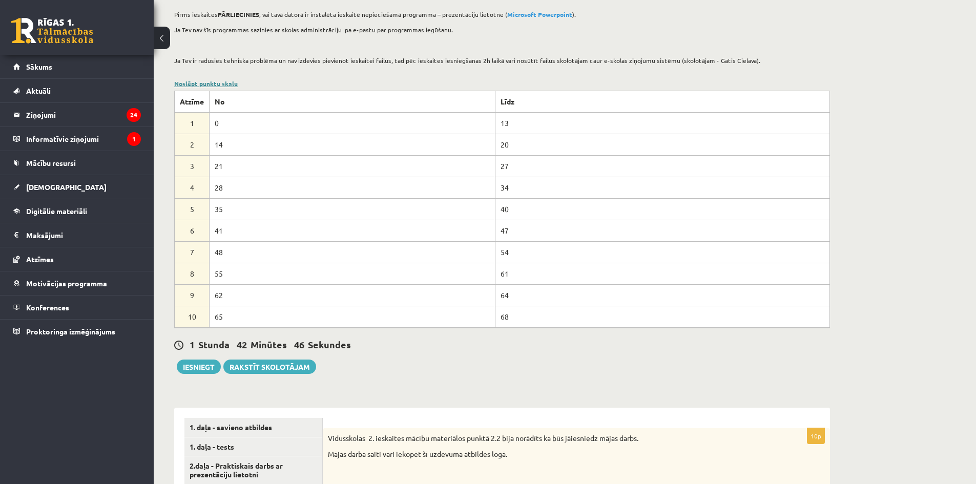
click at [199, 82] on link "Noslēpt punktu skalu" at bounding box center [206, 83] width 64 height 8
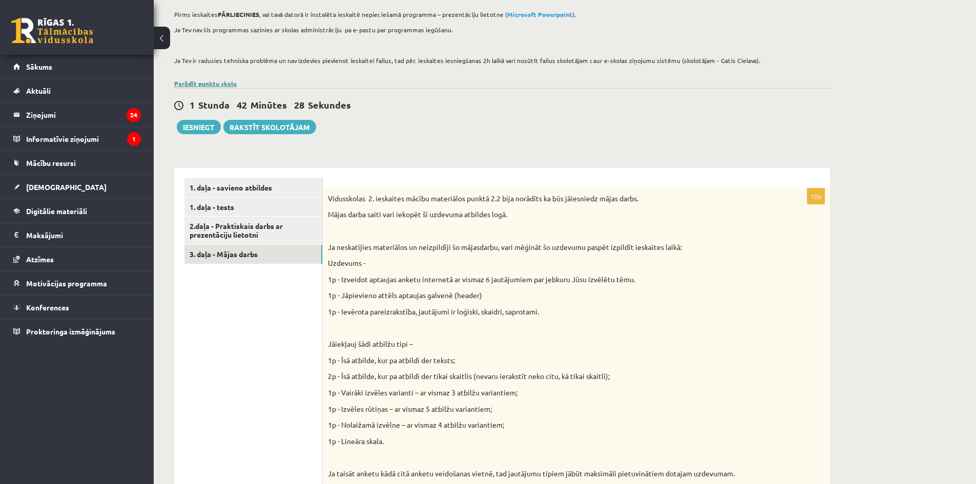
click at [192, 81] on link "Parādīt punktu skalu" at bounding box center [205, 83] width 62 height 8
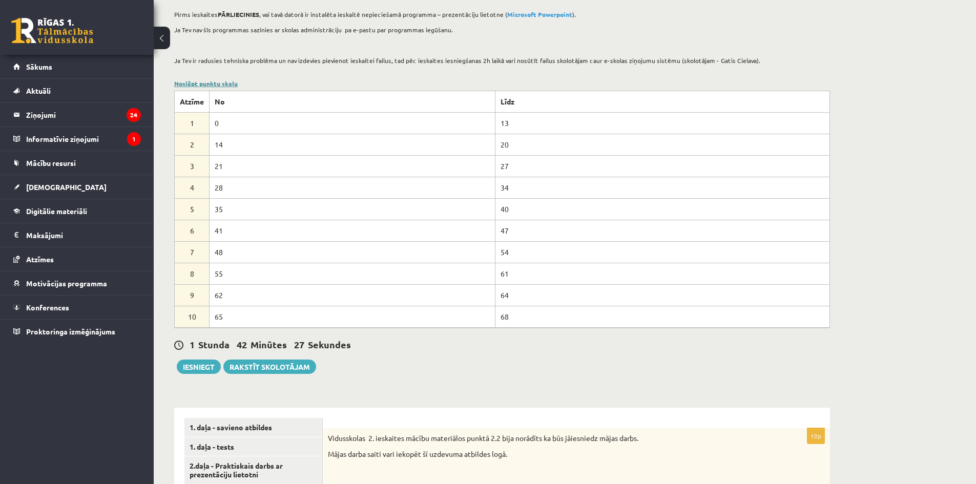
click at [192, 81] on link "Noslēpt punktu skalu" at bounding box center [206, 83] width 64 height 8
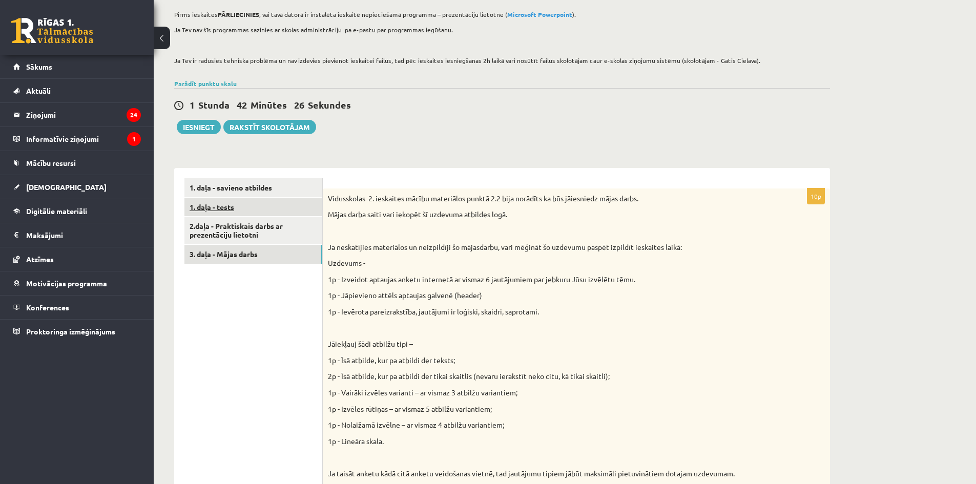
click at [247, 201] on link "1. daļa - tests" at bounding box center [253, 207] width 138 height 19
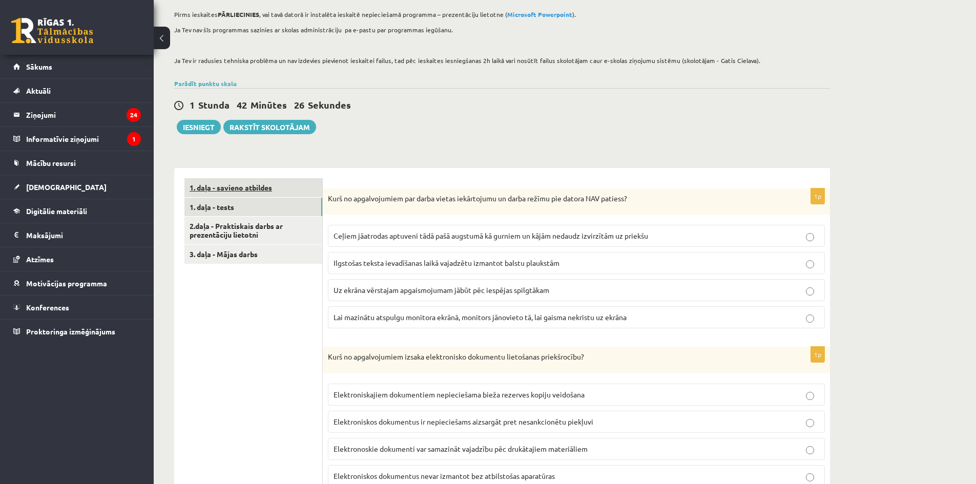
click at [247, 191] on link "1. daļa - savieno atbildes" at bounding box center [253, 187] width 138 height 19
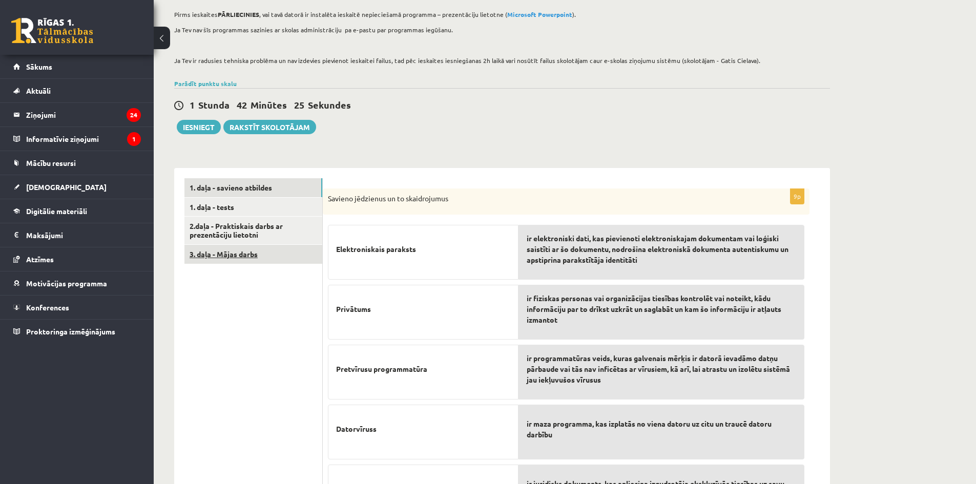
click at [252, 251] on link "3. daļa - Mājas darbs" at bounding box center [253, 254] width 138 height 19
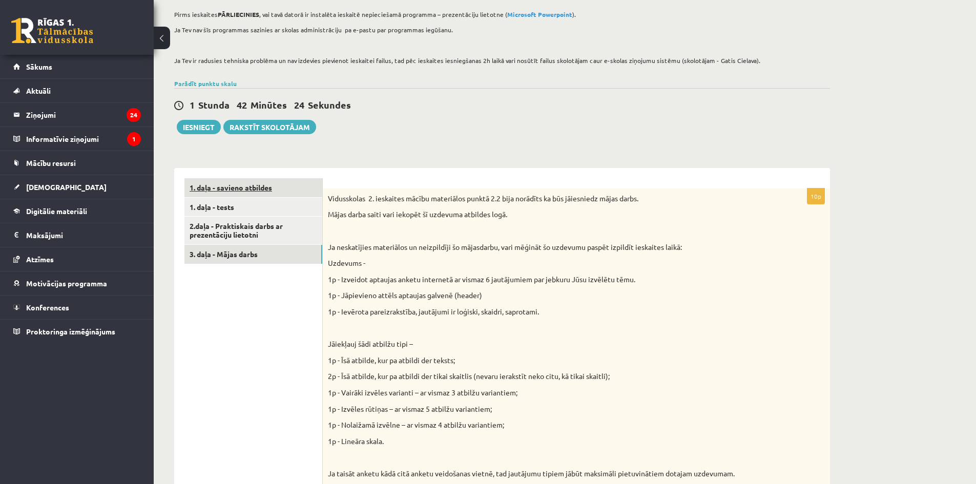
click at [249, 190] on link "1. daļa - savieno atbildes" at bounding box center [253, 187] width 138 height 19
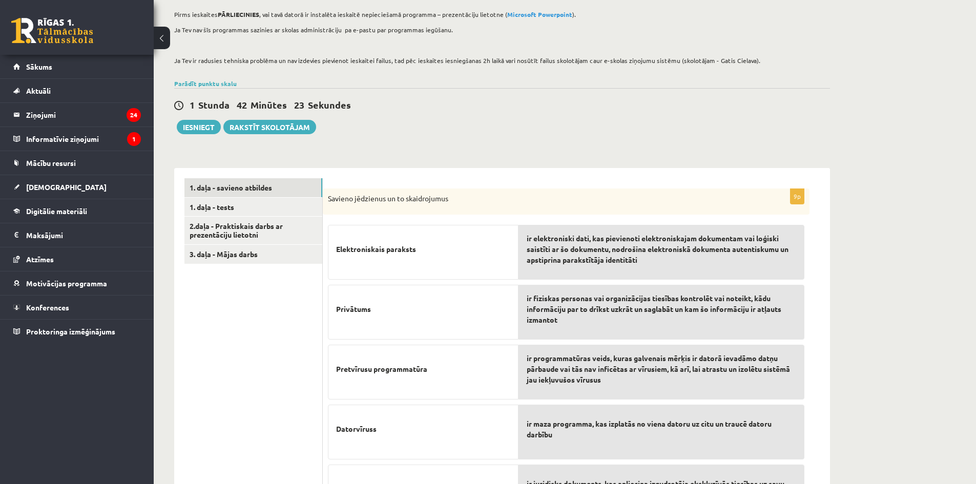
click at [207, 91] on div "1 Stunda 42 Minūtes 23 Sekundes Ieskaite saglabāta! Iesniegt Rakstīt skolotājam" at bounding box center [502, 111] width 656 height 46
click at [208, 88] on div "Parādīt punktu skalu Atzīme No Līdz 1 0 13 2 14 20 3 21 27 4 28 34 5 35 40 6 41…" at bounding box center [502, 83] width 656 height 9
click at [208, 83] on link "Parādīt punktu skalu" at bounding box center [205, 83] width 62 height 8
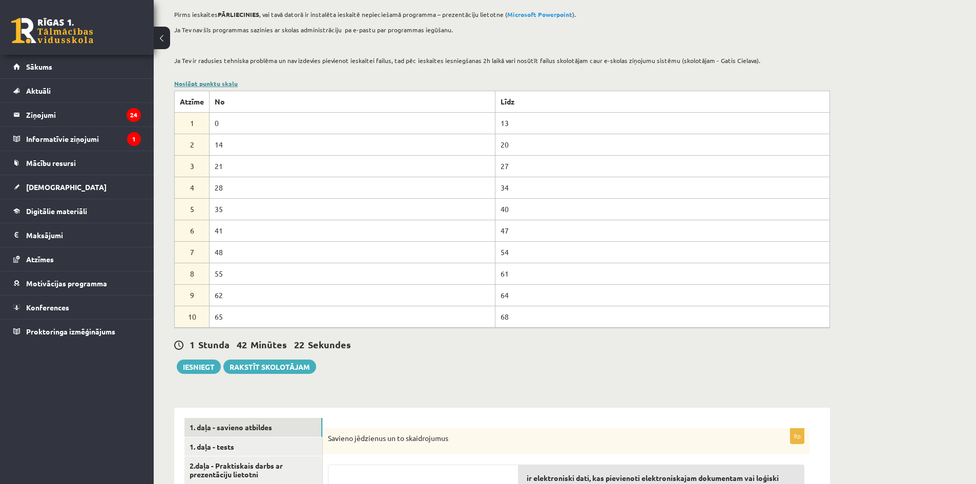
click at [208, 83] on link "Noslēpt punktu skalu" at bounding box center [206, 83] width 64 height 8
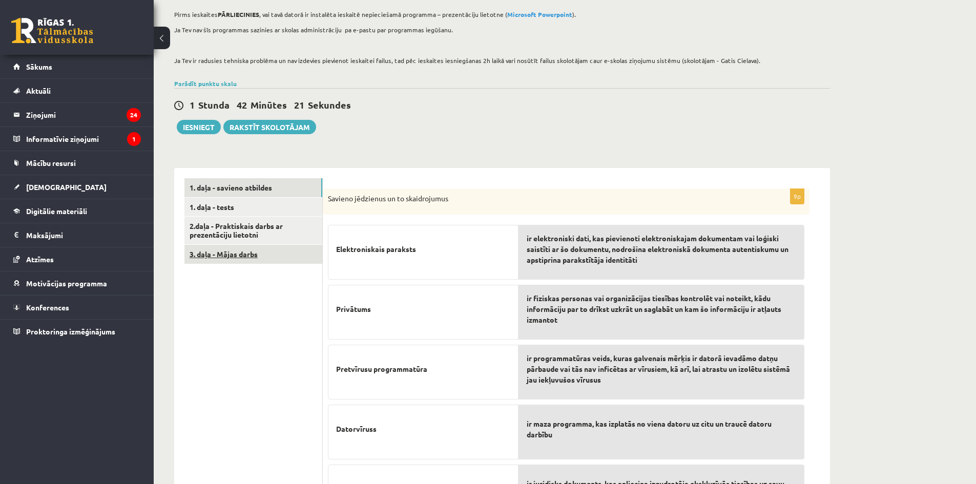
click at [241, 249] on link "3. daļa - Mājas darbs" at bounding box center [253, 254] width 138 height 19
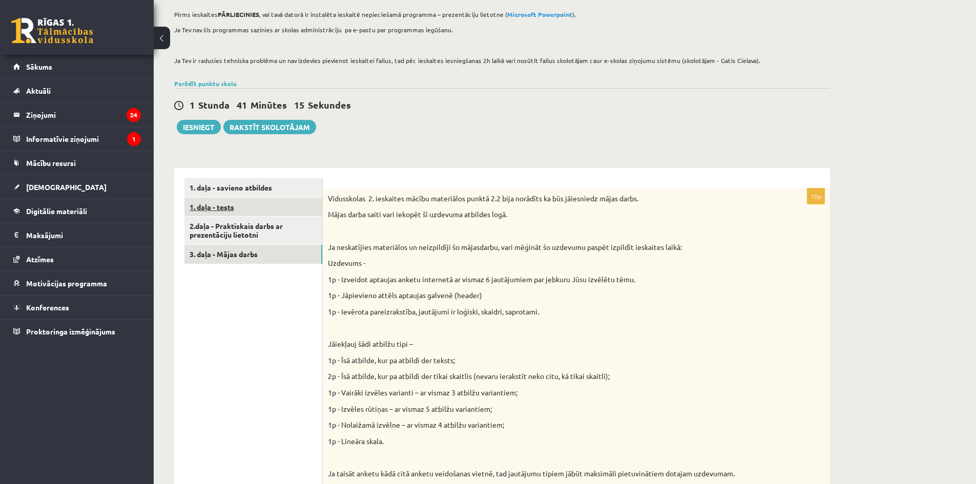
click at [231, 208] on link "1. daļa - tests" at bounding box center [253, 207] width 138 height 19
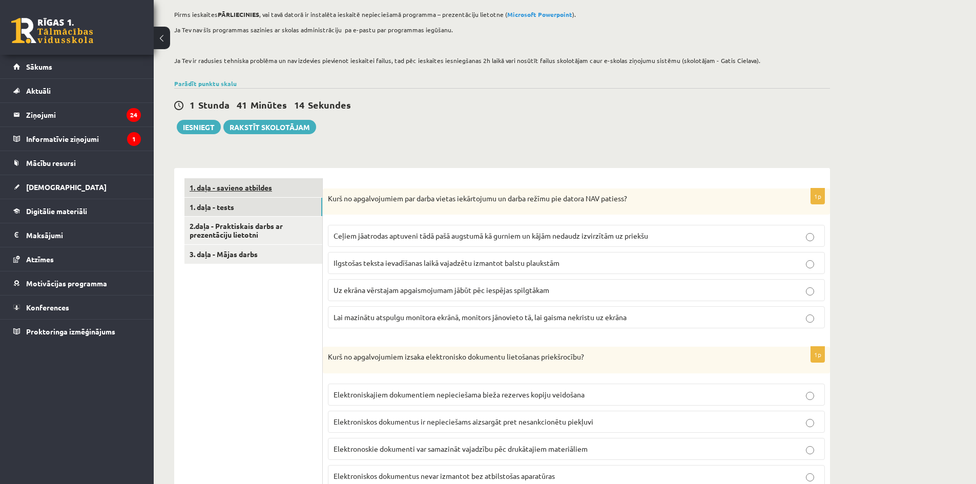
click at [232, 186] on link "1. daļa - savieno atbildes" at bounding box center [253, 187] width 138 height 19
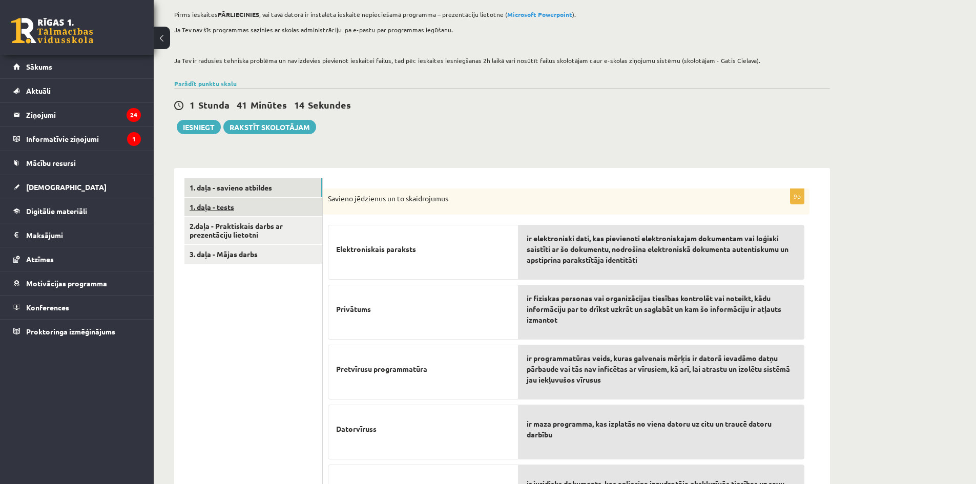
click at [232, 205] on link "1. daļa - tests" at bounding box center [253, 207] width 138 height 19
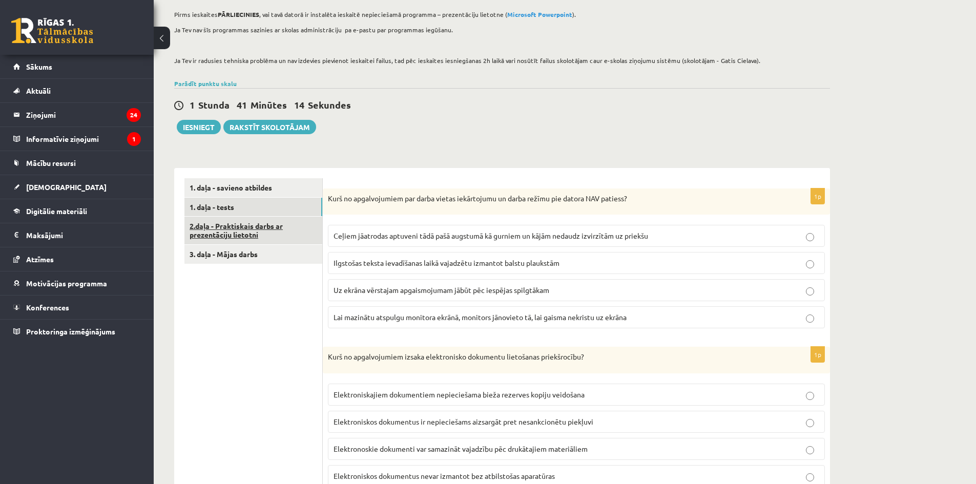
click at [234, 220] on link "2.daļa - Praktiskais darbs ar prezentāciju lietotni" at bounding box center [253, 231] width 138 height 28
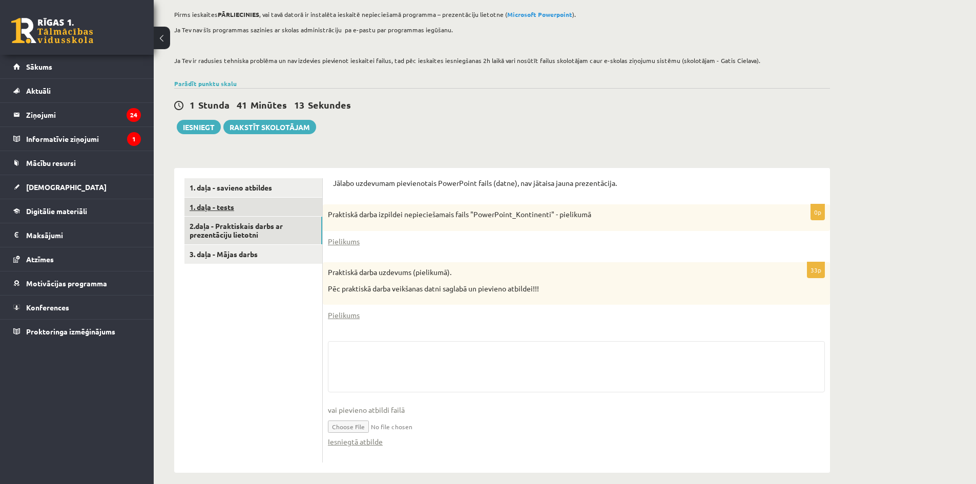
click at [235, 204] on link "1. daļa - tests" at bounding box center [253, 207] width 138 height 19
click at [236, 190] on link "1. daļa - savieno atbildes" at bounding box center [253, 187] width 138 height 19
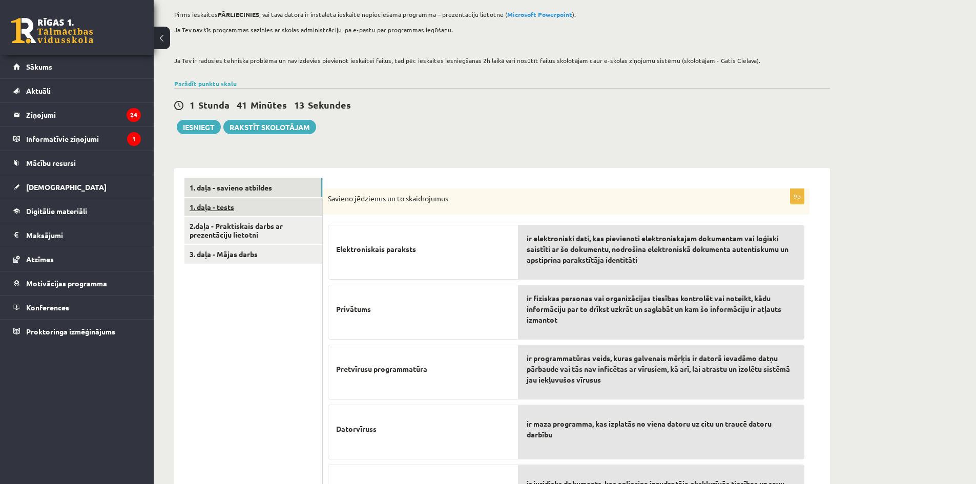
click at [236, 204] on link "1. daļa - tests" at bounding box center [253, 207] width 138 height 19
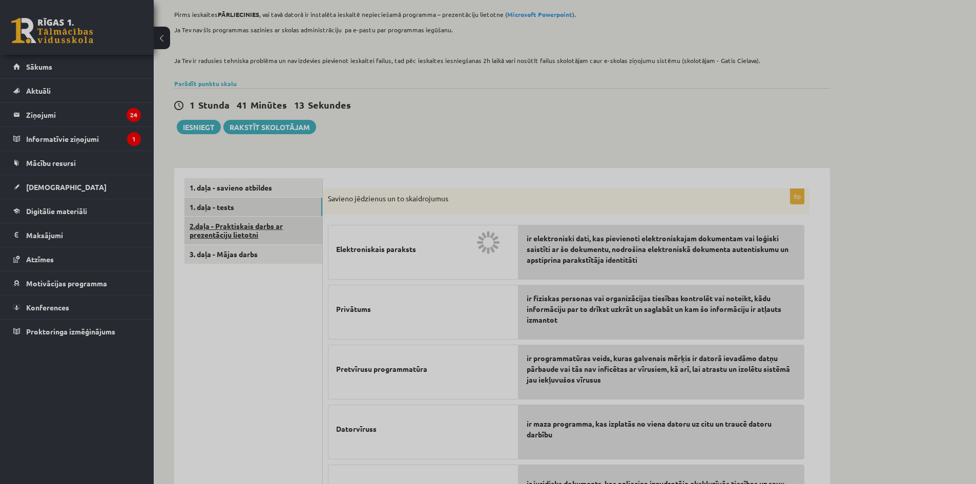
click at [238, 219] on link "2.daļa - Praktiskais darbs ar prezentāciju lietotni" at bounding box center [253, 231] width 138 height 28
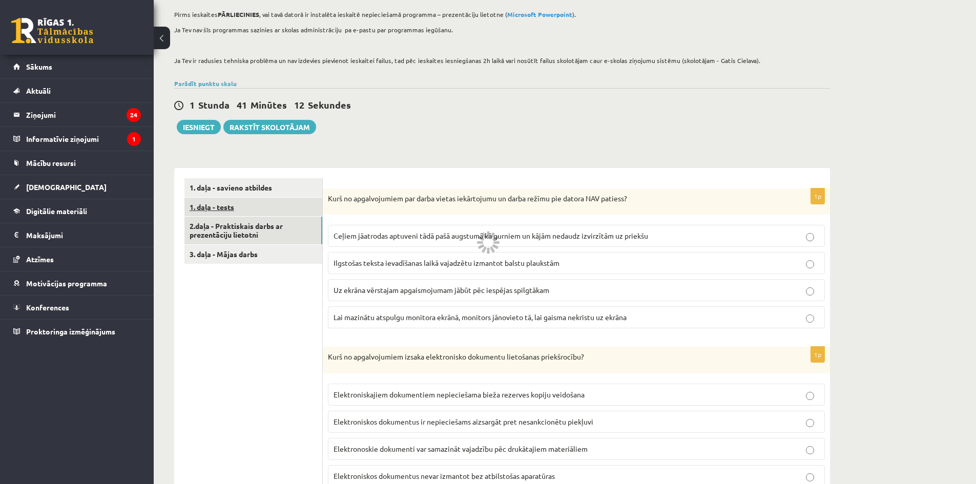
click at [238, 210] on link "1. daļa - tests" at bounding box center [253, 207] width 138 height 19
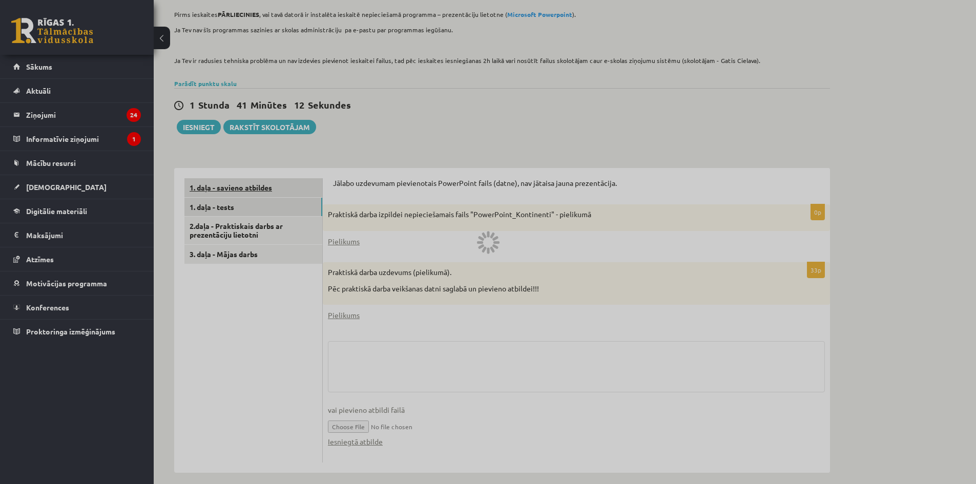
click at [236, 190] on link "1. daļa - savieno atbildes" at bounding box center [253, 187] width 138 height 19
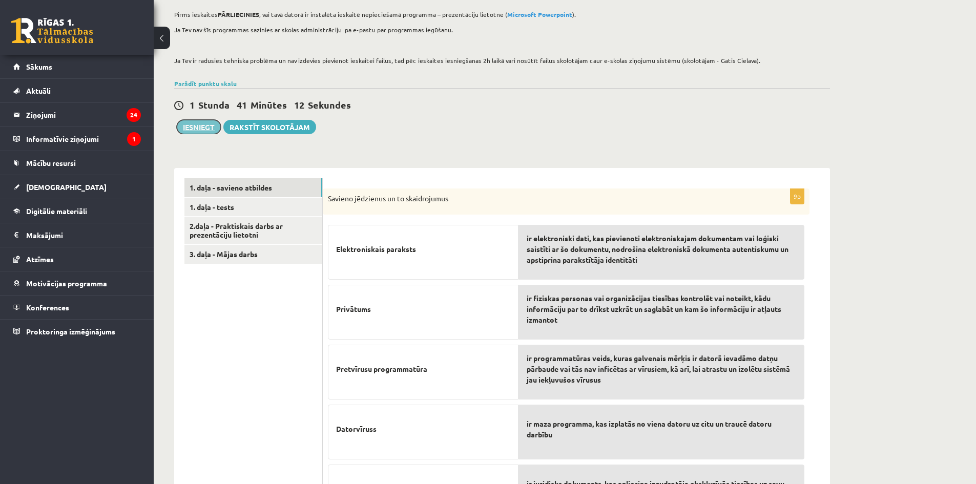
click at [207, 129] on button "Iesniegt" at bounding box center [199, 127] width 44 height 14
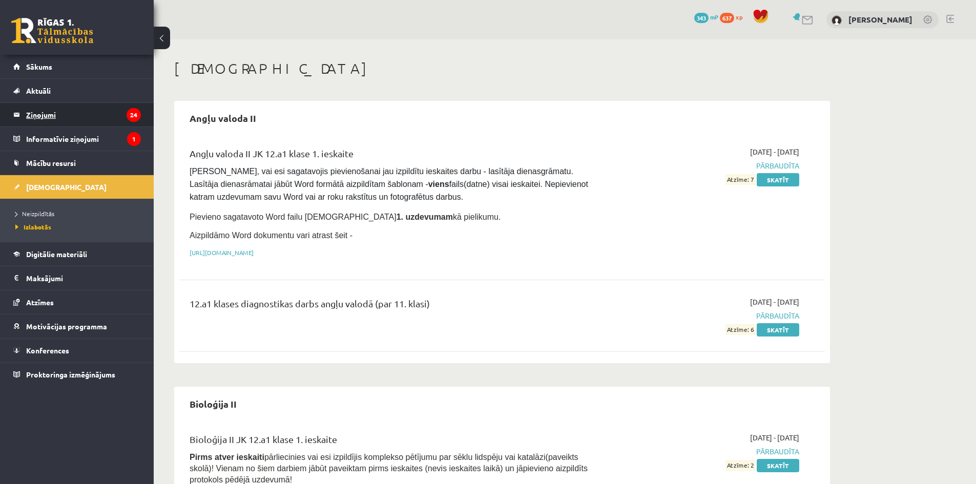
click at [89, 116] on legend "Ziņojumi 24" at bounding box center [83, 115] width 115 height 24
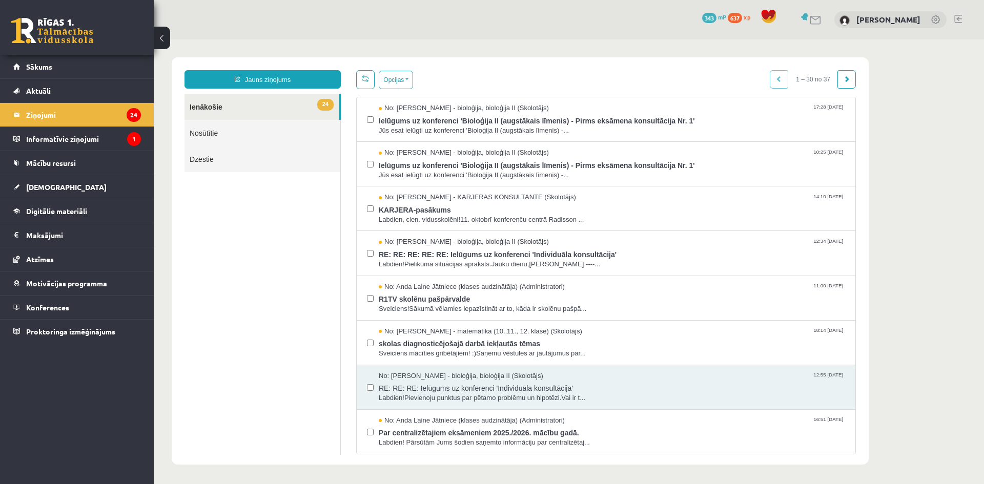
click at [200, 126] on link "Nosūtītie" at bounding box center [262, 133] width 156 height 26
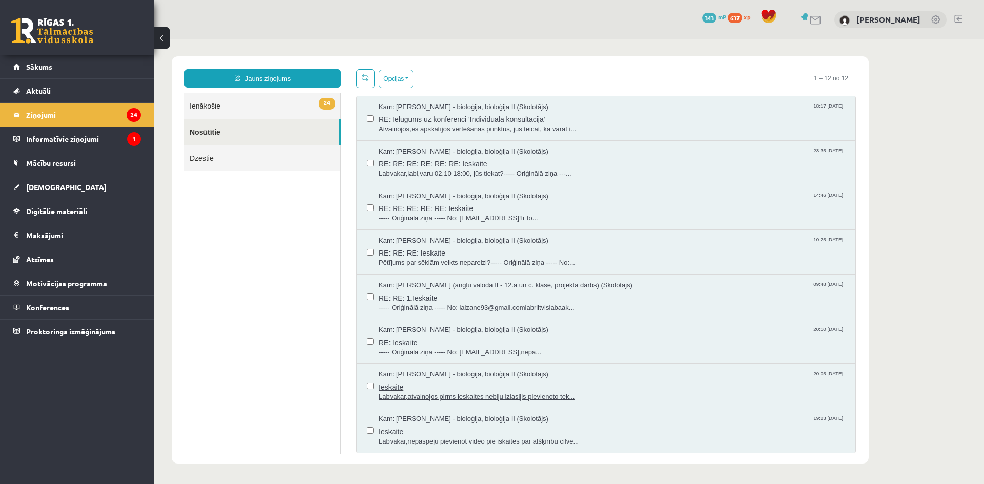
click at [466, 399] on span "Labvakar,atvainojos pirms ieskaites nebiju izlasijis pievienoto tek..." at bounding box center [612, 397] width 466 height 10
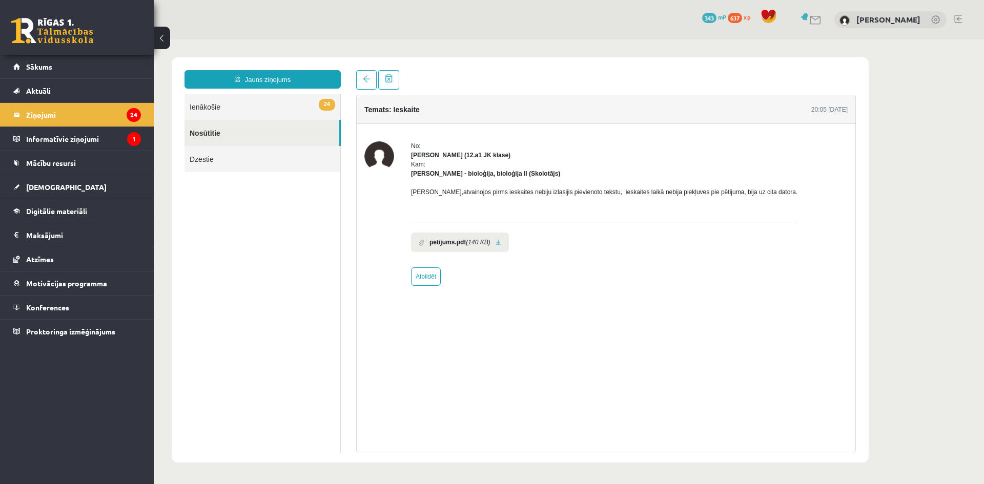
click at [495, 240] on link at bounding box center [498, 242] width 6 height 7
click at [78, 93] on link "Aktuāli" at bounding box center [77, 91] width 128 height 24
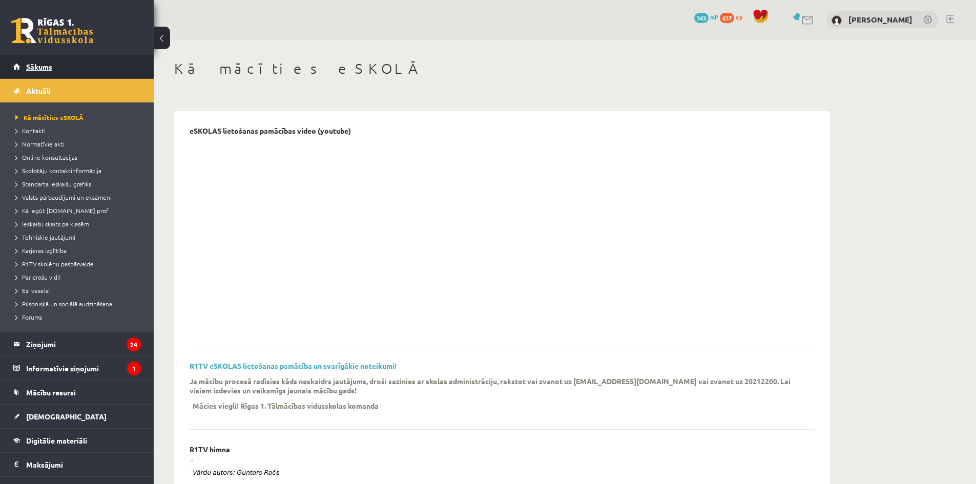
click at [79, 72] on link "Sākums" at bounding box center [77, 67] width 128 height 24
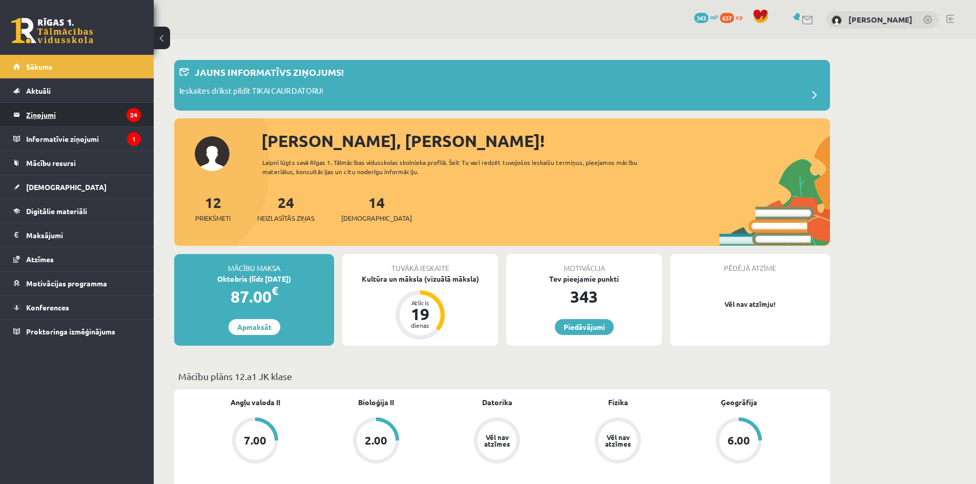
click at [80, 119] on legend "Ziņojumi 24" at bounding box center [83, 115] width 115 height 24
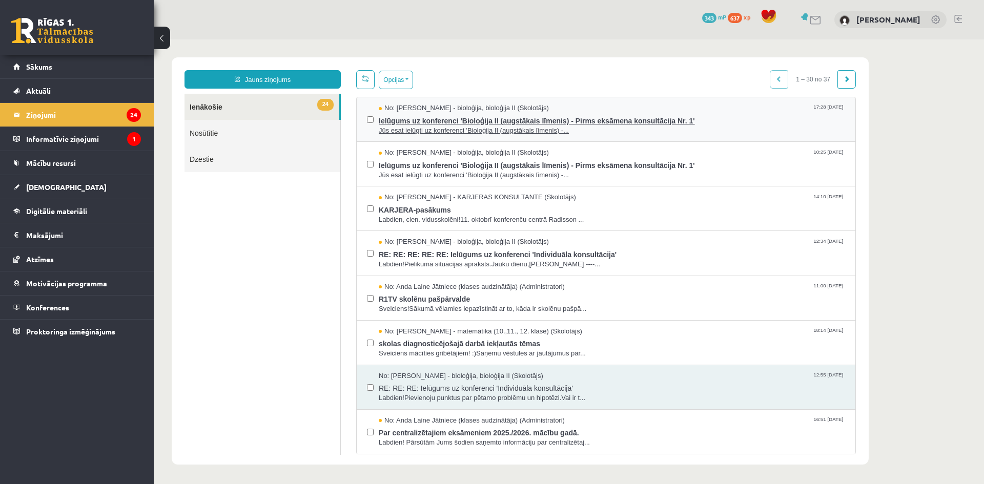
click at [472, 124] on span "Ielūgums uz konferenci 'Bioloģija II (augstākais līmenis) - Pirms eksāmena kons…" at bounding box center [612, 119] width 466 height 13
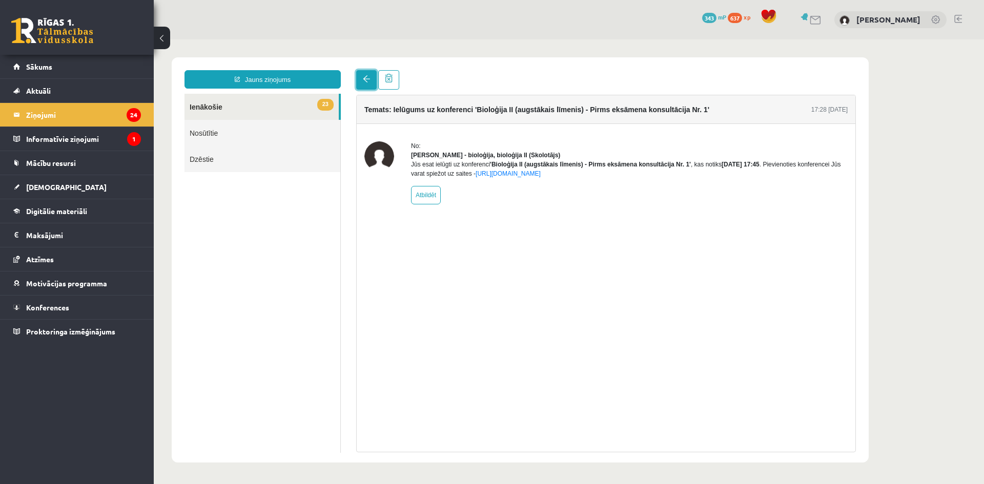
click at [363, 80] on span at bounding box center [366, 78] width 7 height 7
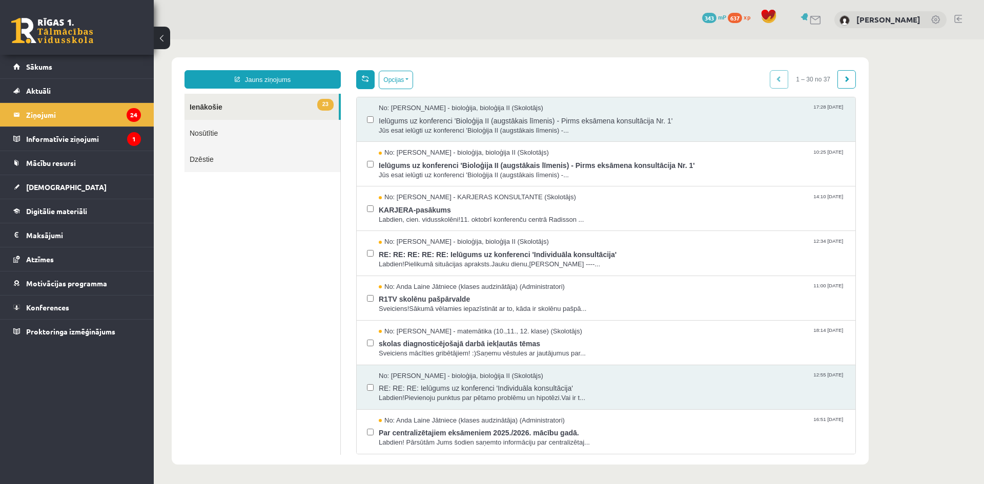
click at [372, 81] on link at bounding box center [365, 79] width 18 height 19
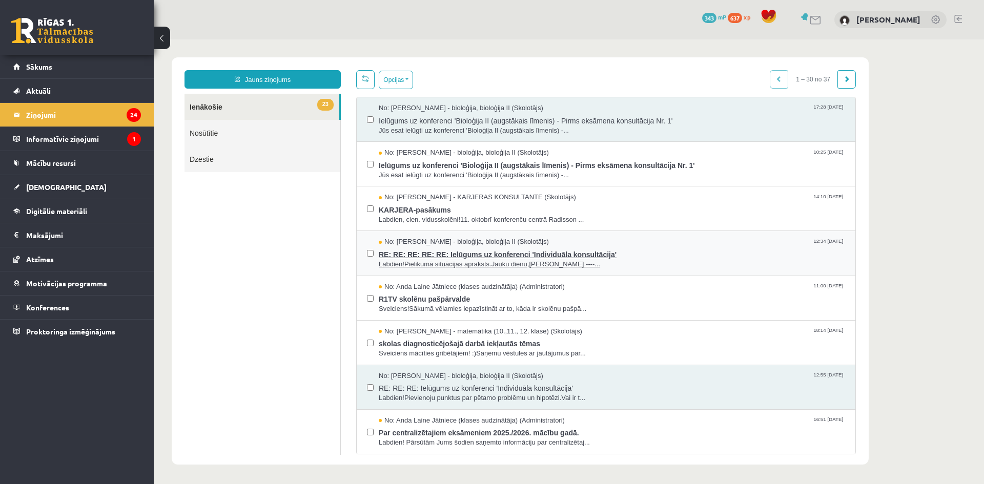
click at [463, 261] on span "Labdien!Pielikumā situācijas apraksts.Jauku dienu,[PERSON_NAME] ----..." at bounding box center [612, 265] width 466 height 10
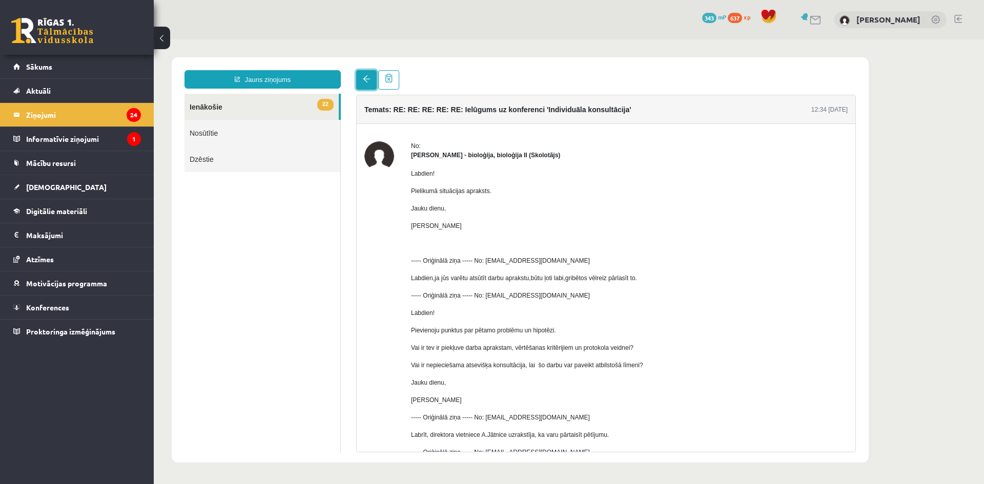
click at [368, 79] on span at bounding box center [366, 78] width 7 height 7
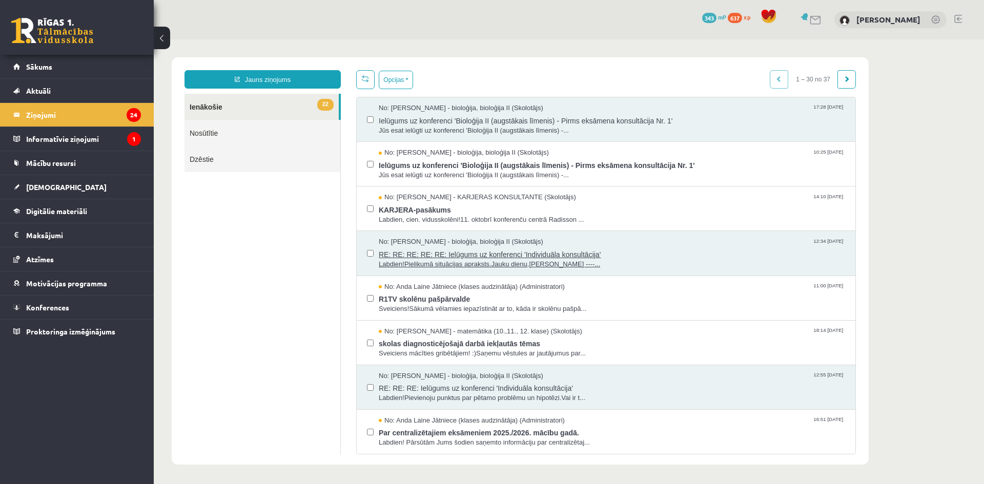
click at [437, 265] on span "Labdien!Pielikumā situācijas apraksts.Jauku dienu,[PERSON_NAME] ----..." at bounding box center [612, 265] width 466 height 10
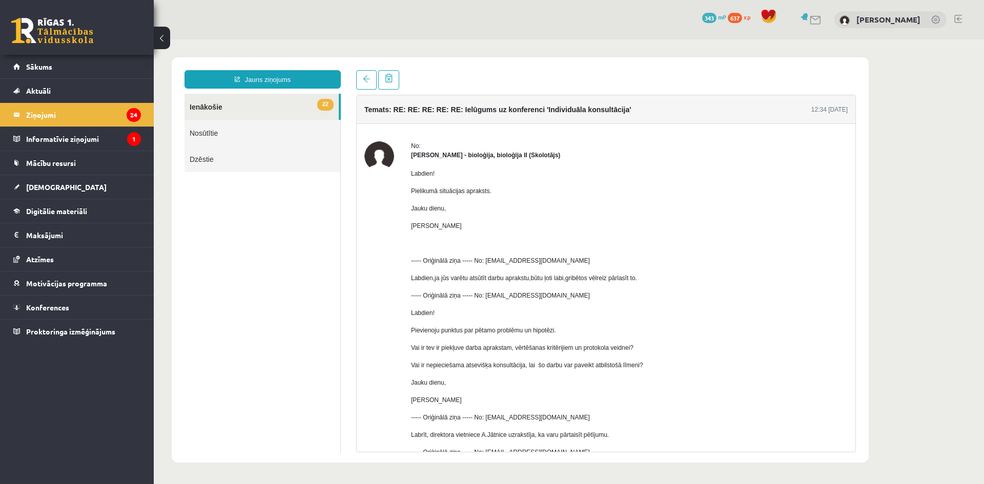
scroll to position [173, 0]
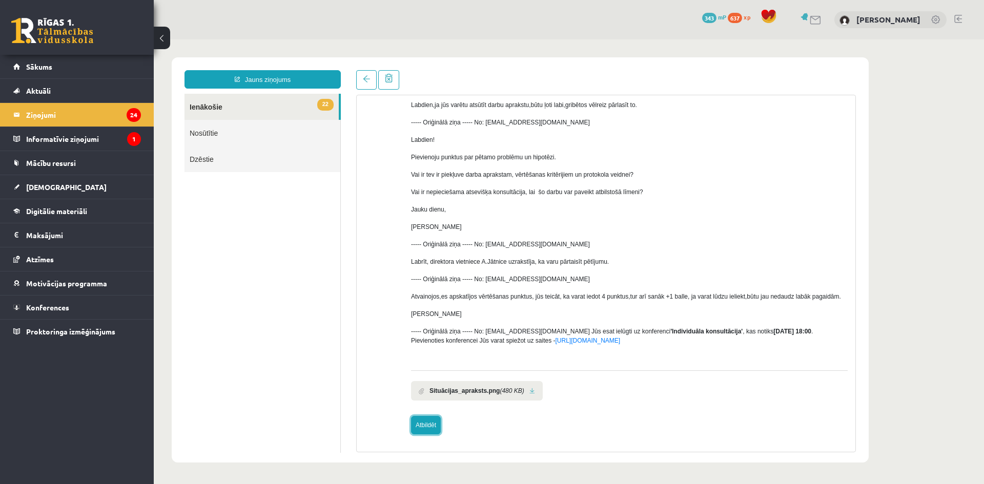
click at [430, 425] on link "Atbildēt" at bounding box center [426, 425] width 30 height 18
type input "**********"
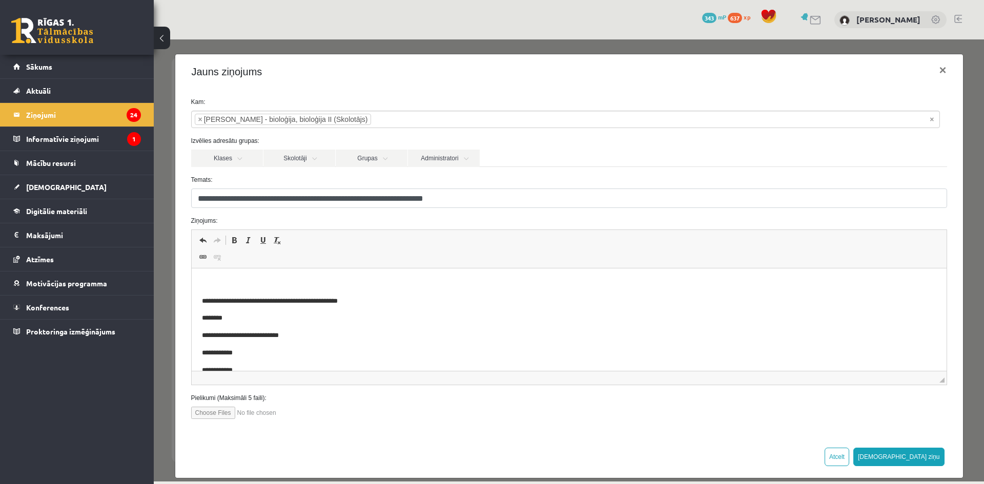
click at [225, 413] on input "file" at bounding box center [249, 413] width 116 height 12
type input "**********"
click at [268, 281] on p "Визуальный текстовый редактор, wiswyg-editor-47433835745820-1760387565-131" at bounding box center [568, 284] width 734 height 11
click at [921, 458] on button "[DEMOGRAPHIC_DATA] ziņu" at bounding box center [898, 457] width 91 height 18
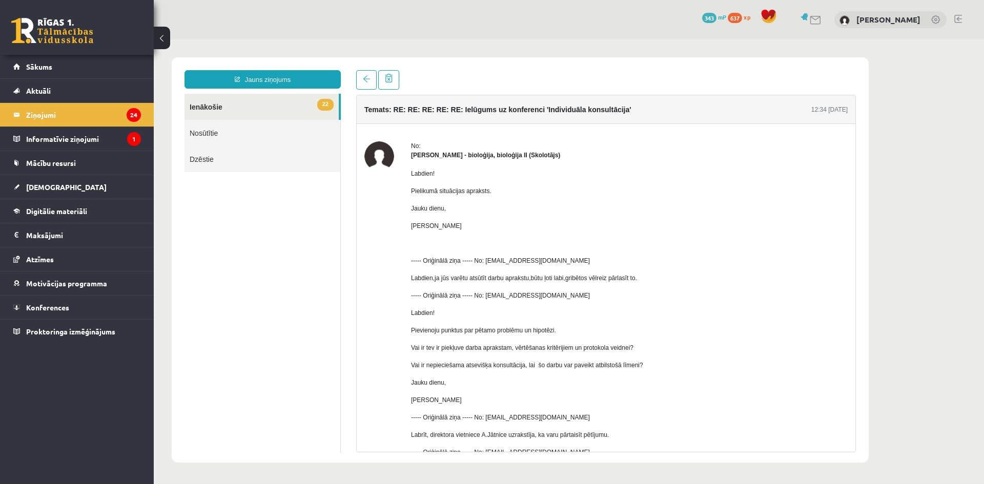
scroll to position [0, 0]
